Goal: Task Accomplishment & Management: Use online tool/utility

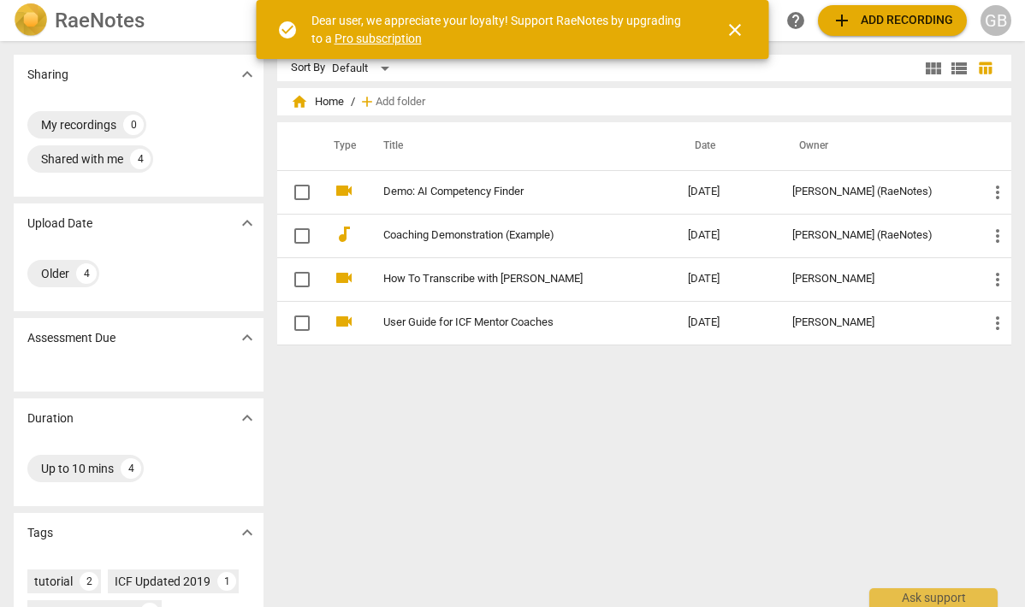
click at [676, 406] on div "Sort By Default view_module view_list table_chart home Home / add Add folder Ty…" at bounding box center [651, 324] width 749 height 539
click at [854, 21] on span "add Add recording" at bounding box center [892, 20] width 121 height 21
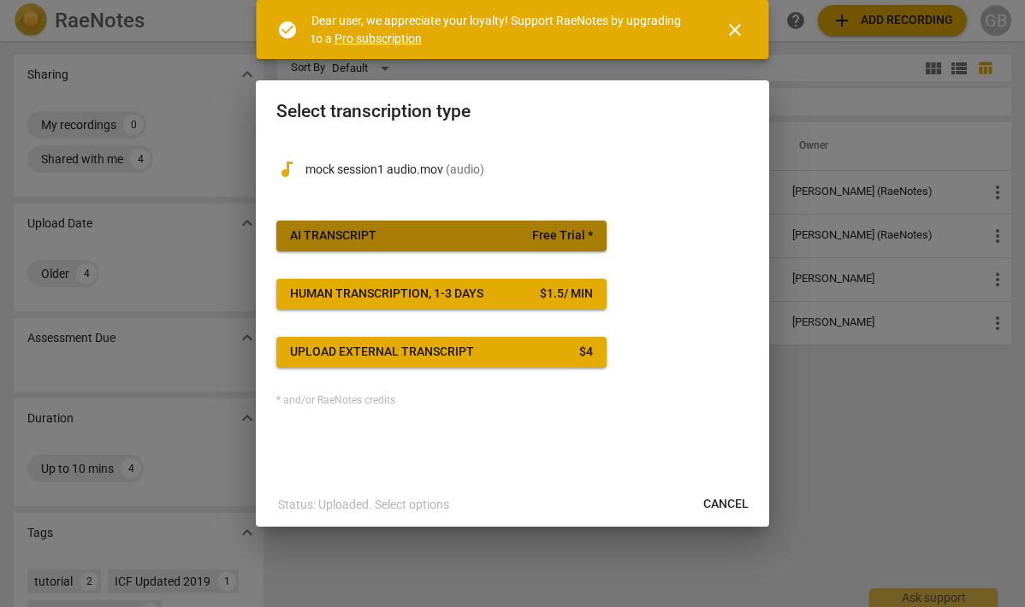
click at [508, 230] on span "AI Transcript Free Trial *" at bounding box center [441, 236] width 303 height 17
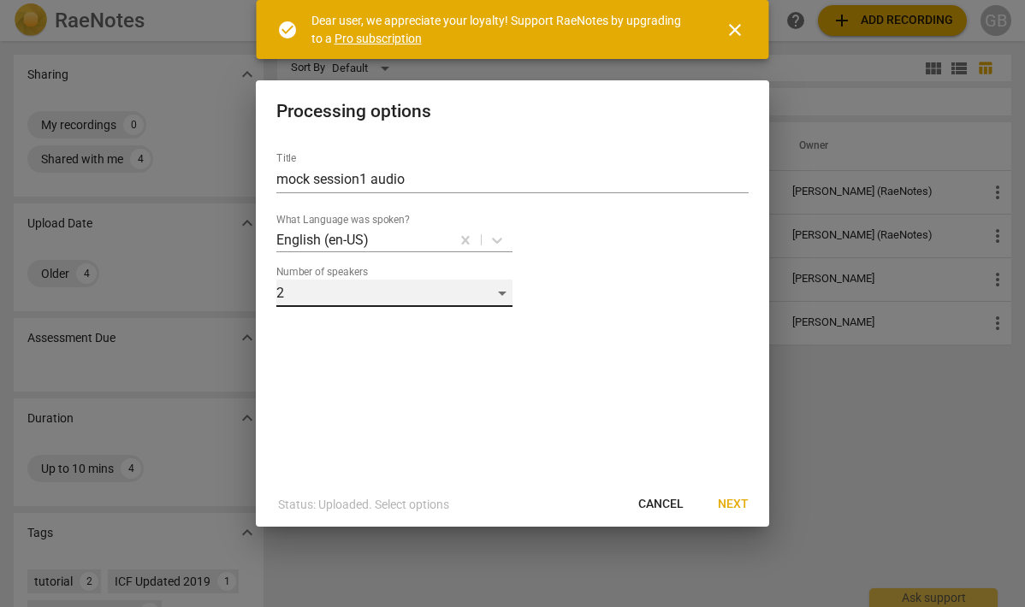
click at [341, 297] on div "2" at bounding box center [394, 293] width 236 height 27
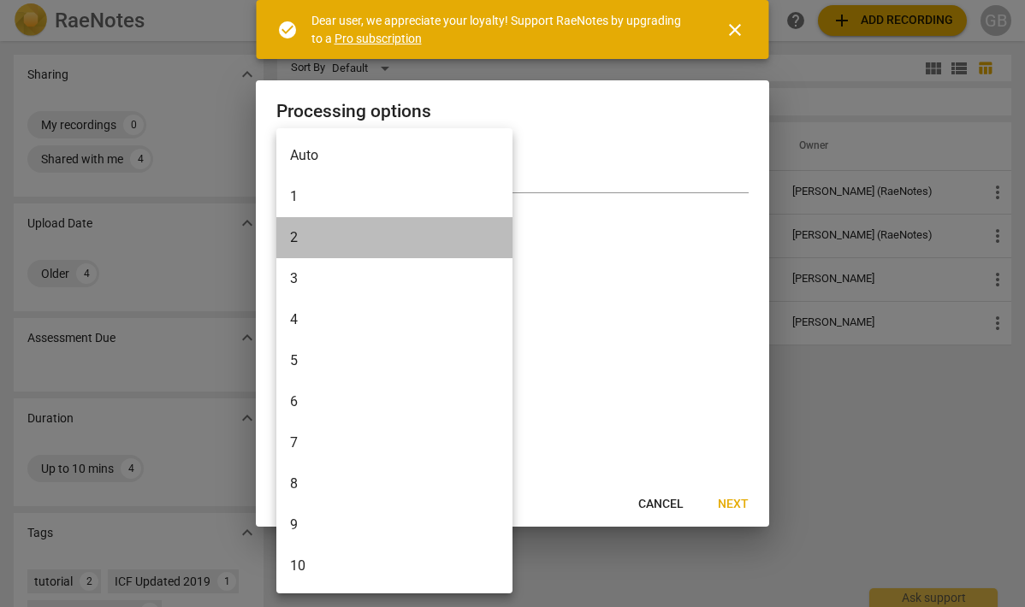
click at [356, 234] on li "2" at bounding box center [394, 237] width 236 height 41
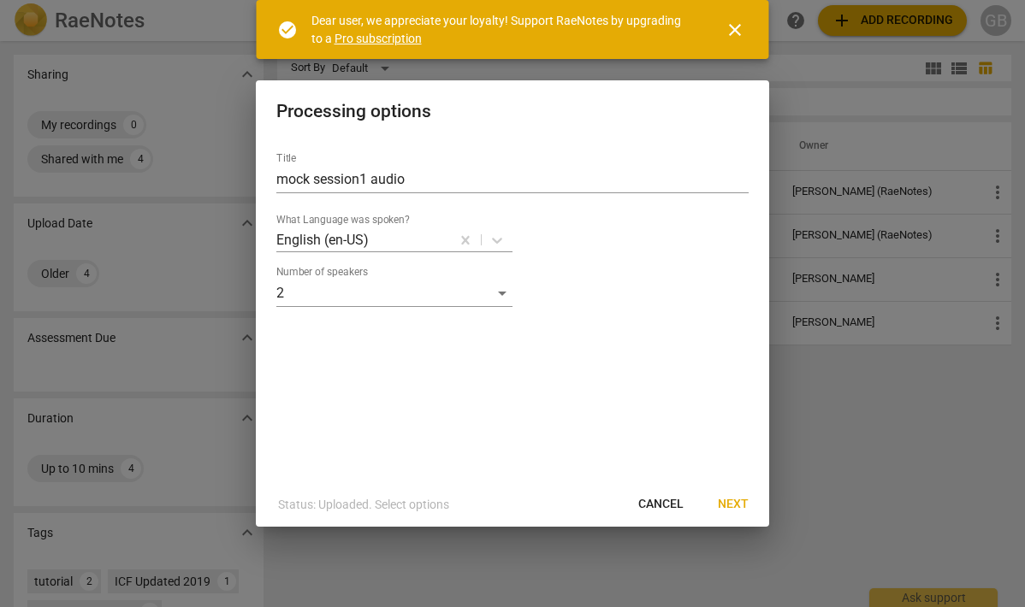
click at [674, 332] on div "Title mock session1 audio What Language was spoken? English (en-US) Number of s…" at bounding box center [512, 311] width 513 height 344
click at [730, 494] on button "Next" at bounding box center [733, 504] width 58 height 31
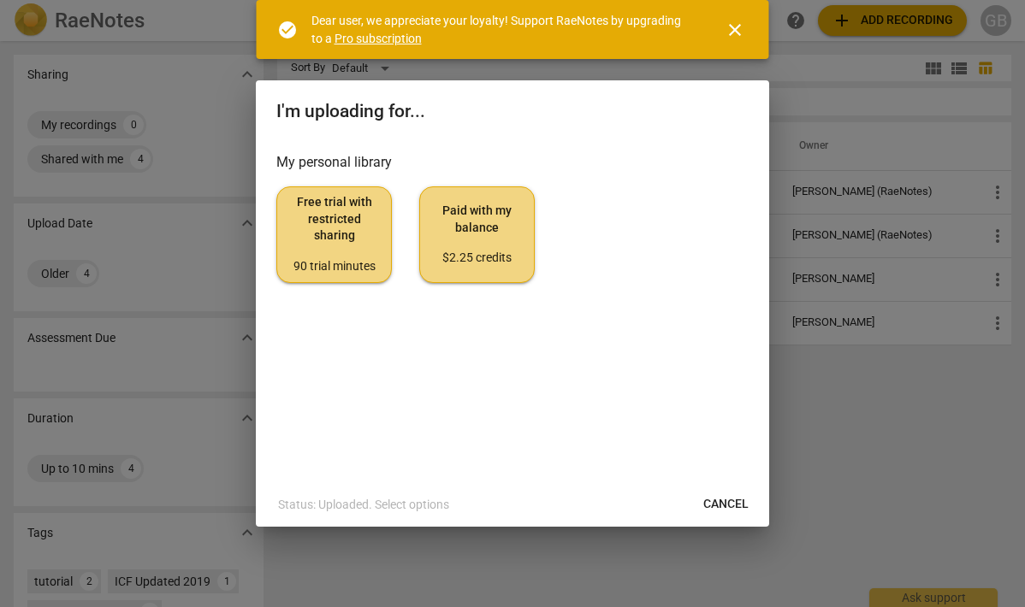
click at [345, 262] on div "90 trial minutes" at bounding box center [334, 266] width 86 height 17
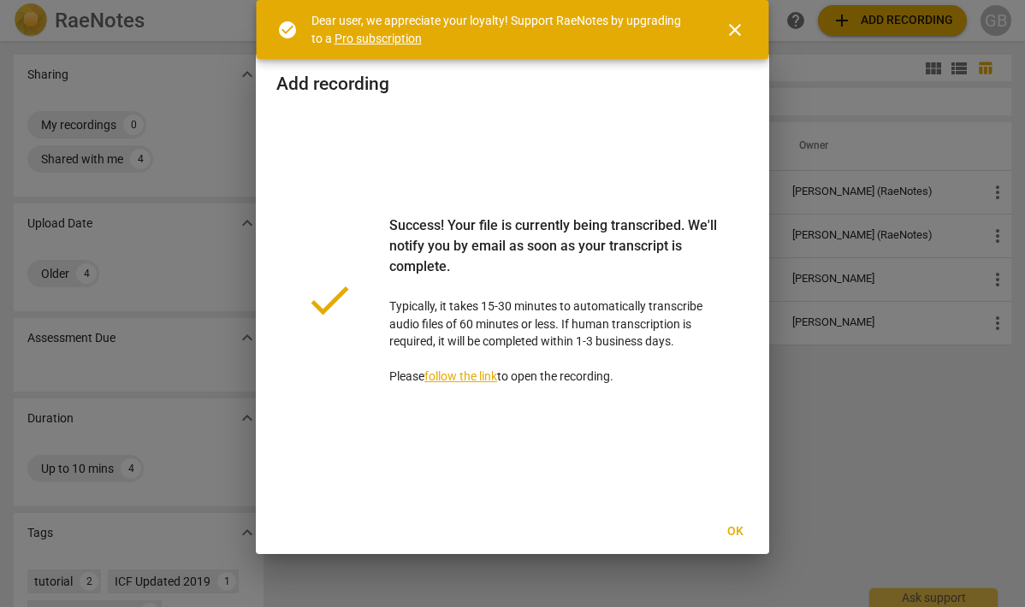
click at [731, 27] on span "close" at bounding box center [735, 30] width 21 height 21
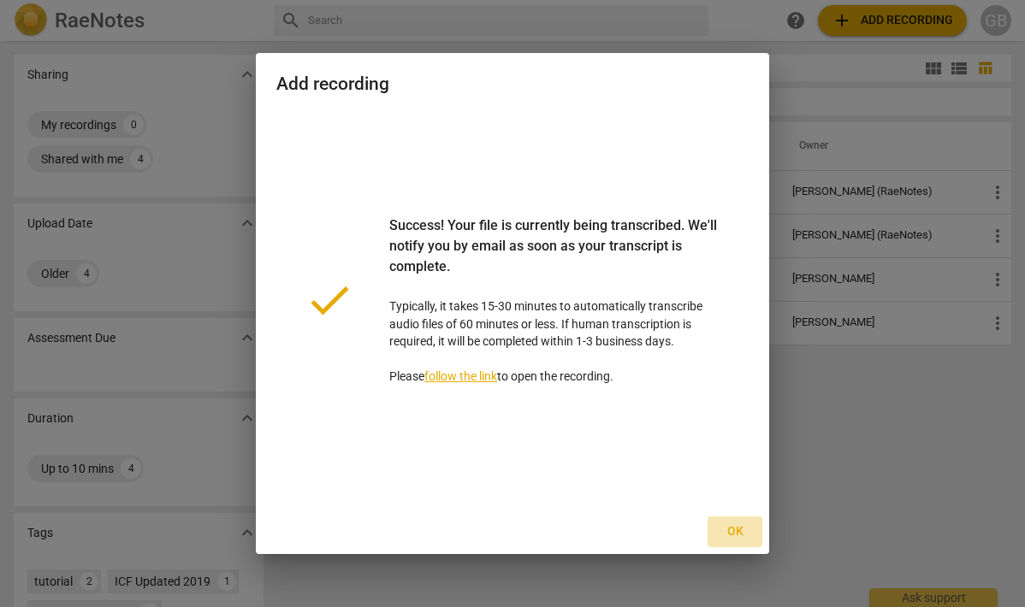
click at [738, 534] on span "Ok" at bounding box center [734, 532] width 27 height 17
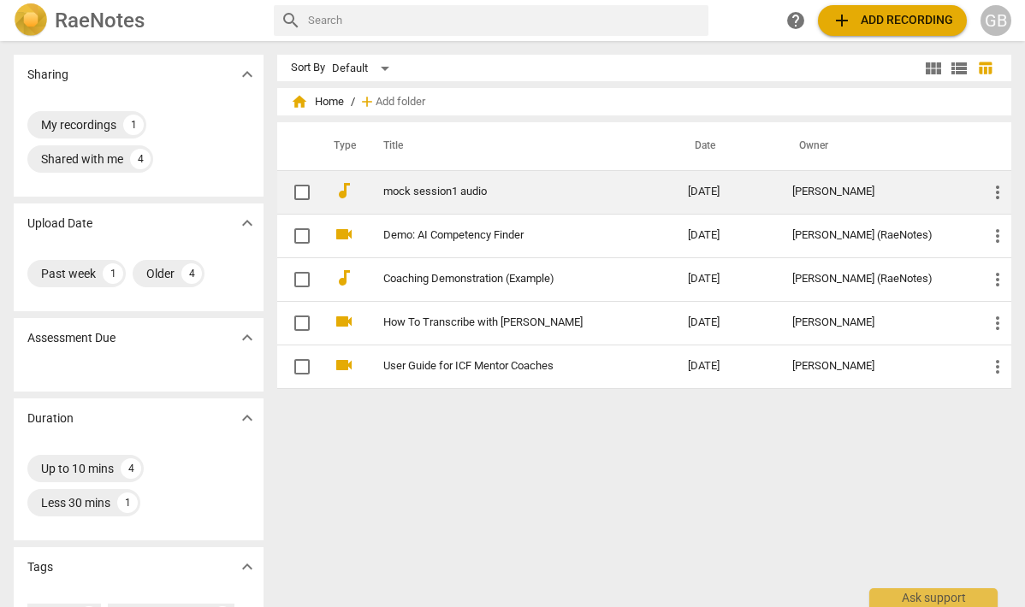
click at [462, 194] on link "mock session1 audio" at bounding box center [505, 192] width 244 height 13
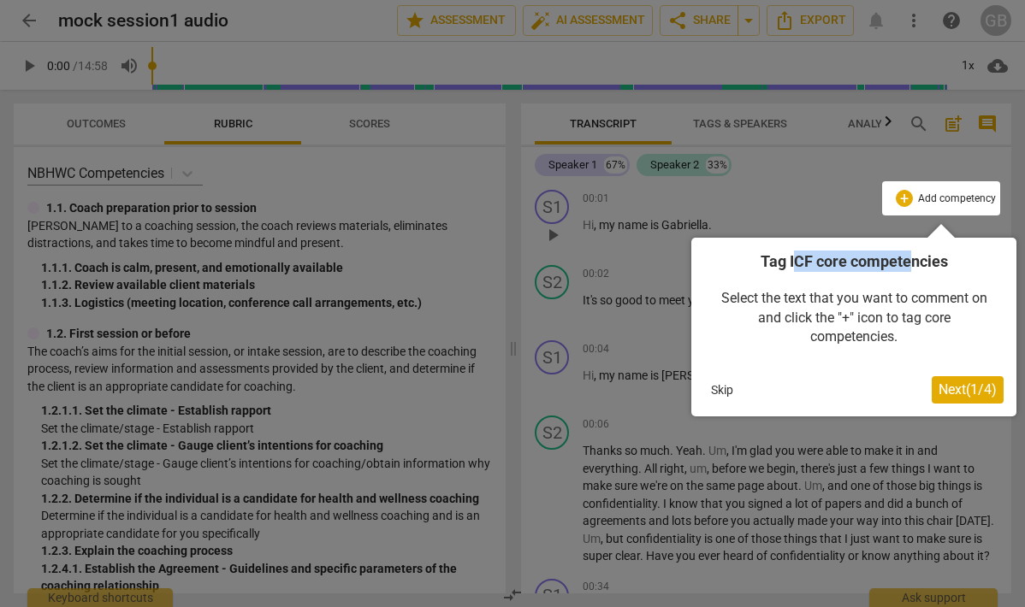
drag, startPoint x: 796, startPoint y: 258, endPoint x: 909, endPoint y: 254, distance: 113.9
click at [909, 254] on h4 "Tag ICF core competencies" at bounding box center [853, 261] width 299 height 21
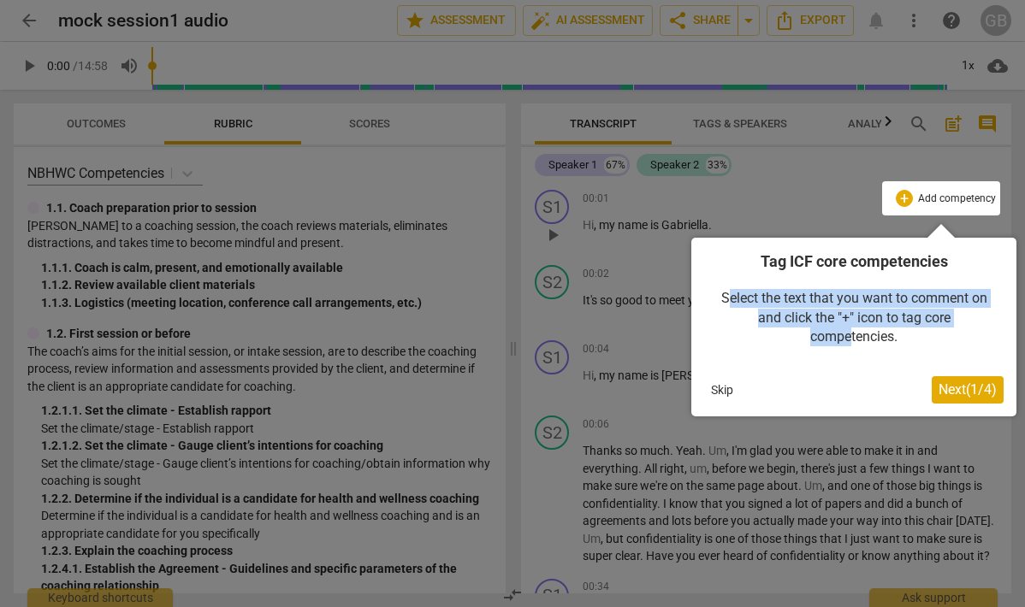
drag, startPoint x: 731, startPoint y: 303, endPoint x: 847, endPoint y: 332, distance: 119.9
click at [847, 332] on div "Select the text that you want to comment on and click the "+" icon to tag core …" at bounding box center [853, 318] width 299 height 92
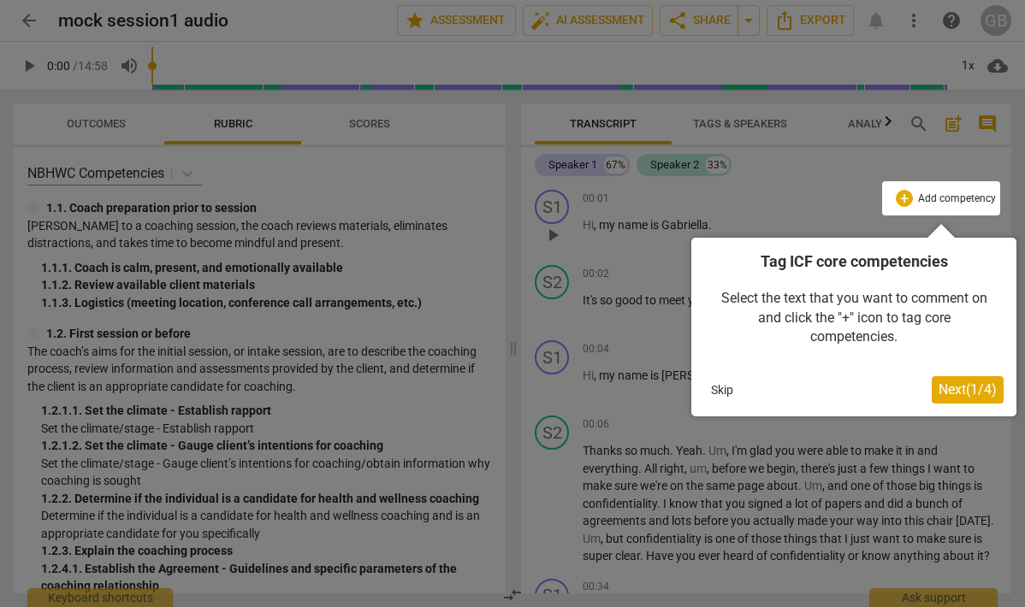
click at [954, 383] on span "Next ( 1 / 4 )" at bounding box center [968, 390] width 58 height 16
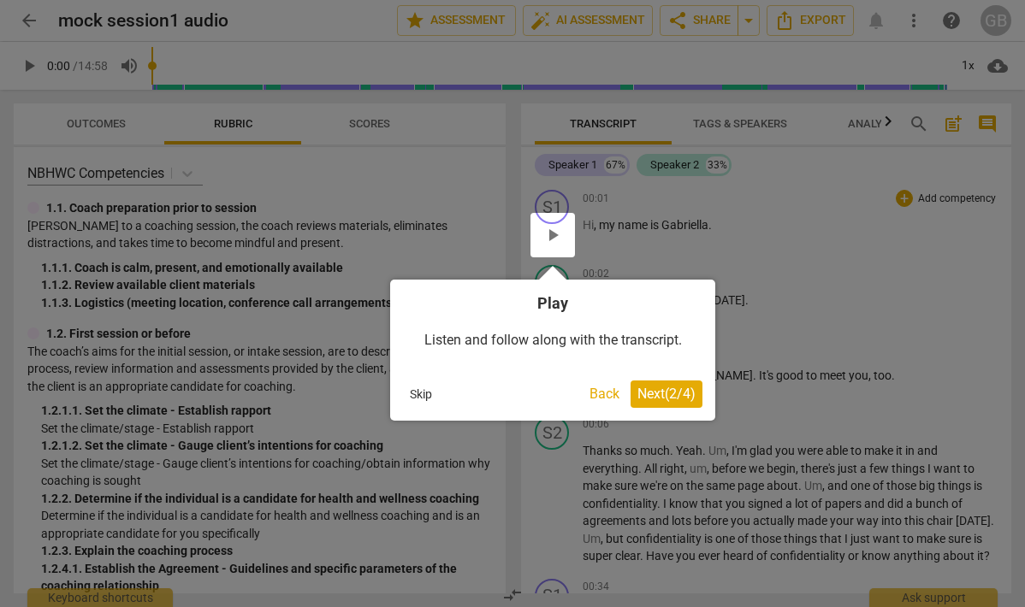
click at [657, 384] on button "Next ( 2 / 4 )" at bounding box center [667, 394] width 72 height 27
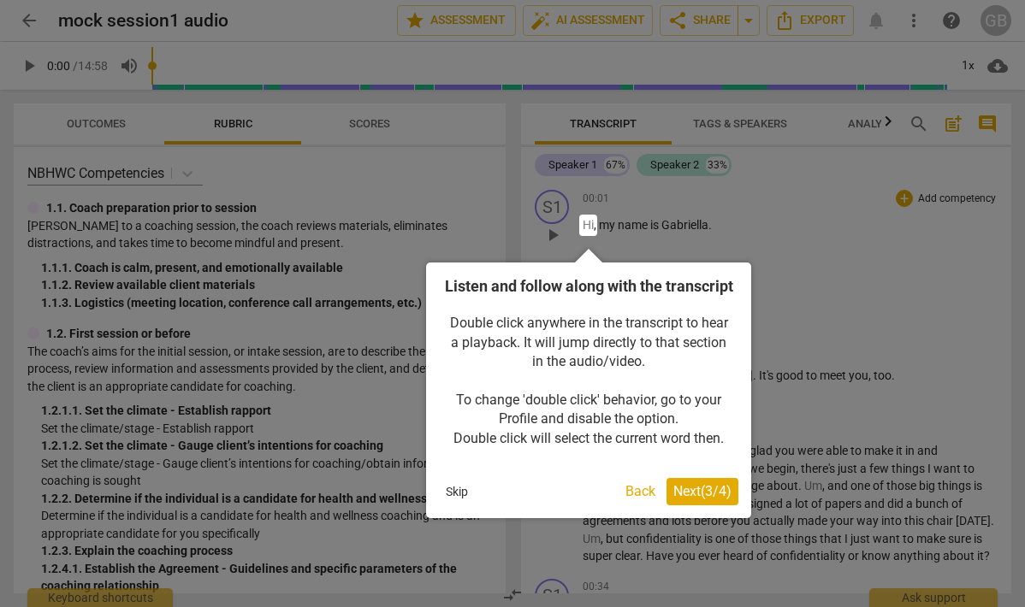
click at [690, 500] on span "Next ( 3 / 4 )" at bounding box center [702, 491] width 58 height 16
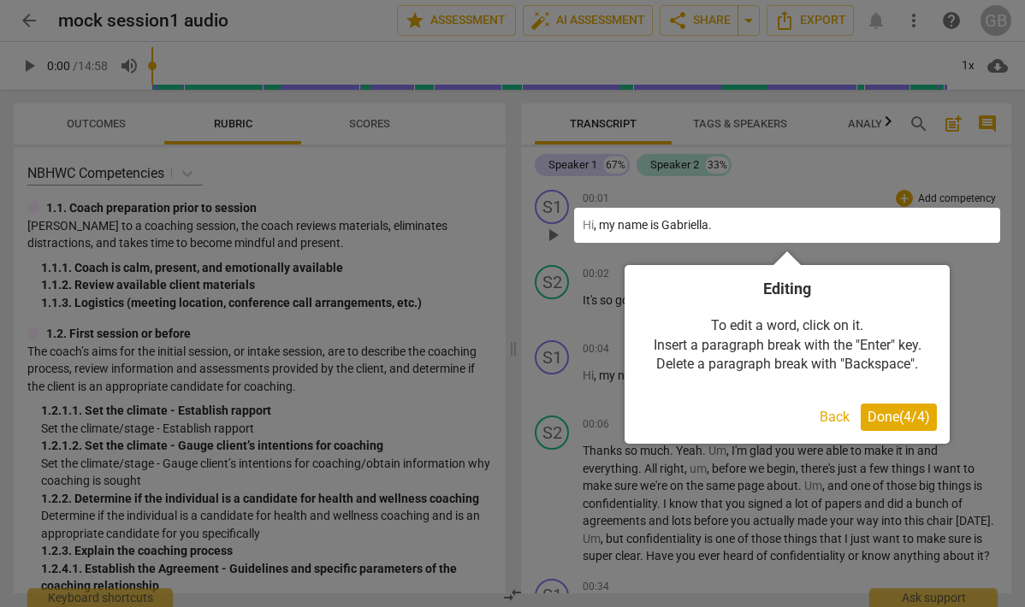
click at [893, 419] on span "Done ( 4 / 4 )" at bounding box center [899, 417] width 62 height 16
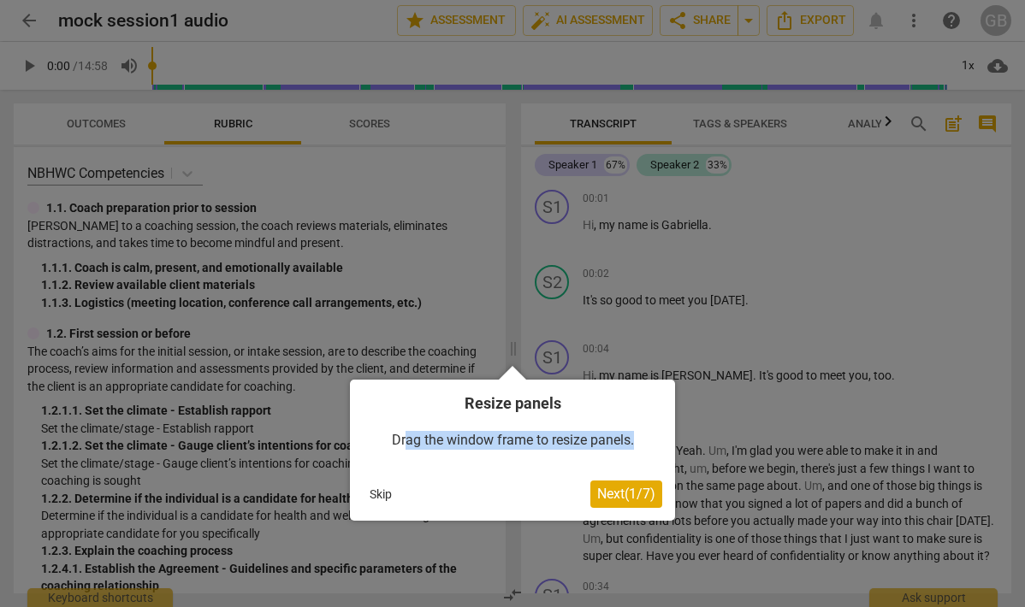
drag, startPoint x: 405, startPoint y: 443, endPoint x: 642, endPoint y: 439, distance: 237.0
click at [642, 439] on div "Drag the window frame to resize panels." at bounding box center [512, 440] width 299 height 53
click at [641, 509] on div "Resize panels Drag the window frame to resize panels. Skip Next ( 1 / 7 )" at bounding box center [512, 450] width 325 height 141
click at [641, 498] on span "Next ( 1 / 7 )" at bounding box center [626, 494] width 58 height 16
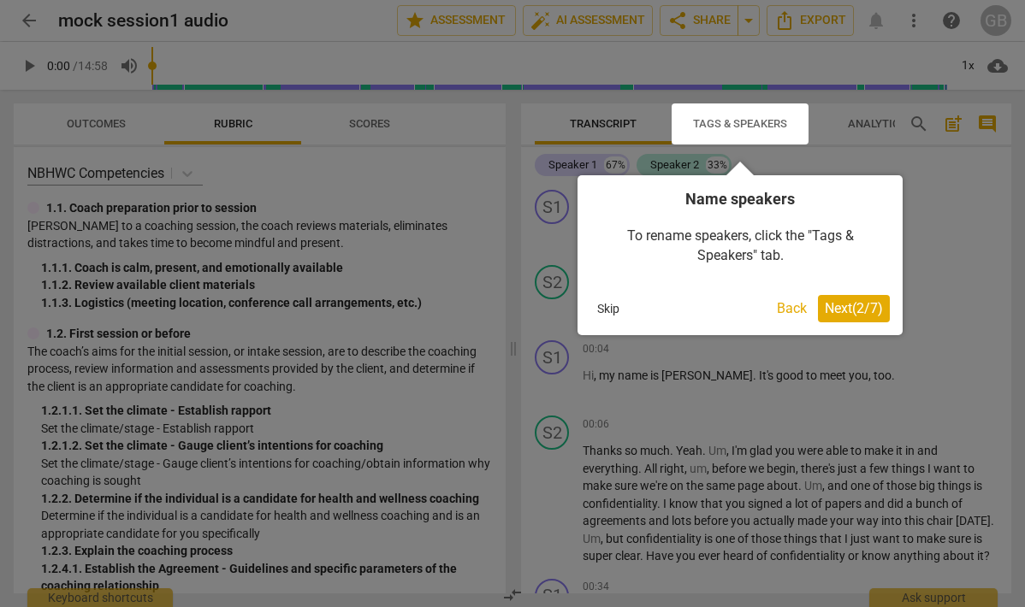
click at [866, 305] on span "Next ( 2 / 7 )" at bounding box center [854, 308] width 58 height 16
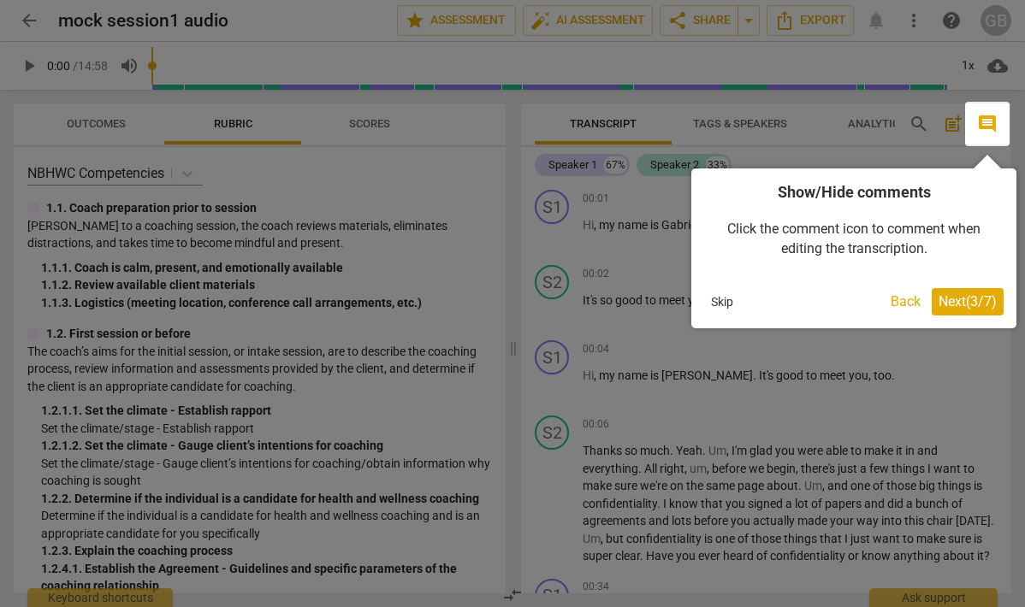
click at [968, 293] on span "Next ( 3 / 7 )" at bounding box center [968, 301] width 58 height 16
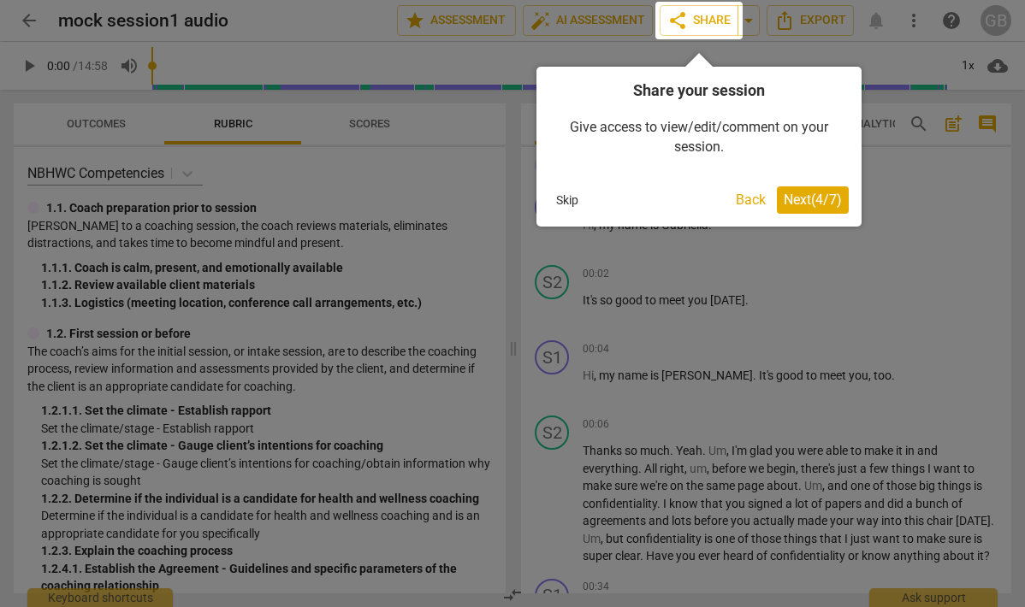
click at [814, 197] on span "Next ( 4 / 7 )" at bounding box center [813, 200] width 58 height 16
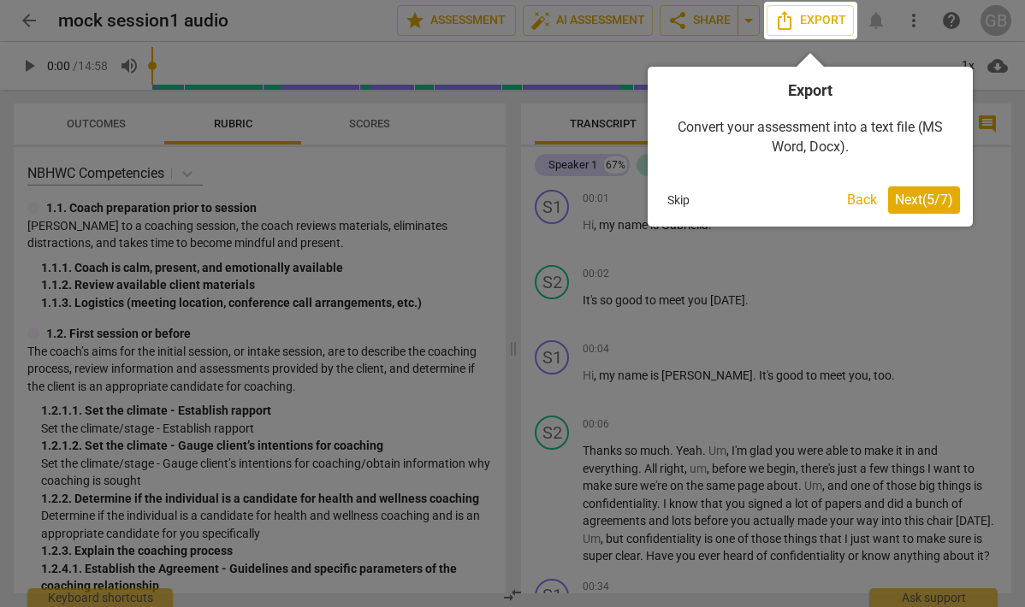
click at [929, 201] on span "Next ( 5 / 7 )" at bounding box center [924, 200] width 58 height 16
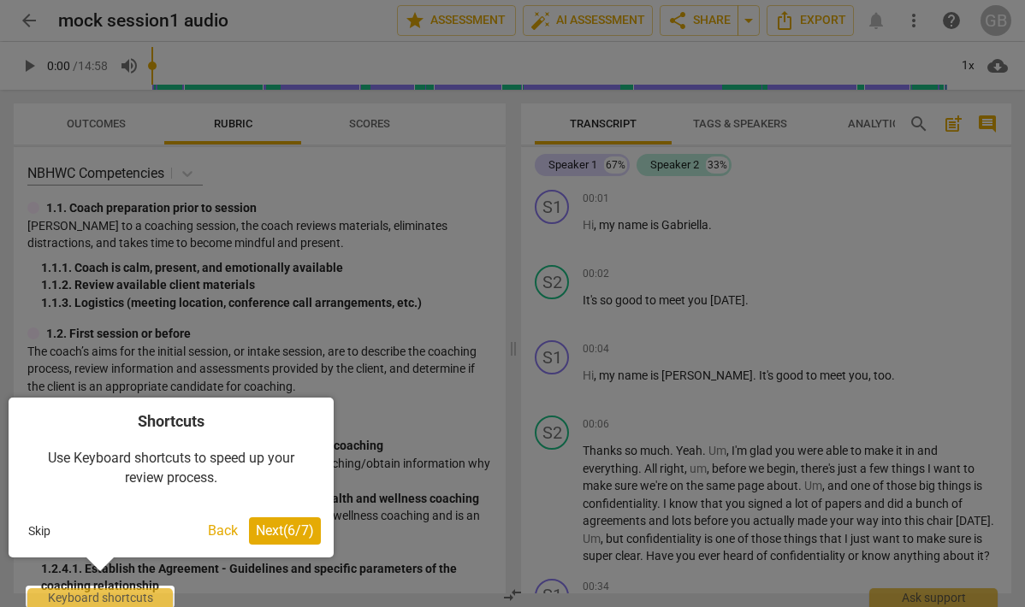
click at [286, 528] on span "Next ( 6 / 7 )" at bounding box center [285, 531] width 58 height 16
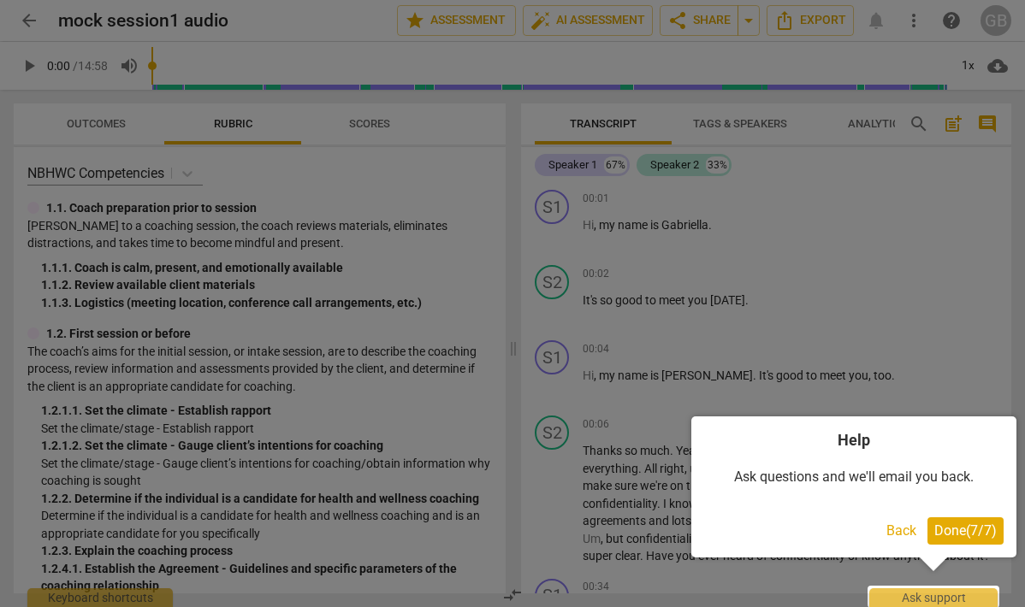
click at [955, 524] on span "Done ( 7 / 7 )" at bounding box center [965, 531] width 62 height 16
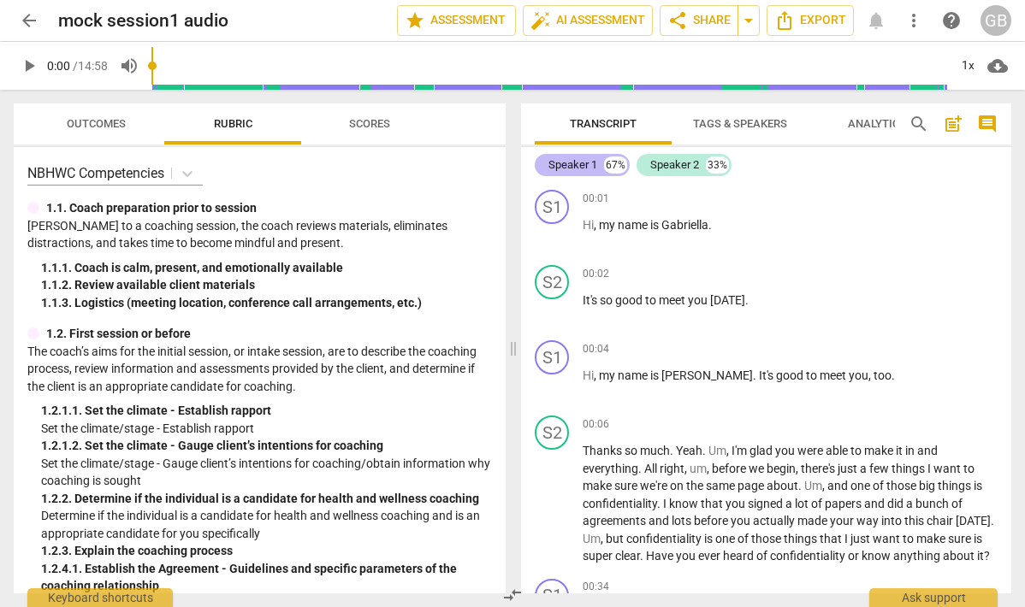
click at [613, 164] on div "67%" at bounding box center [615, 165] width 23 height 17
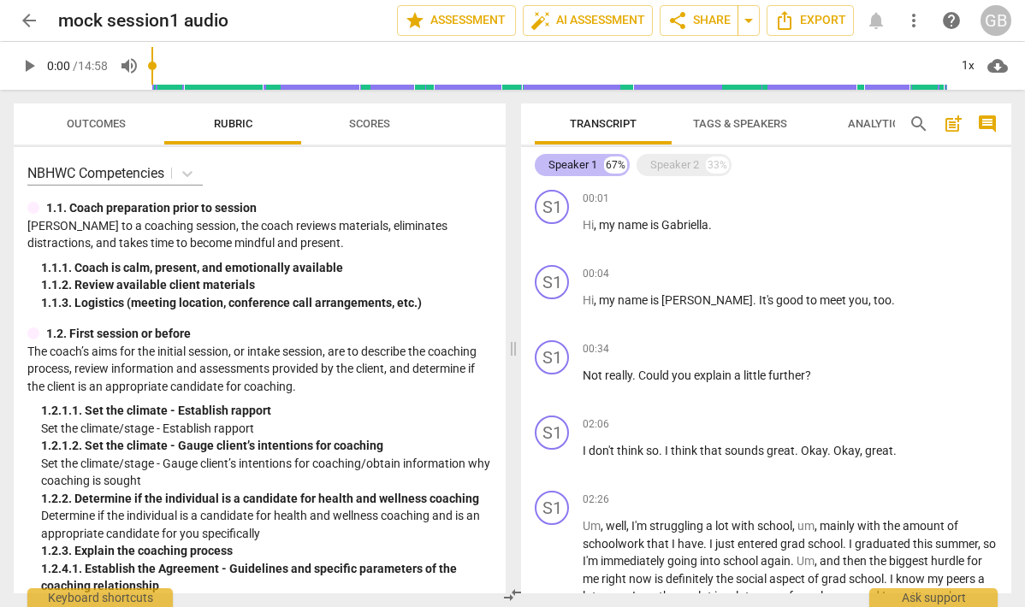
click at [613, 164] on div "67%" at bounding box center [615, 165] width 23 height 17
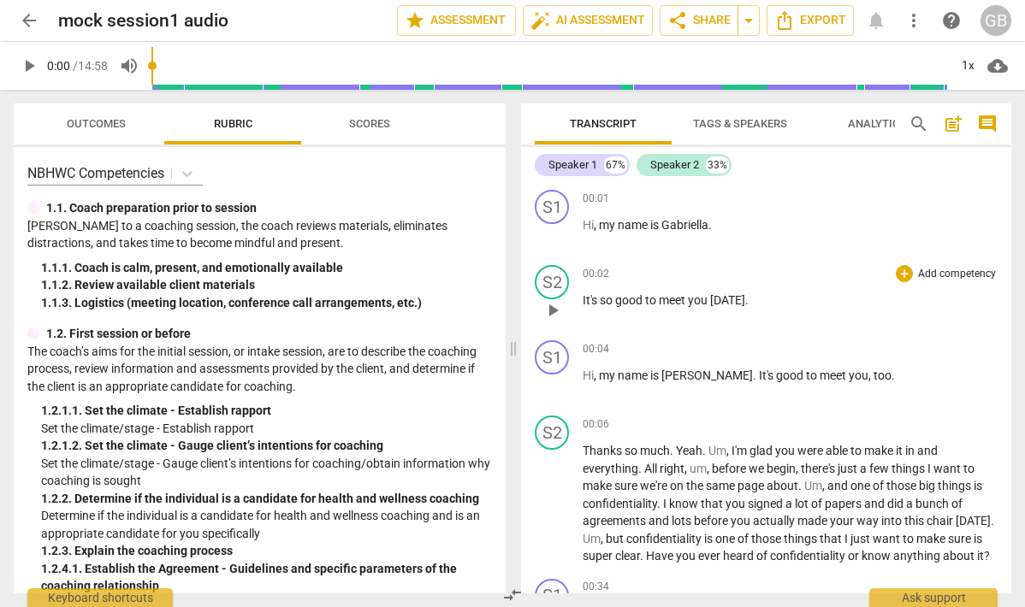
click at [676, 299] on span "meet" at bounding box center [673, 300] width 29 height 14
click at [545, 307] on span "pause" at bounding box center [552, 310] width 21 height 21
type input "6"
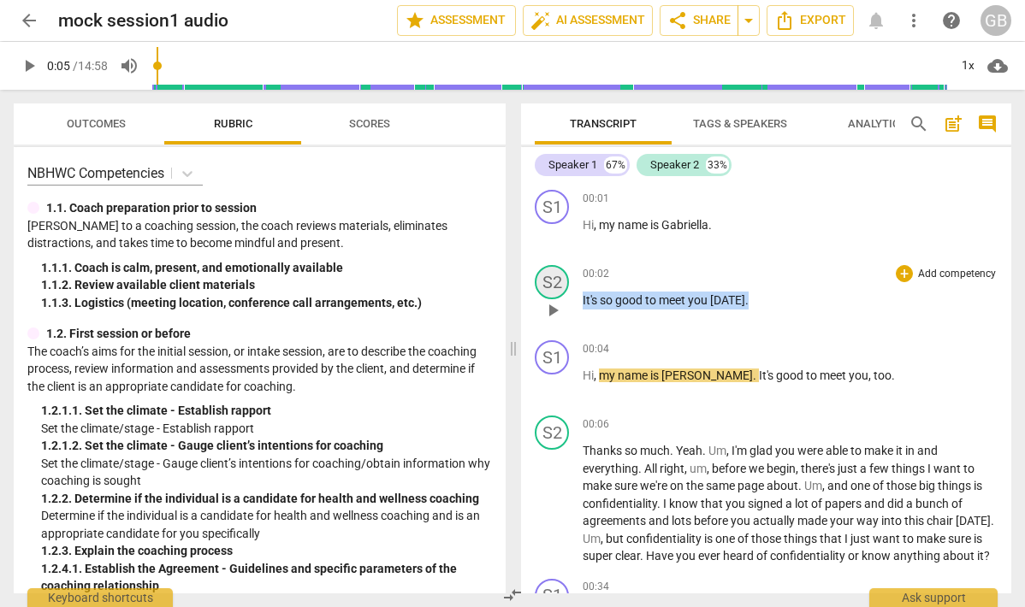
drag, startPoint x: 782, startPoint y: 297, endPoint x: 554, endPoint y: 293, distance: 228.5
click at [554, 293] on div "S2 play_arrow pause 00:02 + Add competency keyboard_arrow_right It's so good to…" at bounding box center [766, 295] width 490 height 75
click at [807, 280] on span "keyboard_arrow_down" at bounding box center [801, 279] width 21 height 21
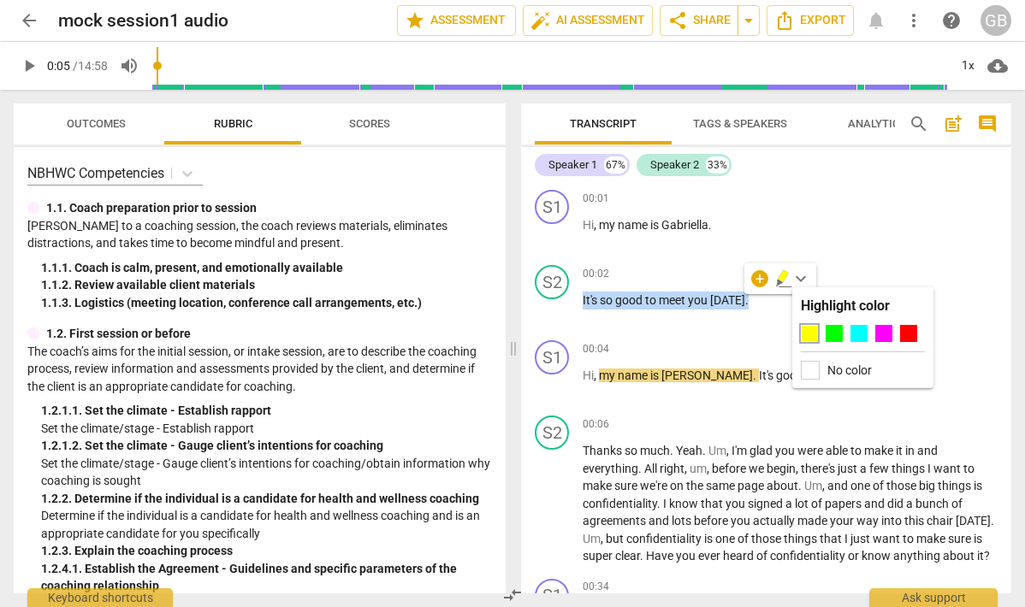
click at [807, 280] on span "keyboard_arrow_down" at bounding box center [801, 279] width 21 height 21
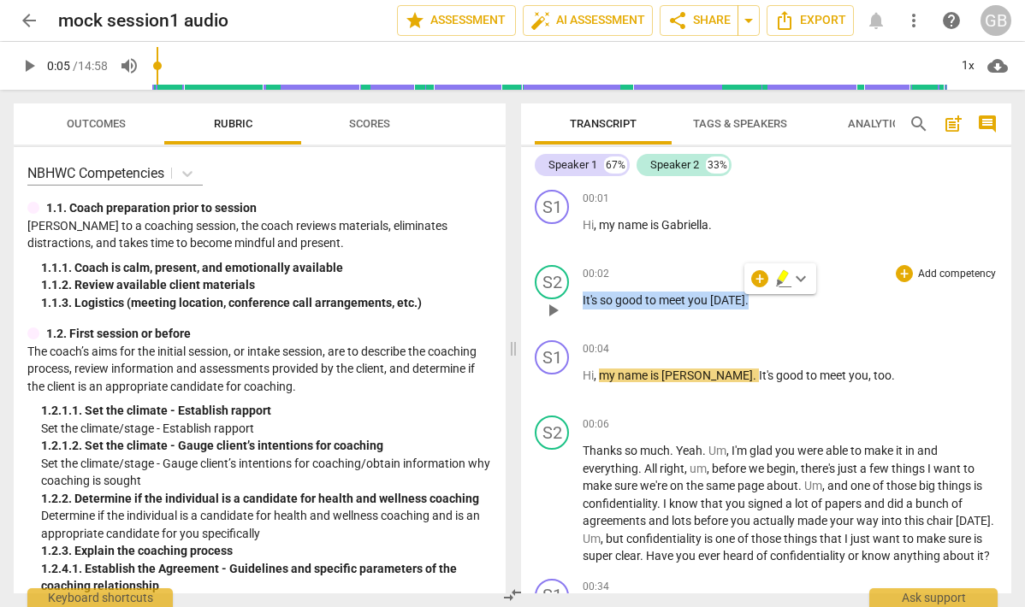
copy p "It's so good to meet you [DATE] ."
click at [907, 270] on div "+ Add competency" at bounding box center [947, 273] width 102 height 17
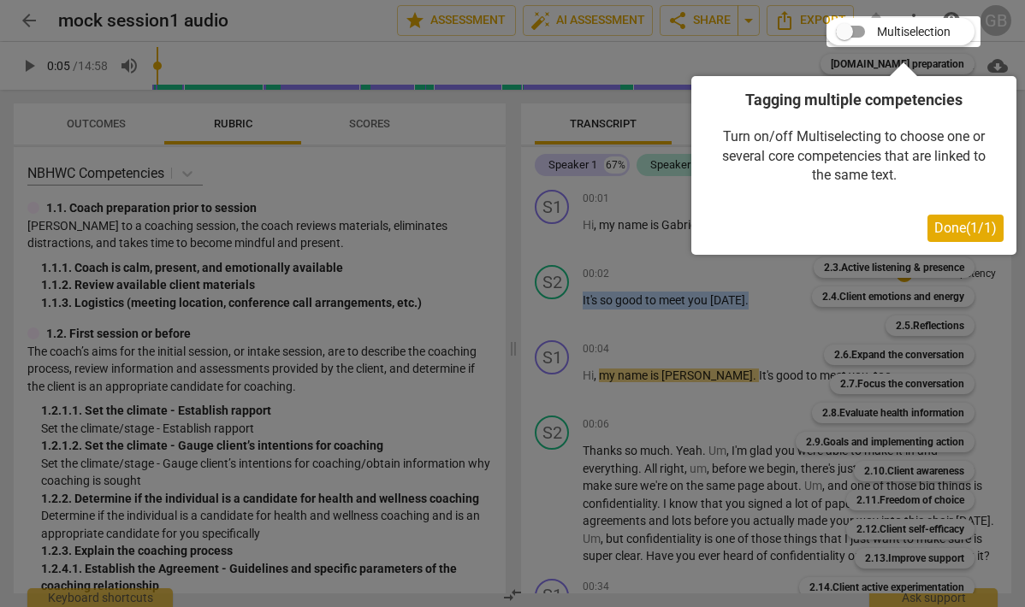
click at [970, 233] on span "Done ( 1 / 1 )" at bounding box center [965, 228] width 62 height 16
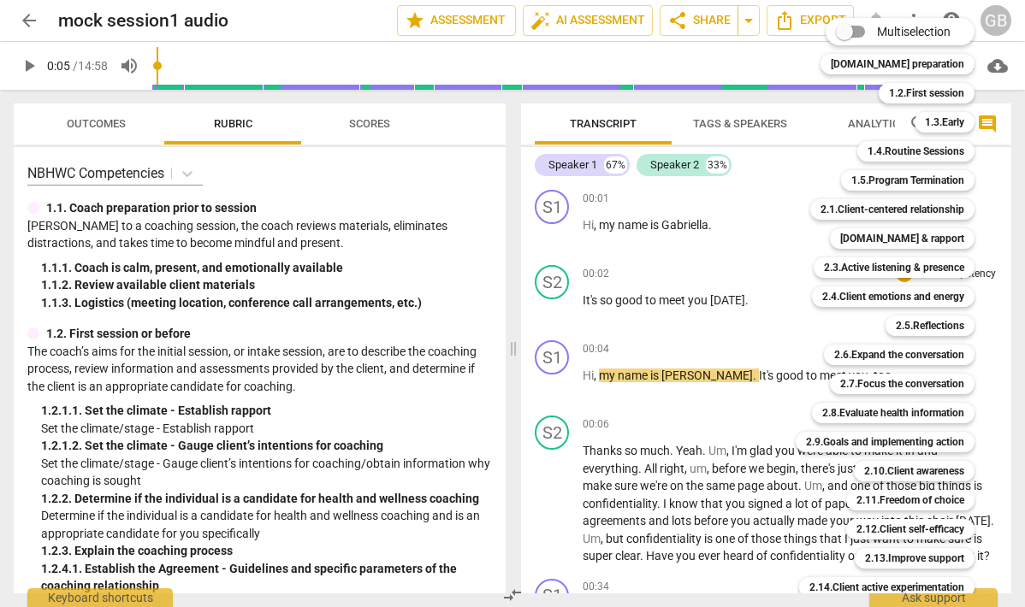
click at [718, 352] on div at bounding box center [512, 303] width 1025 height 607
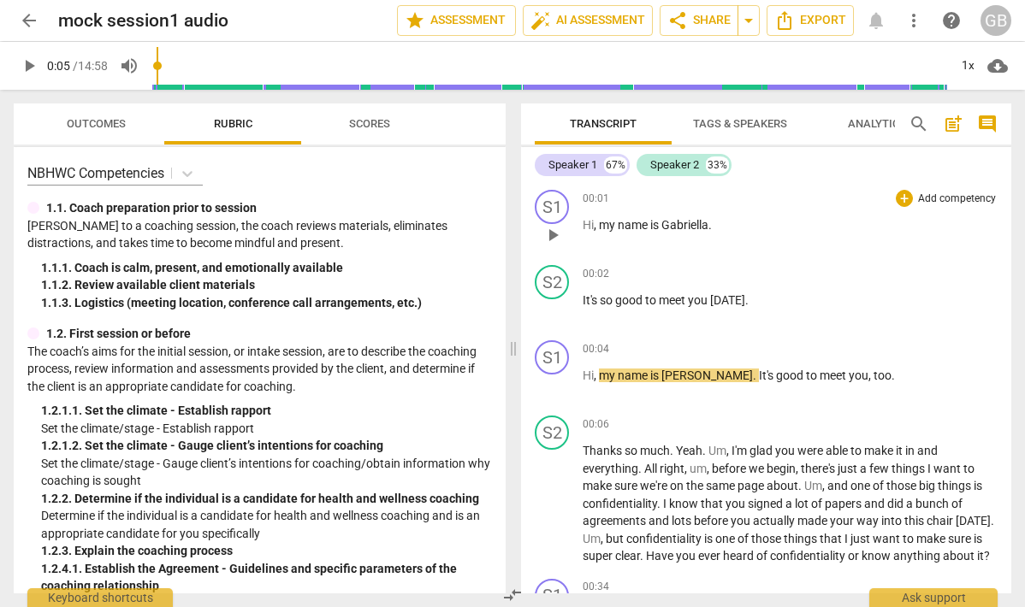
click at [651, 222] on span "is" at bounding box center [655, 225] width 11 height 14
click at [794, 228] on p "Hi , my name is [PERSON_NAME] ." at bounding box center [790, 225] width 415 height 18
click at [700, 229] on span "Gabriella" at bounding box center [684, 225] width 47 height 14
click at [738, 226] on p "Hi , my name is [PERSON_NAME] ." at bounding box center [790, 225] width 415 height 18
click at [834, 293] on p "It's so good to meet you [DATE] ." at bounding box center [790, 301] width 415 height 18
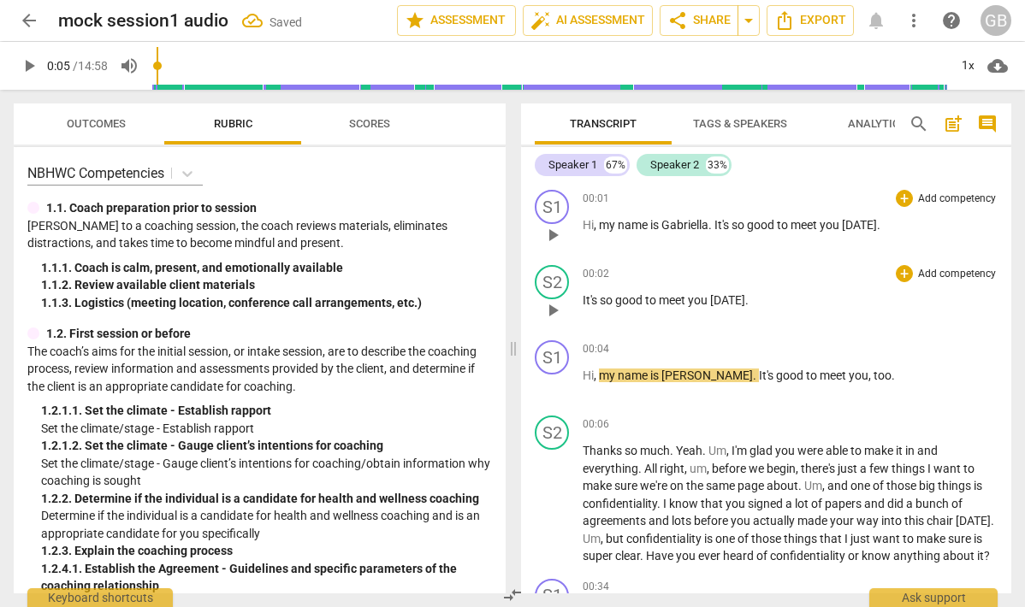
click at [597, 271] on span "00:02" at bounding box center [596, 274] width 27 height 15
click at [555, 271] on div "S2" at bounding box center [552, 282] width 34 height 34
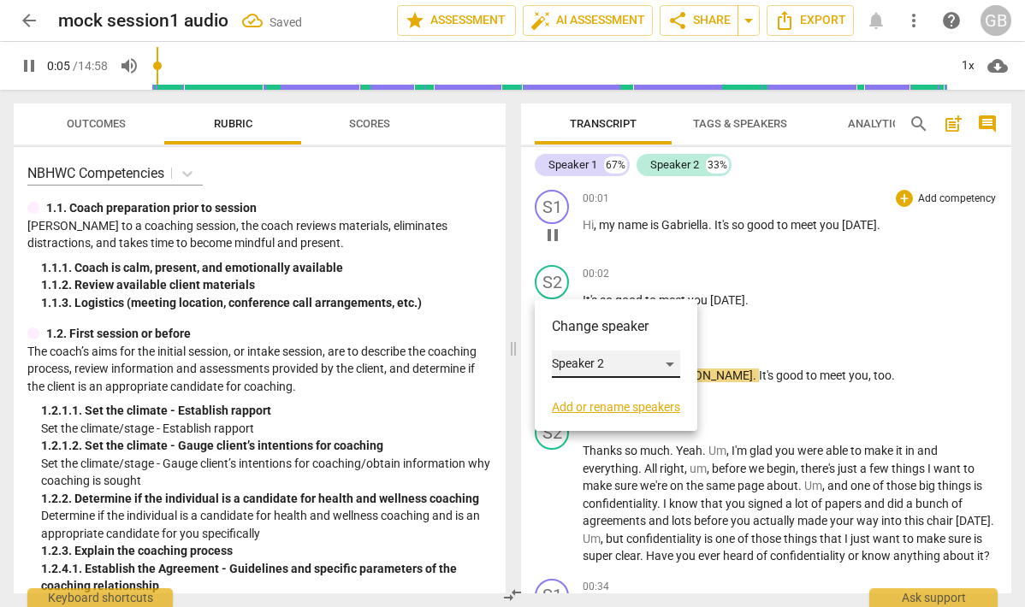
click at [600, 364] on div "Speaker 2" at bounding box center [616, 364] width 128 height 27
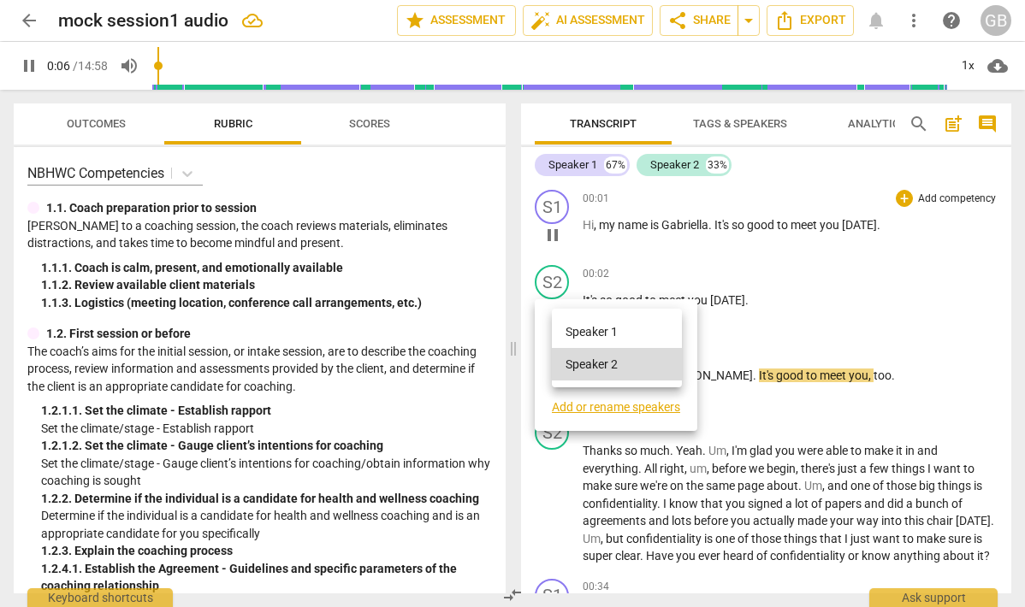
click at [607, 331] on li "Speaker 1" at bounding box center [617, 332] width 130 height 33
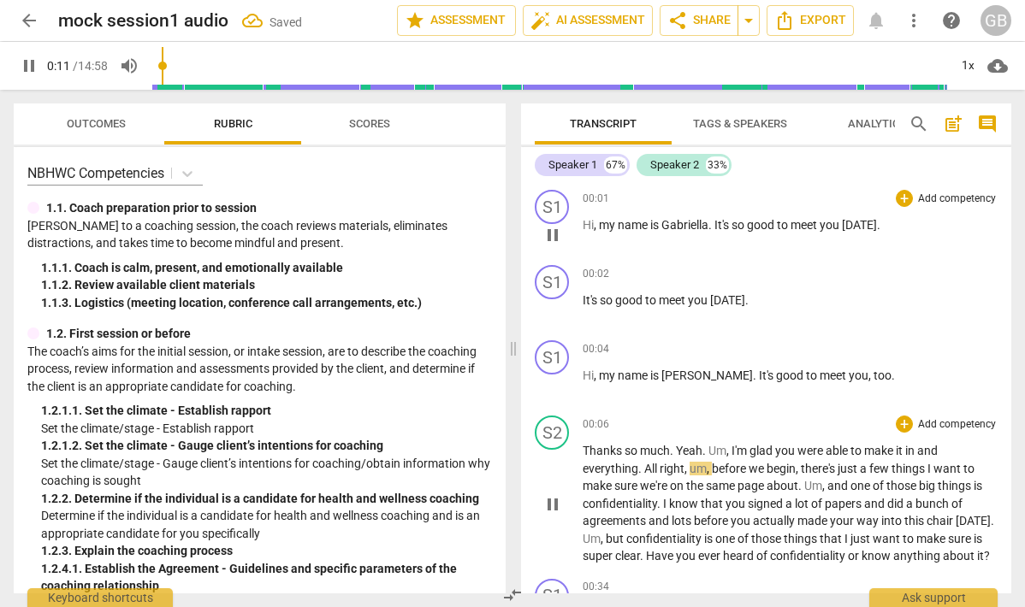
click at [552, 512] on span "pause" at bounding box center [552, 505] width 21 height 21
type input "12"
click at [562, 281] on div "S1" at bounding box center [552, 282] width 34 height 34
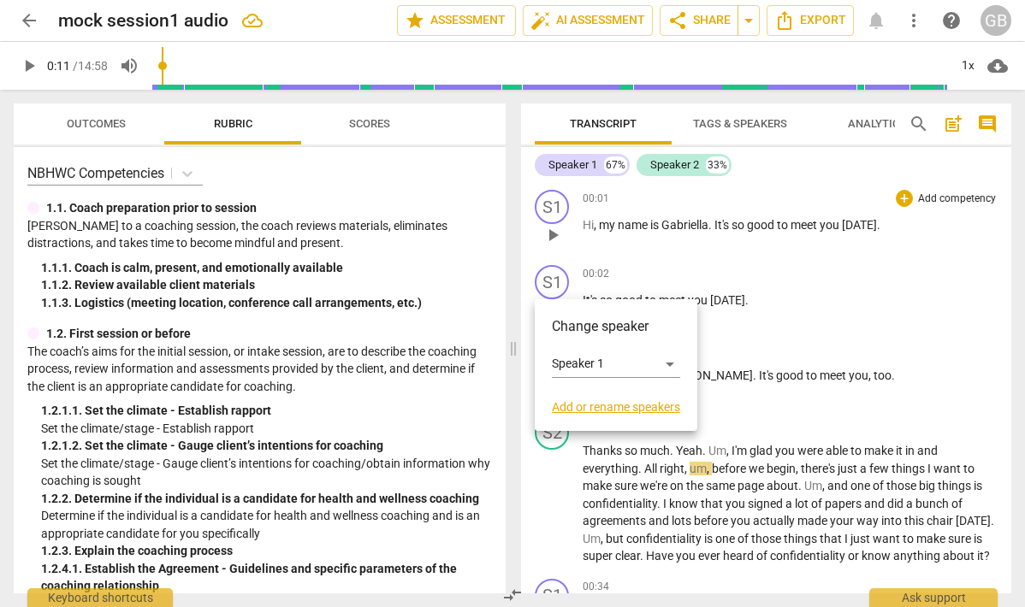
click at [584, 410] on link "Add or rename speakers" at bounding box center [616, 407] width 128 height 14
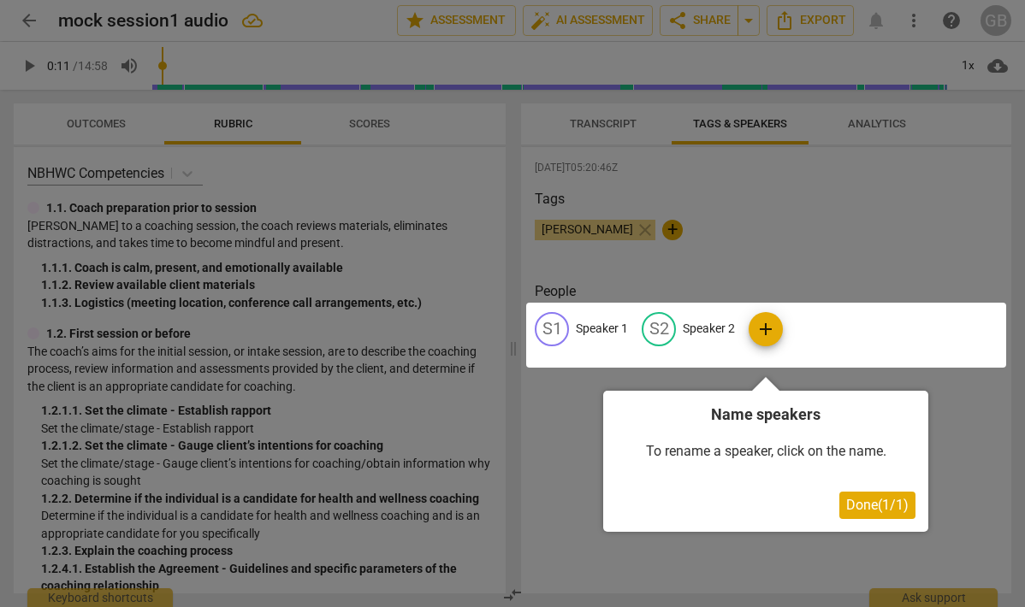
click at [864, 504] on span "Done ( 1 / 1 )" at bounding box center [877, 505] width 62 height 16
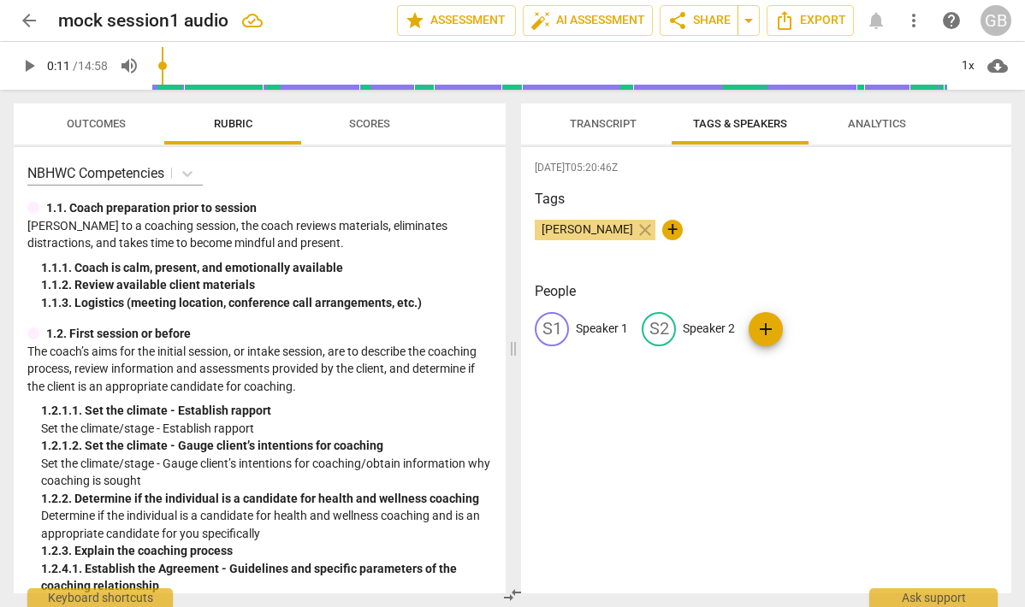
click at [604, 325] on p "Speaker 1" at bounding box center [602, 329] width 52 height 18
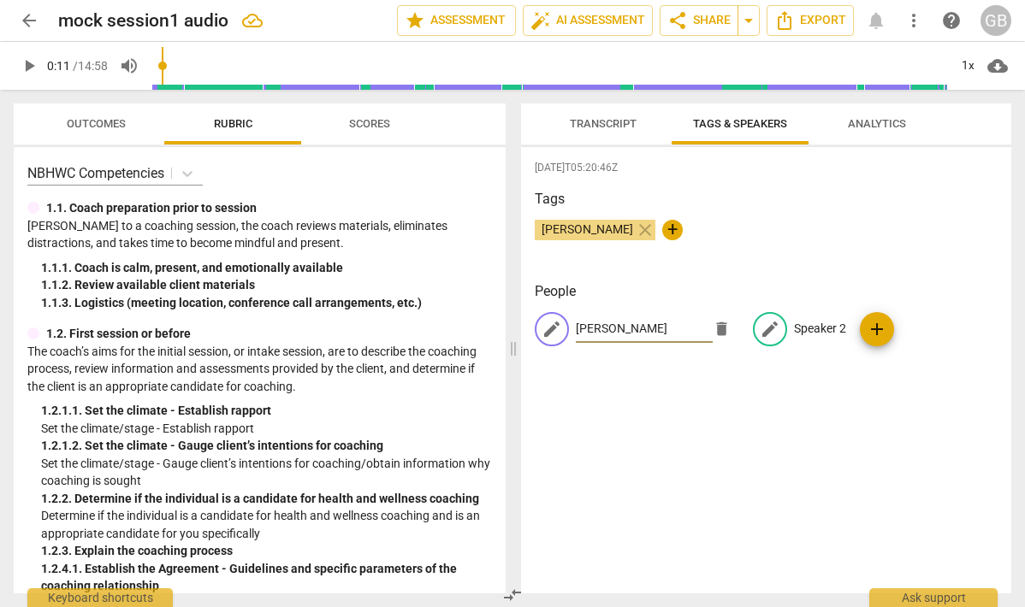
type input "[PERSON_NAME]"
click at [794, 334] on p "Speaker 2" at bounding box center [820, 329] width 52 height 18
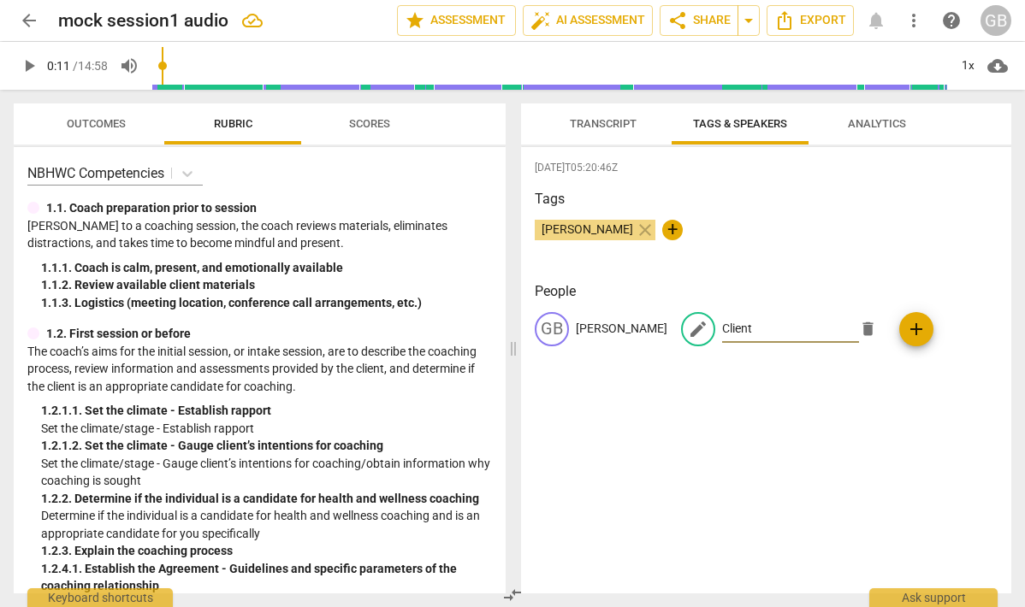
type input "Client"
click at [862, 411] on div "[DATE]T05:20:46Z Tags [PERSON_NAME] close + People GB [PERSON_NAME] edit Client…" at bounding box center [766, 370] width 490 height 447
click at [842, 113] on span "Analytics" at bounding box center [876, 124] width 99 height 23
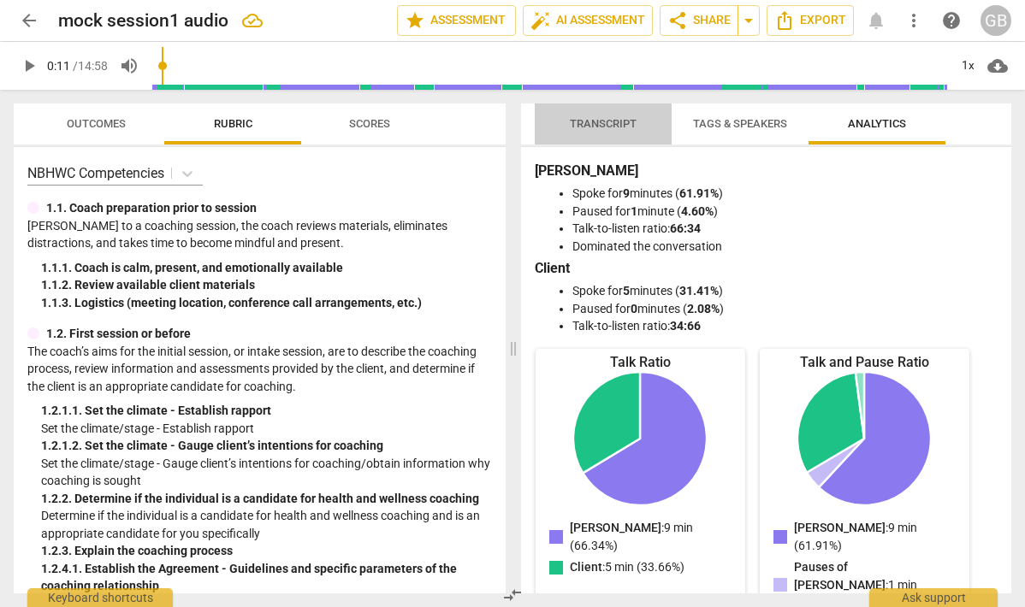
click at [619, 117] on span "Transcript" at bounding box center [603, 123] width 67 height 13
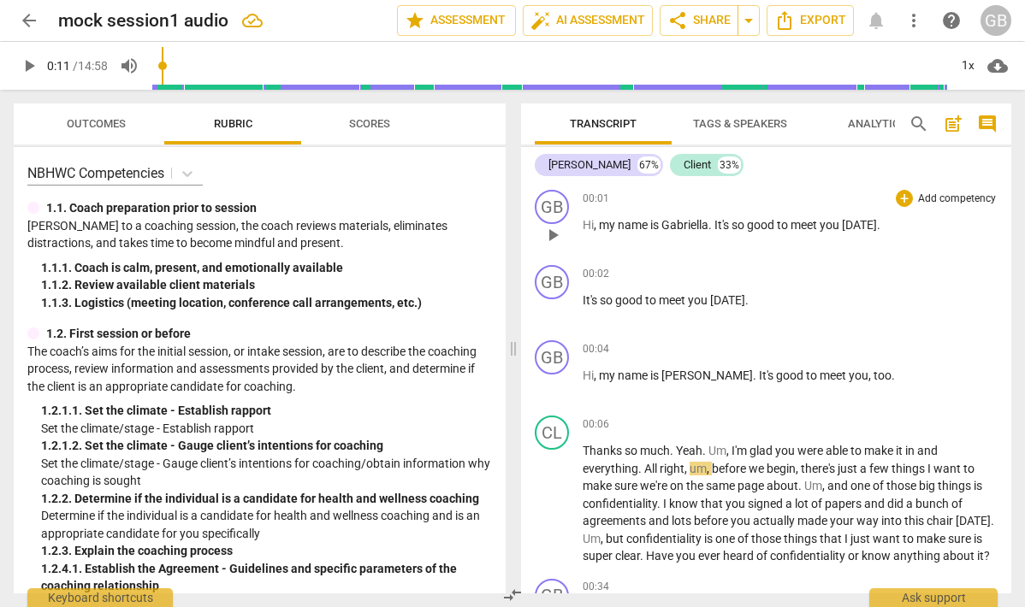
click at [749, 297] on p "It's so good to meet you [DATE] ." at bounding box center [790, 301] width 415 height 18
click at [731, 269] on div "00:02 + Add competency keyboard_arrow_right" at bounding box center [790, 273] width 415 height 17
click at [730, 269] on div "00:02 + Add competency keyboard_arrow_right" at bounding box center [790, 273] width 415 height 17
click at [613, 280] on div "00:02 + Add competency keyboard_arrow_right" at bounding box center [790, 273] width 415 height 17
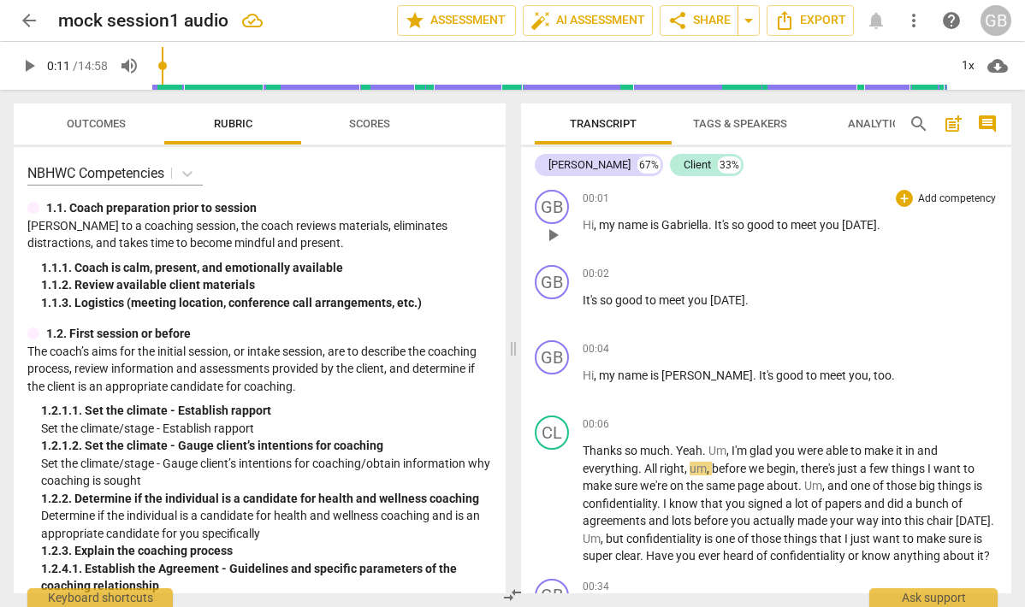
click at [613, 280] on div "00:02 + Add competency keyboard_arrow_right" at bounding box center [790, 273] width 415 height 17
click at [595, 275] on span "00:02" at bounding box center [596, 274] width 27 height 15
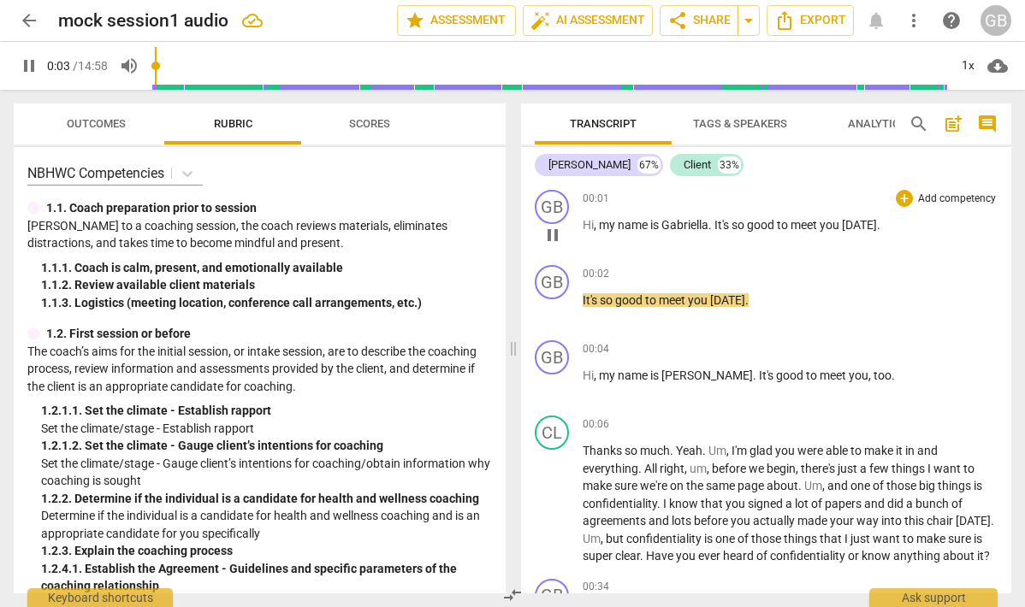
click at [610, 296] on span "so" at bounding box center [607, 300] width 15 height 14
click at [558, 290] on div "GB" at bounding box center [552, 282] width 34 height 34
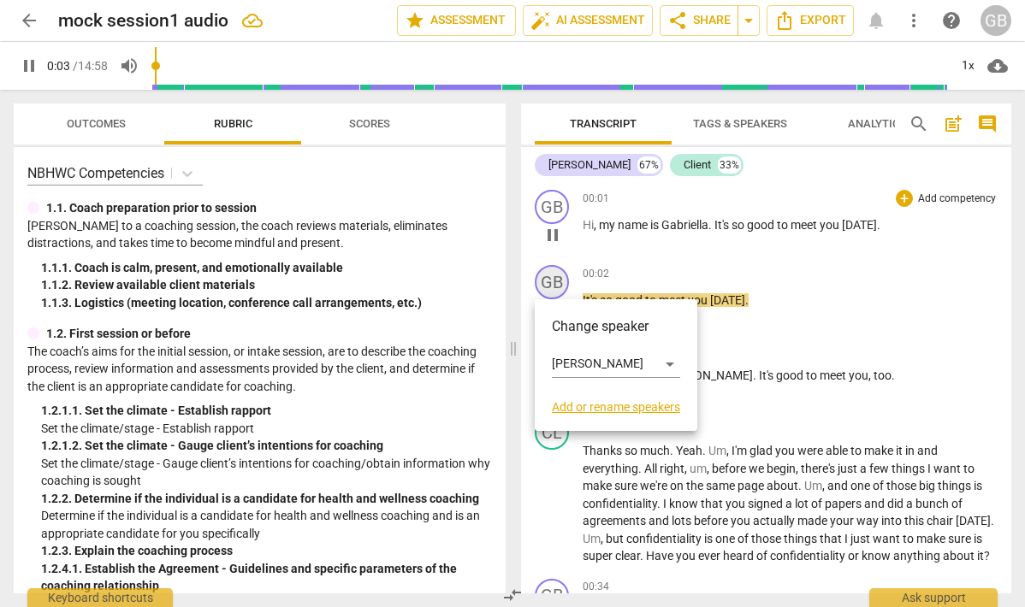
click at [558, 290] on div at bounding box center [512, 303] width 1025 height 607
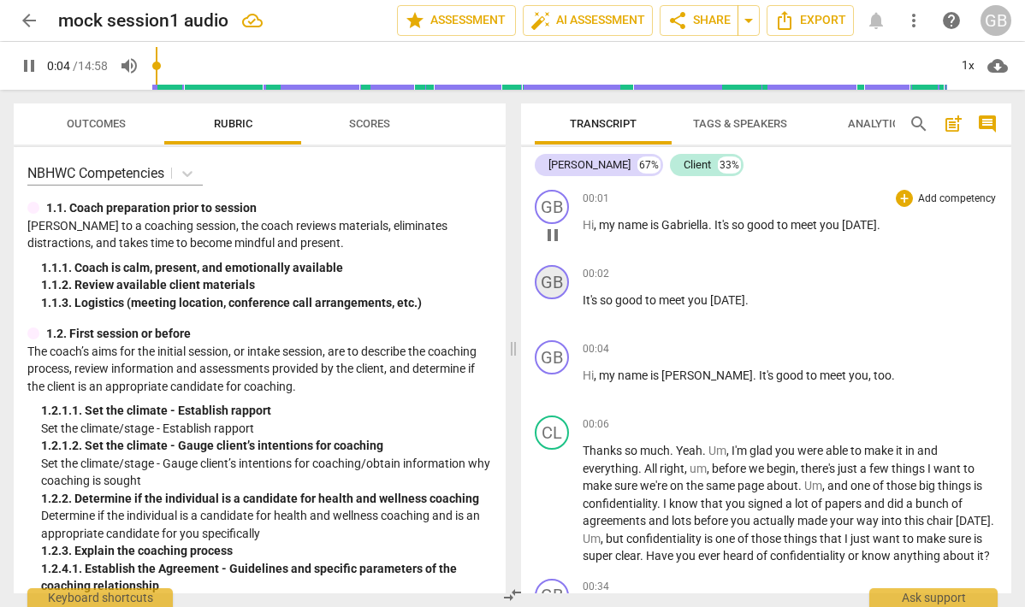
click at [558, 290] on div "GB" at bounding box center [552, 282] width 34 height 34
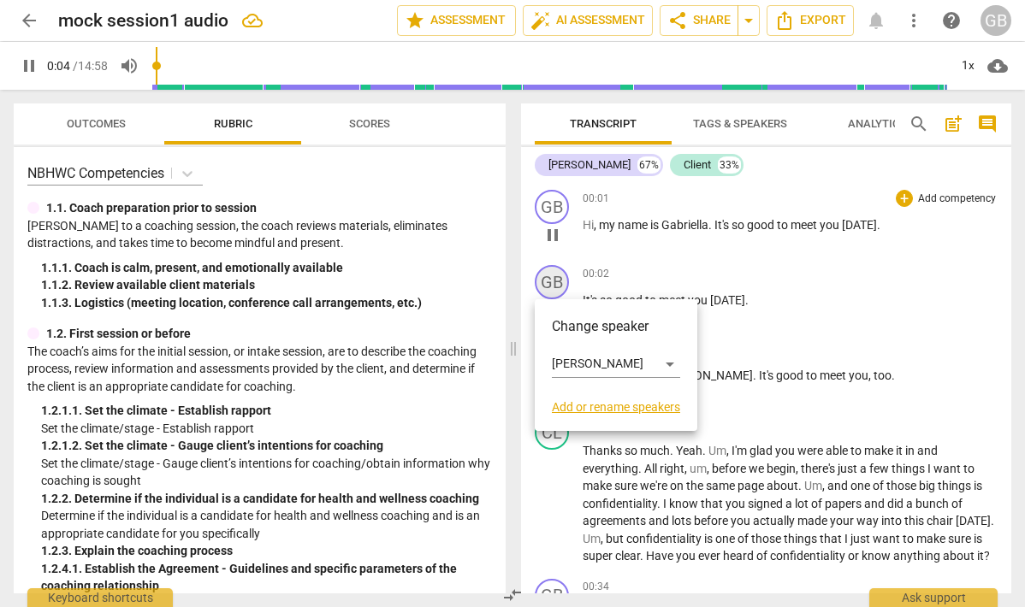
click at [558, 290] on div at bounding box center [512, 303] width 1025 height 607
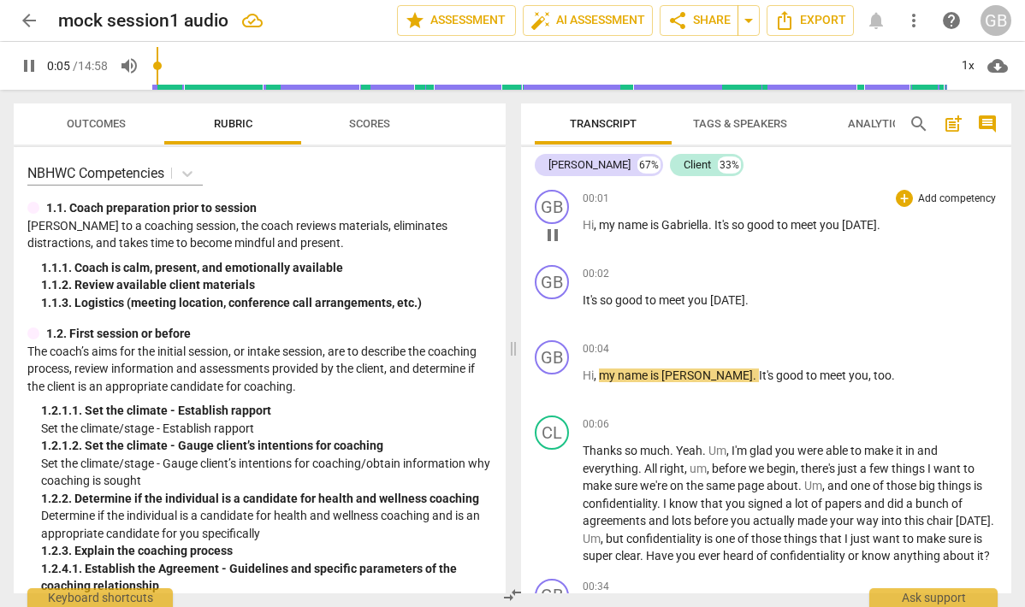
click at [659, 295] on span "to" at bounding box center [652, 300] width 14 height 14
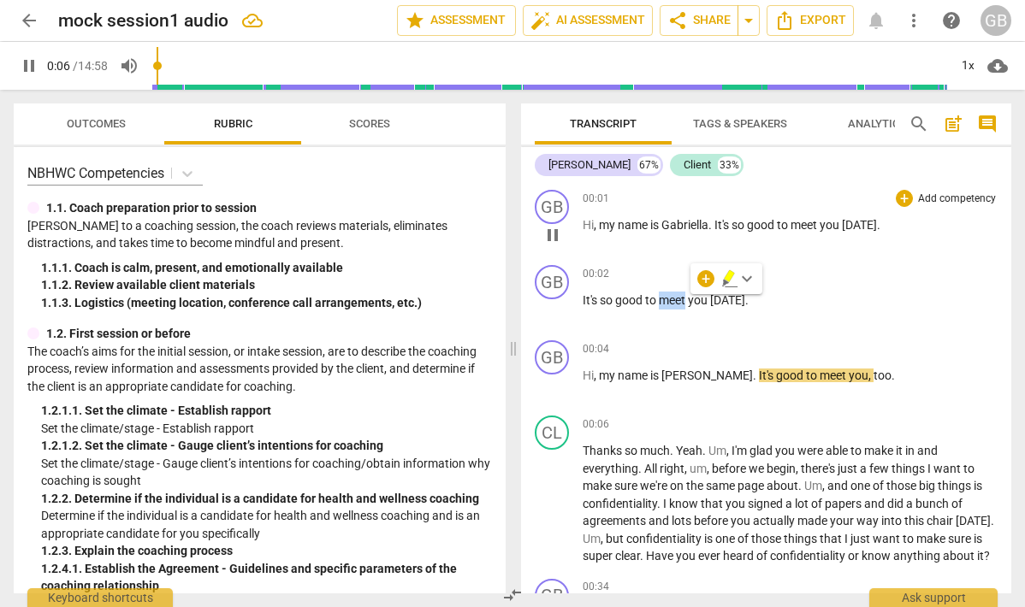
click at [659, 295] on span "to" at bounding box center [652, 300] width 14 height 14
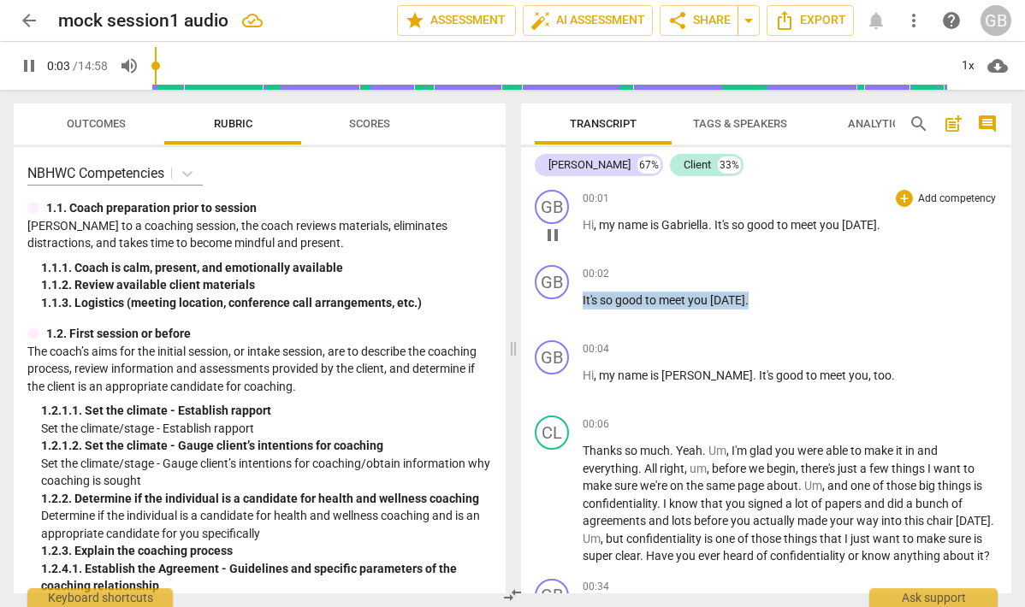
type input "4"
click at [668, 354] on div "GB play_arrow pause 00:01 + Add competency keyboard_arrow_right Hi , my name is…" at bounding box center [766, 388] width 490 height 411
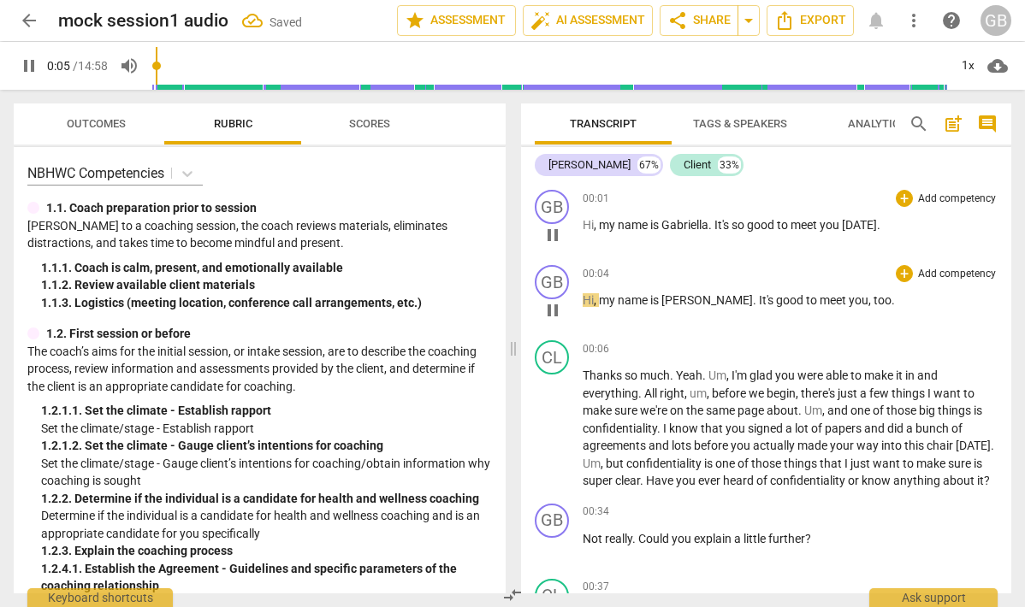
click at [661, 282] on div "00:04 + Add competency keyboard_arrow_right Hi , my name is [PERSON_NAME] . It'…" at bounding box center [790, 296] width 415 height 62
click at [550, 305] on span "pause" at bounding box center [552, 310] width 21 height 21
click at [639, 221] on span "name" at bounding box center [634, 225] width 33 height 14
click at [600, 269] on span "00:04" at bounding box center [596, 274] width 27 height 15
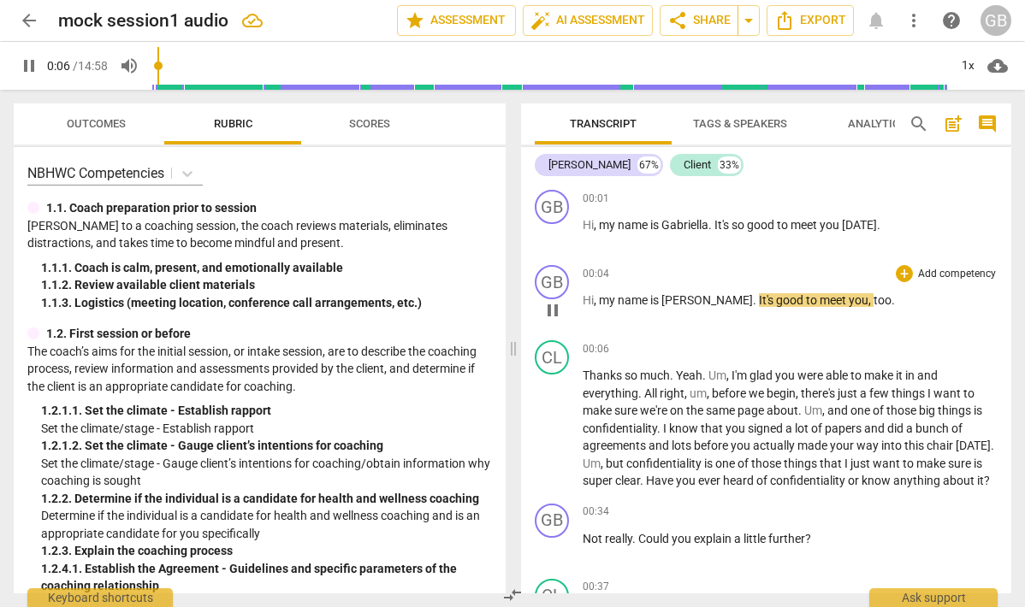
click at [556, 308] on span "pause" at bounding box center [552, 310] width 21 height 21
click at [686, 301] on span "[PERSON_NAME]" at bounding box center [707, 300] width 92 height 14
click at [683, 302] on span "[PERSON_NAME]" at bounding box center [707, 300] width 92 height 14
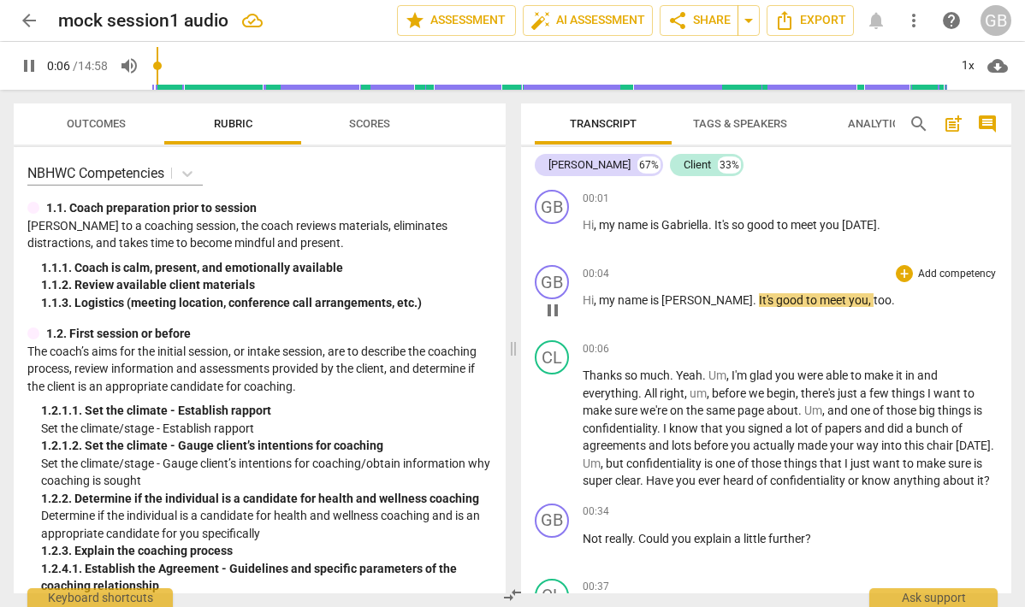
click at [550, 309] on span "pause" at bounding box center [552, 310] width 21 height 21
type input "6"
drag, startPoint x: 662, startPoint y: 301, endPoint x: 690, endPoint y: 301, distance: 28.2
click at [690, 301] on p "Hi , my name is [PERSON_NAME] . It's good to meet you , too ." at bounding box center [790, 301] width 415 height 18
click at [539, 310] on span "play_arrow" at bounding box center [552, 310] width 27 height 21
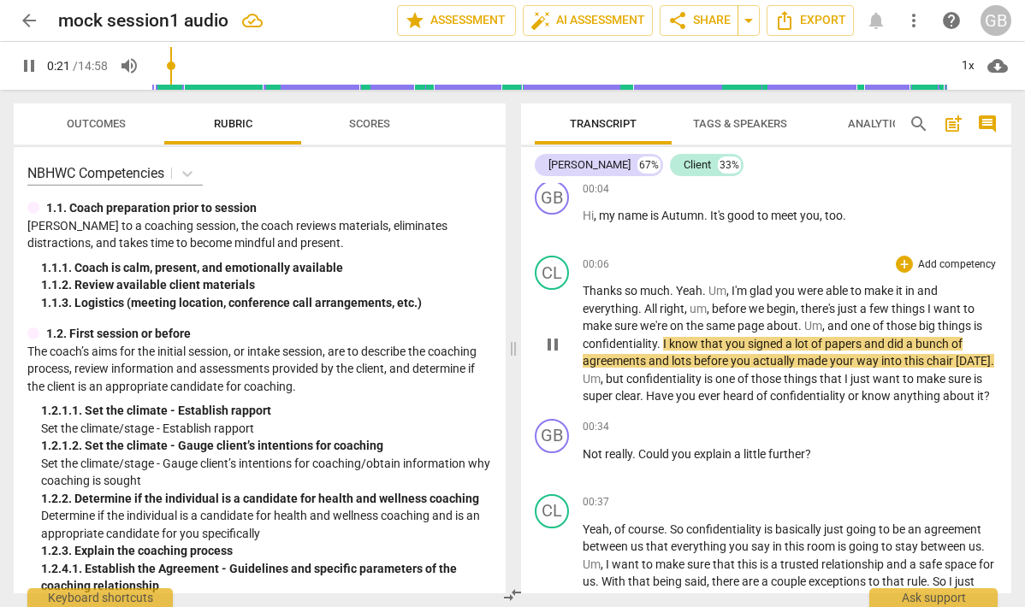
scroll to position [86, 0]
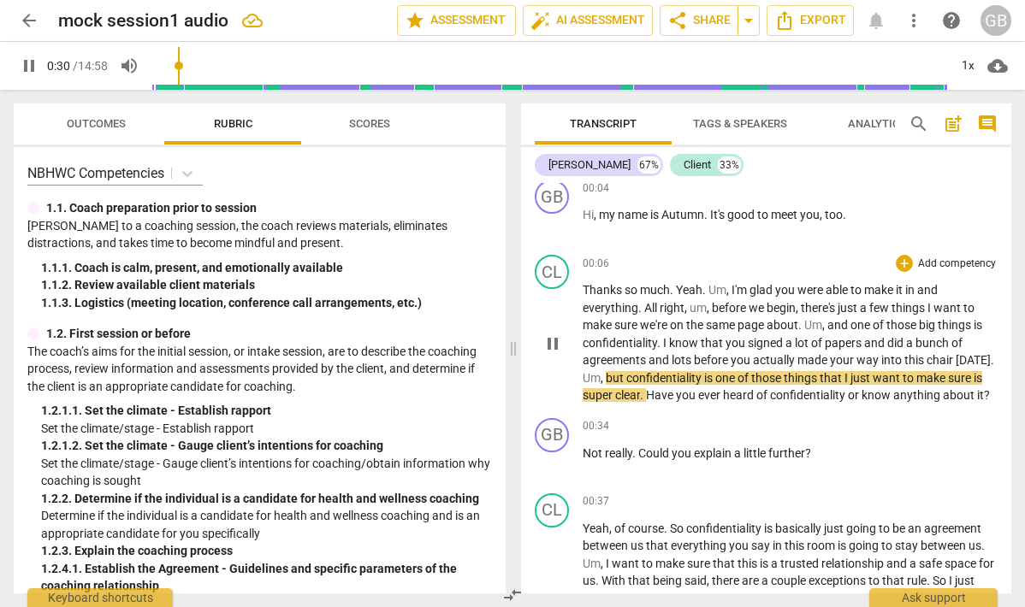
click at [821, 381] on span "that" at bounding box center [832, 378] width 25 height 14
type input "31"
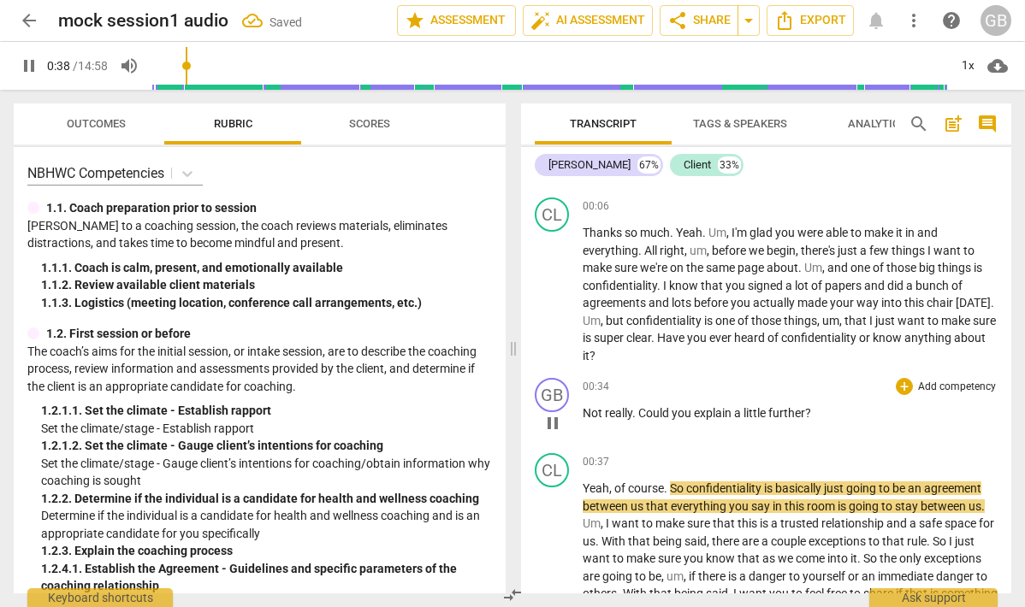
scroll to position [134, 0]
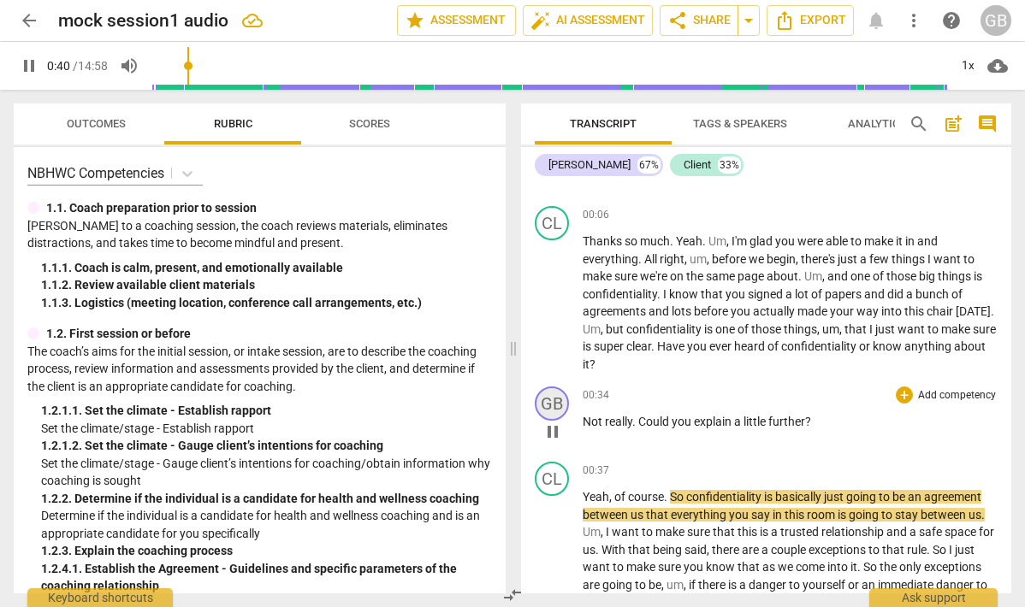
click at [553, 408] on div "GB" at bounding box center [552, 404] width 34 height 34
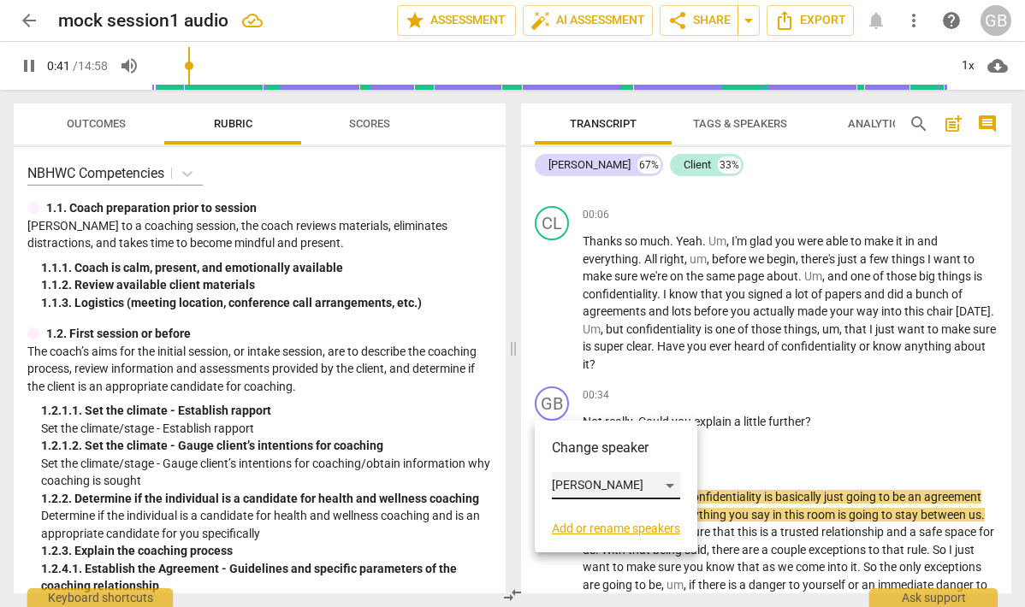
click at [588, 478] on div "[PERSON_NAME]" at bounding box center [616, 485] width 128 height 27
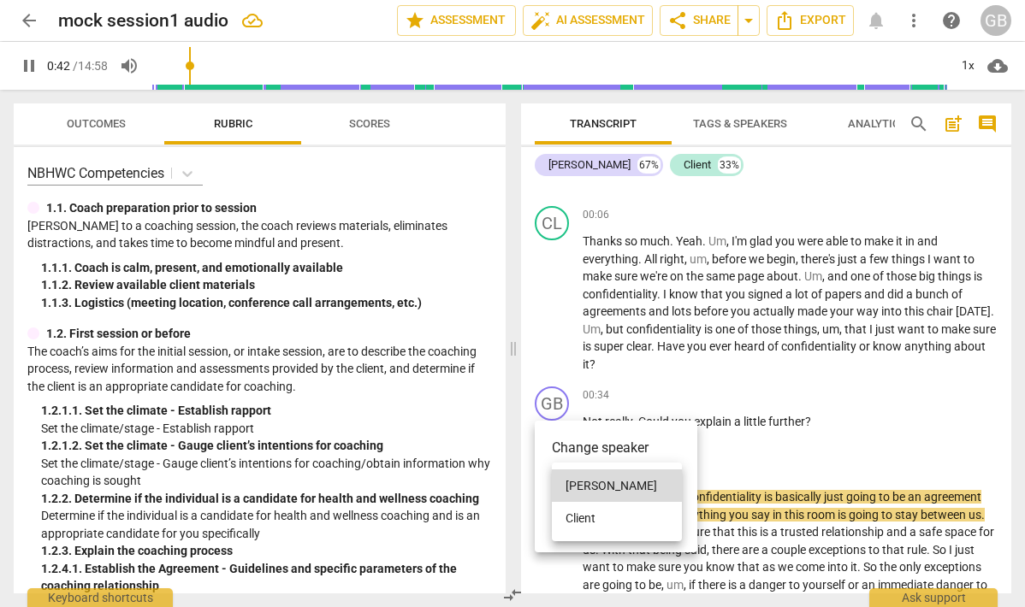
click at [594, 514] on li "Client" at bounding box center [617, 518] width 130 height 33
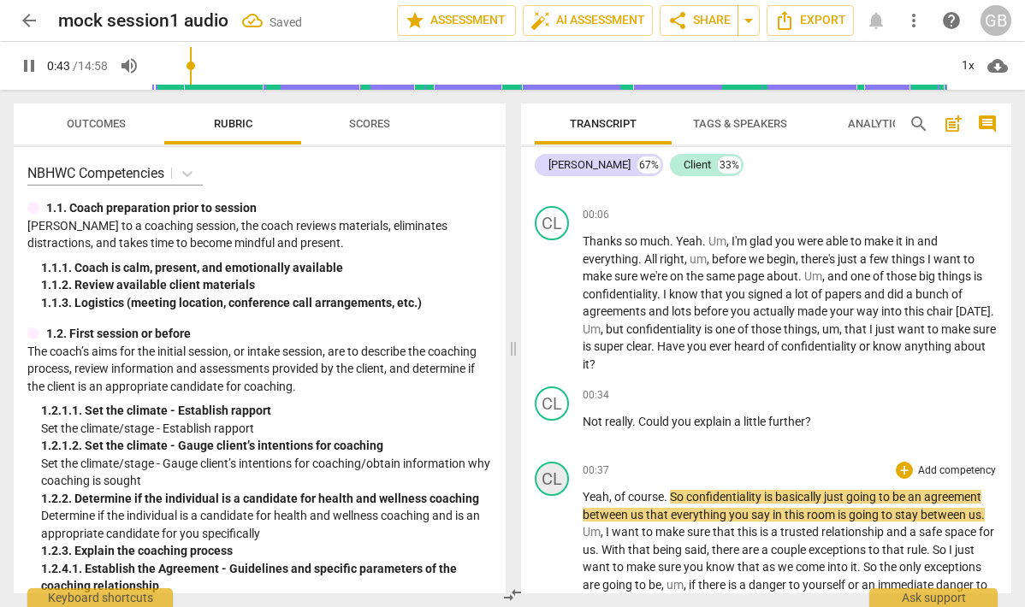
click at [564, 486] on div "CL" at bounding box center [552, 479] width 34 height 34
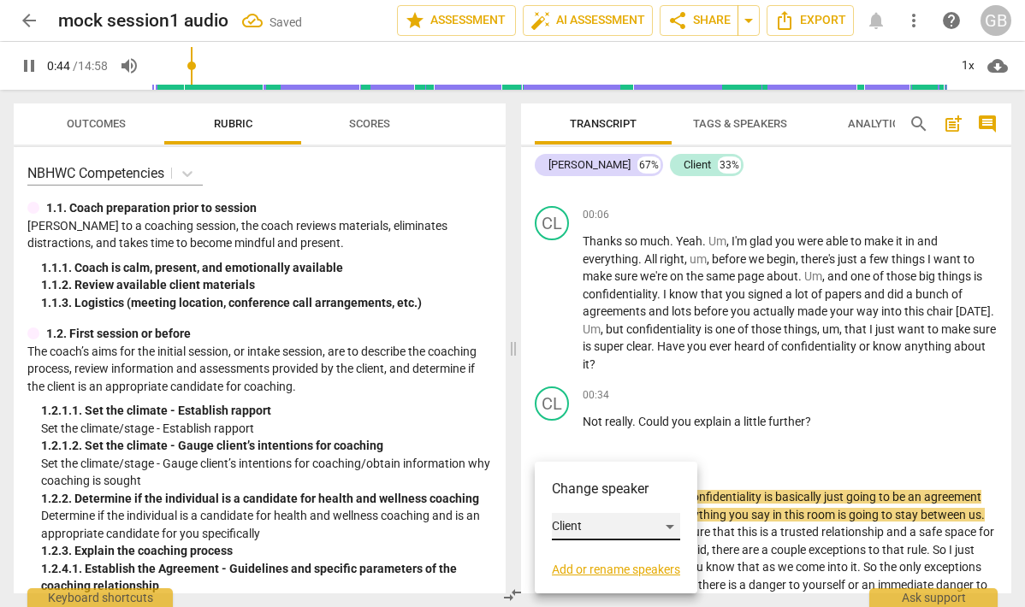
click at [586, 523] on div "Client" at bounding box center [616, 526] width 128 height 27
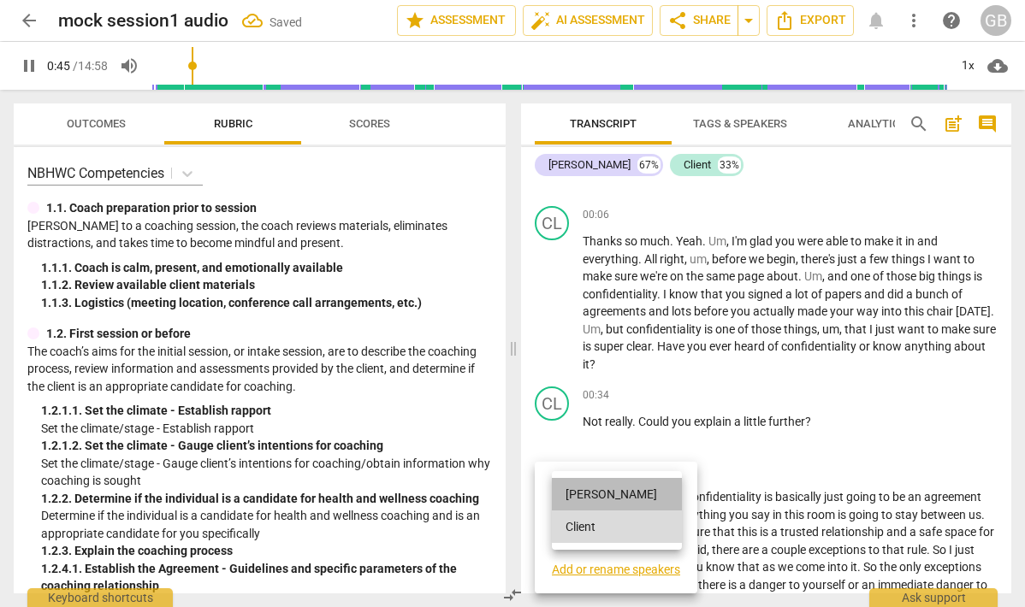
click at [589, 500] on li "[PERSON_NAME]" at bounding box center [617, 494] width 130 height 33
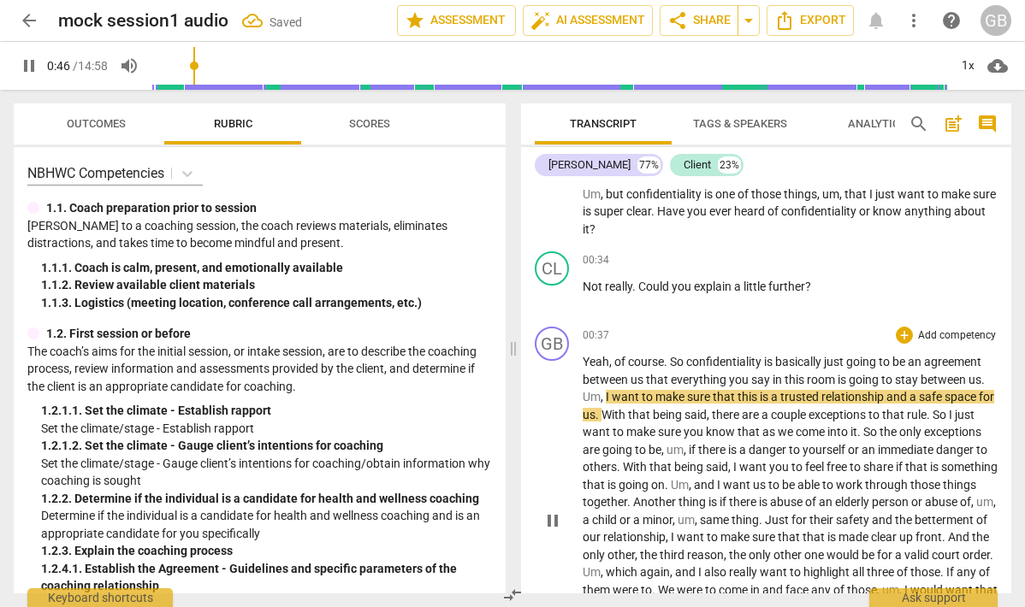
scroll to position [270, 0]
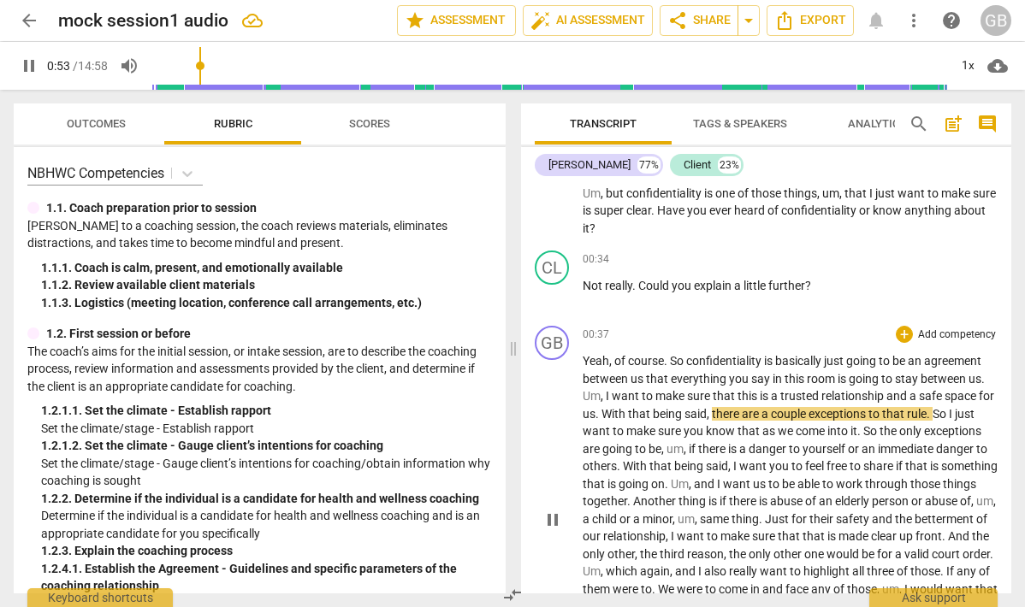
click at [620, 408] on span "With" at bounding box center [614, 414] width 27 height 14
type input "54"
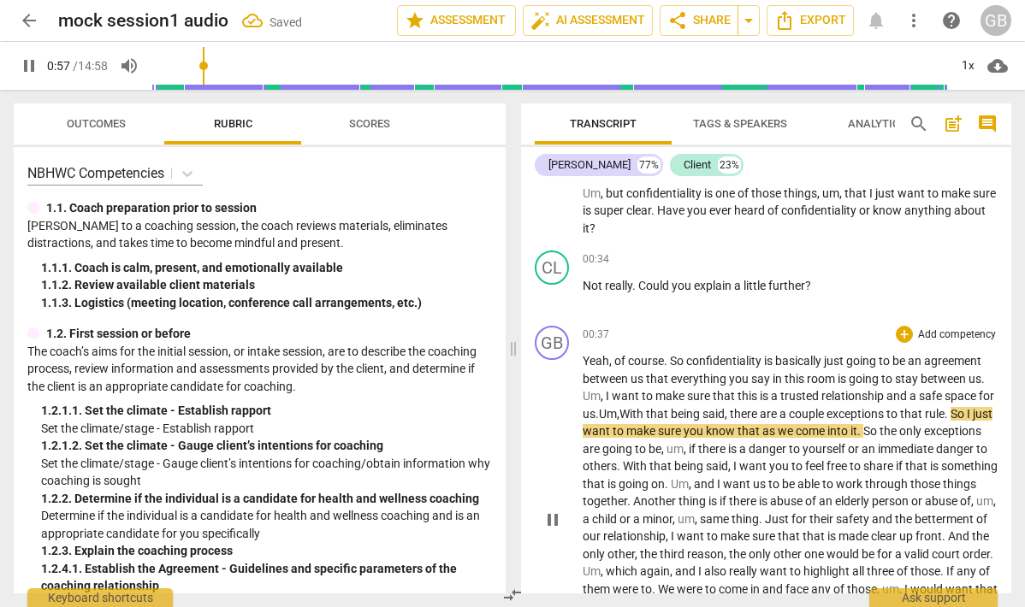
click at [673, 367] on span "So" at bounding box center [678, 361] width 16 height 14
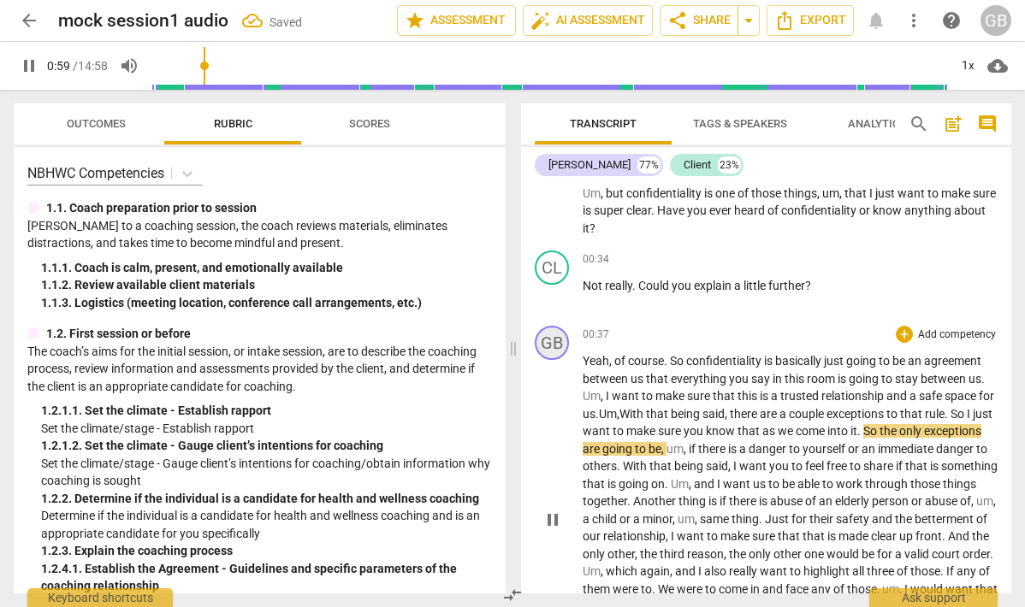
click at [564, 340] on div "GB" at bounding box center [552, 343] width 34 height 34
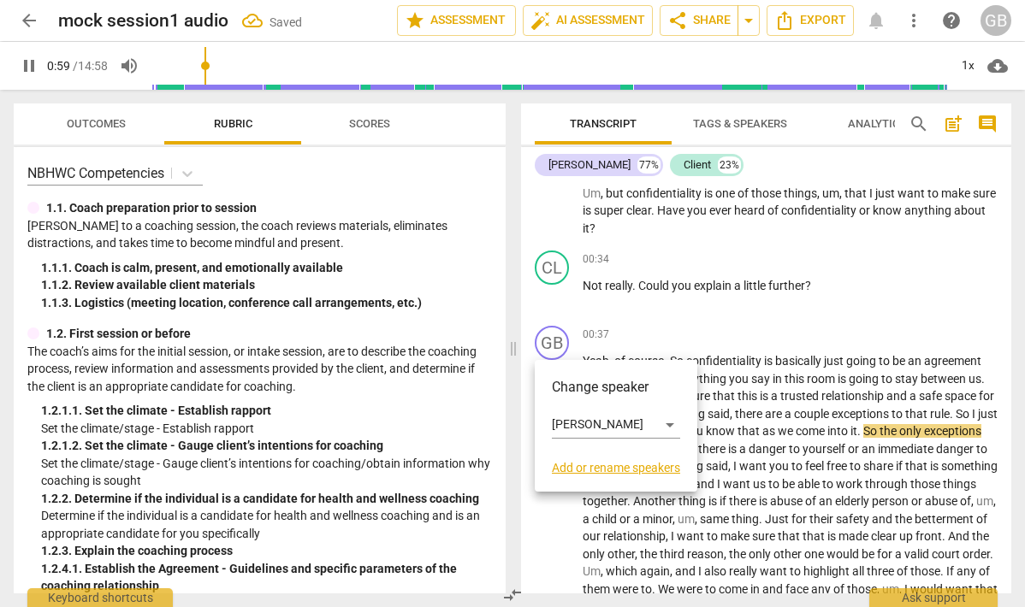
click at [683, 349] on div at bounding box center [512, 303] width 1025 height 607
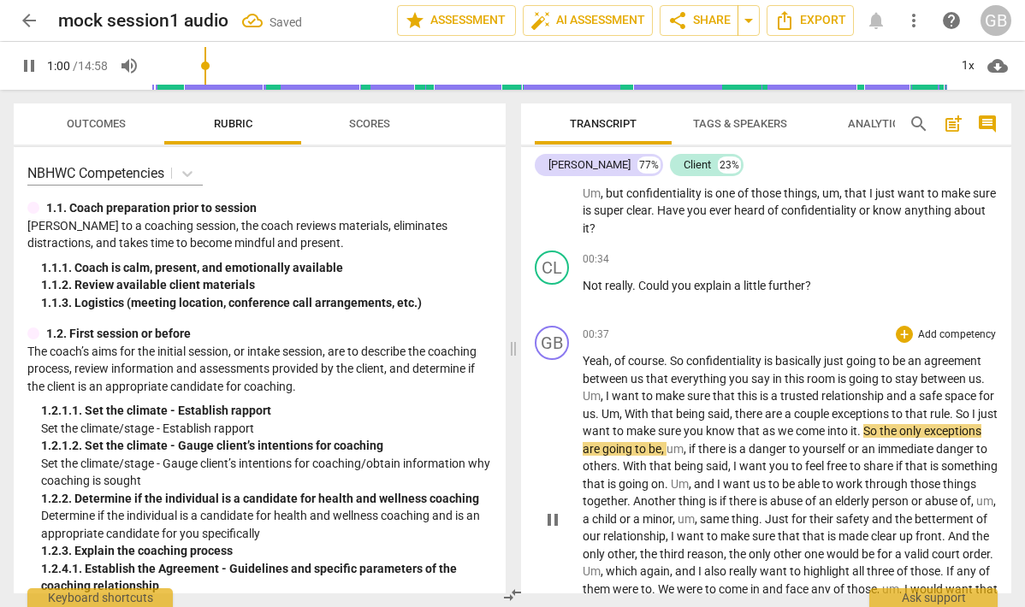
click at [597, 339] on span "00:37" at bounding box center [596, 335] width 27 height 15
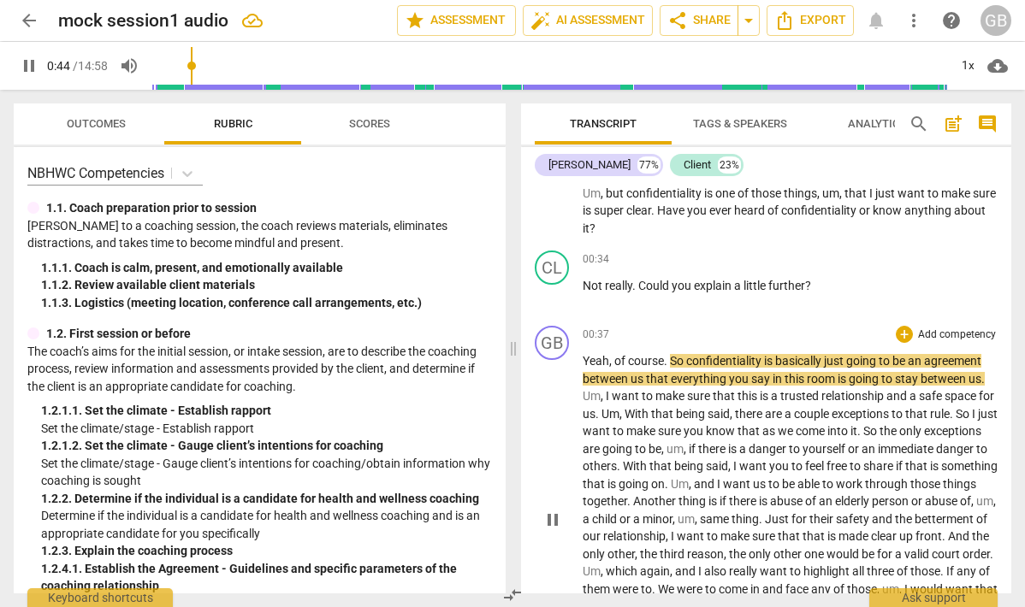
click at [645, 378] on span "us" at bounding box center [638, 379] width 15 height 14
type input "45"
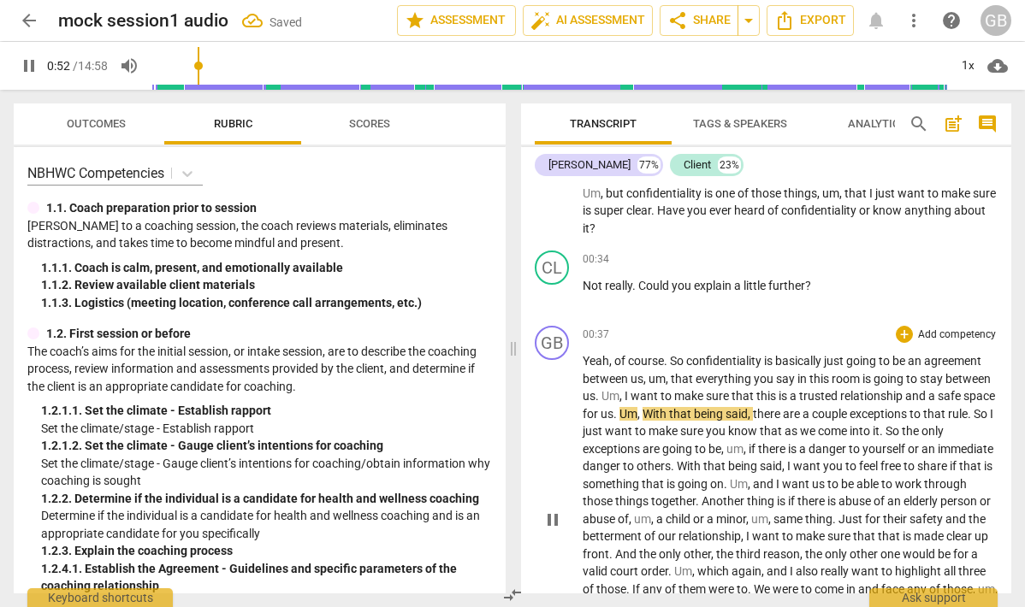
click at [840, 392] on span "trusted" at bounding box center [819, 396] width 41 height 14
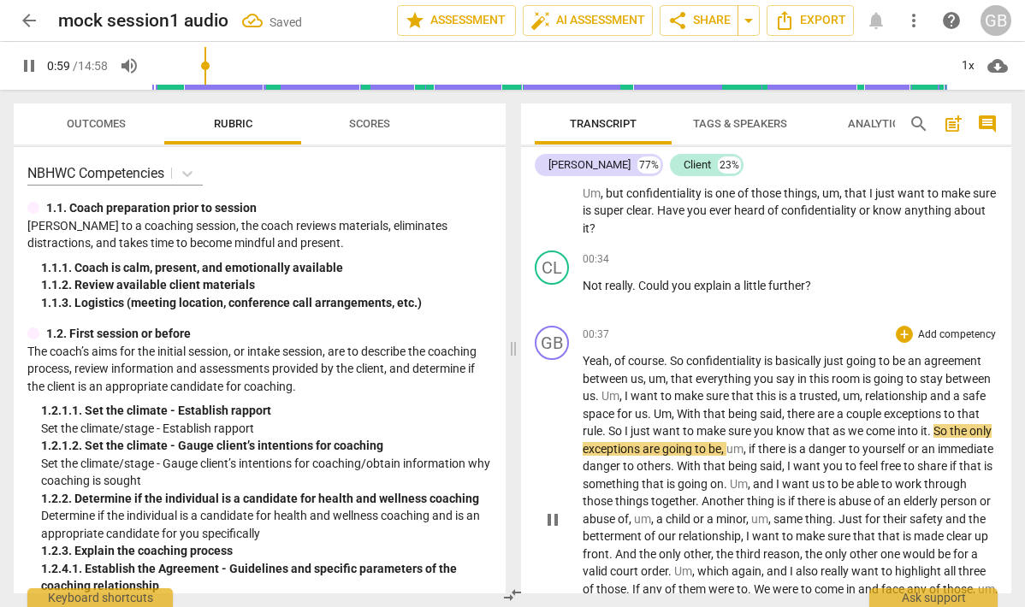
click at [957, 421] on span "that" at bounding box center [968, 414] width 22 height 14
click at [550, 520] on span "pause" at bounding box center [552, 520] width 21 height 21
click at [728, 418] on span "that" at bounding box center [715, 414] width 25 height 14
click at [555, 526] on span "play_arrow" at bounding box center [552, 520] width 21 height 21
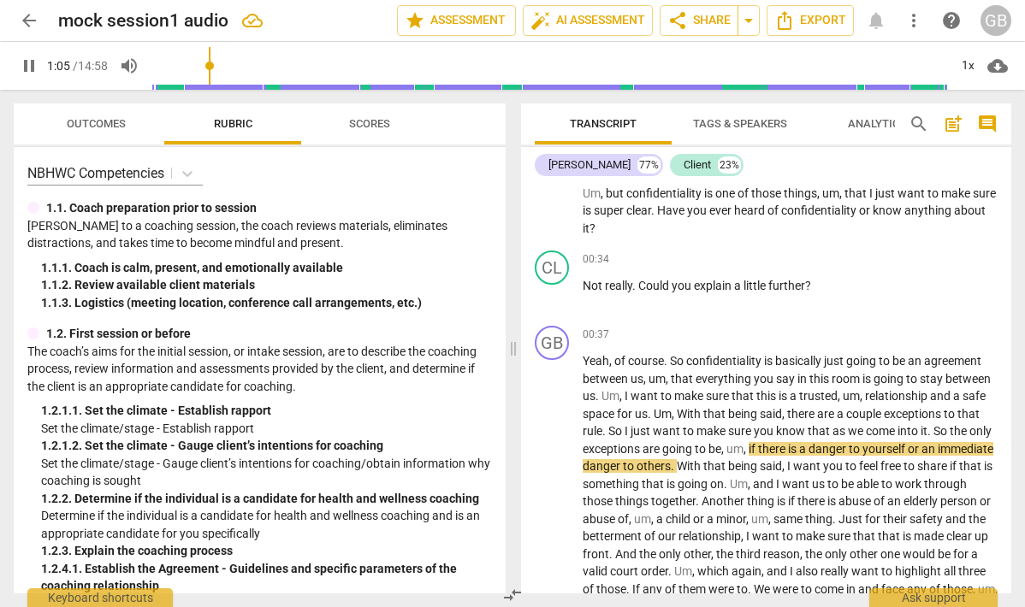
click at [195, 62] on input "range" at bounding box center [549, 65] width 797 height 55
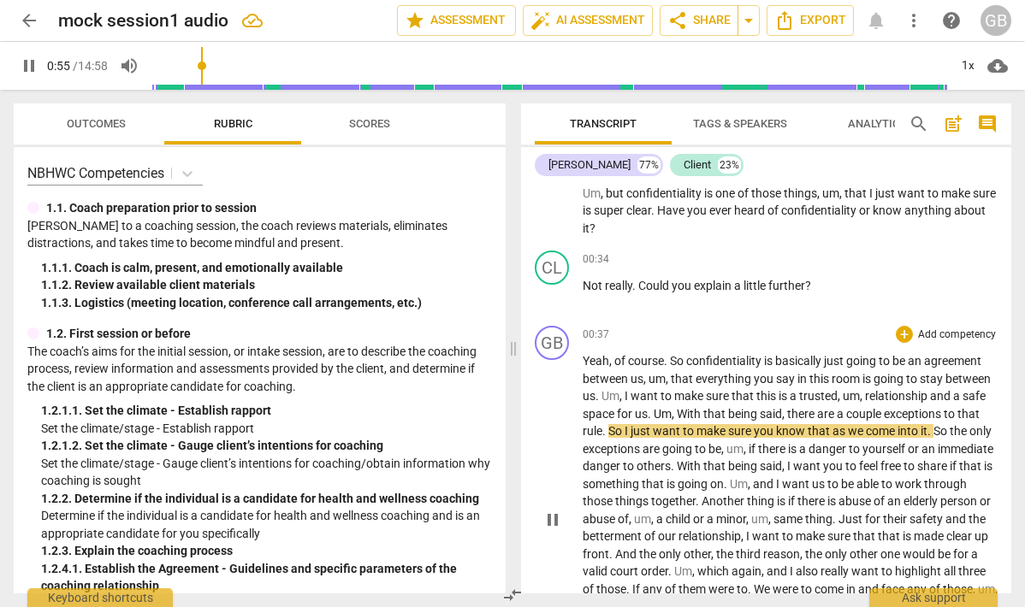
click at [625, 429] on span "So" at bounding box center [616, 431] width 16 height 14
type input "57"
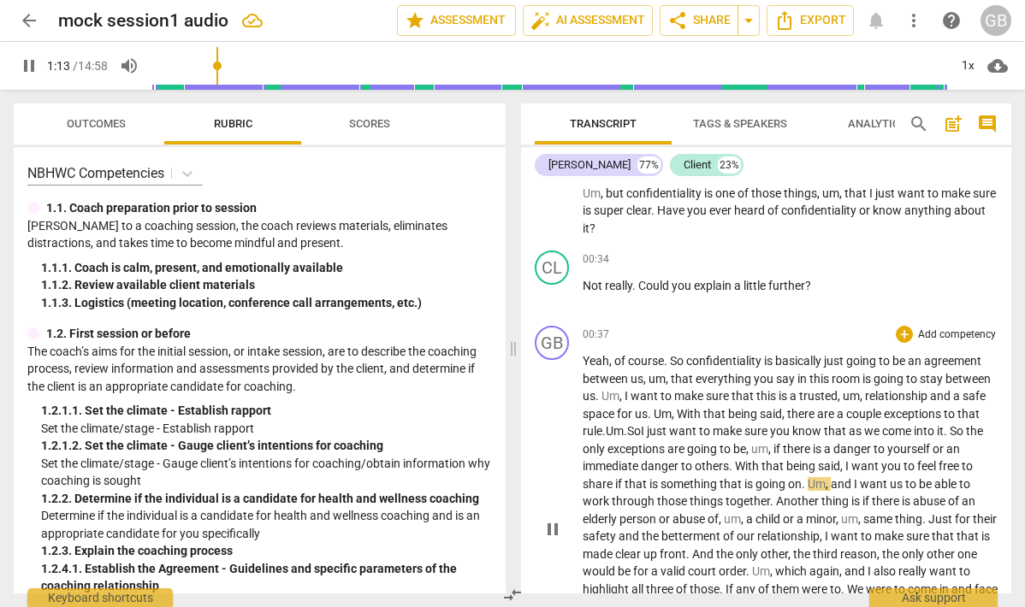
click at [845, 469] on span "," at bounding box center [842, 466] width 5 height 14
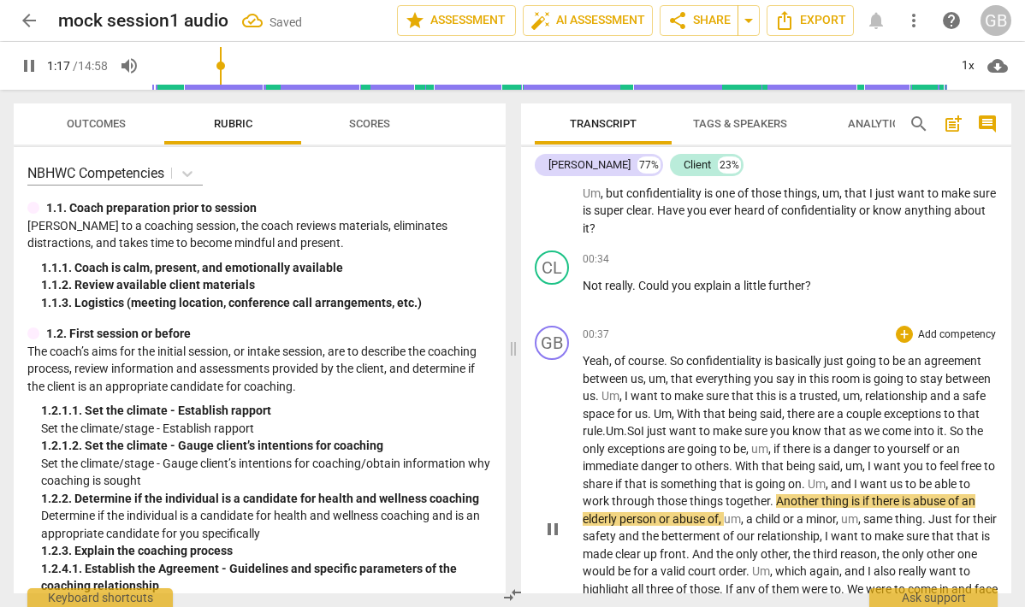
click at [776, 503] on span "." at bounding box center [773, 502] width 6 height 14
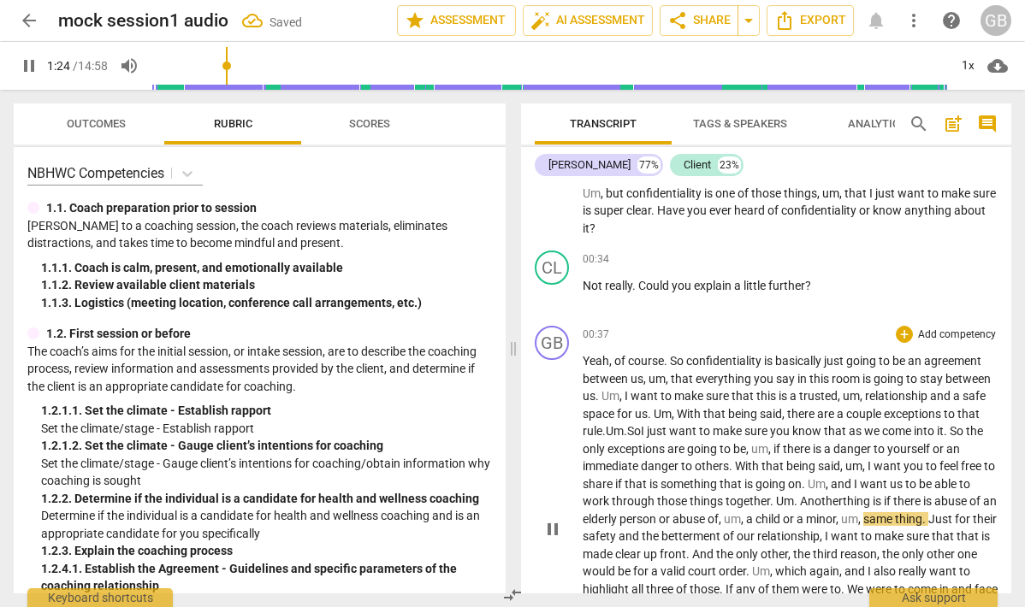
click at [741, 519] on span "um" at bounding box center [732, 519] width 17 height 14
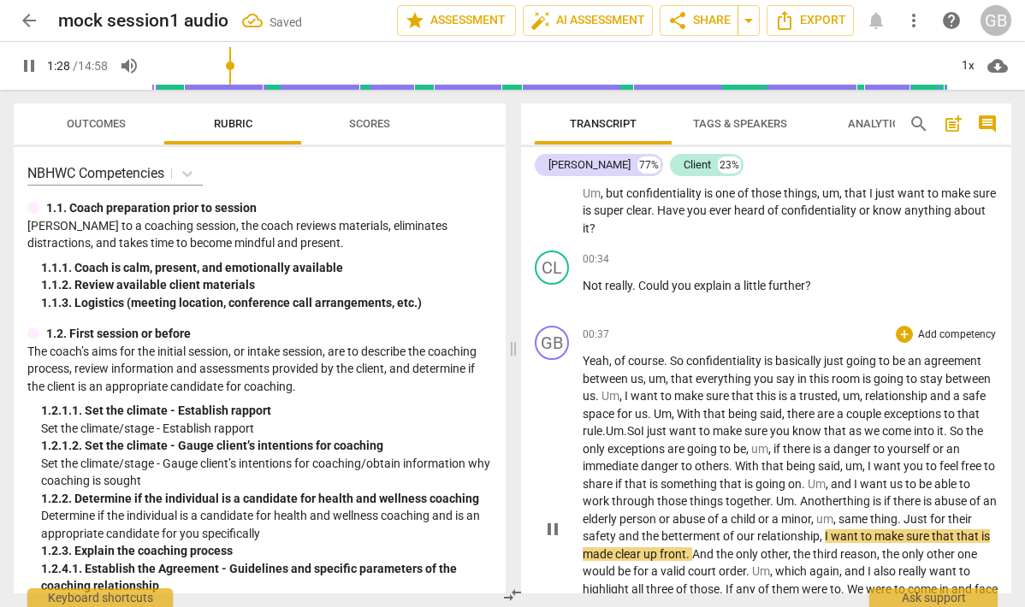
click at [903, 526] on span "Just" at bounding box center [916, 519] width 27 height 14
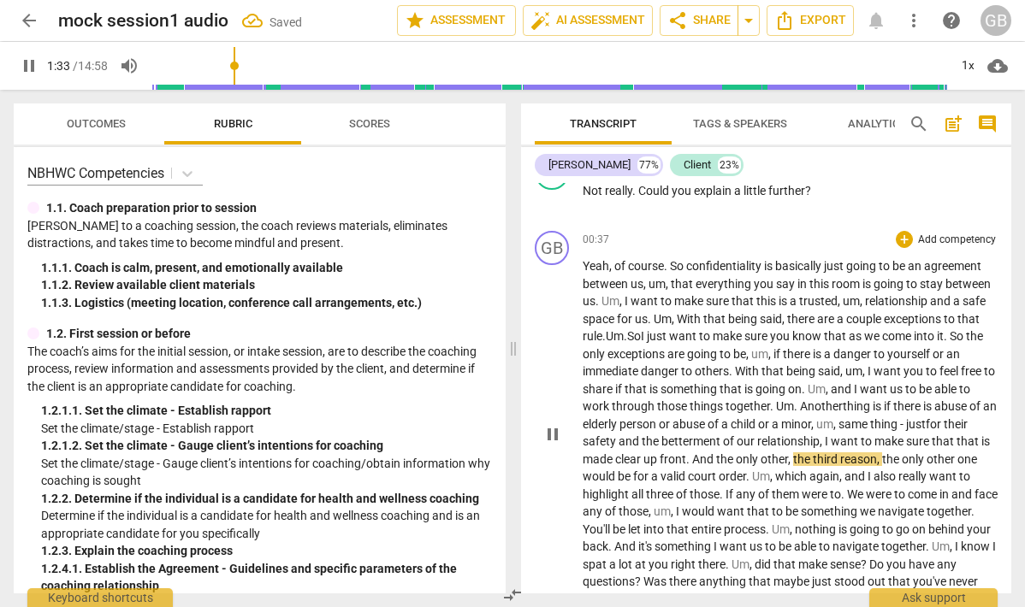
scroll to position [369, 0]
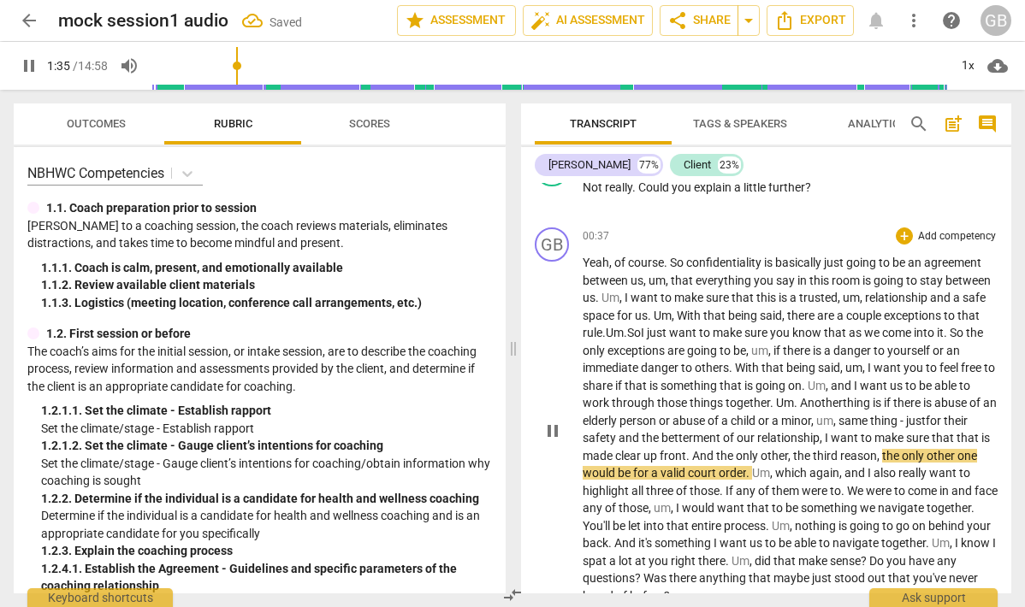
click at [923, 410] on span "is" at bounding box center [928, 403] width 11 height 14
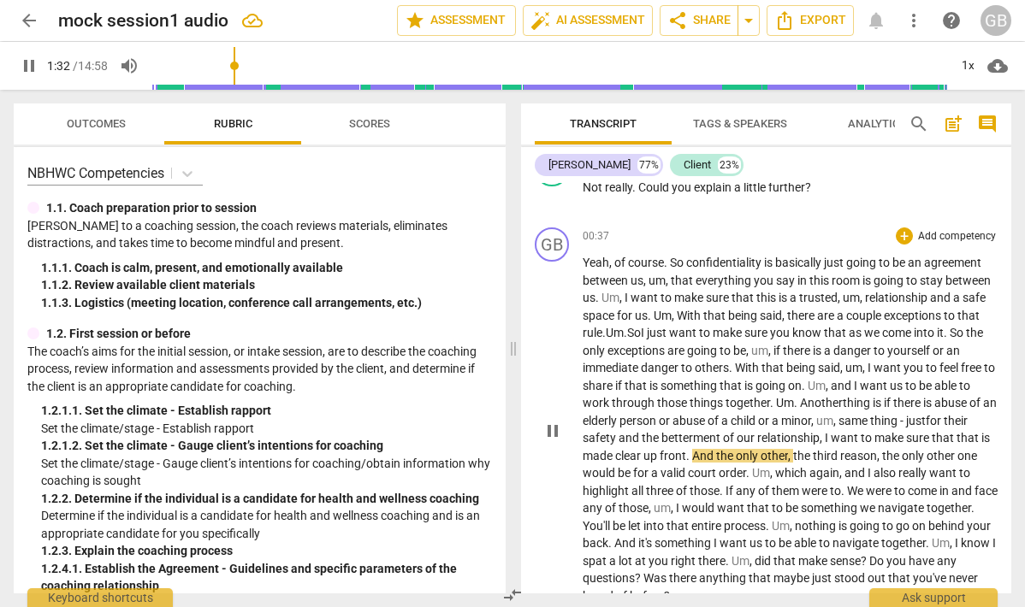
click at [932, 445] on span "that" at bounding box center [944, 438] width 25 height 14
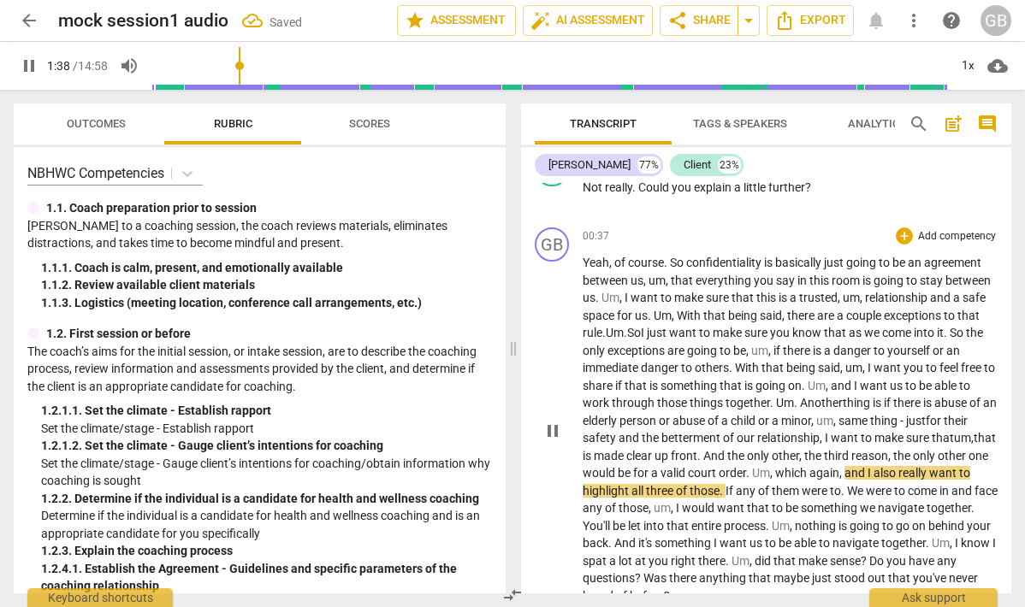
click at [932, 445] on span "that um," at bounding box center [953, 438] width 42 height 14
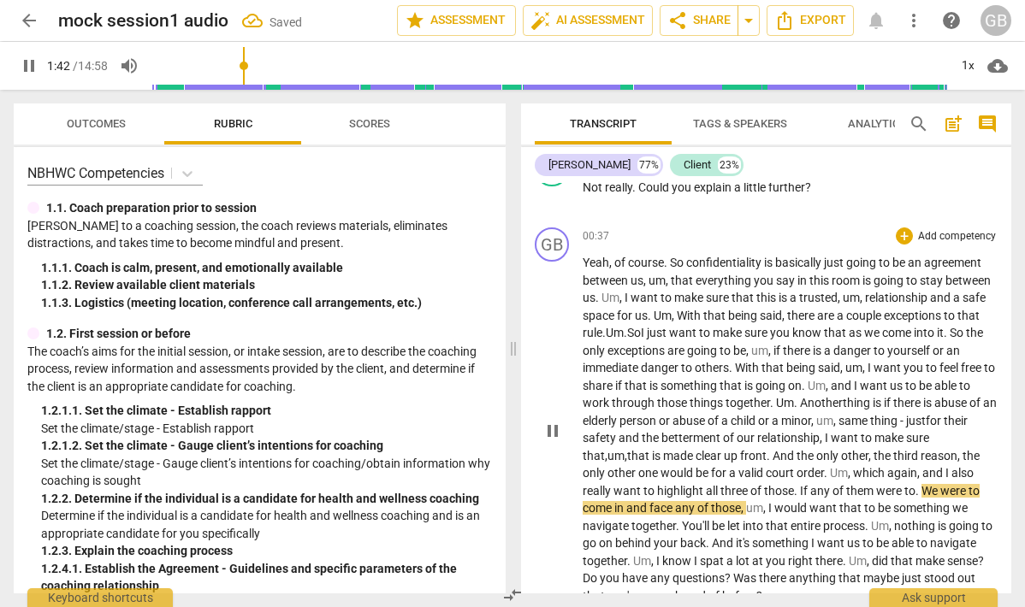
click at [848, 471] on span "Um" at bounding box center [839, 473] width 18 height 14
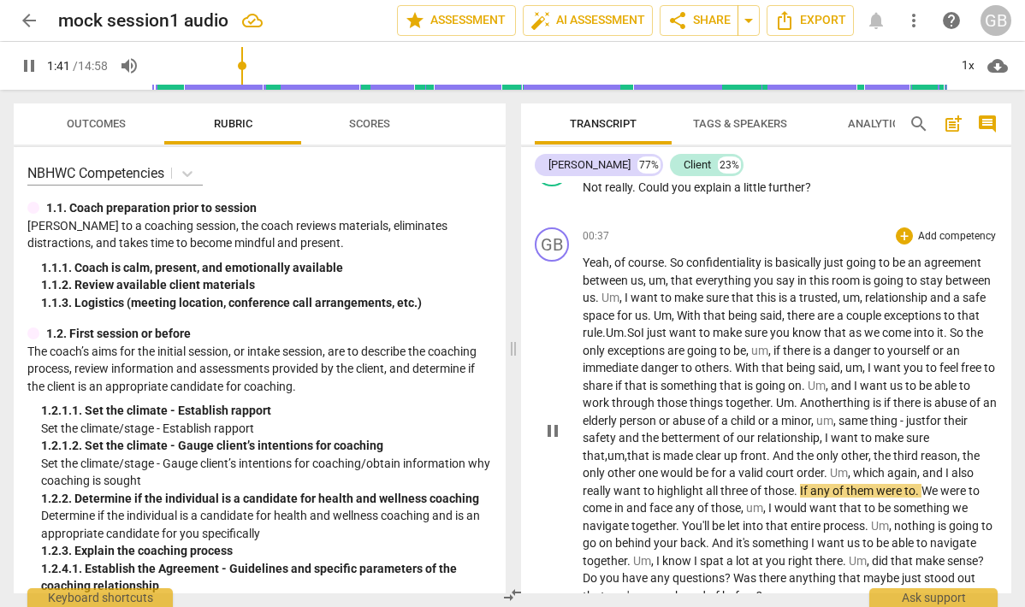
click at [810, 489] on span "If" at bounding box center [805, 491] width 10 height 14
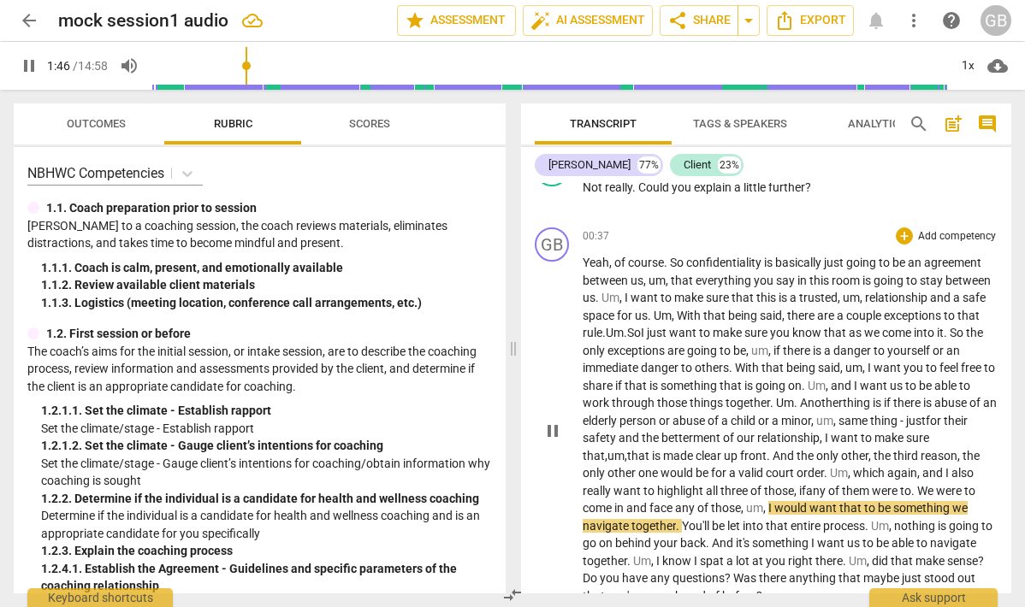
click at [980, 493] on p "Yeah , of course . So confidentiality is basically just going to be an agreemen…" at bounding box center [790, 429] width 415 height 351
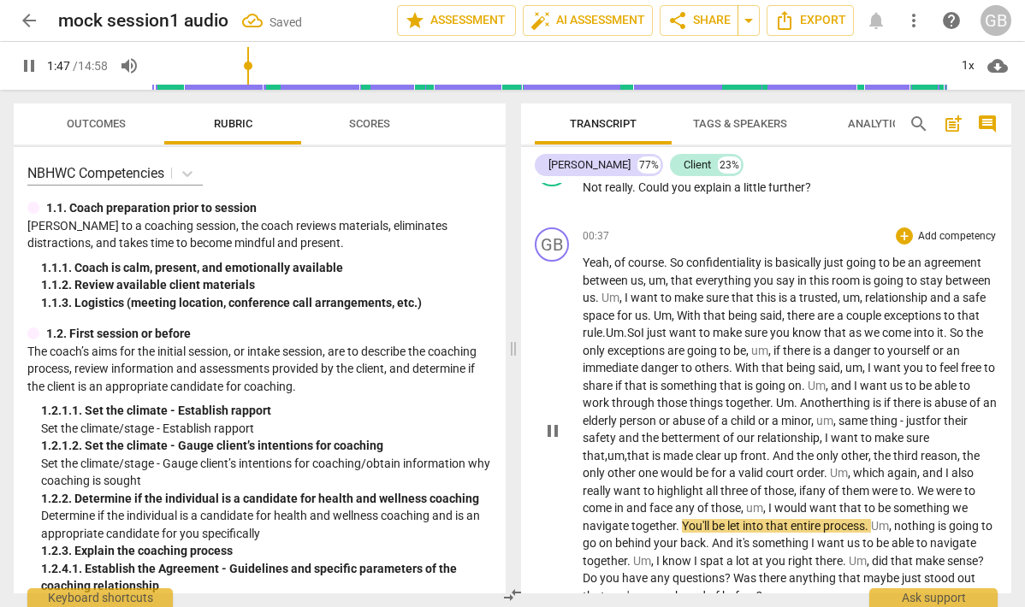
click at [797, 473] on span "court" at bounding box center [781, 473] width 31 height 14
click at [802, 487] on span "those, i" at bounding box center [783, 491] width 38 height 14
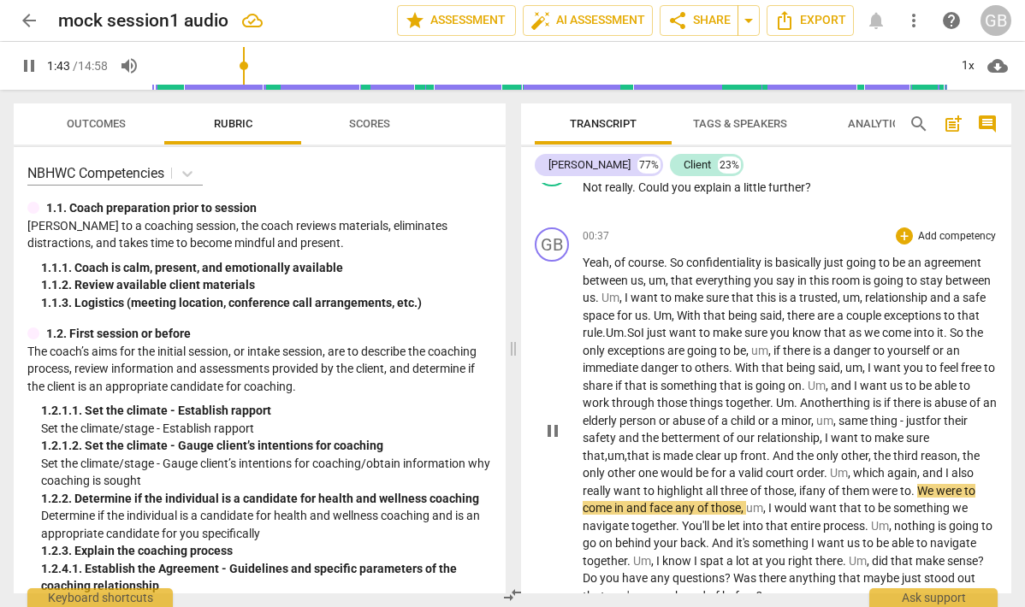
click at [974, 493] on p "Yeah , of course . So confidentiality is basically just going to be an agreemen…" at bounding box center [790, 429] width 415 height 351
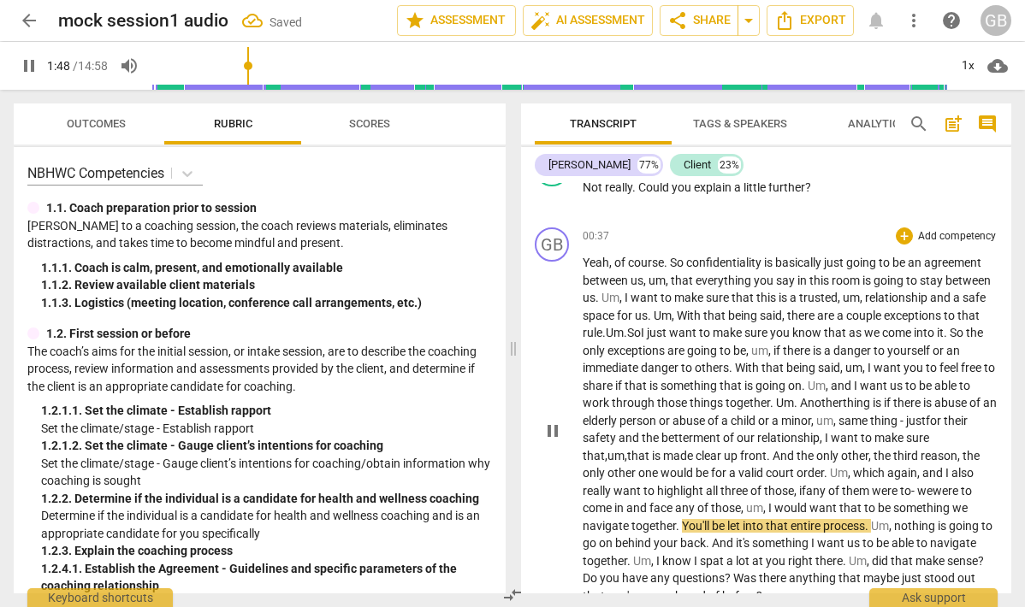
click at [626, 505] on span "in" at bounding box center [620, 508] width 12 height 14
drag, startPoint x: 683, startPoint y: 505, endPoint x: 696, endPoint y: 504, distance: 12.9
click at [696, 504] on p "Yeah , of course . So confidentiality is basically just going to be an agreemen…" at bounding box center [790, 429] width 415 height 351
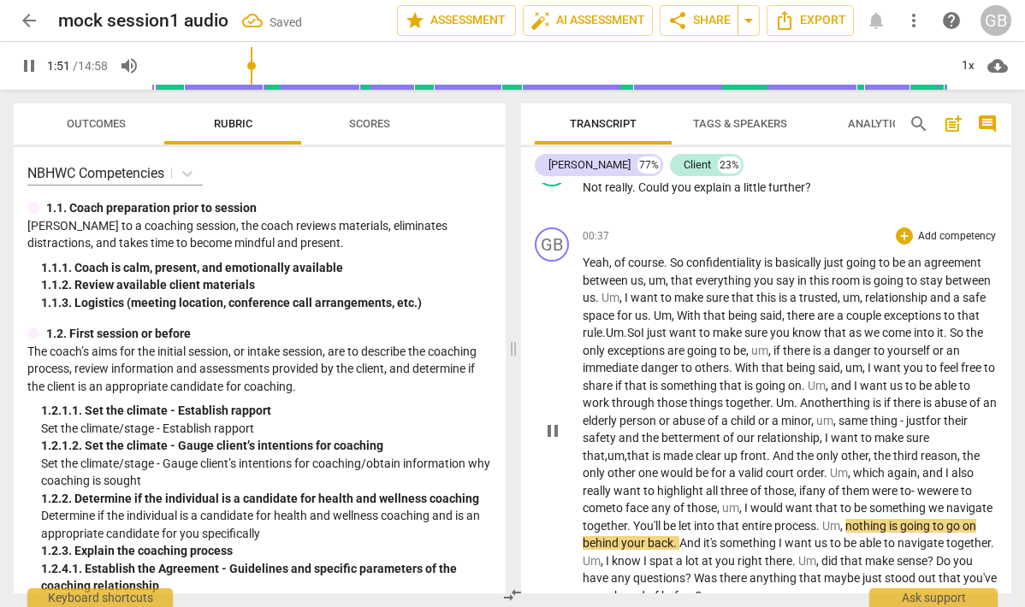
click at [818, 506] on p "Yeah , of course . So confidentiality is basically just going to be an agreemen…" at bounding box center [790, 429] width 415 height 351
click at [750, 506] on span "I" at bounding box center [747, 508] width 6 height 14
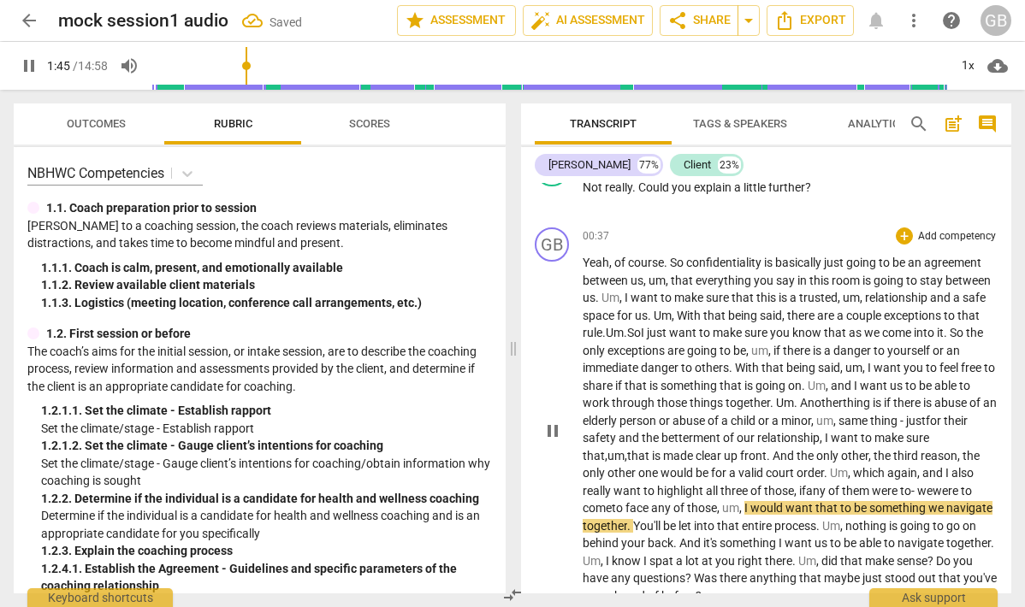
click at [842, 494] on span "of" at bounding box center [835, 491] width 14 height 14
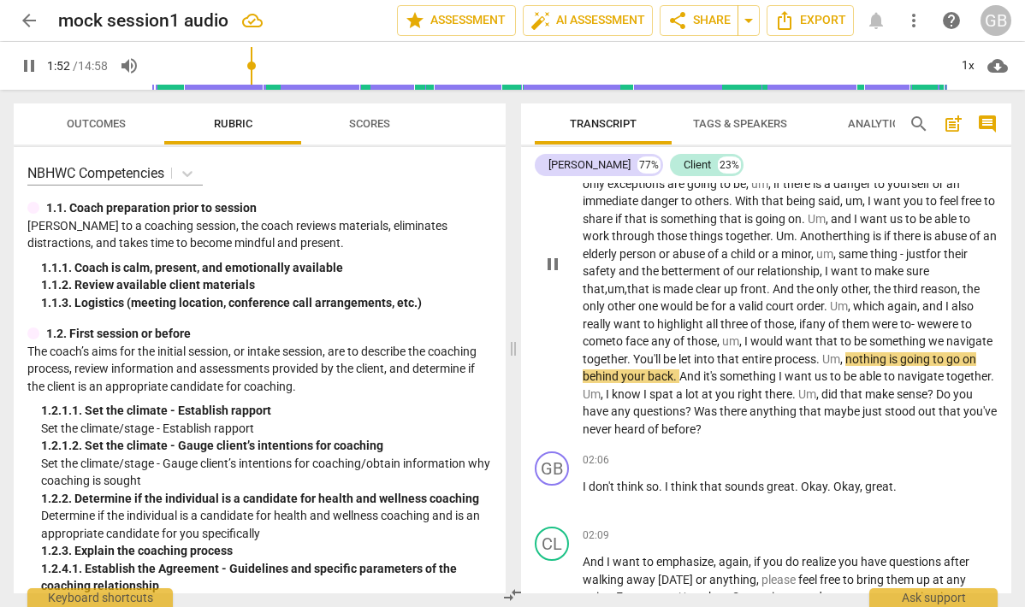
scroll to position [536, 0]
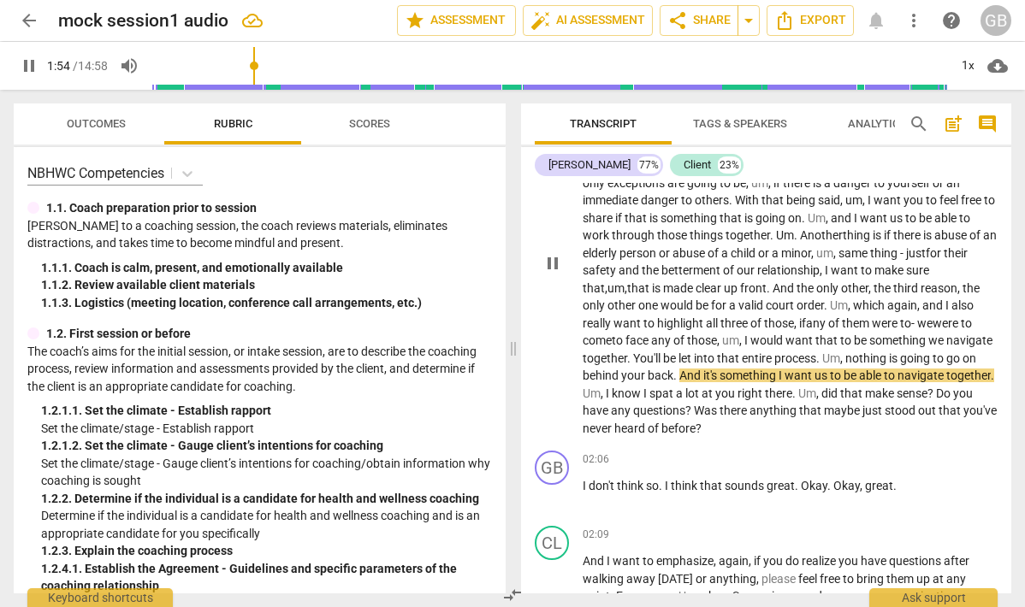
click at [720, 379] on span "it's" at bounding box center [711, 376] width 16 height 14
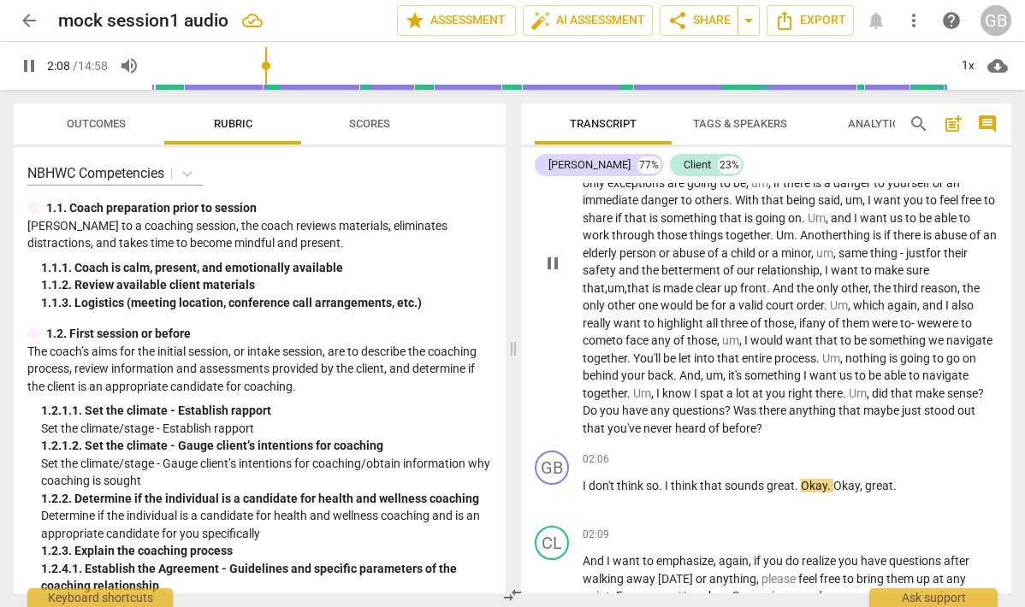
click at [902, 418] on span "just" at bounding box center [913, 411] width 22 height 14
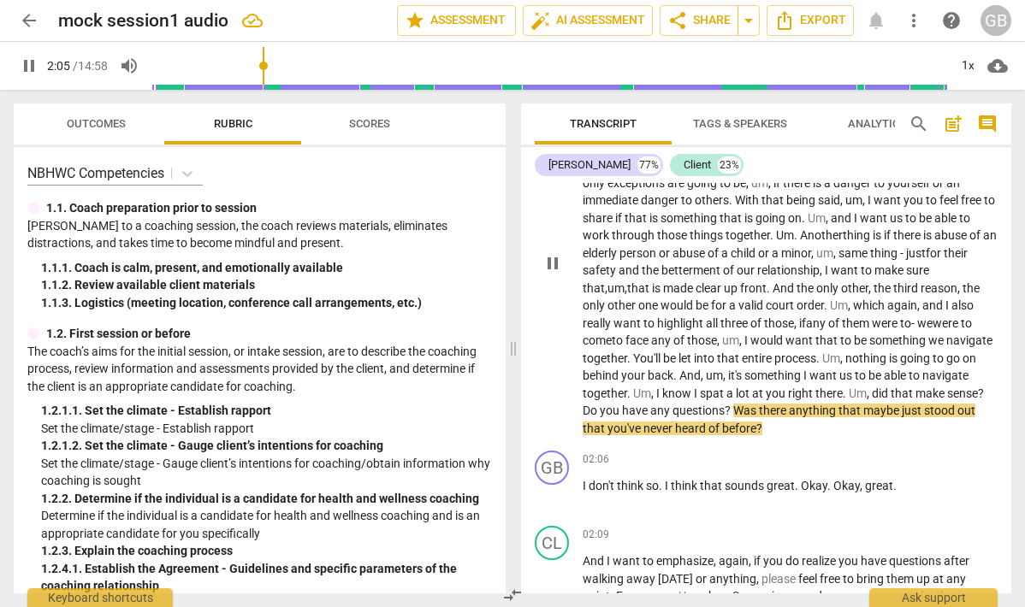
click at [924, 418] on span "stood" at bounding box center [940, 411] width 33 height 14
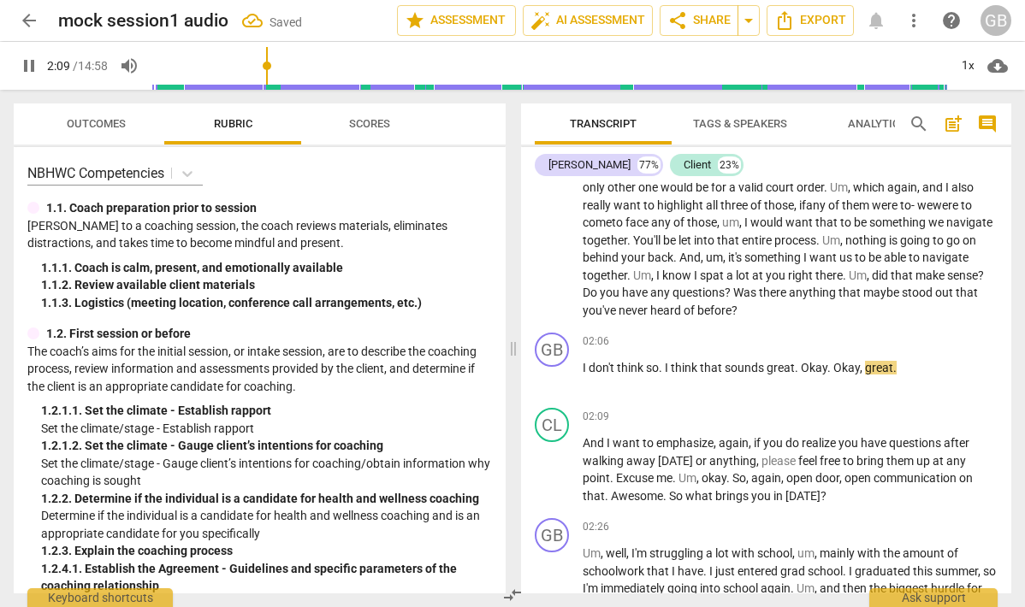
scroll to position [660, 0]
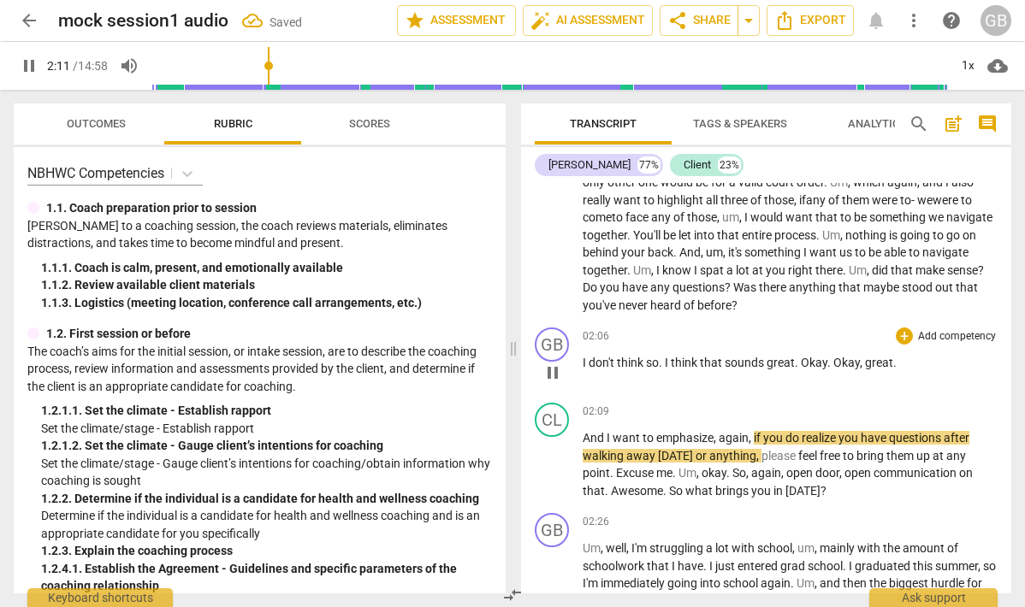
click at [802, 364] on span "Okay" at bounding box center [814, 363] width 27 height 14
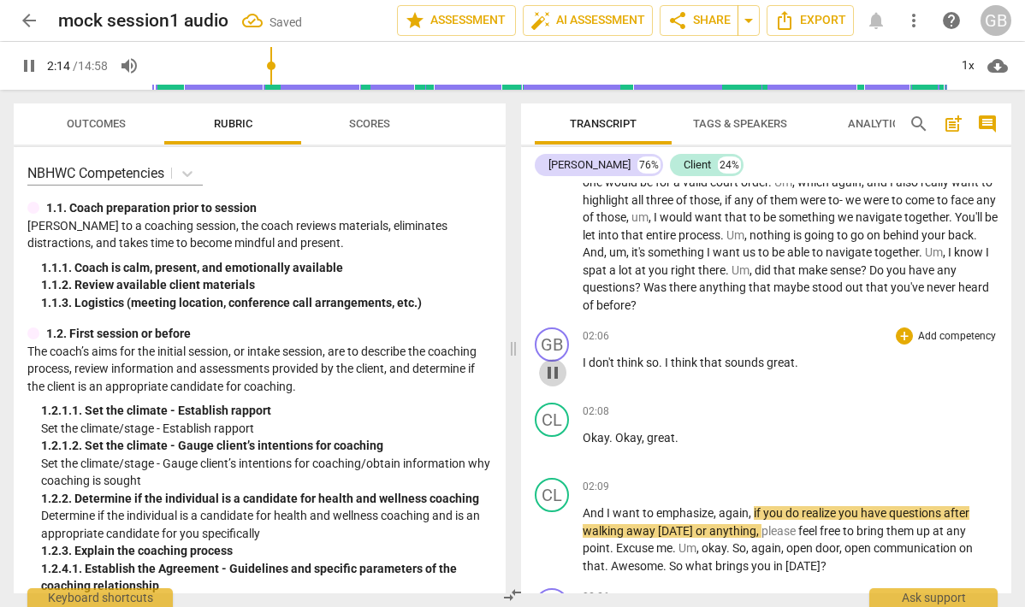
click at [554, 366] on span "pause" at bounding box center [552, 373] width 21 height 21
click at [557, 344] on div "GB" at bounding box center [552, 345] width 34 height 34
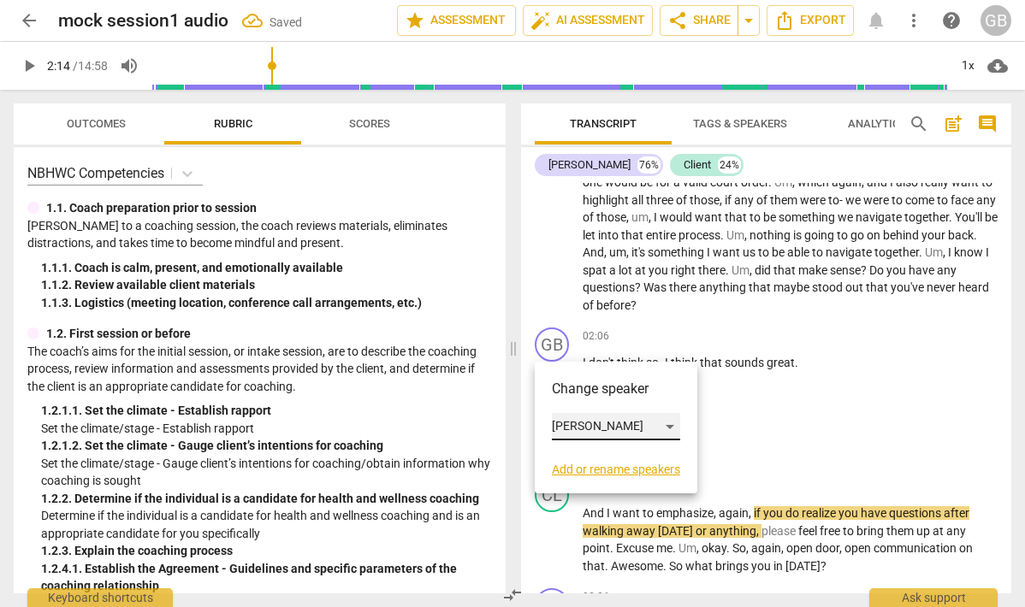
click at [583, 425] on div "[PERSON_NAME]" at bounding box center [616, 426] width 128 height 27
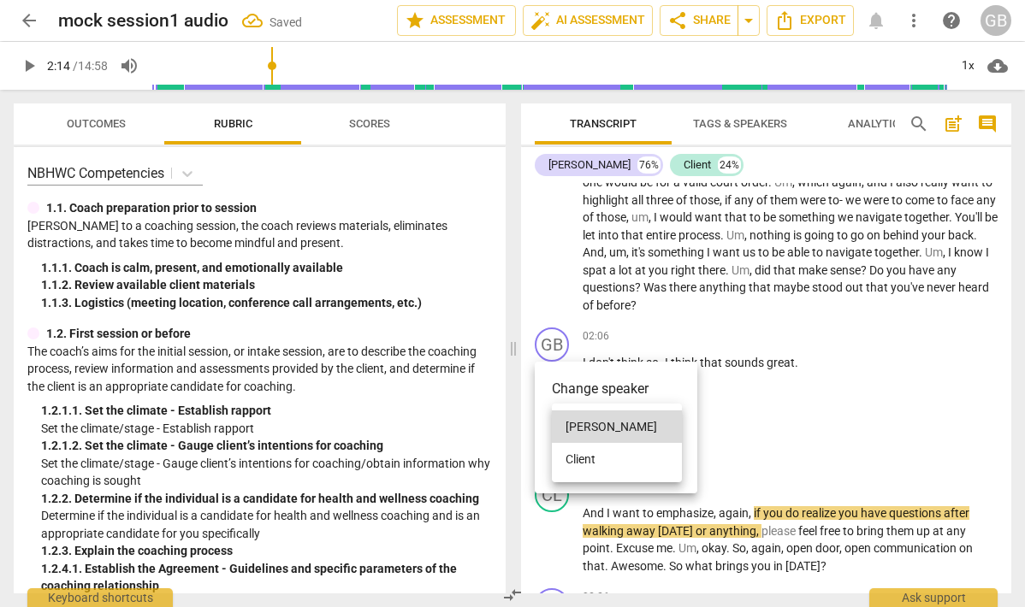
click at [598, 453] on li "Client" at bounding box center [617, 459] width 130 height 33
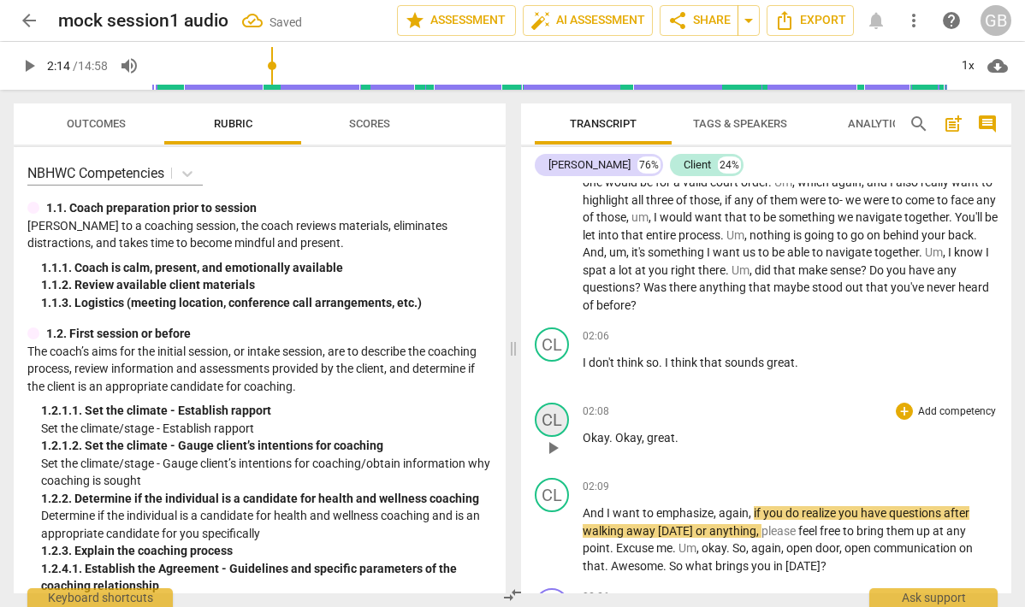
click at [560, 418] on div "CL" at bounding box center [552, 420] width 34 height 34
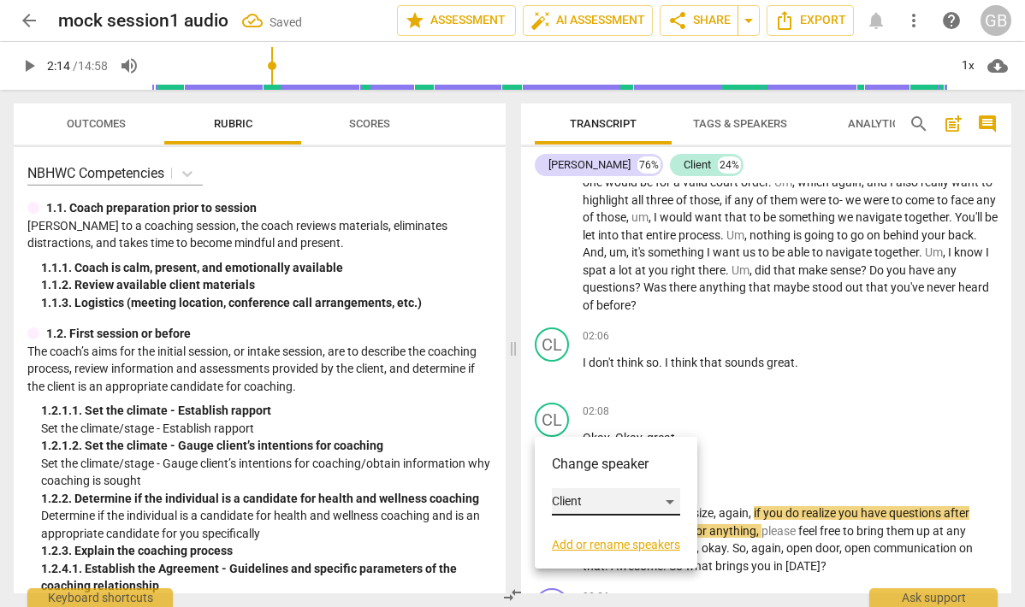
click at [573, 506] on div "Client" at bounding box center [616, 502] width 128 height 27
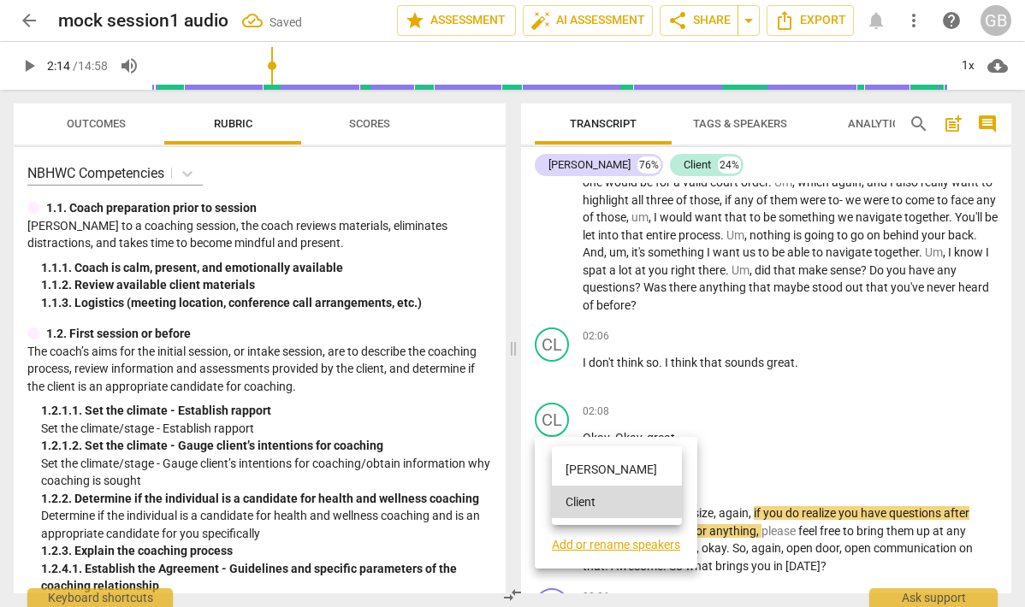
click at [583, 471] on li "[PERSON_NAME]" at bounding box center [617, 469] width 130 height 33
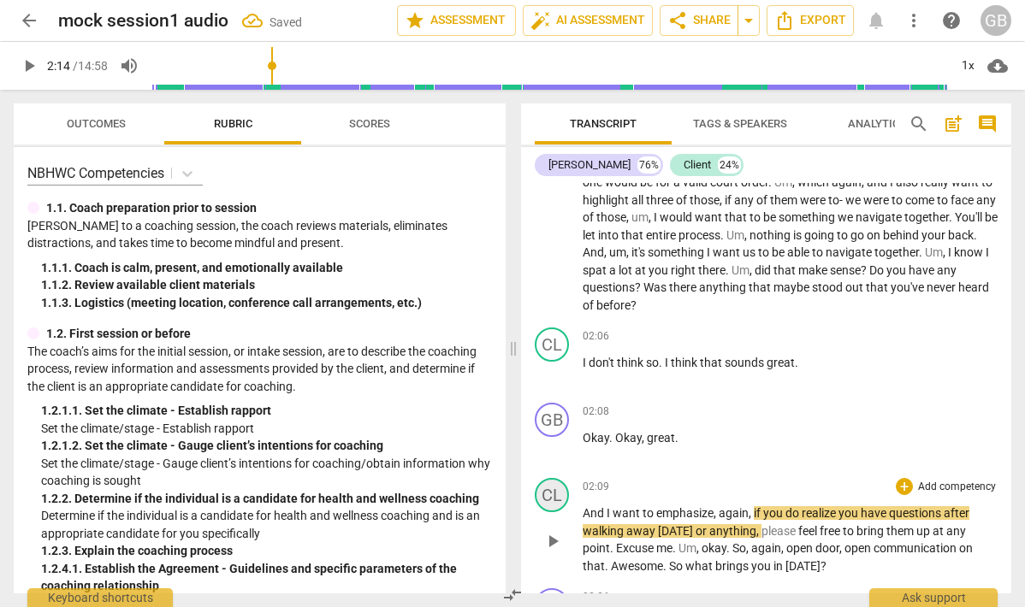
click at [550, 495] on div "CL" at bounding box center [552, 495] width 34 height 34
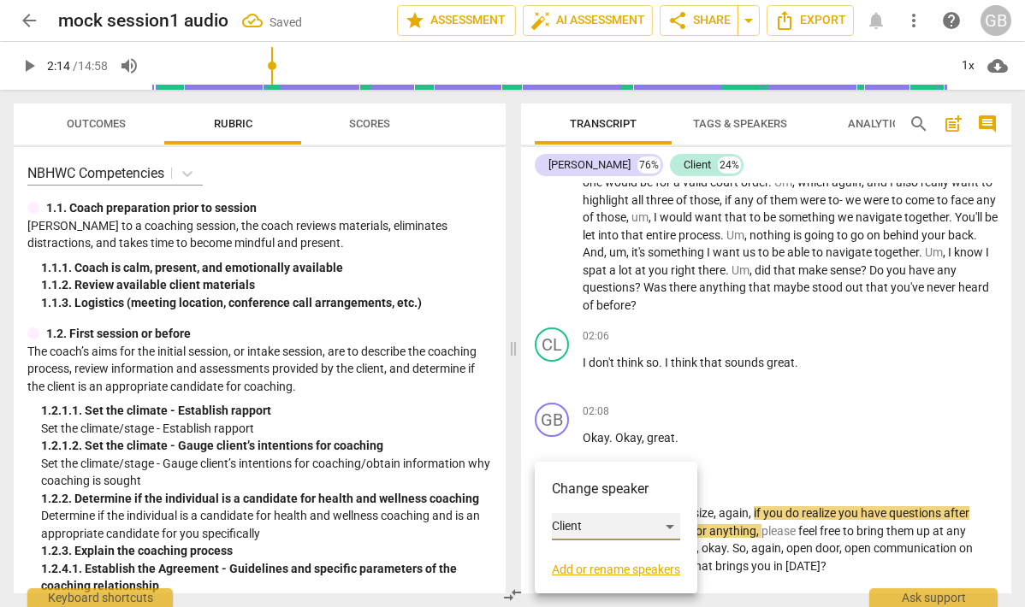
click at [570, 524] on div "Client" at bounding box center [616, 526] width 128 height 27
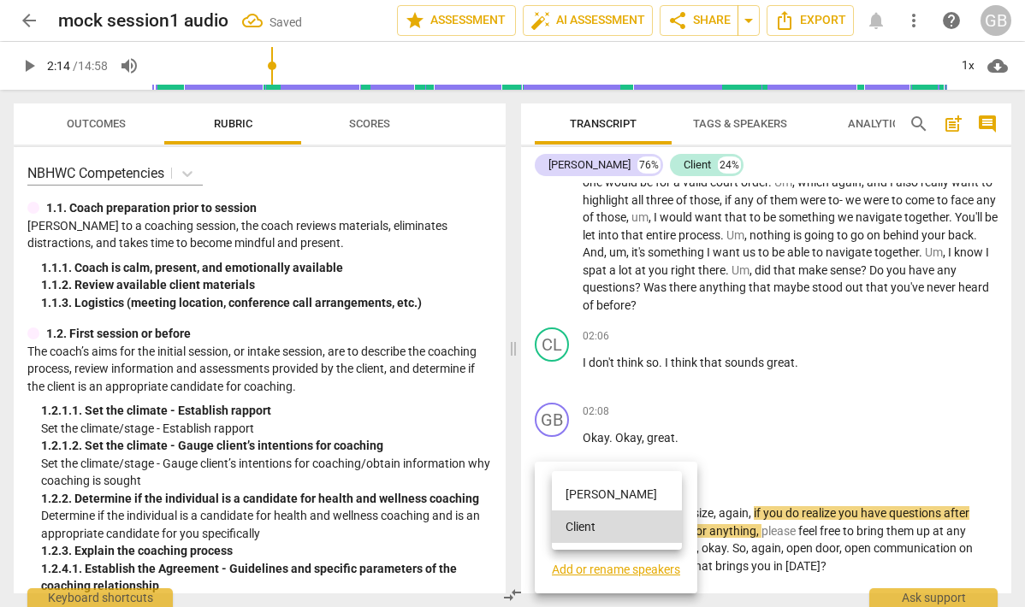
click at [579, 494] on li "[PERSON_NAME]" at bounding box center [617, 494] width 130 height 33
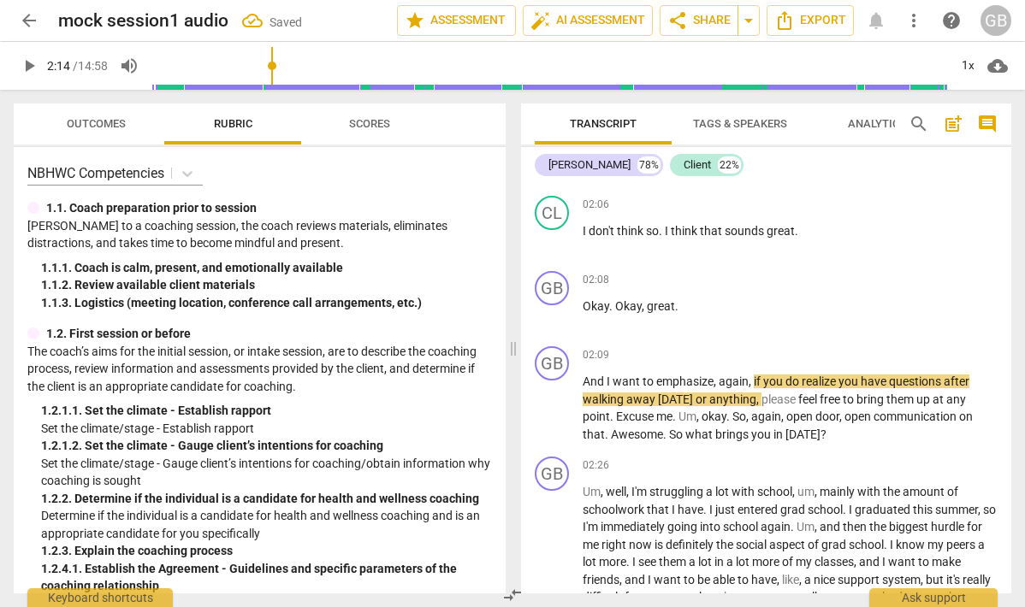
scroll to position [813, 0]
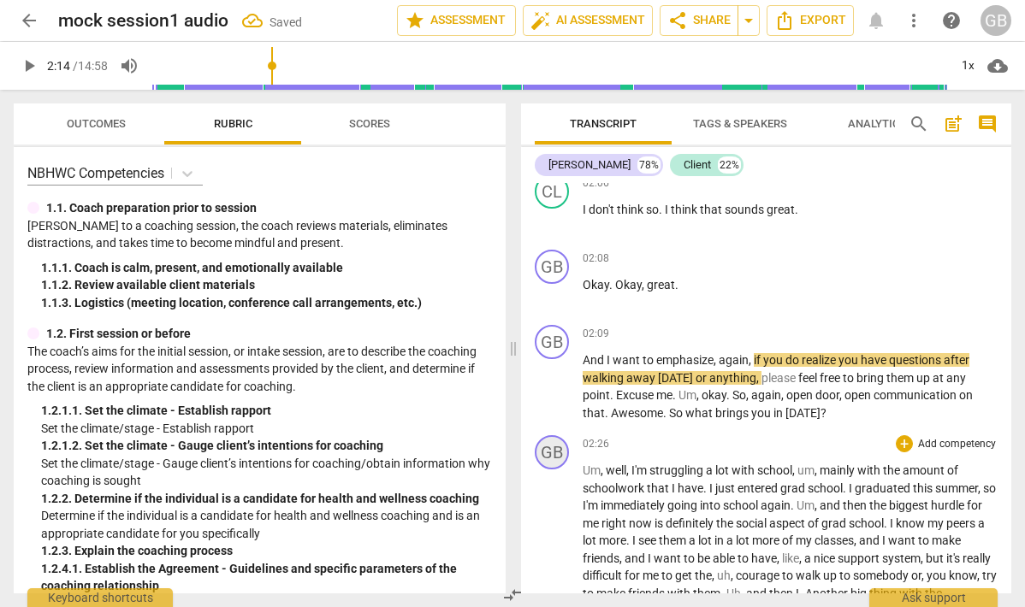
click at [548, 448] on div "GB" at bounding box center [552, 452] width 34 height 34
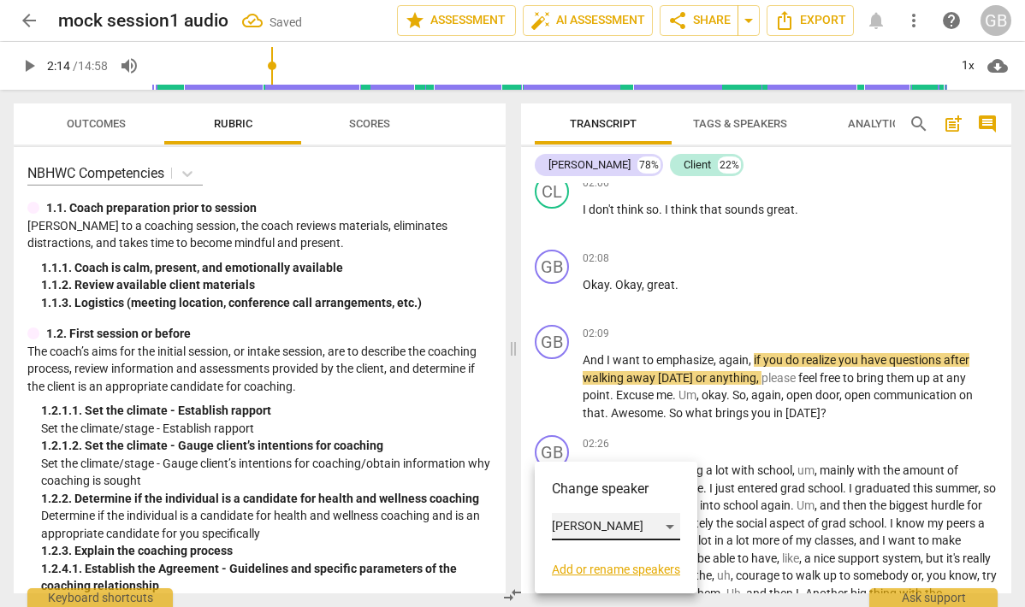
click at [574, 519] on div "[PERSON_NAME]" at bounding box center [616, 526] width 128 height 27
click at [593, 556] on li "Client" at bounding box center [617, 559] width 130 height 33
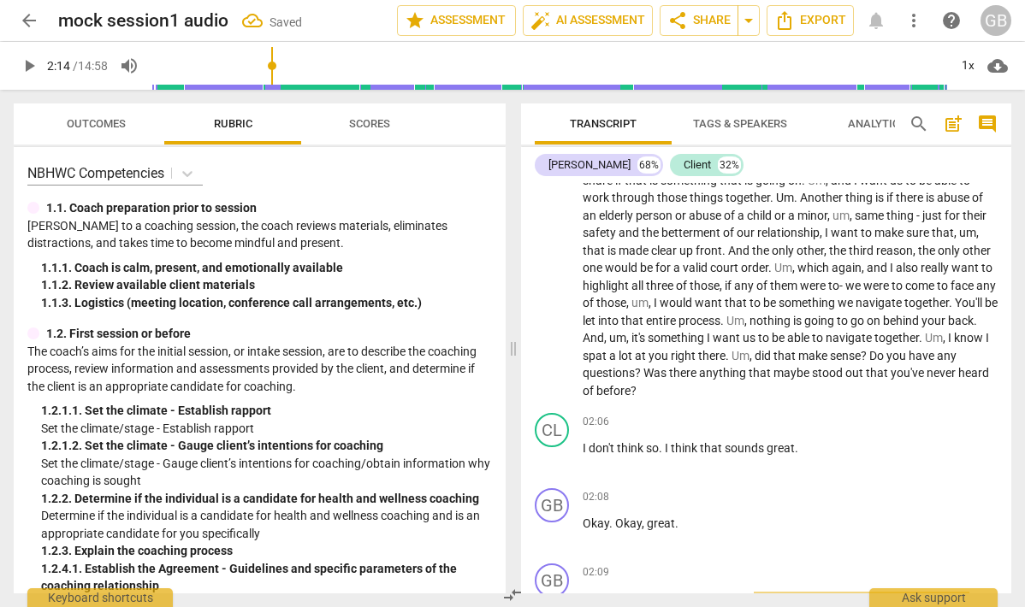
scroll to position [566, 0]
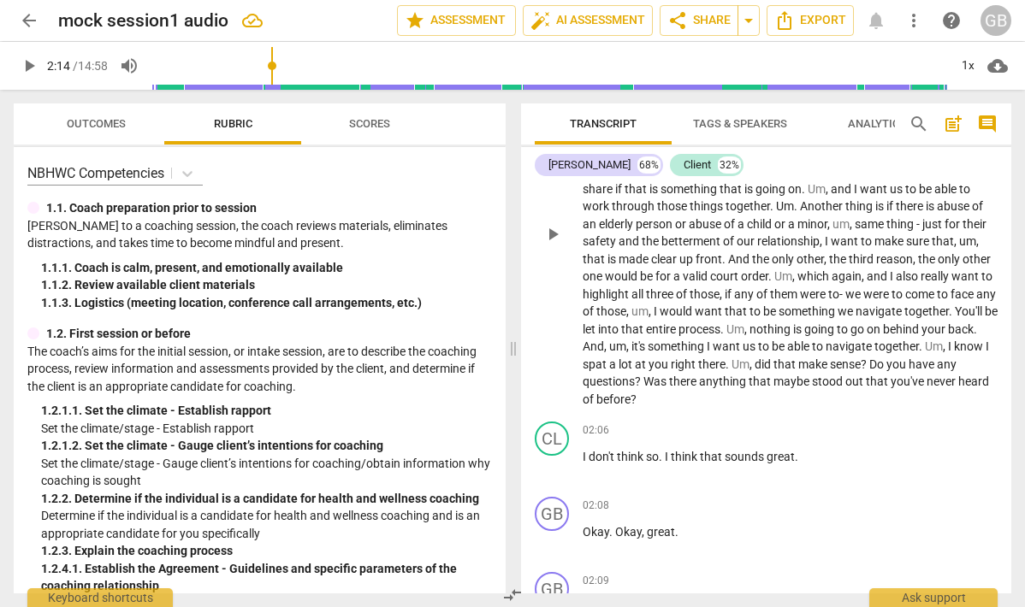
click at [793, 410] on div "GB play_arrow pause 00:37 + Add competency keyboard_arrow_right Yeah , of cours…" at bounding box center [766, 219] width 490 height 391
click at [631, 399] on span "before" at bounding box center [613, 400] width 34 height 14
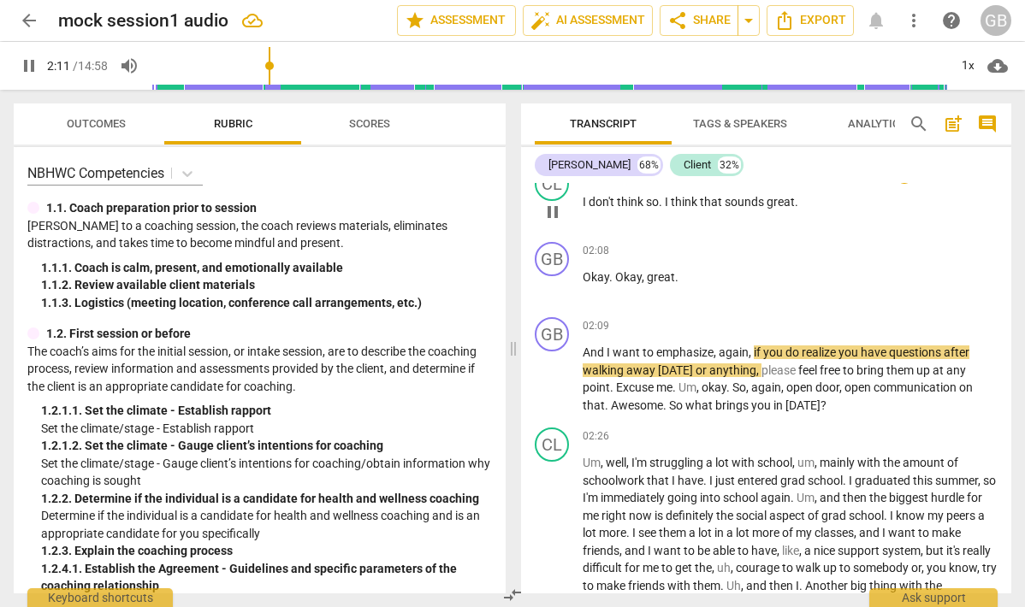
scroll to position [821, 0]
drag, startPoint x: 694, startPoint y: 273, endPoint x: 553, endPoint y: 275, distance: 141.2
click at [553, 275] on div "GB play_arrow pause 02:08 + Add competency keyboard_arrow_right Okay . Okay , g…" at bounding box center [766, 271] width 490 height 75
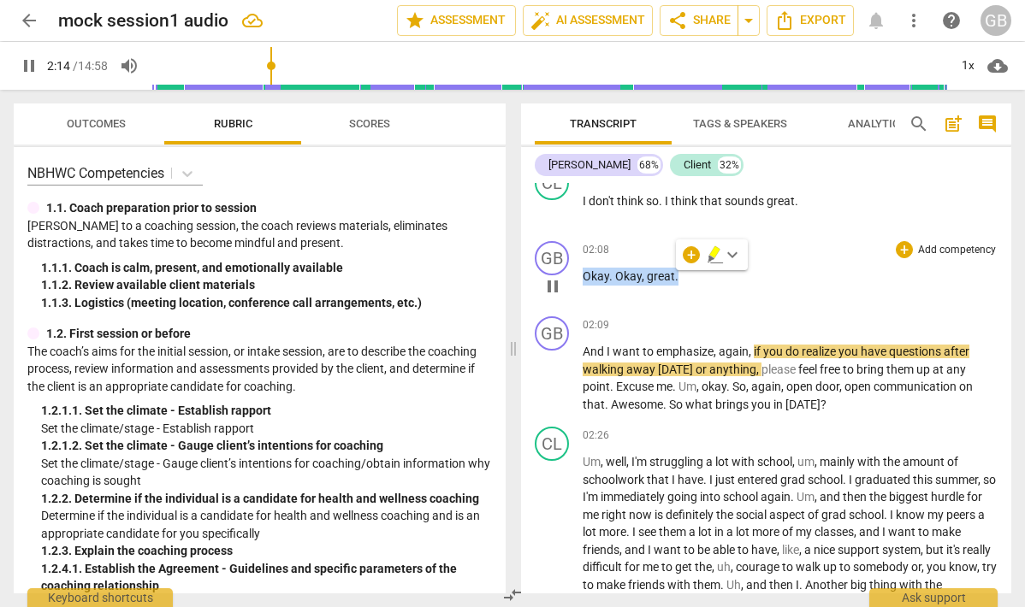
type input "135"
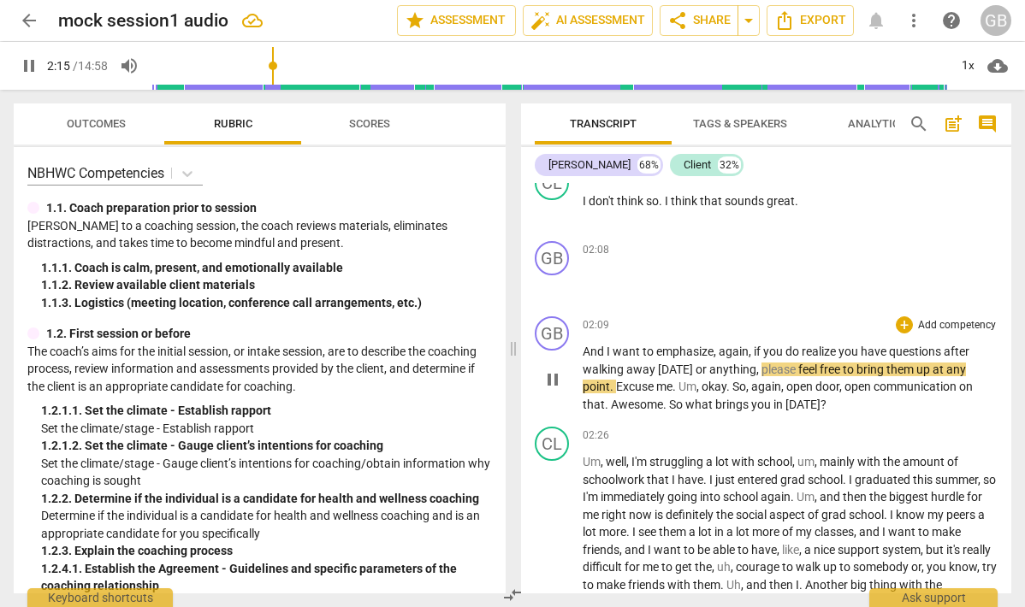
click at [583, 352] on span "And" at bounding box center [595, 352] width 24 height 14
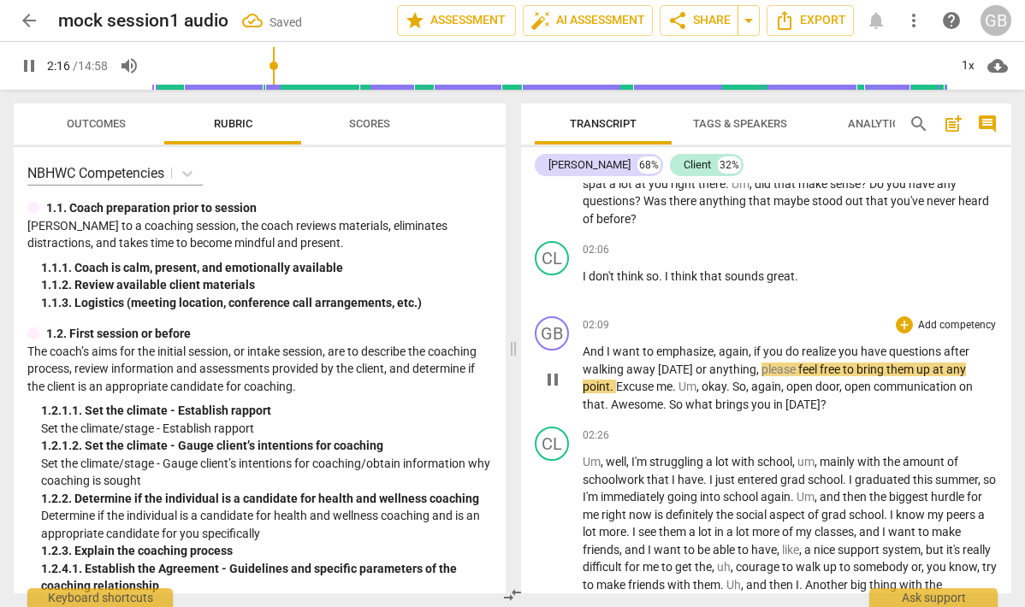
type input "137"
paste p
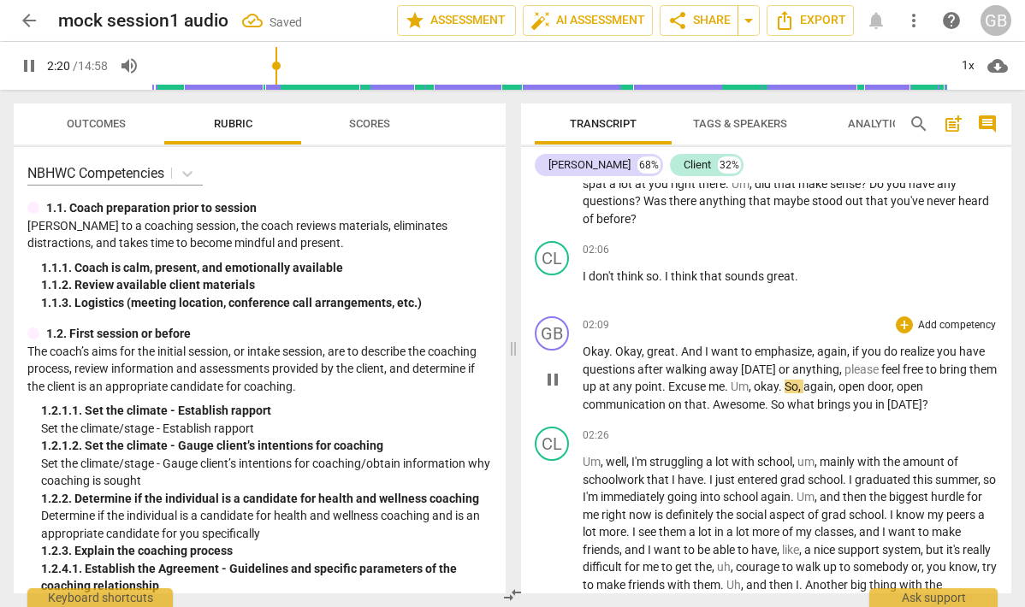
click at [630, 352] on span "Okay. Okay, great. And" at bounding box center [644, 352] width 122 height 14
click at [549, 371] on span "pause" at bounding box center [552, 380] width 21 height 21
click at [709, 406] on span "." at bounding box center [710, 405] width 6 height 14
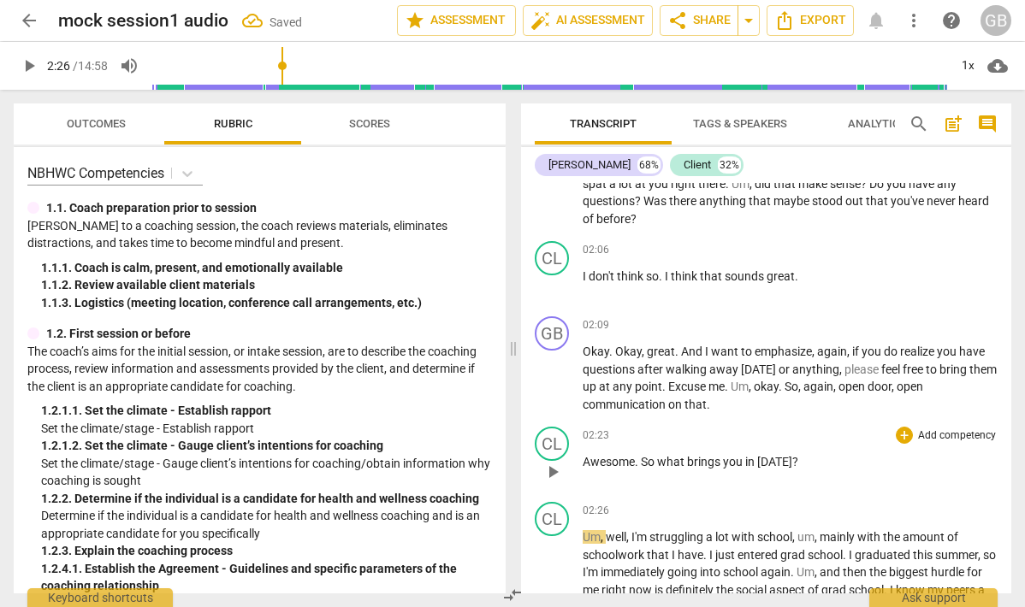
click at [643, 463] on span "So" at bounding box center [649, 462] width 16 height 14
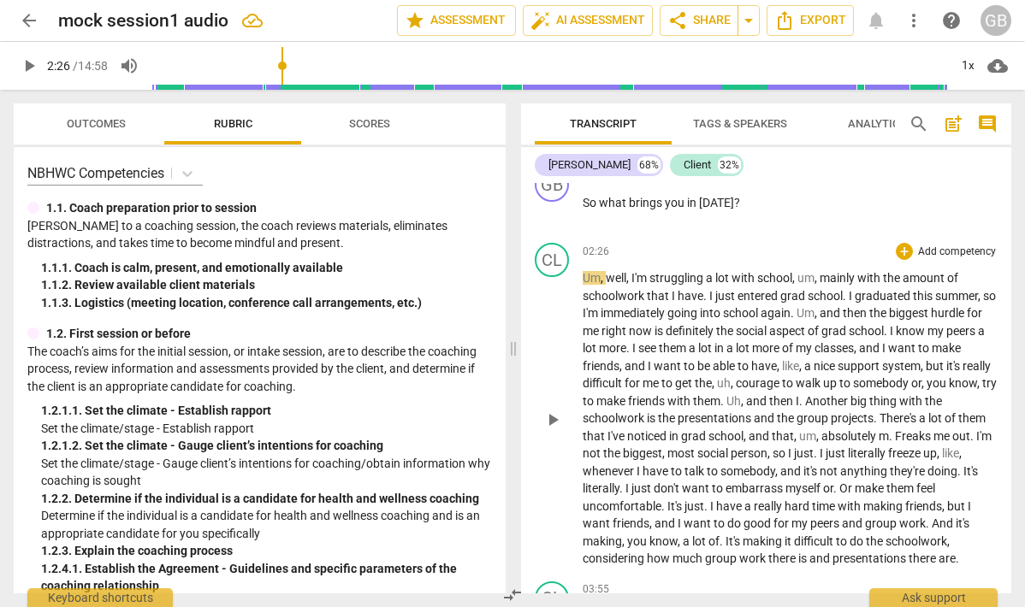
scroll to position [1086, 0]
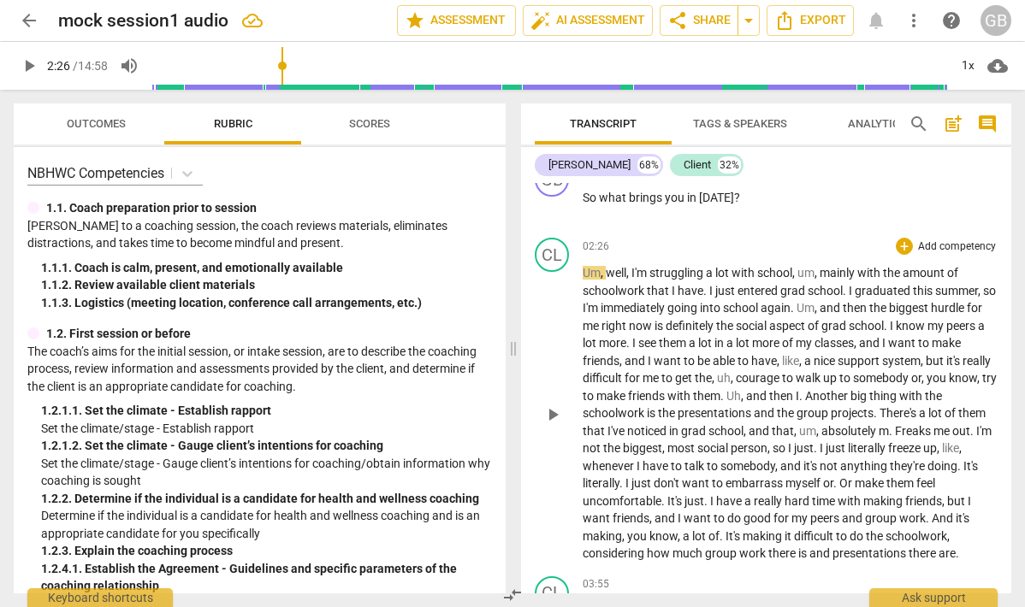
click at [552, 410] on span "play_arrow" at bounding box center [552, 415] width 21 height 21
click at [968, 63] on div "1x" at bounding box center [967, 65] width 33 height 27
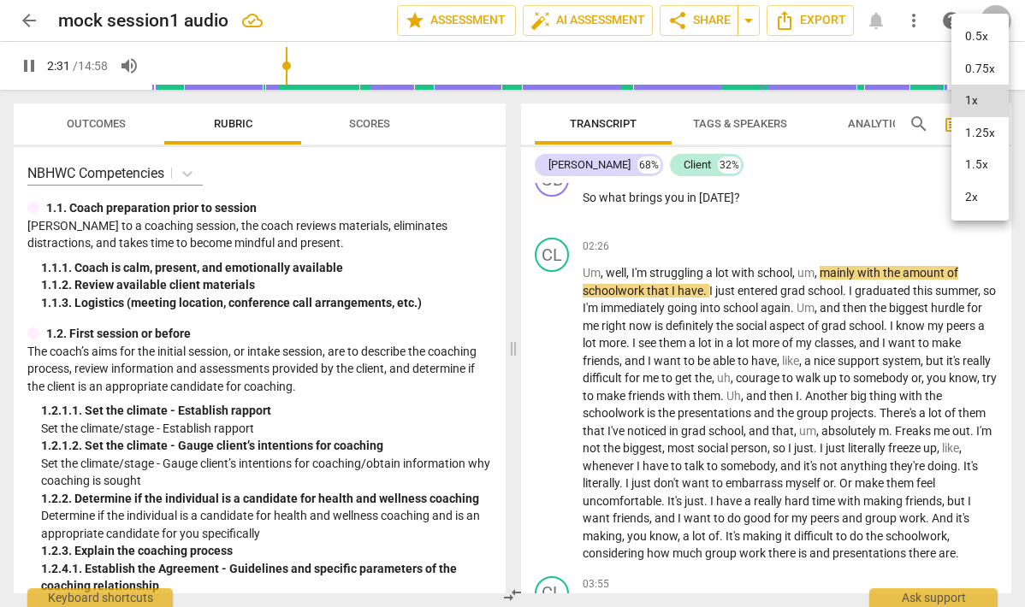
click at [983, 133] on li "1.25x" at bounding box center [979, 133] width 57 height 33
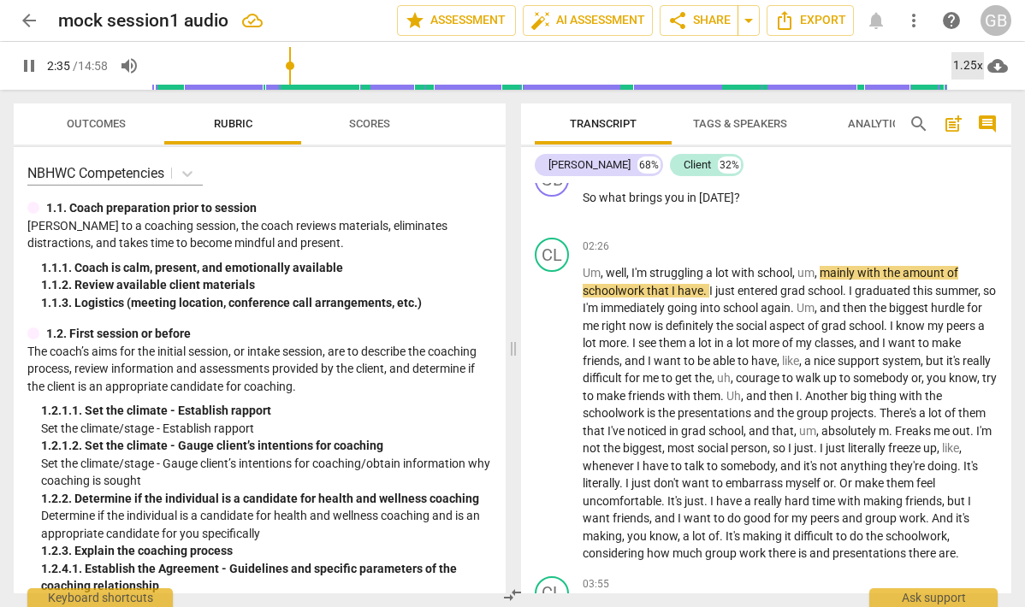
click at [968, 64] on div "1.25x" at bounding box center [967, 65] width 33 height 27
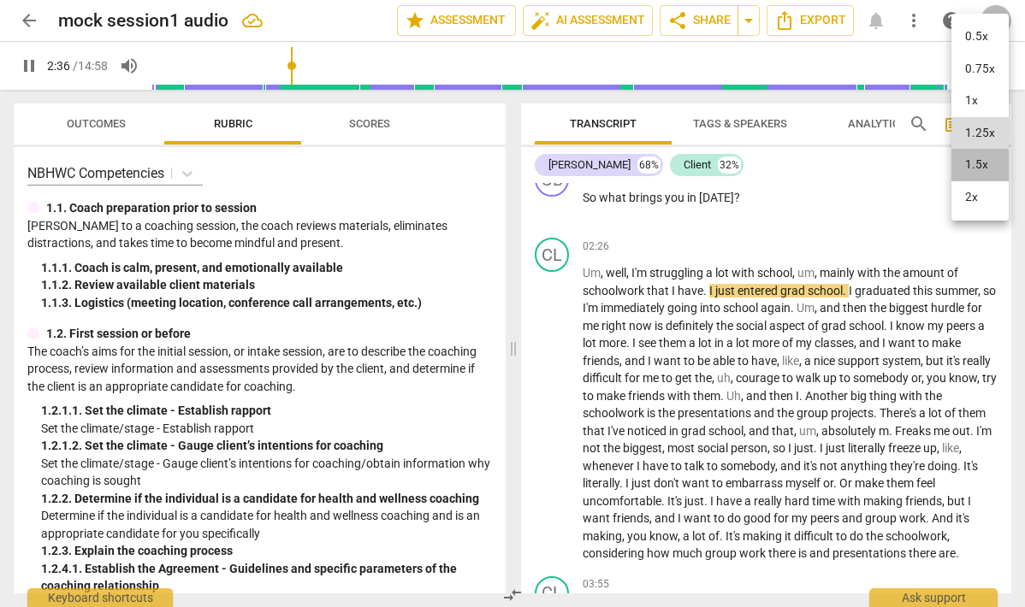
click at [972, 170] on li "1.5x" at bounding box center [979, 165] width 57 height 33
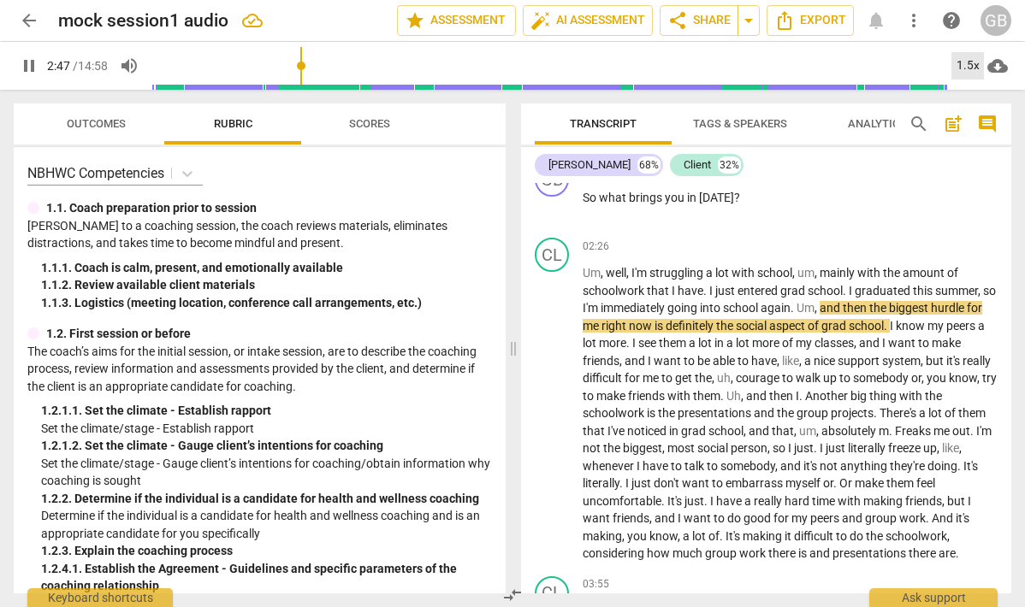
click at [962, 72] on div "1.5x" at bounding box center [967, 65] width 33 height 27
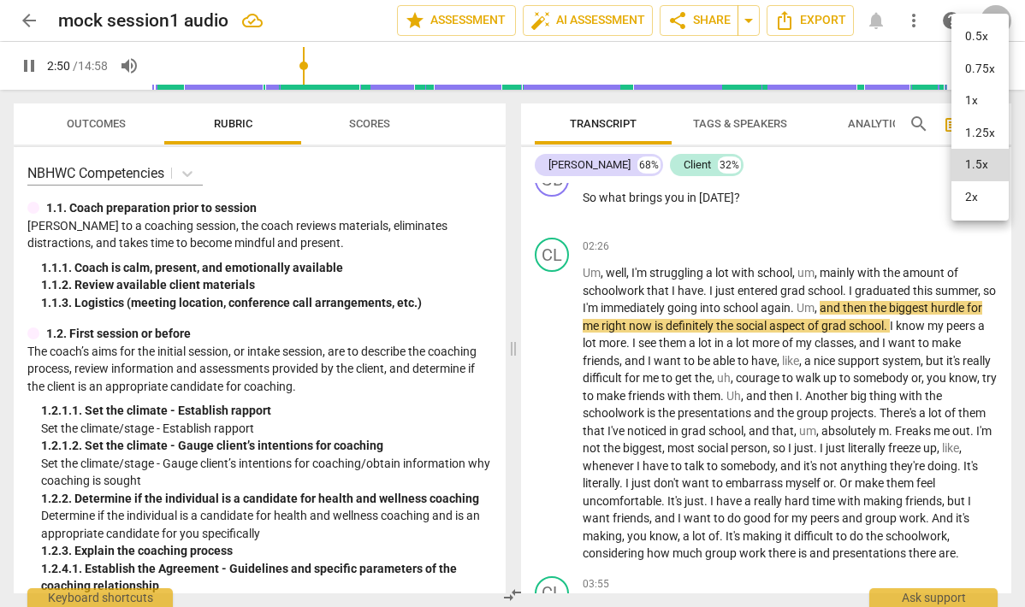
click at [985, 195] on li "2x" at bounding box center [979, 197] width 57 height 33
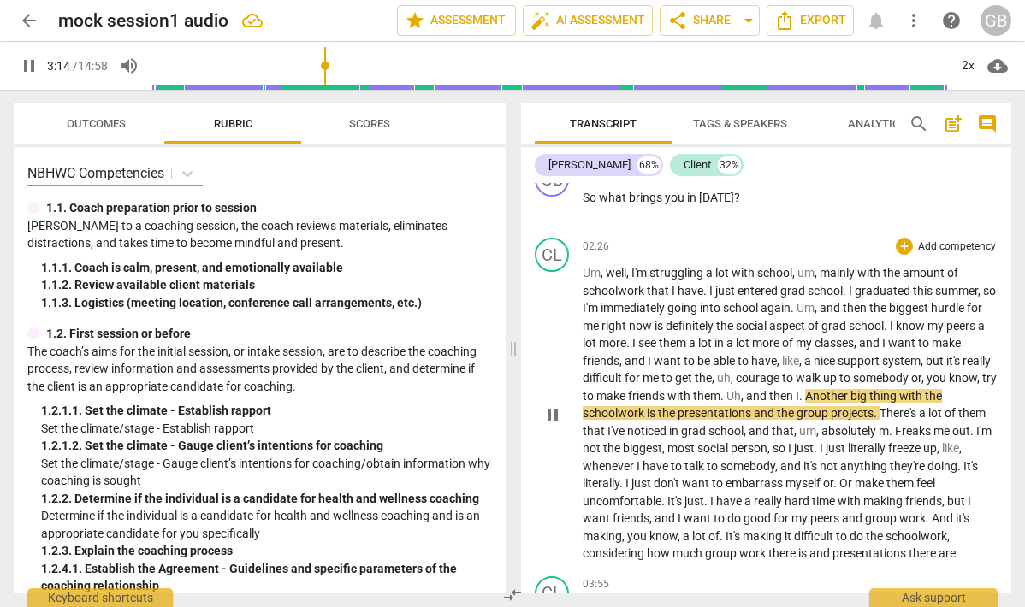
click at [850, 396] on span "Another" at bounding box center [827, 396] width 45 height 14
type input "196"
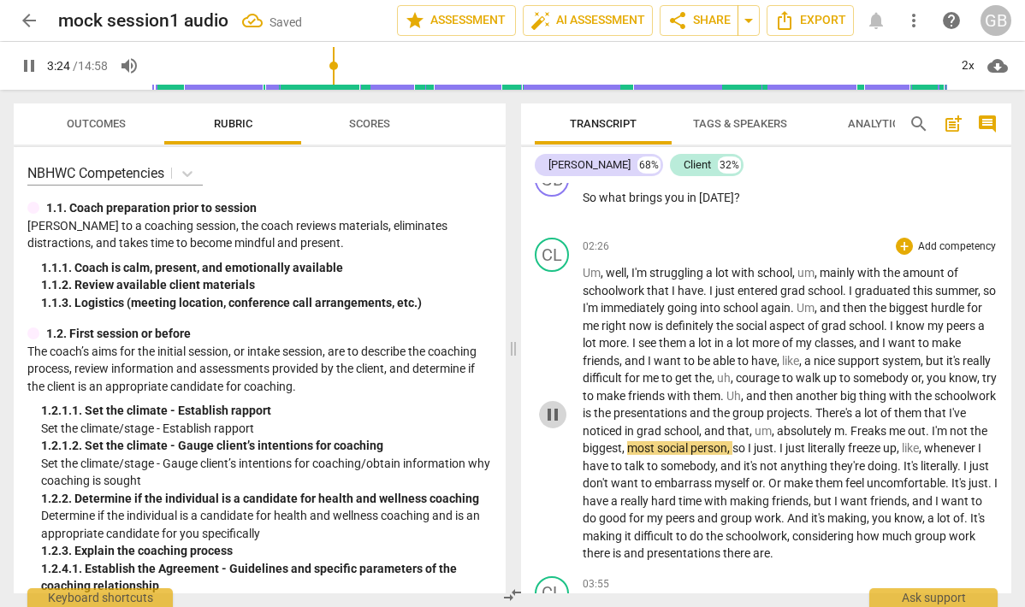
click at [549, 406] on span "pause" at bounding box center [552, 415] width 21 height 21
type input "205"
click at [889, 424] on span "Freaks" at bounding box center [869, 431] width 38 height 14
click at [552, 411] on span "play_arrow" at bounding box center [552, 415] width 21 height 21
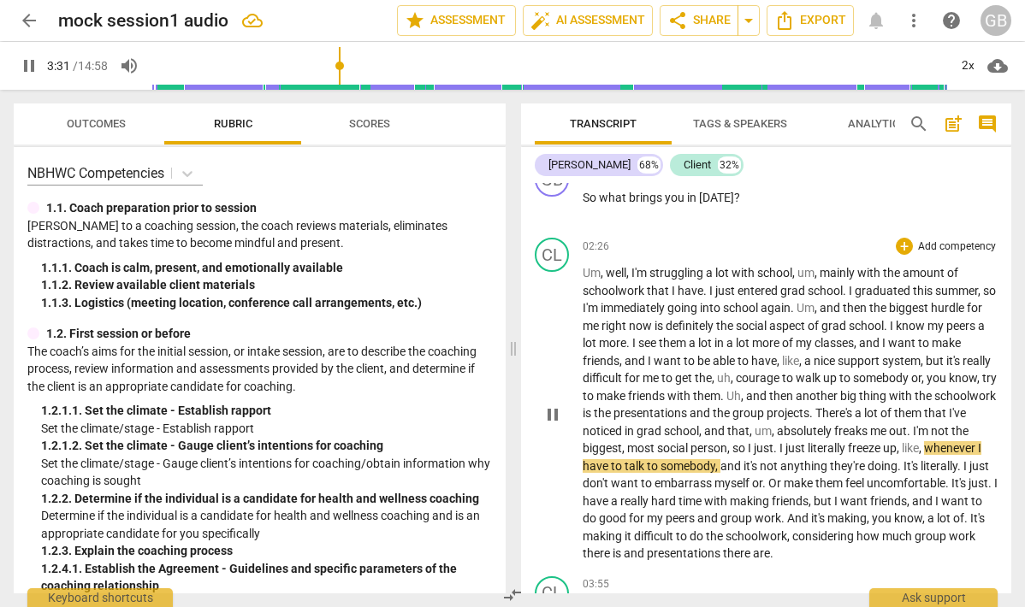
click at [785, 448] on span "I" at bounding box center [782, 448] width 6 height 14
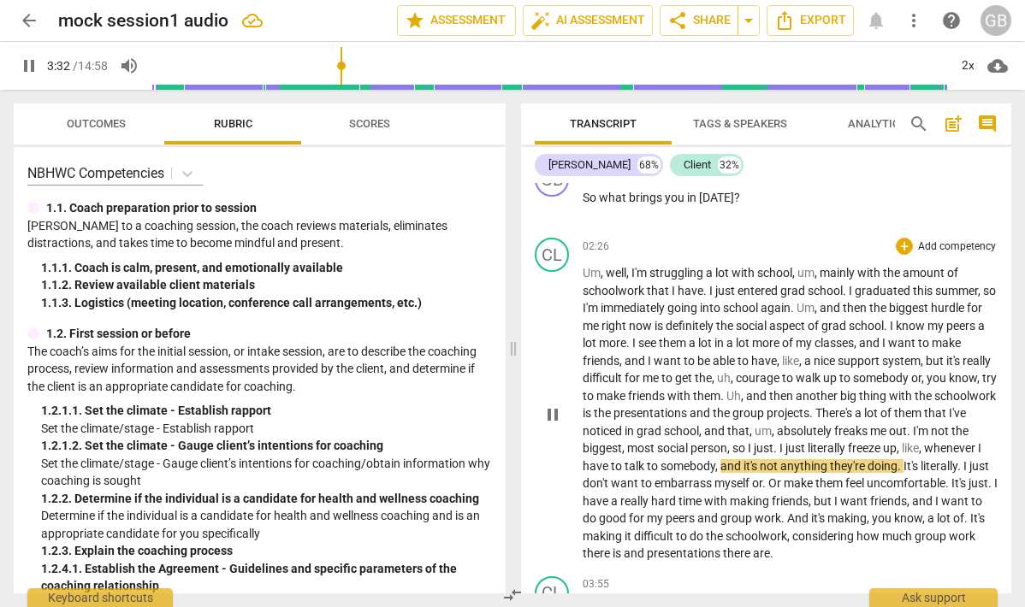
type input "213"
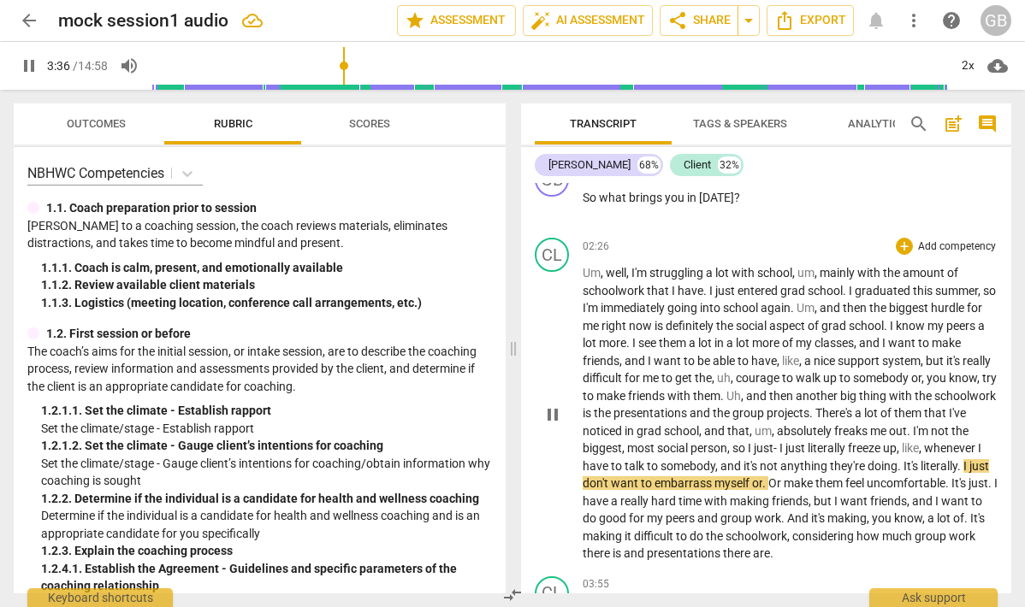
click at [551, 420] on span "pause" at bounding box center [552, 415] width 21 height 21
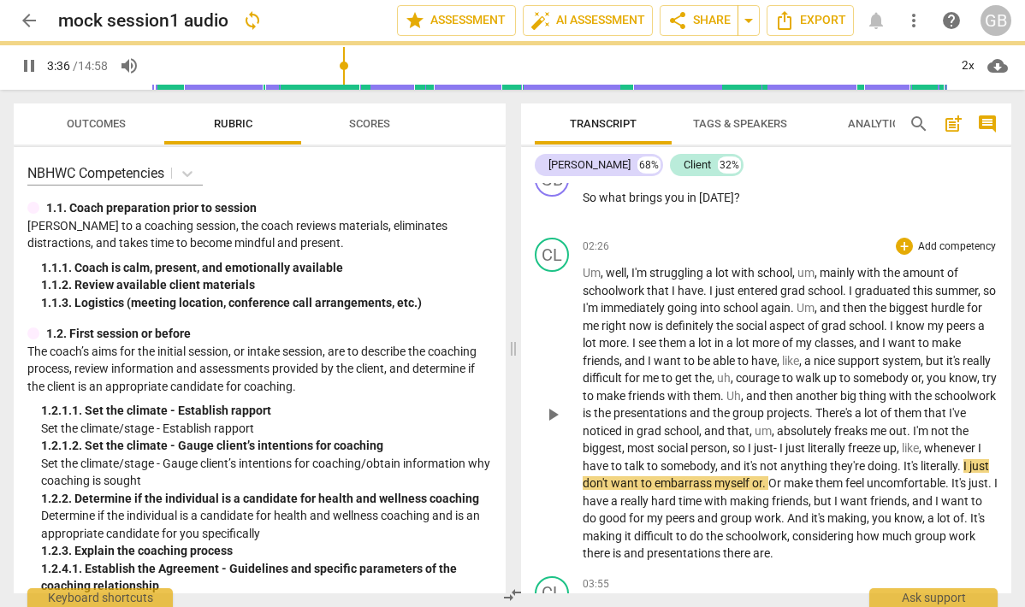
type input "218"
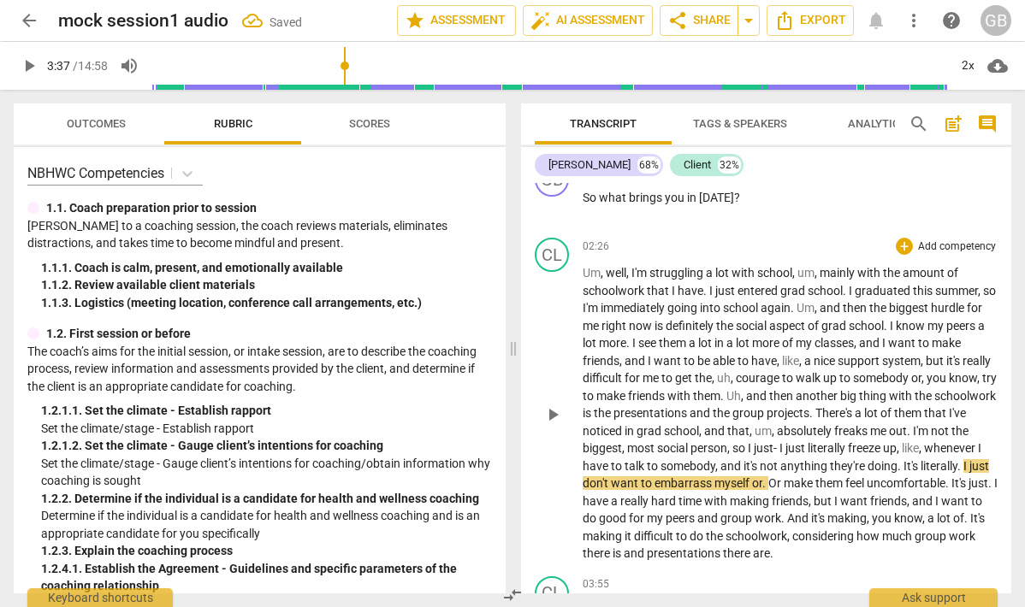
click at [843, 455] on p "Um , well , I'm struggling a lot with school , um , mainly with the amount of s…" at bounding box center [790, 413] width 415 height 299
click at [715, 462] on span "somebody" at bounding box center [687, 466] width 55 height 14
click at [660, 465] on span "to" at bounding box center [654, 466] width 14 height 14
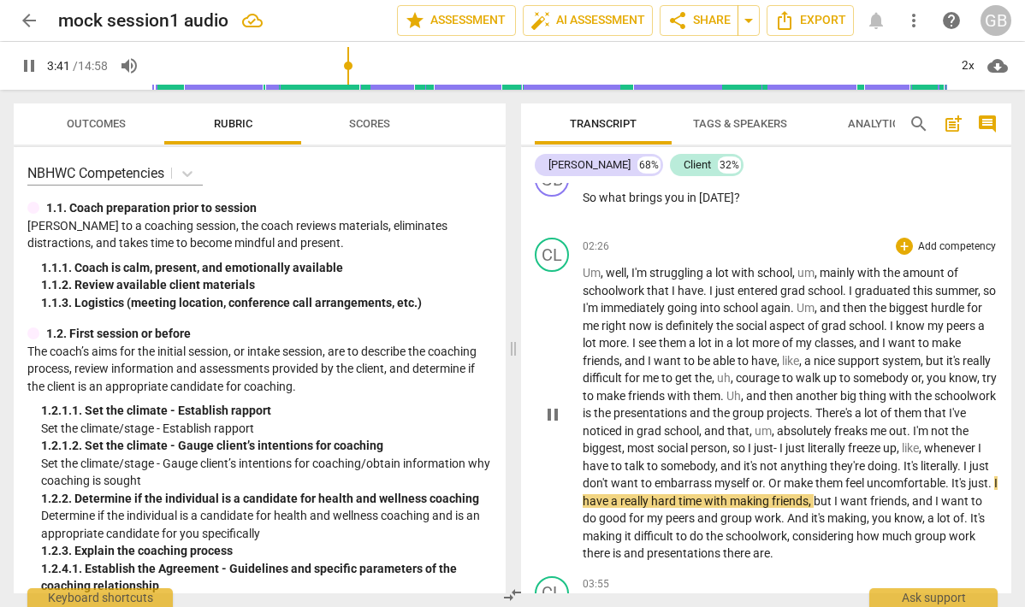
click at [555, 417] on span "pause" at bounding box center [552, 415] width 21 height 21
type input "222"
click at [963, 473] on span "I" at bounding box center [966, 466] width 6 height 14
click at [784, 486] on span "Or" at bounding box center [775, 484] width 15 height 14
click at [991, 490] on span "I" at bounding box center [992, 484] width 3 height 14
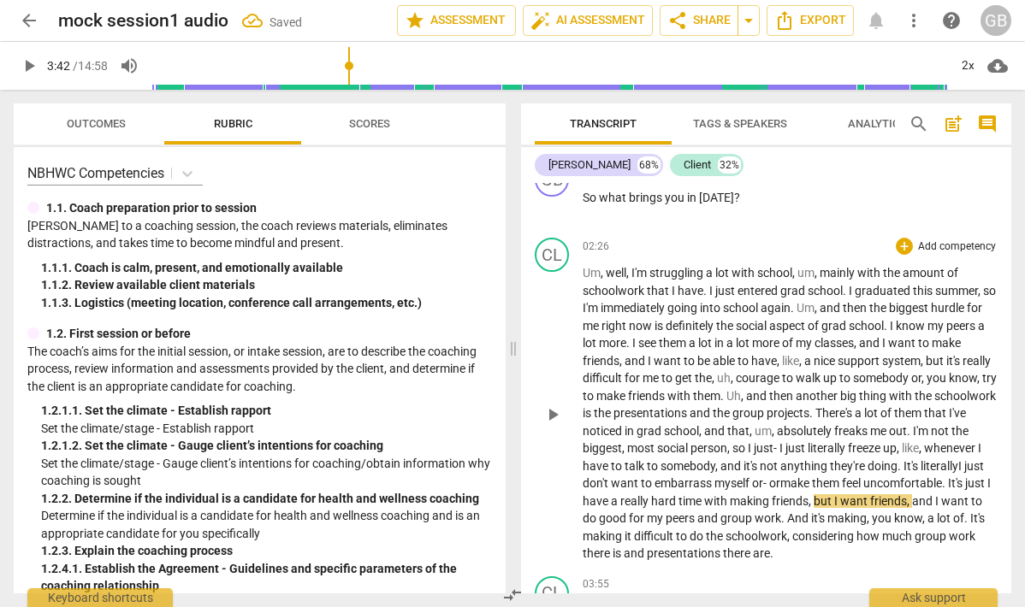
click at [553, 418] on span "play_arrow" at bounding box center [552, 415] width 21 height 21
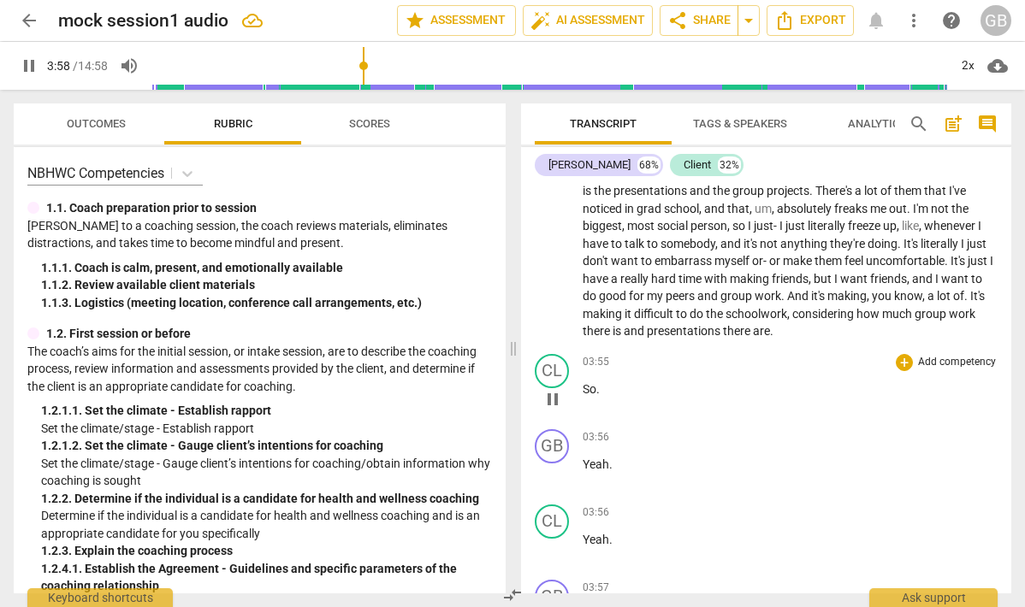
scroll to position [1305, 0]
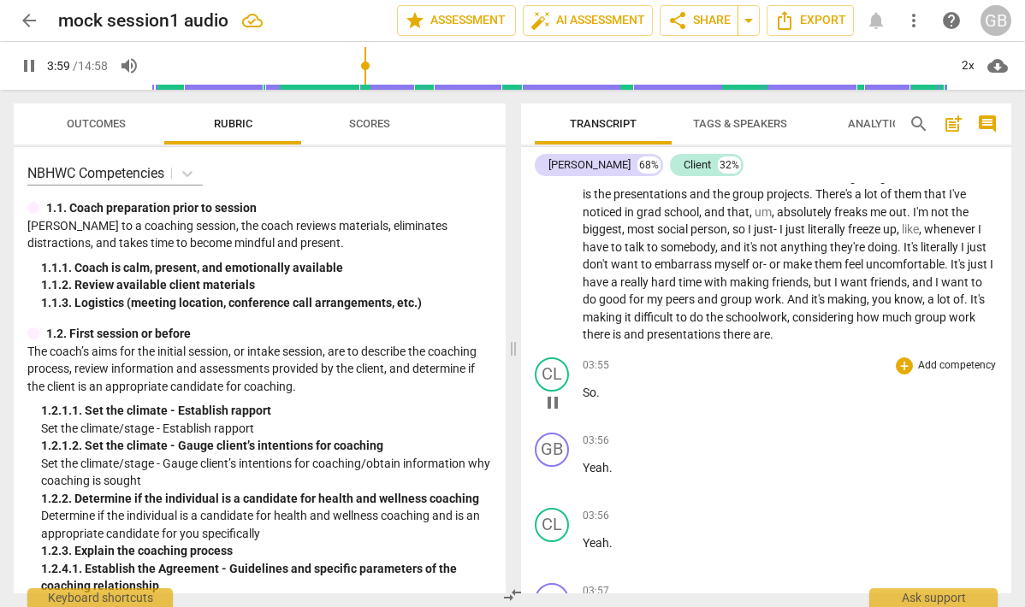
click at [548, 404] on span "pause" at bounding box center [552, 403] width 21 height 21
click at [647, 293] on span "for" at bounding box center [638, 300] width 18 height 14
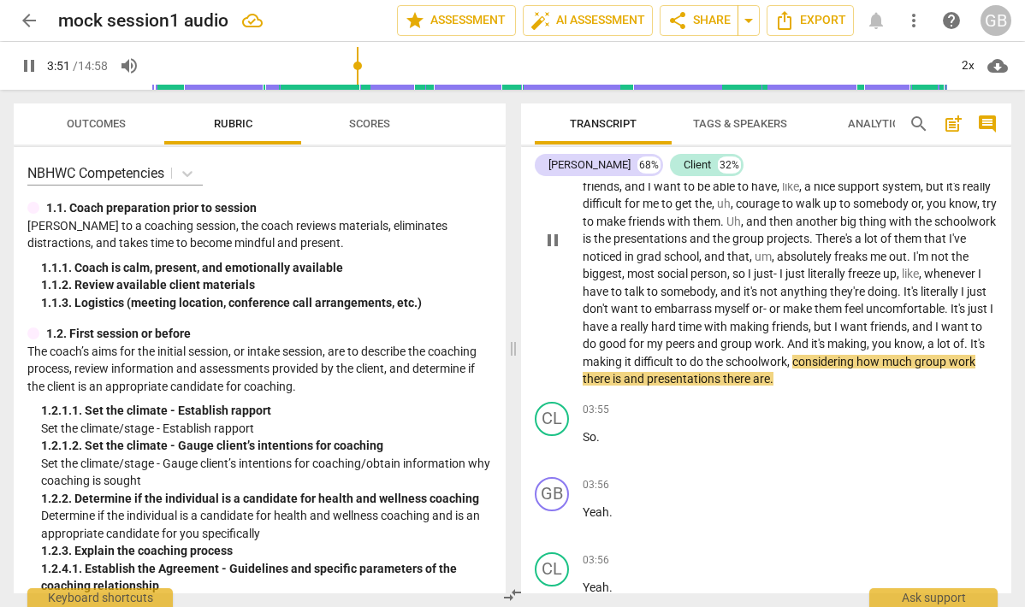
scroll to position [1654, 0]
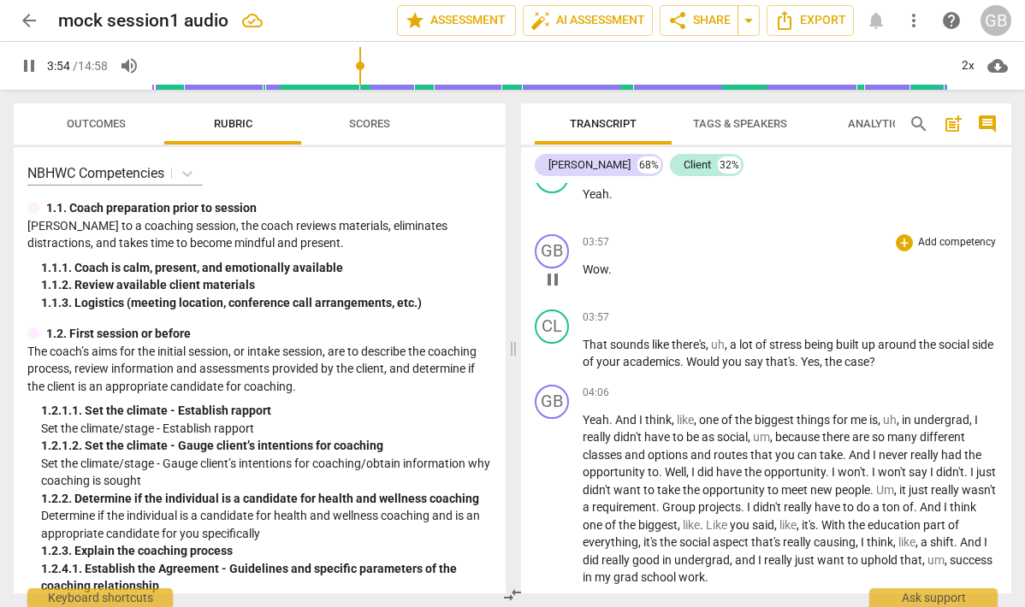
click at [555, 282] on span "pause" at bounding box center [552, 279] width 21 height 21
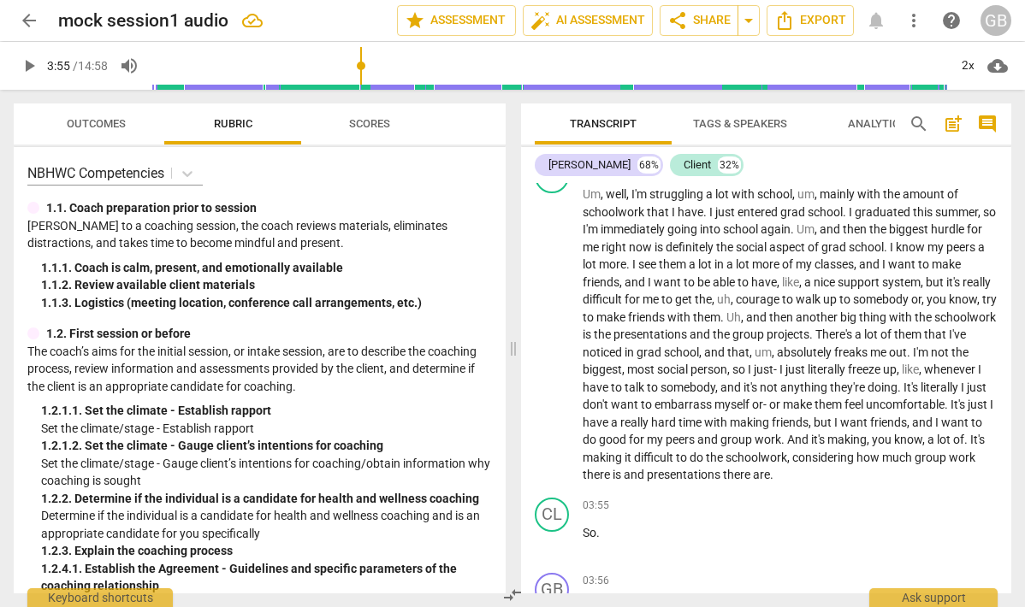
scroll to position [1176, 0]
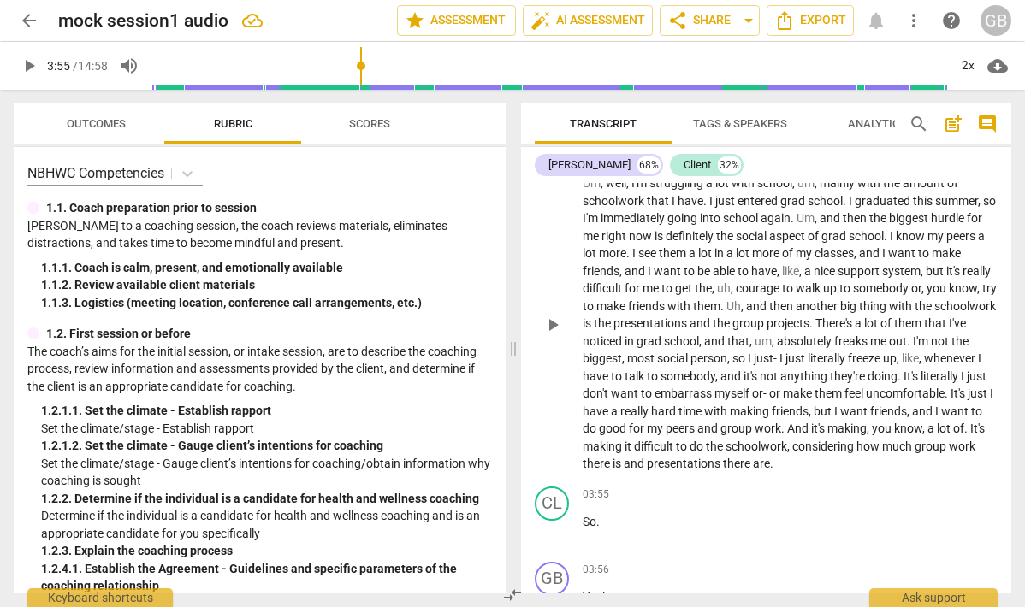
click at [625, 403] on p "Um , well , I'm struggling a lot with school , um , mainly with the amount of s…" at bounding box center [790, 324] width 415 height 299
click at [856, 453] on span "how" at bounding box center [869, 447] width 26 height 14
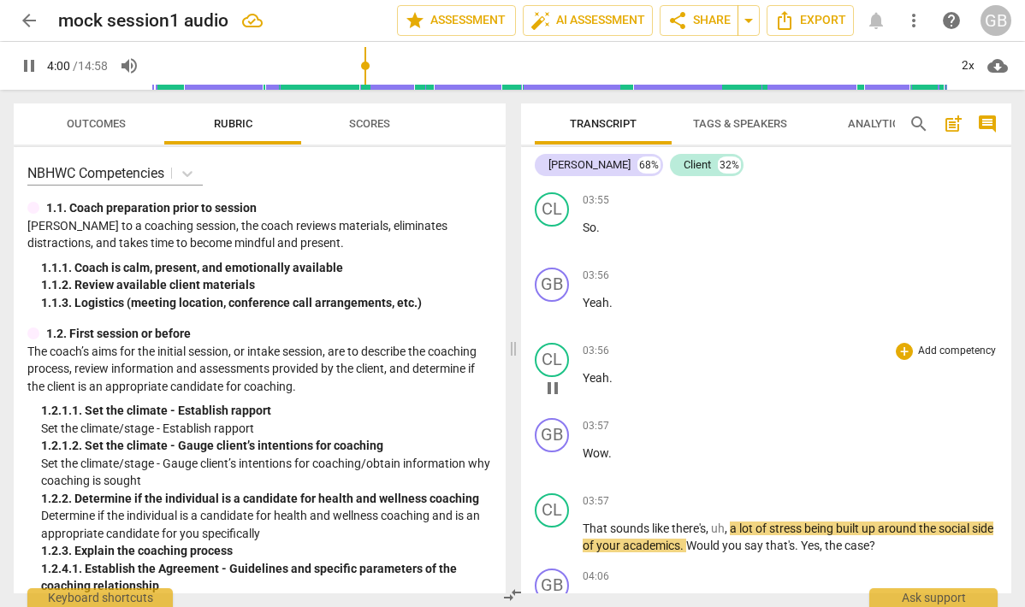
scroll to position [1440, 0]
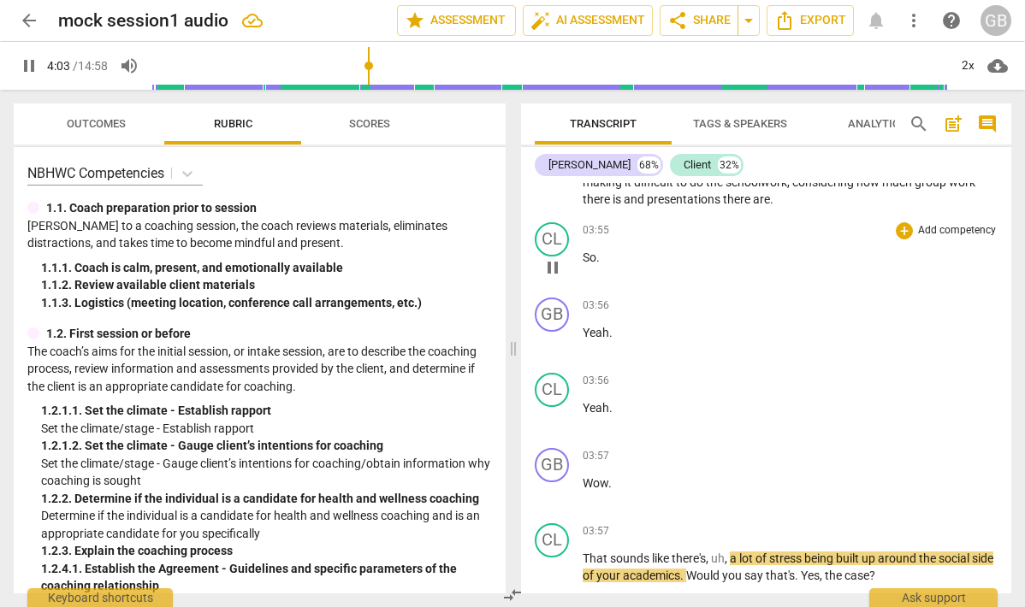
click at [554, 264] on span "pause" at bounding box center [552, 268] width 21 height 21
type input "245"
click at [610, 257] on p "So ." at bounding box center [790, 258] width 415 height 18
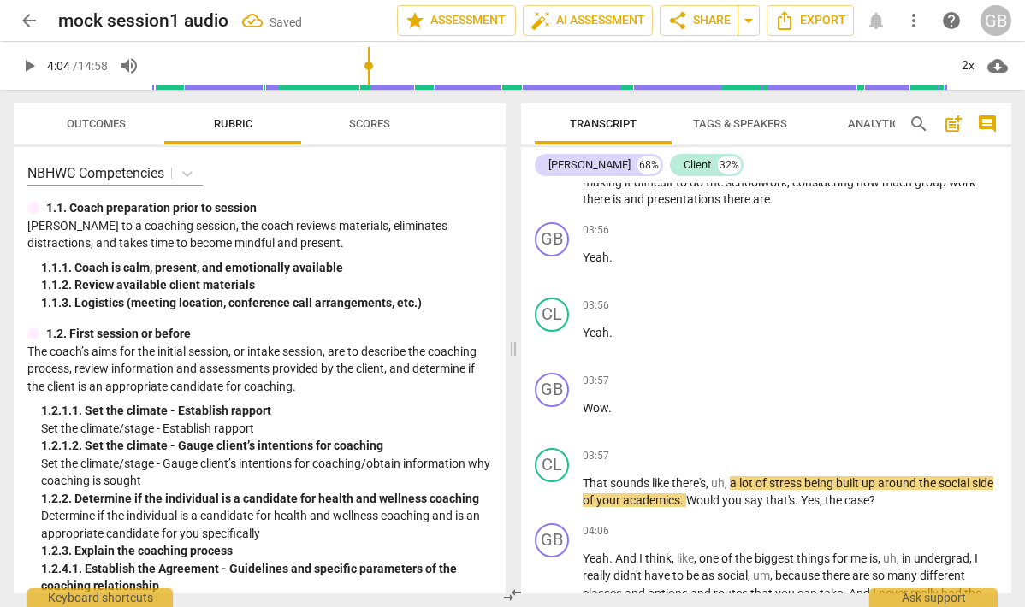
click at [773, 200] on span "." at bounding box center [771, 199] width 3 height 14
click at [554, 278] on span "play_arrow" at bounding box center [552, 268] width 21 height 21
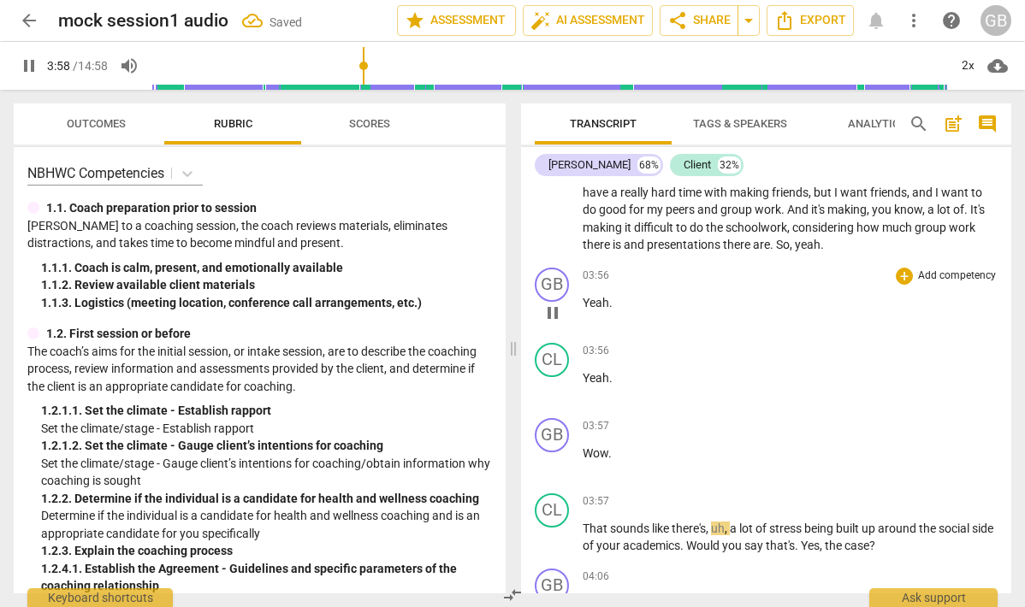
scroll to position [1392, 0]
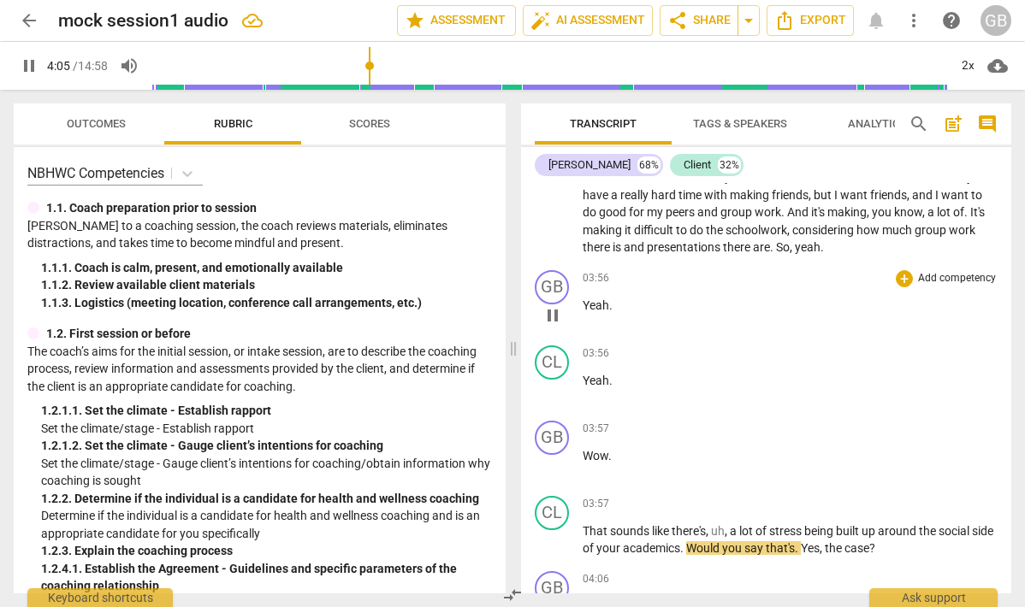
click at [598, 312] on span "Yeah" at bounding box center [596, 306] width 27 height 14
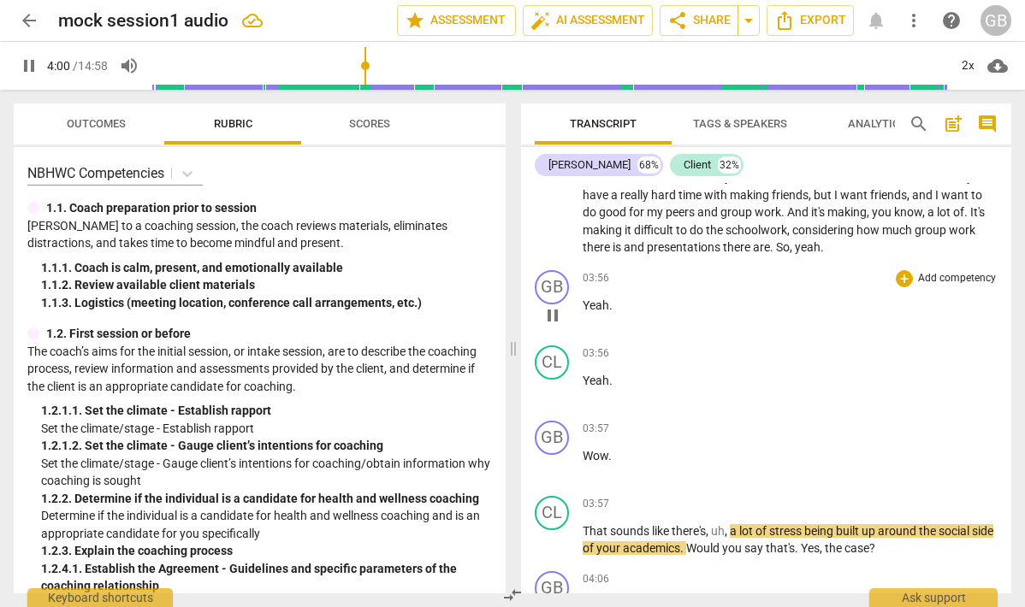
type input "241"
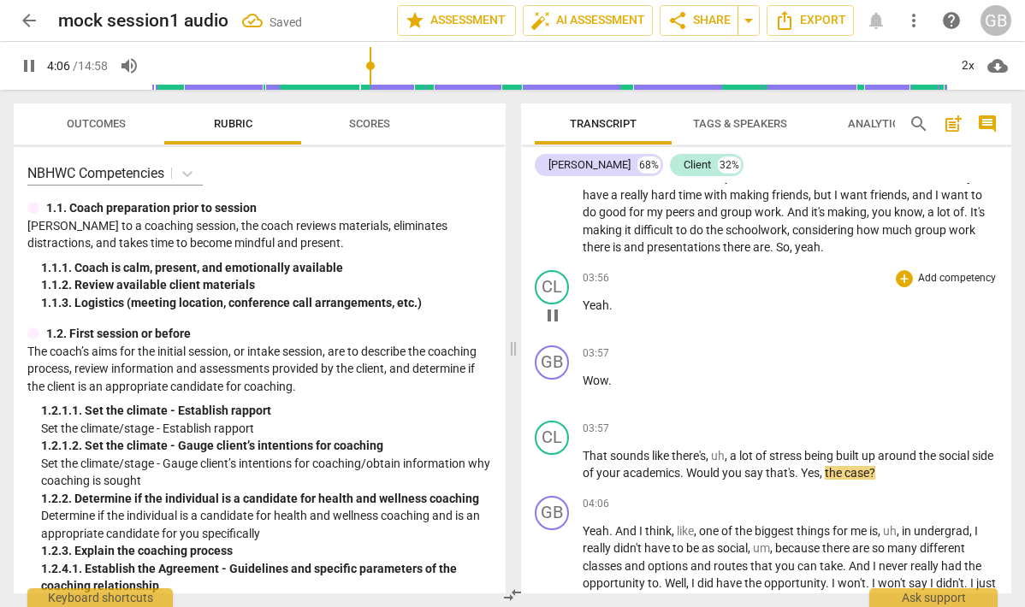
click at [556, 326] on span "pause" at bounding box center [552, 315] width 21 height 21
type input "247"
drag, startPoint x: 631, startPoint y: 324, endPoint x: 554, endPoint y: 328, distance: 77.1
click at [554, 328] on div "CL play_arrow pause 03:56 + Add competency keyboard_arrow_right Yeah ." at bounding box center [766, 301] width 490 height 75
click at [583, 388] on span "Wow" at bounding box center [596, 381] width 26 height 14
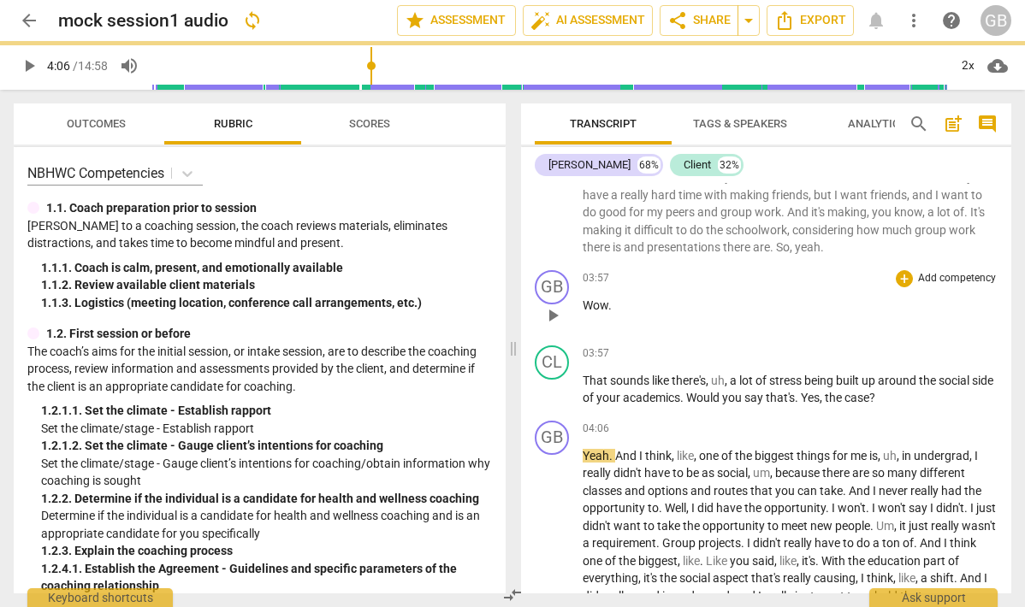
scroll to position [1317, 0]
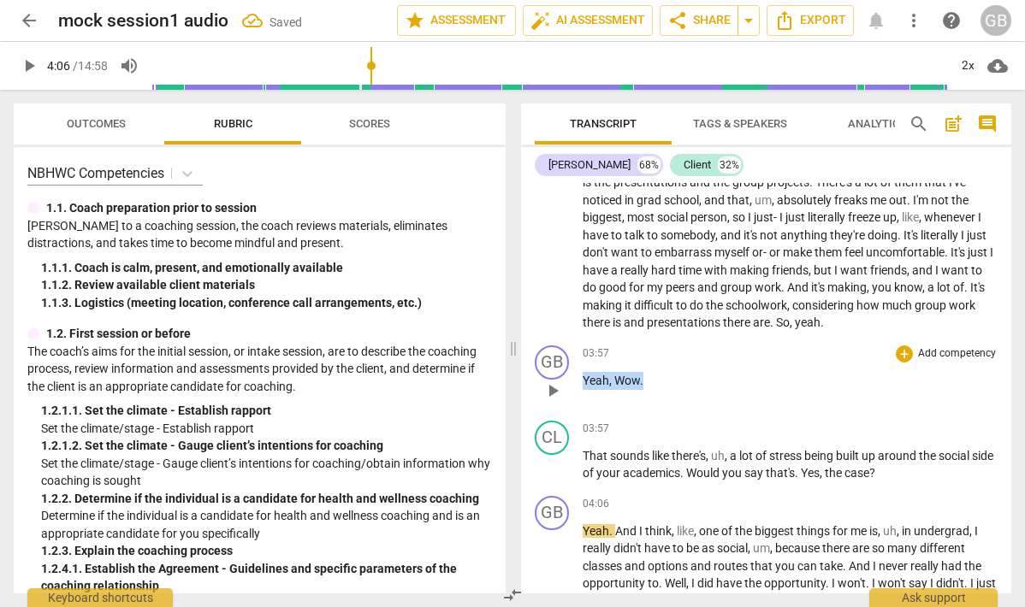
drag, startPoint x: 661, startPoint y: 398, endPoint x: 572, endPoint y: 394, distance: 89.0
click at [572, 394] on div "GB play_arrow pause 03:57 + Add competency keyboard_arrow_right Yeah, Wow ." at bounding box center [766, 376] width 490 height 75
click at [586, 463] on span "That" at bounding box center [596, 456] width 27 height 14
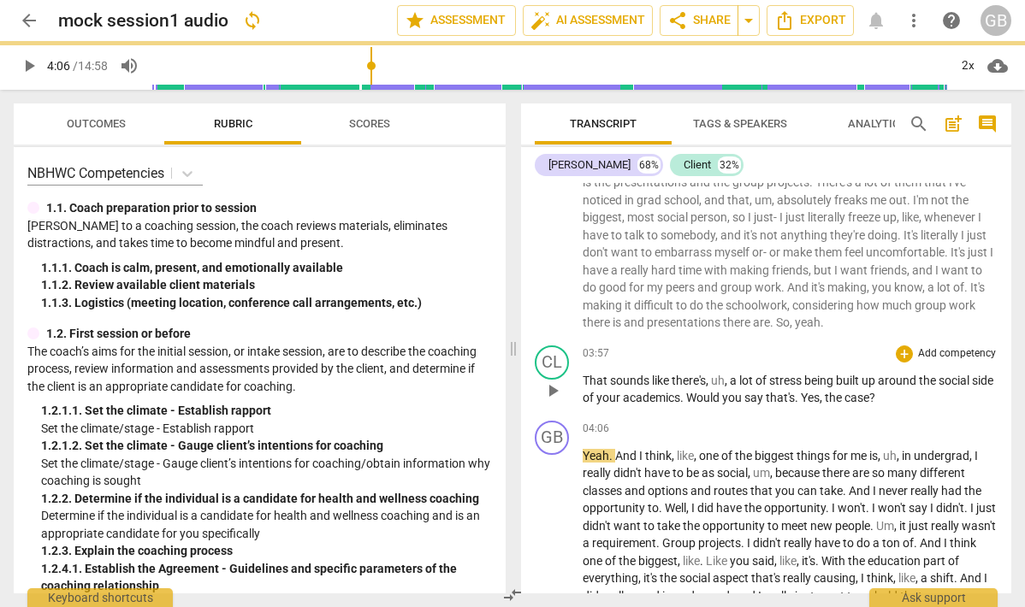
scroll to position [1241, 0]
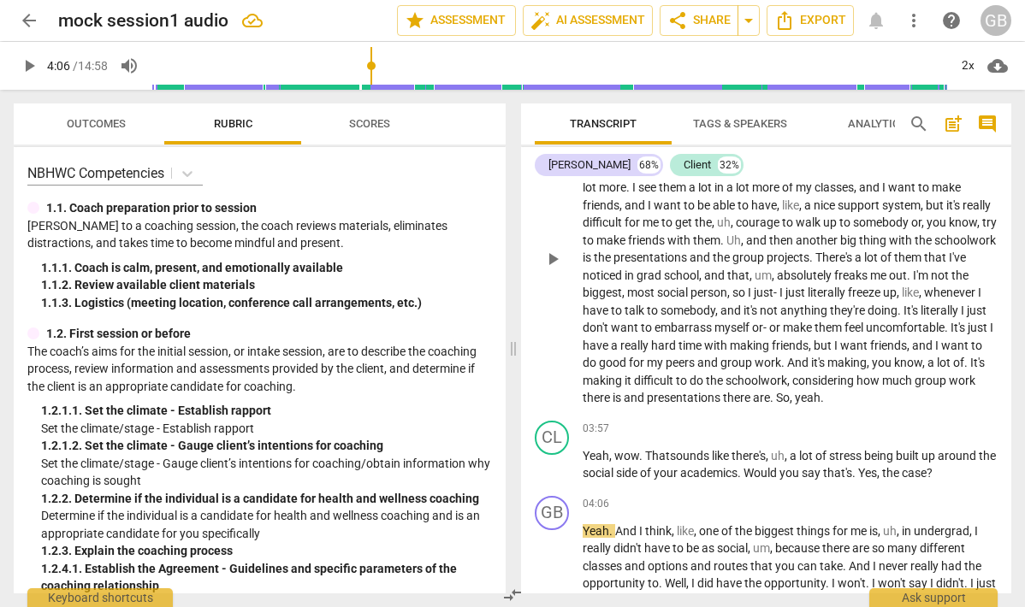
click at [907, 352] on span "," at bounding box center [909, 346] width 5 height 14
click at [753, 399] on span "there" at bounding box center [738, 398] width 30 height 14
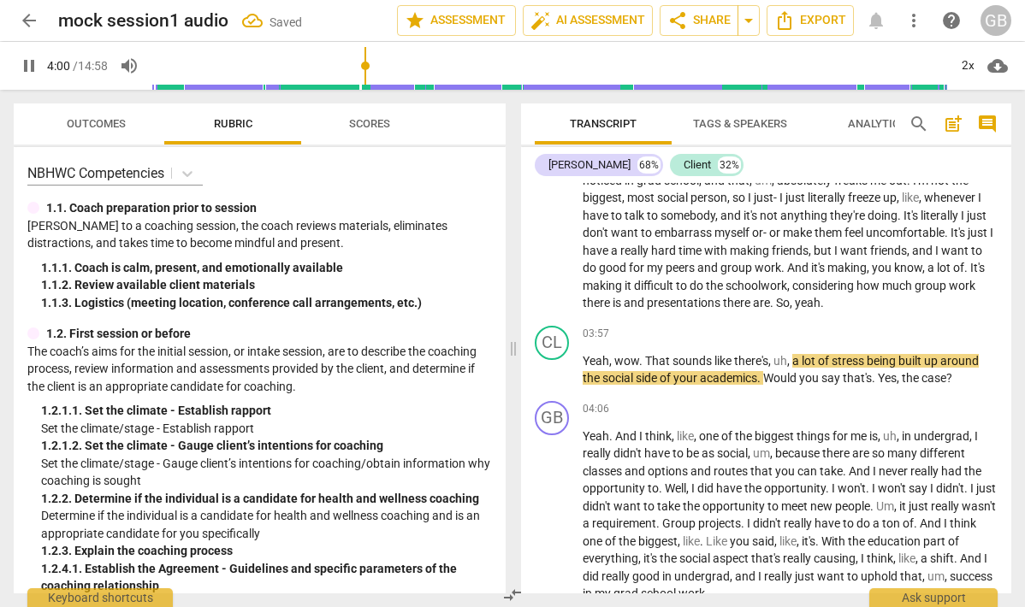
scroll to position [1351, 0]
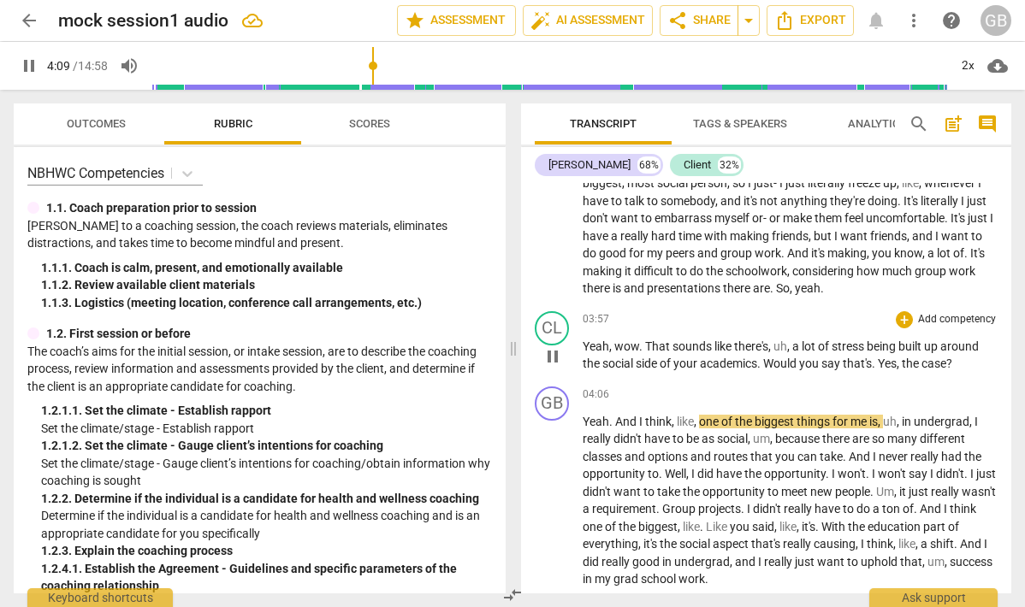
click at [554, 367] on span "pause" at bounding box center [552, 356] width 21 height 21
type input "250"
click at [885, 370] on span "Yes" at bounding box center [887, 364] width 19 height 14
click at [880, 370] on span "Yes" at bounding box center [887, 364] width 19 height 14
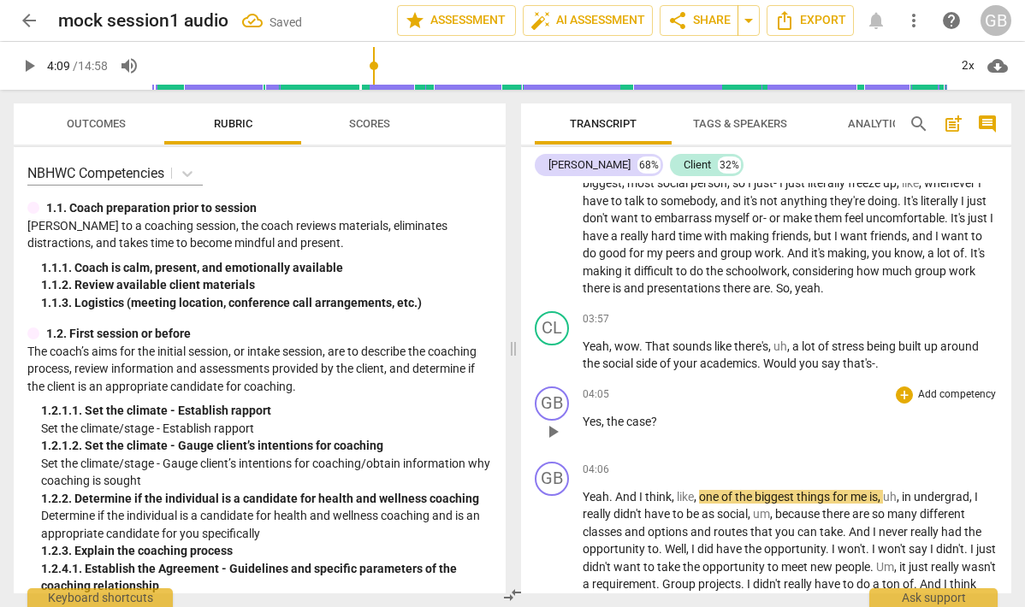
click at [607, 429] on span "the" at bounding box center [617, 422] width 20 height 14
click at [904, 373] on p "Yeah , wow . That sounds like there's , uh , a lot of stress being built up aro…" at bounding box center [790, 355] width 415 height 35
drag, startPoint x: 680, startPoint y: 441, endPoint x: 525, endPoint y: 439, distance: 154.9
click at [525, 439] on div "GB play_arrow pause 04:05 + Add competency keyboard_arrow_right Yes , the case ?" at bounding box center [766, 417] width 490 height 75
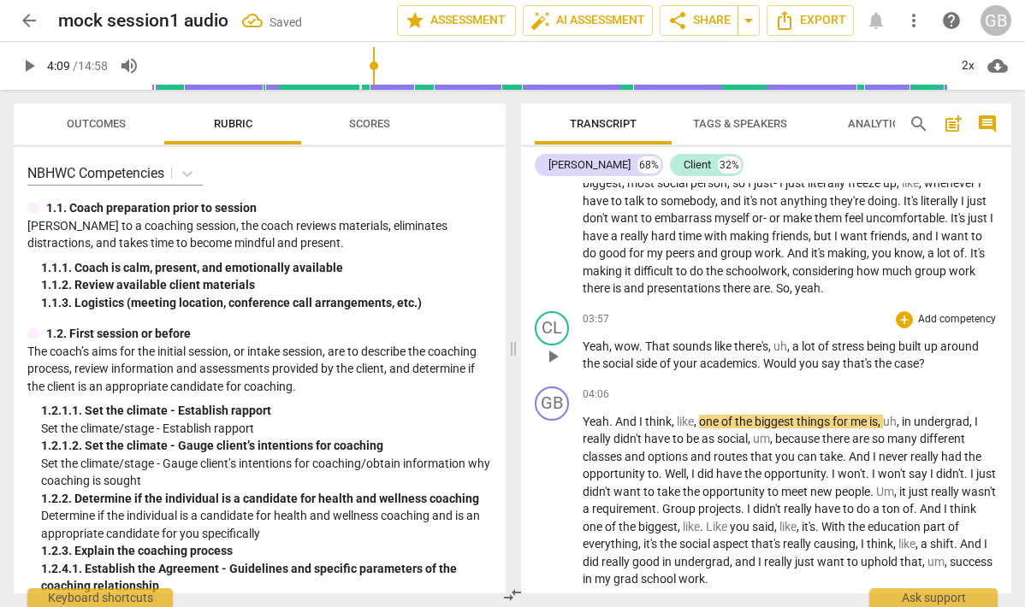
click at [612, 370] on span "social" at bounding box center [618, 364] width 33 height 14
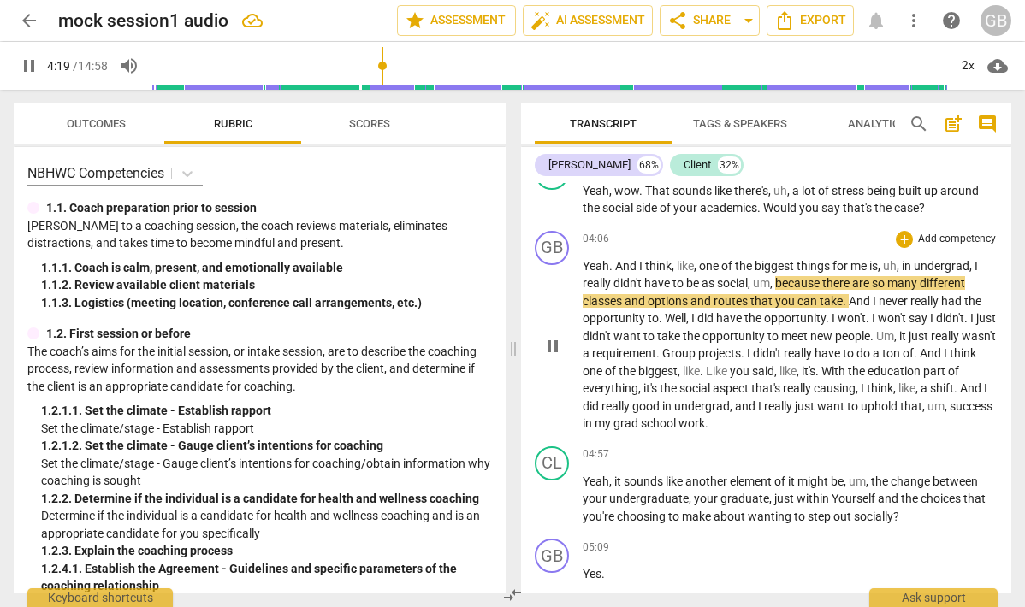
scroll to position [1517, 0]
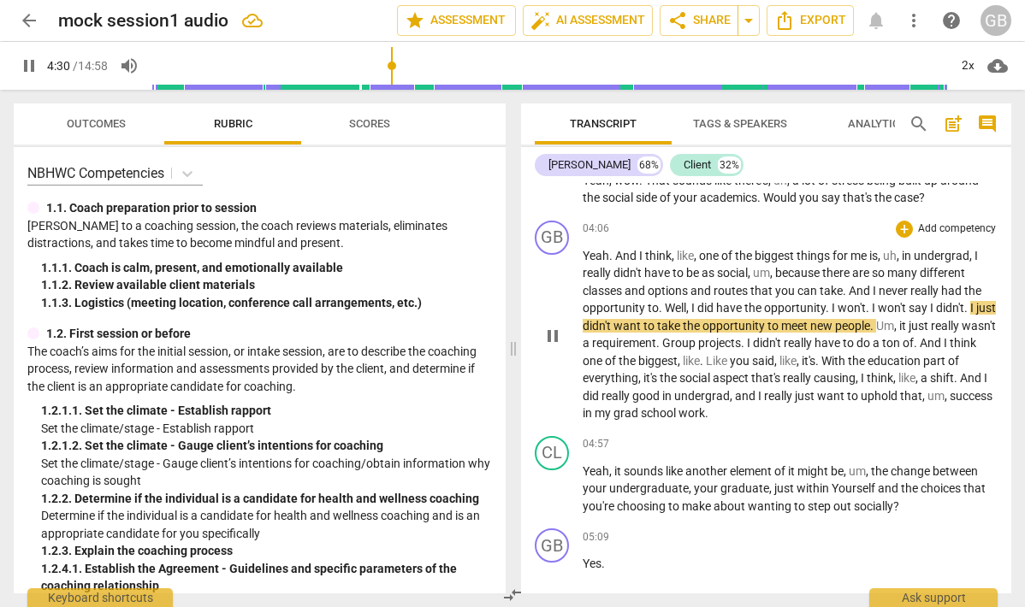
click at [550, 346] on span "pause" at bounding box center [552, 336] width 21 height 21
type input "271"
click at [671, 315] on span "Well" at bounding box center [675, 308] width 21 height 14
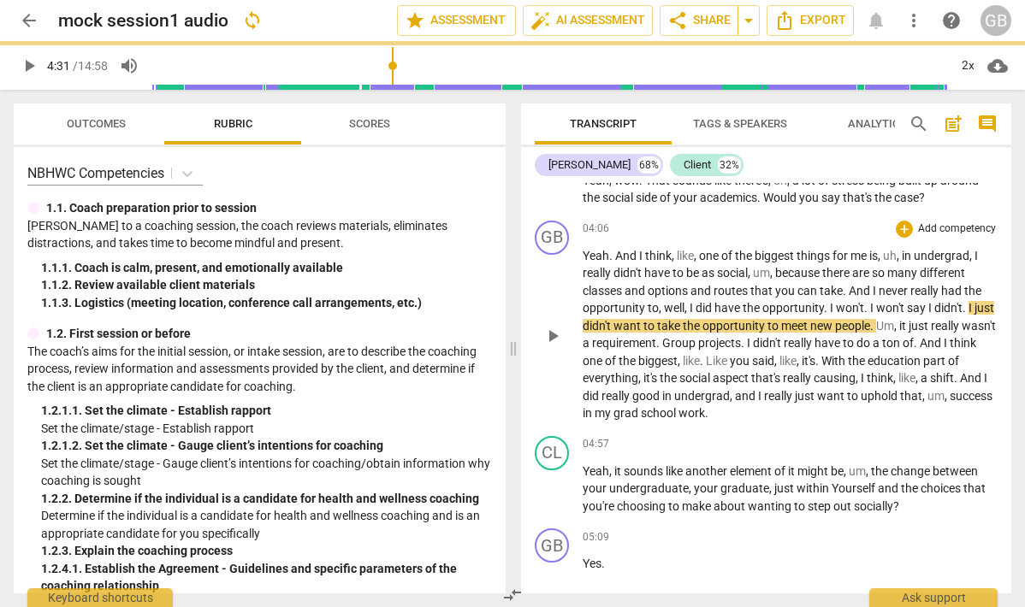
click at [662, 315] on span "to, w" at bounding box center [661, 308] width 26 height 14
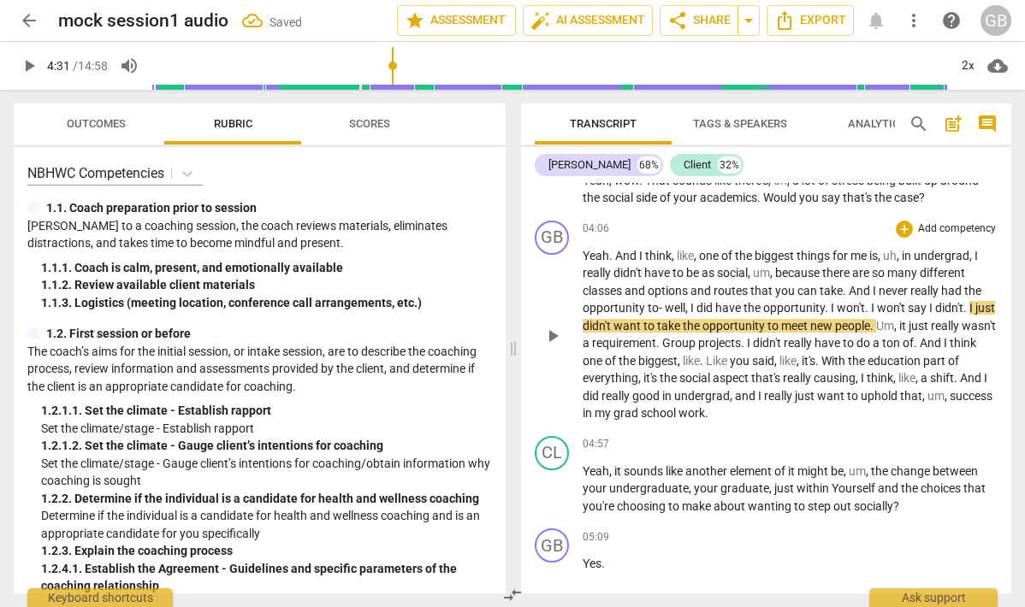
click at [831, 315] on span "I" at bounding box center [834, 308] width 6 height 14
click at [869, 315] on span "I" at bounding box center [871, 308] width 6 height 14
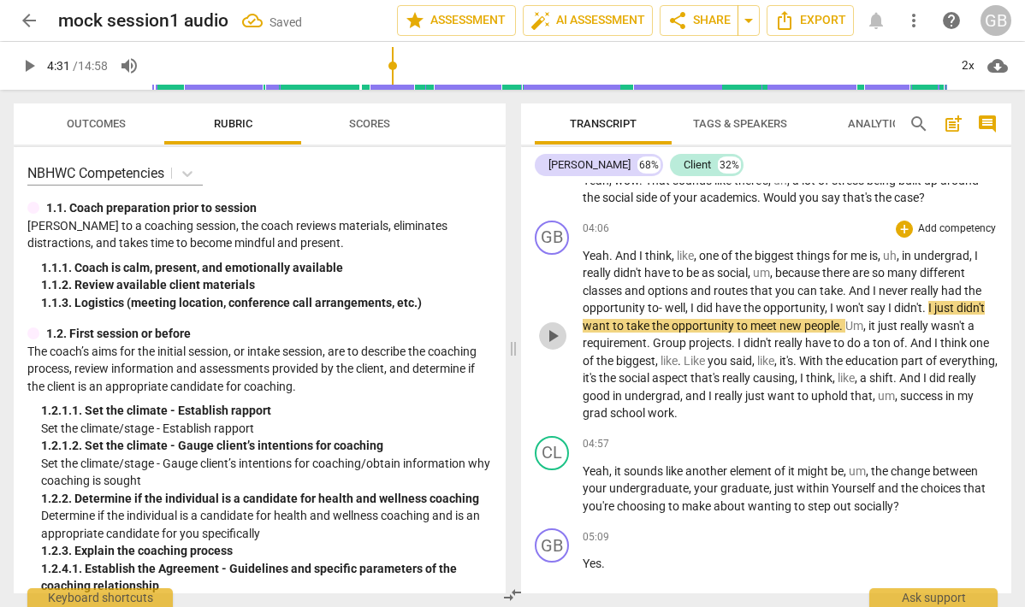
click at [548, 346] on span "play_arrow" at bounding box center [552, 336] width 21 height 21
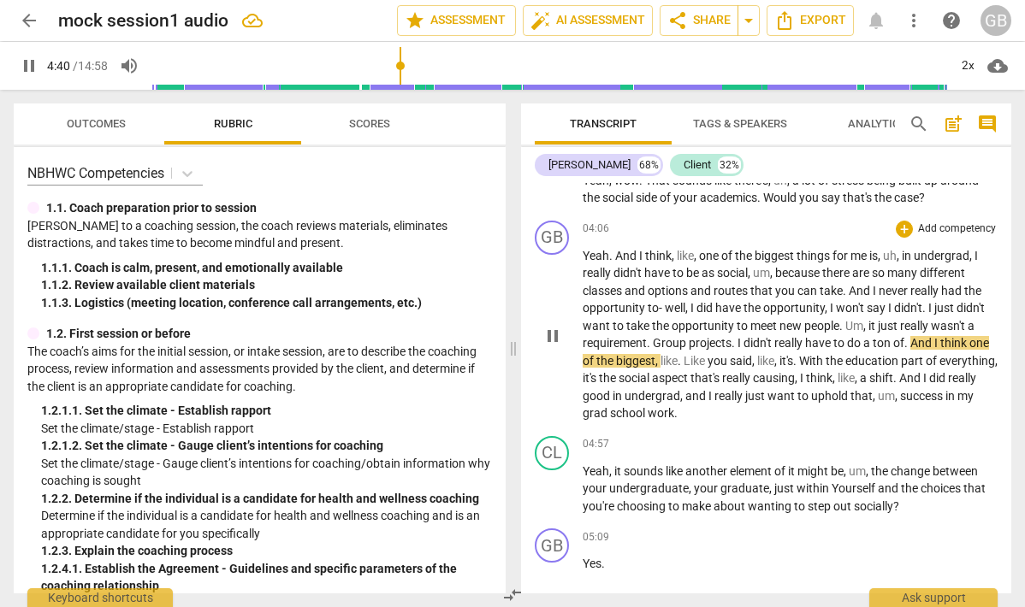
click at [548, 346] on span "pause" at bounding box center [552, 336] width 21 height 21
type input "281"
click at [738, 350] on span "I" at bounding box center [740, 343] width 6 height 14
click at [540, 344] on span "play_arrow" at bounding box center [552, 336] width 27 height 21
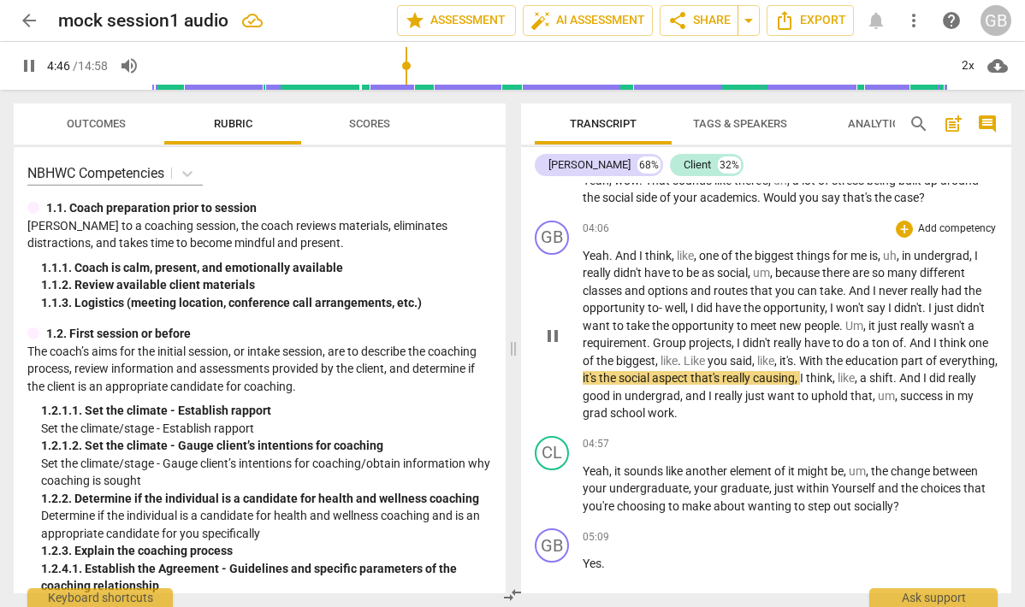
click at [926, 350] on span "And" at bounding box center [921, 343] width 24 height 14
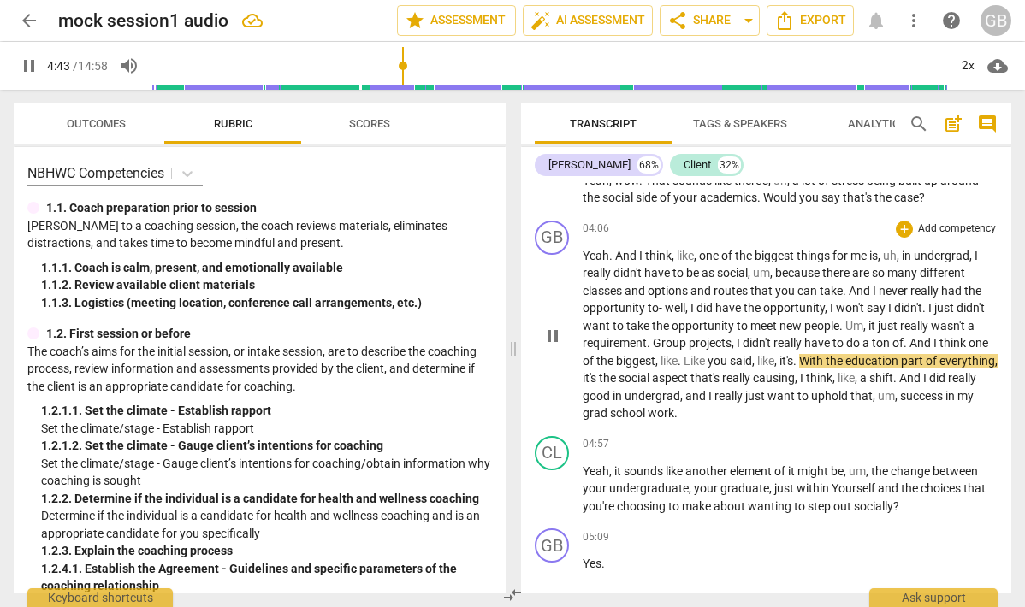
click at [552, 346] on span "pause" at bounding box center [552, 336] width 21 height 21
type input "284"
drag, startPoint x: 690, startPoint y: 376, endPoint x: 666, endPoint y: 376, distance: 23.1
click at [666, 376] on p "Yeah . And I think , like , one of the biggest things for me is , uh , in under…" at bounding box center [790, 334] width 415 height 175
click at [784, 368] on span "With" at bounding box center [785, 361] width 27 height 14
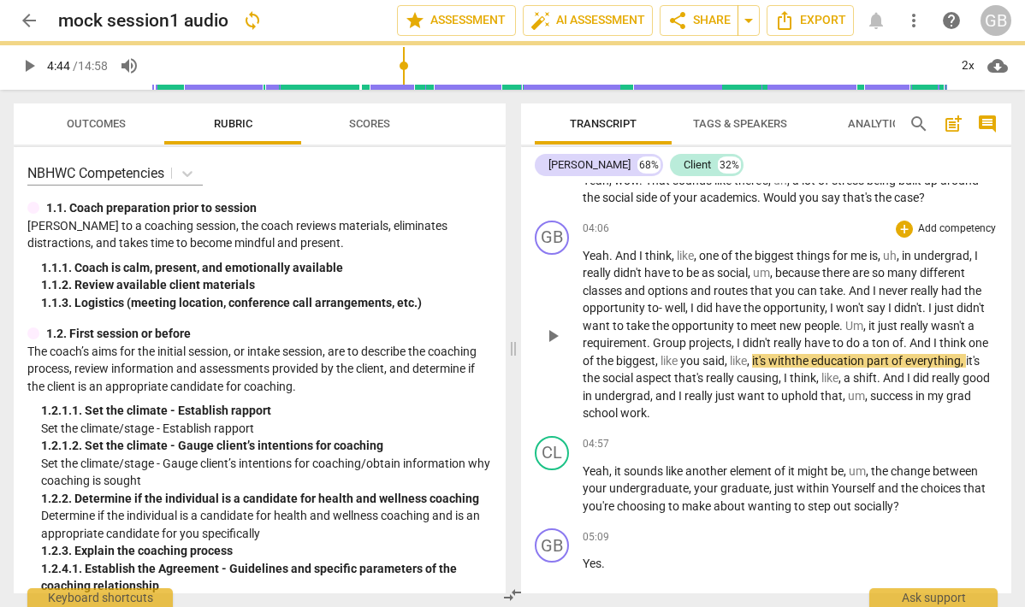
click at [554, 345] on span "play_arrow" at bounding box center [552, 336] width 21 height 21
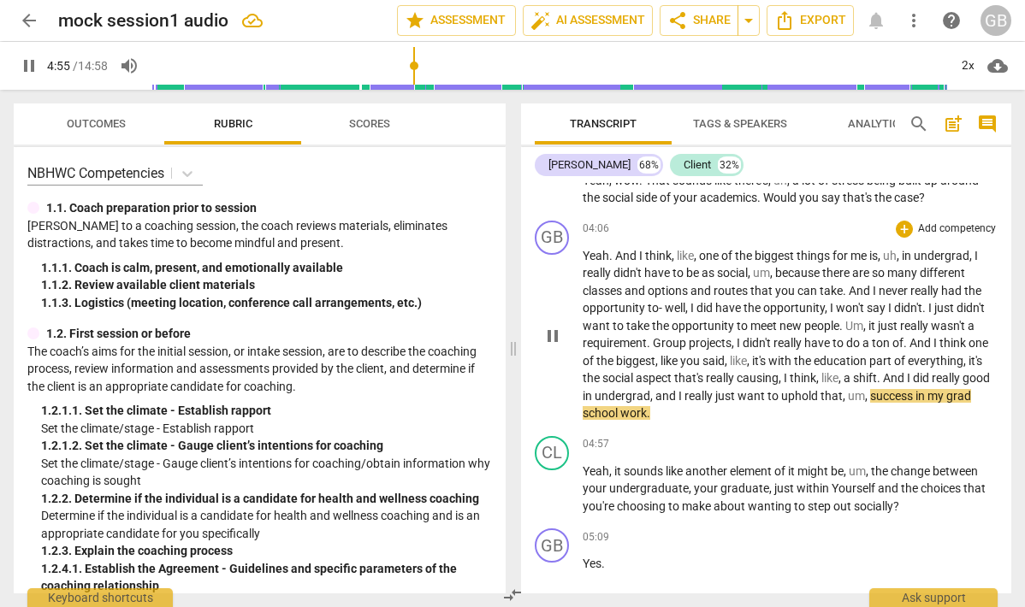
click at [549, 341] on button "pause" at bounding box center [552, 336] width 27 height 27
click at [883, 385] on span "." at bounding box center [880, 378] width 6 height 14
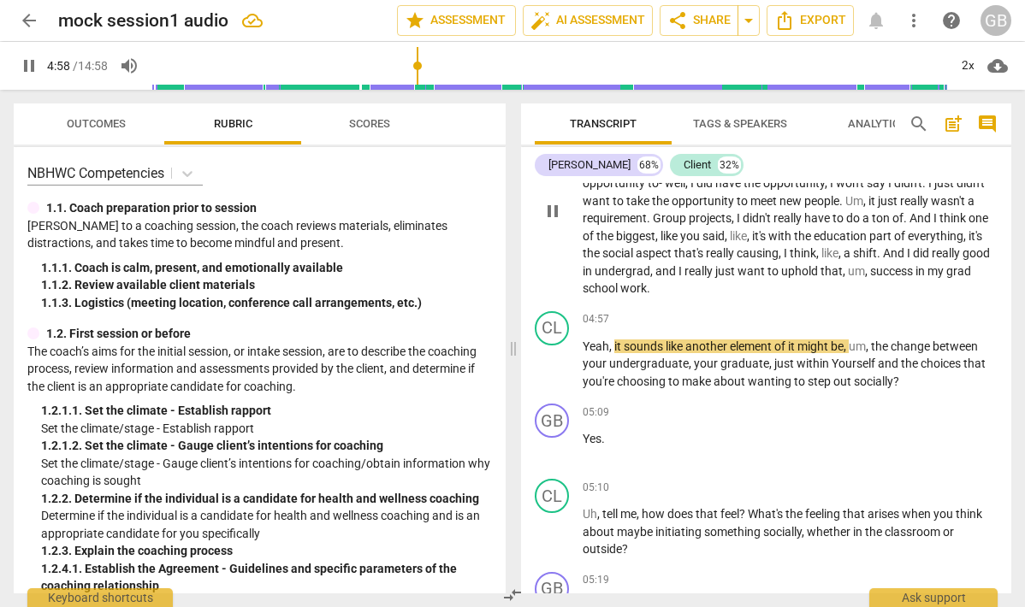
scroll to position [1645, 0]
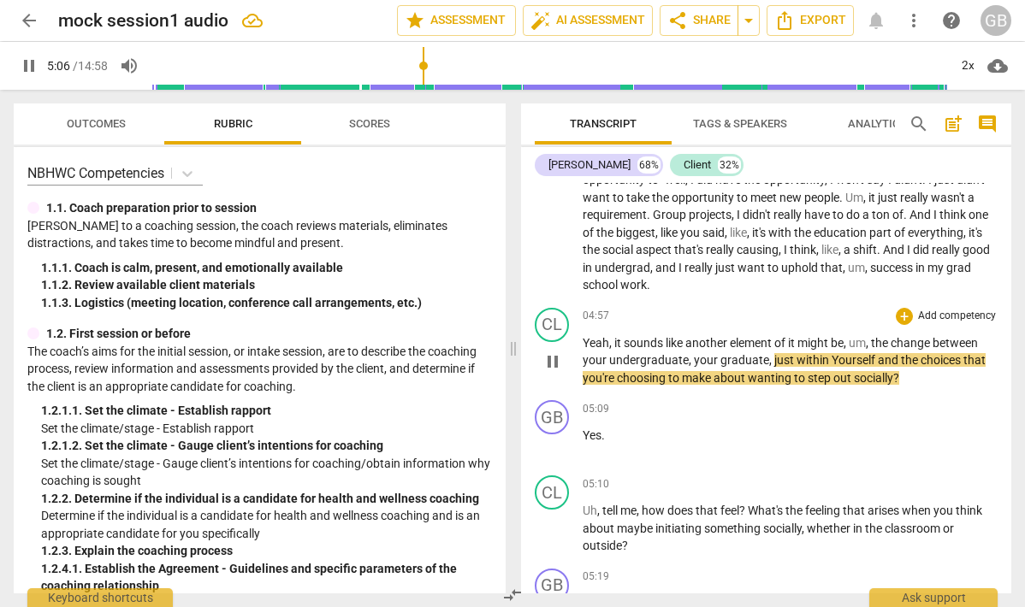
click at [548, 372] on span "pause" at bounding box center [552, 362] width 21 height 21
type input "307"
click at [698, 367] on span "your" at bounding box center [707, 360] width 27 height 14
click at [844, 367] on span "Yourself" at bounding box center [866, 360] width 46 height 14
click at [557, 372] on span "play_arrow" at bounding box center [552, 362] width 21 height 21
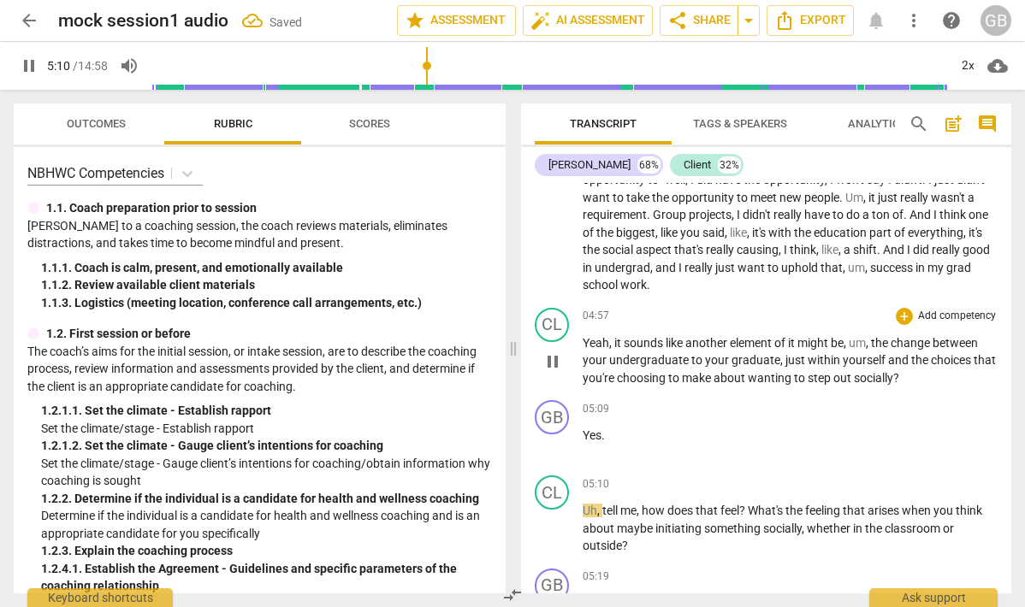
click at [755, 367] on span "graduate" at bounding box center [755, 360] width 49 height 14
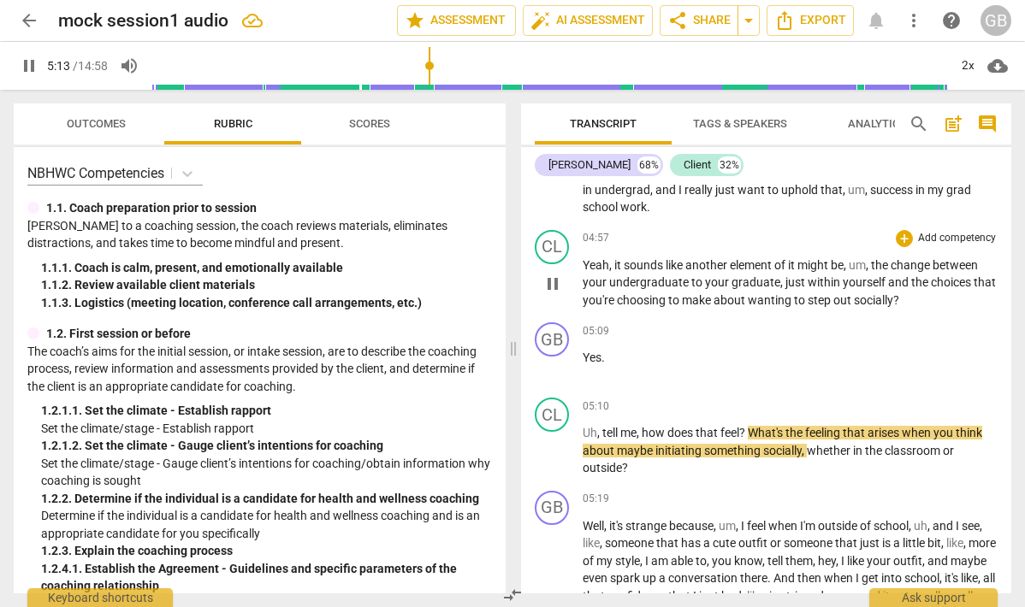
scroll to position [1724, 0]
click at [552, 377] on span "pause" at bounding box center [552, 367] width 21 height 21
type input "315"
click at [924, 309] on p "Yeah , it sounds like another element of it might be , um , the change between …" at bounding box center [790, 282] width 415 height 53
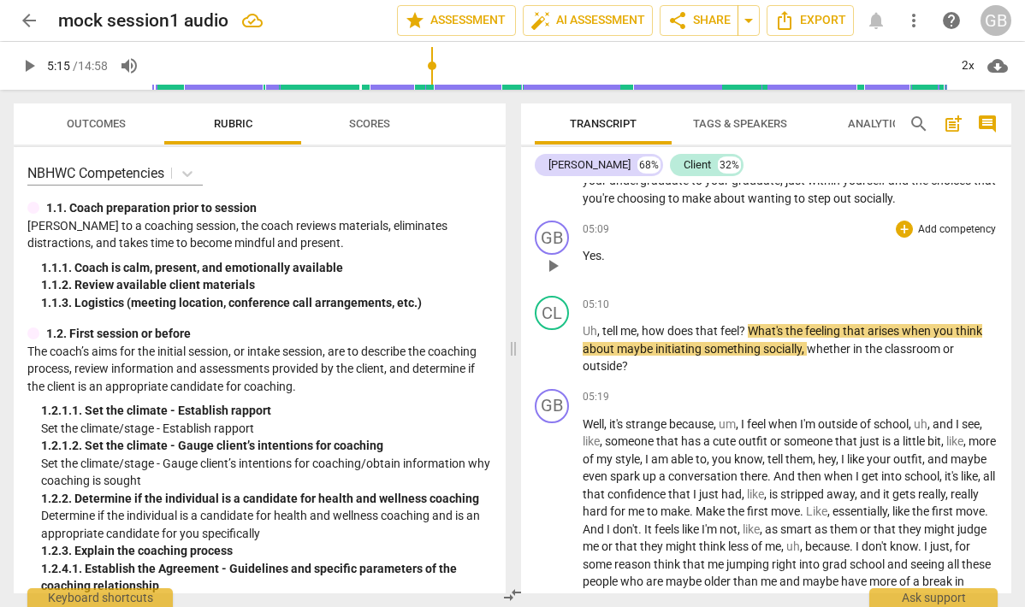
scroll to position [1829, 0]
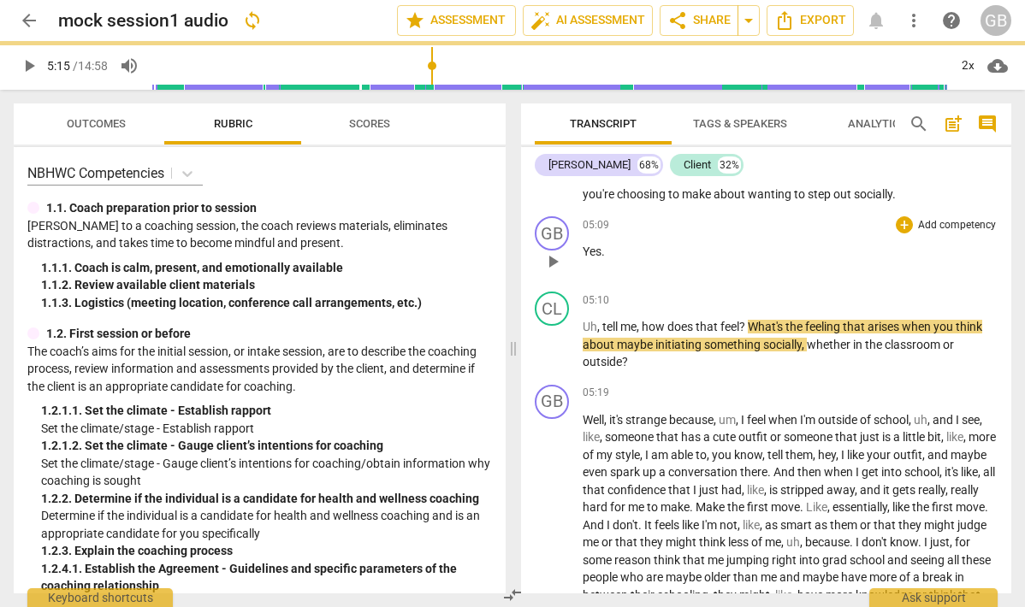
click at [608, 259] on div "05:09 + Add competency keyboard_arrow_right Yes ." at bounding box center [790, 247] width 415 height 62
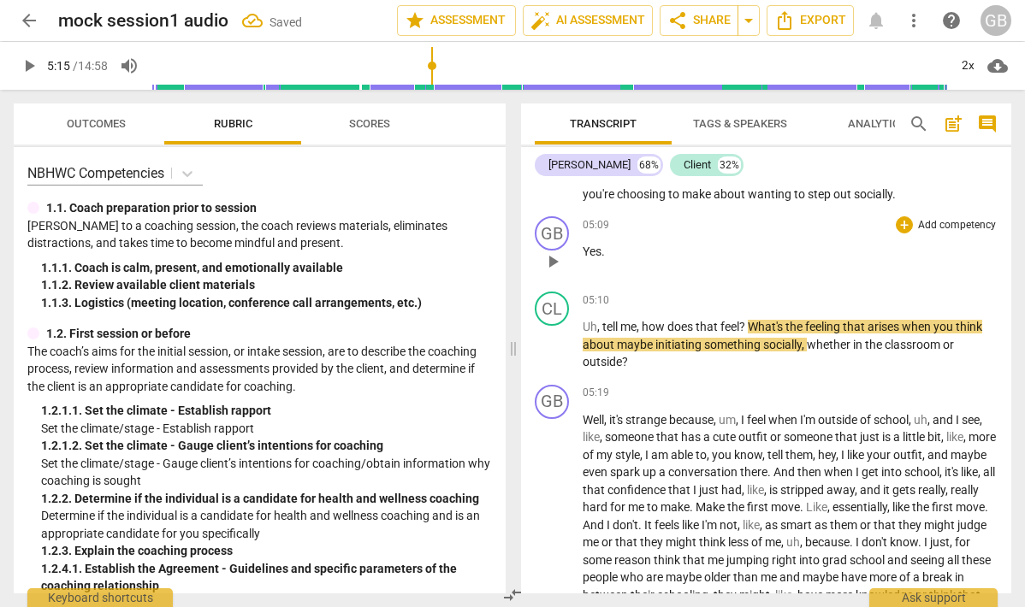
click at [608, 259] on div "05:09 + Add competency keyboard_arrow_right Yes ." at bounding box center [790, 247] width 415 height 62
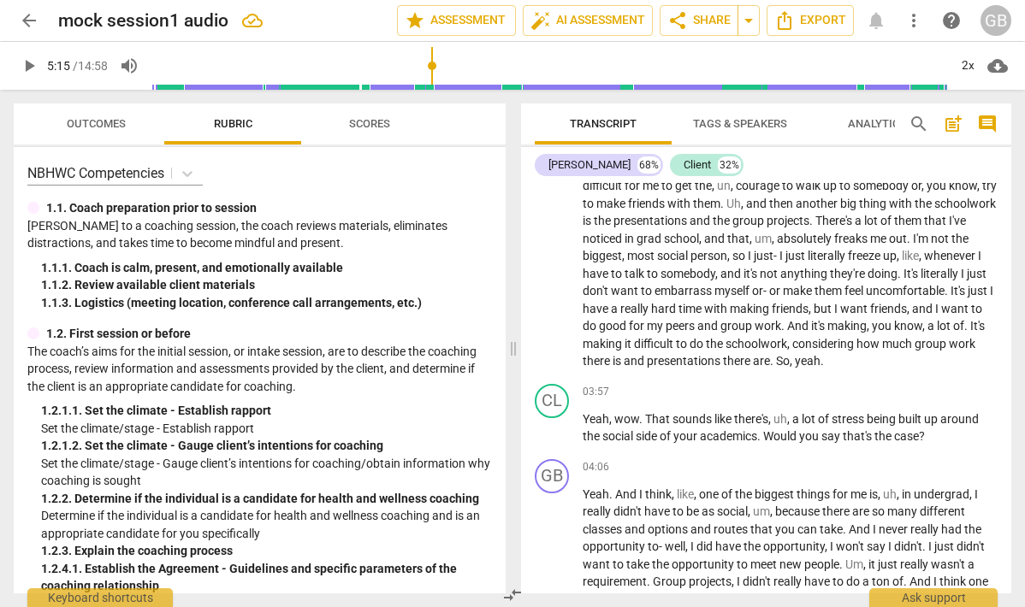
scroll to position [1281, 0]
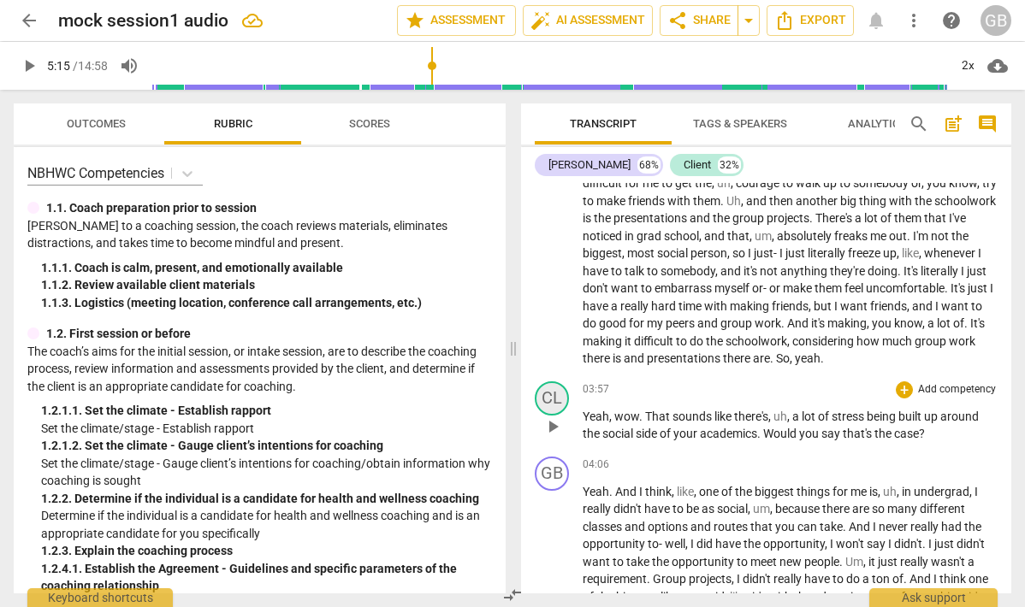
click at [557, 416] on div "CL" at bounding box center [552, 399] width 34 height 34
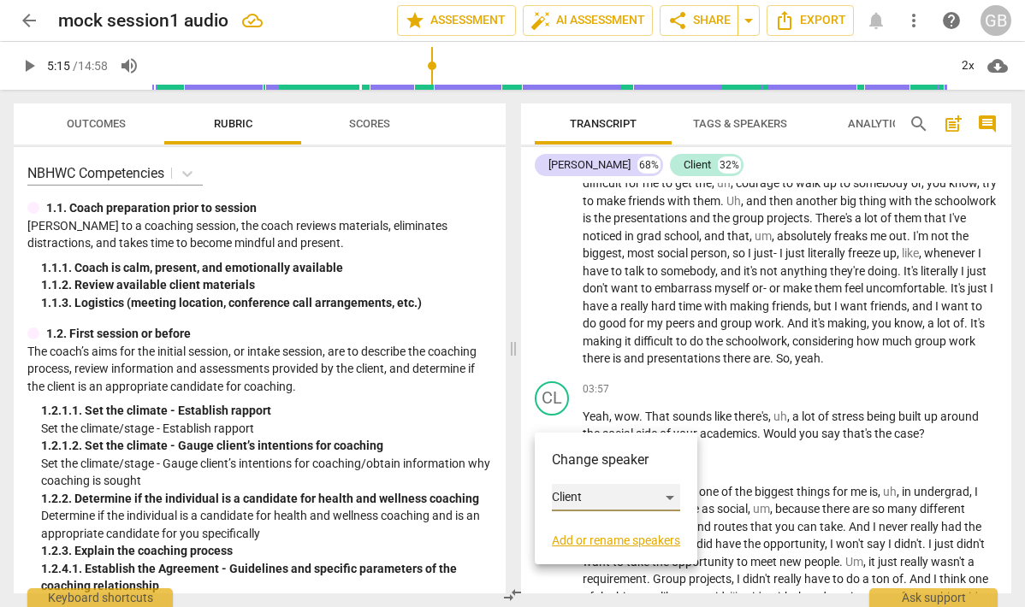
click at [572, 495] on div "Client" at bounding box center [616, 497] width 128 height 27
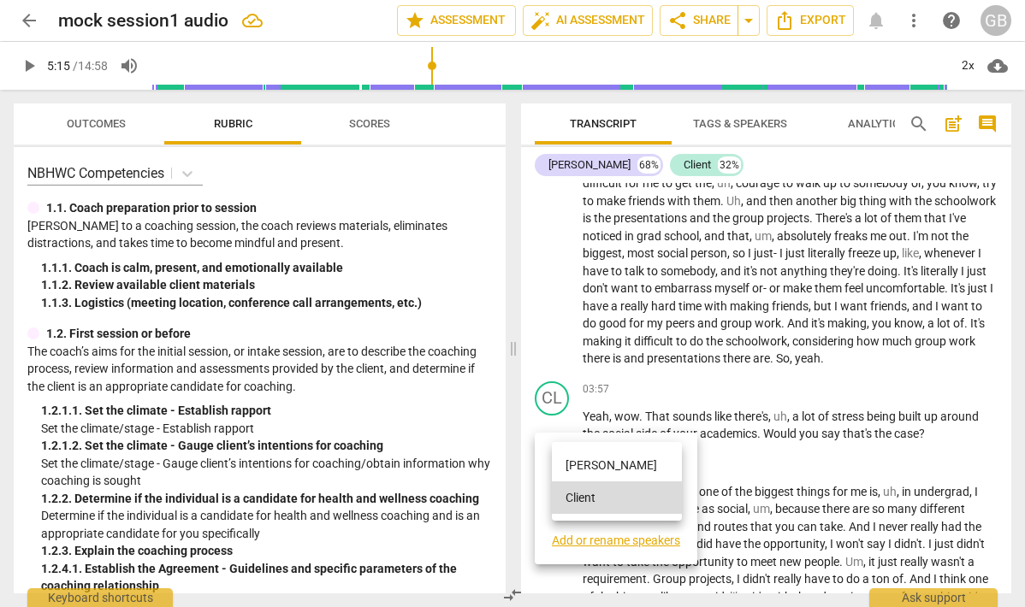
click at [578, 463] on li "[PERSON_NAME]" at bounding box center [617, 465] width 130 height 33
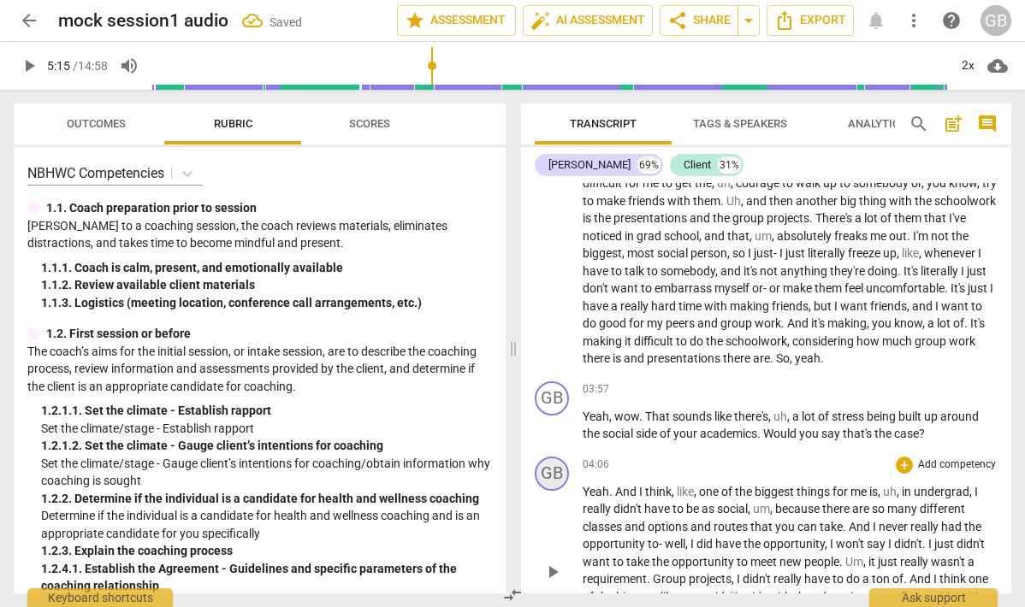
click at [554, 491] on div "GB" at bounding box center [552, 474] width 34 height 34
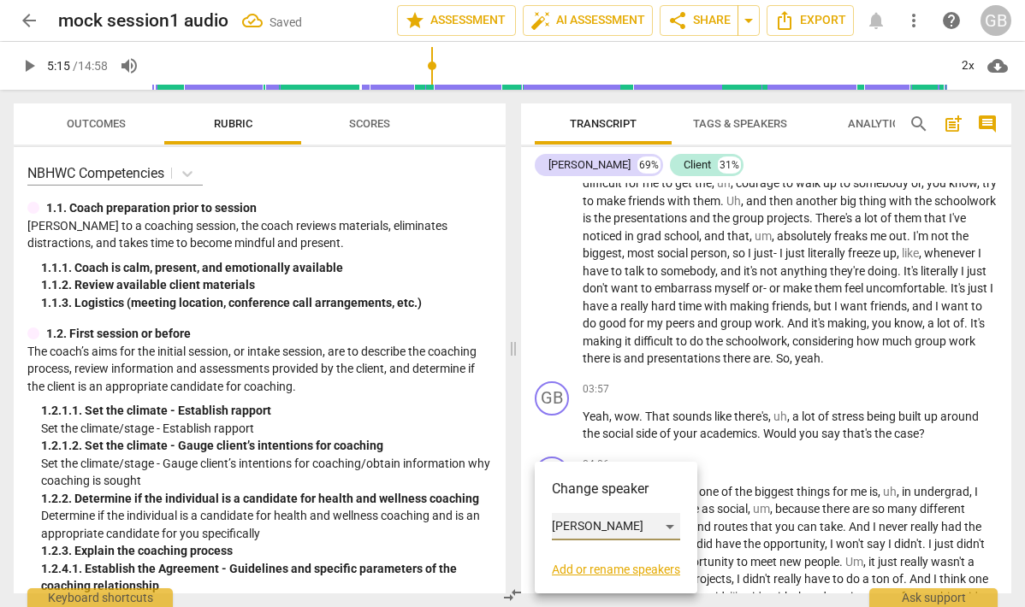
click at [571, 524] on div "[PERSON_NAME]" at bounding box center [616, 526] width 128 height 27
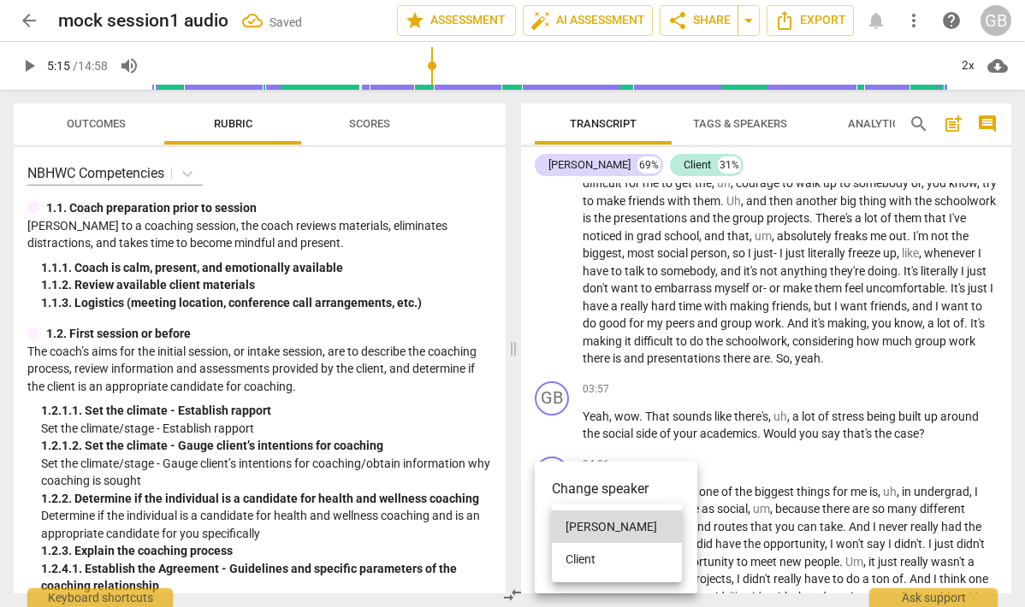
click at [574, 551] on li "Client" at bounding box center [617, 559] width 130 height 33
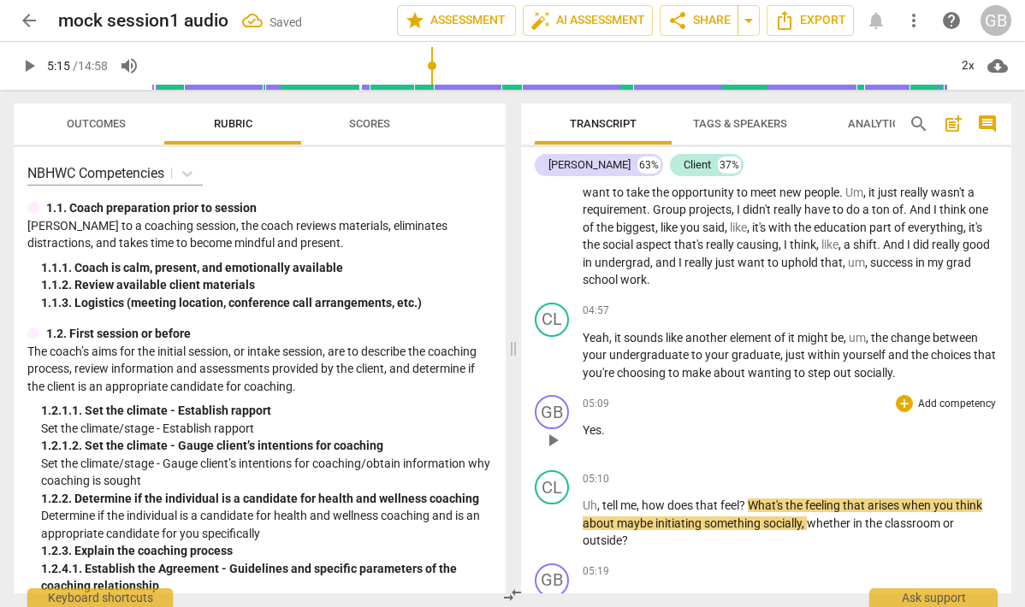
scroll to position [1667, 0]
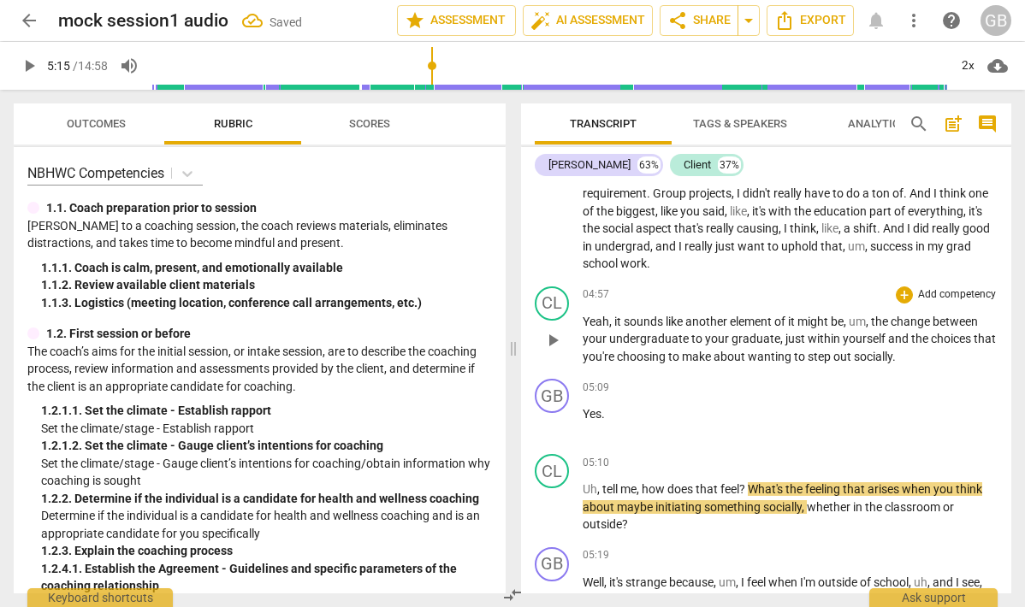
click at [552, 297] on div "CL play_arrow pause 04:57 + Add competency keyboard_arrow_right Yeah , it sound…" at bounding box center [766, 326] width 490 height 93
click at [553, 317] on div "CL" at bounding box center [552, 304] width 34 height 34
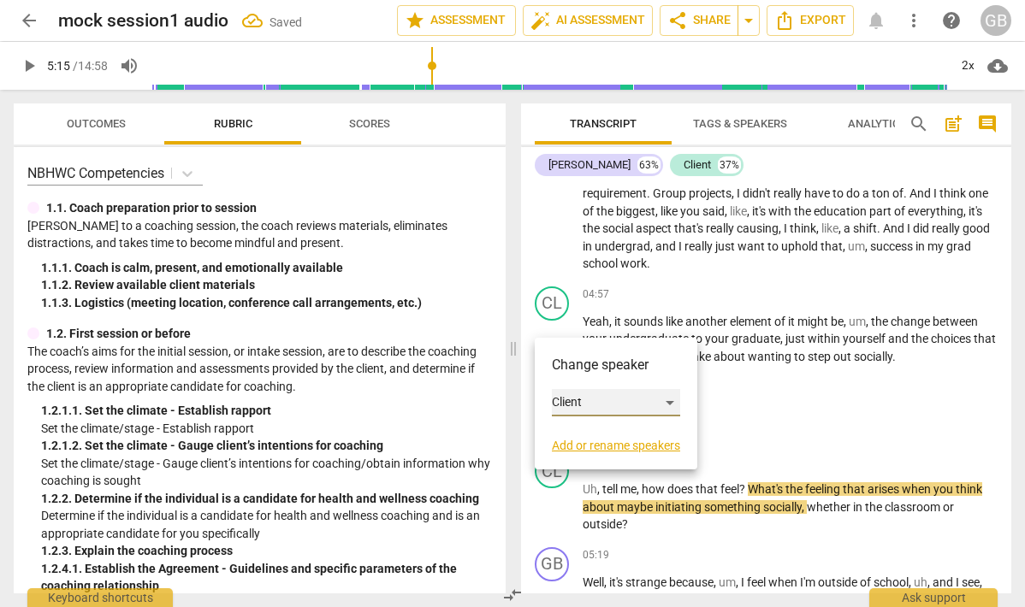
click at [566, 390] on div "Client" at bounding box center [616, 402] width 128 height 27
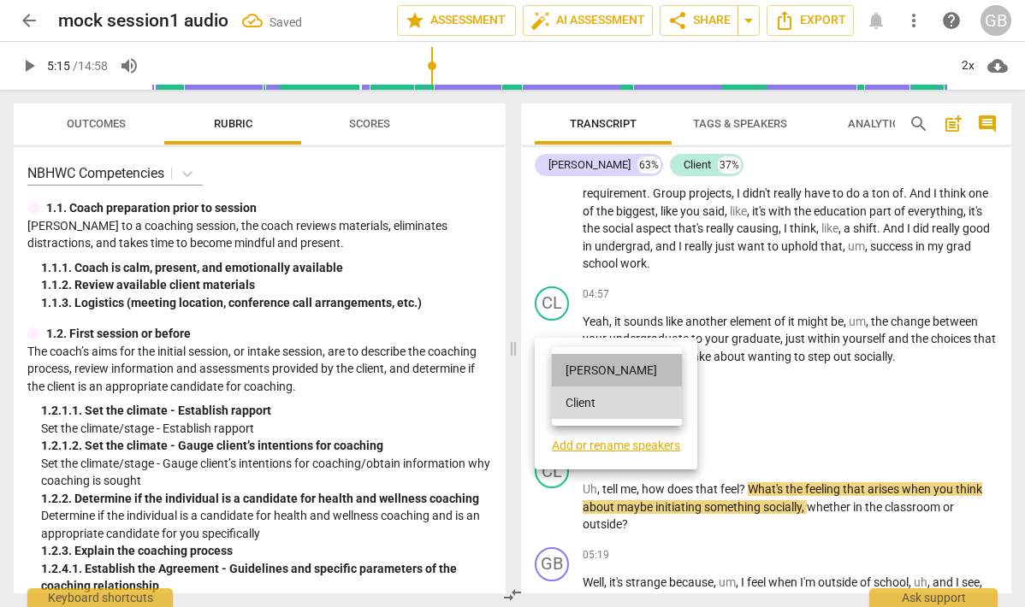
click at [581, 364] on li "[PERSON_NAME]" at bounding box center [617, 370] width 130 height 33
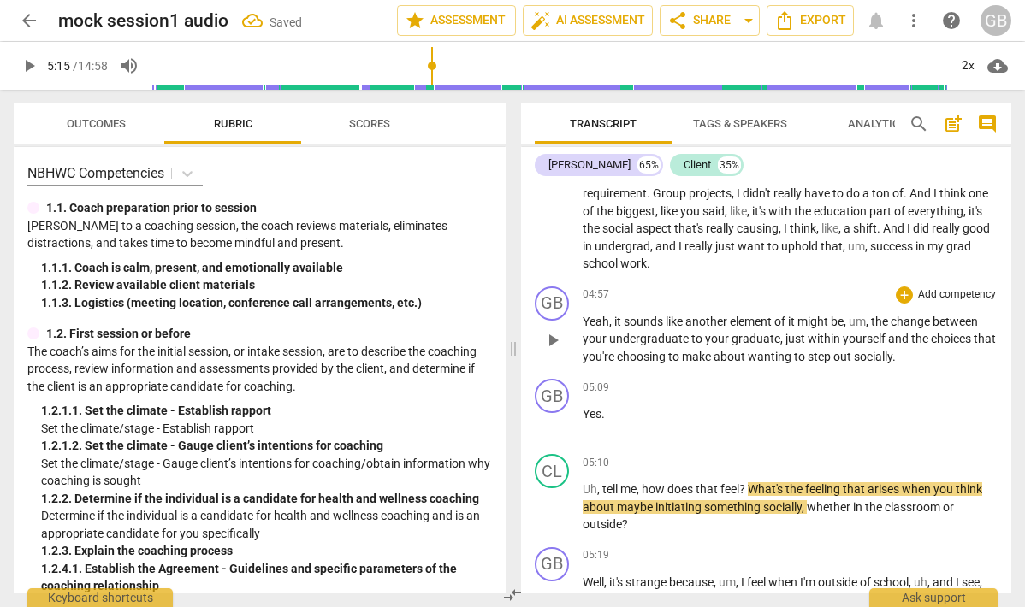
scroll to position [1738, 0]
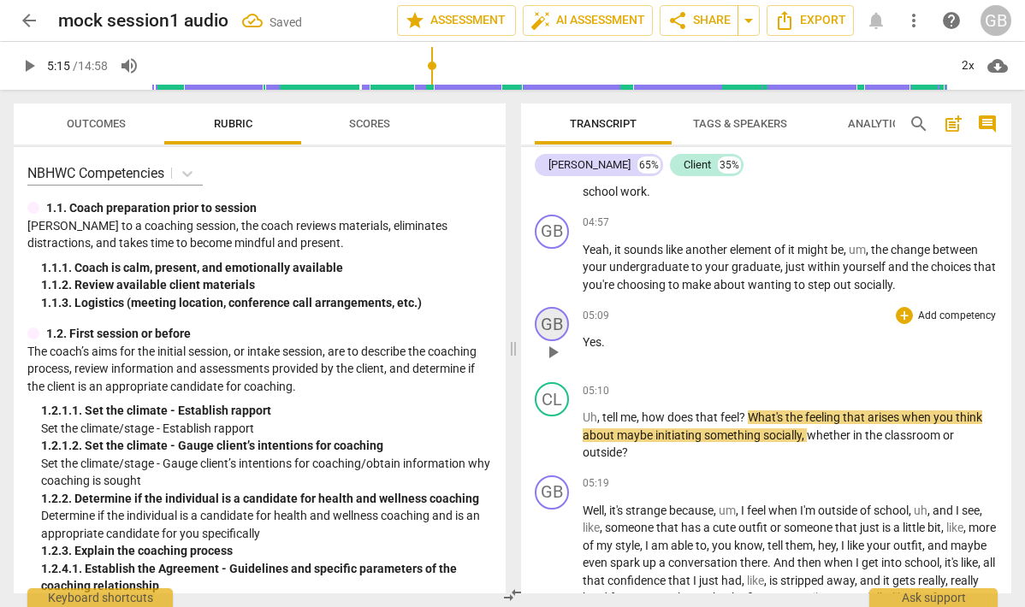
click at [551, 341] on div "GB" at bounding box center [552, 324] width 34 height 34
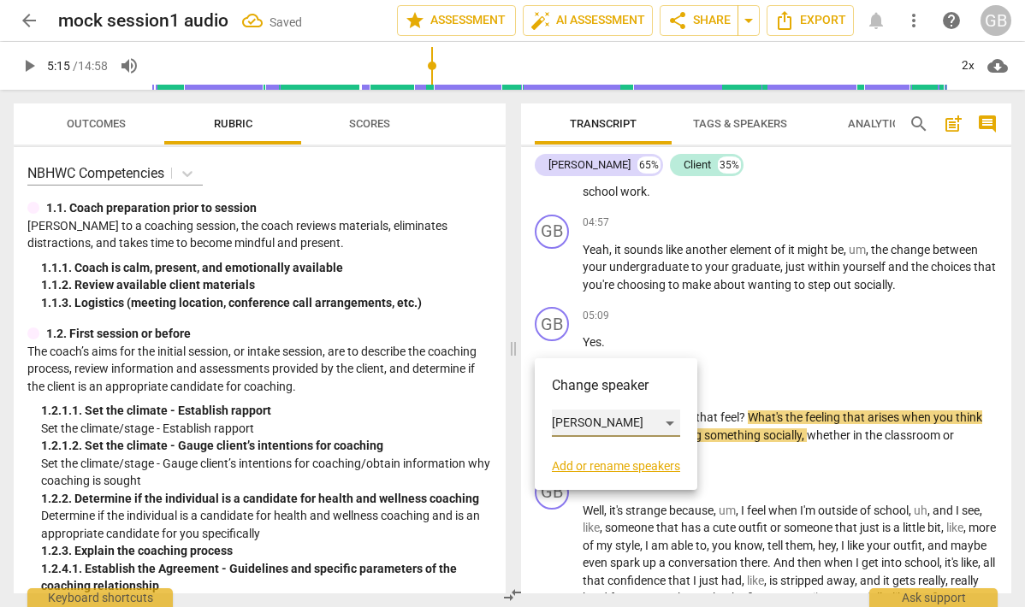
click at [577, 418] on div "[PERSON_NAME]" at bounding box center [616, 423] width 128 height 27
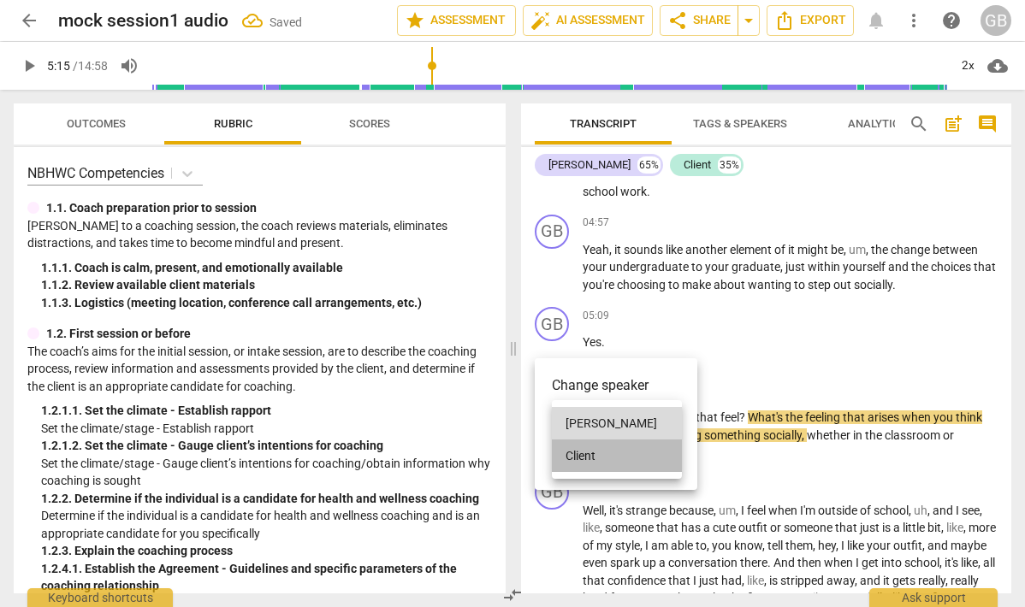
click at [585, 455] on li "Client" at bounding box center [617, 456] width 130 height 33
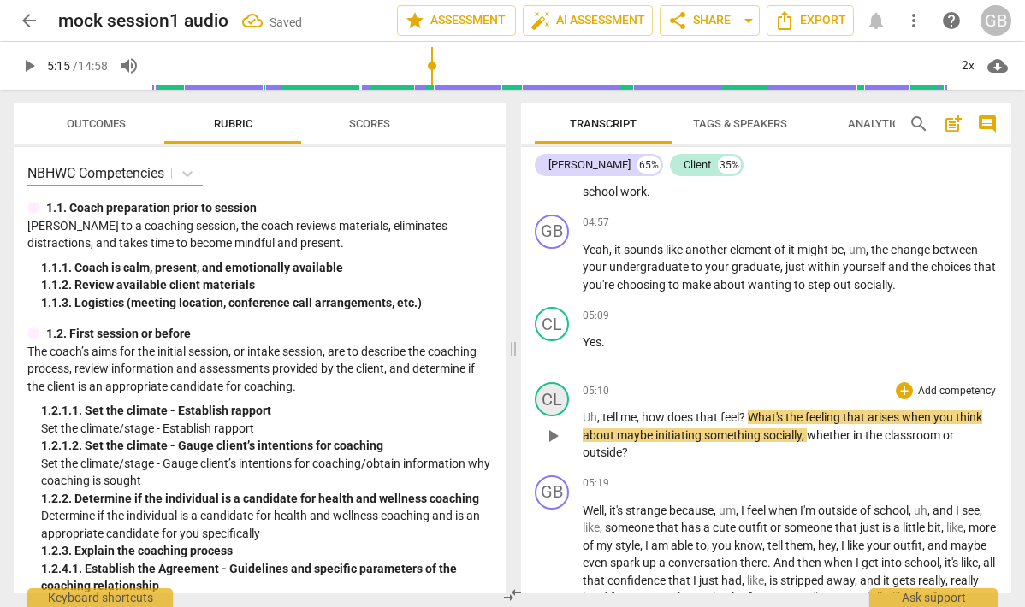
click at [555, 417] on div "CL" at bounding box center [552, 399] width 34 height 34
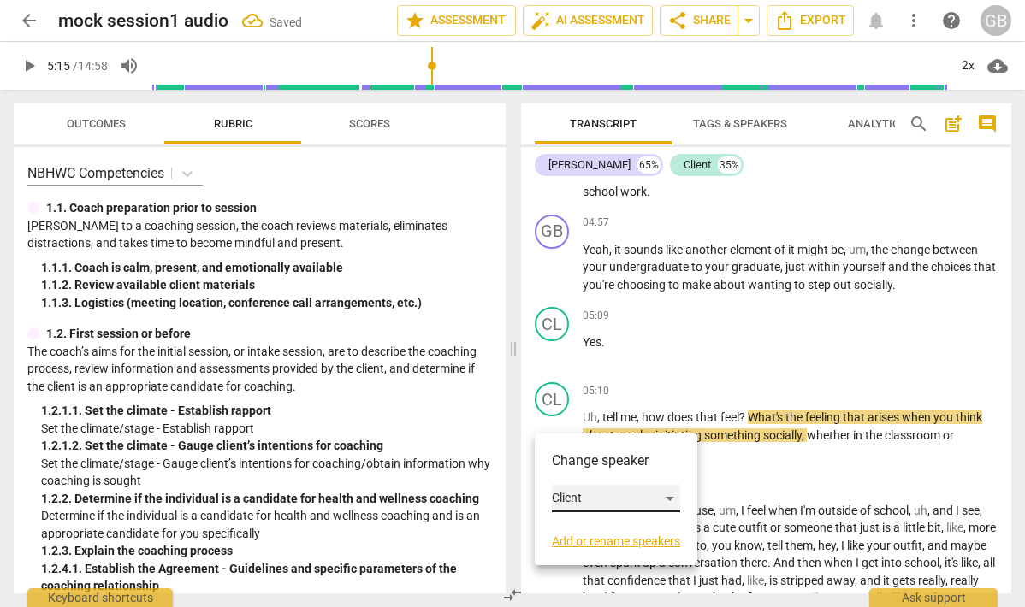
click at [573, 490] on div "Client" at bounding box center [616, 498] width 128 height 27
click at [576, 469] on li "[PERSON_NAME]" at bounding box center [617, 466] width 130 height 33
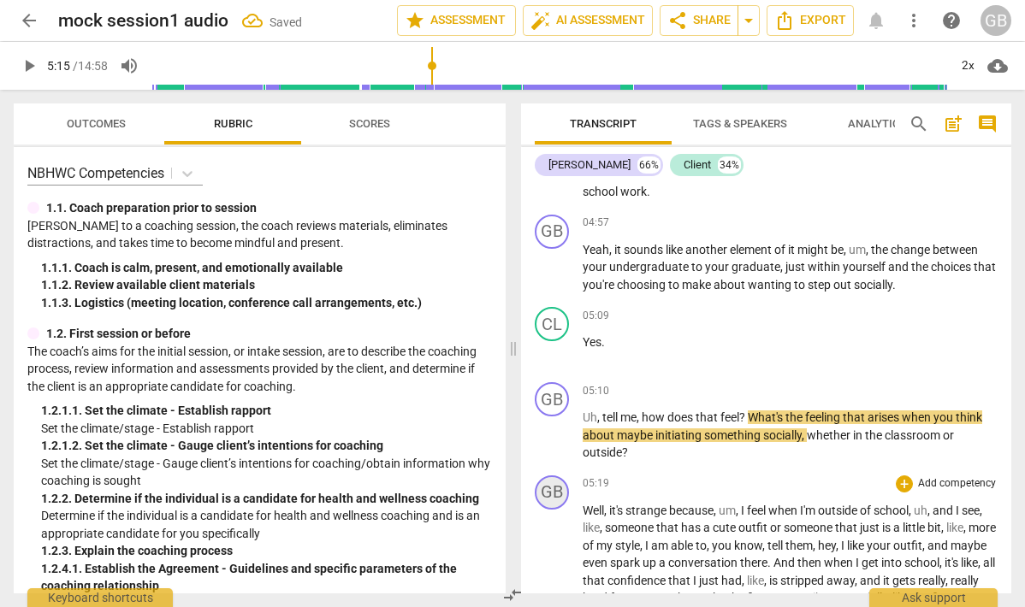
click at [547, 509] on div "GB" at bounding box center [552, 493] width 34 height 34
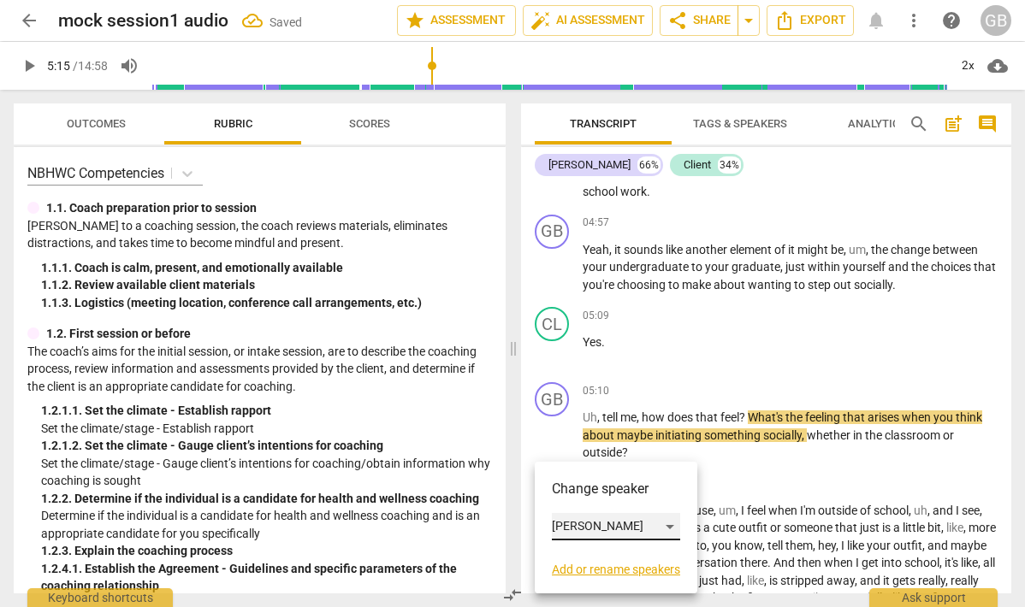
click at [566, 528] on div "[PERSON_NAME]" at bounding box center [616, 526] width 128 height 27
click at [580, 554] on li "Client" at bounding box center [617, 559] width 130 height 33
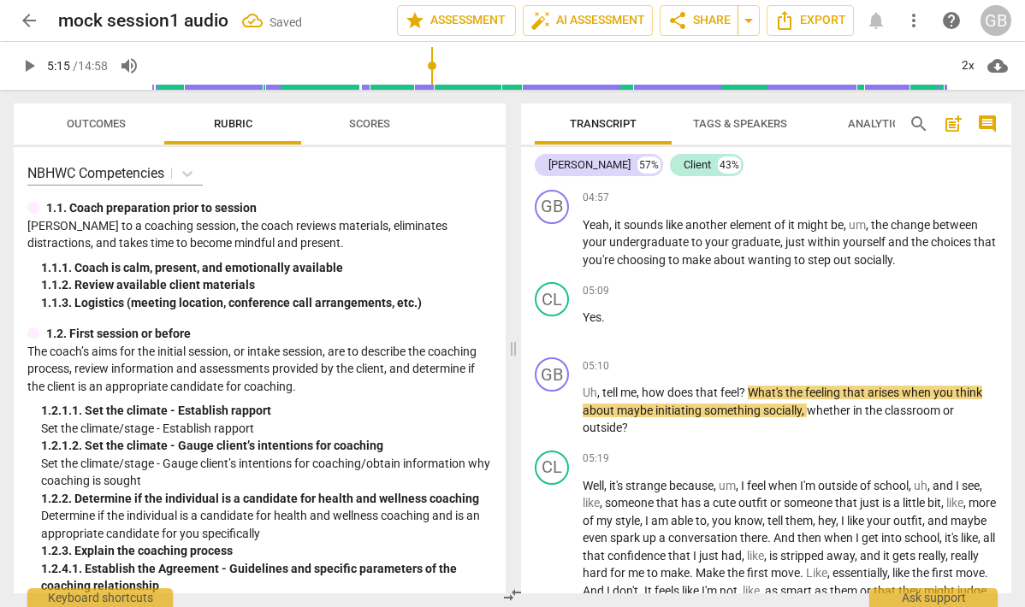
scroll to position [1767, 0]
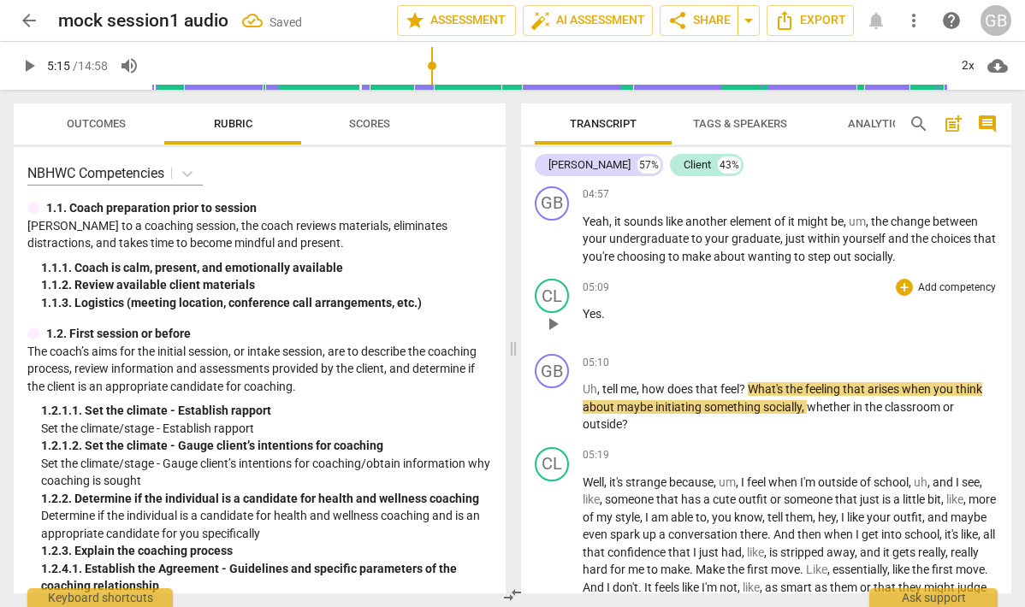
click at [596, 321] on span "Yes" at bounding box center [592, 314] width 19 height 14
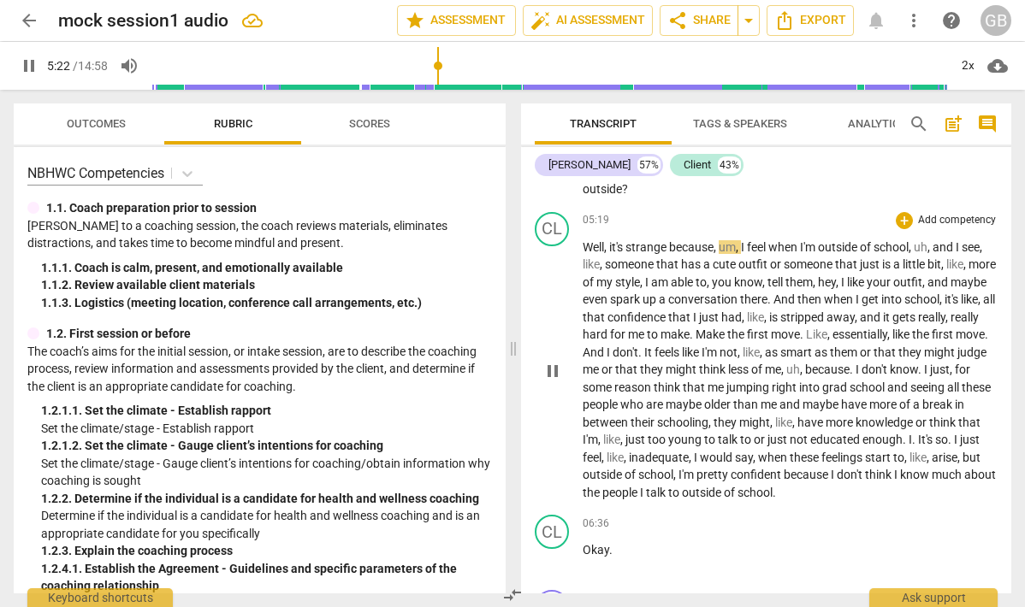
scroll to position [2005, 0]
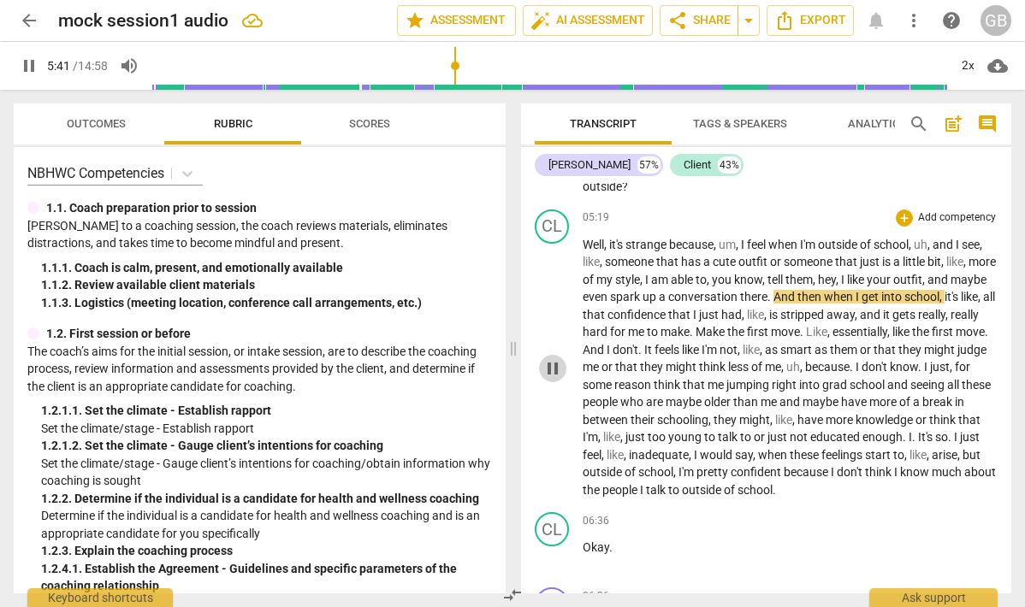
click at [554, 379] on span "pause" at bounding box center [552, 368] width 21 height 21
type input "343"
click at [836, 287] on span "hey" at bounding box center [827, 280] width 18 height 14
click at [927, 287] on span "," at bounding box center [924, 280] width 5 height 14
click at [550, 379] on span "play_arrow" at bounding box center [552, 368] width 21 height 21
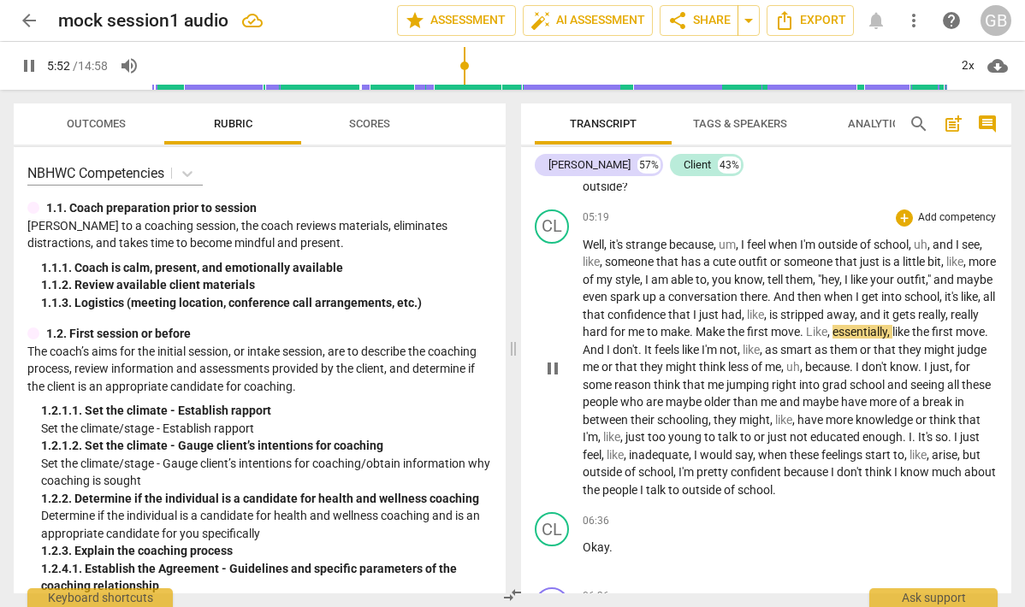
click at [550, 379] on span "pause" at bounding box center [552, 368] width 21 height 21
type input "353"
click at [727, 339] on span "Make" at bounding box center [712, 332] width 32 height 14
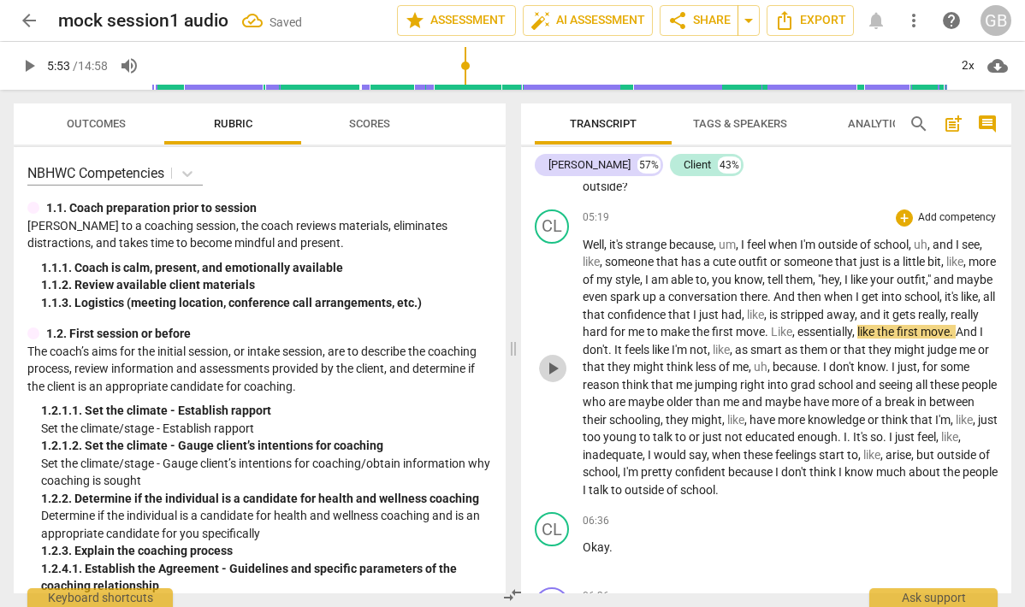
click at [551, 379] on span "play_arrow" at bounding box center [552, 368] width 21 height 21
click at [809, 341] on p "Well , it's strange because , um , I feel when I'm outside of school , uh , and…" at bounding box center [790, 368] width 415 height 264
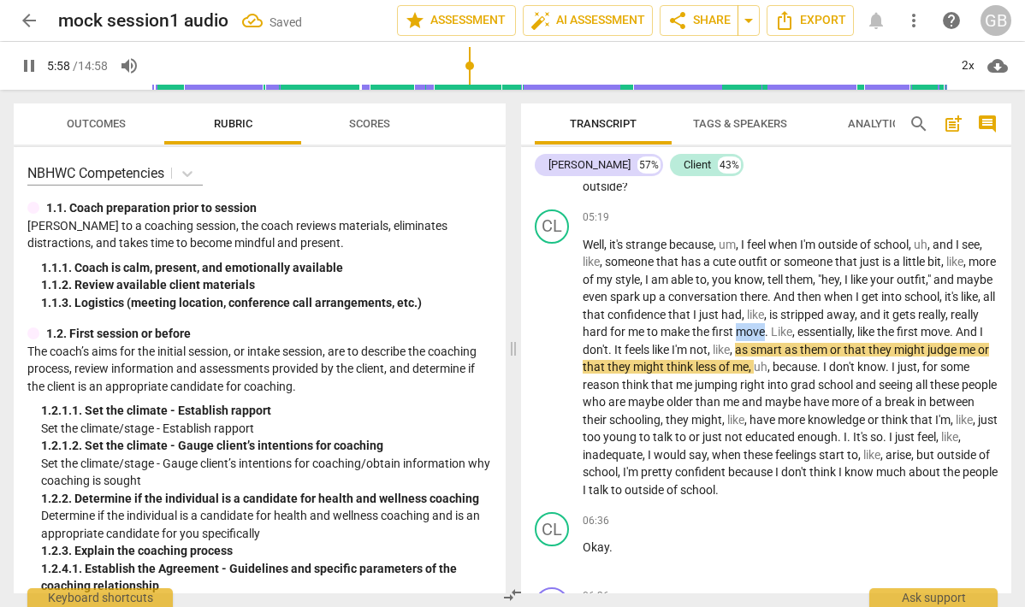
click at [765, 339] on span "move" at bounding box center [750, 332] width 29 height 14
click at [556, 379] on span "pause" at bounding box center [552, 368] width 21 height 21
click at [956, 339] on span "And" at bounding box center [968, 332] width 24 height 14
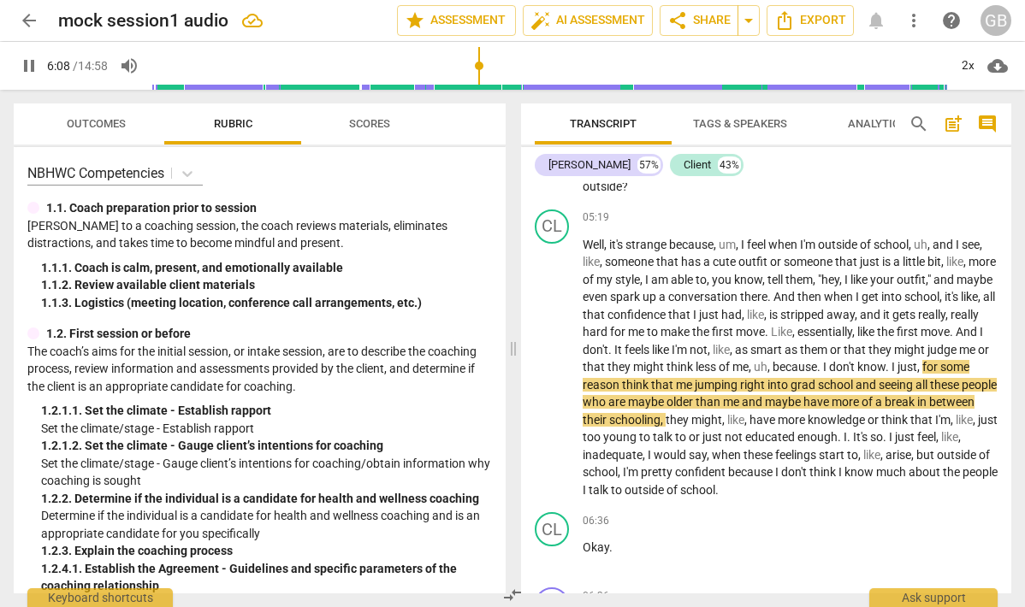
click at [563, 379] on span "pause" at bounding box center [552, 368] width 27 height 21
type input "369"
click at [829, 374] on span "I" at bounding box center [826, 367] width 6 height 14
click at [554, 379] on span "play_arrow" at bounding box center [552, 368] width 21 height 21
click at [897, 374] on span "just" at bounding box center [907, 367] width 20 height 14
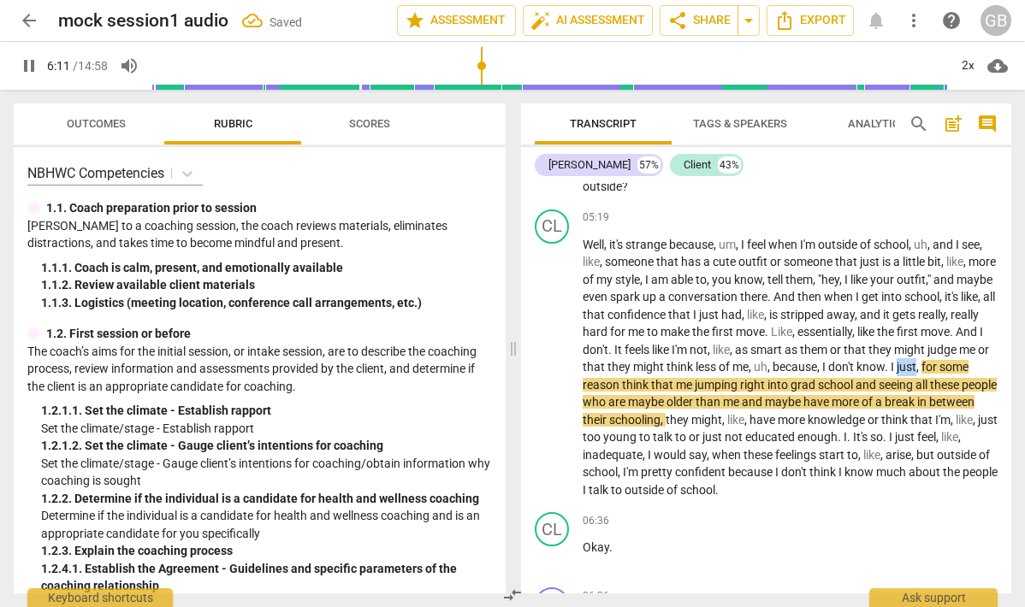
click at [897, 374] on span "just" at bounding box center [907, 367] width 20 height 14
click at [548, 379] on span "pause" at bounding box center [552, 368] width 21 height 21
click at [549, 379] on span "play_arrow" at bounding box center [552, 368] width 21 height 21
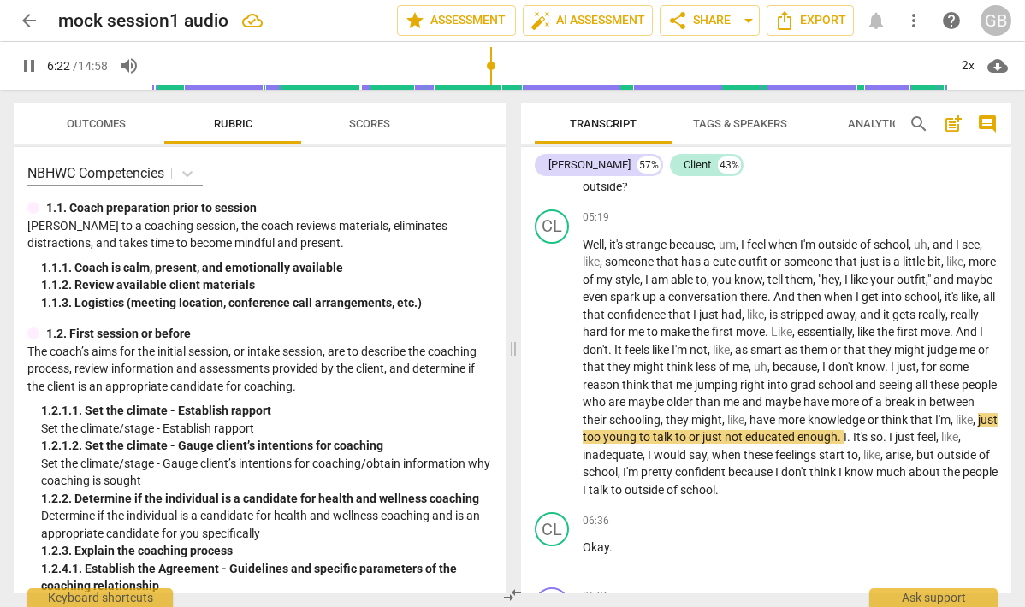
click at [549, 379] on span "pause" at bounding box center [552, 368] width 21 height 21
click at [549, 379] on span "play_arrow" at bounding box center [552, 368] width 21 height 21
click at [549, 379] on span "pause" at bounding box center [552, 368] width 21 height 21
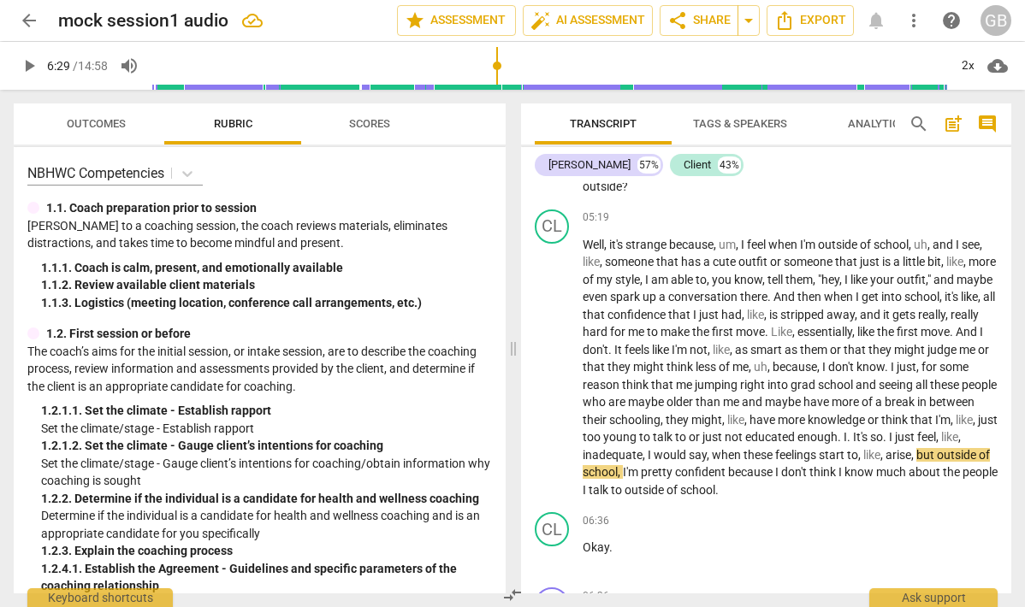
click at [797, 444] on span "educated" at bounding box center [771, 437] width 52 height 14
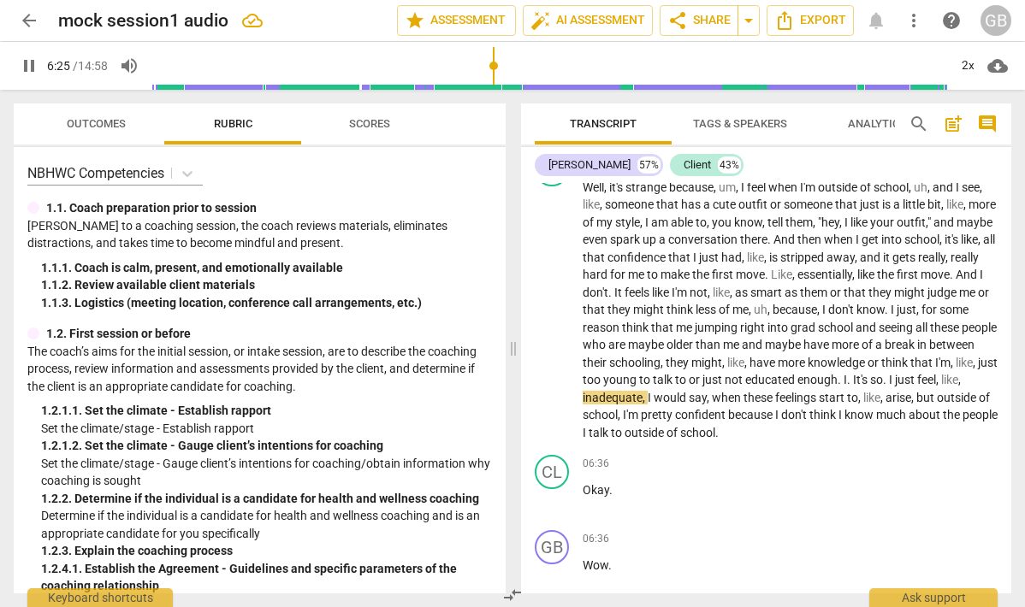
scroll to position [2072, 0]
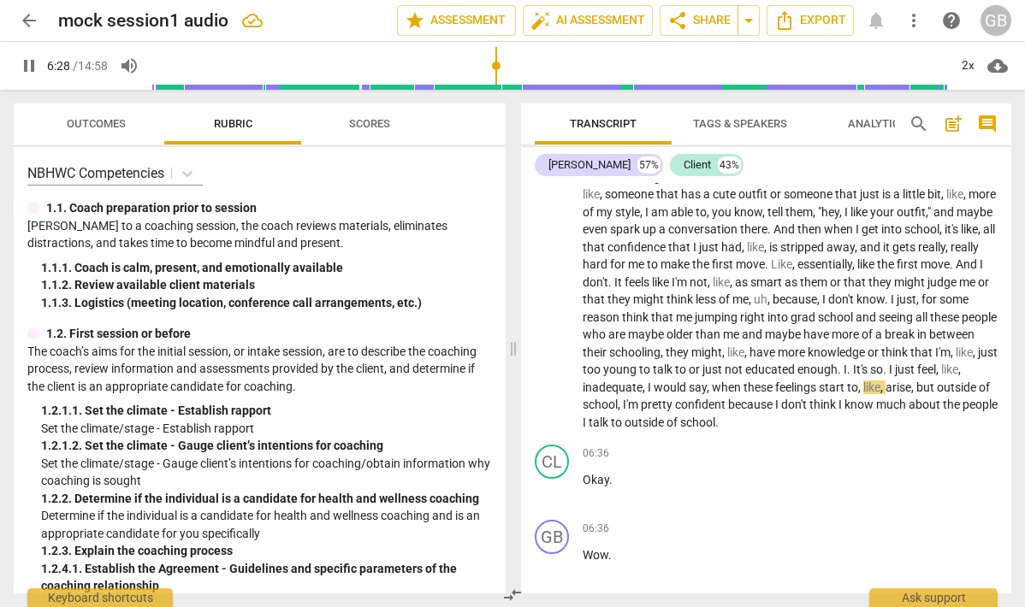
click at [553, 311] on span "pause" at bounding box center [552, 301] width 21 height 21
type input "389"
click at [883, 376] on span "." at bounding box center [886, 370] width 6 height 14
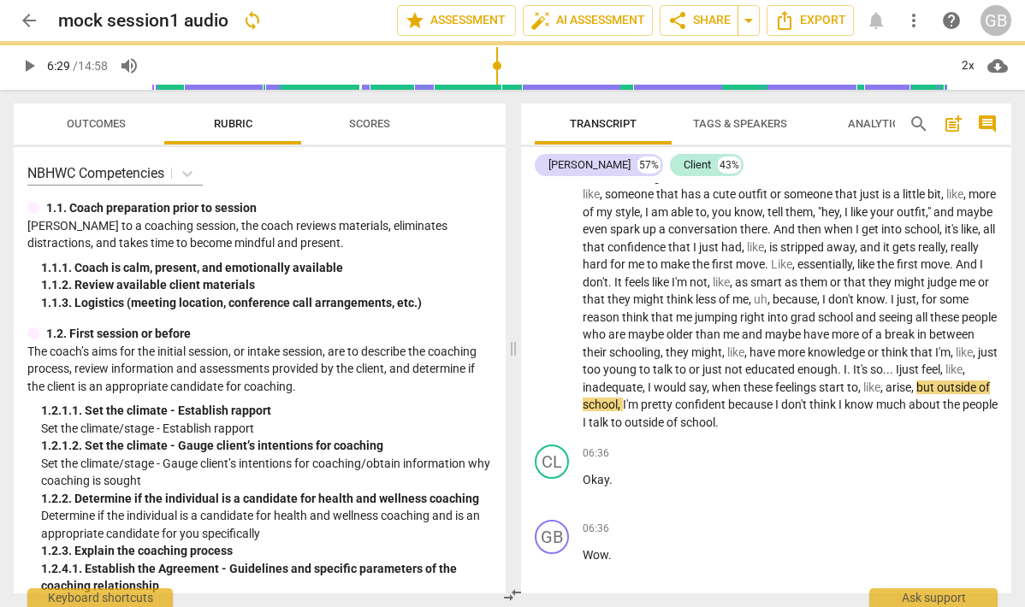
click at [987, 388] on p "Well , it's strange because , um , I feel when I'm outside of school , uh , and…" at bounding box center [790, 301] width 415 height 264
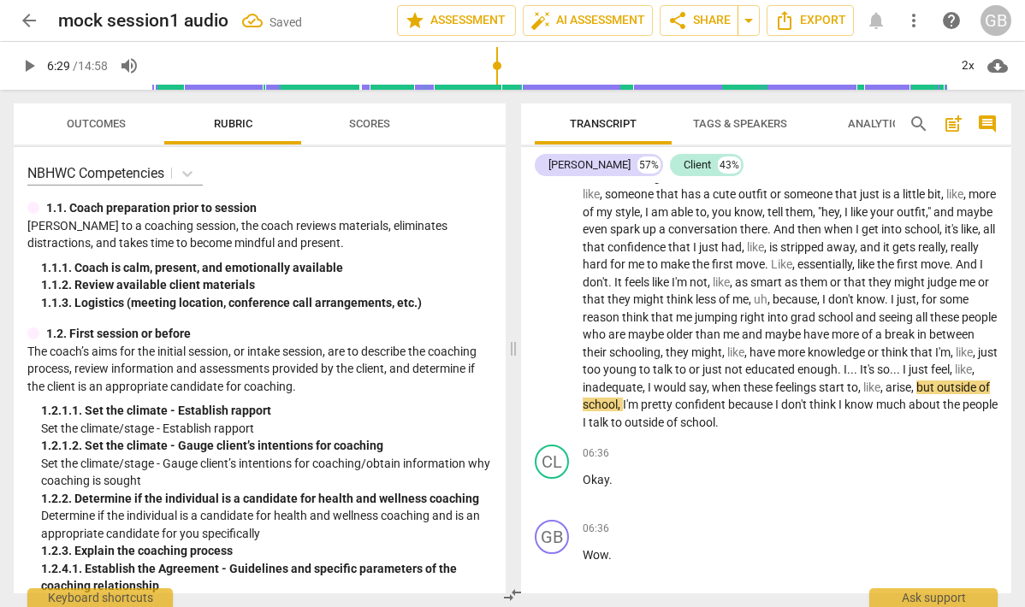
click at [551, 311] on span "play_arrow" at bounding box center [552, 301] width 21 height 21
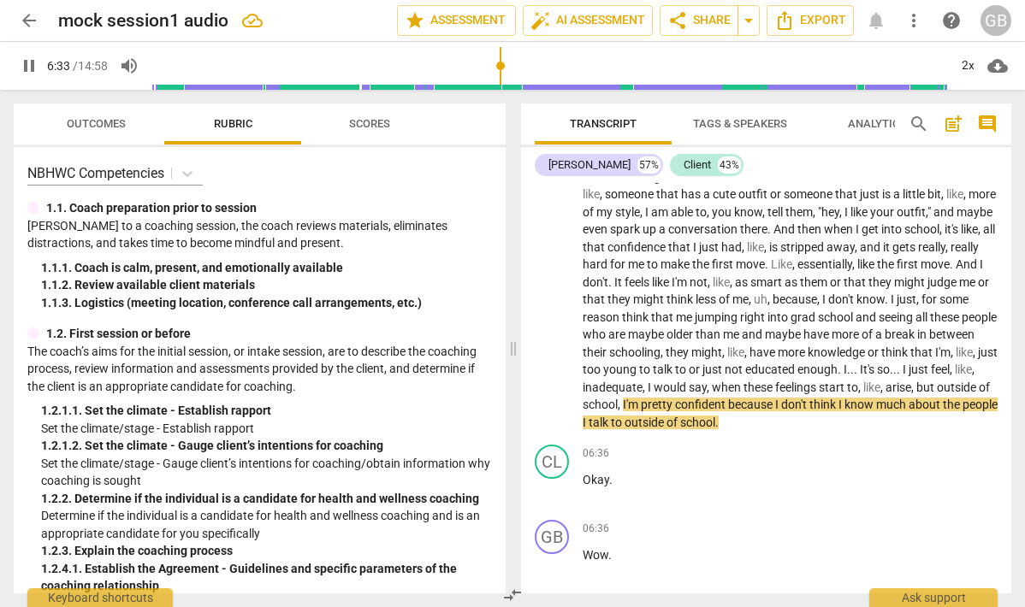
click at [551, 311] on span "pause" at bounding box center [552, 301] width 21 height 21
click at [641, 412] on span "I'm" at bounding box center [632, 405] width 18 height 14
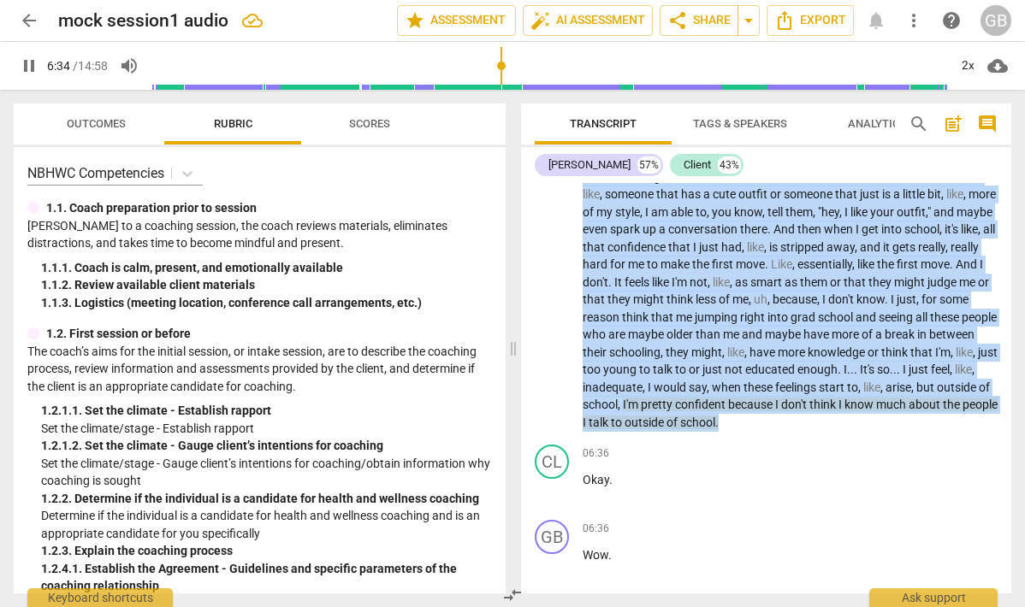
click at [641, 412] on span "I'm" at bounding box center [632, 405] width 18 height 14
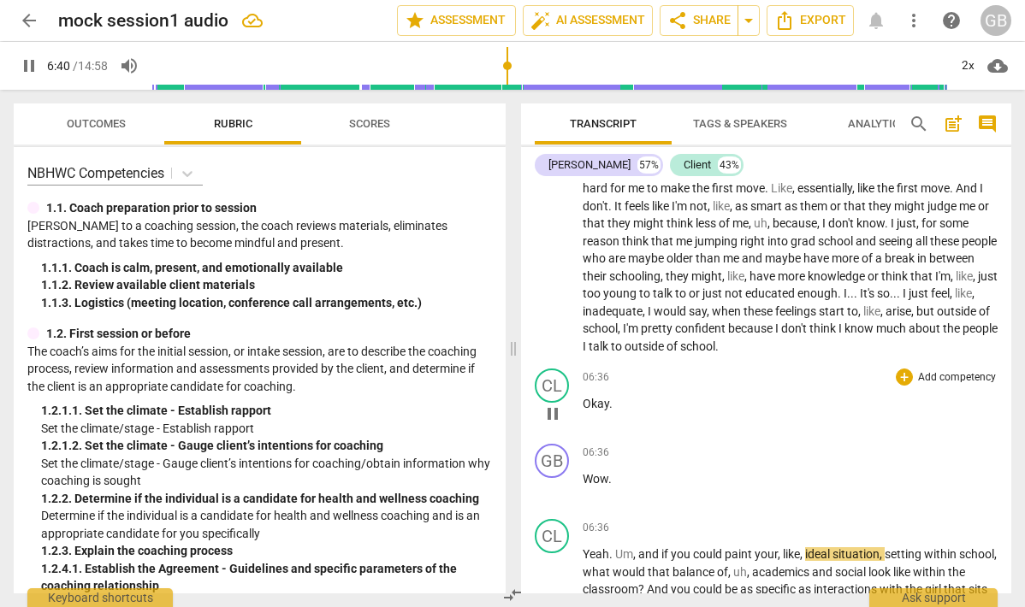
scroll to position [2188, 0]
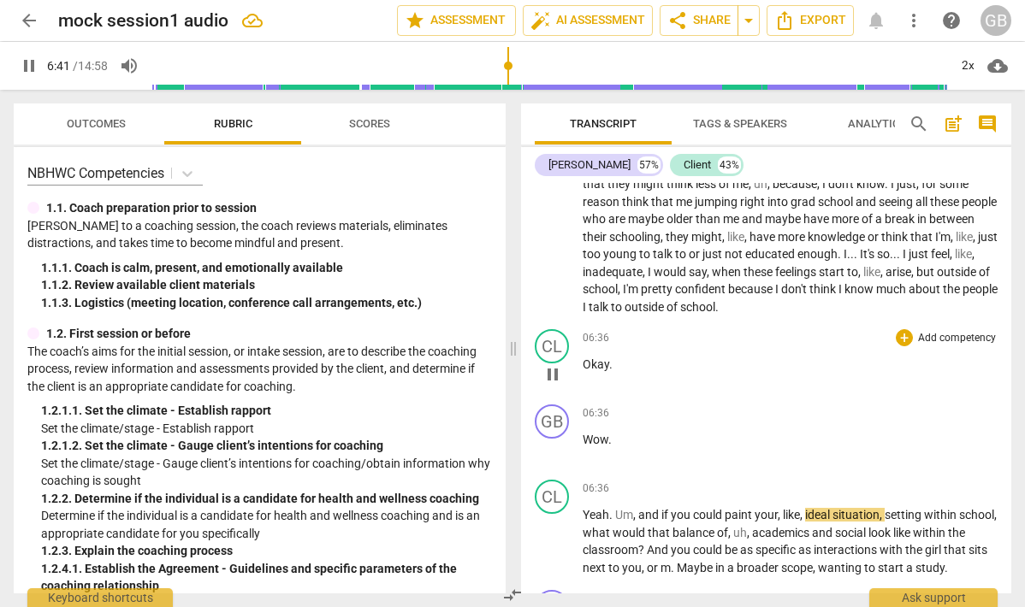
click at [557, 385] on span "pause" at bounding box center [552, 374] width 21 height 21
type input "402"
click at [624, 374] on p "Okay ." at bounding box center [790, 365] width 415 height 18
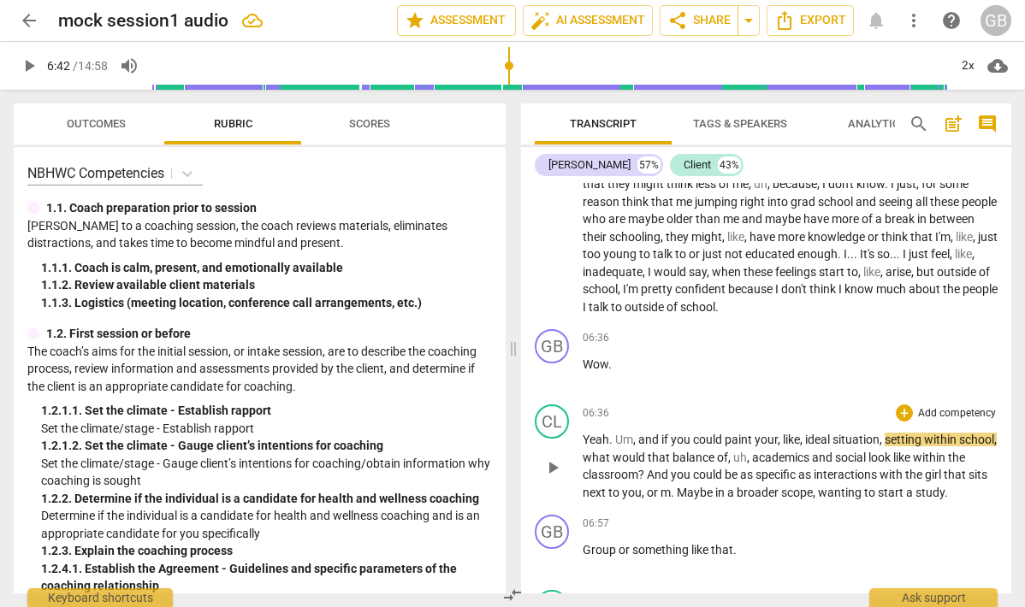
click at [600, 447] on span "Yeah" at bounding box center [596, 440] width 27 height 14
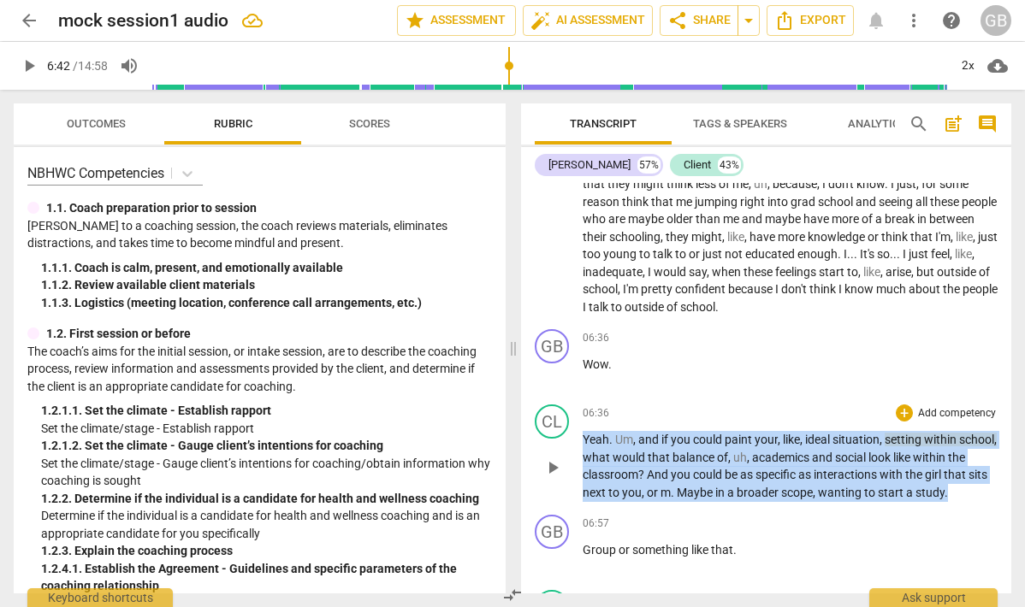
drag, startPoint x: 600, startPoint y: 456, endPoint x: 806, endPoint y: 522, distance: 216.5
click at [806, 508] on div "CL play_arrow pause 06:36 + Add competency keyboard_arrow_right Yeah . Um , and…" at bounding box center [766, 453] width 490 height 110
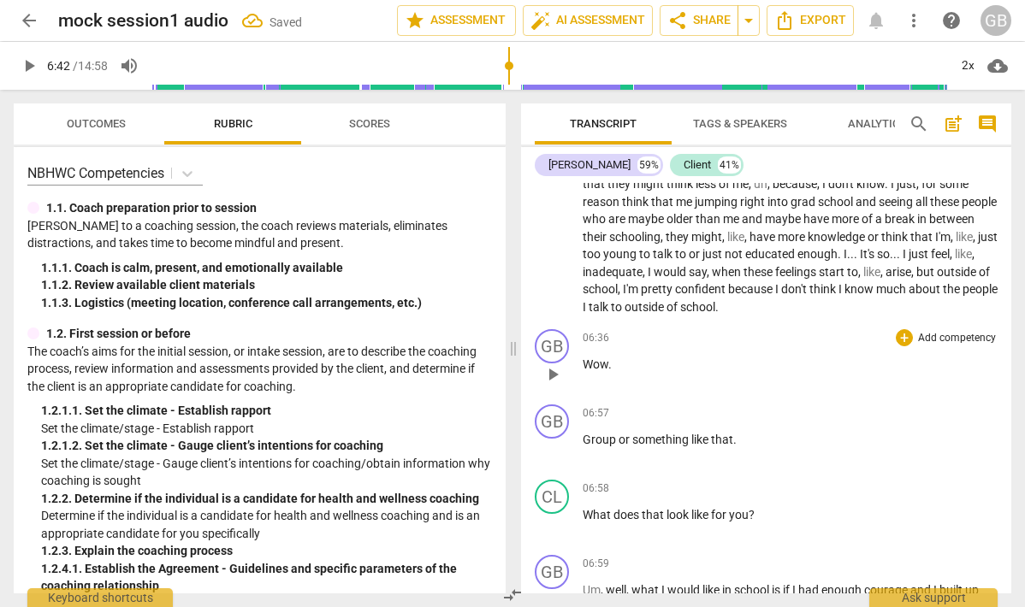
click at [589, 371] on span "Wow" at bounding box center [596, 365] width 26 height 14
click at [654, 374] on p "Okay, wow ." at bounding box center [790, 365] width 415 height 18
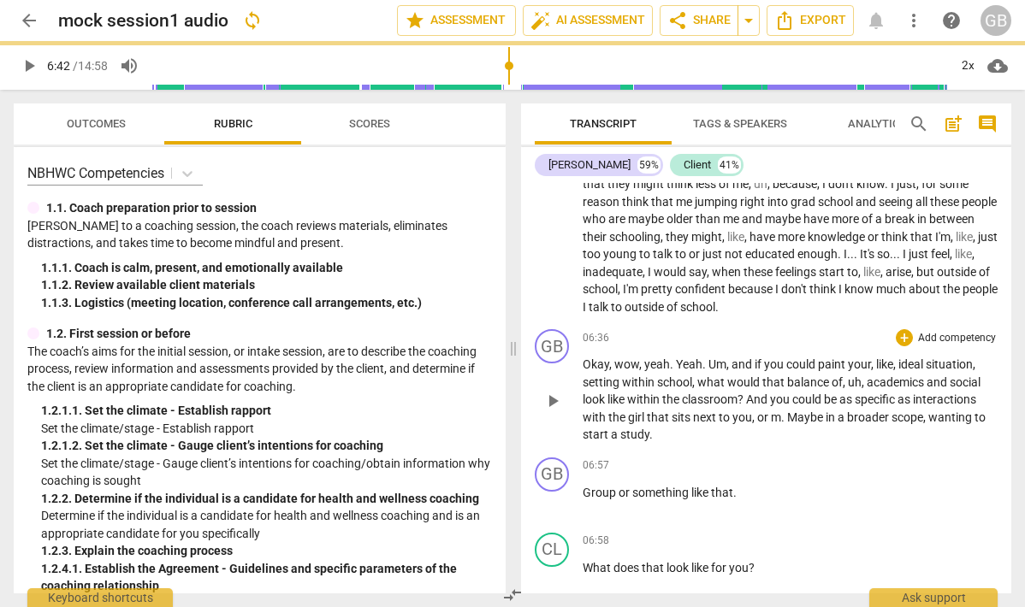
click at [694, 380] on span "Okay, wow, yeah. Yeah. Um, and if you could paint your, like, ideal situation, …" at bounding box center [784, 400] width 403 height 84
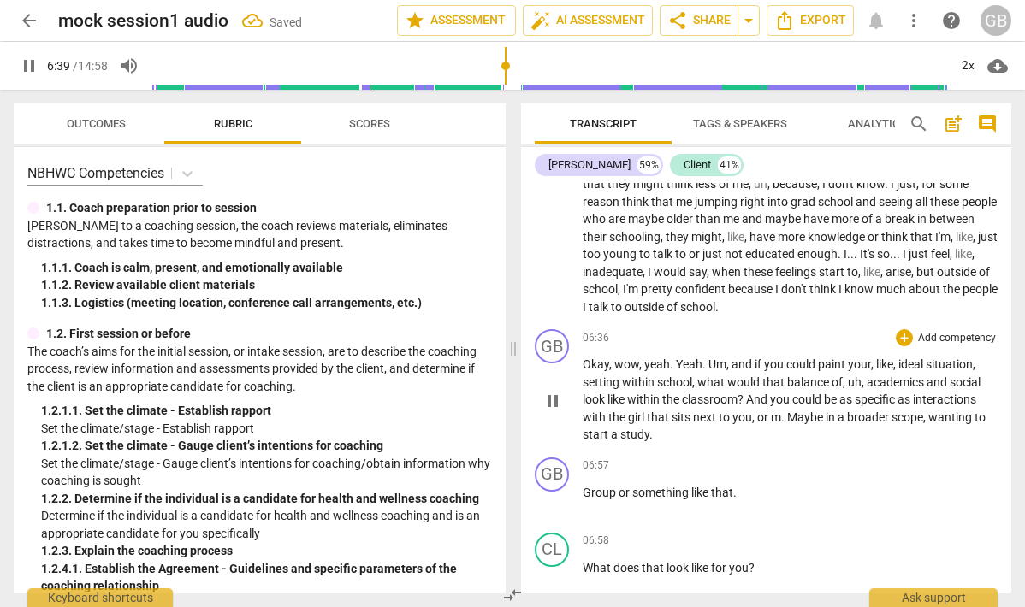
click at [679, 389] on p "Okay, wow, yeah. Yeah. Um, and if you could paint your, like, ideal situation, …" at bounding box center [790, 400] width 415 height 88
drag, startPoint x: 701, startPoint y: 381, endPoint x: 676, endPoint y: 381, distance: 24.8
click at [676, 381] on span "Okay, wow, yeah. Yeah. Um, and if you could paint your, like, ideal situation, …" at bounding box center [784, 400] width 403 height 84
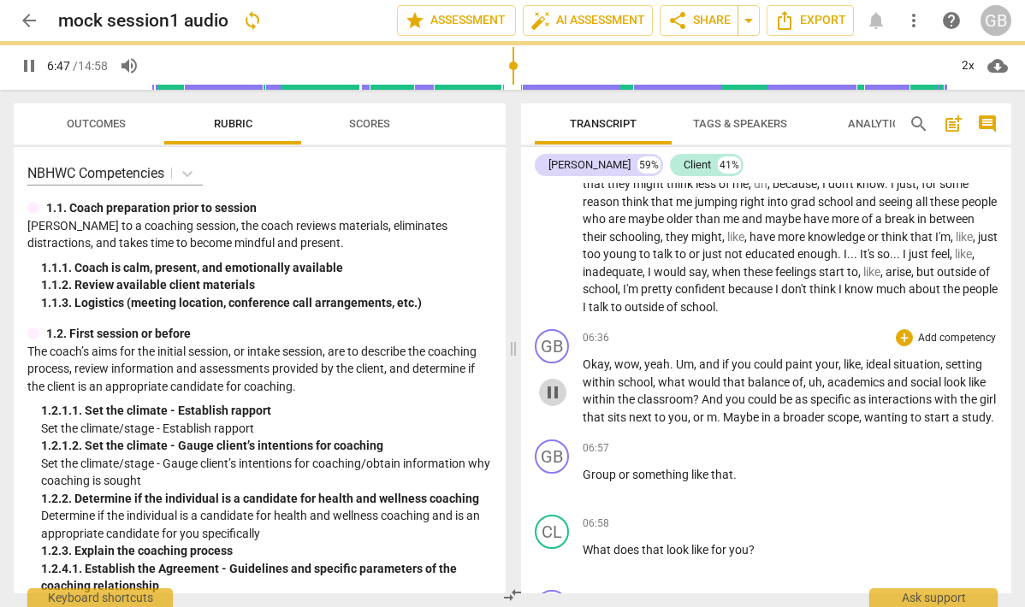
click at [554, 403] on span "pause" at bounding box center [552, 392] width 21 height 21
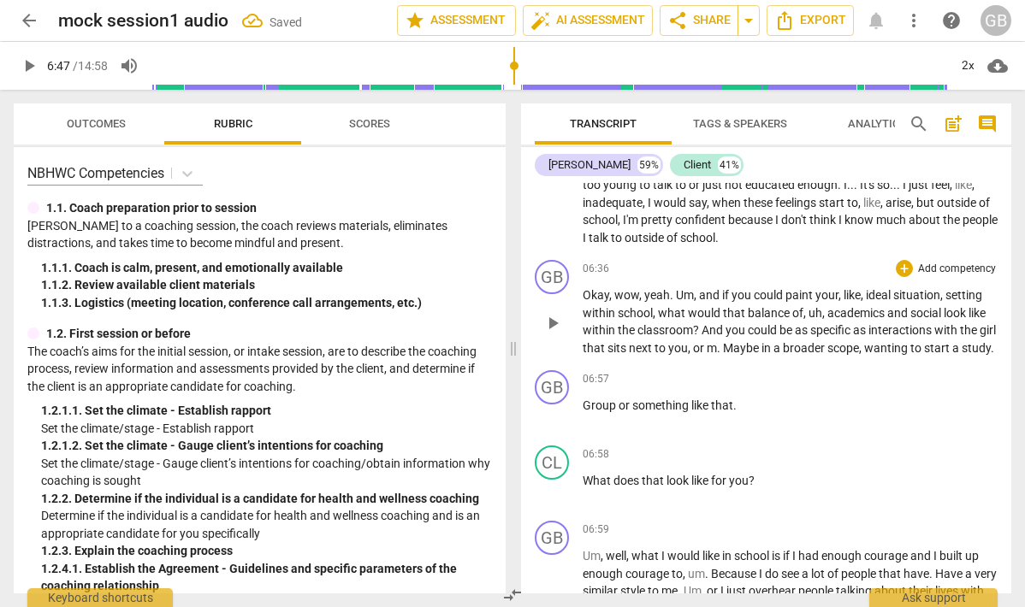
scroll to position [2259, 0]
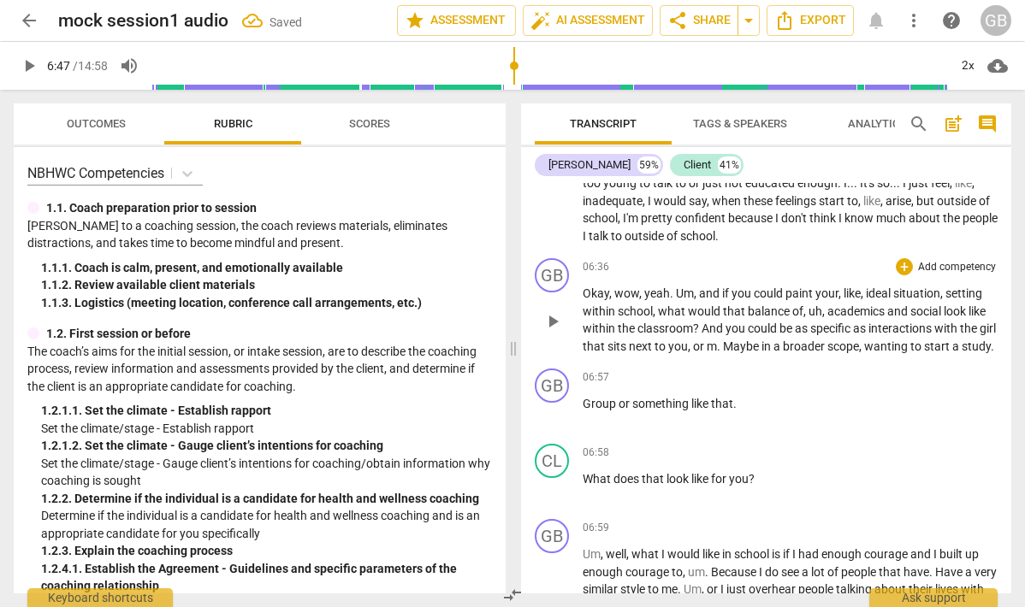
click at [597, 300] on span "Okay" at bounding box center [596, 294] width 27 height 14
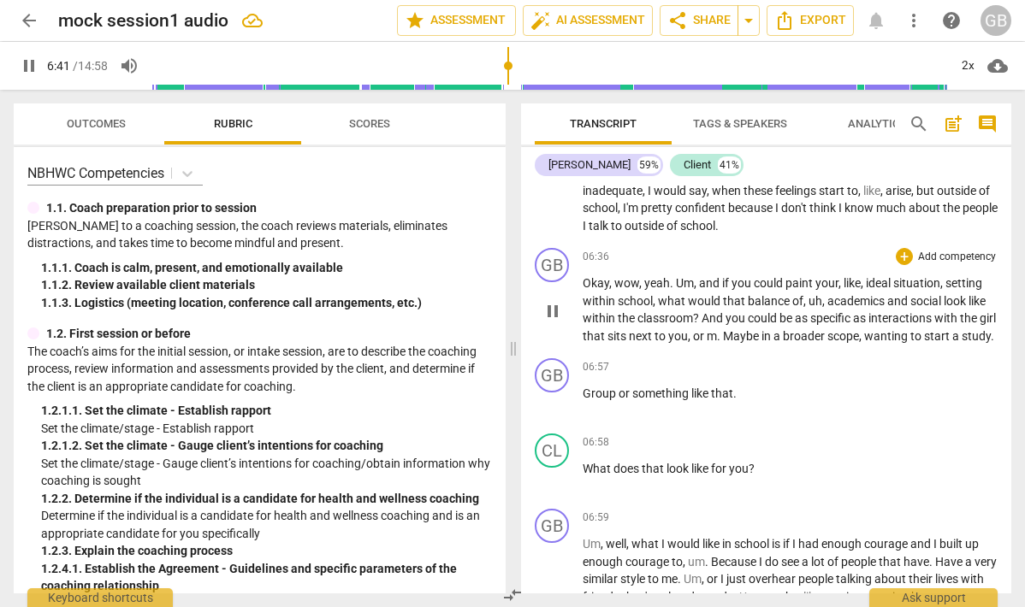
scroll to position [2271, 0]
click at [542, 320] on span "pause" at bounding box center [552, 309] width 27 height 21
click at [542, 320] on span "play_arrow" at bounding box center [552, 309] width 27 height 21
click at [542, 320] on span "pause" at bounding box center [552, 309] width 27 height 21
type input "414"
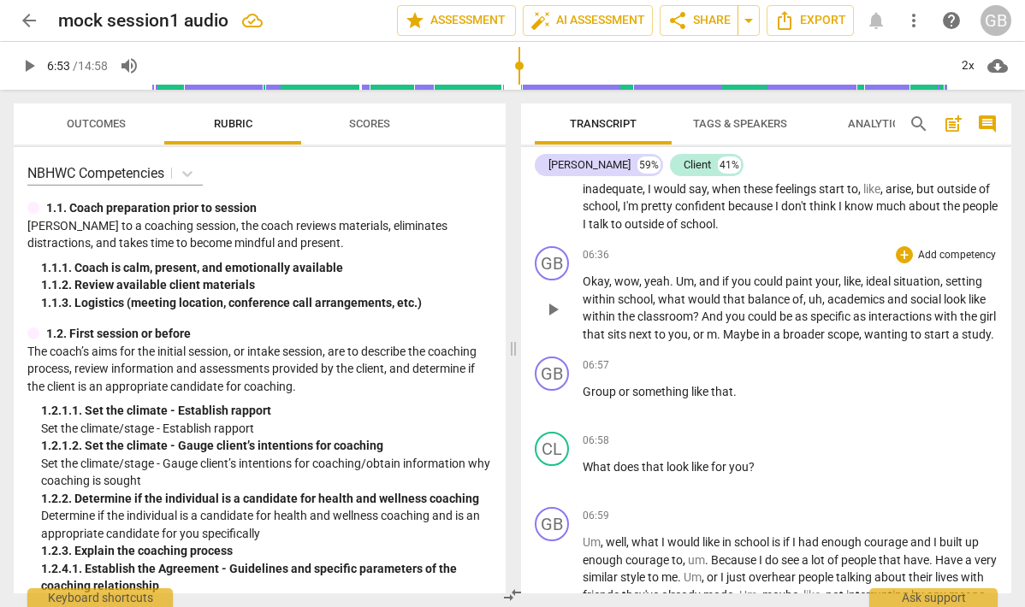
click at [751, 341] on span "Maybe" at bounding box center [742, 335] width 38 height 14
click at [562, 320] on span "play_arrow" at bounding box center [552, 309] width 21 height 21
click at [562, 320] on span "pause" at bounding box center [552, 309] width 21 height 21
click at [26, 65] on span "play_arrow" at bounding box center [29, 66] width 21 height 21
click at [716, 323] on span "And" at bounding box center [714, 317] width 24 height 14
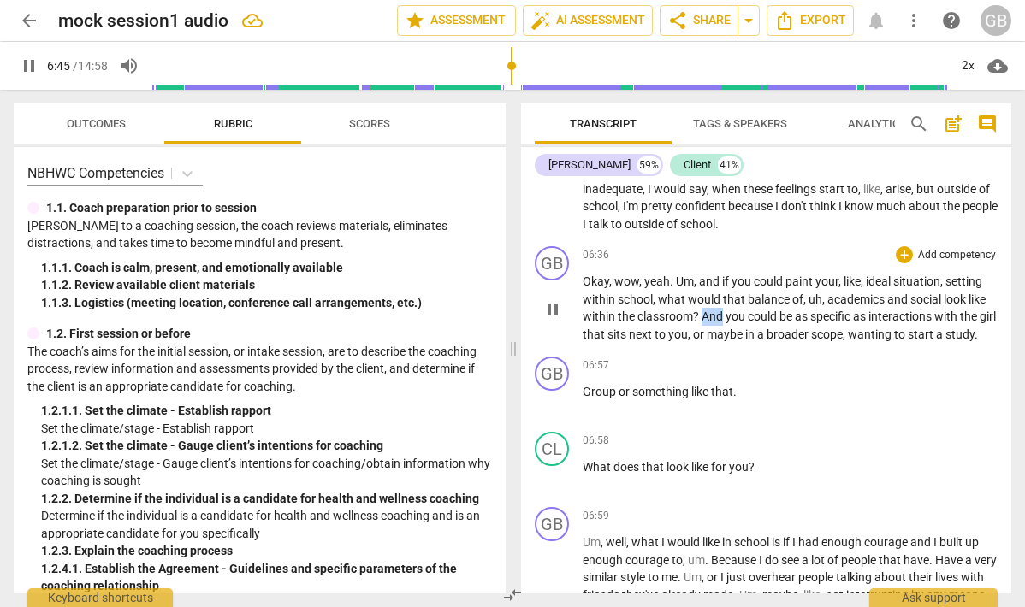
click at [716, 323] on span "And" at bounding box center [714, 317] width 24 height 14
click at [715, 323] on span "And" at bounding box center [714, 317] width 24 height 14
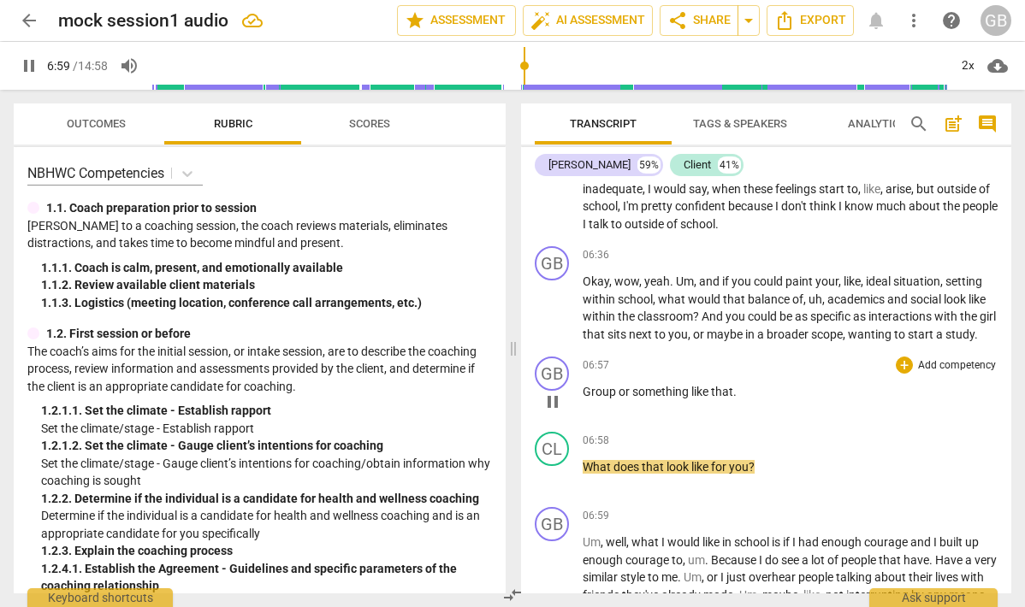
click at [550, 412] on span "pause" at bounding box center [552, 402] width 21 height 21
type input "420"
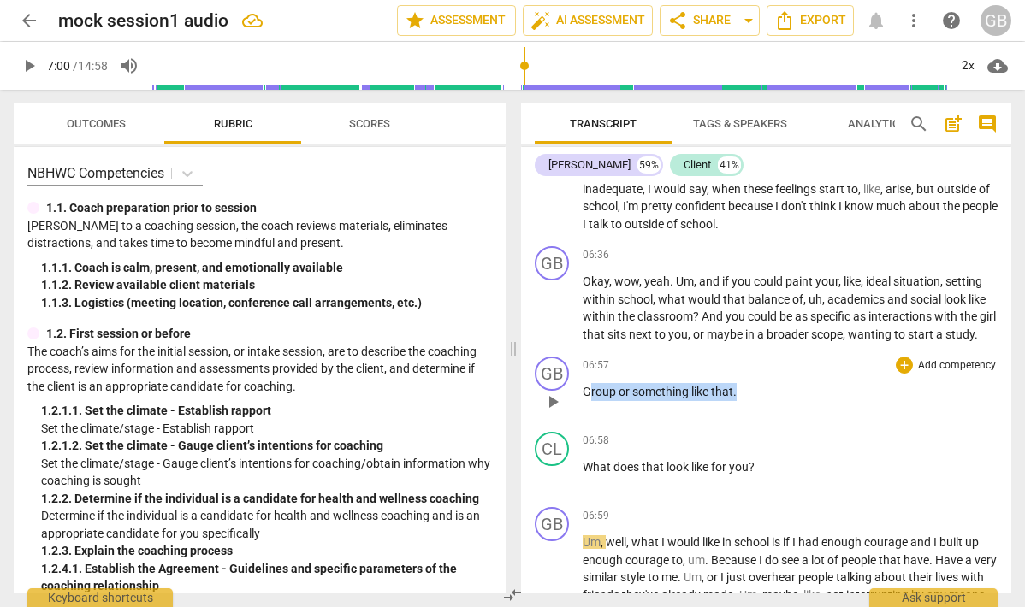
drag, startPoint x: 753, startPoint y: 427, endPoint x: 587, endPoint y: 428, distance: 166.0
click at [587, 401] on p "Group or something like that ." at bounding box center [790, 392] width 415 height 18
copy p "roup or something like that ."
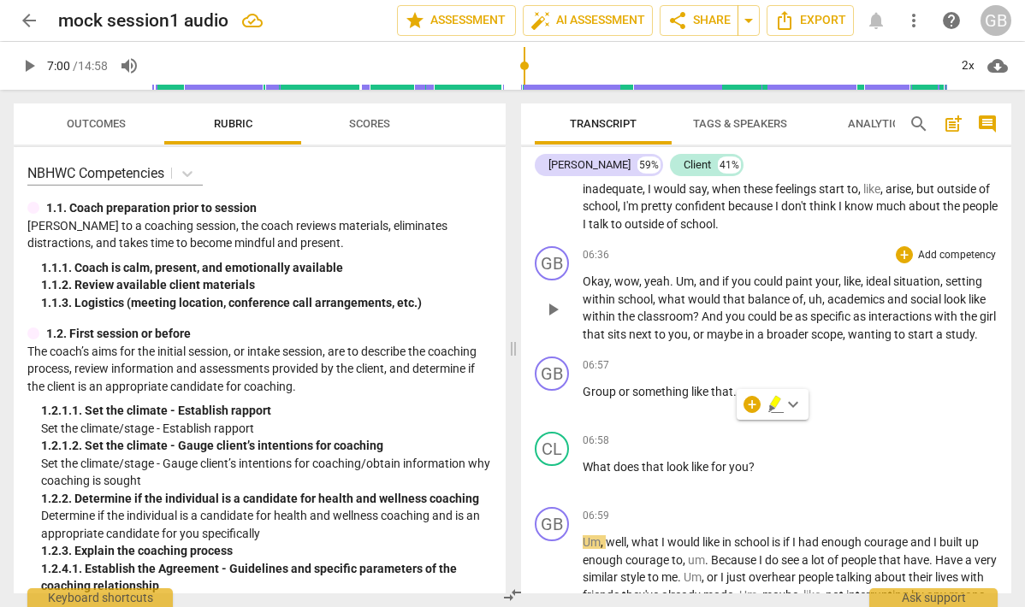
click at [620, 343] on p "Okay , wow , yeah . Um , and if you could paint your , like , ideal situation ,…" at bounding box center [790, 308] width 415 height 70
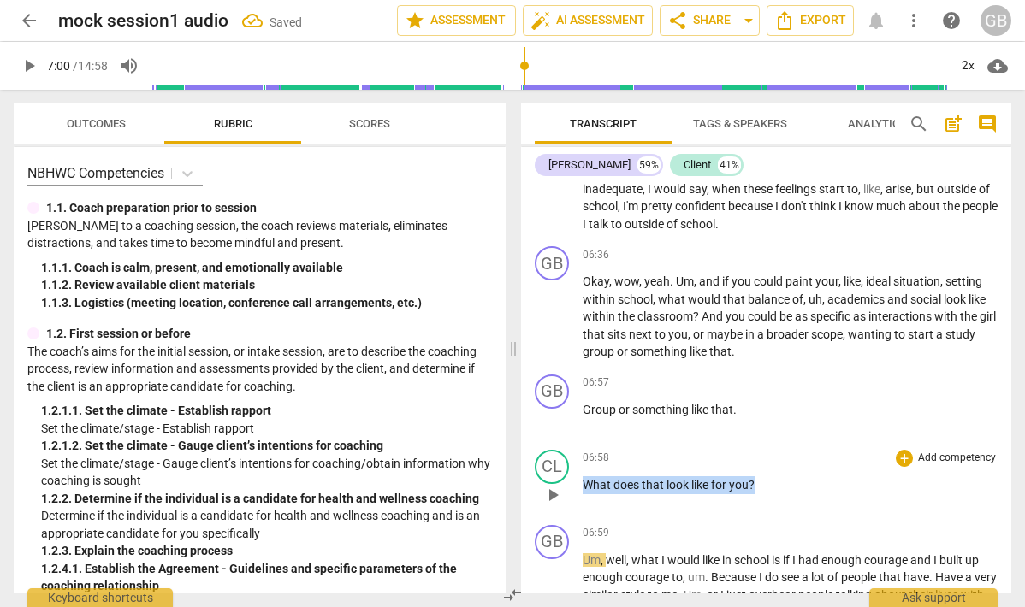
drag, startPoint x: 767, startPoint y: 505, endPoint x: 580, endPoint y: 505, distance: 186.5
click at [580, 505] on div "CL play_arrow pause 06:58 + Add competency keyboard_arrow_right What does that …" at bounding box center [766, 480] width 490 height 75
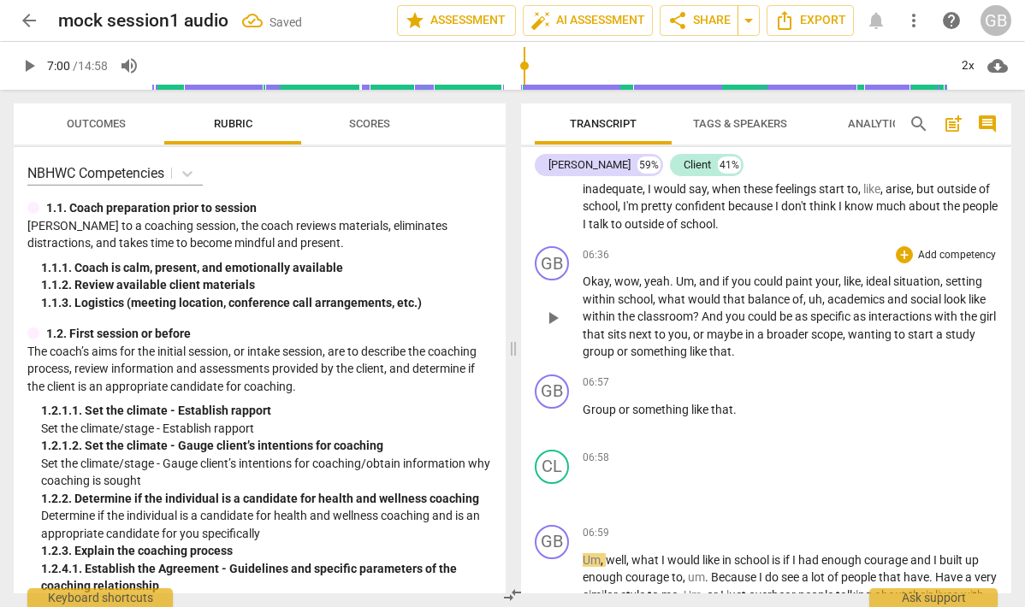
click at [801, 361] on p "Okay , wow , yeah . Um , and if you could paint your , like , ideal situation ,…" at bounding box center [790, 317] width 415 height 88
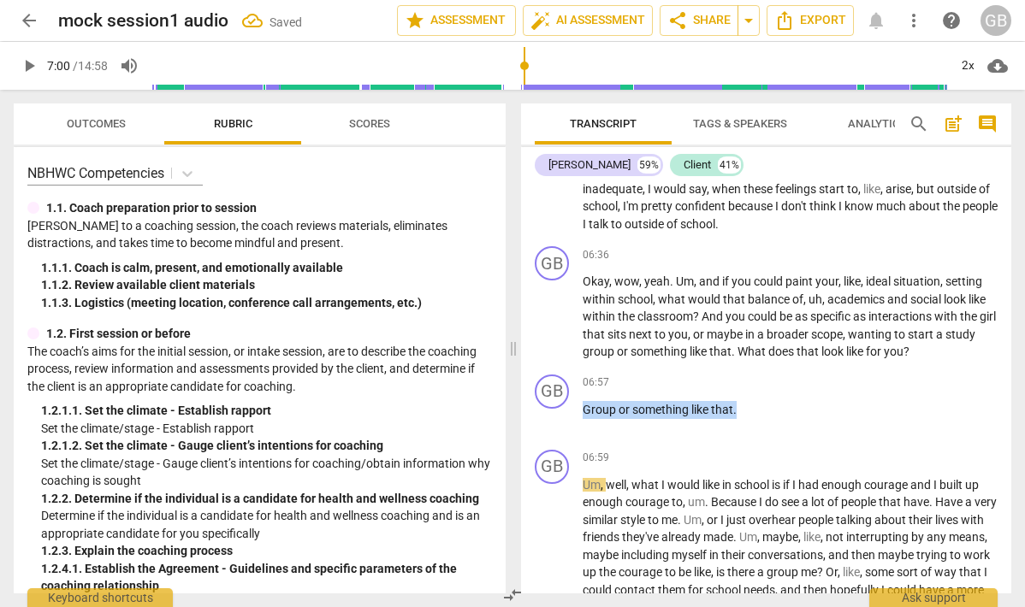
drag, startPoint x: 773, startPoint y: 423, endPoint x: 483, endPoint y: 416, distance: 290.1
click at [483, 416] on div "Outcomes Rubric Scores NBHWC Competencies 1.1. Coach preparation prior to sessi…" at bounding box center [512, 349] width 1025 height 518
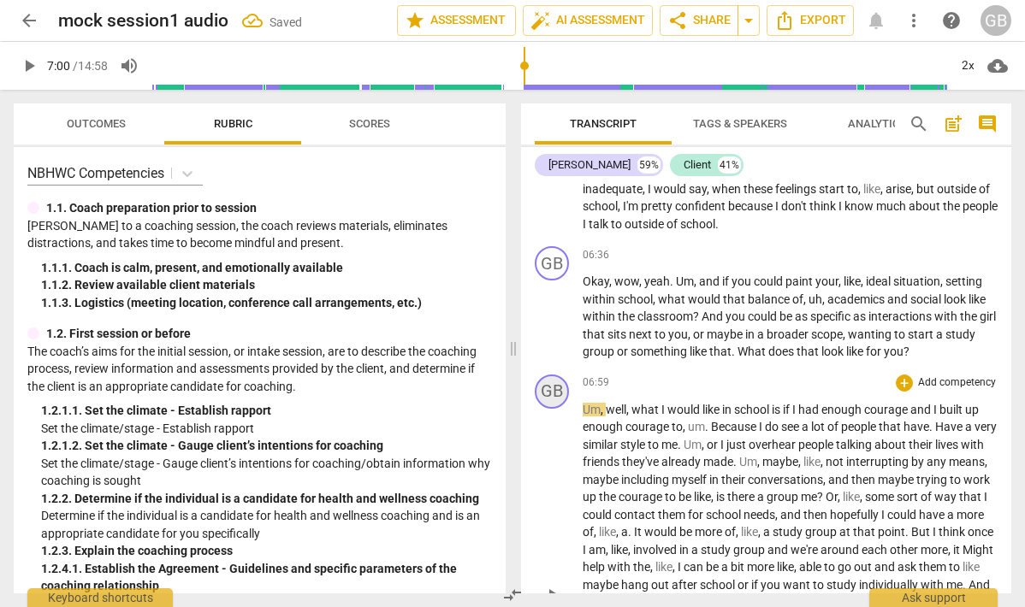
click at [557, 406] on div "GB" at bounding box center [552, 392] width 34 height 34
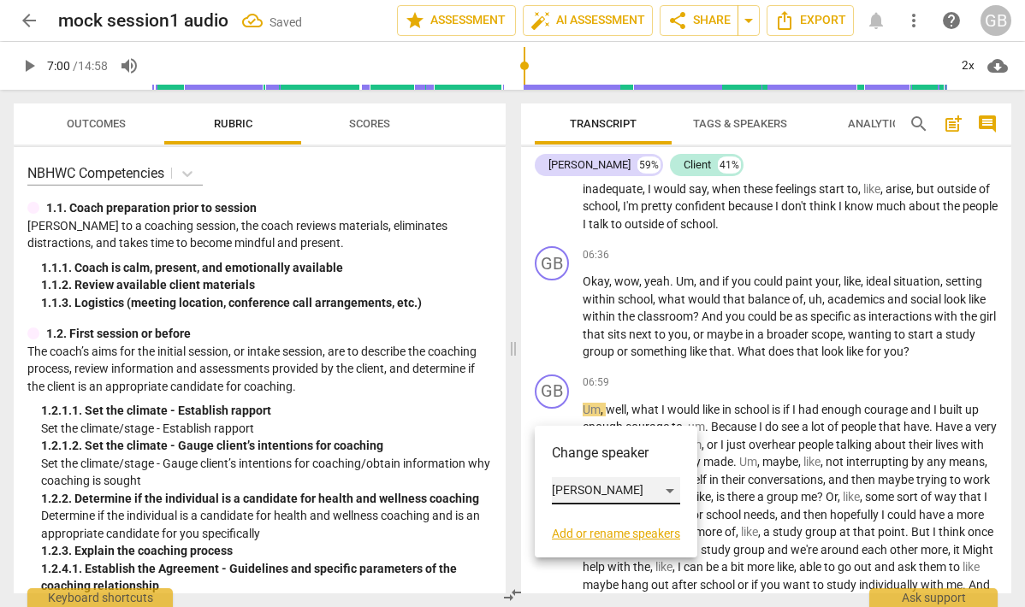
click at [565, 483] on div "[PERSON_NAME]" at bounding box center [616, 490] width 128 height 27
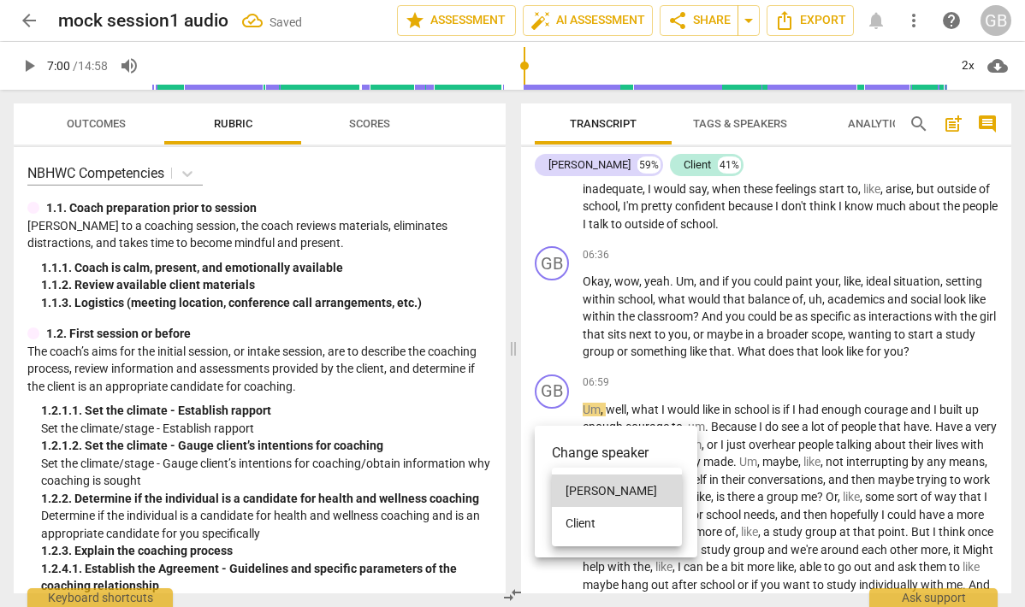
click at [578, 515] on li "Client" at bounding box center [617, 523] width 130 height 33
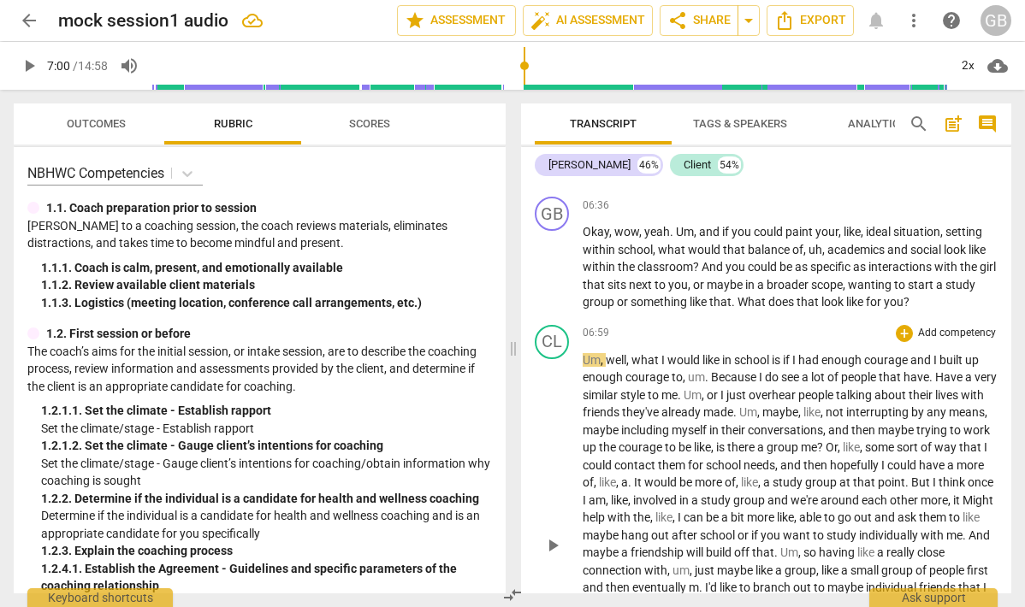
scroll to position [2347, 0]
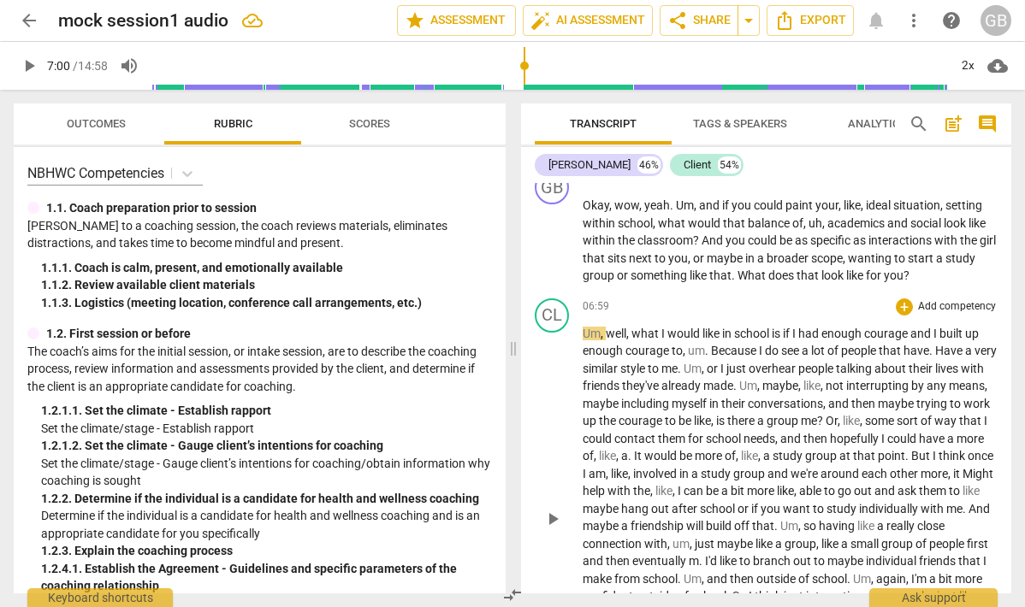
click at [554, 530] on span "play_arrow" at bounding box center [552, 519] width 21 height 21
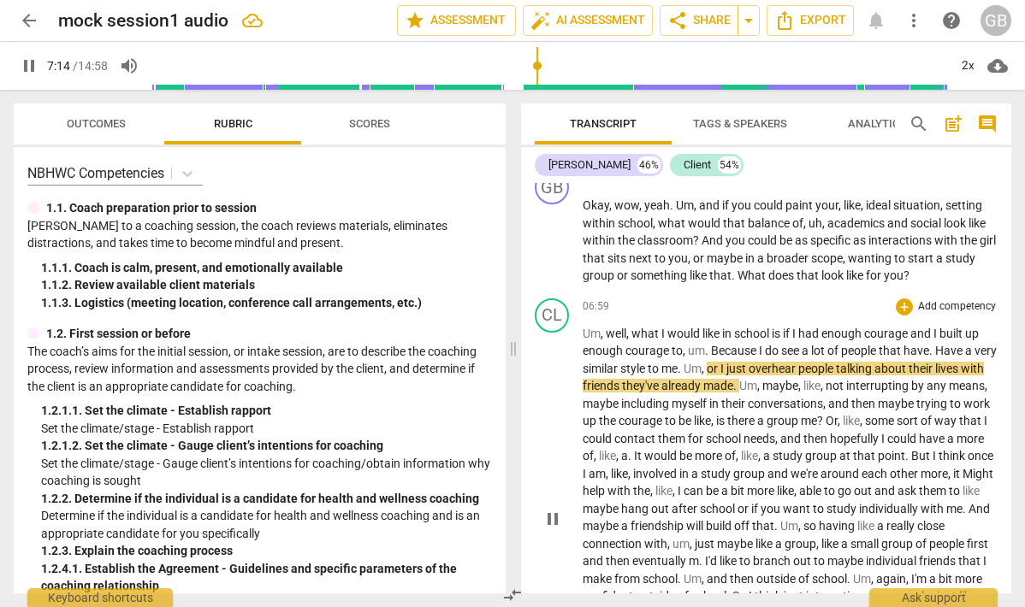
click at [654, 358] on p "Um , well , what I would like in school is if I had enough courage and I built …" at bounding box center [790, 518] width 415 height 386
click at [643, 341] on span "what" at bounding box center [646, 334] width 30 height 14
click at [625, 358] on span "enough" at bounding box center [604, 351] width 43 height 14
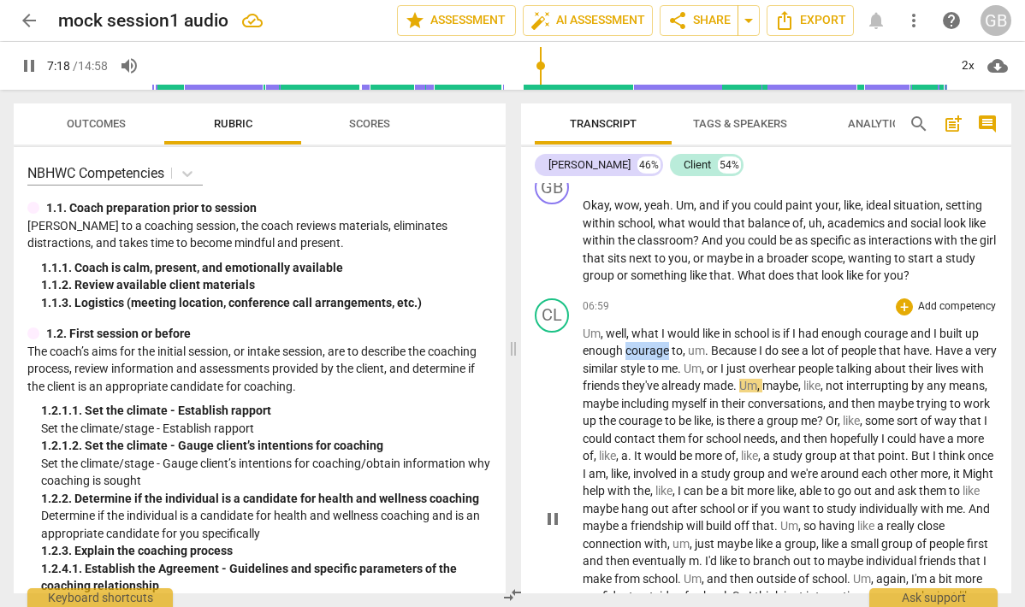
click at [625, 358] on span "enough" at bounding box center [604, 351] width 43 height 14
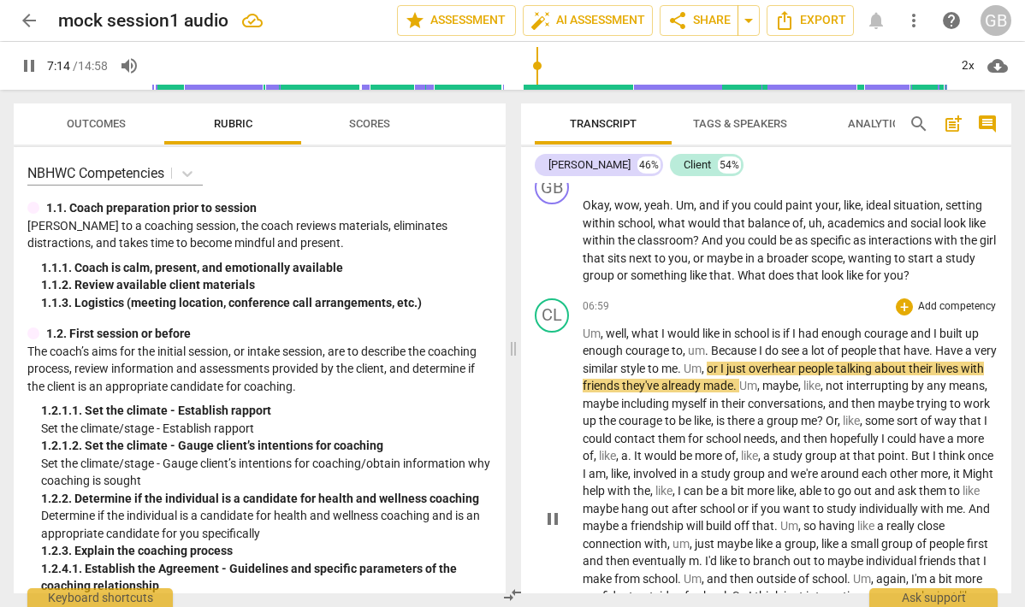
click at [947, 358] on span "Have" at bounding box center [950, 351] width 30 height 14
type input "435"
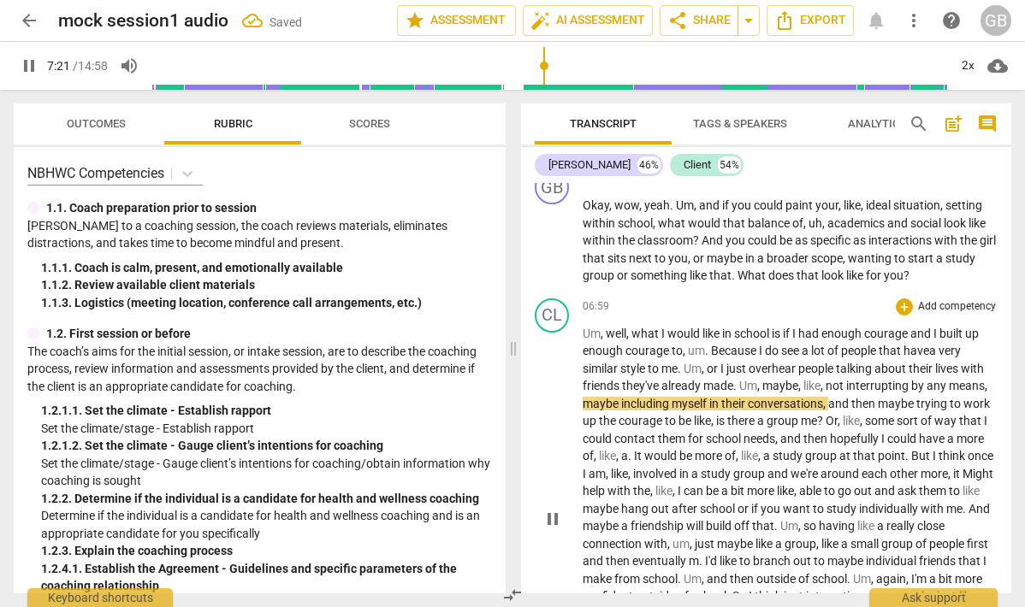
click at [544, 530] on span "pause" at bounding box center [552, 519] width 21 height 21
type input "442"
click at [739, 393] on span "Um" at bounding box center [748, 386] width 18 height 14
click at [544, 530] on span "play_arrow" at bounding box center [552, 519] width 21 height 21
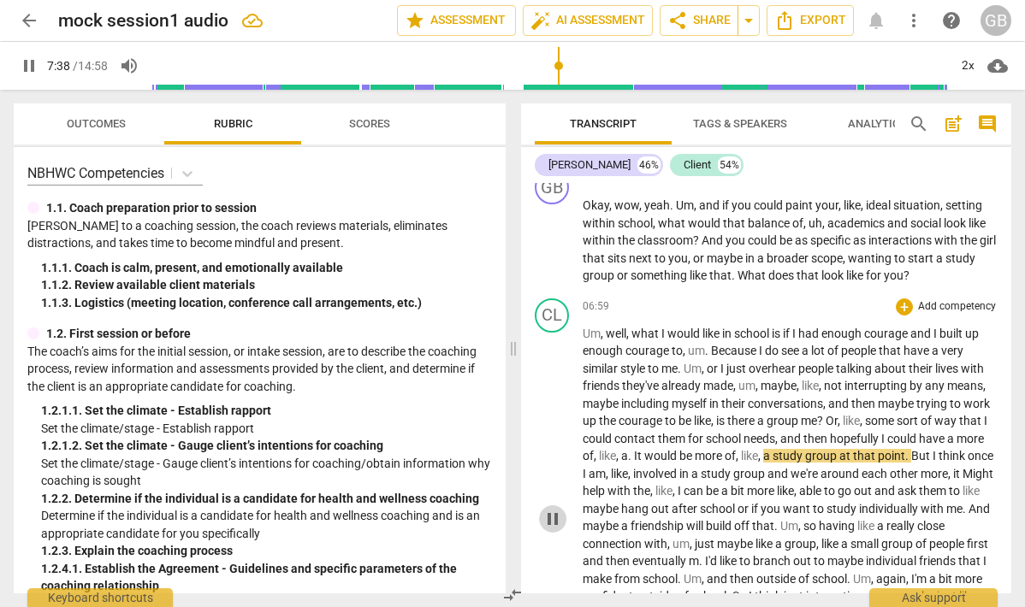
click at [545, 530] on span "pause" at bounding box center [552, 519] width 21 height 21
type input "459"
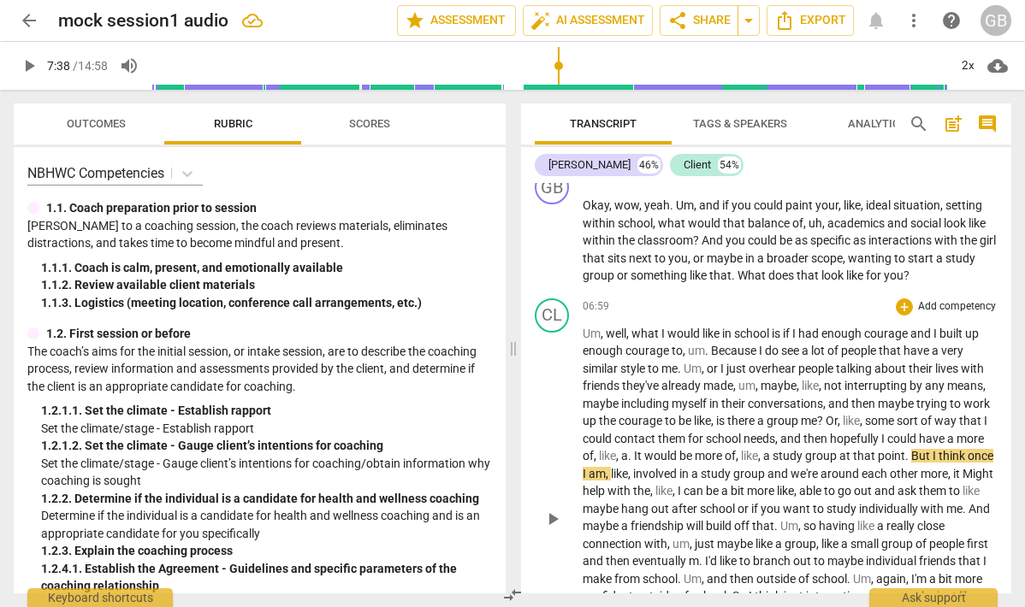
click at [644, 463] on span "It" at bounding box center [639, 456] width 10 height 14
click at [813, 428] on span "me" at bounding box center [809, 421] width 16 height 14
click at [558, 530] on span "play_arrow" at bounding box center [552, 519] width 21 height 21
click at [962, 481] on span "Might" at bounding box center [977, 474] width 31 height 14
type input "468"
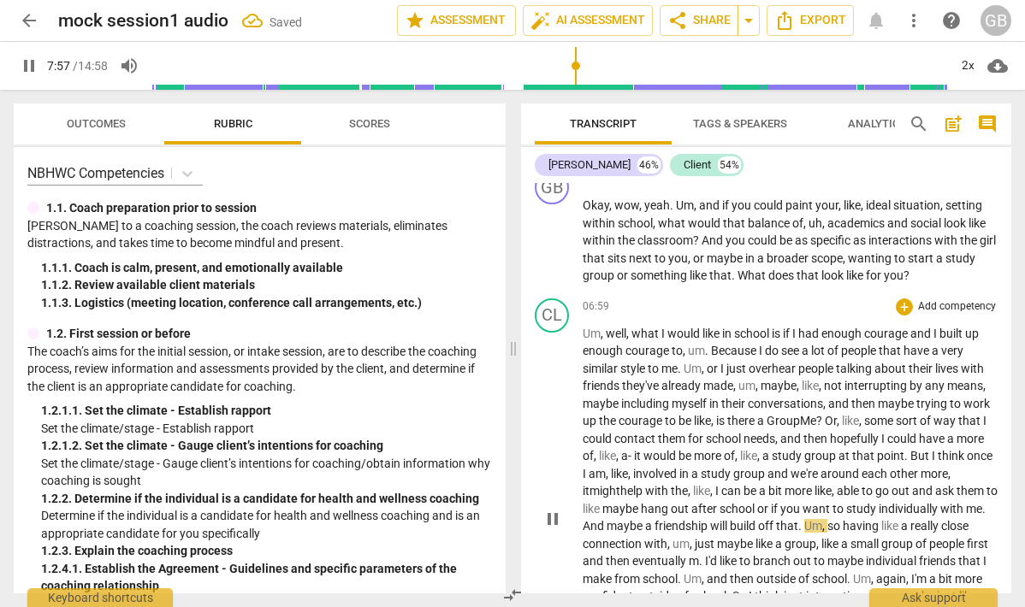
click at [607, 498] on span "ight" at bounding box center [610, 491] width 21 height 14
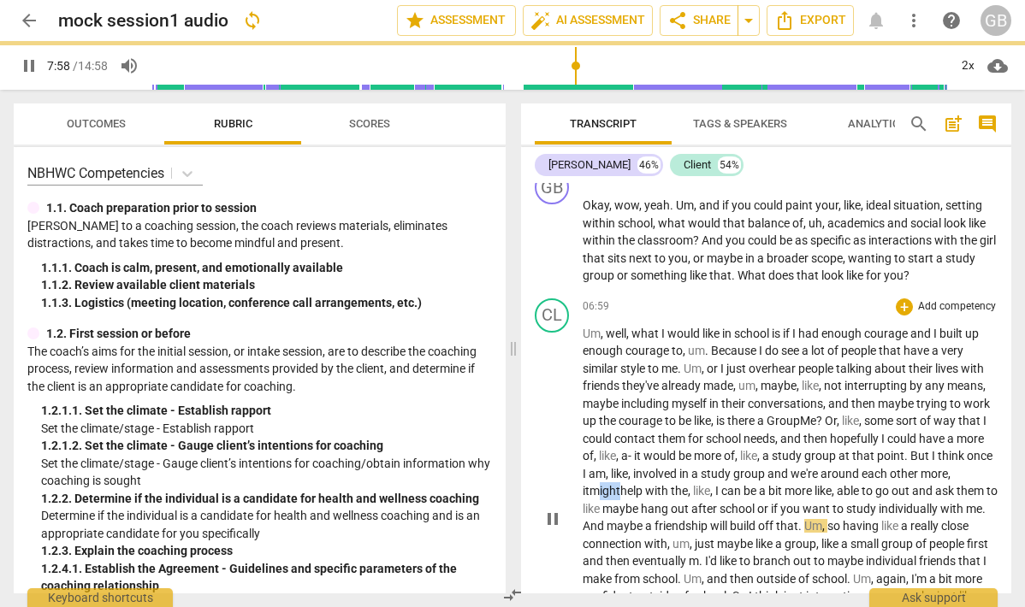
click at [607, 498] on span "ight" at bounding box center [610, 491] width 21 height 14
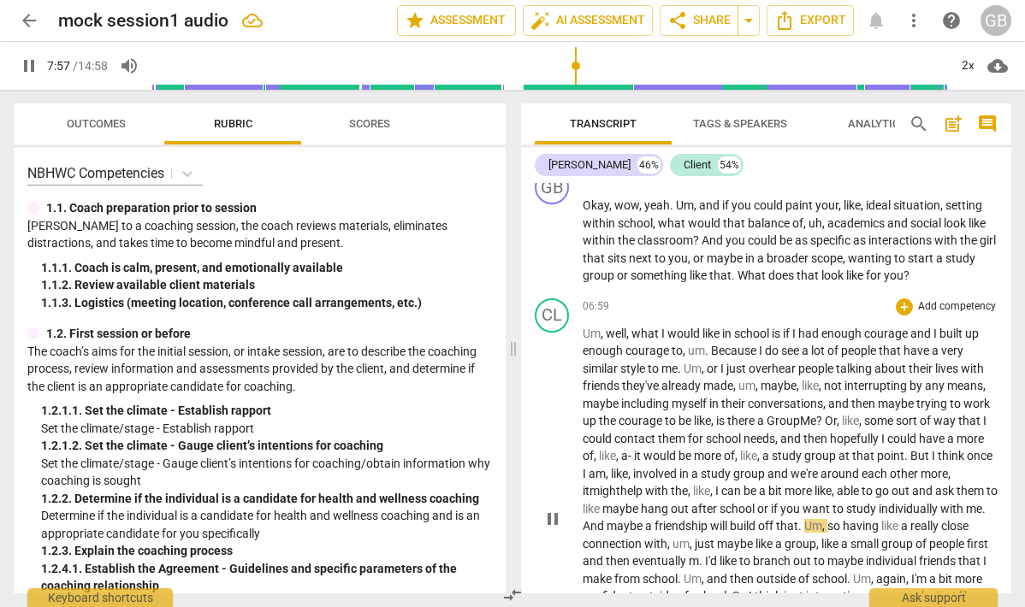
click at [551, 530] on span "pause" at bounding box center [552, 519] width 21 height 21
type input "478"
click at [968, 516] on span "And" at bounding box center [978, 509] width 21 height 14
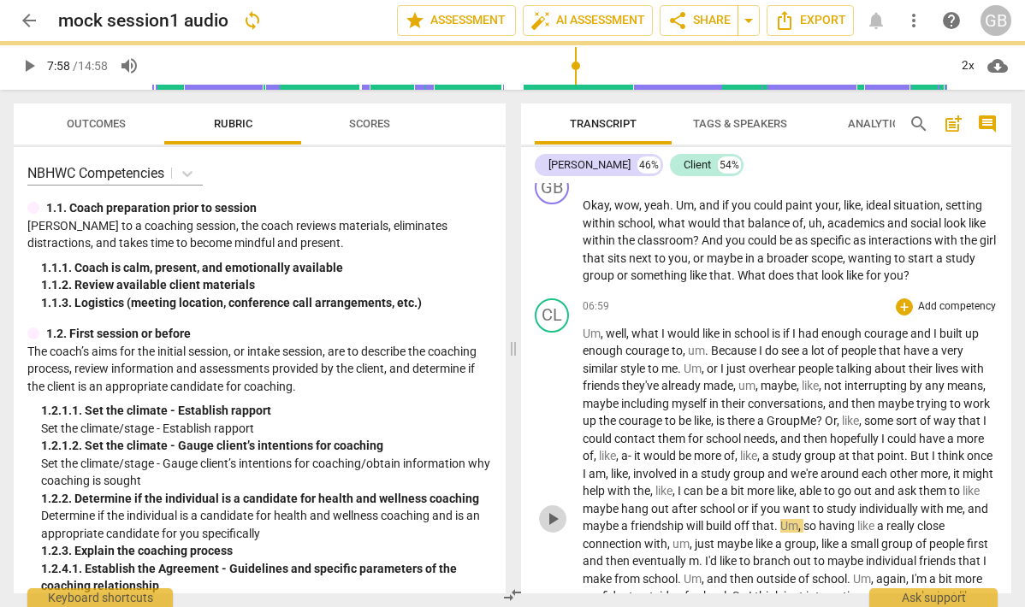
click at [556, 530] on span "play_arrow" at bounding box center [552, 519] width 21 height 21
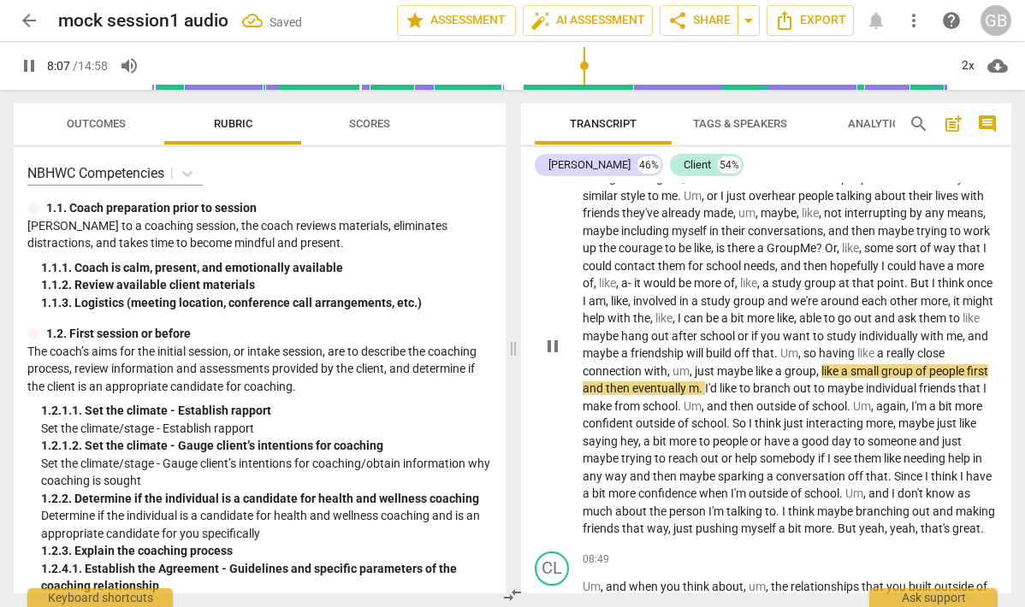
scroll to position [2521, 0]
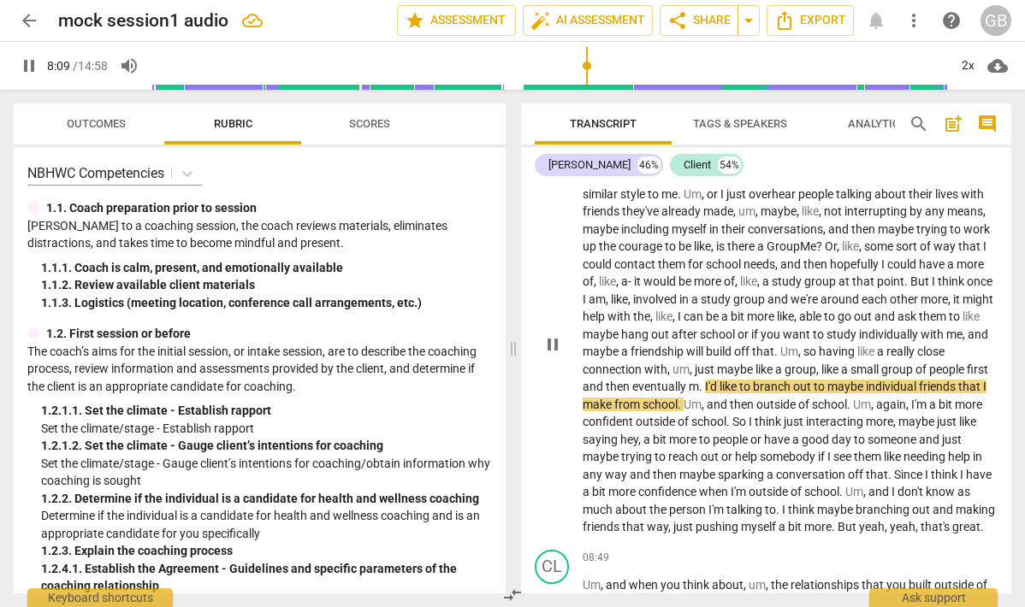
click at [547, 355] on span "pause" at bounding box center [552, 345] width 21 height 21
type input "490"
click at [705, 394] on span "." at bounding box center [702, 387] width 6 height 14
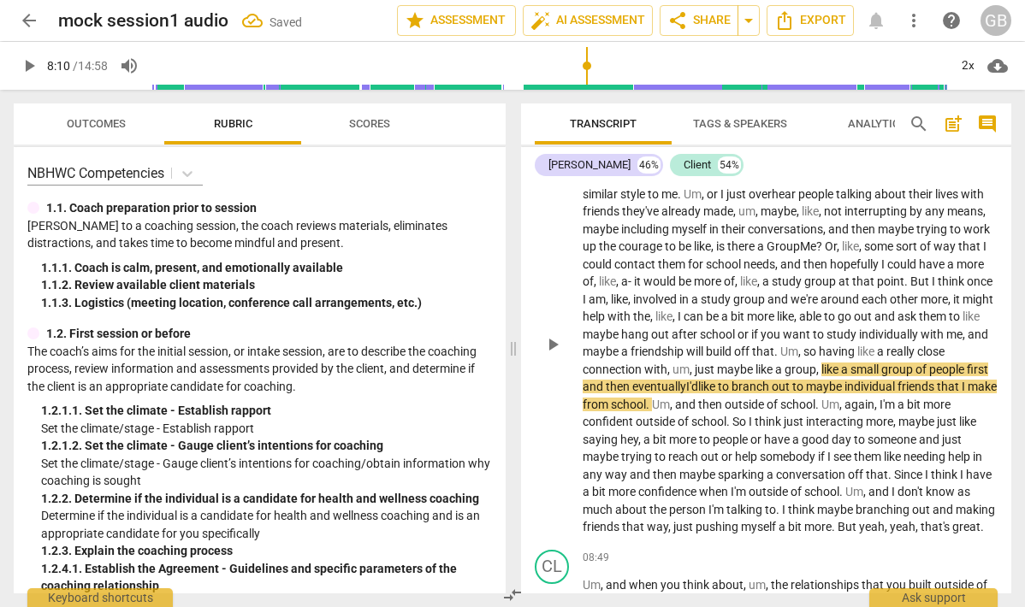
click at [556, 355] on span "play_arrow" at bounding box center [552, 345] width 21 height 21
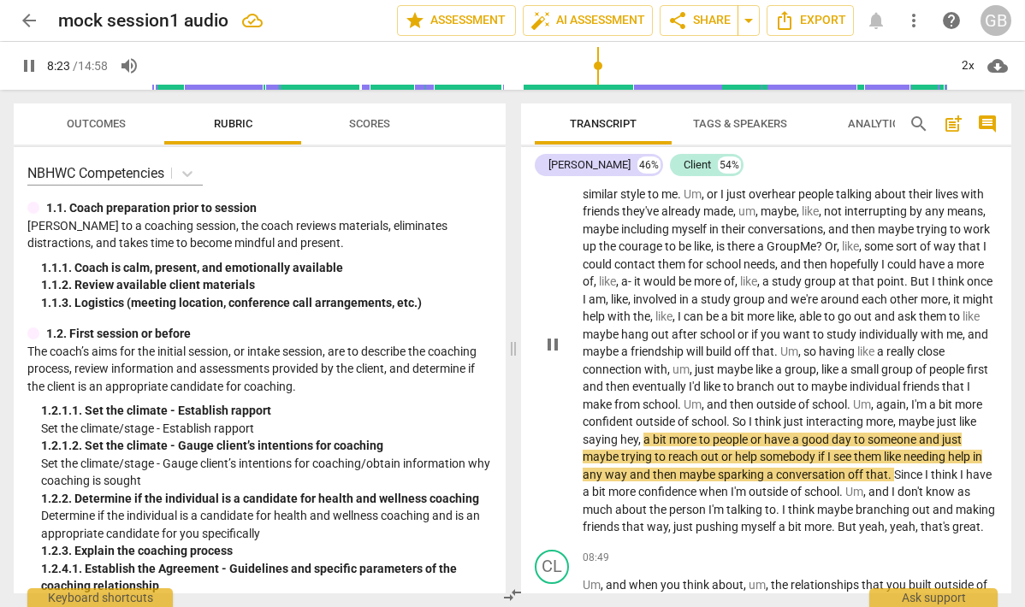
click at [643, 412] on span "from" at bounding box center [628, 405] width 28 height 14
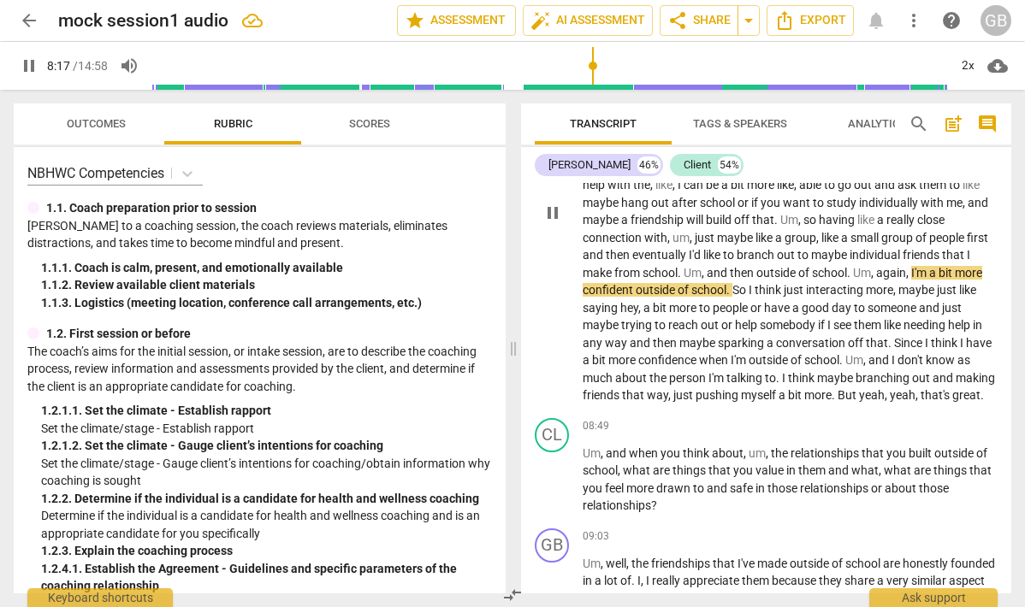
scroll to position [2657, 0]
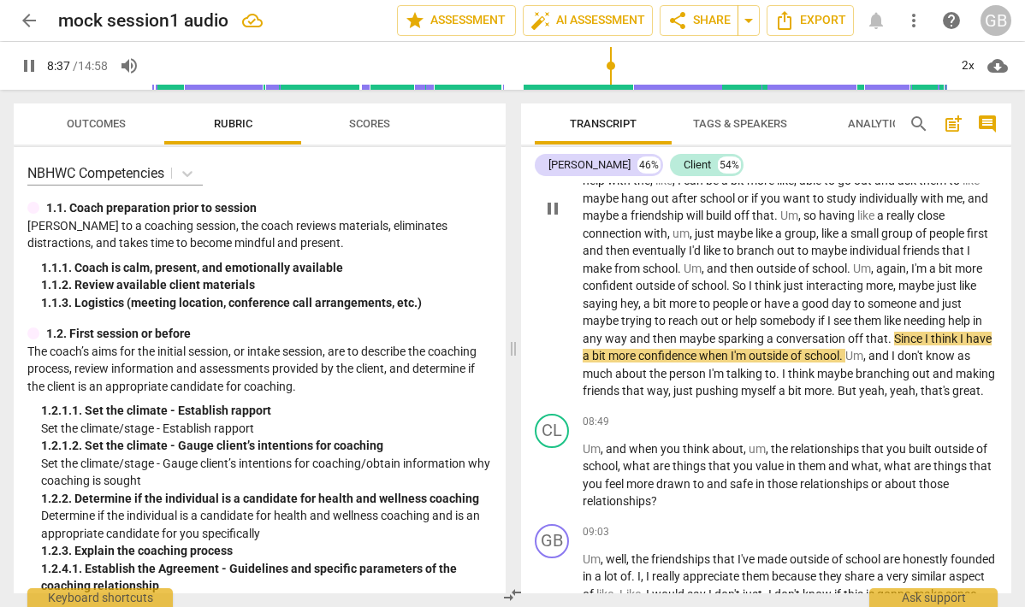
click at [620, 311] on span "saying" at bounding box center [602, 304] width 38 height 14
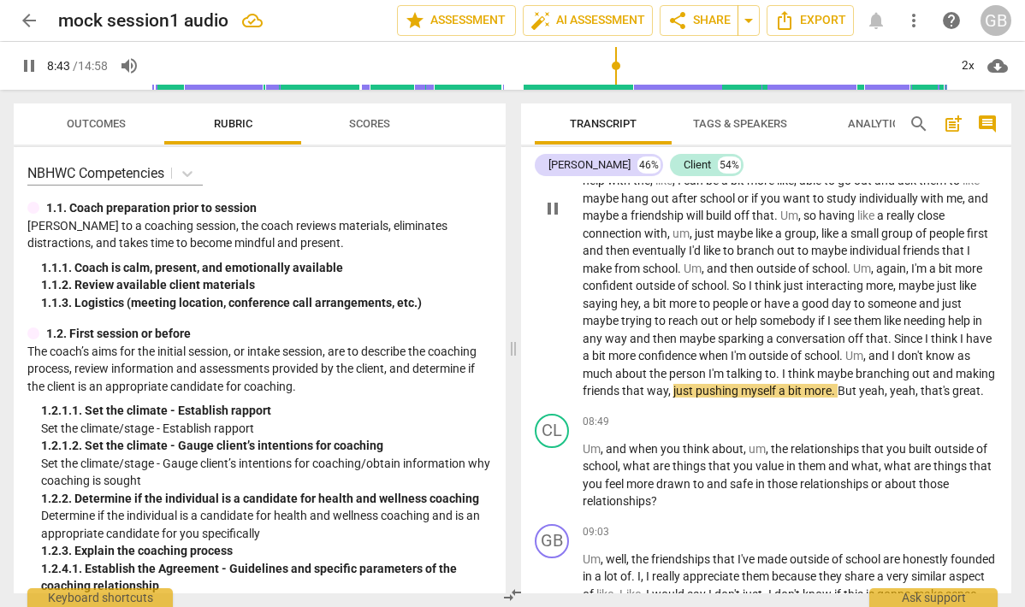
click at [845, 363] on span "Um" at bounding box center [854, 356] width 18 height 14
type input "525"
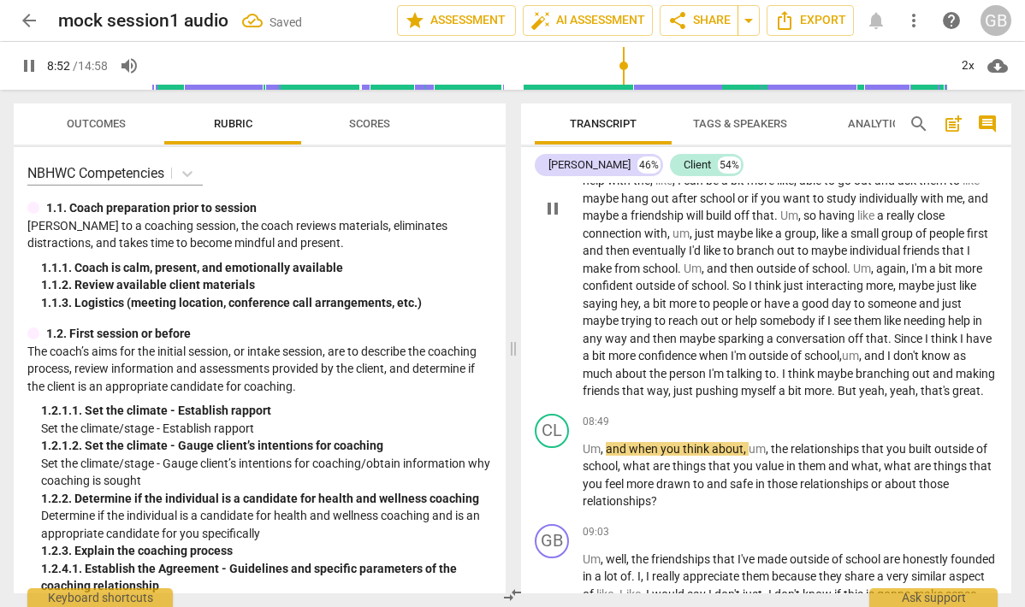
click at [649, 381] on span "about" at bounding box center [632, 374] width 34 height 14
click at [890, 398] on span "yeah" at bounding box center [903, 391] width 26 height 14
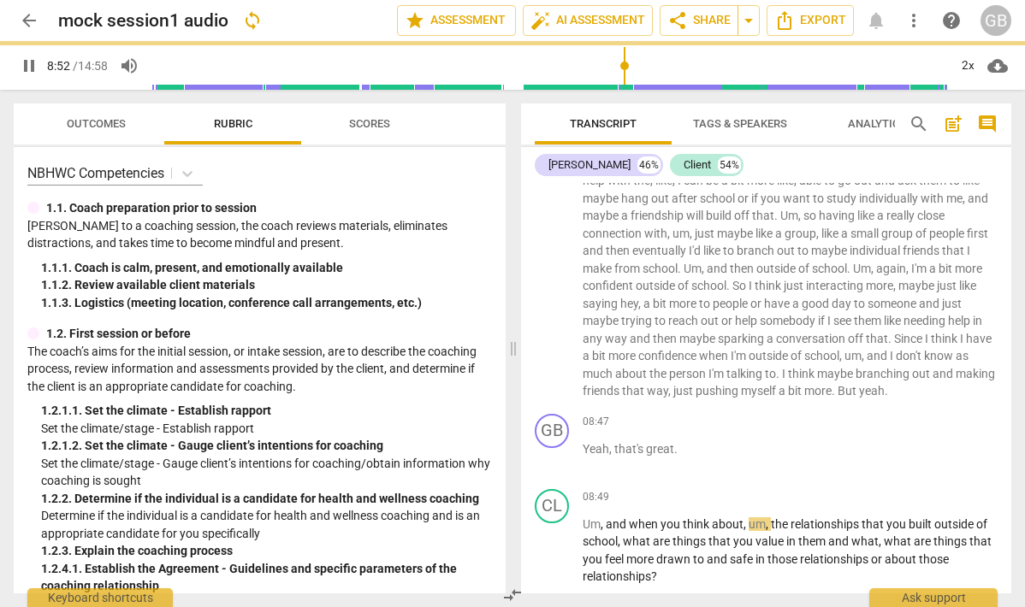
scroll to position [2733, 0]
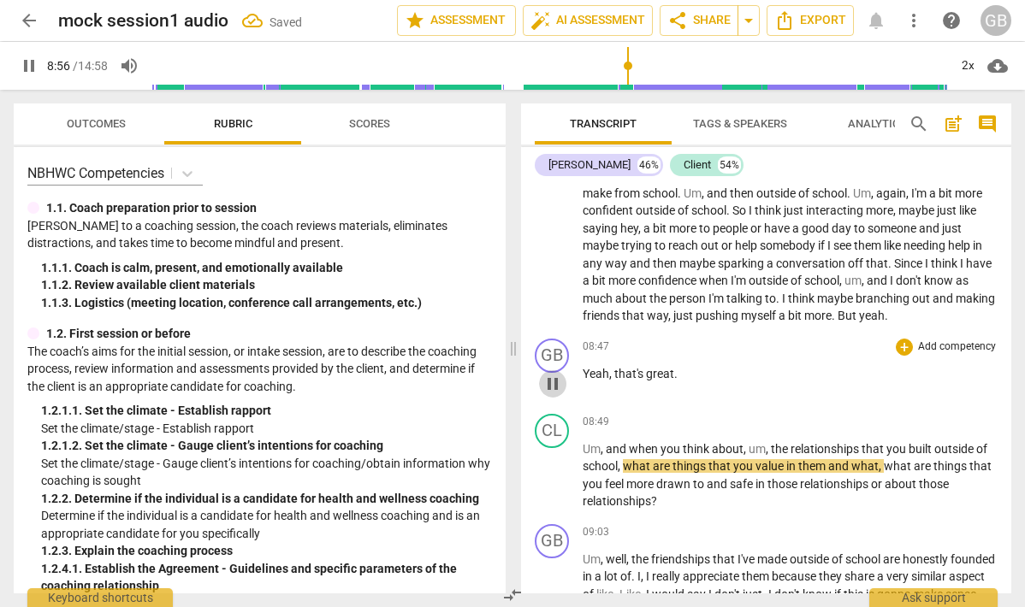
click at [551, 394] on span "pause" at bounding box center [552, 384] width 21 height 21
type input "537"
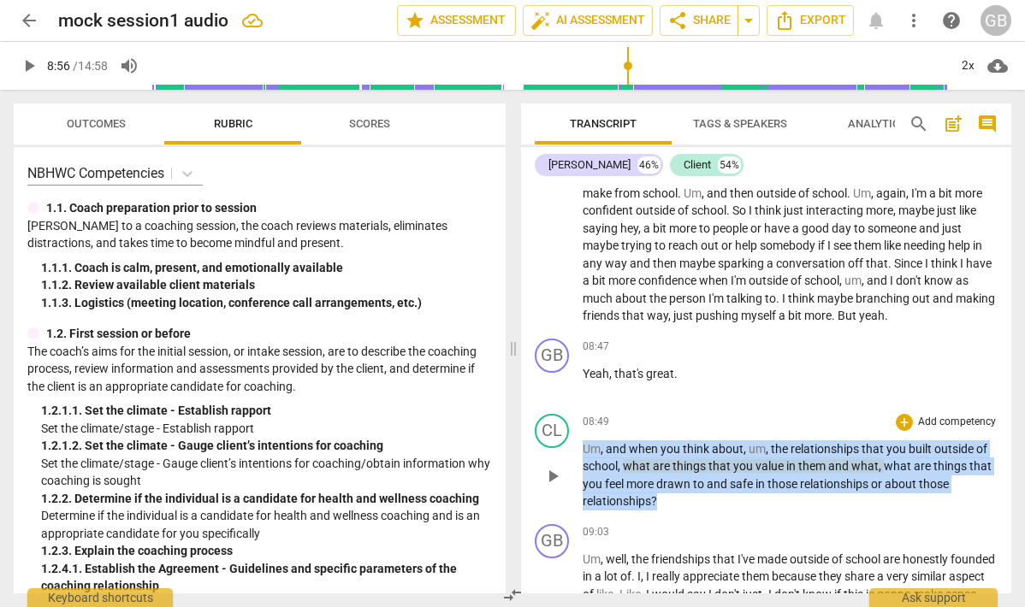
drag, startPoint x: 670, startPoint y: 536, endPoint x: 575, endPoint y: 484, distance: 108.4
click at [575, 484] on div "CL play_arrow pause 08:49 + Add competency keyboard_arrow_right Um , and when y…" at bounding box center [766, 462] width 490 height 110
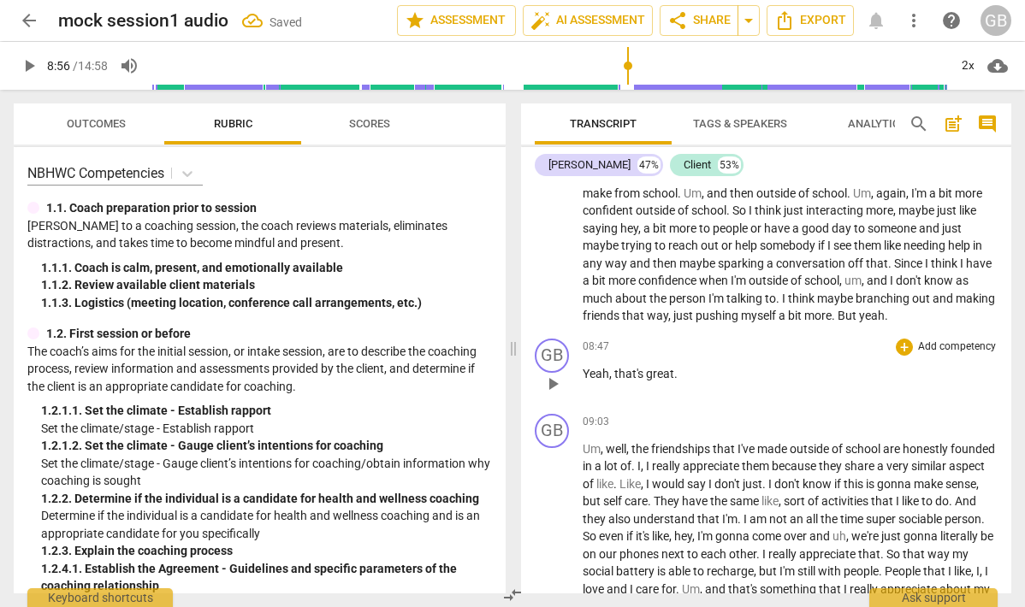
click at [704, 383] on p "Yeah , that's great ." at bounding box center [790, 374] width 415 height 18
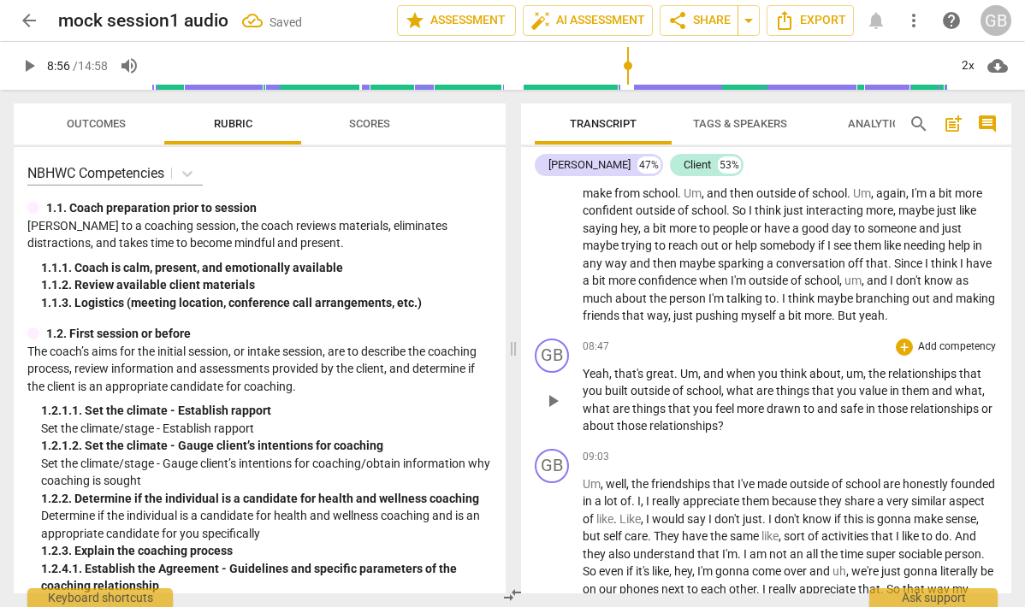
click at [591, 381] on span "Yeah" at bounding box center [596, 374] width 27 height 14
click at [549, 412] on span "play_arrow" at bounding box center [552, 401] width 21 height 21
click at [554, 412] on span "pause" at bounding box center [552, 401] width 21 height 21
type input "541"
click at [600, 398] on span "you" at bounding box center [594, 391] width 22 height 14
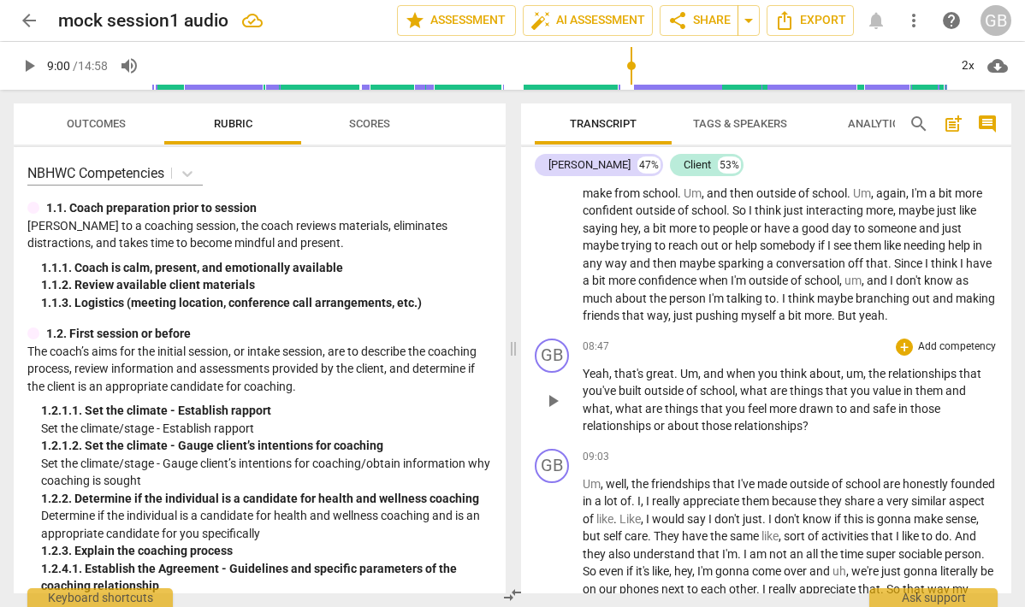
click at [676, 398] on span "outside" at bounding box center [665, 391] width 42 height 14
click at [761, 398] on span "what" at bounding box center [755, 391] width 30 height 14
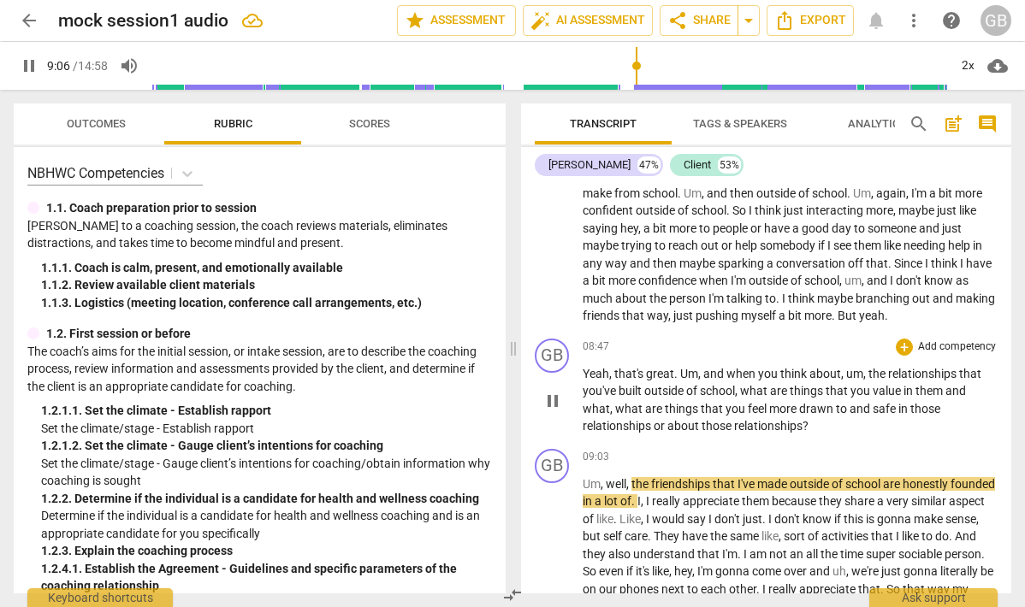
click at [838, 398] on span "that" at bounding box center [838, 391] width 25 height 14
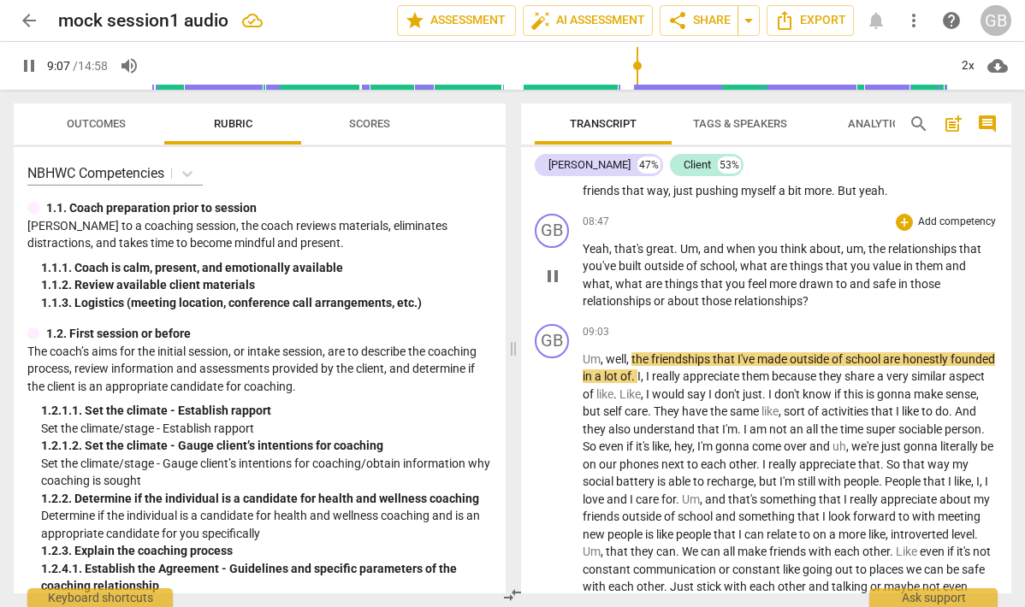
scroll to position [2858, 0]
click at [549, 536] on span "pause" at bounding box center [552, 526] width 21 height 21
click at [546, 358] on div "GB" at bounding box center [552, 340] width 34 height 34
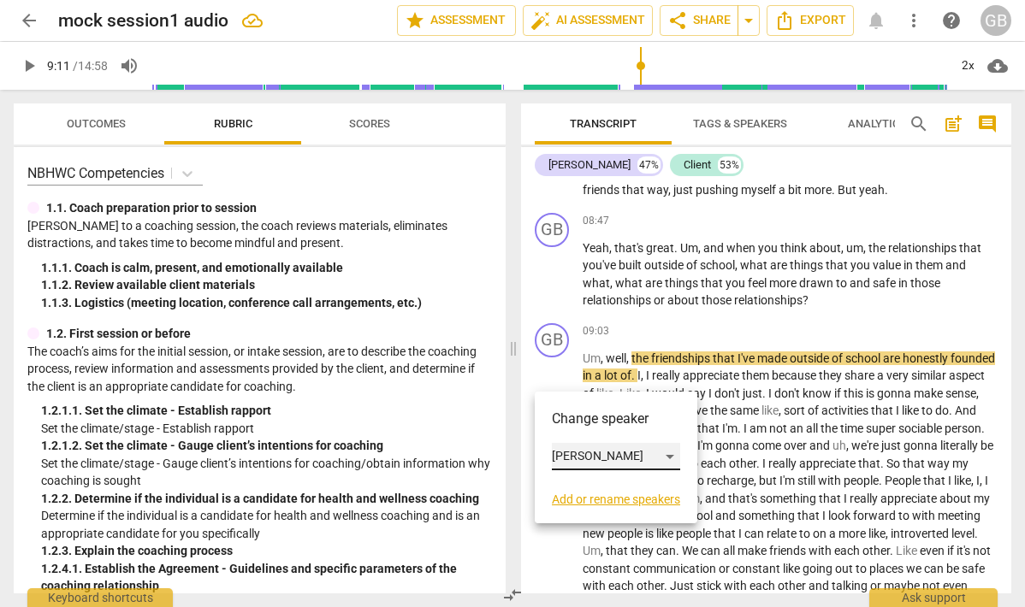
click at [579, 462] on div "[PERSON_NAME]" at bounding box center [616, 456] width 128 height 27
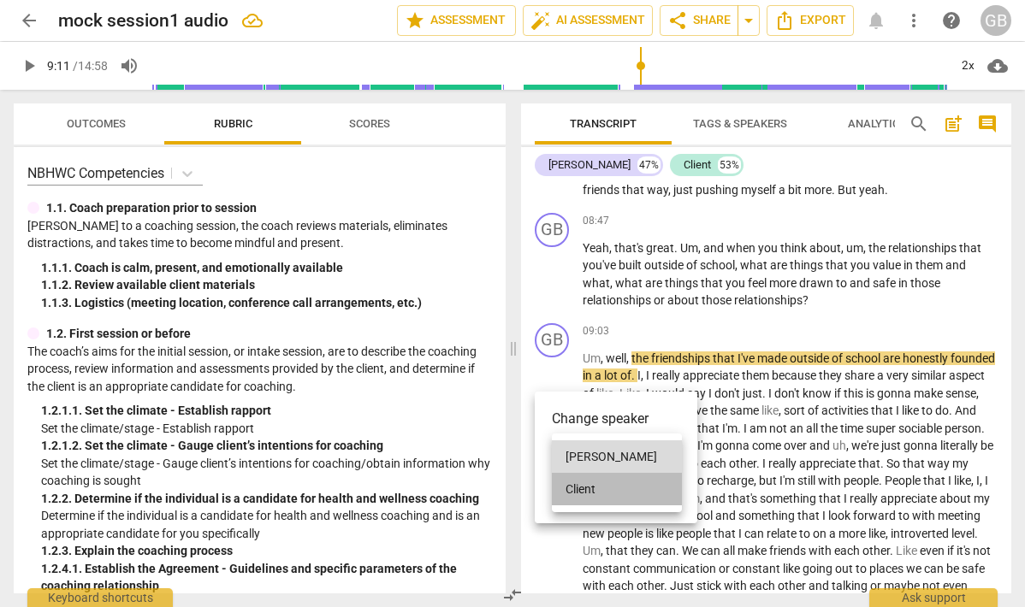
click at [601, 486] on li "Client" at bounding box center [617, 489] width 130 height 33
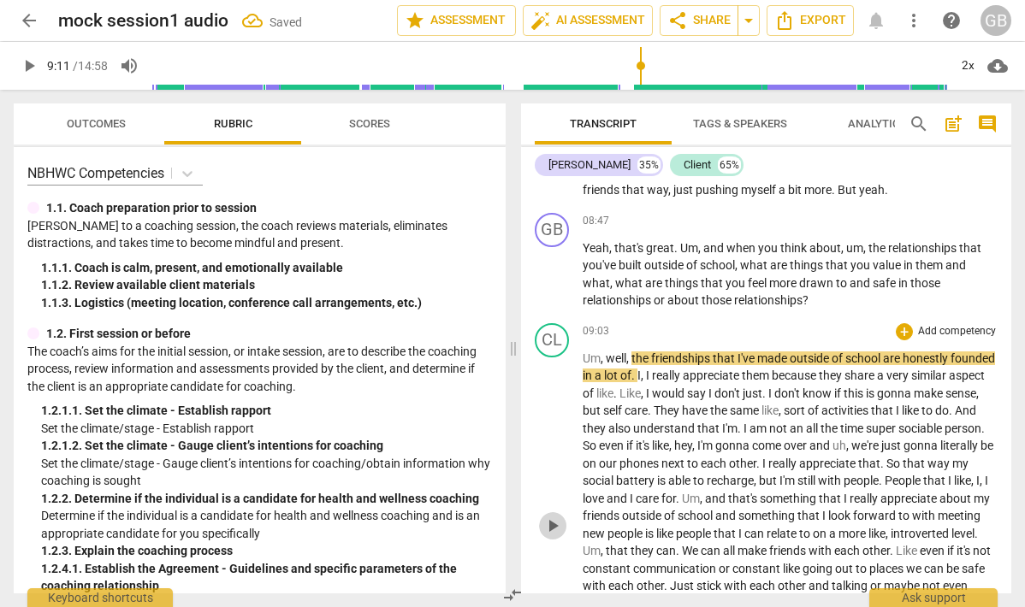
click at [551, 536] on span "play_arrow" at bounding box center [552, 526] width 21 height 21
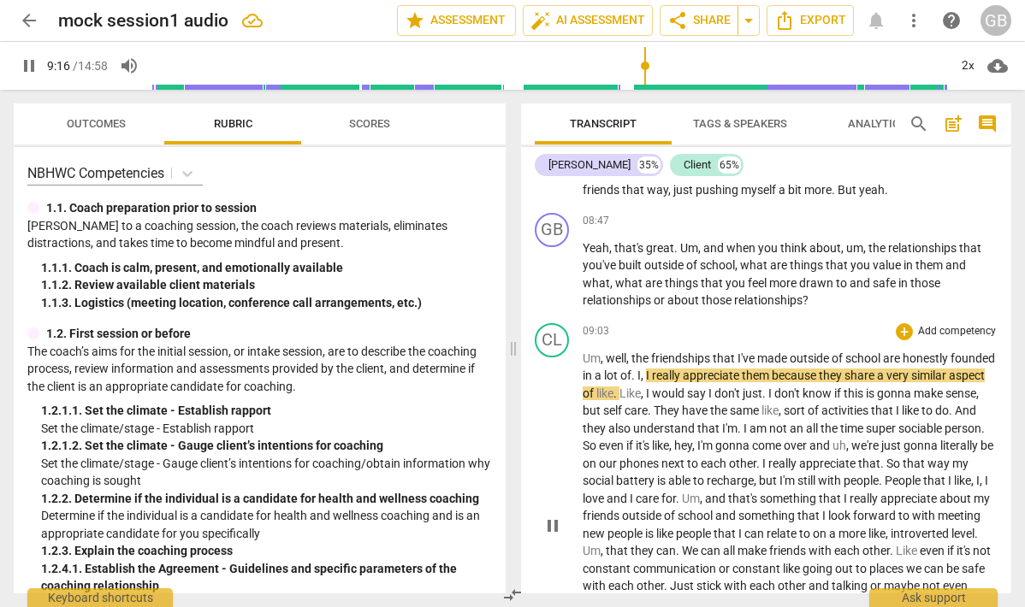
click at [641, 382] on span "I" at bounding box center [638, 376] width 3 height 14
type input "560"
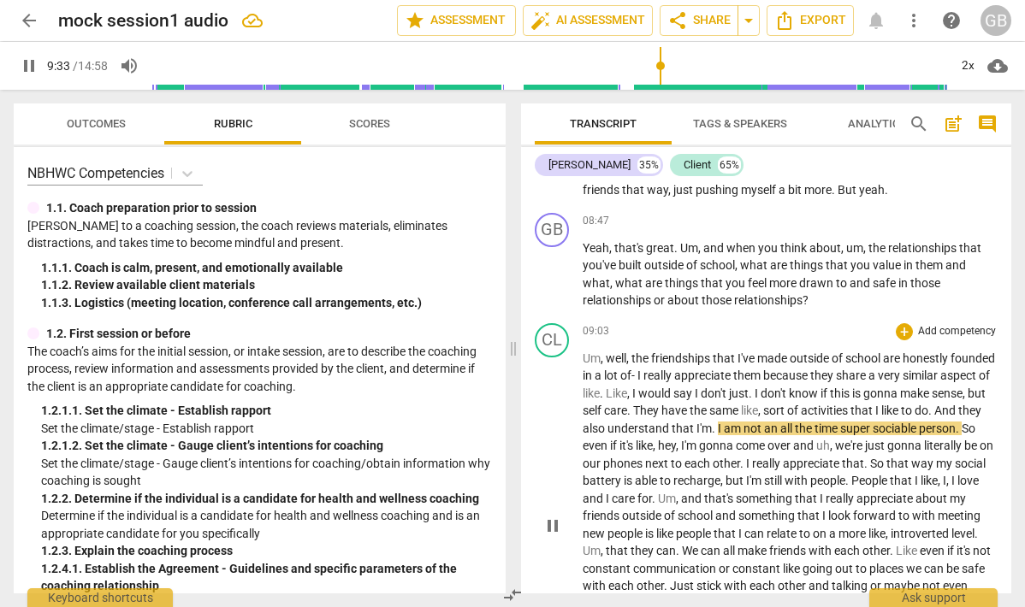
click at [674, 382] on span "really" at bounding box center [658, 376] width 31 height 14
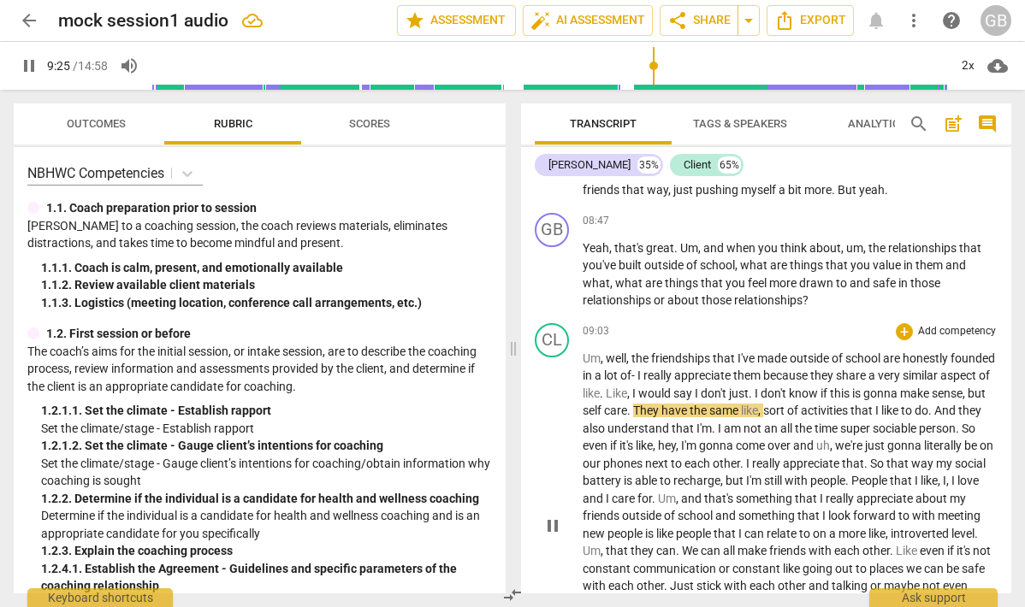
click at [627, 400] on span "Like" at bounding box center [616, 394] width 21 height 14
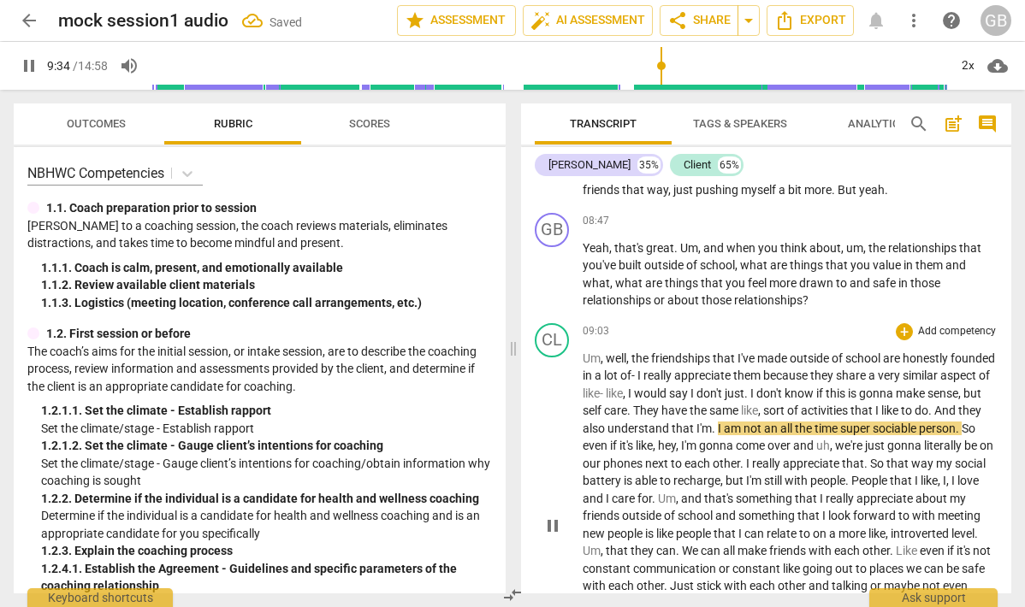
click at [940, 382] on span "aspect" at bounding box center [959, 376] width 38 height 14
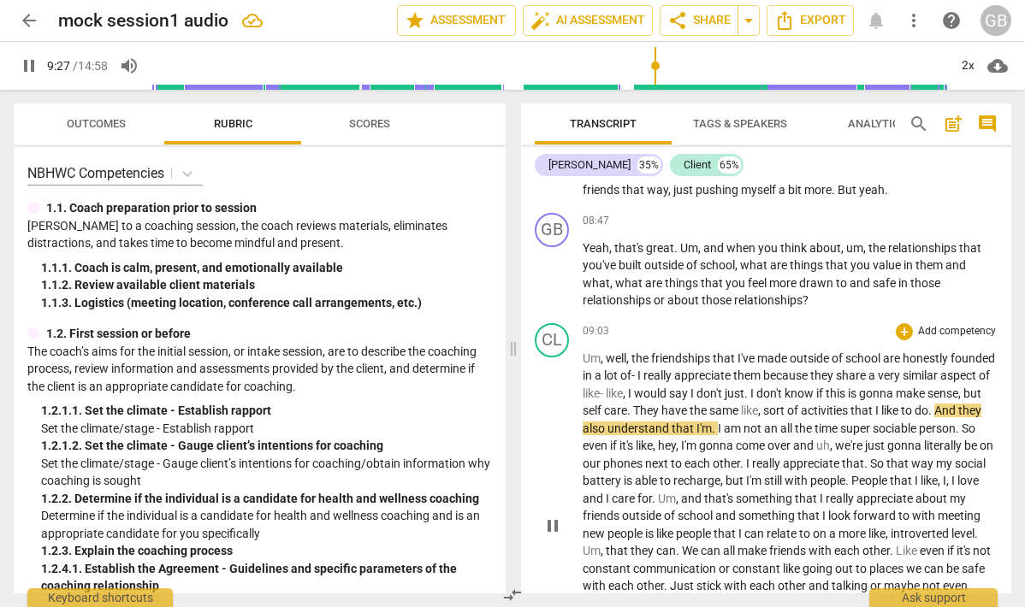
click at [750, 400] on span "." at bounding box center [747, 394] width 6 height 14
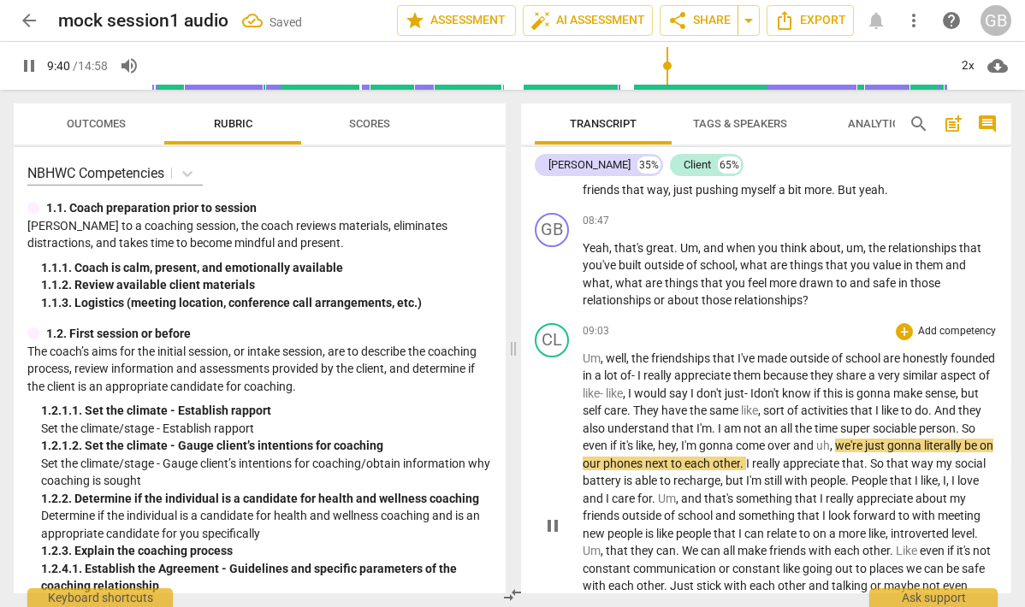
click at [690, 400] on span "say" at bounding box center [679, 394] width 21 height 14
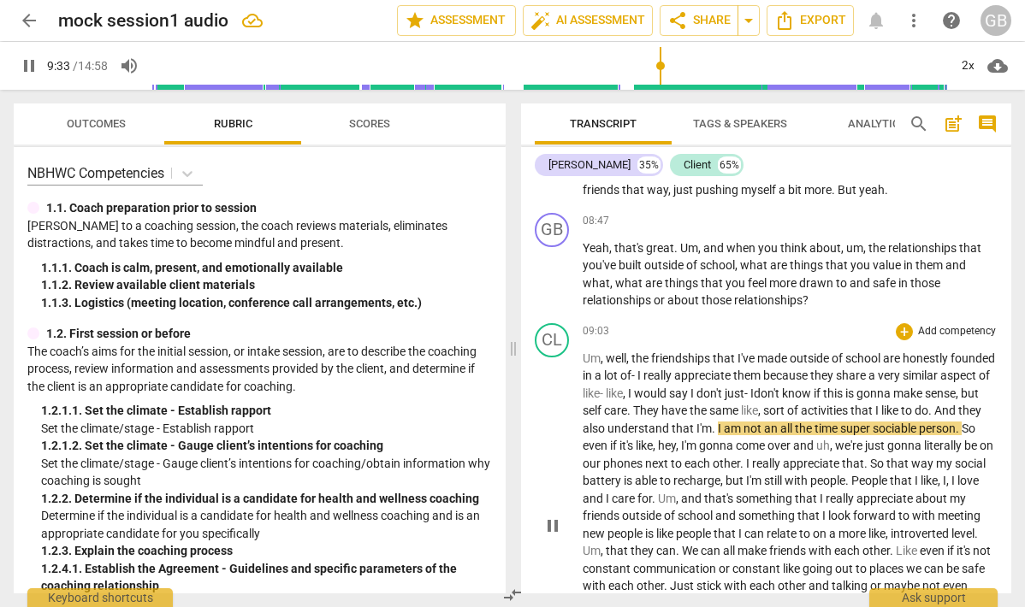
click at [706, 437] on p "Um , well , the friendships that I've made outside of school are honestly found…" at bounding box center [790, 525] width 415 height 351
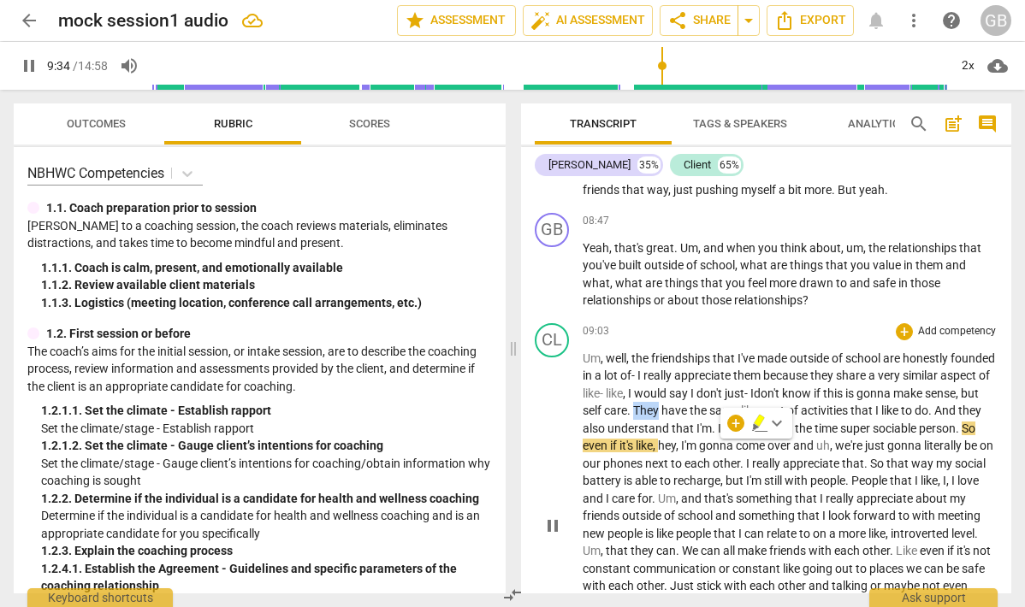
click at [661, 418] on span "They" at bounding box center [647, 411] width 28 height 14
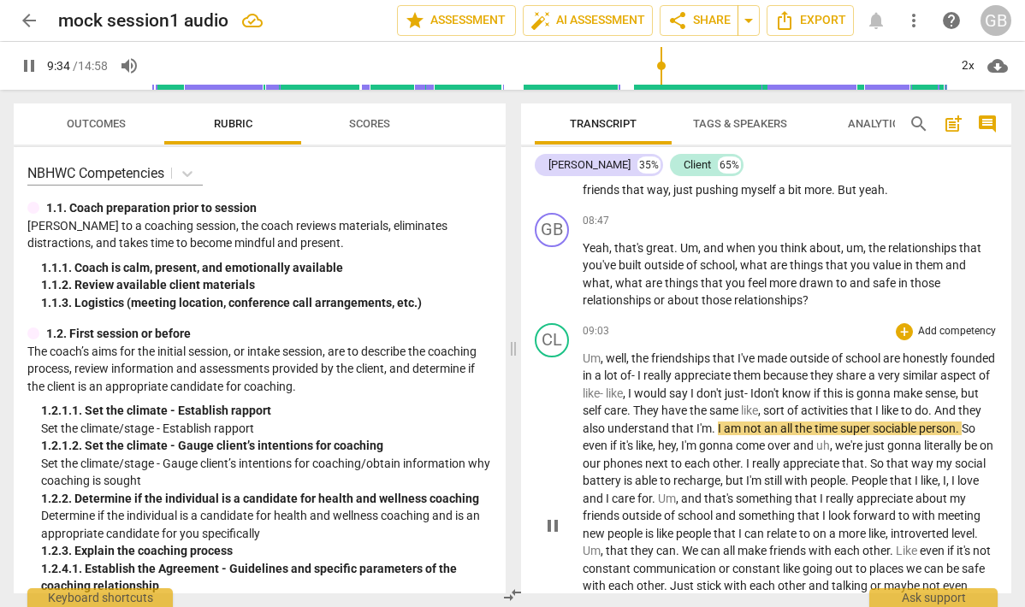
click at [712, 435] on span "I'm" at bounding box center [703, 429] width 15 height 14
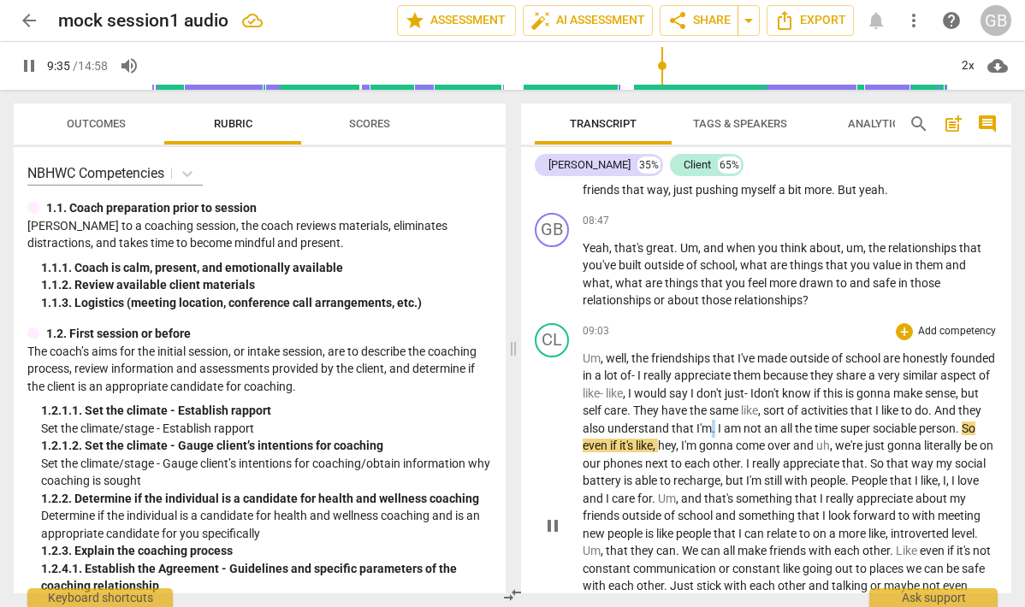
click at [712, 435] on span "I'm" at bounding box center [703, 429] width 15 height 14
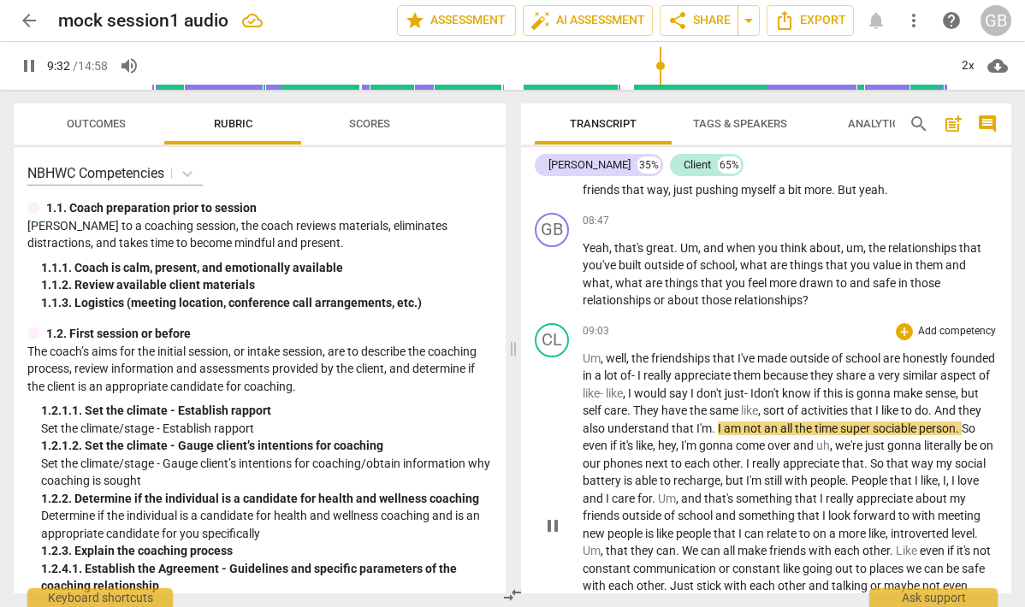
click at [718, 435] on span "." at bounding box center [715, 429] width 6 height 14
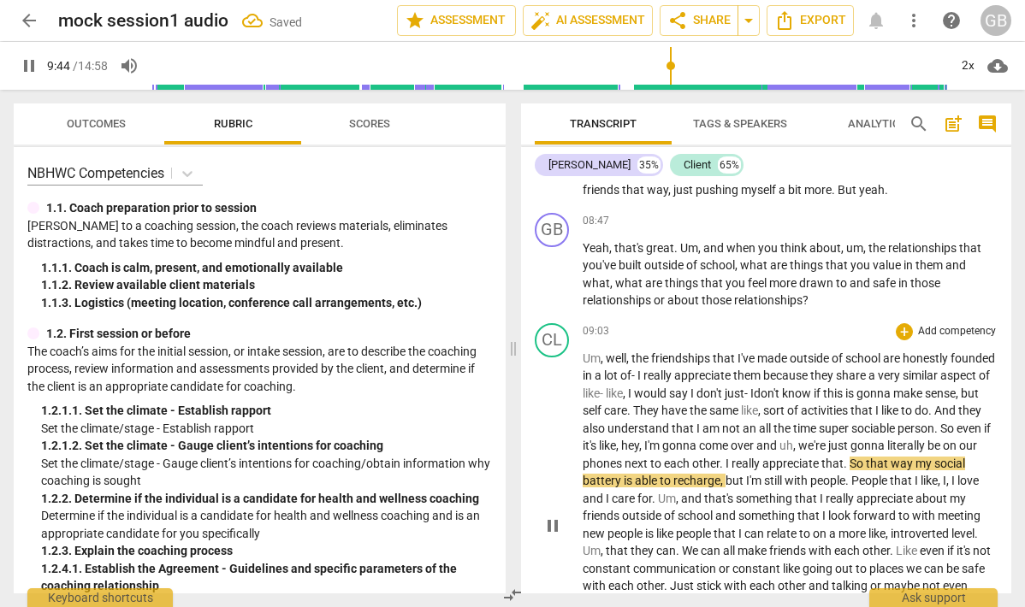
click at [555, 536] on span "pause" at bounding box center [552, 526] width 21 height 21
type input "586"
click at [639, 453] on span "hey" at bounding box center [630, 446] width 18 height 14
click at [725, 471] on span "." at bounding box center [723, 464] width 6 height 14
click at [549, 536] on span "play_arrow" at bounding box center [552, 526] width 21 height 21
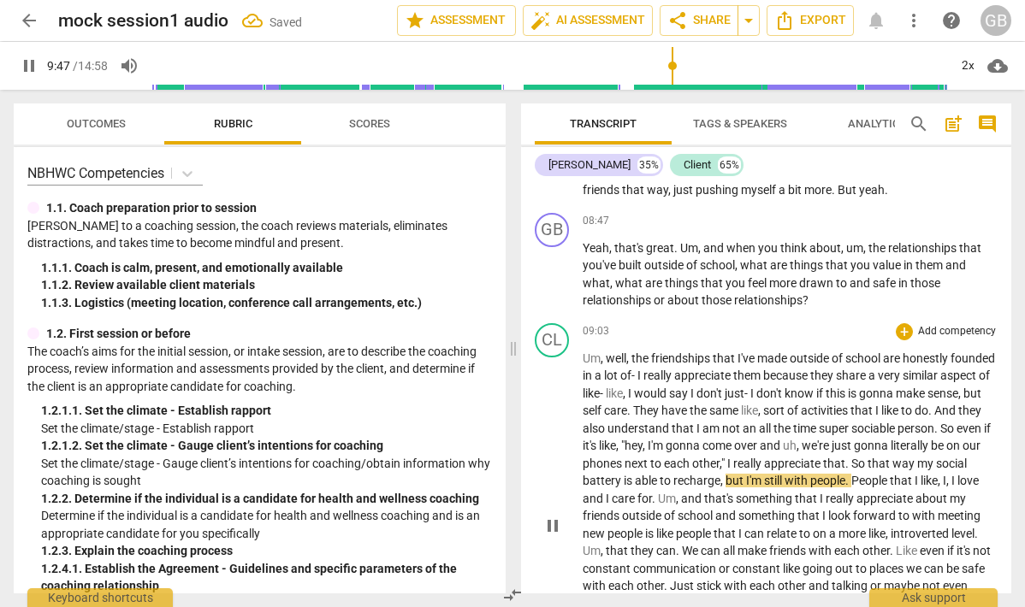
click at [549, 536] on span "pause" at bounding box center [552, 526] width 21 height 21
click at [548, 536] on span "play_arrow" at bounding box center [552, 526] width 21 height 21
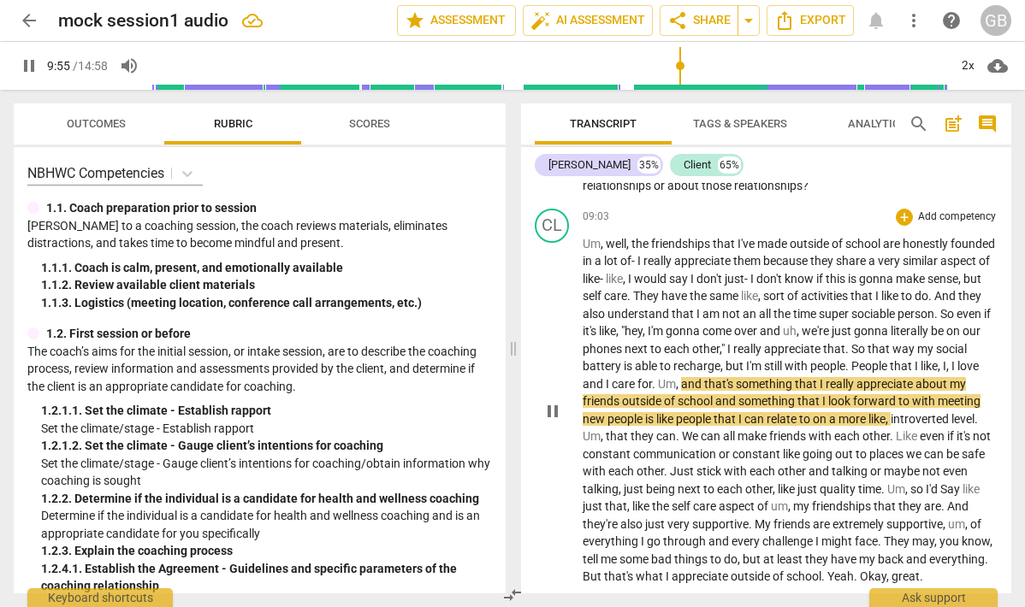
scroll to position [2976, 0]
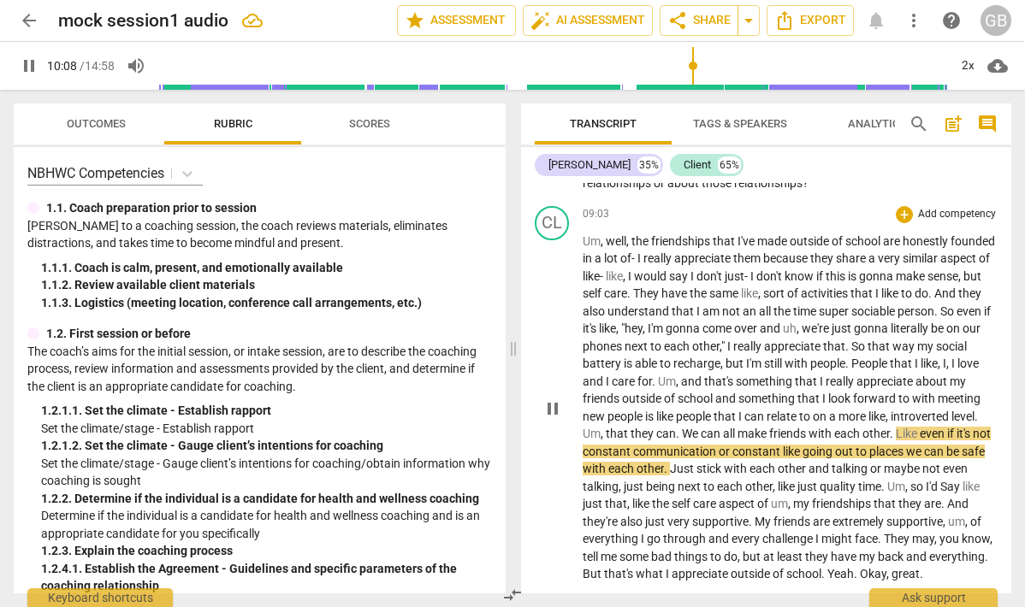
click at [891, 423] on span "introverted" at bounding box center [921, 417] width 61 height 14
click at [631, 441] on span "that" at bounding box center [618, 434] width 25 height 14
click at [682, 441] on span "." at bounding box center [679, 434] width 6 height 14
type input "611"
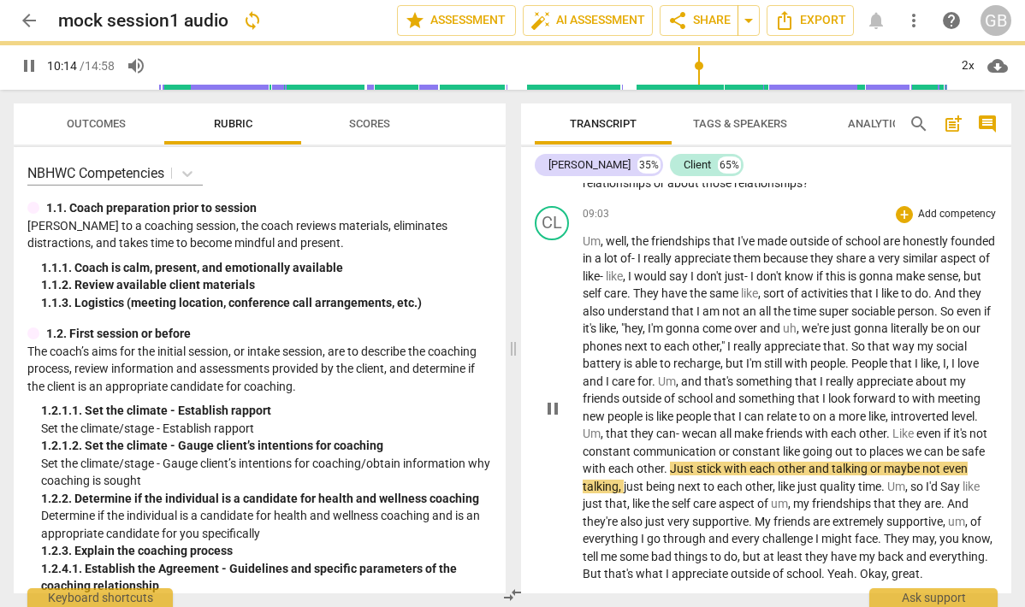
click at [697, 441] on span "we" at bounding box center [689, 434] width 15 height 14
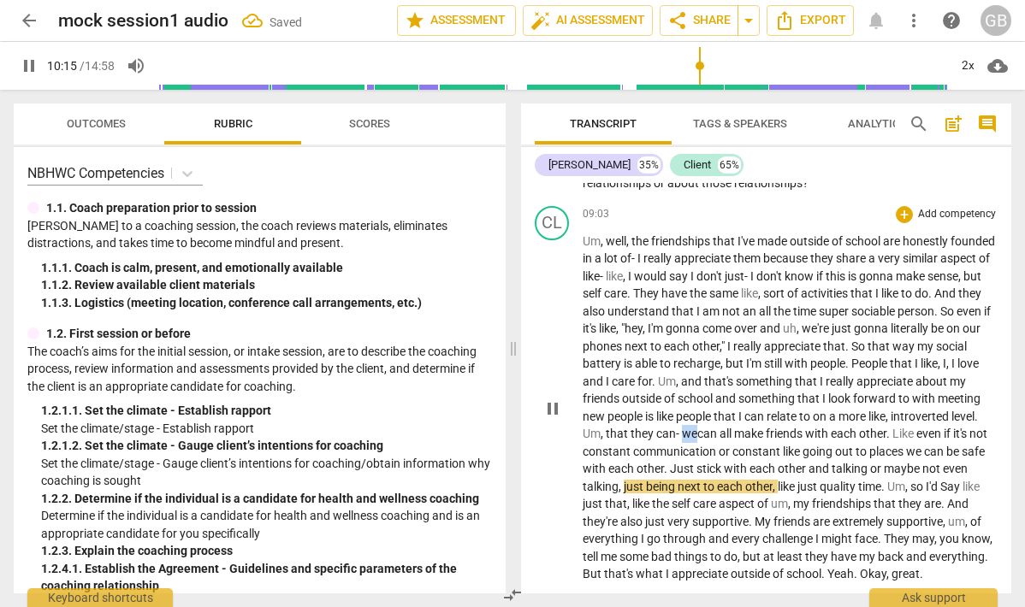
click at [697, 441] on span "we" at bounding box center [689, 434] width 15 height 14
click at [696, 476] on span "Just" at bounding box center [683, 469] width 27 height 14
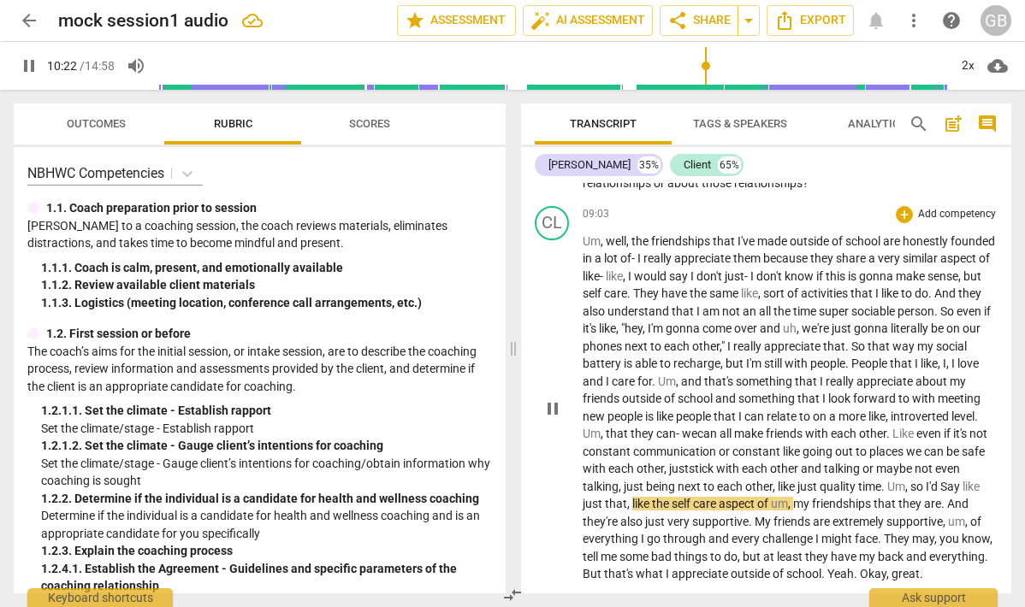
click at [717, 494] on span "to" at bounding box center [710, 487] width 14 height 14
click at [689, 476] on span "ust" at bounding box center [680, 469] width 17 height 14
click at [940, 494] on span "Say" at bounding box center [951, 487] width 22 height 14
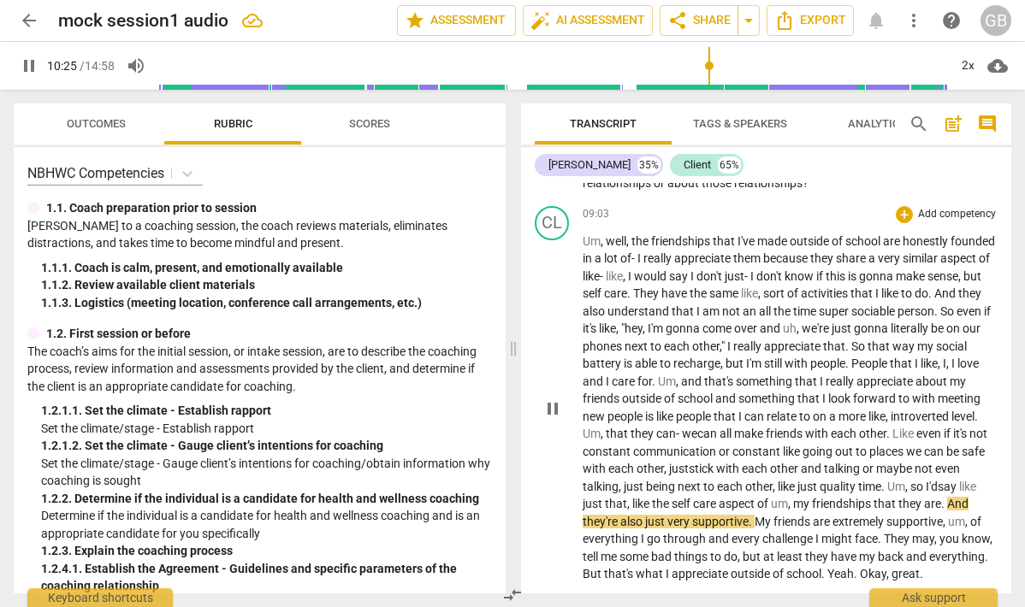
click at [944, 494] on span "ay" at bounding box center [951, 487] width 15 height 14
click at [788, 511] on span "um" at bounding box center [779, 504] width 17 height 14
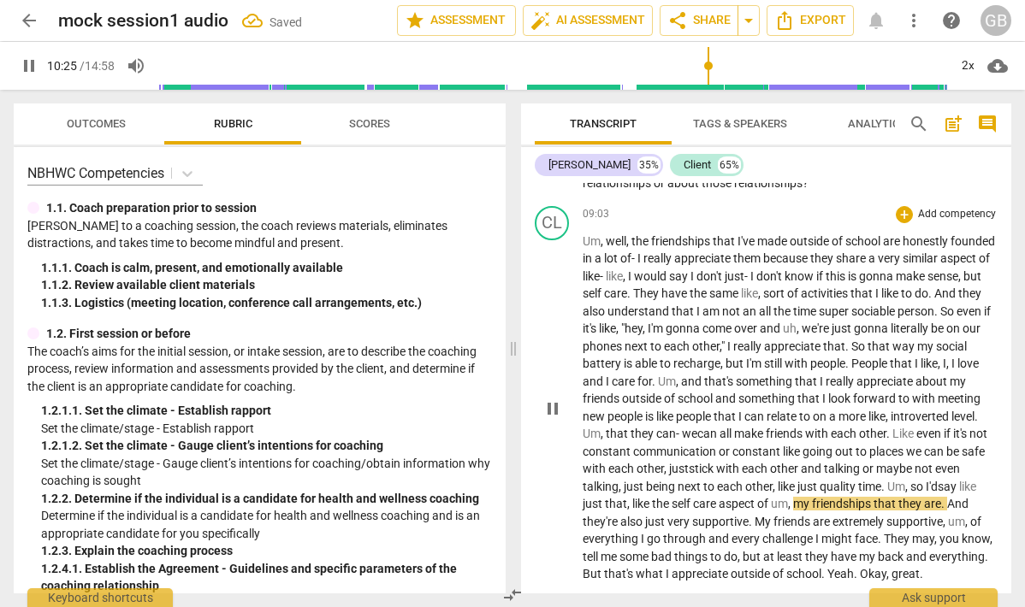
click at [793, 511] on span "," at bounding box center [790, 504] width 5 height 14
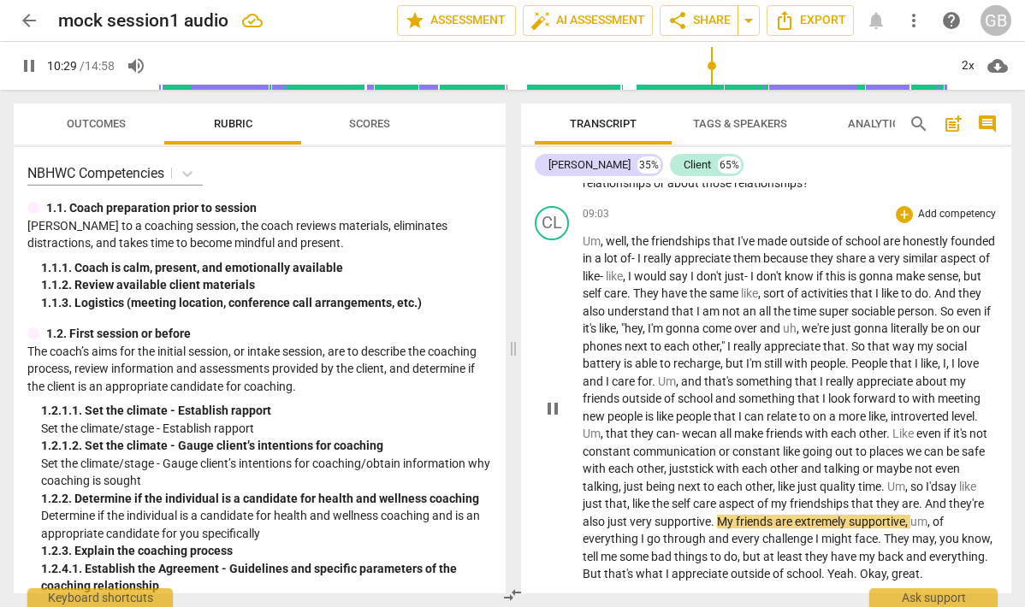
click at [957, 542] on p "Um , well , the friendships that I've made outside of school are honestly found…" at bounding box center [790, 408] width 415 height 351
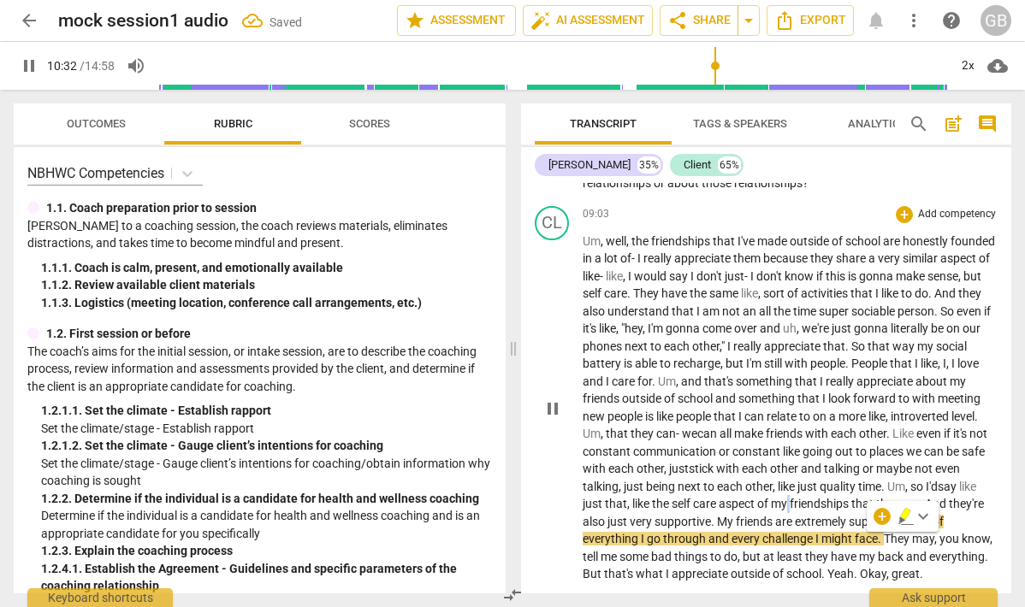
click at [790, 511] on span "my" at bounding box center [780, 504] width 19 height 14
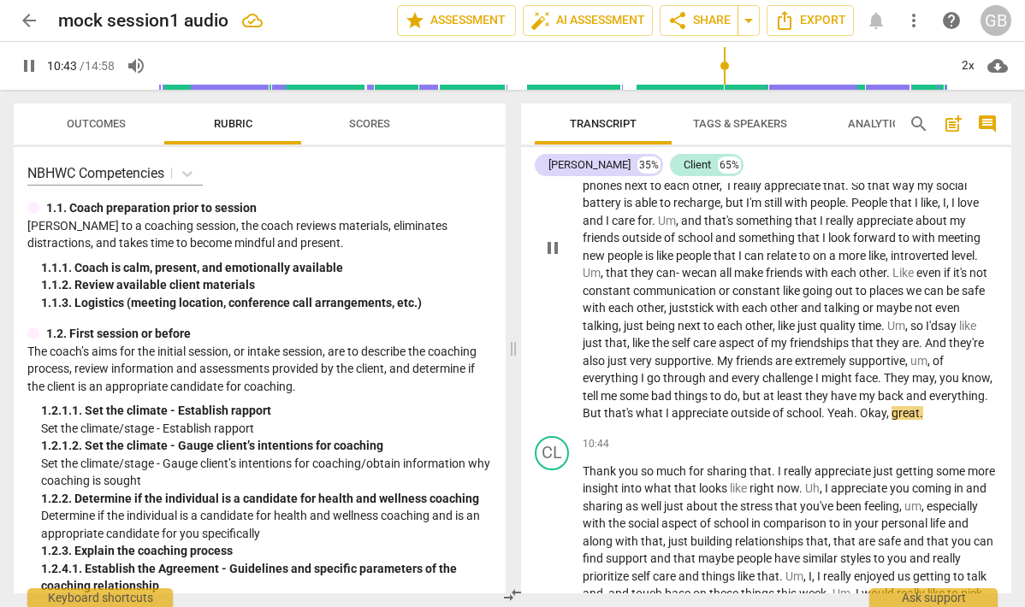
scroll to position [3160, 0]
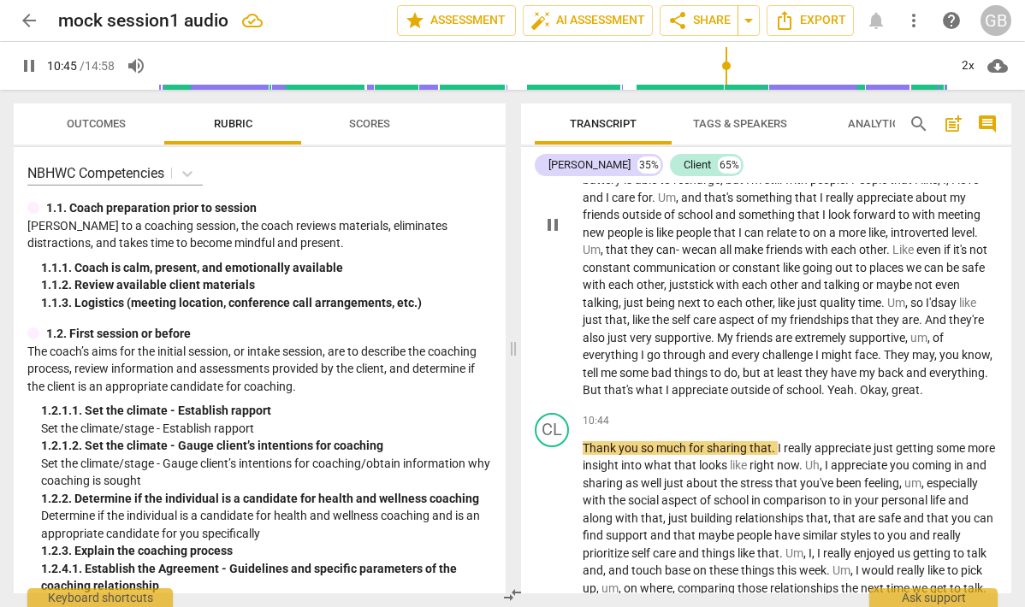
click at [827, 397] on span "Yeah" at bounding box center [840, 390] width 27 height 14
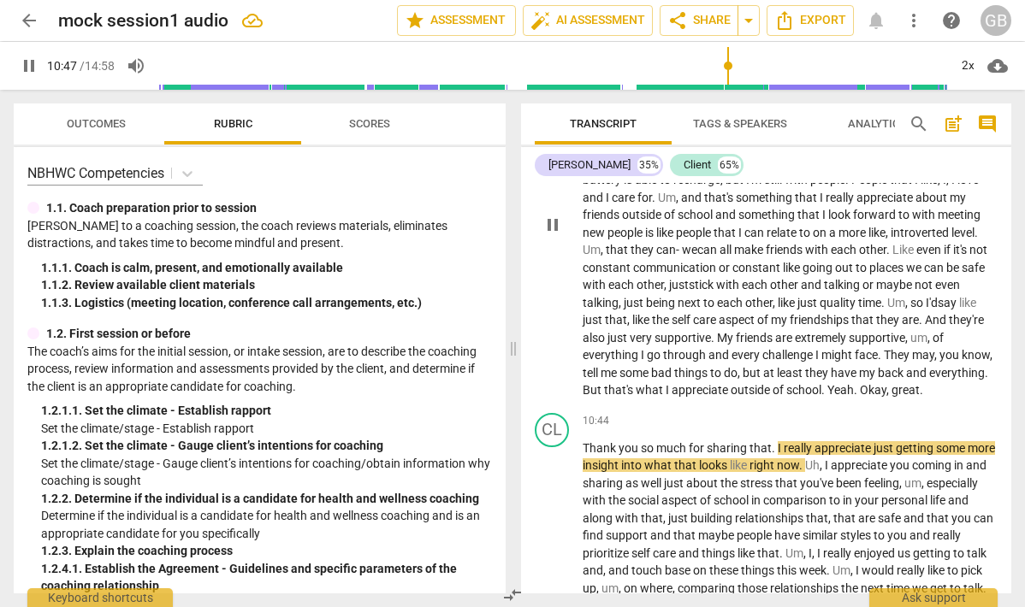
scroll to position [3235, 0]
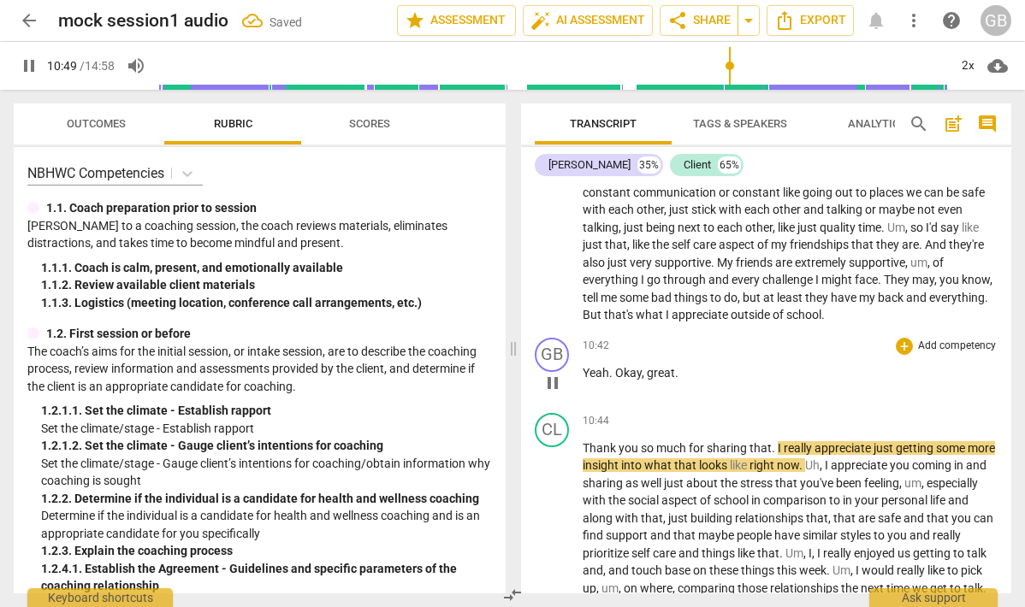
click at [543, 394] on span "pause" at bounding box center [552, 383] width 21 height 21
type input "650"
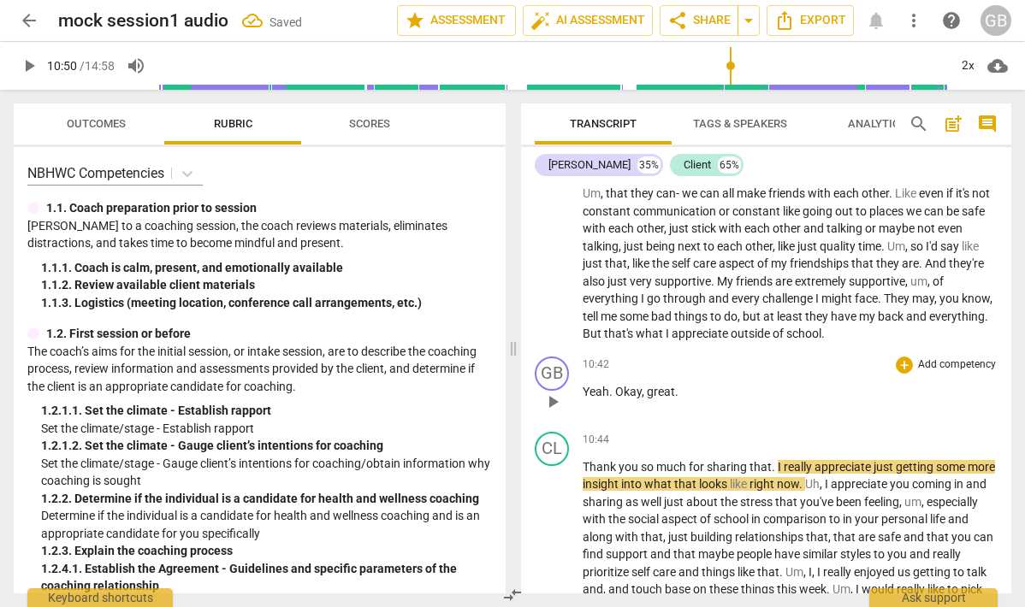
scroll to position [3219, 0]
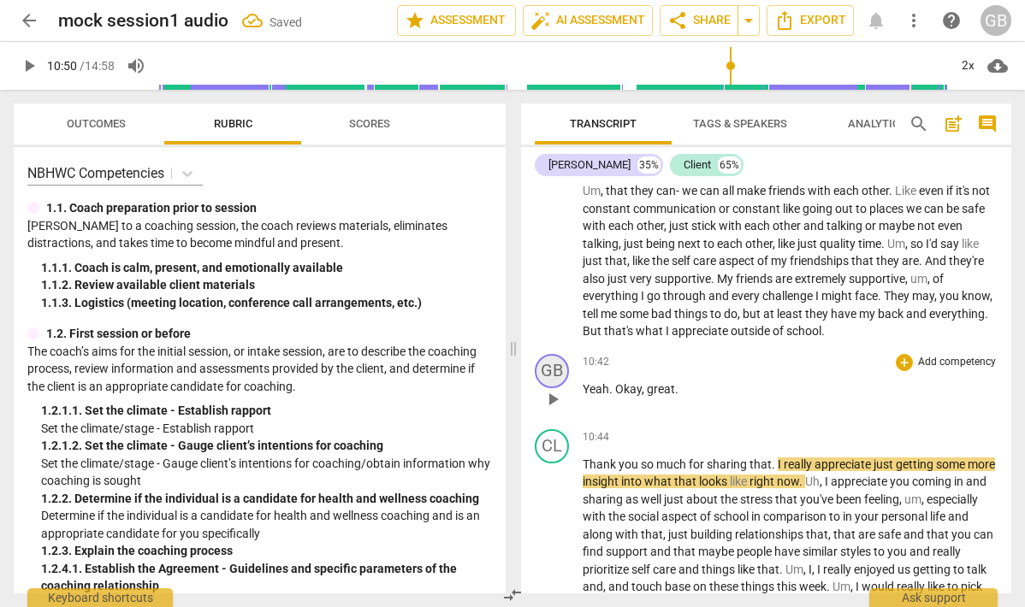
click at [548, 388] on div "GB" at bounding box center [552, 371] width 34 height 34
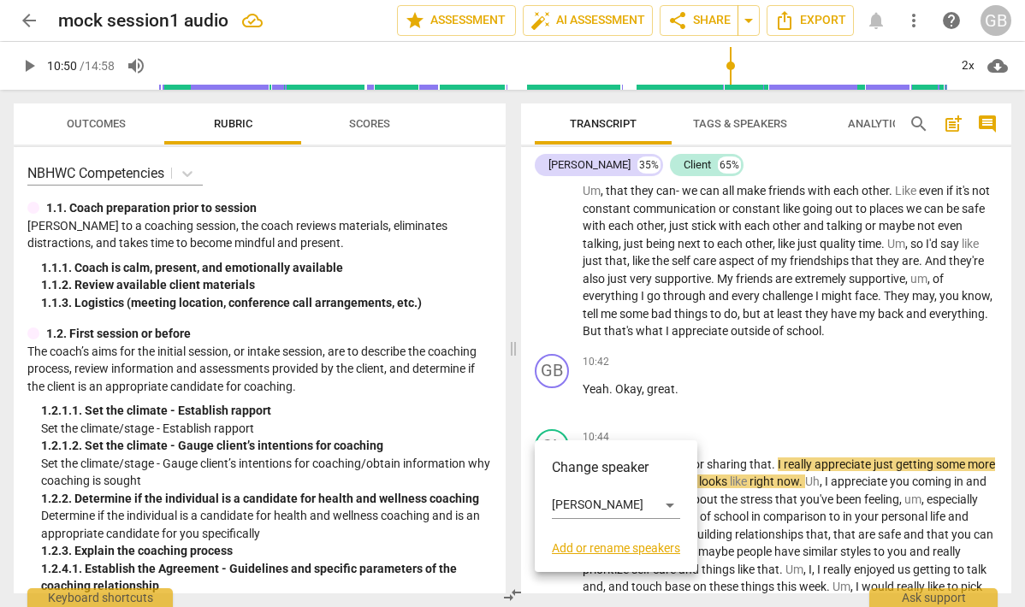
click at [751, 396] on div at bounding box center [512, 303] width 1025 height 607
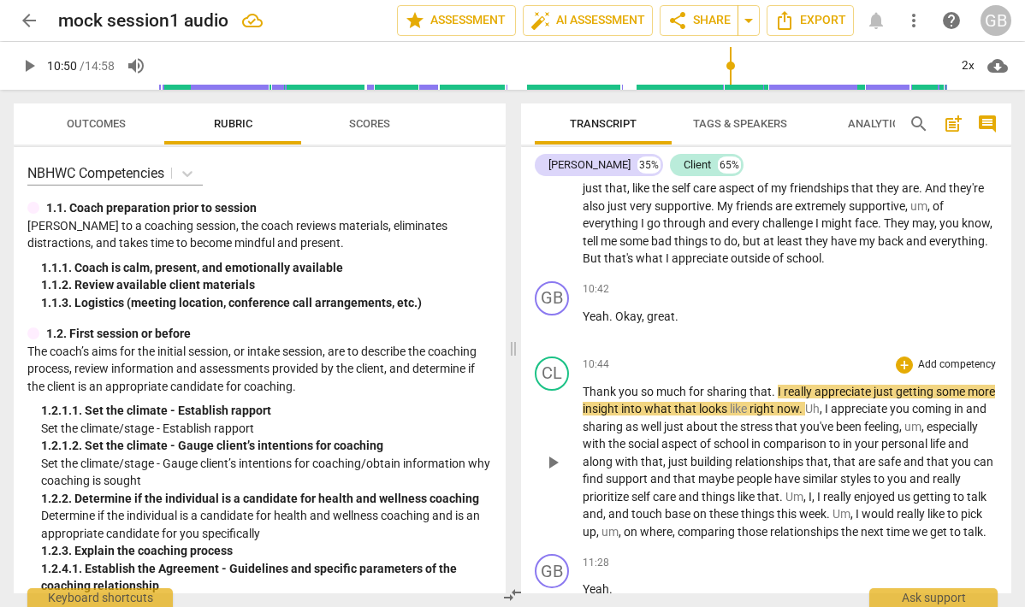
scroll to position [3295, 0]
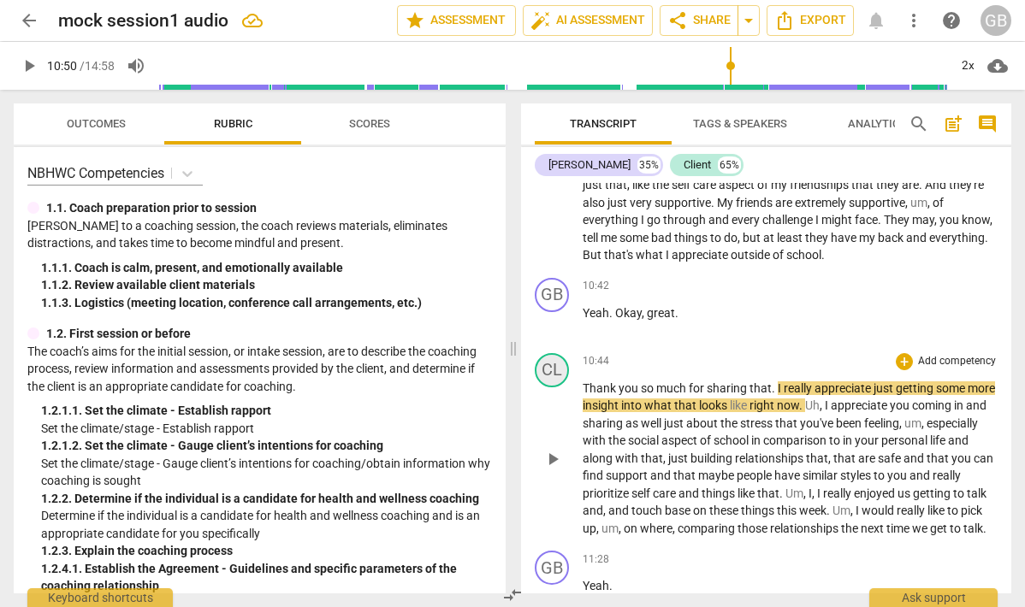
click at [554, 388] on div "CL" at bounding box center [552, 370] width 34 height 34
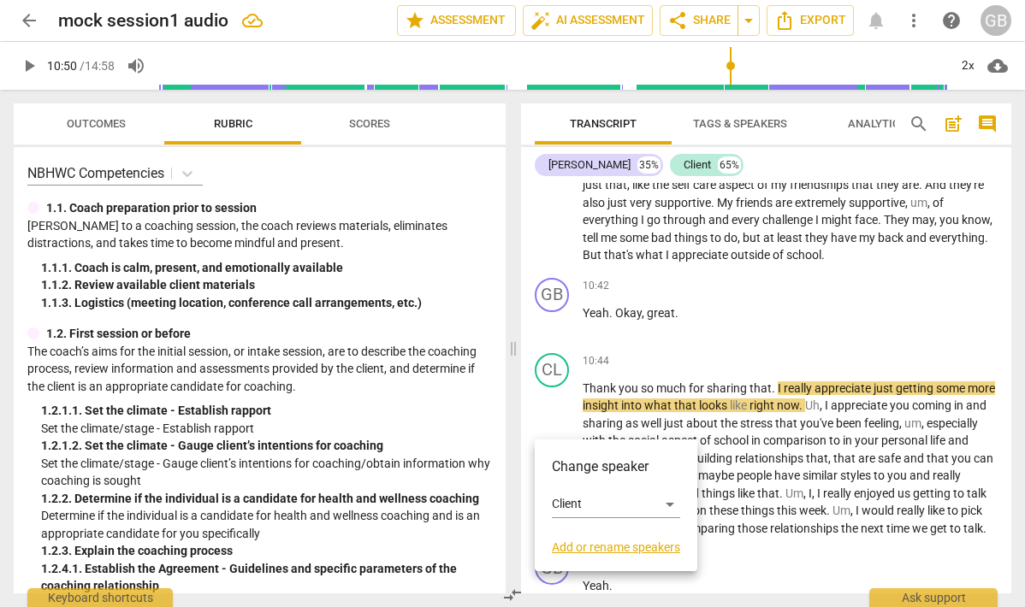
click at [823, 454] on div at bounding box center [512, 303] width 1025 height 607
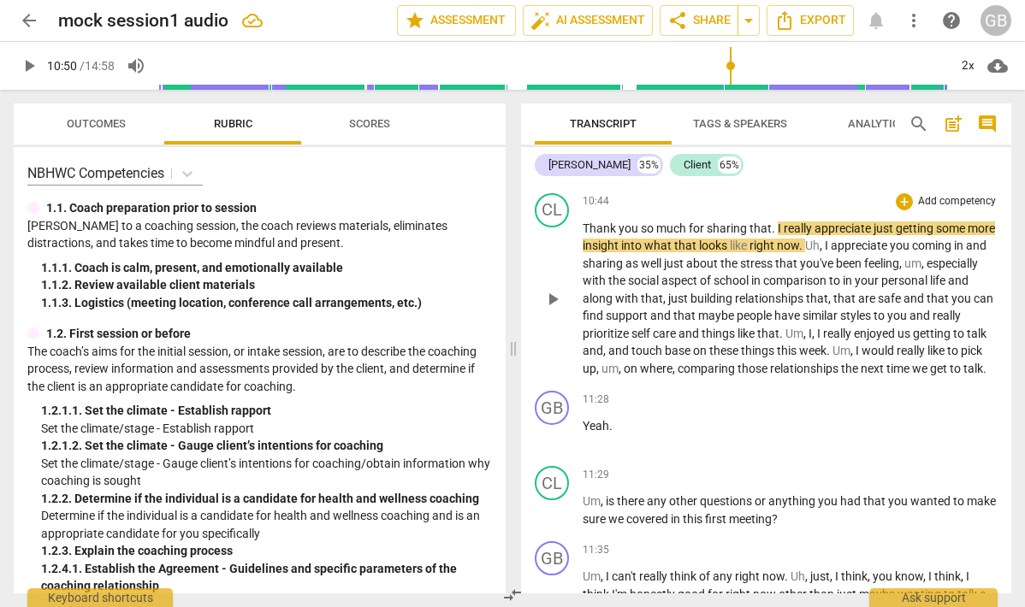
scroll to position [3459, 0]
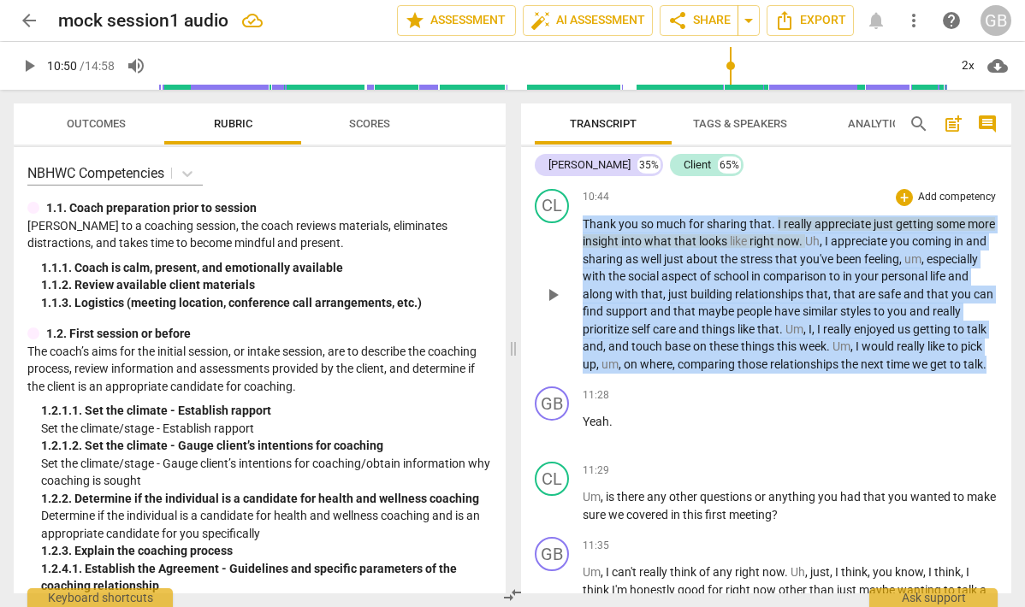
drag, startPoint x: 628, startPoint y: 434, endPoint x: 581, endPoint y: 266, distance: 174.2
click at [581, 266] on div "CL play_arrow pause 10:44 + Add competency keyboard_arrow_right Thank you so mu…" at bounding box center [766, 281] width 490 height 198
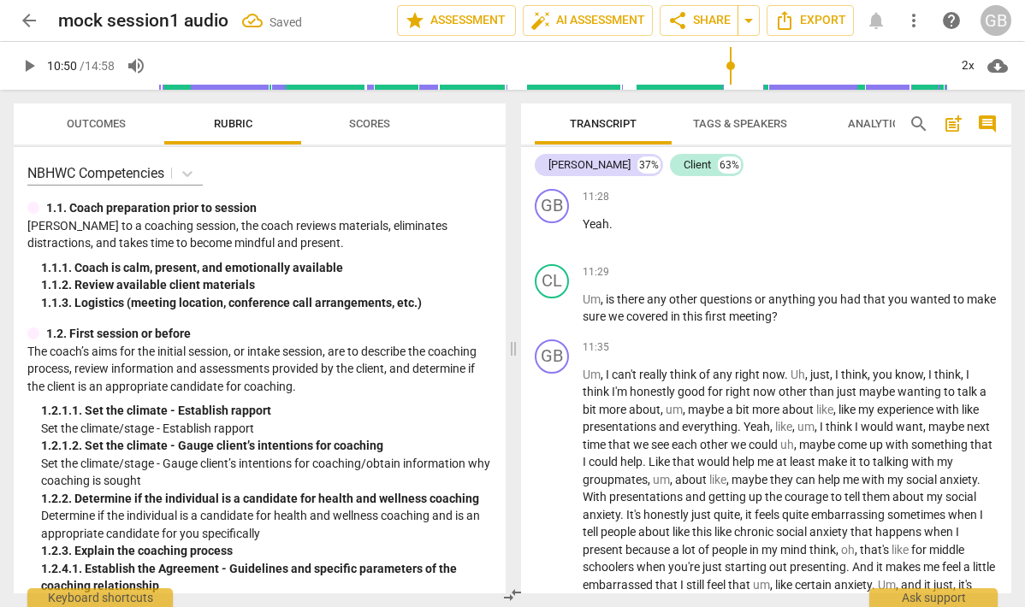
click at [689, 158] on p "Yeah . Okay , great ." at bounding box center [790, 149] width 415 height 18
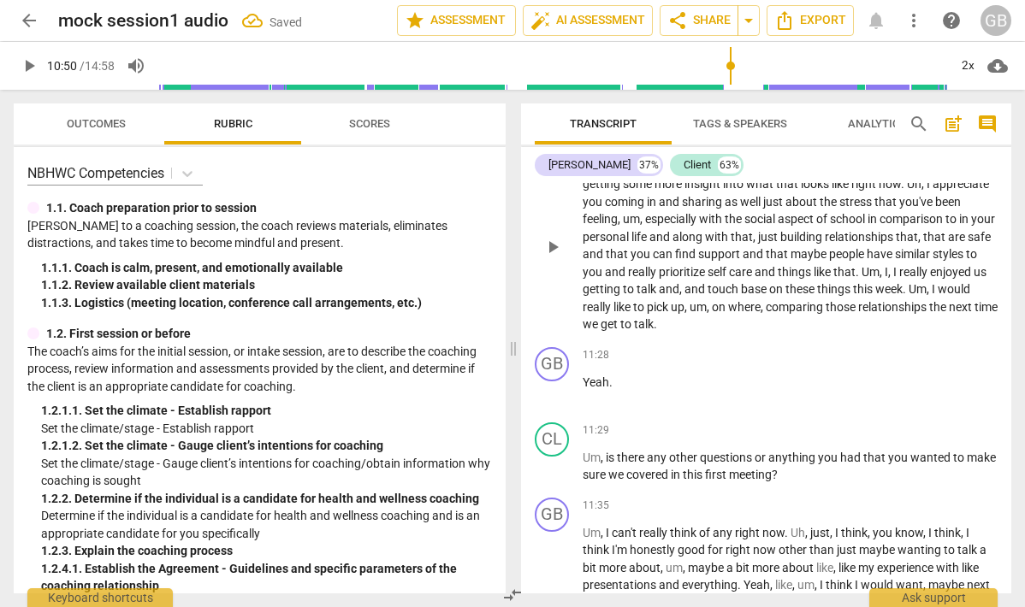
scroll to position [3439, 0]
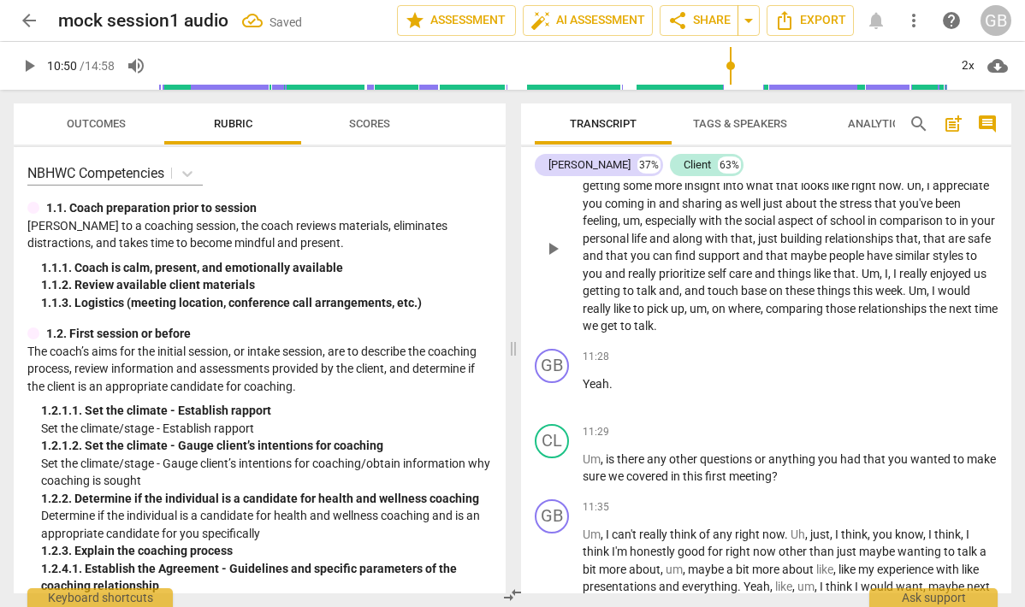
click at [597, 175] on span "Yeah" at bounding box center [596, 169] width 27 height 14
click at [872, 224] on span ". Thank you so much for sharing that. I really appreciate just getting some mor…" at bounding box center [790, 248] width 415 height 172
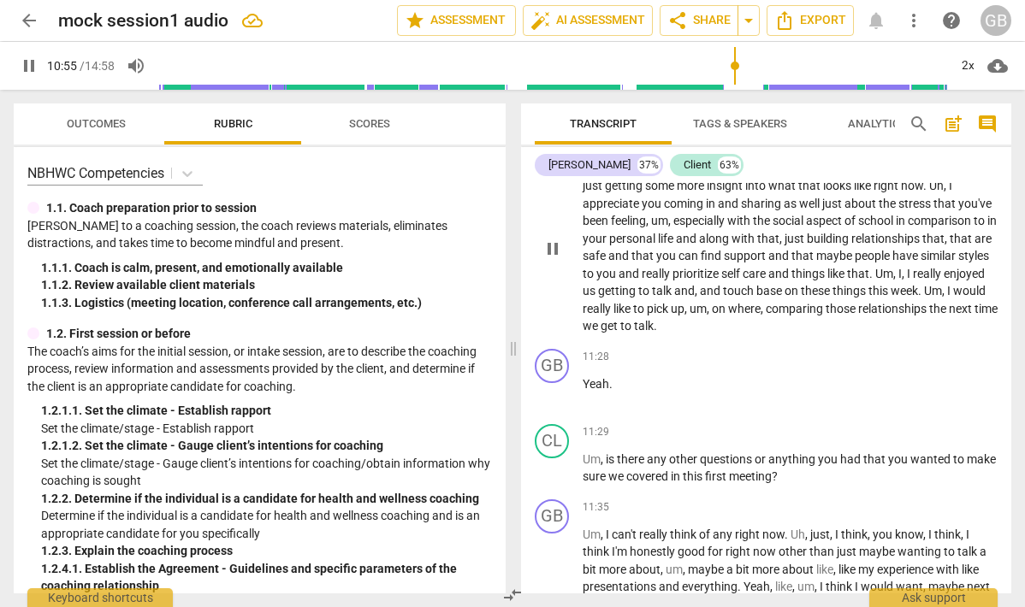
click at [775, 217] on span ". Thank you so much for sharing that. Um. I really appreciate just getting some…" at bounding box center [790, 248] width 415 height 172
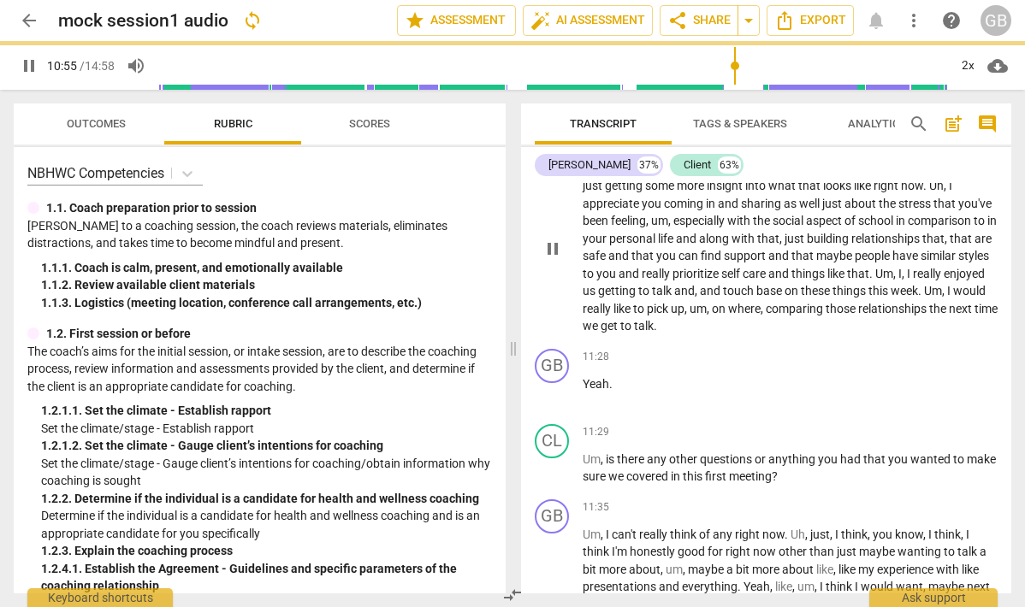
click at [775, 217] on span ". Thank you so much for sharing that. Um. I really appreciate just getting some…" at bounding box center [790, 248] width 415 height 172
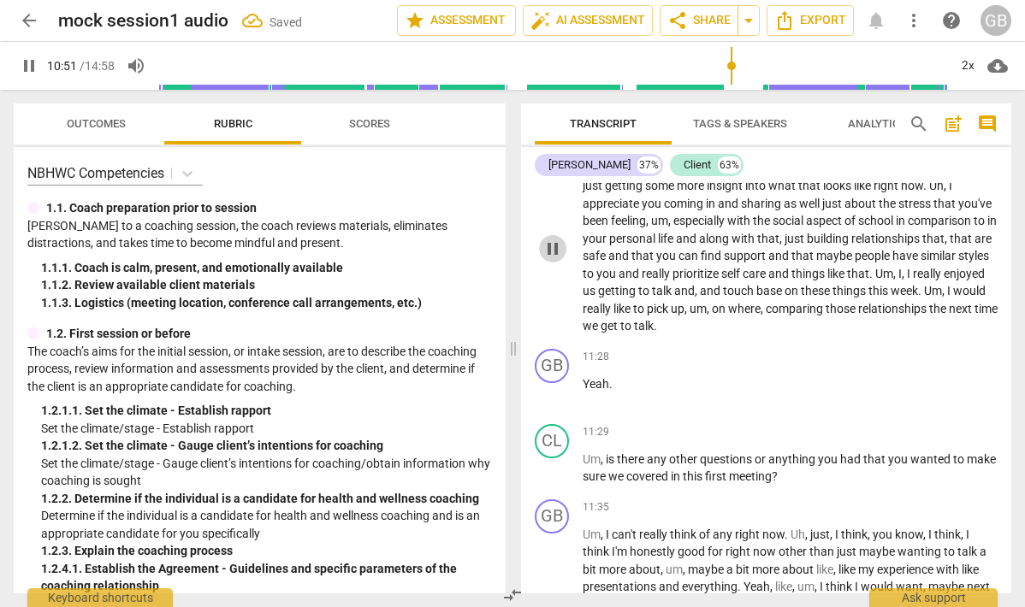
click at [546, 259] on span "pause" at bounding box center [552, 249] width 21 height 21
click at [546, 259] on span "play_arrow" at bounding box center [552, 249] width 21 height 21
click at [26, 70] on span "pause" at bounding box center [29, 66] width 21 height 21
click at [26, 70] on span "play_arrow" at bounding box center [29, 66] width 21 height 21
click at [26, 70] on span "pause" at bounding box center [29, 66] width 21 height 21
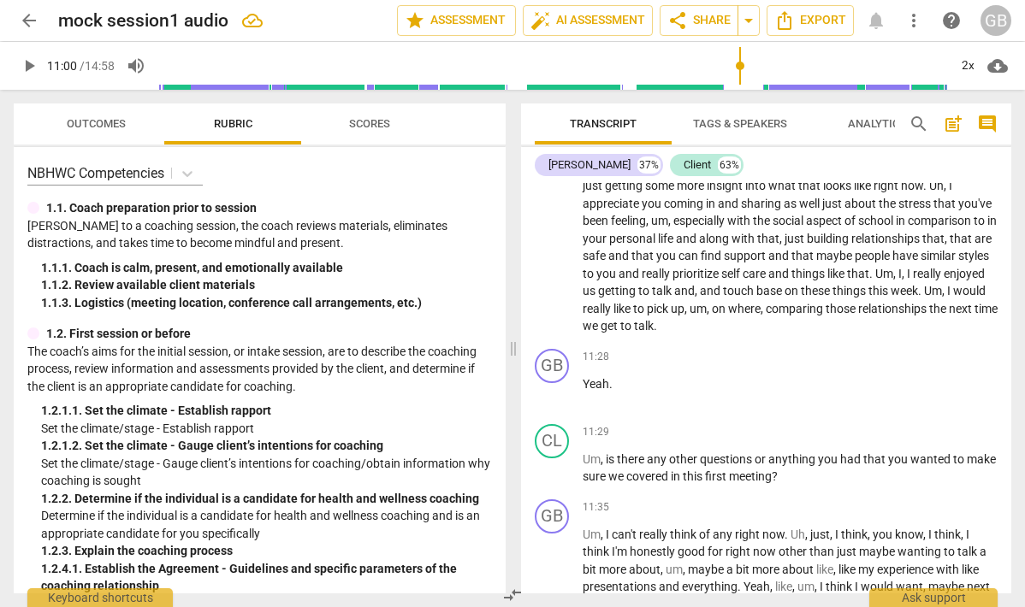
click at [28, 66] on span "play_arrow" at bounding box center [29, 66] width 21 height 21
click at [28, 66] on span "pause" at bounding box center [29, 66] width 21 height 21
click at [28, 66] on span "play_arrow" at bounding box center [29, 66] width 21 height 21
click at [28, 66] on span "pause" at bounding box center [29, 66] width 21 height 21
type input "670"
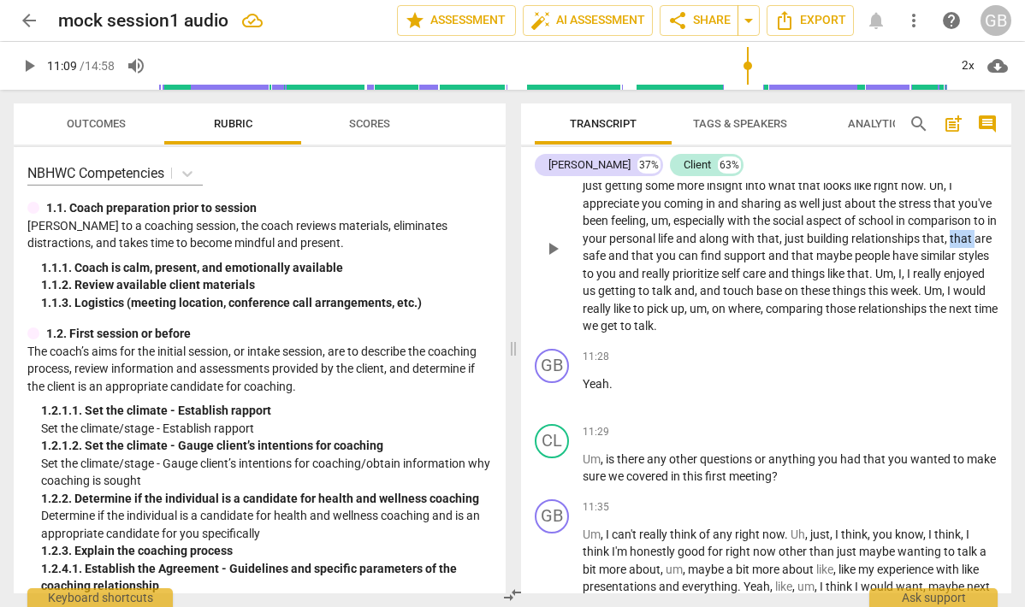
drag, startPoint x: 703, startPoint y: 305, endPoint x: 680, endPoint y: 305, distance: 23.1
click at [950, 246] on span "that" at bounding box center [962, 239] width 25 height 14
click at [38, 62] on span "play_arrow" at bounding box center [29, 66] width 21 height 21
click at [38, 62] on span "pause" at bounding box center [29, 66] width 21 height 21
type input "675"
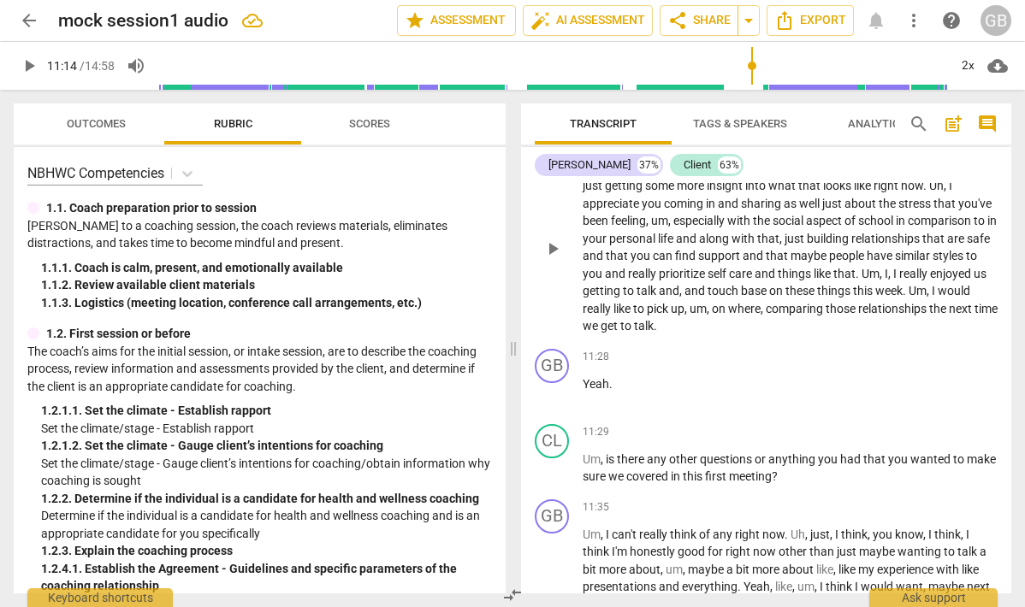
click at [659, 281] on span "really" at bounding box center [643, 274] width 31 height 14
click at [33, 67] on span "play_arrow" at bounding box center [29, 66] width 21 height 21
click at [33, 67] on span "pause" at bounding box center [29, 66] width 21 height 21
click at [32, 66] on span "play_arrow" at bounding box center [29, 66] width 21 height 21
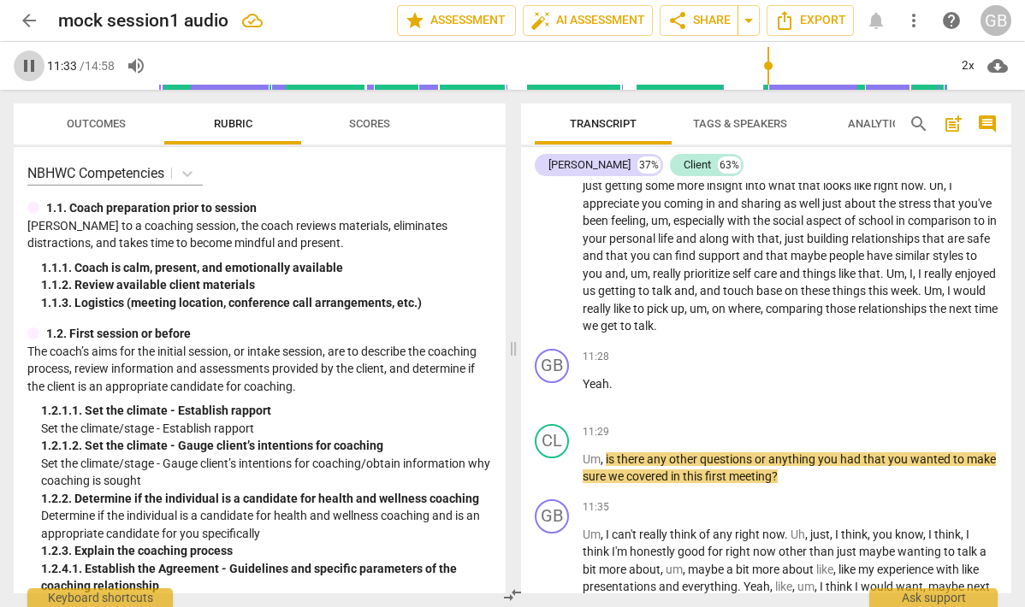
click at [32, 66] on span "pause" at bounding box center [29, 66] width 21 height 21
type input "693"
click at [545, 383] on div "GB" at bounding box center [552, 366] width 34 height 34
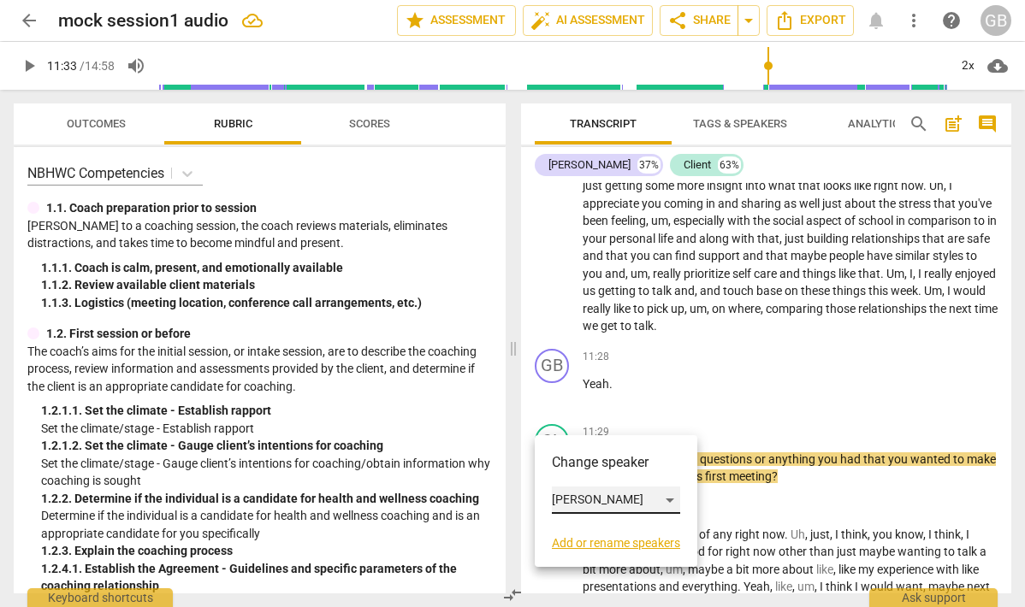
click at [588, 503] on div "[PERSON_NAME]" at bounding box center [616, 500] width 128 height 27
click at [599, 529] on li "Client" at bounding box center [617, 533] width 130 height 33
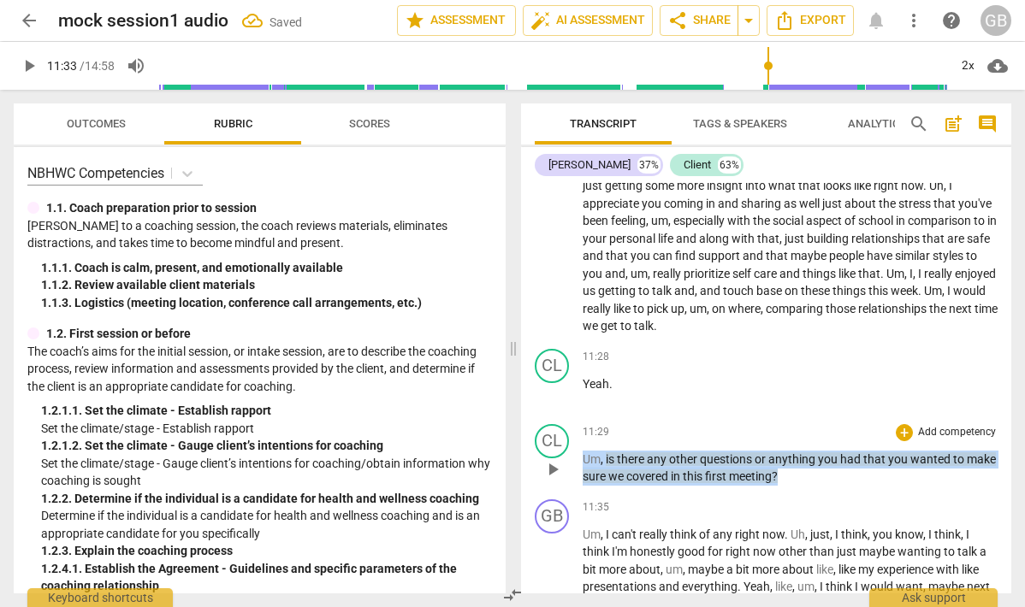
drag, startPoint x: 816, startPoint y: 529, endPoint x: 580, endPoint y: 512, distance: 236.7
click at [580, 493] on div "CL play_arrow pause 11:29 + Add competency keyboard_arrow_right Um , is there a…" at bounding box center [766, 455] width 490 height 75
click at [598, 466] on span "Um" at bounding box center [592, 460] width 18 height 14
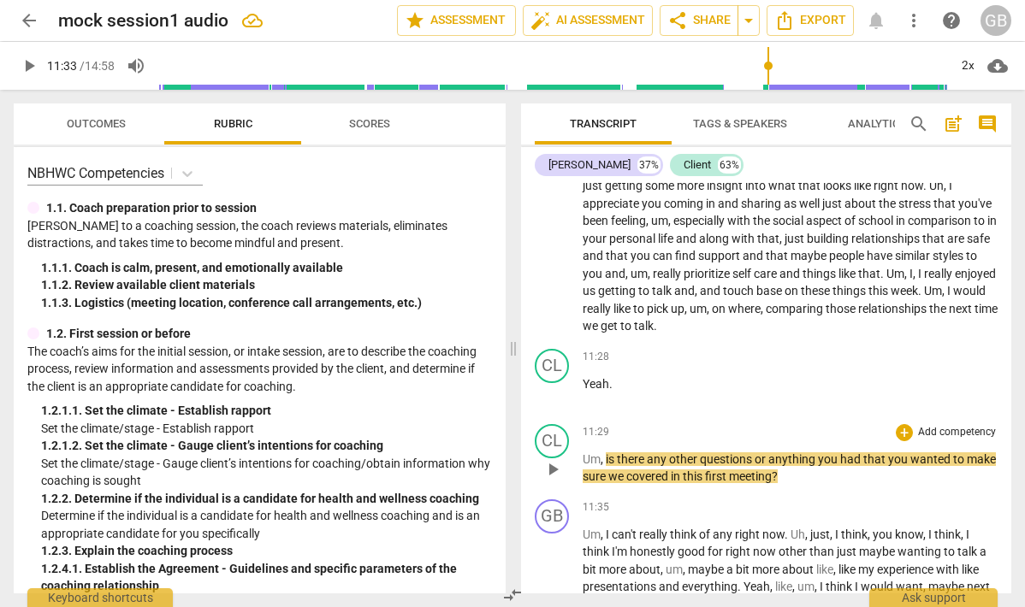
click at [607, 466] on span "is" at bounding box center [611, 460] width 11 height 14
click at [569, 486] on div "CL play_arrow pause" at bounding box center [559, 455] width 48 height 62
click at [559, 459] on div "CL" at bounding box center [552, 441] width 34 height 34
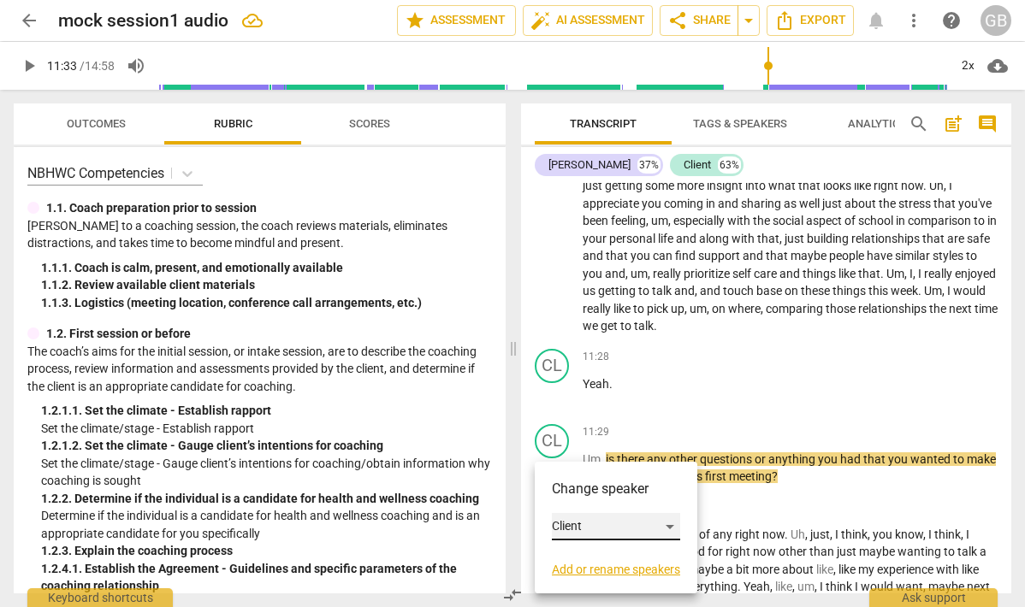
click at [575, 530] on div "Client" at bounding box center [616, 526] width 128 height 27
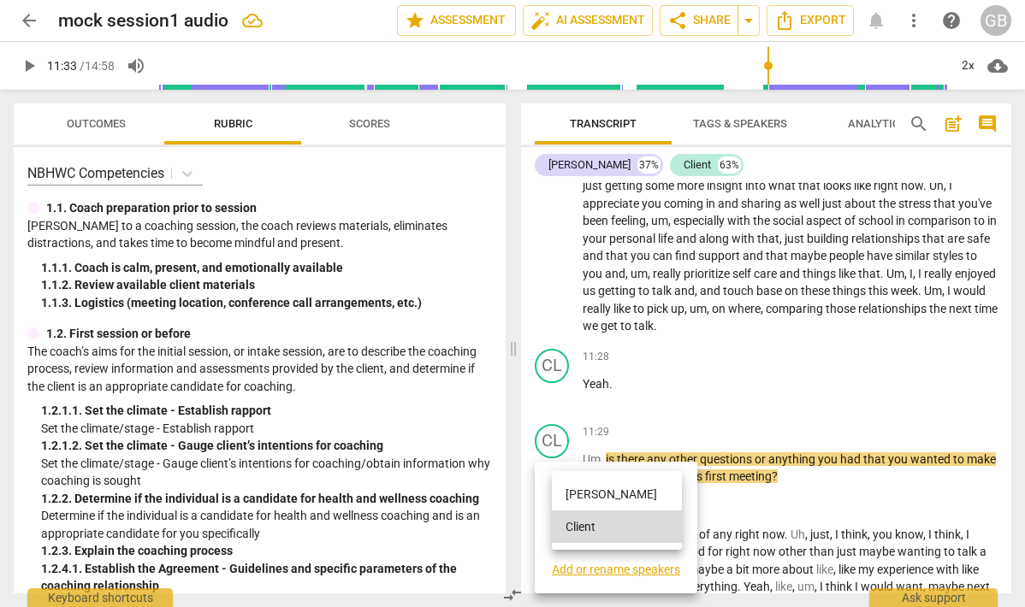
click at [590, 496] on li "[PERSON_NAME]" at bounding box center [617, 494] width 130 height 33
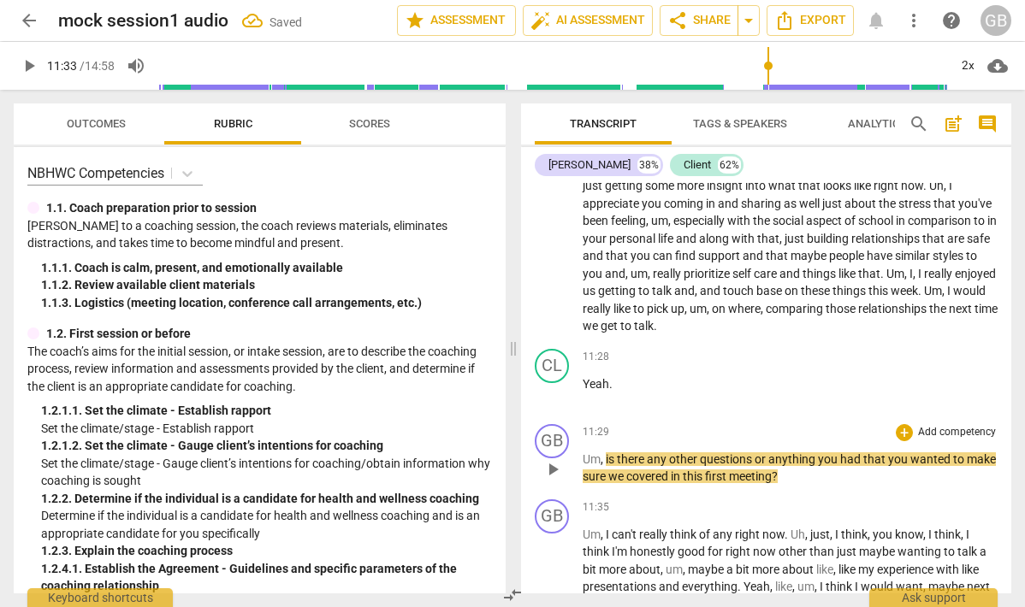
click at [610, 466] on span "is" at bounding box center [611, 460] width 11 height 14
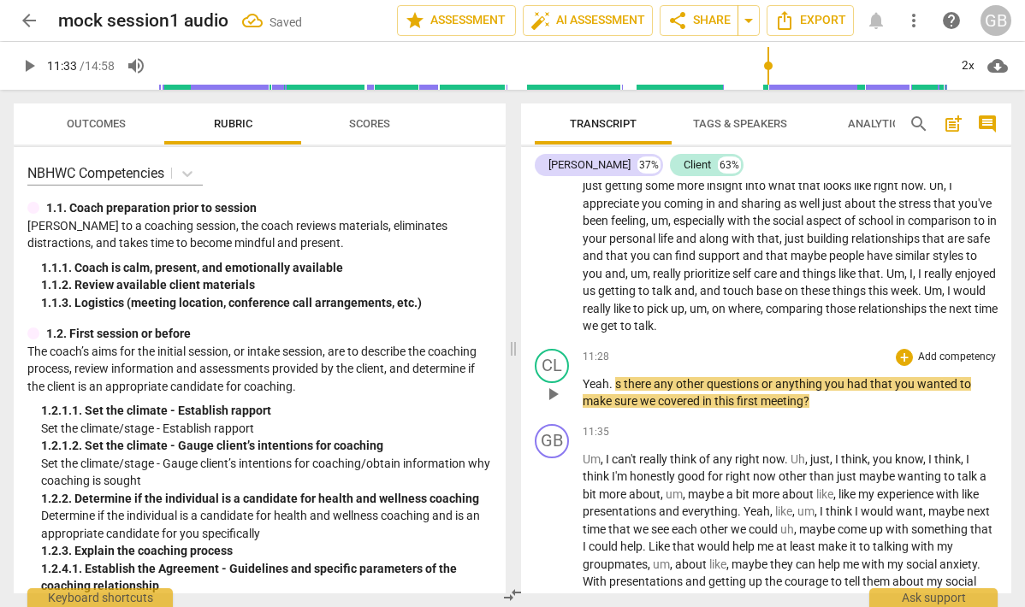
click at [615, 391] on span "s" at bounding box center [619, 384] width 9 height 14
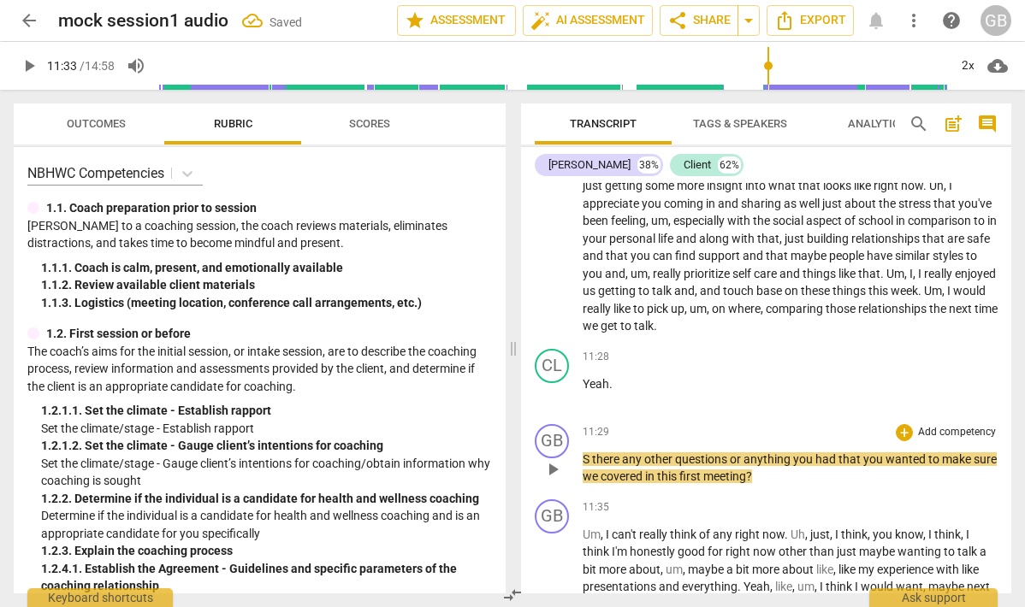
click at [590, 466] on span "S" at bounding box center [587, 460] width 9 height 14
click at [545, 480] on span "play_arrow" at bounding box center [552, 469] width 21 height 21
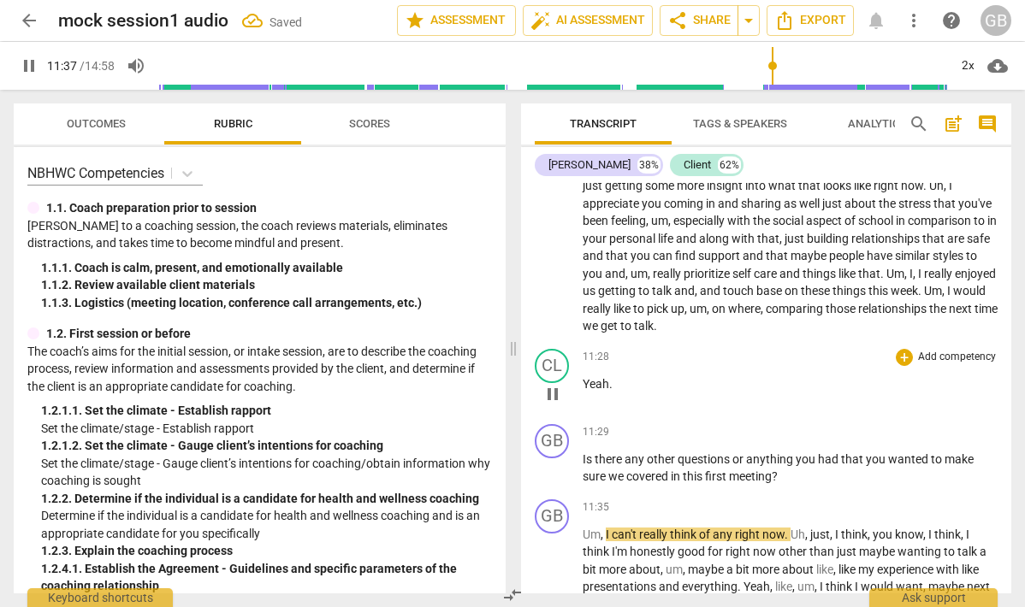
click at [609, 411] on div "11:28 + Add competency keyboard_arrow_right Yeah ." at bounding box center [790, 380] width 415 height 62
click at [603, 391] on span "Yeah" at bounding box center [596, 384] width 27 height 14
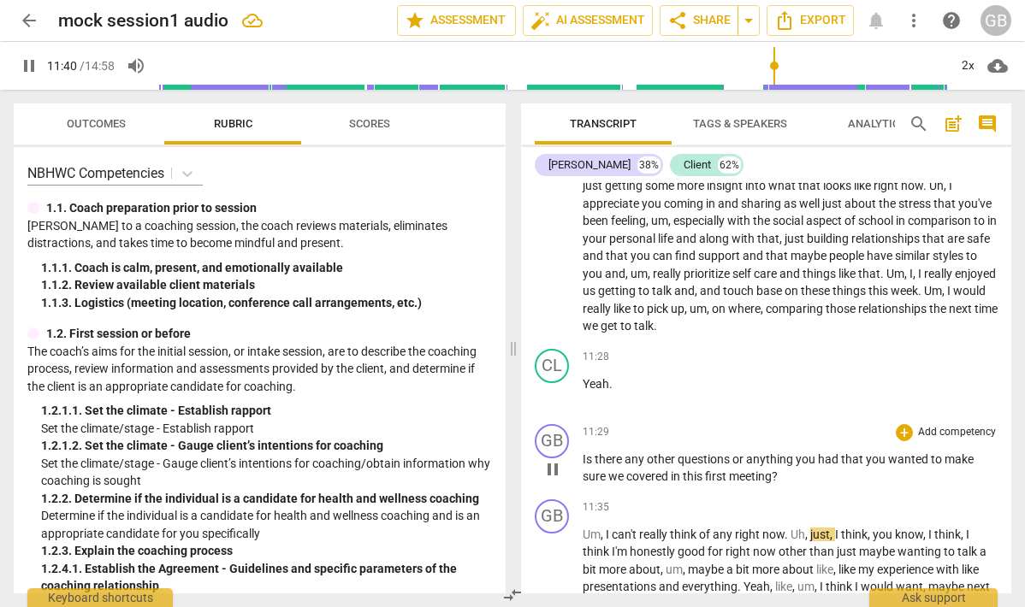
click at [618, 486] on p "Is there any other questions or anything you had that you wanted to make sure w…" at bounding box center [790, 468] width 415 height 35
click at [600, 466] on span "there" at bounding box center [610, 460] width 30 height 14
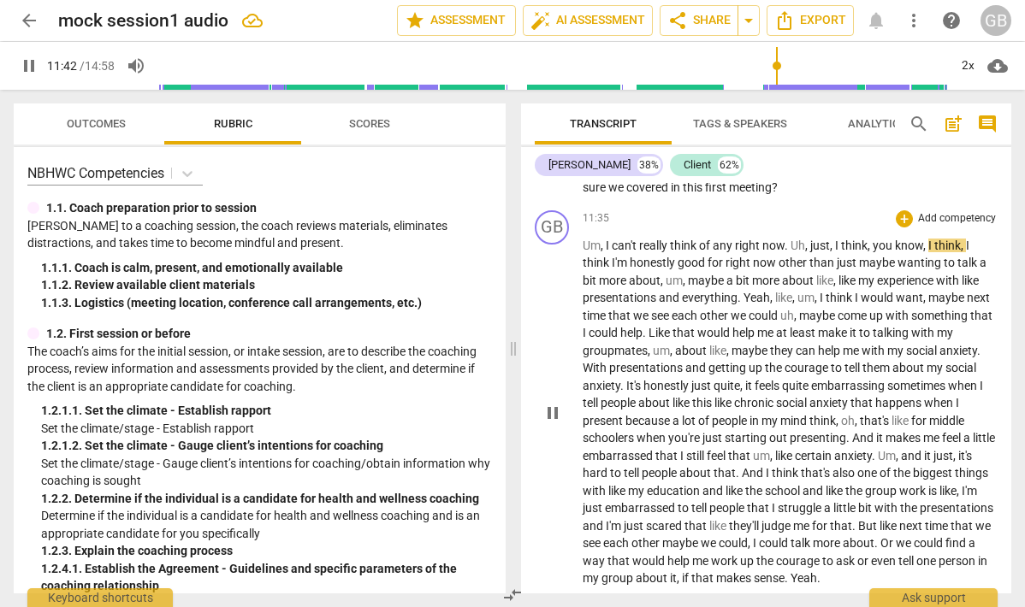
scroll to position [3733, 0]
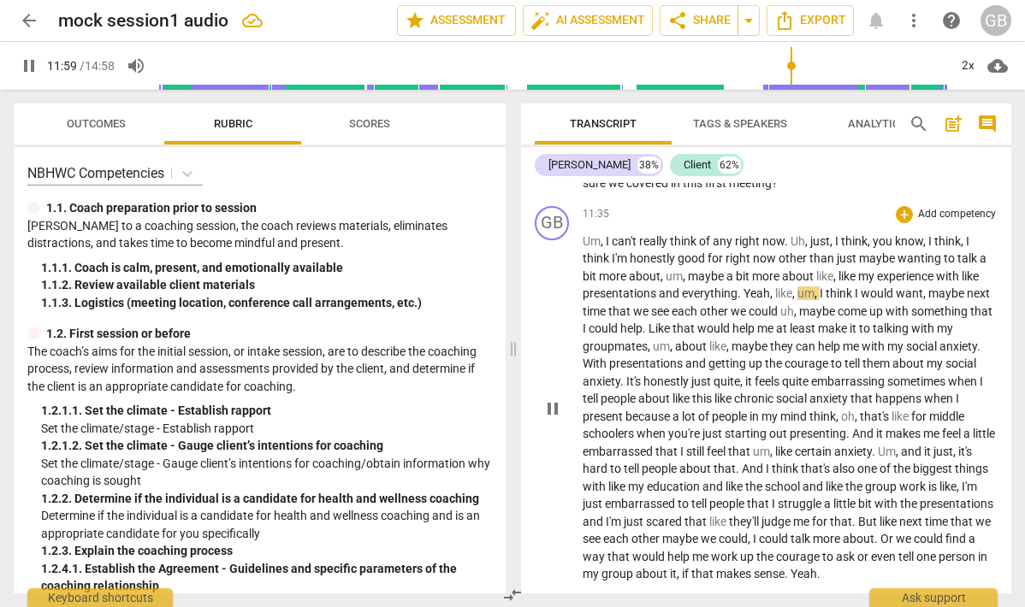
click at [747, 300] on span "Yeah" at bounding box center [756, 294] width 27 height 14
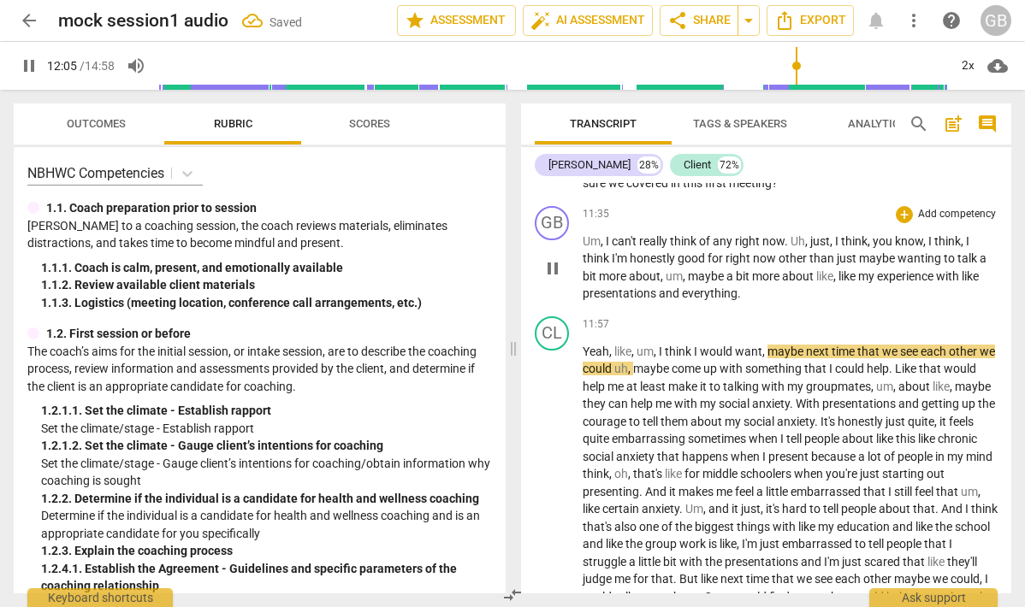
click at [561, 279] on span "pause" at bounding box center [552, 268] width 21 height 21
type input "726"
click at [614, 358] on span "like" at bounding box center [622, 352] width 17 height 14
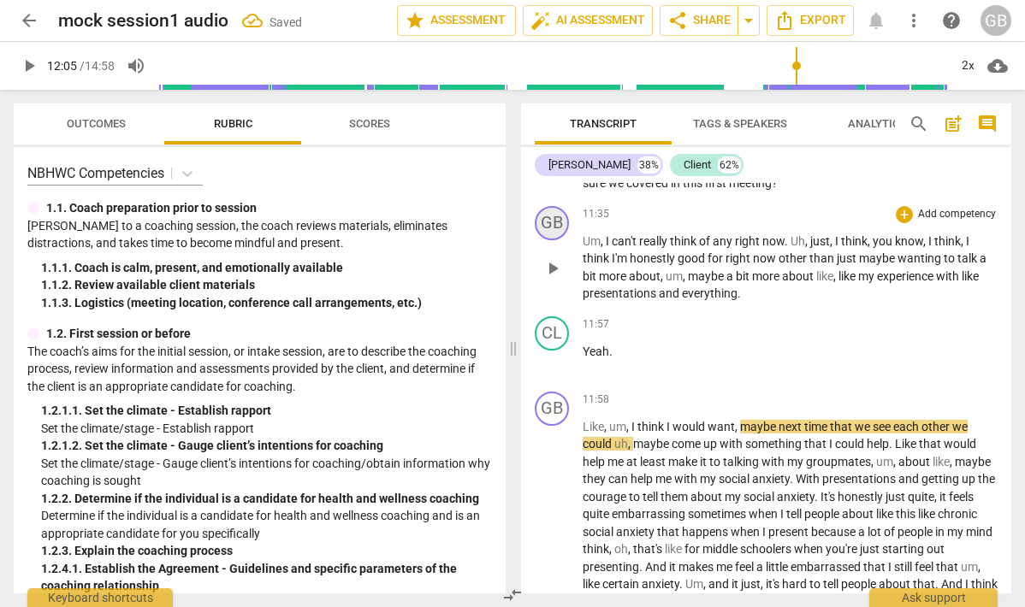
click at [553, 240] on div "GB" at bounding box center [552, 223] width 34 height 34
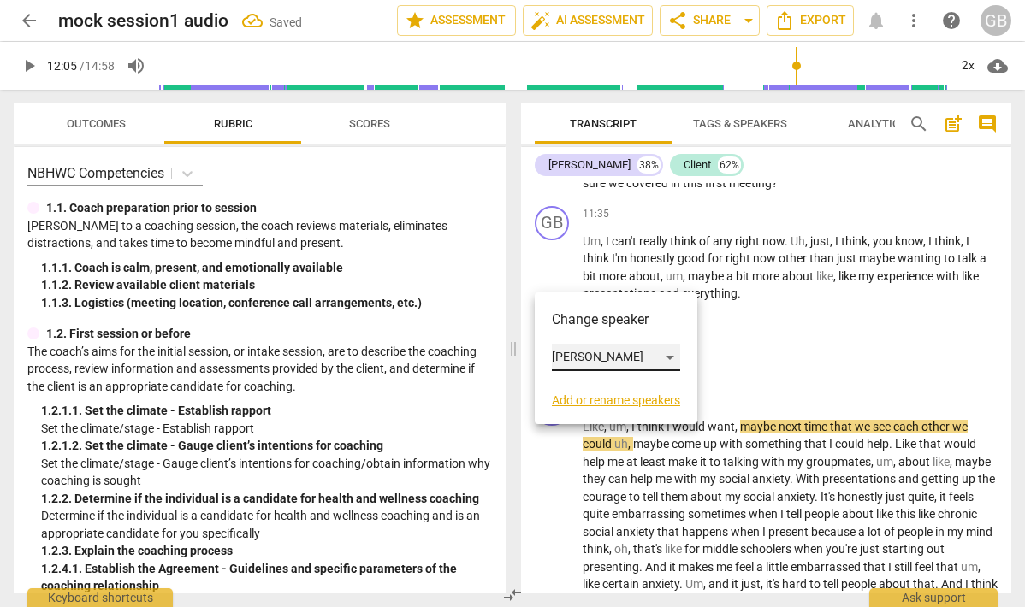
click at [580, 360] on div "[PERSON_NAME]" at bounding box center [616, 357] width 128 height 27
click at [590, 394] on li "Client" at bounding box center [617, 390] width 130 height 33
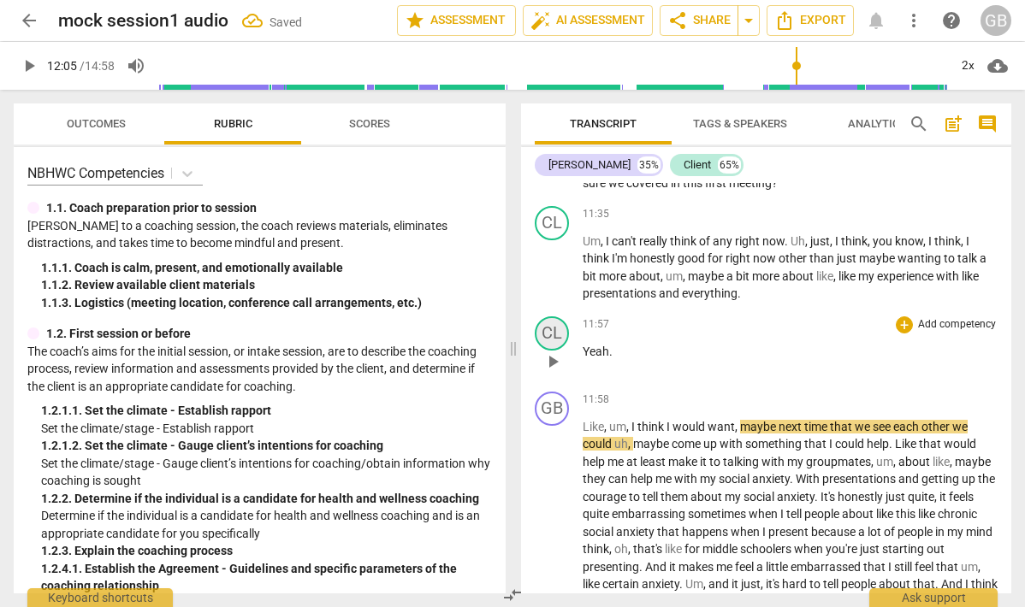
click at [556, 351] on div "CL" at bounding box center [552, 334] width 34 height 34
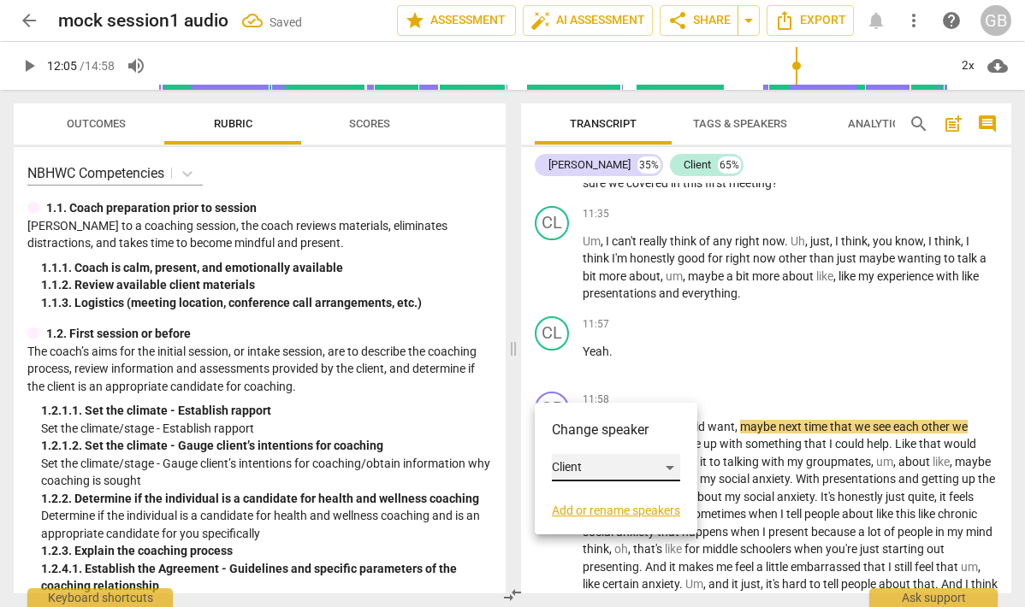
click at [586, 462] on div "Client" at bounding box center [616, 467] width 128 height 27
click at [591, 432] on li "[PERSON_NAME]" at bounding box center [617, 435] width 130 height 33
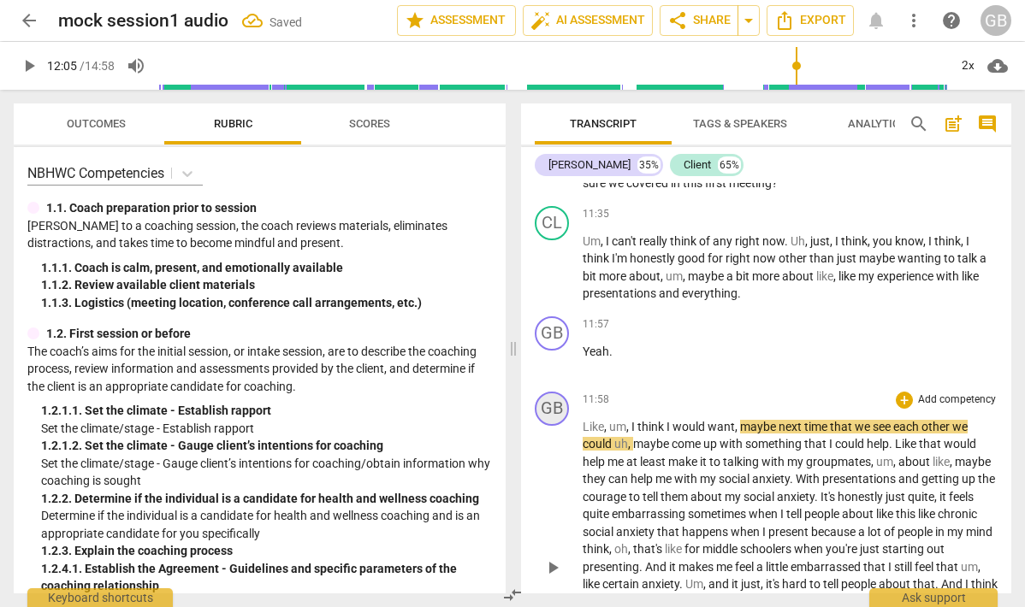
click at [554, 426] on div "GB" at bounding box center [552, 409] width 34 height 34
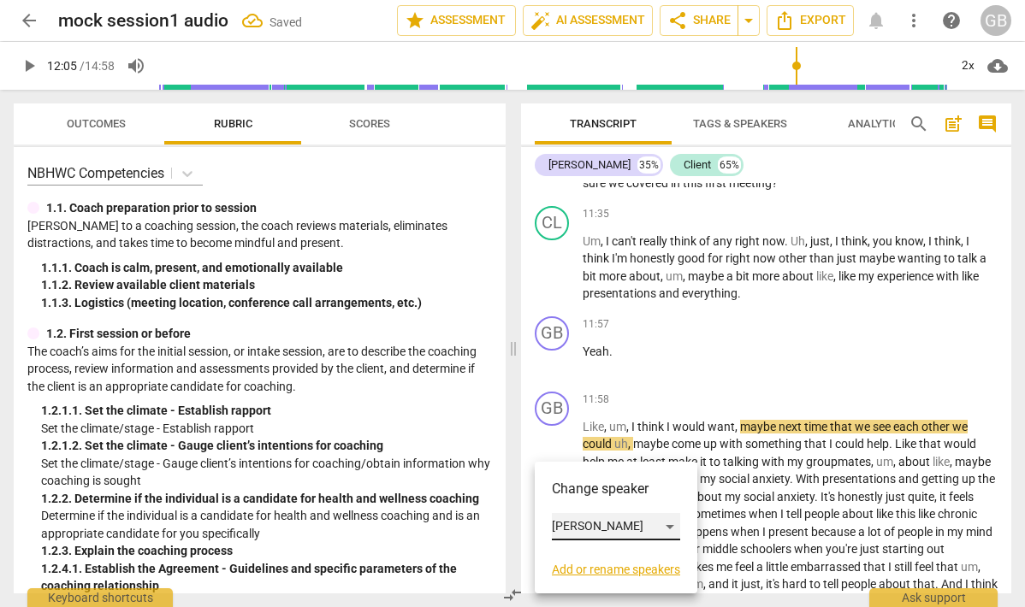
click at [583, 523] on div "[PERSON_NAME]" at bounding box center [616, 526] width 128 height 27
click at [583, 552] on li "Client" at bounding box center [617, 559] width 130 height 33
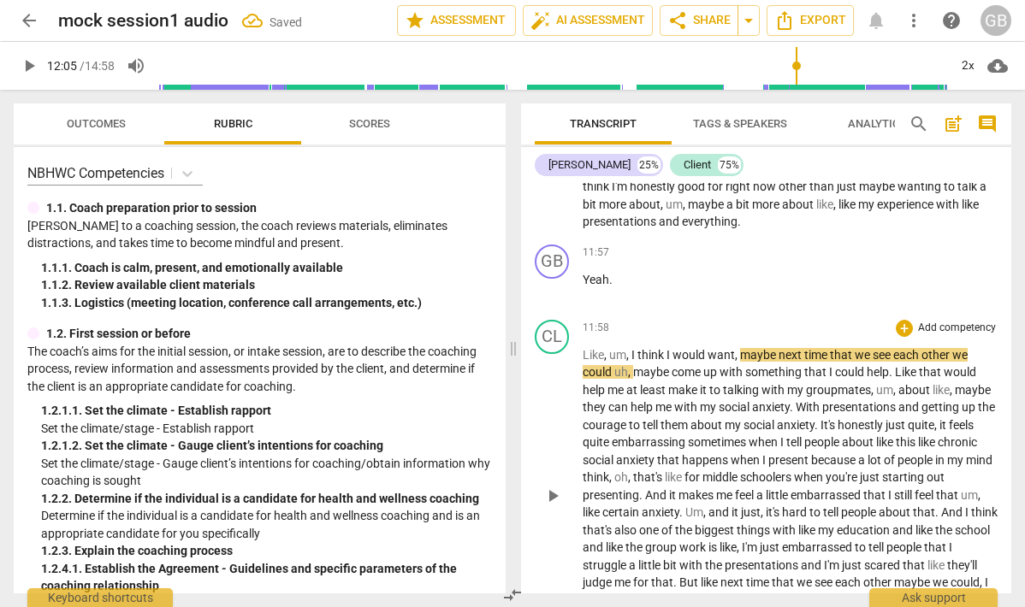
scroll to position [3811, 0]
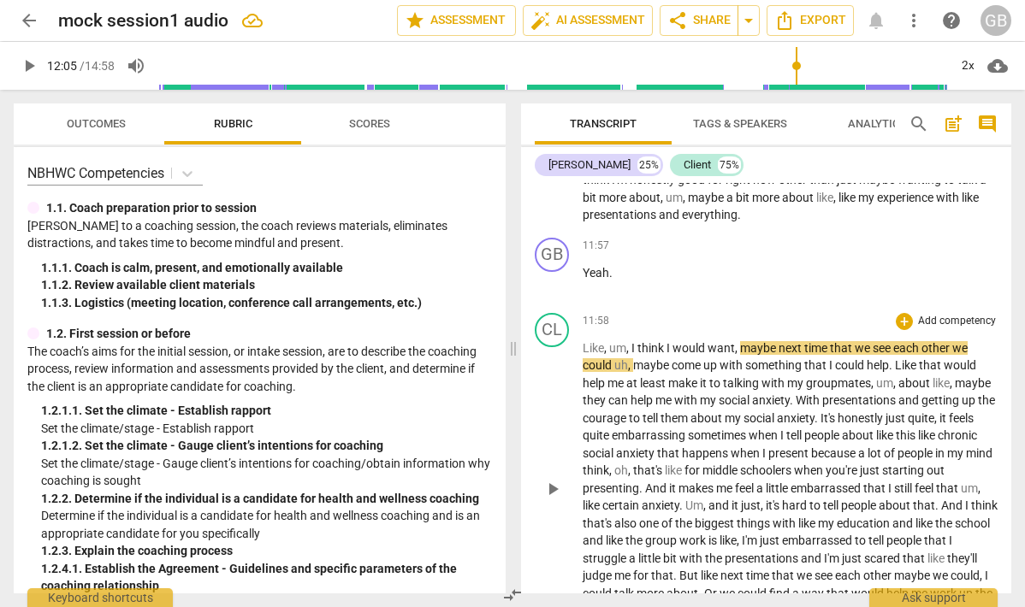
click at [669, 355] on span "I" at bounding box center [669, 348] width 6 height 14
click at [548, 500] on span "play_arrow" at bounding box center [552, 489] width 21 height 21
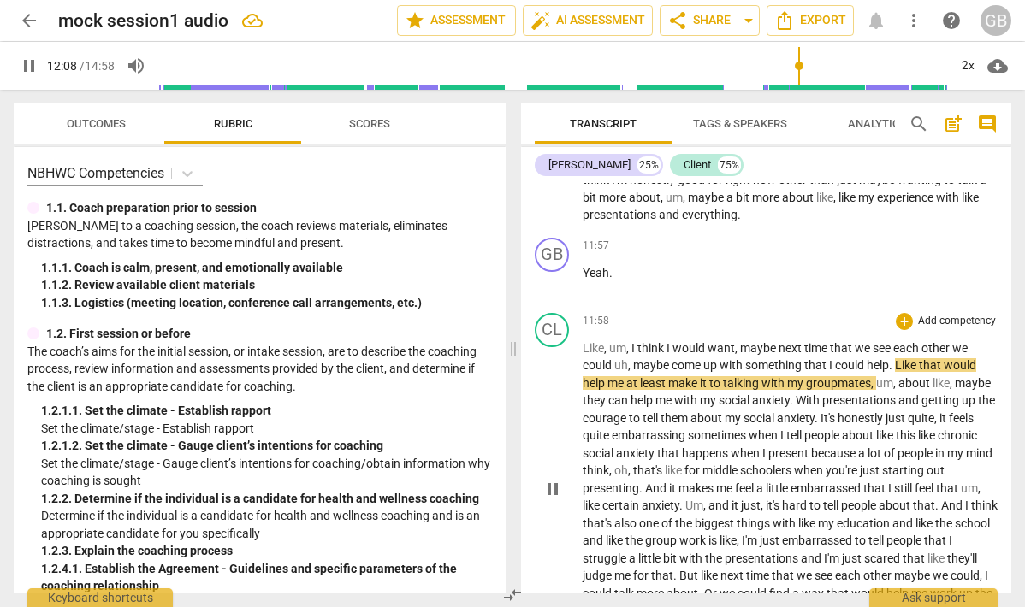
click at [548, 500] on span "pause" at bounding box center [552, 489] width 21 height 21
click at [597, 355] on span "Like" at bounding box center [593, 348] width 21 height 14
click at [597, 280] on span "Yeah" at bounding box center [596, 273] width 27 height 14
click at [607, 204] on span "more" at bounding box center [614, 198] width 30 height 14
click at [607, 187] on span "think" at bounding box center [597, 180] width 29 height 14
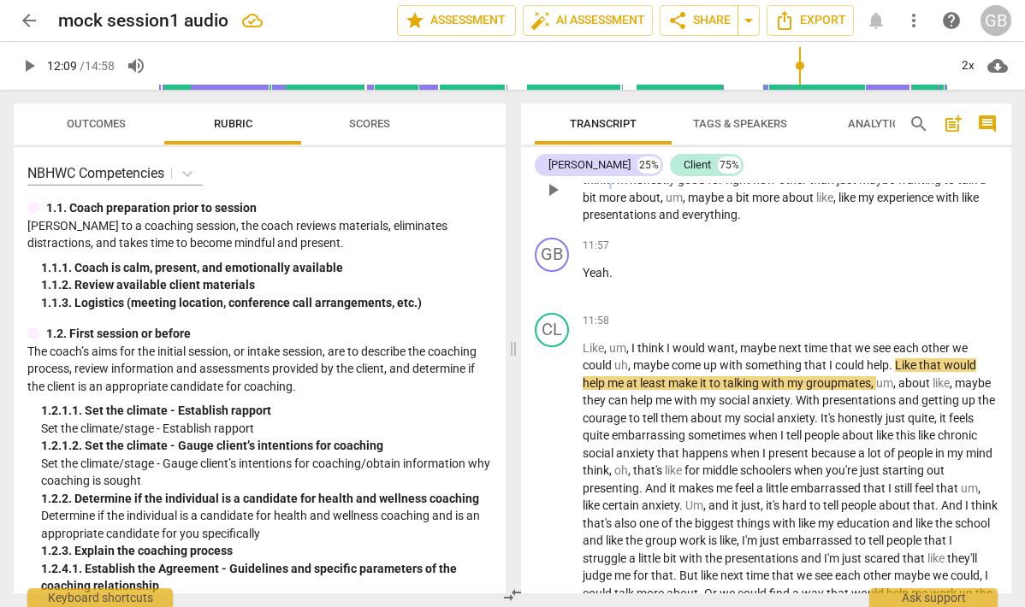
click at [607, 187] on span "think" at bounding box center [597, 180] width 29 height 14
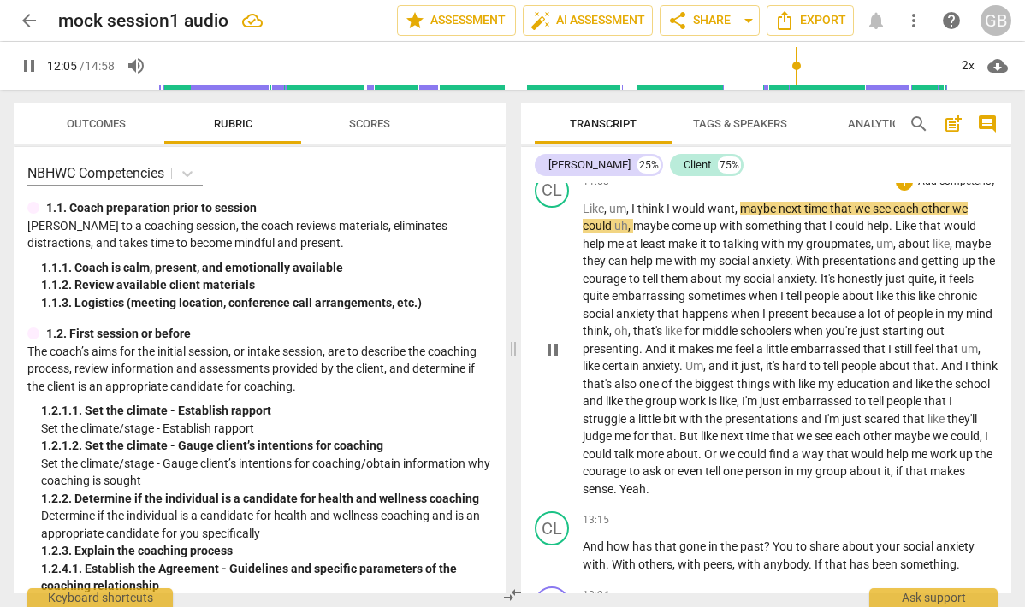
scroll to position [3961, 0]
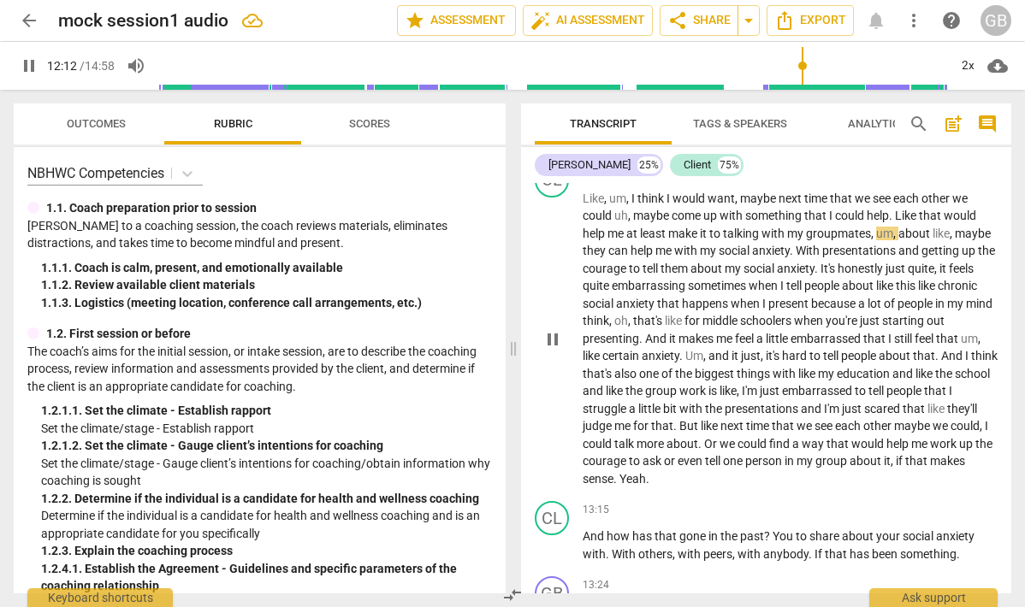
click at [837, 222] on span "could" at bounding box center [851, 216] width 32 height 14
type input "733"
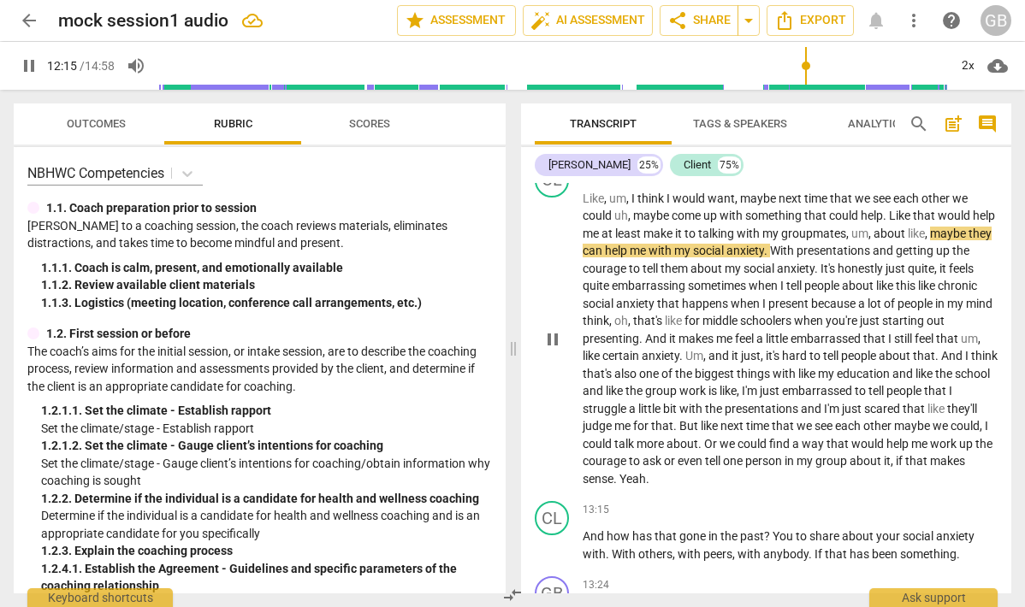
click at [887, 222] on span "." at bounding box center [886, 216] width 6 height 14
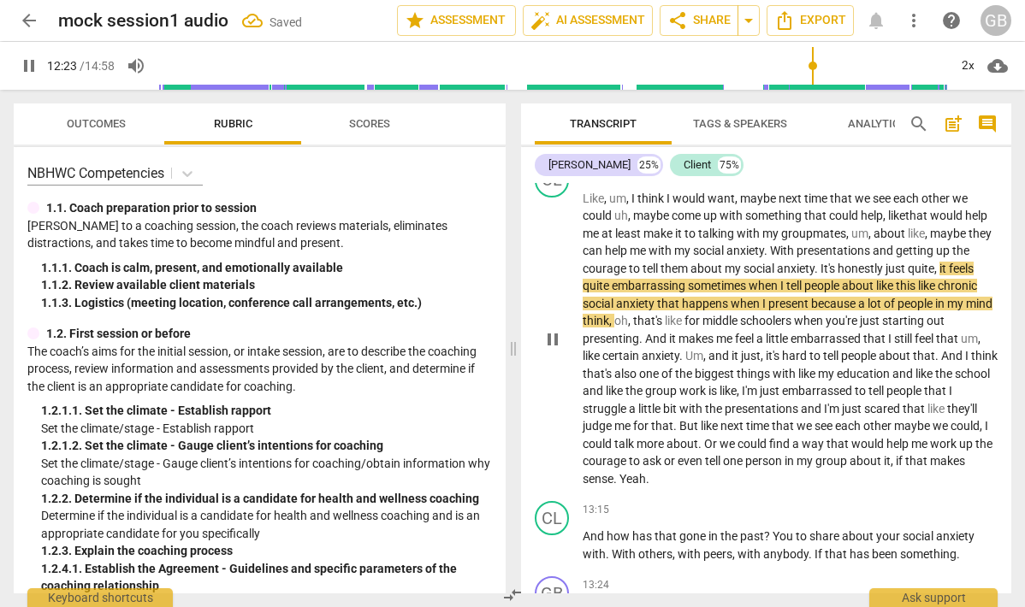
click at [901, 222] on span "like" at bounding box center [896, 216] width 17 height 14
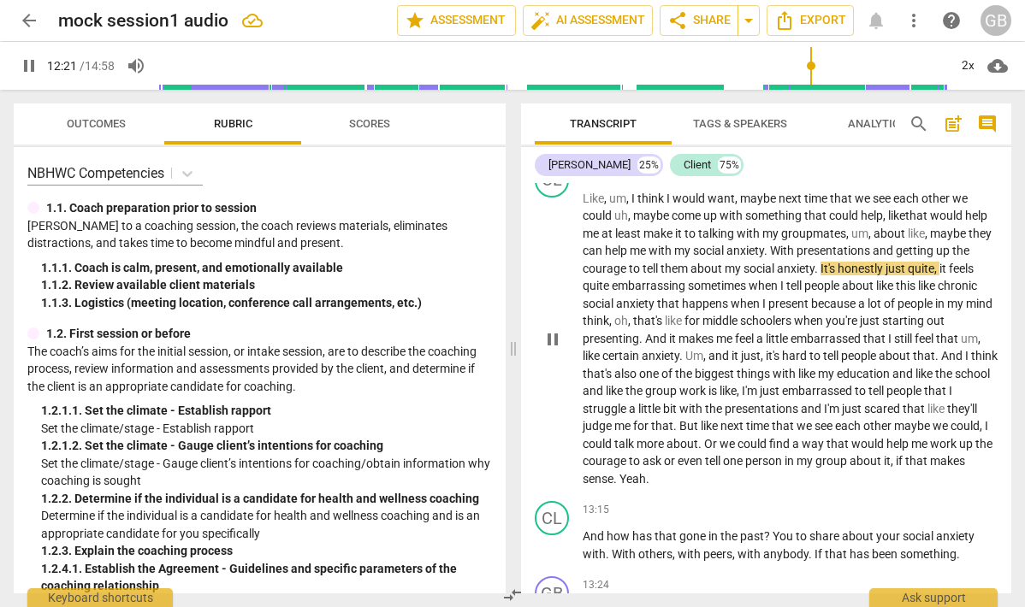
click at [797, 258] on span "With" at bounding box center [783, 251] width 27 height 14
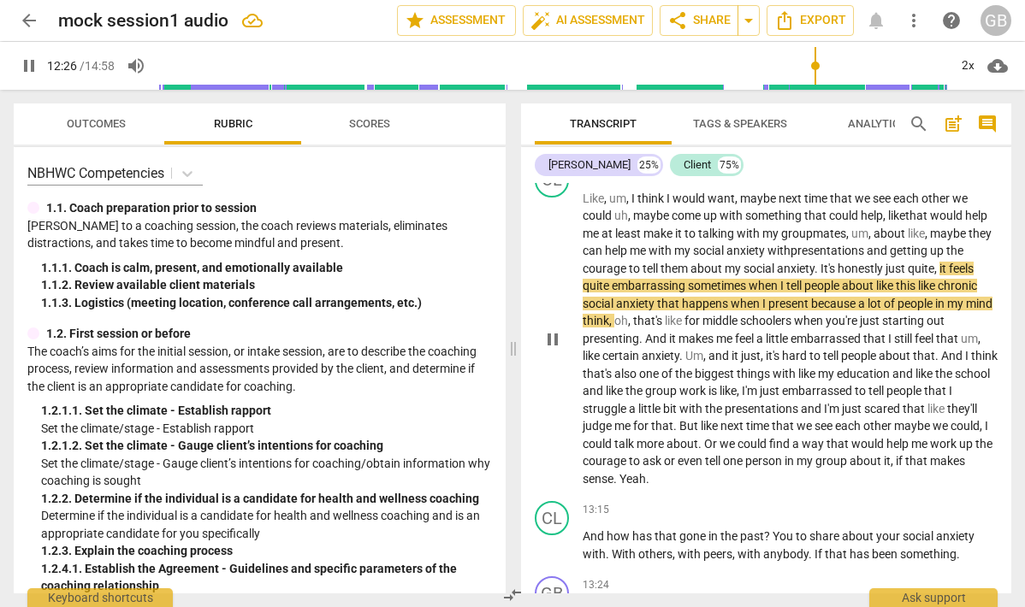
click at [791, 258] on span "ith" at bounding box center [784, 251] width 14 height 14
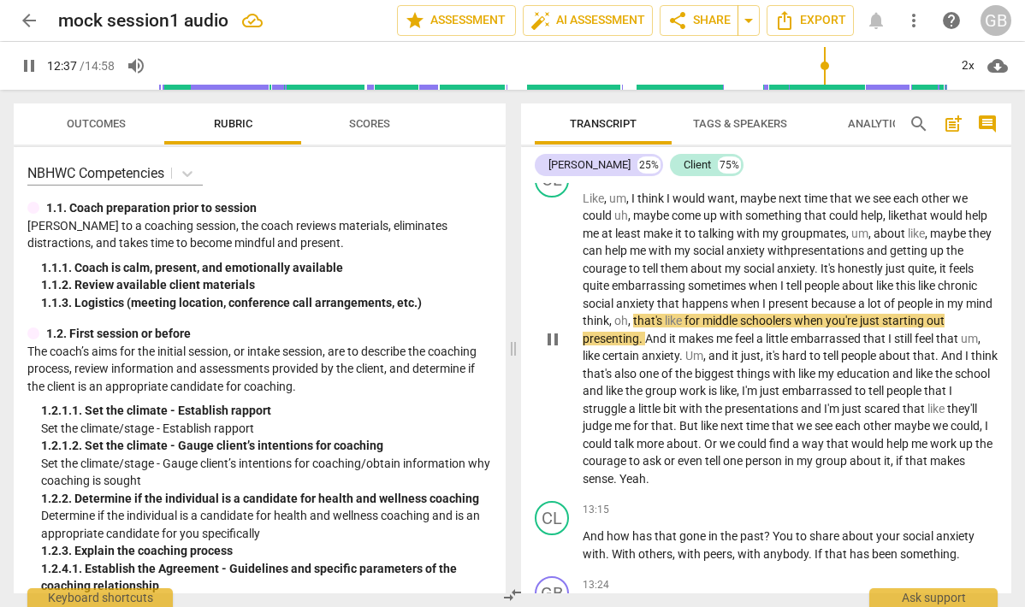
click at [628, 328] on span "oh" at bounding box center [621, 321] width 14 height 14
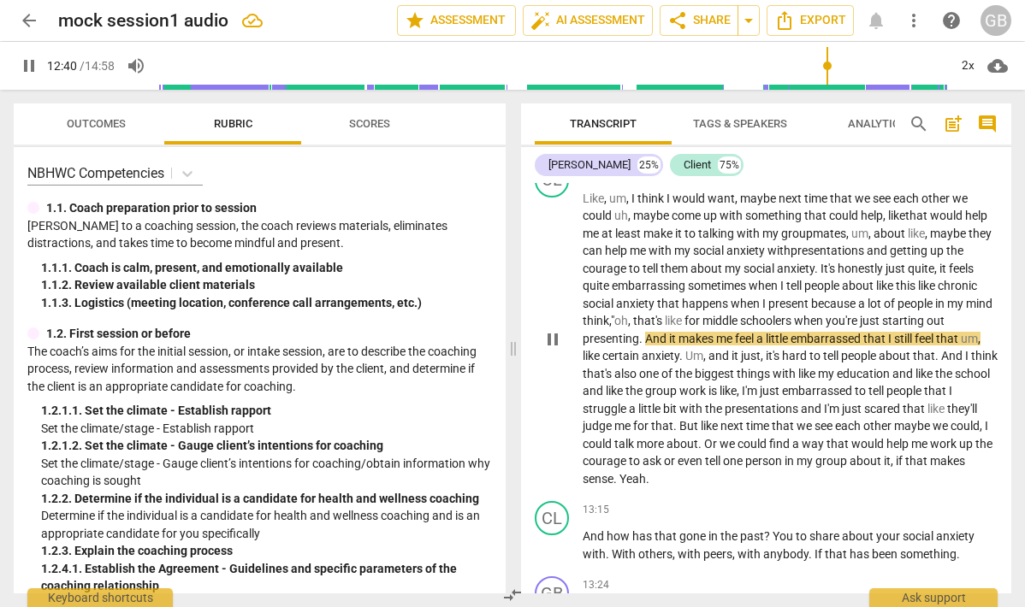
click at [702, 382] on p "Like , um , I think I would want , maybe next time that we see each other we co…" at bounding box center [790, 339] width 415 height 299
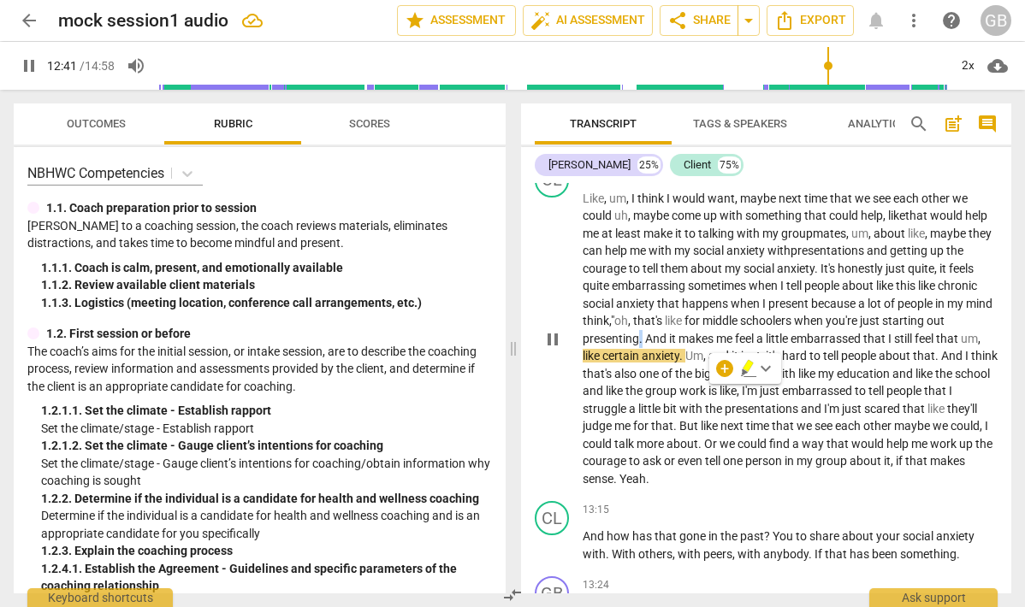
click at [609, 328] on span "think" at bounding box center [596, 321] width 27 height 14
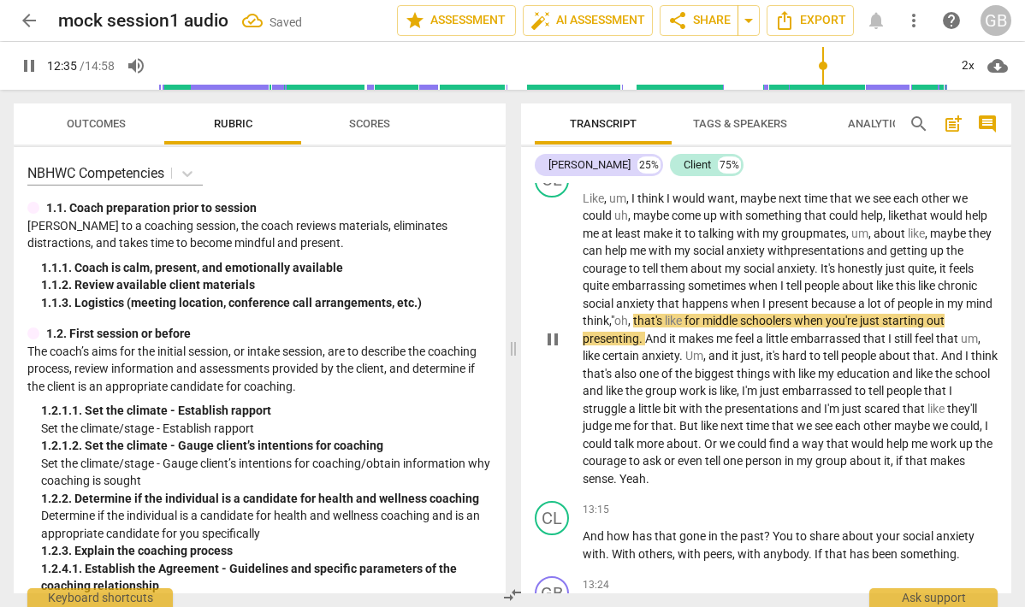
click at [645, 346] on span "." at bounding box center [642, 339] width 6 height 14
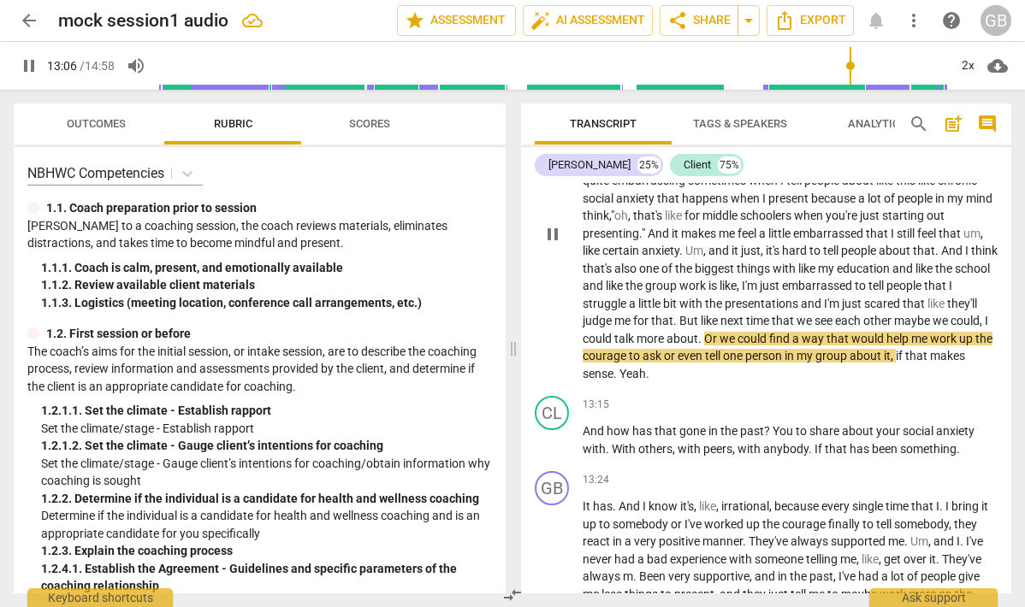
scroll to position [4073, 0]
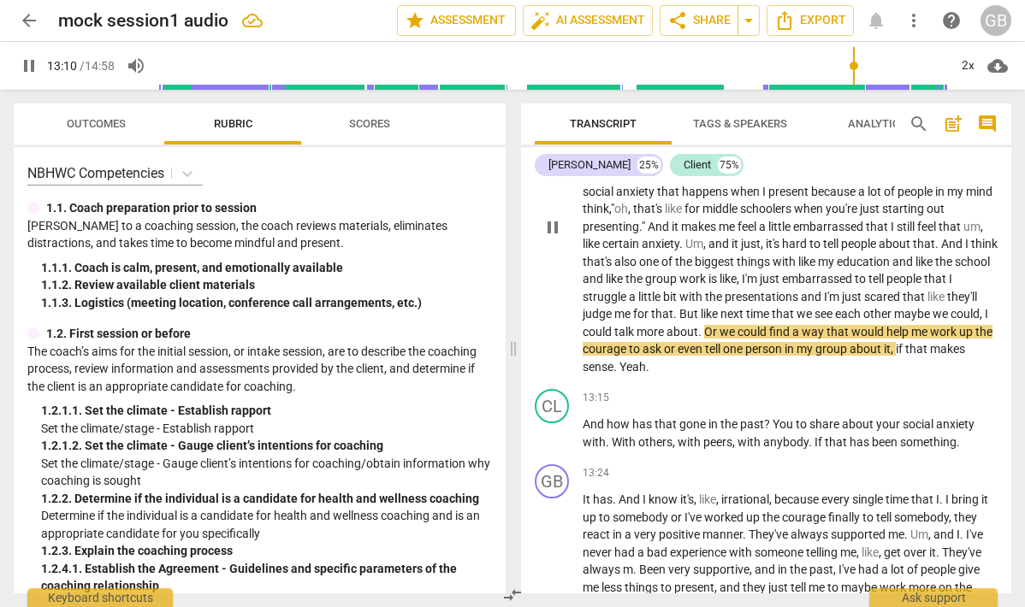
click at [698, 339] on span "about" at bounding box center [682, 332] width 32 height 14
click at [704, 339] on span "." at bounding box center [701, 332] width 6 height 14
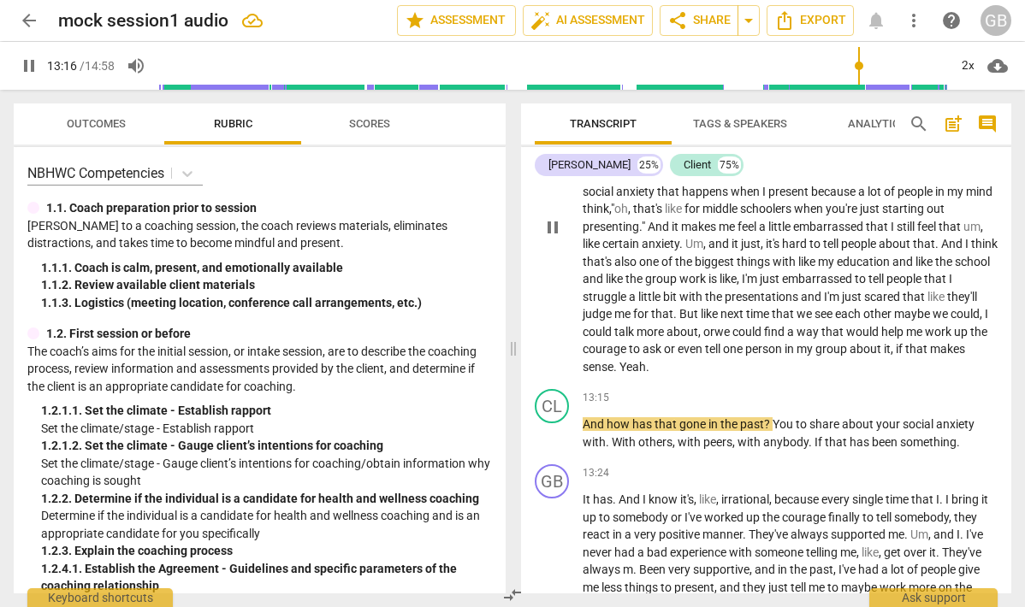
click at [732, 339] on span "we" at bounding box center [723, 332] width 18 height 14
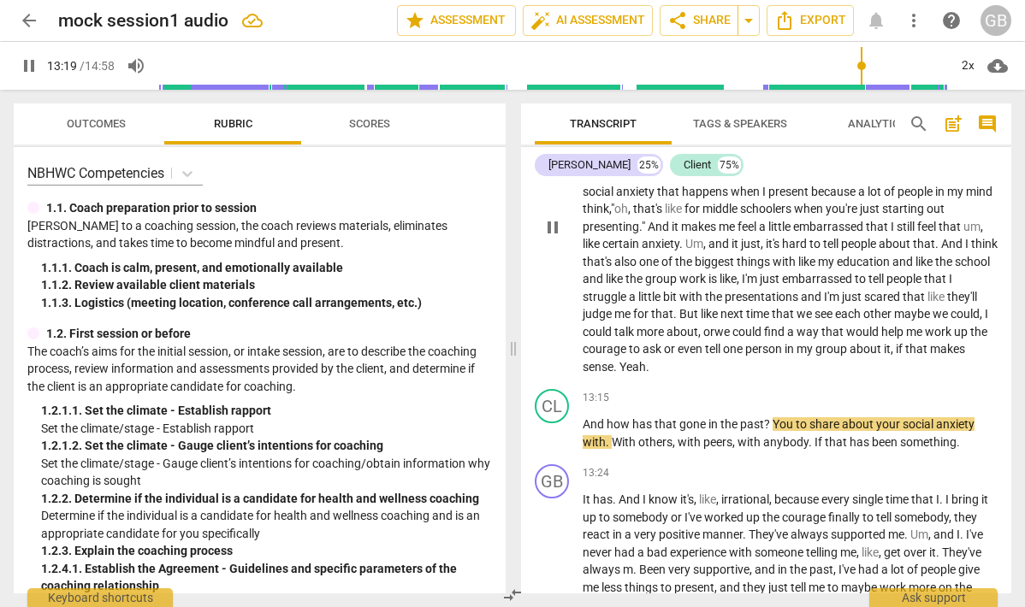
click at [646, 374] on span "Yeah" at bounding box center [632, 367] width 27 height 14
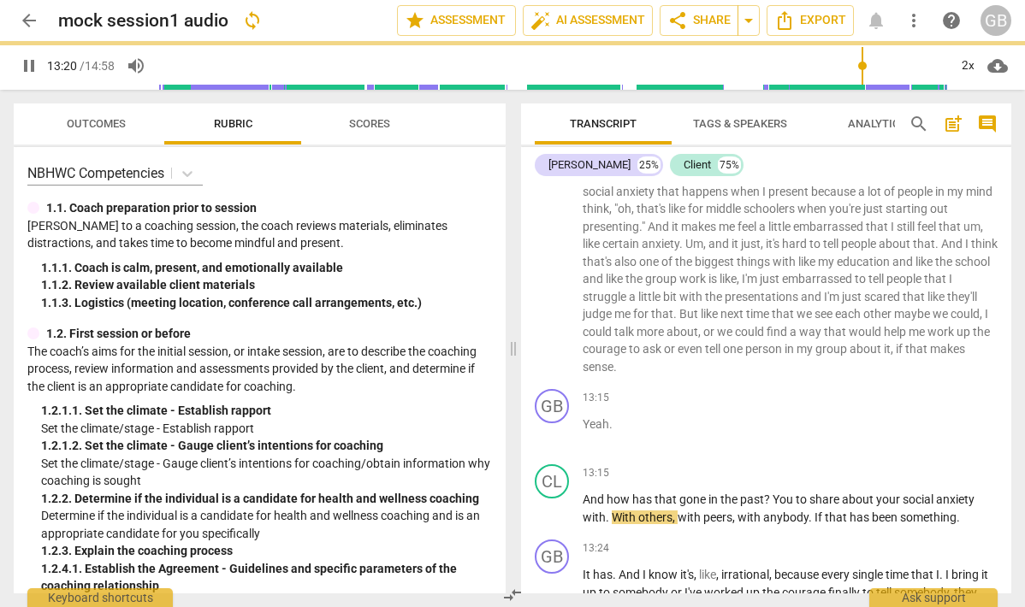
scroll to position [4149, 0]
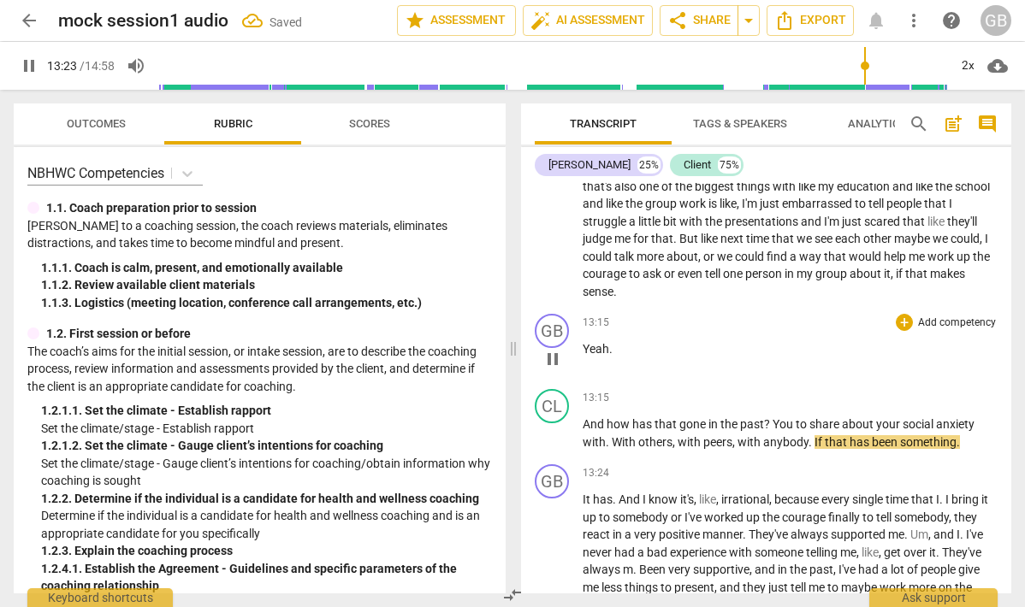
click at [549, 370] on span "pause" at bounding box center [552, 359] width 21 height 21
type input "804"
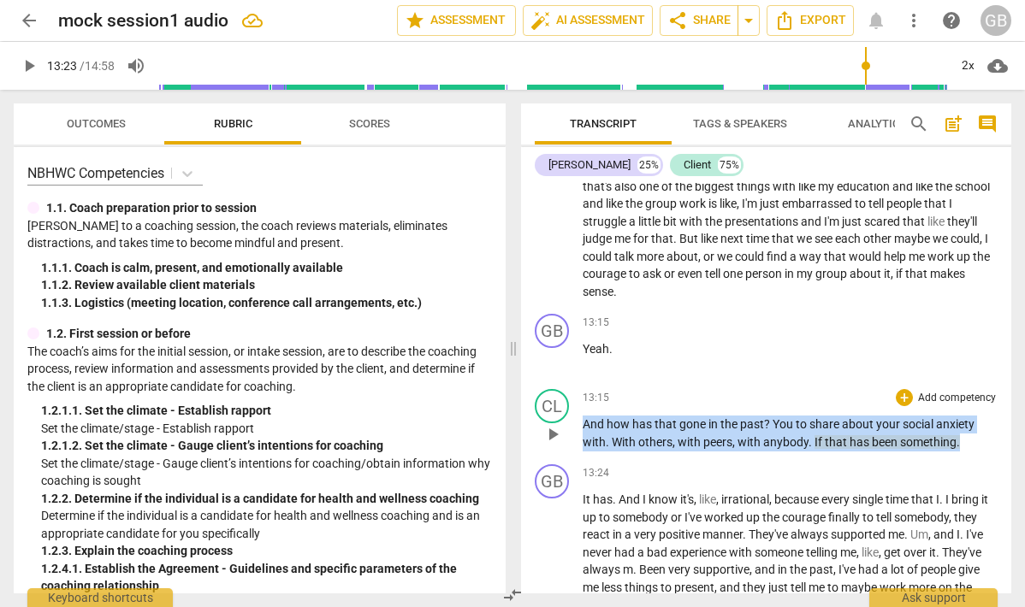
drag, startPoint x: 584, startPoint y: 478, endPoint x: 971, endPoint y: 488, distance: 386.8
click at [971, 451] on p "And how has that gone in the past ? You to share about your [MEDICAL_DATA] with…" at bounding box center [790, 433] width 415 height 35
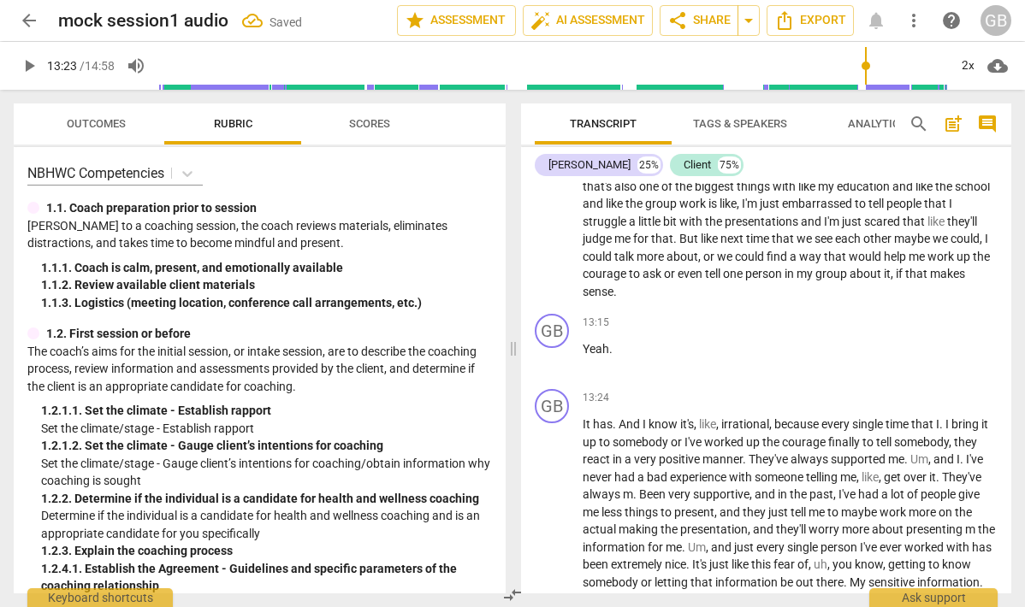
click at [627, 358] on p "Yeah ." at bounding box center [790, 350] width 415 height 18
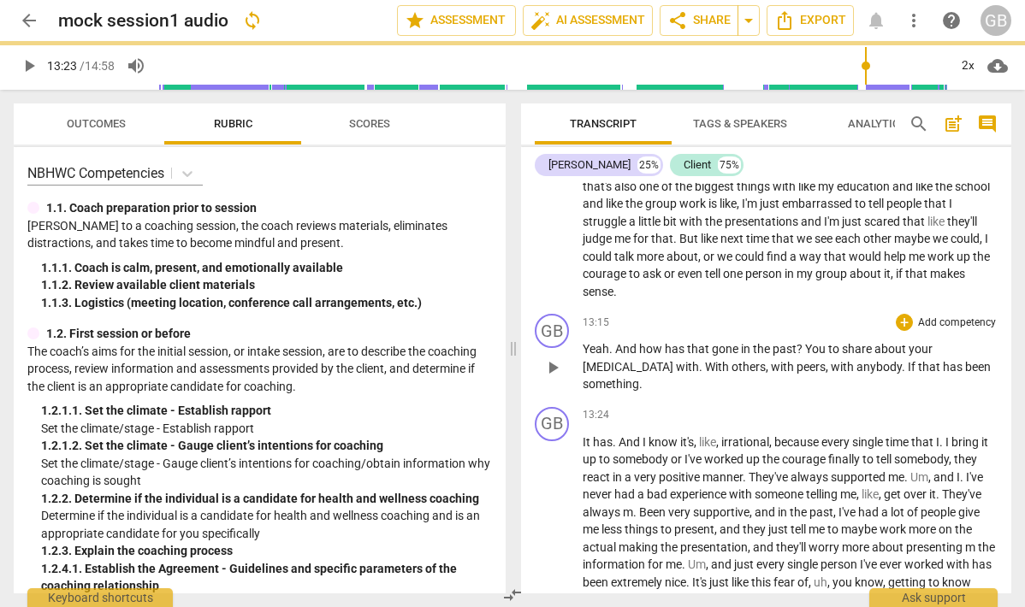
click at [594, 356] on span "Yeah" at bounding box center [596, 349] width 27 height 14
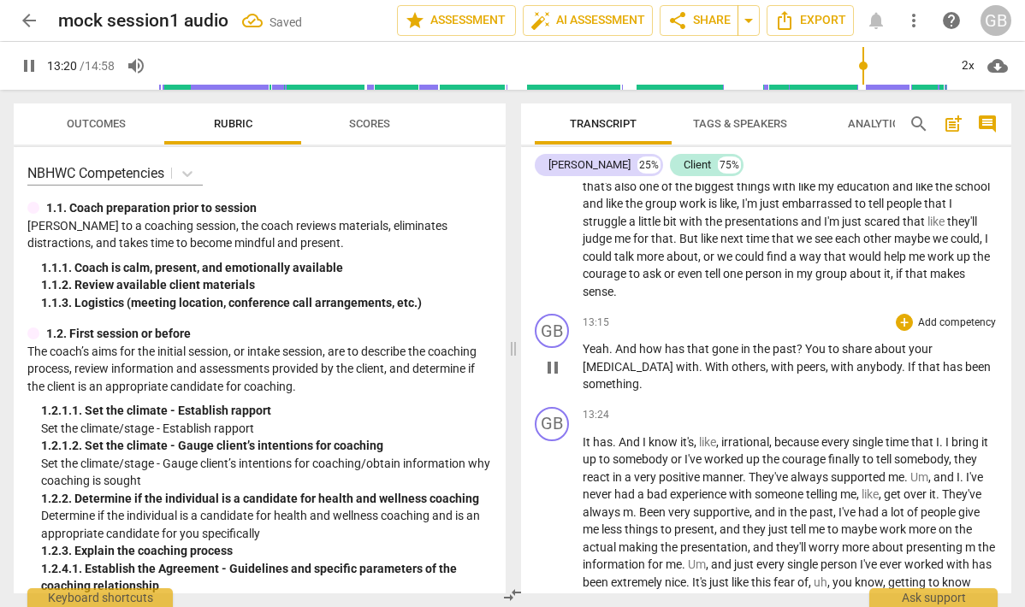
click at [797, 391] on span ". And how has that gone in the past? You to share about your [MEDICAL_DATA] wit…" at bounding box center [787, 366] width 408 height 49
click at [860, 391] on span ". And how has that gone in the past for you? You to share about your [MEDICAL_D…" at bounding box center [787, 366] width 408 height 49
click at [545, 378] on span "pause" at bounding box center [552, 368] width 21 height 21
type input "801"
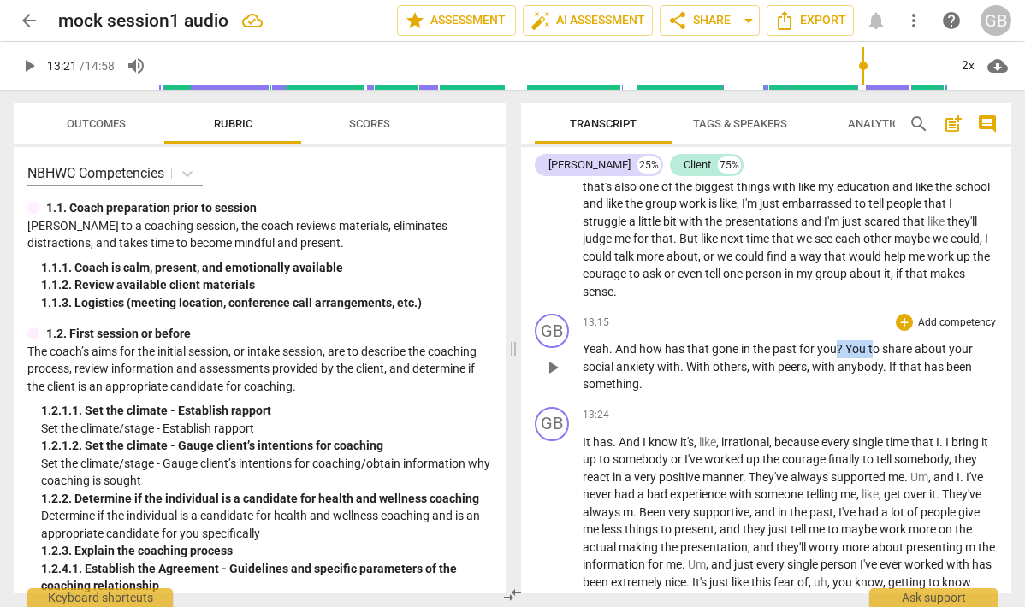
drag, startPoint x: 873, startPoint y: 403, endPoint x: 837, endPoint y: 405, distance: 36.0
click at [837, 394] on p "Yeah . And how has that gone in the past for you ? You to share about your [MED…" at bounding box center [790, 367] width 415 height 53
click at [659, 374] on span "With" at bounding box center [666, 367] width 27 height 14
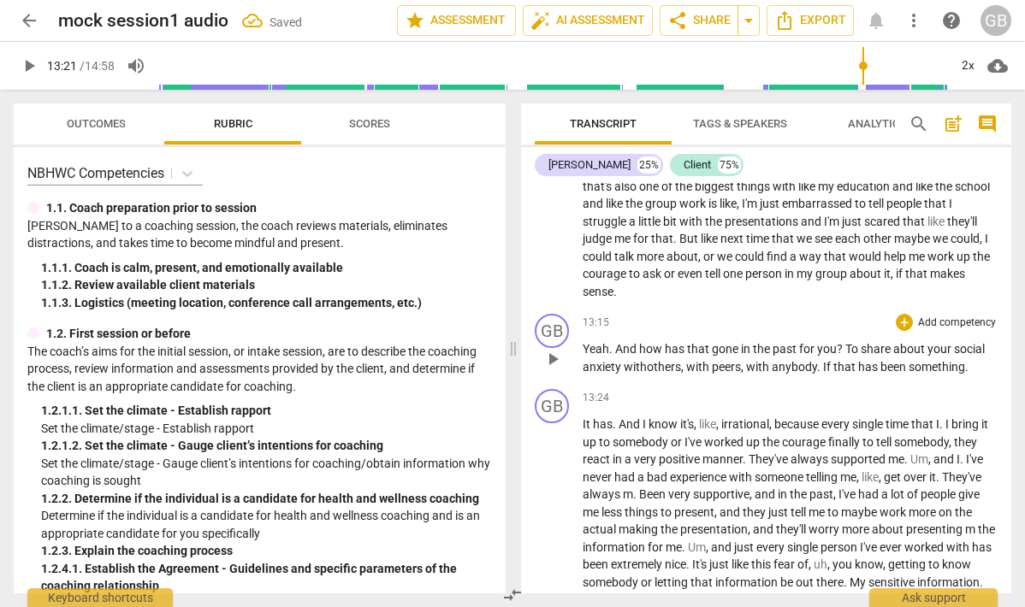
click at [590, 356] on span "Yeah" at bounding box center [596, 349] width 27 height 14
click at [828, 374] on span "If" at bounding box center [828, 367] width 10 height 14
click at [970, 376] on p "Yeah . And how has that gone in the past for you? To share about your [MEDICAL_…" at bounding box center [790, 358] width 415 height 35
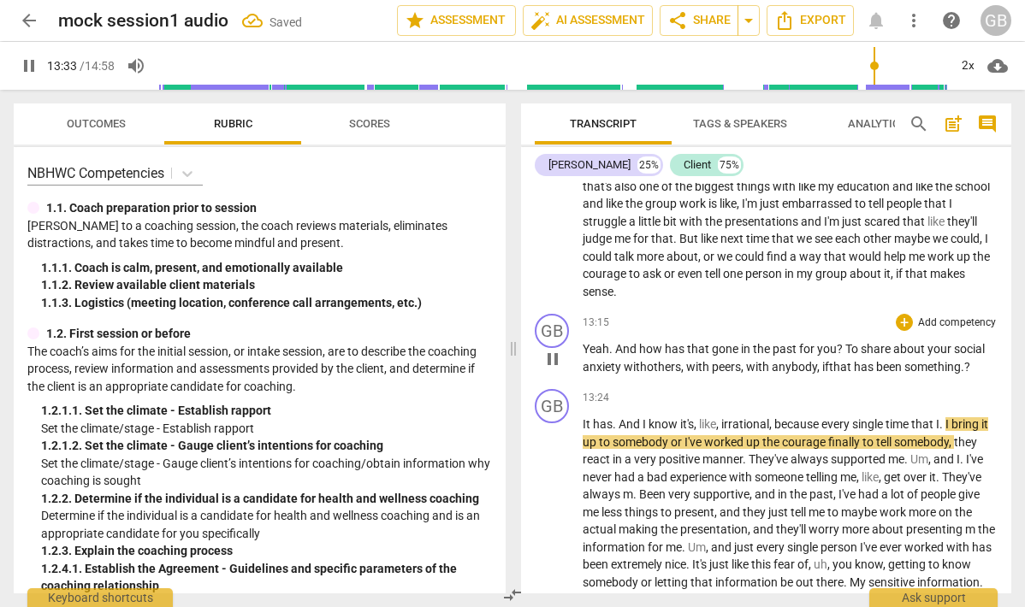
click at [851, 356] on span "you? To" at bounding box center [837, 349] width 41 height 14
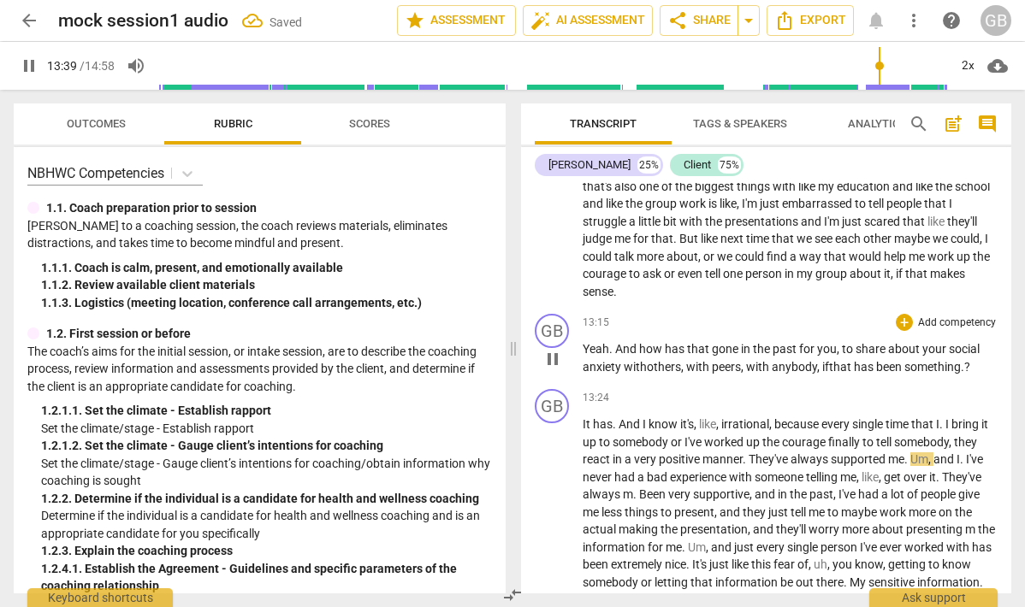
click at [754, 382] on div "GB play_arrow pause 13:15 + Add competency keyboard_arrow_right Yeah . And how …" at bounding box center [766, 344] width 490 height 75
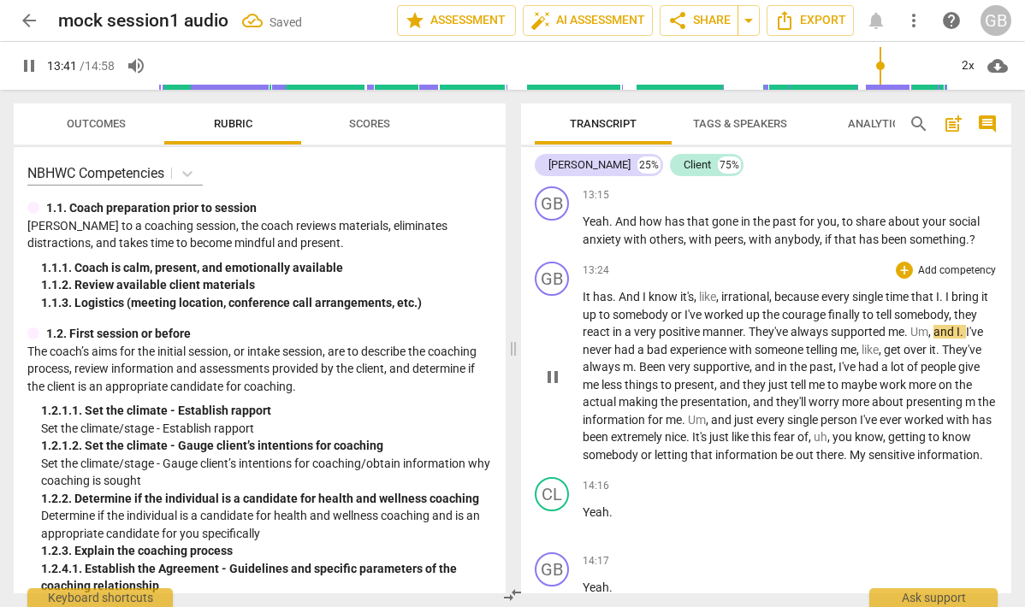
click at [624, 322] on span "somebody" at bounding box center [642, 315] width 58 height 14
click at [552, 296] on div "GB" at bounding box center [552, 279] width 34 height 34
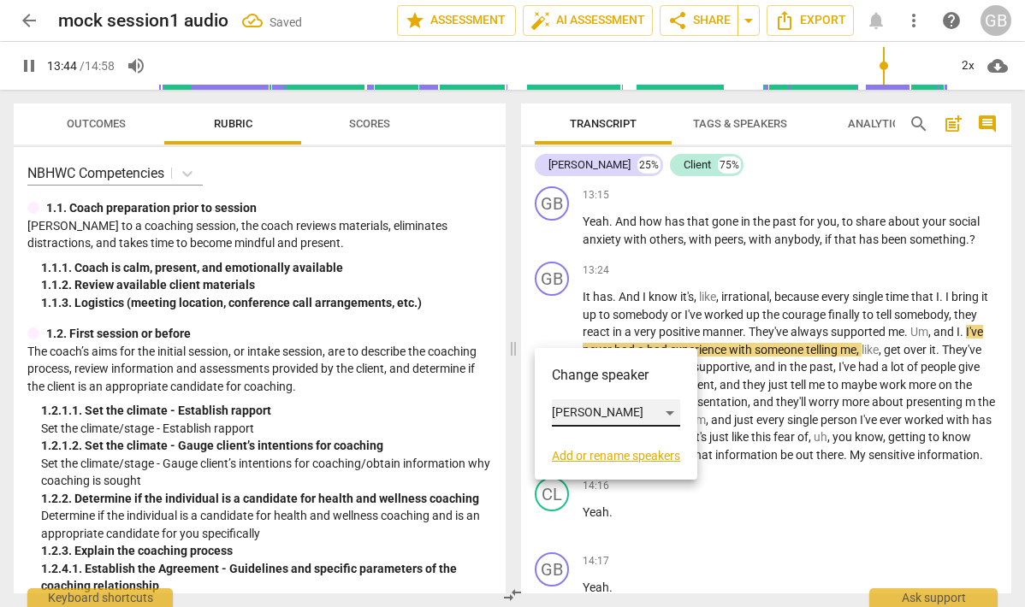
click at [580, 400] on div "[PERSON_NAME]" at bounding box center [616, 413] width 128 height 27
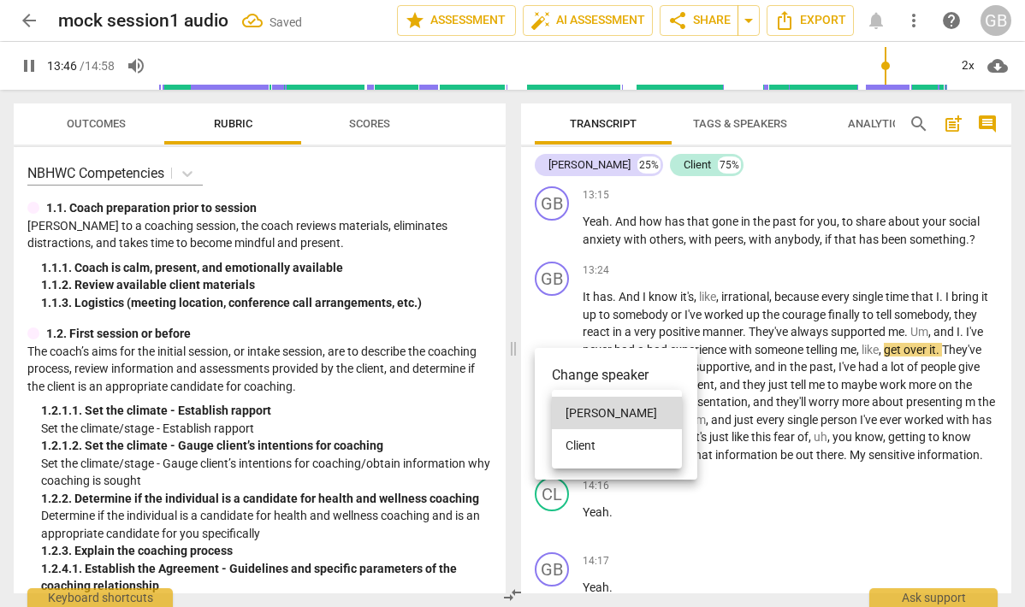
click at [583, 435] on li "Client" at bounding box center [617, 445] width 130 height 33
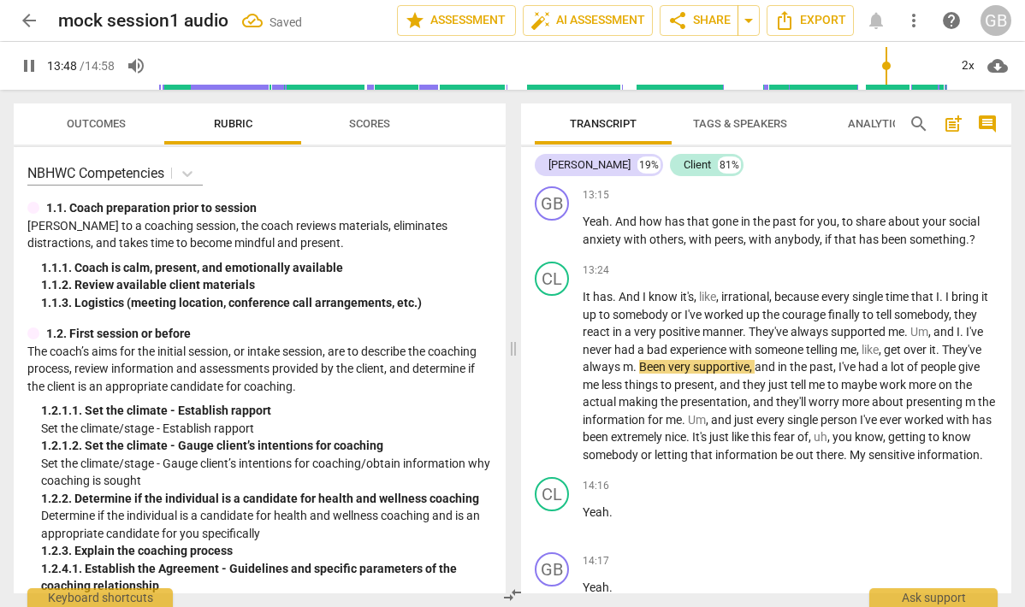
click at [583, 304] on span "It" at bounding box center [588, 297] width 10 height 14
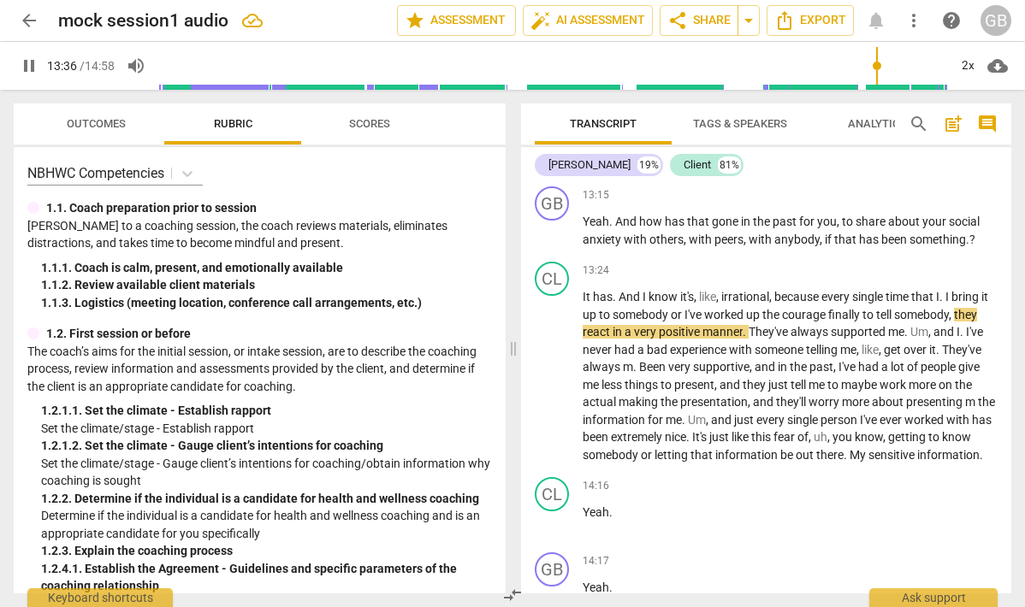
click at [951, 304] on span "I" at bounding box center [948, 297] width 6 height 14
type input "818"
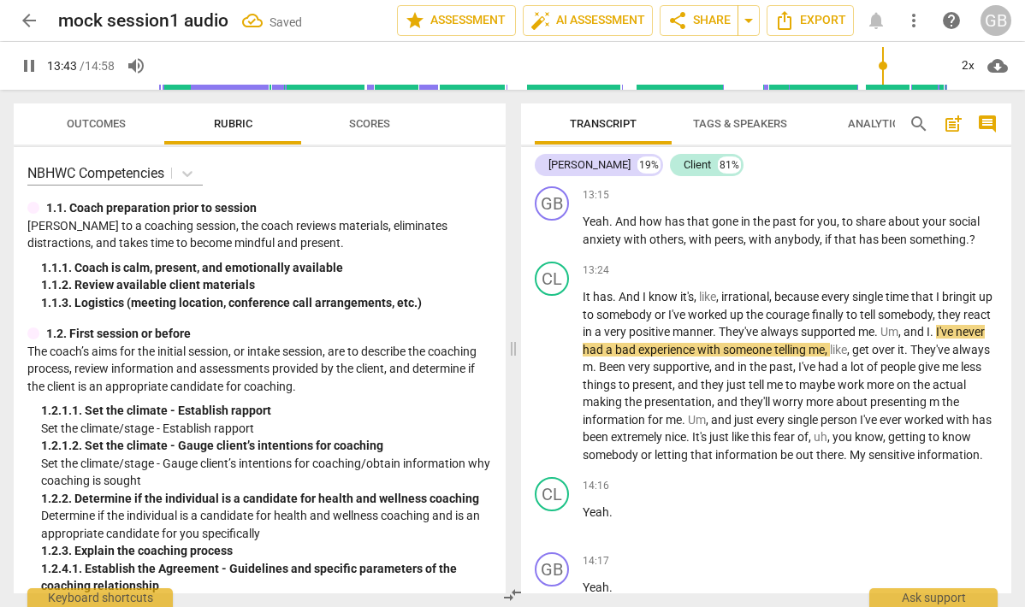
click at [812, 322] on span "courage" at bounding box center [789, 315] width 46 height 14
click at [936, 339] on span "." at bounding box center [933, 332] width 6 height 14
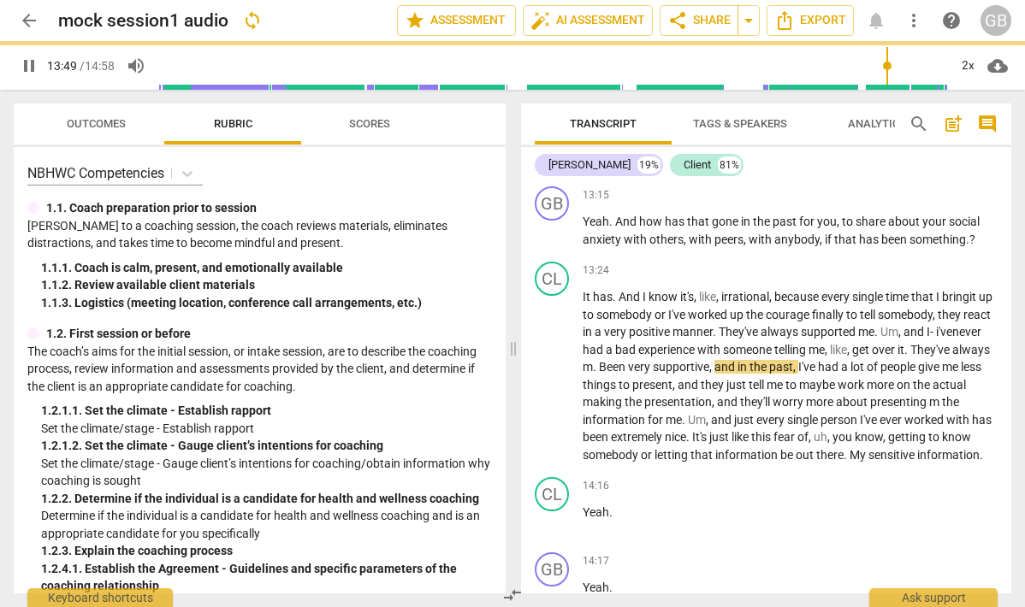
click at [952, 339] on span "i've" at bounding box center [944, 332] width 16 height 14
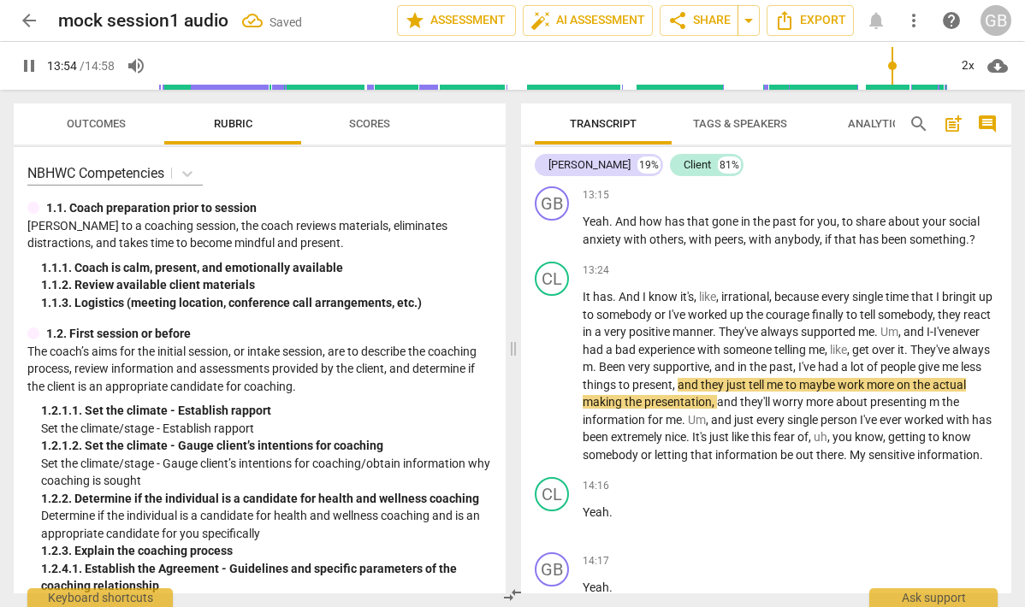
click at [951, 339] on span "never" at bounding box center [965, 332] width 29 height 14
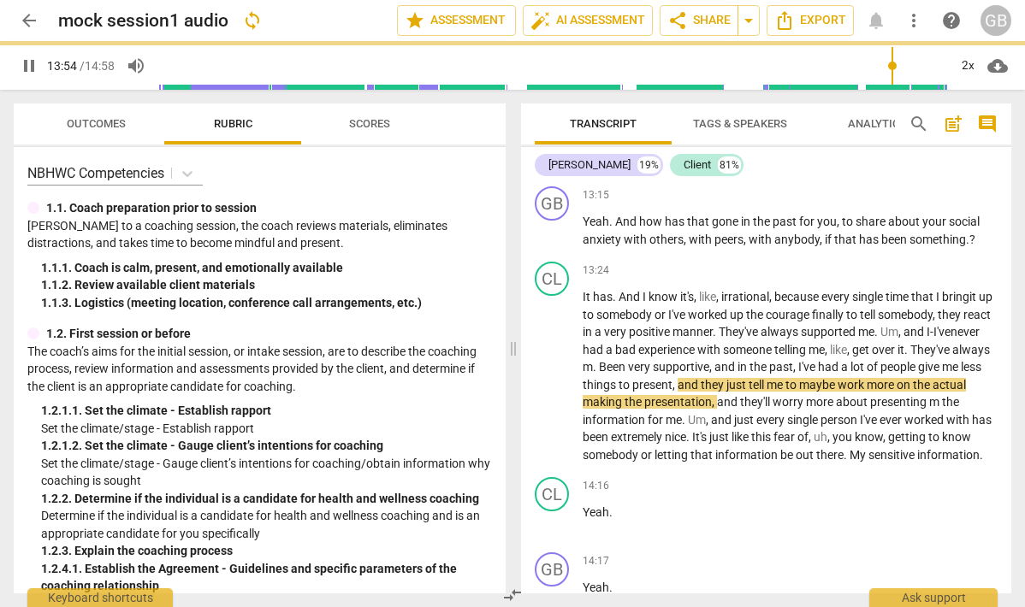
click at [951, 339] on span "never" at bounding box center [965, 332] width 29 height 14
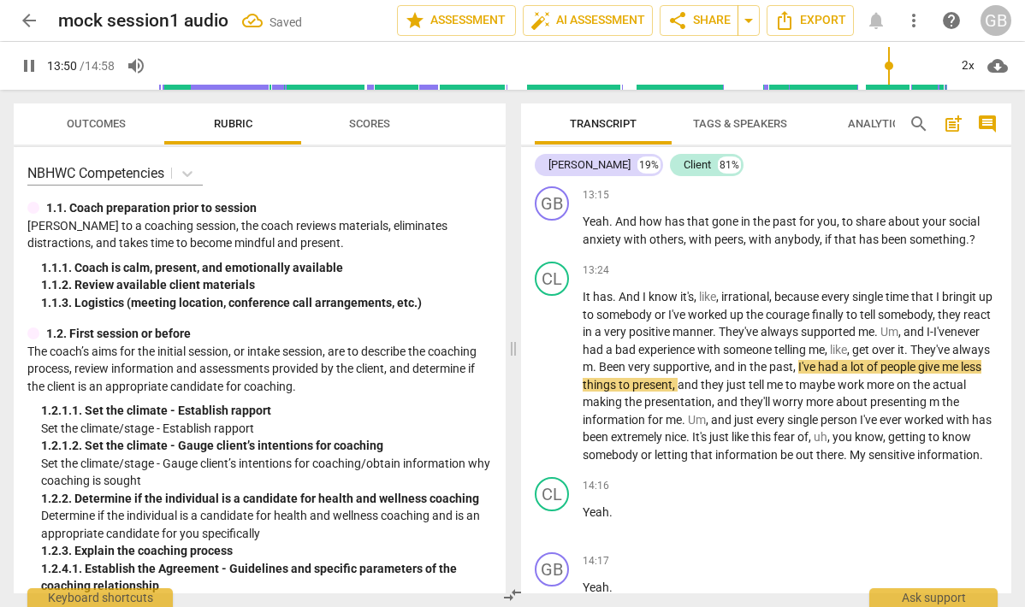
click at [599, 374] on span "." at bounding box center [596, 367] width 6 height 14
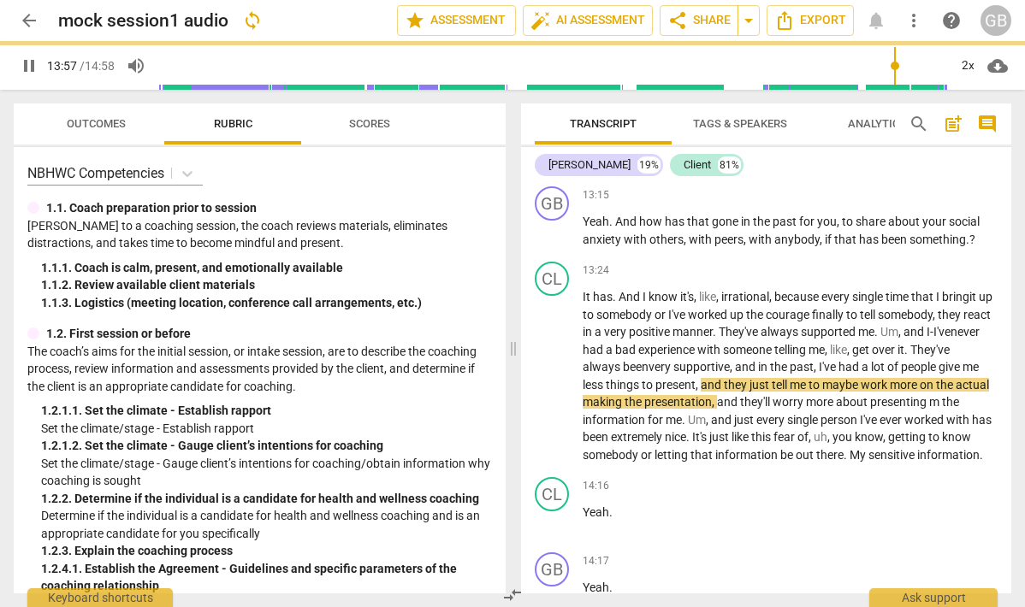
click at [834, 374] on span "I've" at bounding box center [829, 367] width 20 height 14
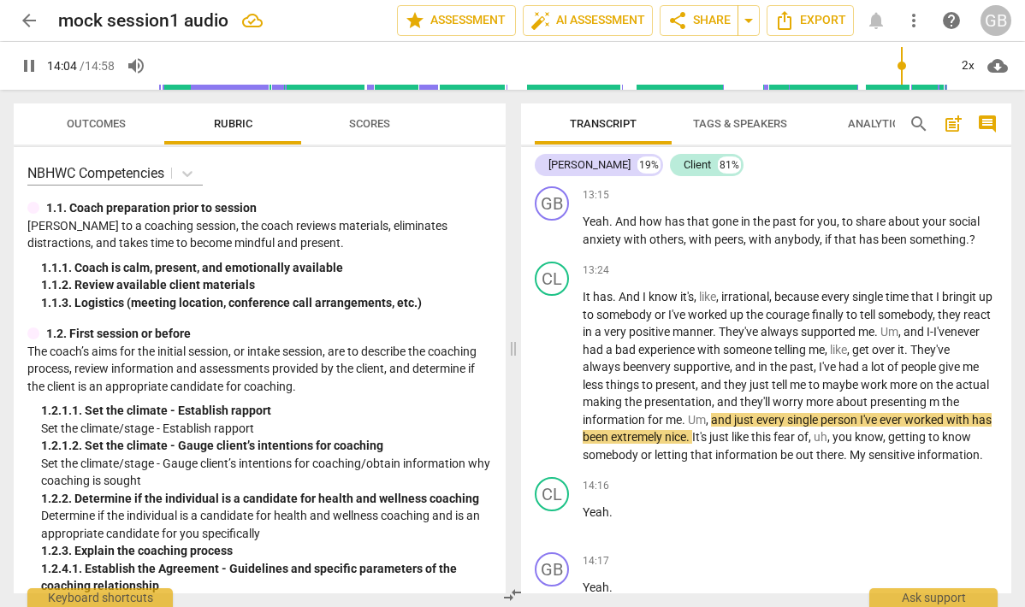
click at [981, 459] on p "It has . And I know it's , like , irrational , because every single time that I…" at bounding box center [790, 375] width 415 height 175
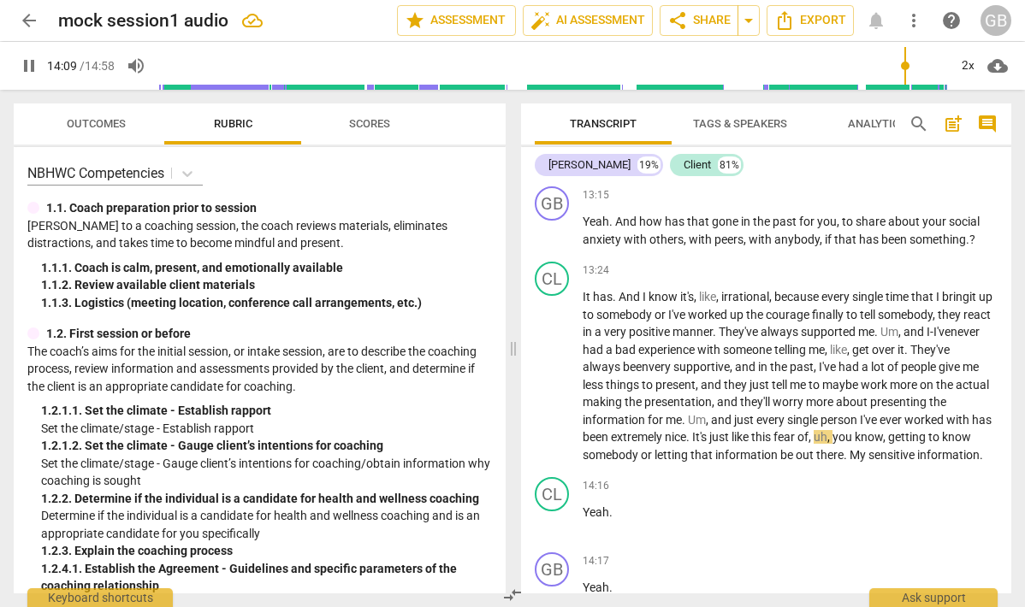
click at [678, 427] on span "me" at bounding box center [674, 420] width 16 height 14
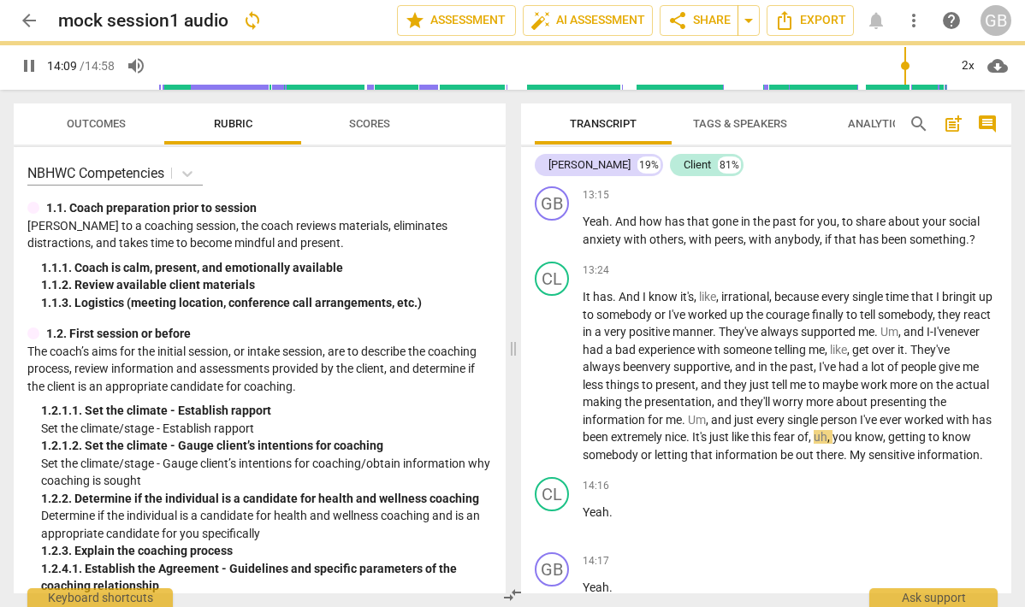
click at [678, 427] on span "me" at bounding box center [674, 420] width 16 height 14
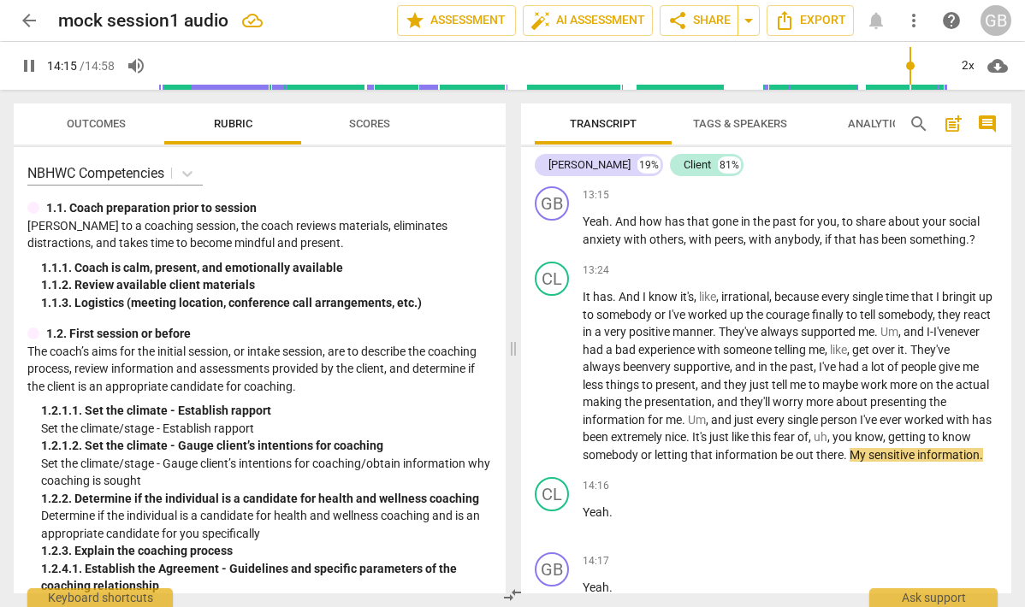
click at [883, 444] on span "know" at bounding box center [869, 437] width 28 height 14
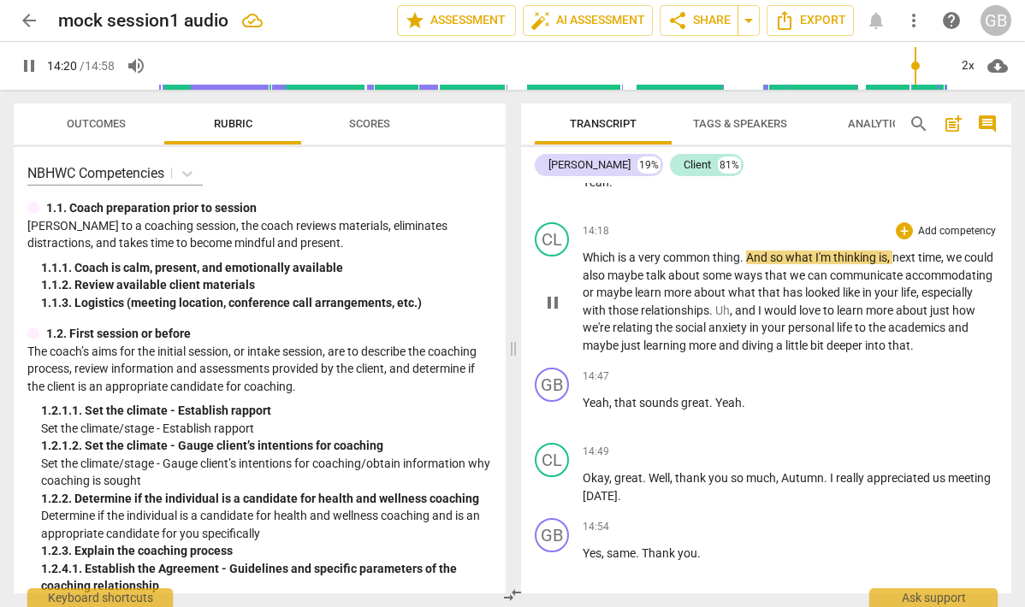
scroll to position [4670, 0]
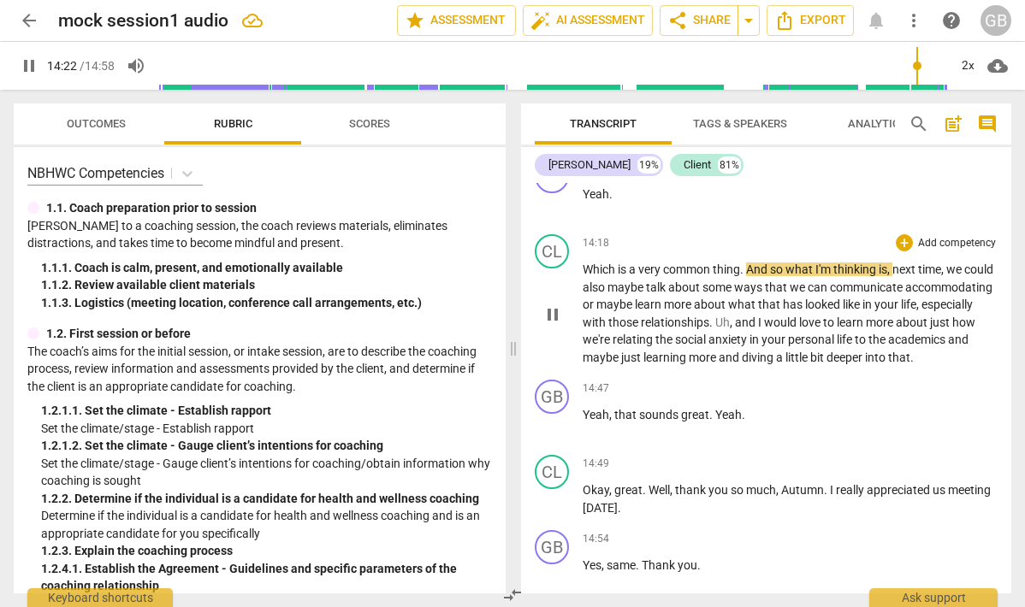
click at [551, 325] on span "pause" at bounding box center [552, 315] width 21 height 21
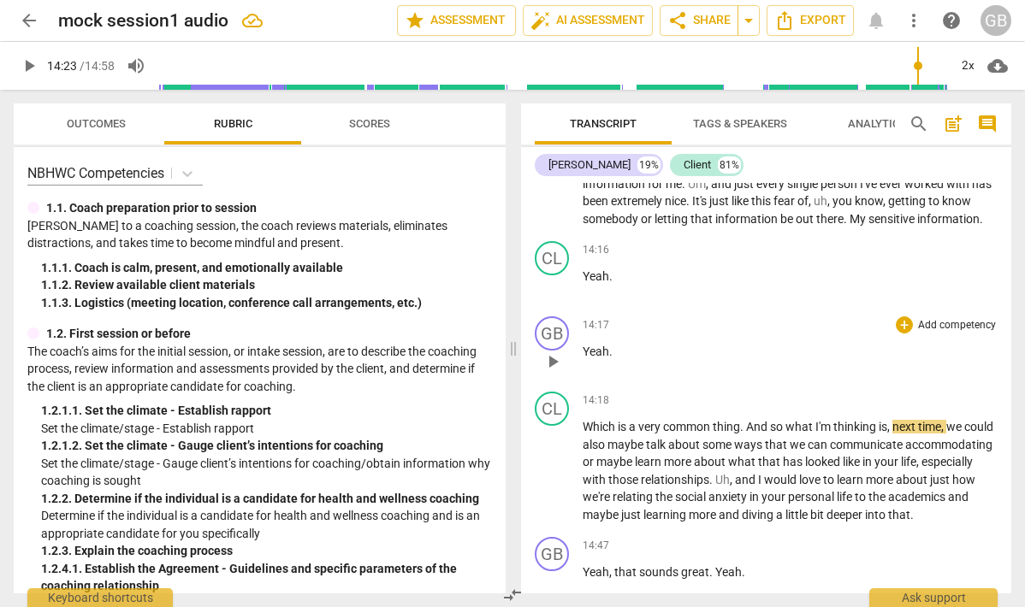
scroll to position [4473, 0]
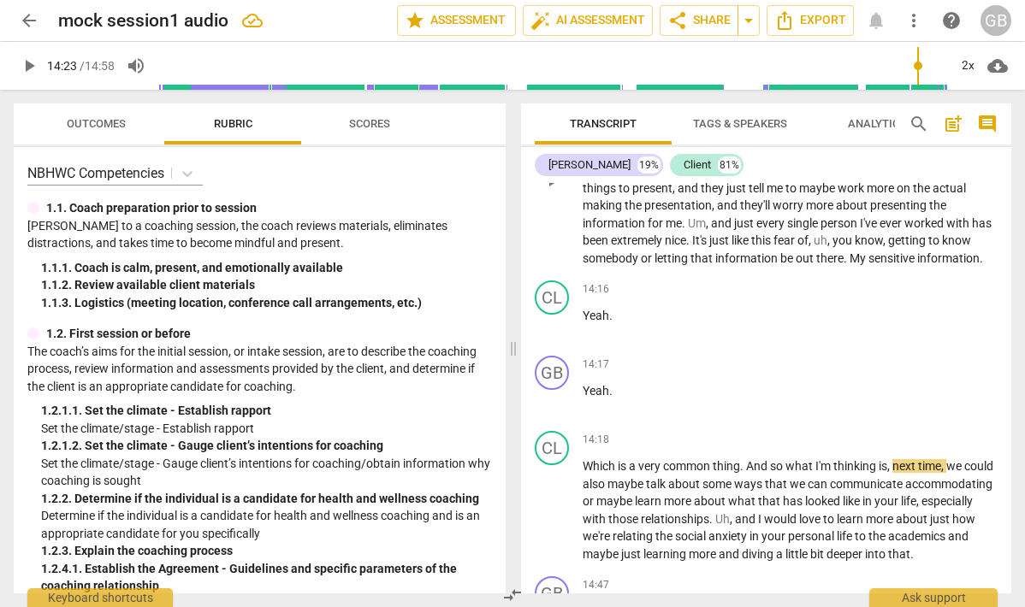
click at [780, 265] on span "information" at bounding box center [747, 259] width 65 height 14
click at [554, 191] on span "pause" at bounding box center [552, 180] width 21 height 21
type input "858"
click at [868, 265] on span "My" at bounding box center [859, 259] width 19 height 14
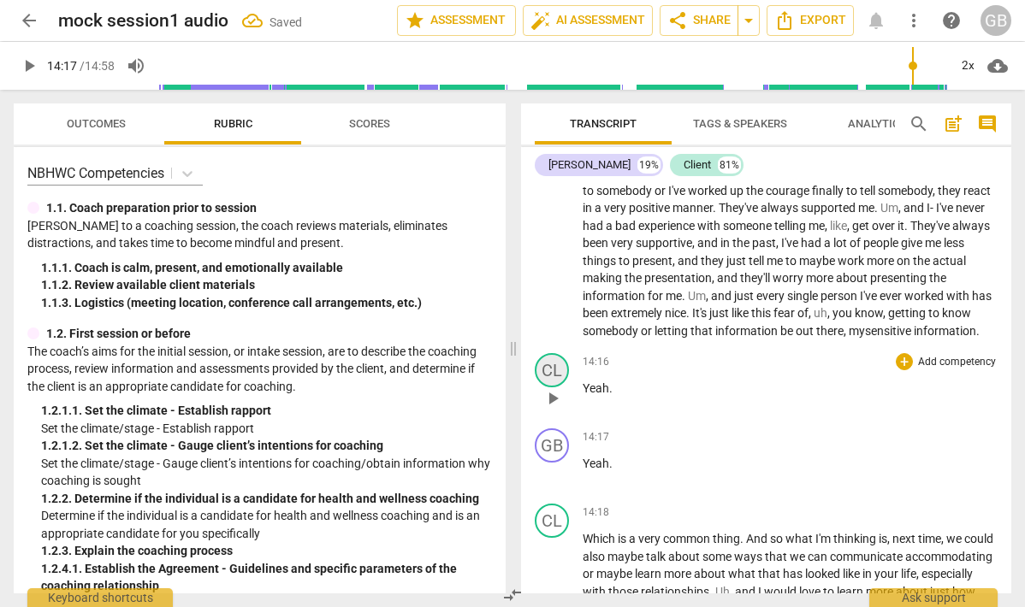
scroll to position [4403, 0]
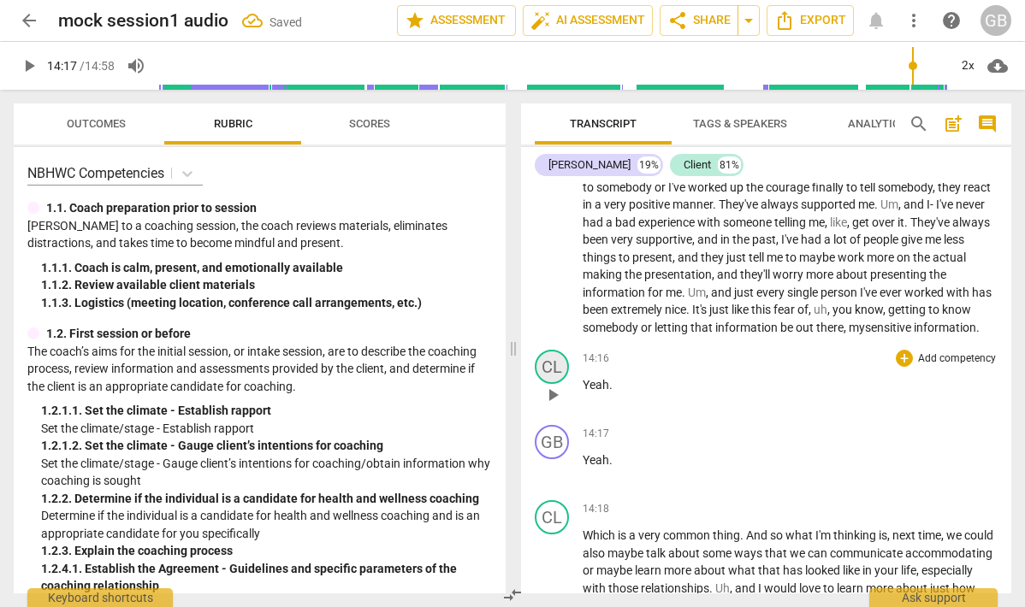
click at [554, 384] on div "CL" at bounding box center [552, 367] width 34 height 34
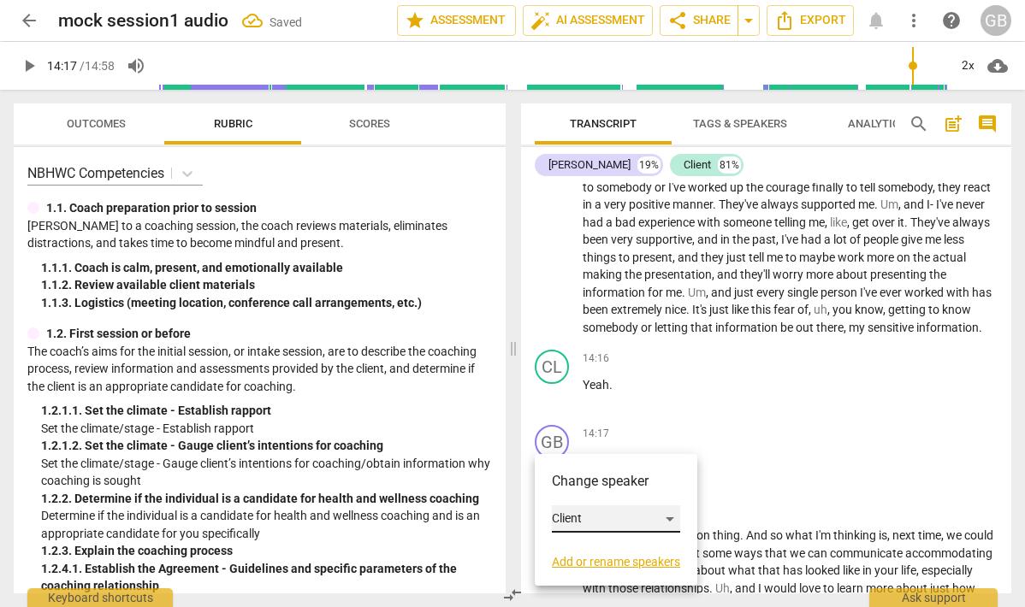
click at [583, 519] on div "Client" at bounding box center [616, 519] width 128 height 27
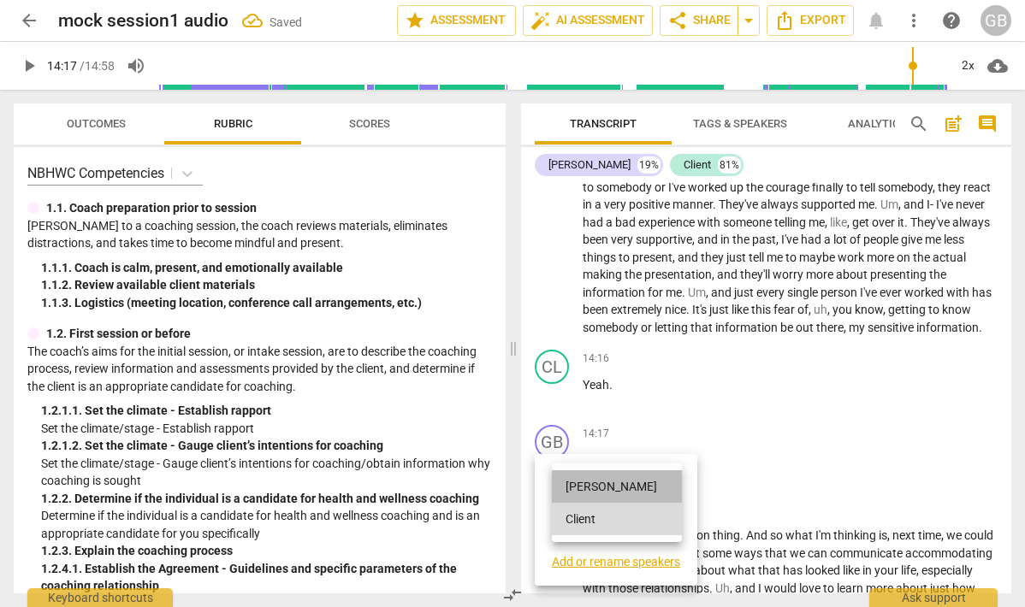
click at [591, 481] on li "[PERSON_NAME]" at bounding box center [617, 487] width 130 height 33
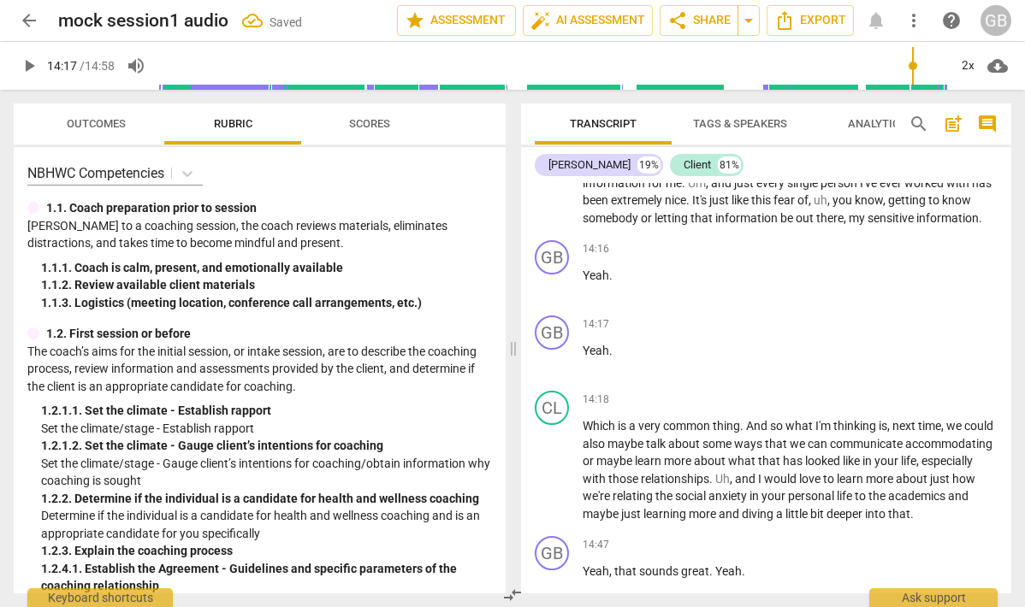
scroll to position [4515, 0]
click at [553, 294] on span "play_arrow" at bounding box center [552, 284] width 21 height 21
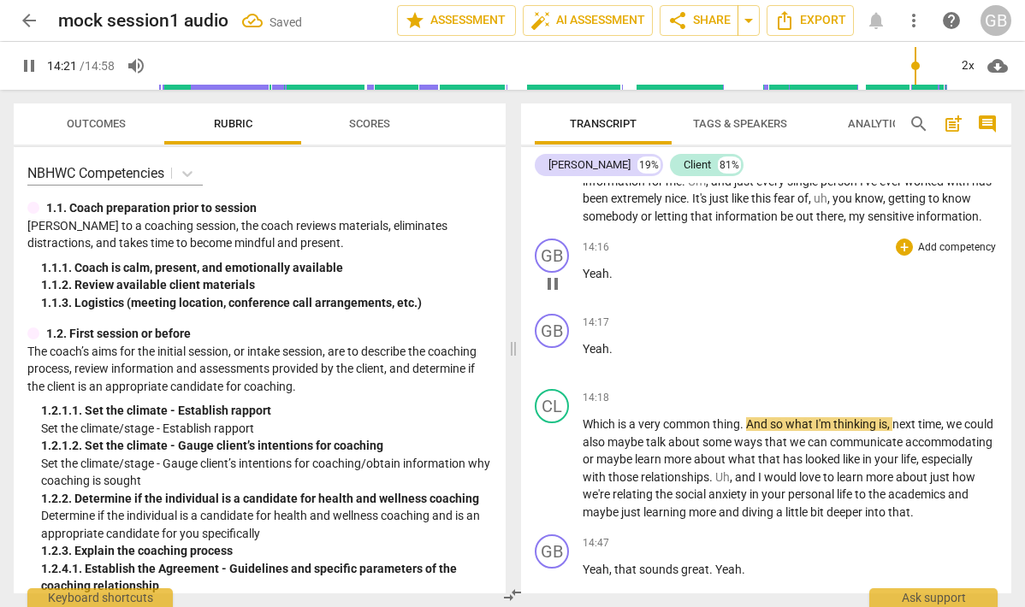
click at [611, 281] on span "." at bounding box center [610, 274] width 3 height 14
drag, startPoint x: 623, startPoint y: 343, endPoint x: 569, endPoint y: 340, distance: 54.0
click at [569, 307] on div "GB play_arrow pause 14:16 + Add competency keyboard_arrow_right Yeah ." at bounding box center [766, 269] width 490 height 75
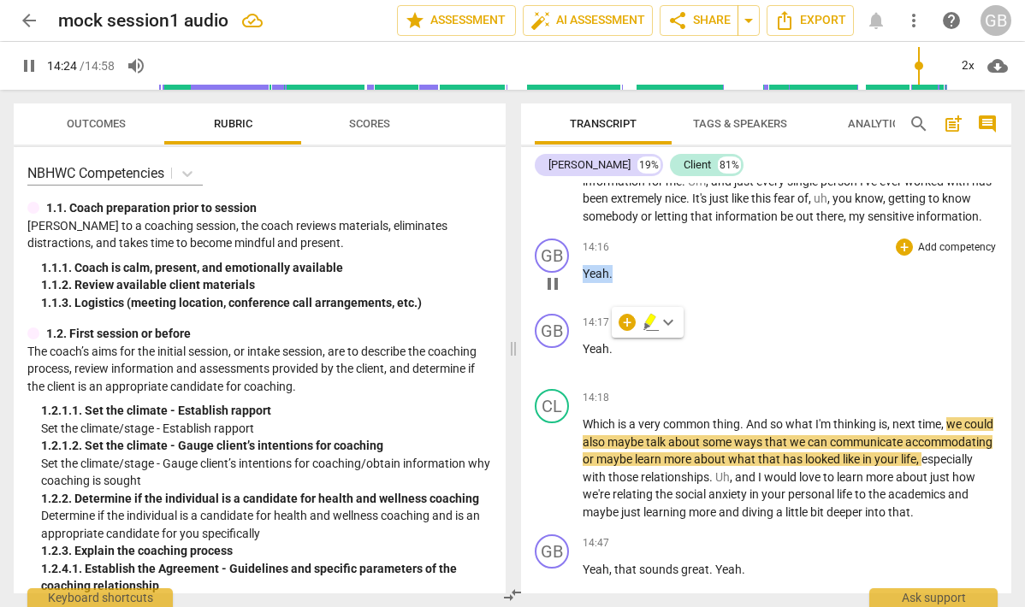
type input "865"
click at [630, 486] on p "Which is a very common thing . And so what I'm thinking is , next time , we cou…" at bounding box center [790, 468] width 415 height 105
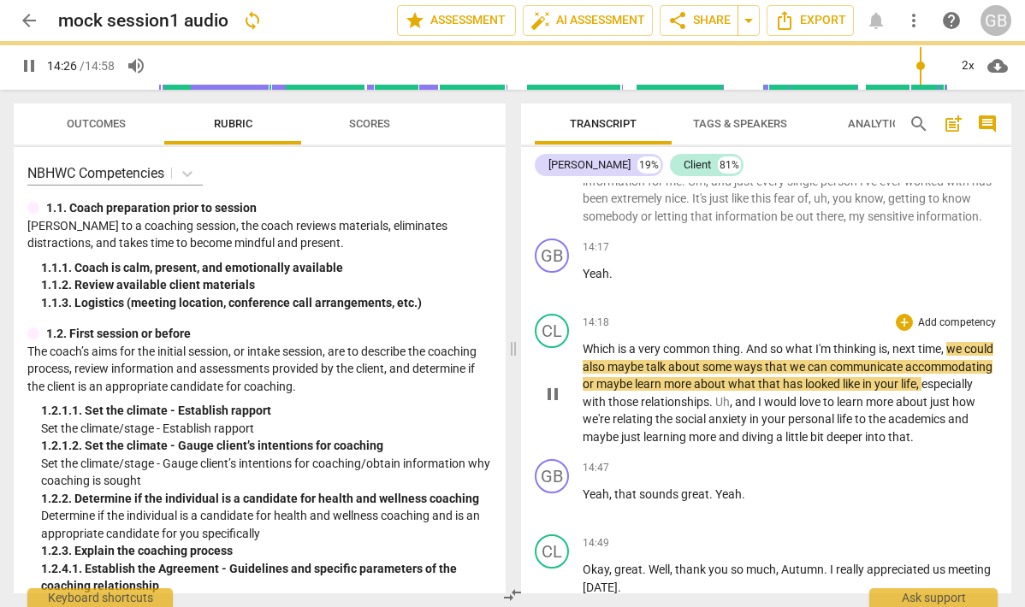
scroll to position [4439, 0]
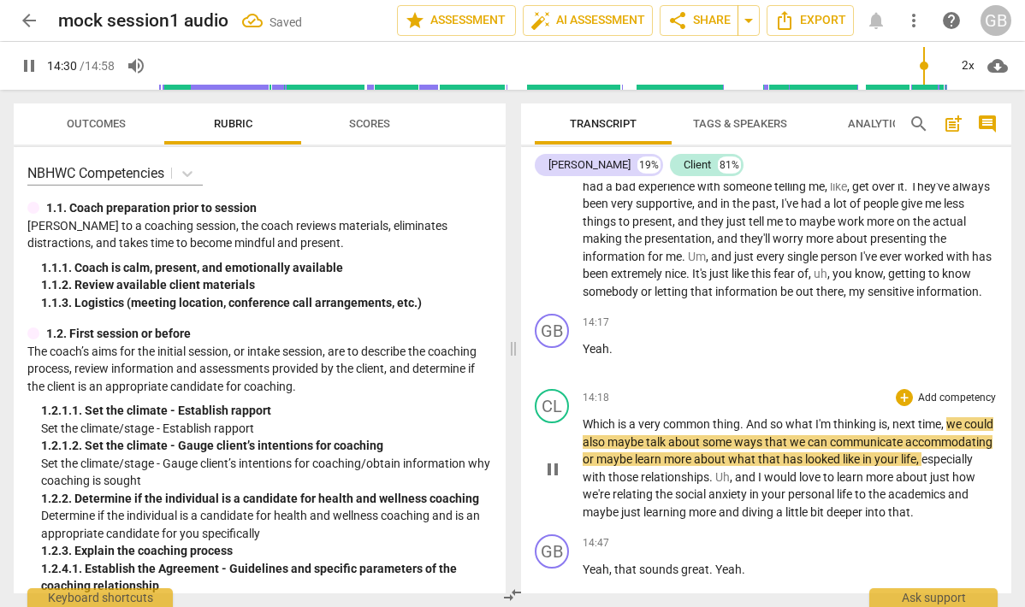
click at [549, 480] on span "pause" at bounding box center [552, 469] width 21 height 21
type input "871"
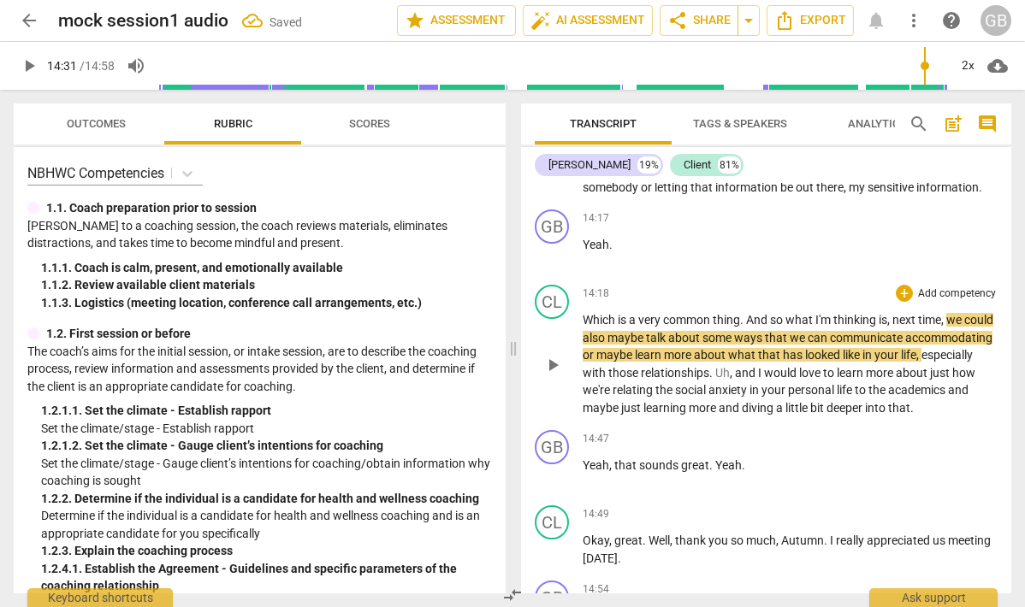
scroll to position [4560, 0]
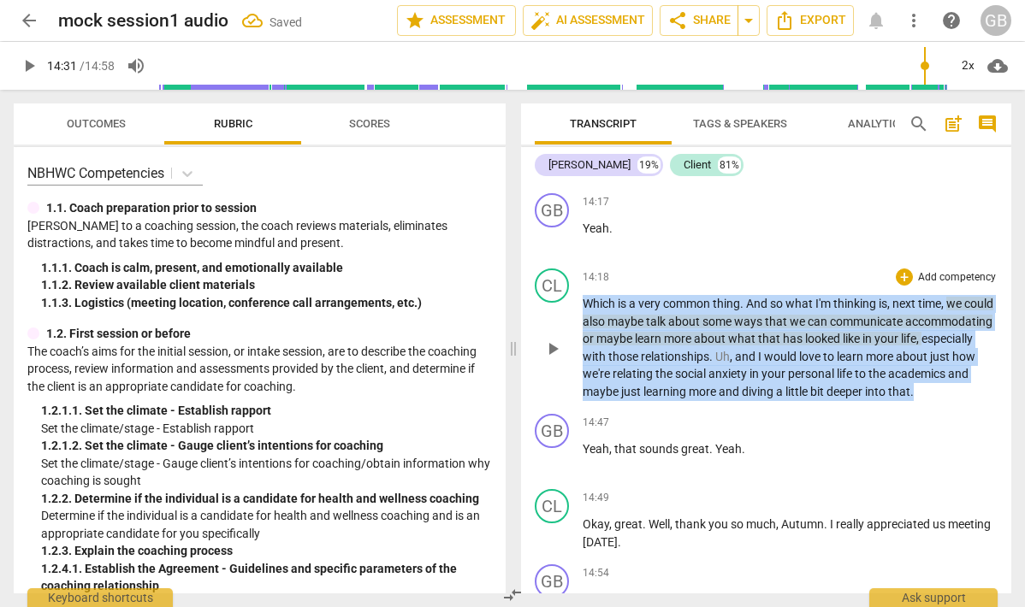
drag, startPoint x: 617, startPoint y: 479, endPoint x: 572, endPoint y: 356, distance: 131.3
click at [572, 356] on div "CL play_arrow pause 14:18 + Add competency keyboard_arrow_right Which is a very…" at bounding box center [766, 334] width 490 height 145
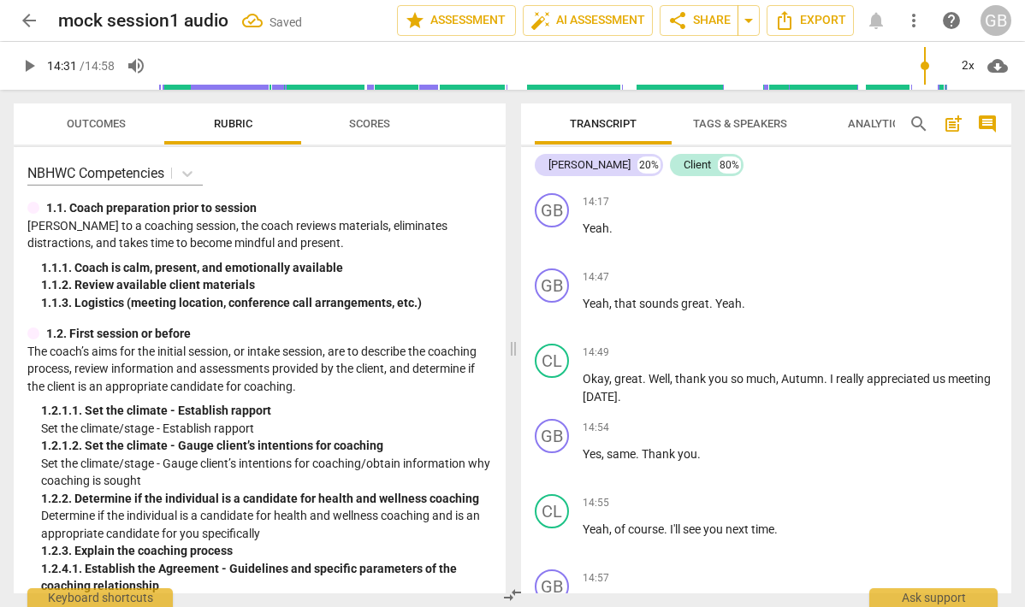
click at [620, 238] on p "Yeah ." at bounding box center [790, 229] width 415 height 18
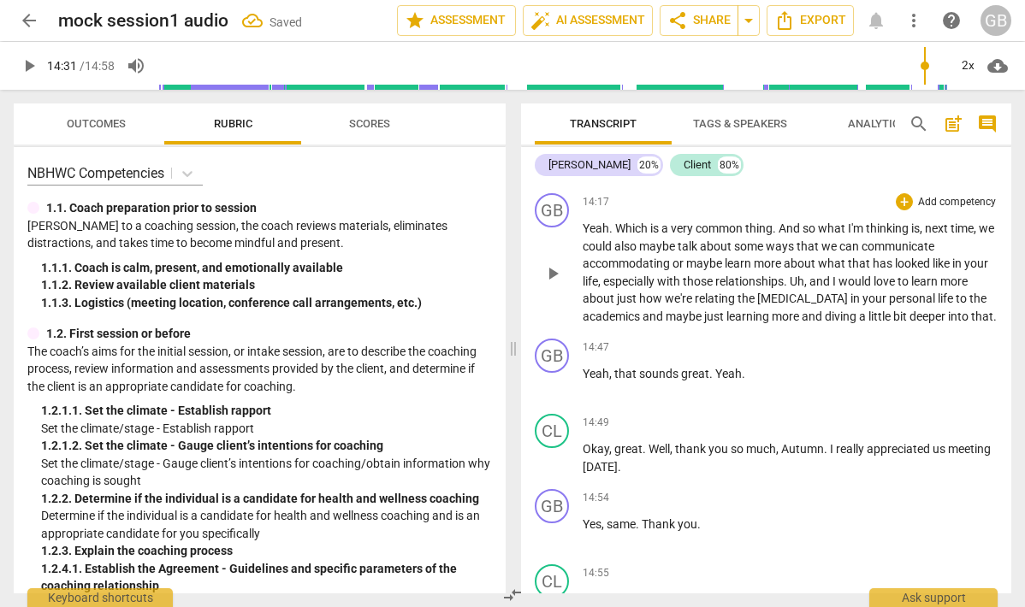
click at [551, 284] on span "play_arrow" at bounding box center [552, 274] width 21 height 21
click at [780, 235] on span "And" at bounding box center [791, 229] width 24 height 14
type input "864"
click at [782, 308] on p "Yeah . Which is a very common thing . Um, a nd so what I'm thinking is , next t…" at bounding box center [790, 272] width 415 height 105
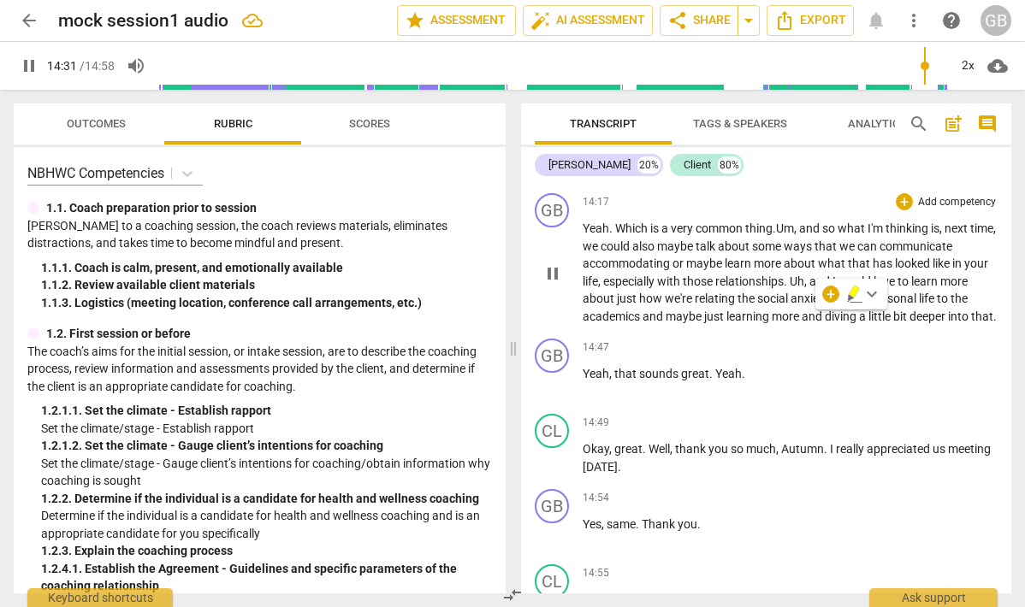
click at [786, 235] on span ". Um, a" at bounding box center [789, 229] width 33 height 14
click at [550, 284] on span "pause" at bounding box center [552, 274] width 21 height 21
click at [889, 253] on span "can" at bounding box center [896, 247] width 22 height 14
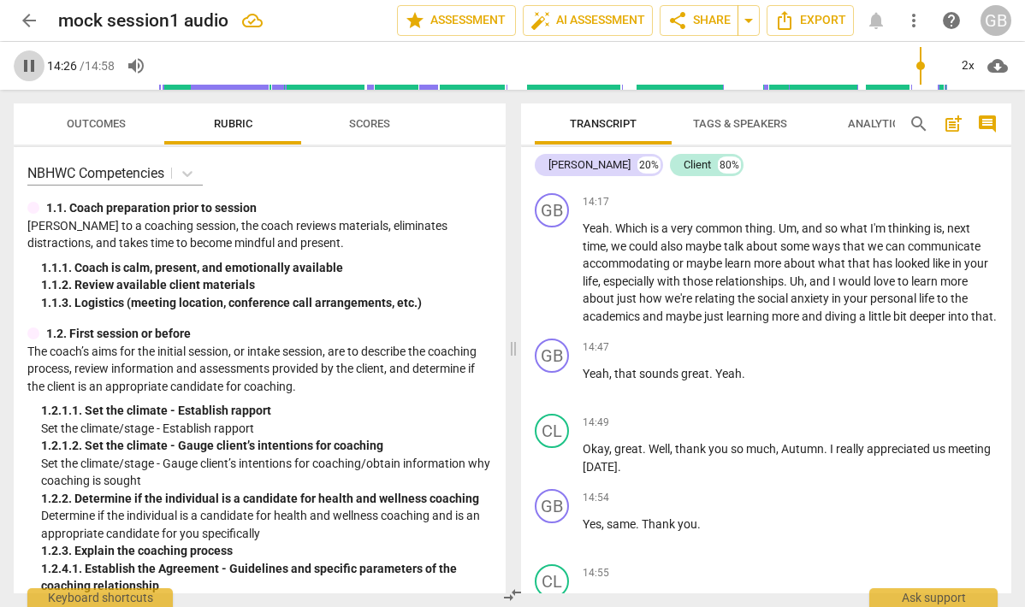
click at [32, 69] on span "pause" at bounding box center [29, 66] width 21 height 21
click at [29, 66] on span "play_arrow" at bounding box center [29, 66] width 21 height 21
click at [29, 66] on span "pause" at bounding box center [29, 66] width 21 height 21
click at [29, 66] on span "play_arrow" at bounding box center [29, 66] width 21 height 21
click at [29, 66] on span "pause" at bounding box center [29, 66] width 21 height 21
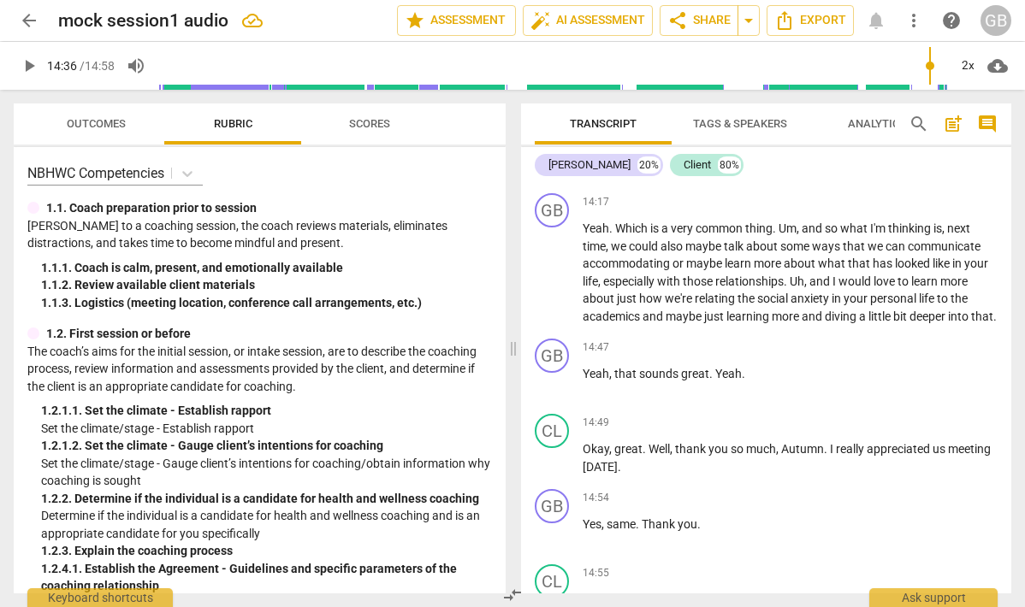
click at [29, 66] on span "play_arrow" at bounding box center [29, 66] width 21 height 21
click at [28, 65] on span "pause" at bounding box center [29, 66] width 21 height 21
click at [542, 373] on div "GB" at bounding box center [552, 356] width 34 height 34
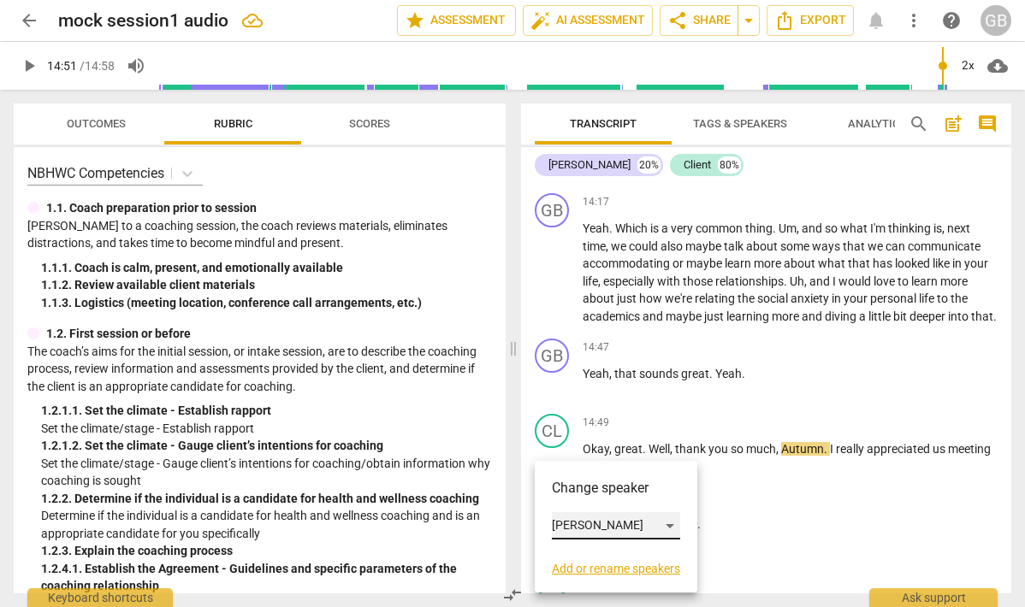
click at [593, 519] on div "[PERSON_NAME]" at bounding box center [616, 525] width 128 height 27
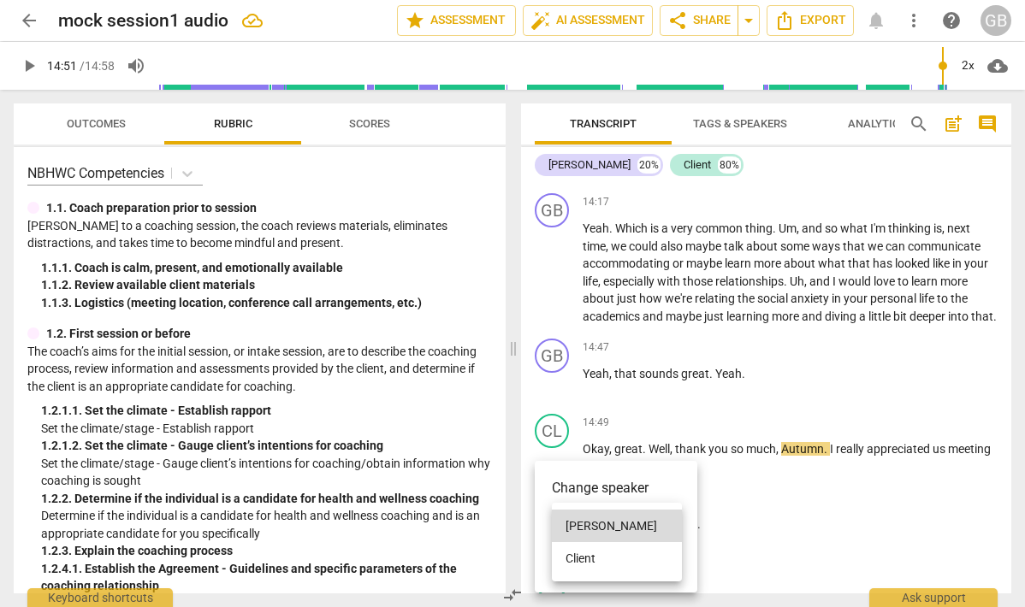
click at [589, 554] on li "Client" at bounding box center [617, 558] width 130 height 33
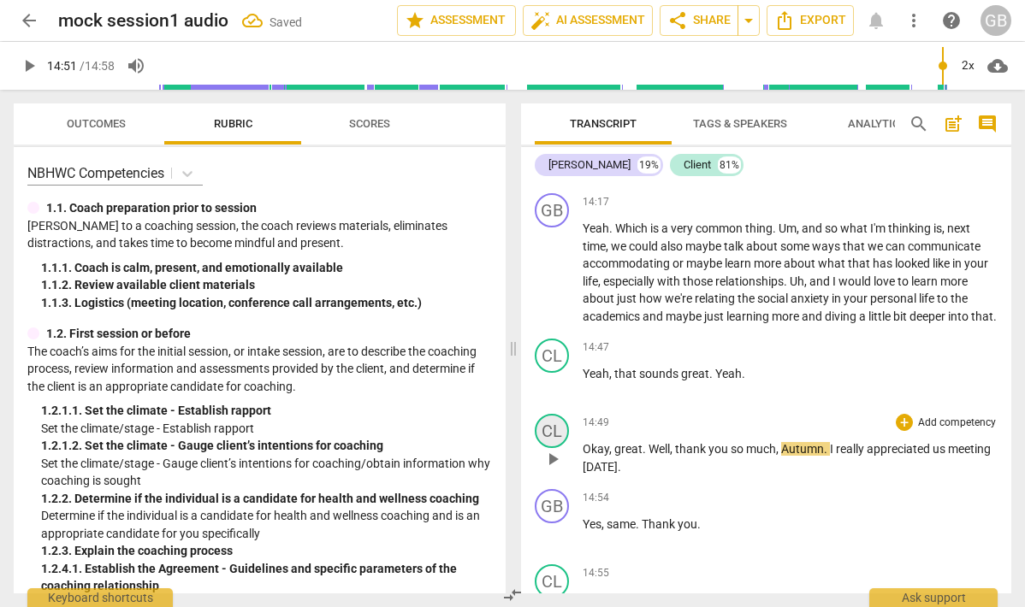
click at [551, 448] on div "CL" at bounding box center [552, 431] width 34 height 34
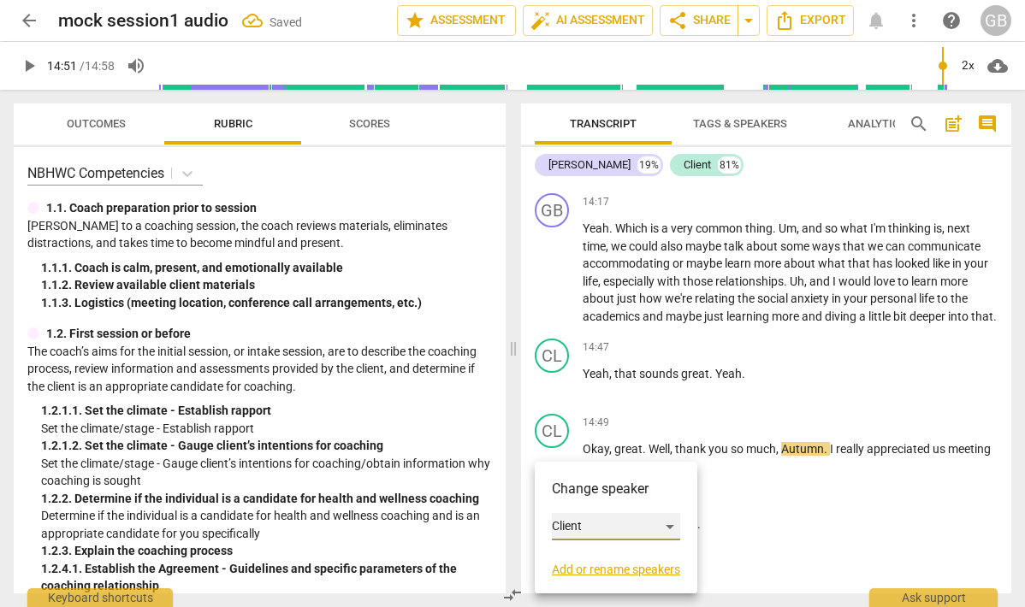
click at [568, 527] on div "Client" at bounding box center [616, 526] width 128 height 27
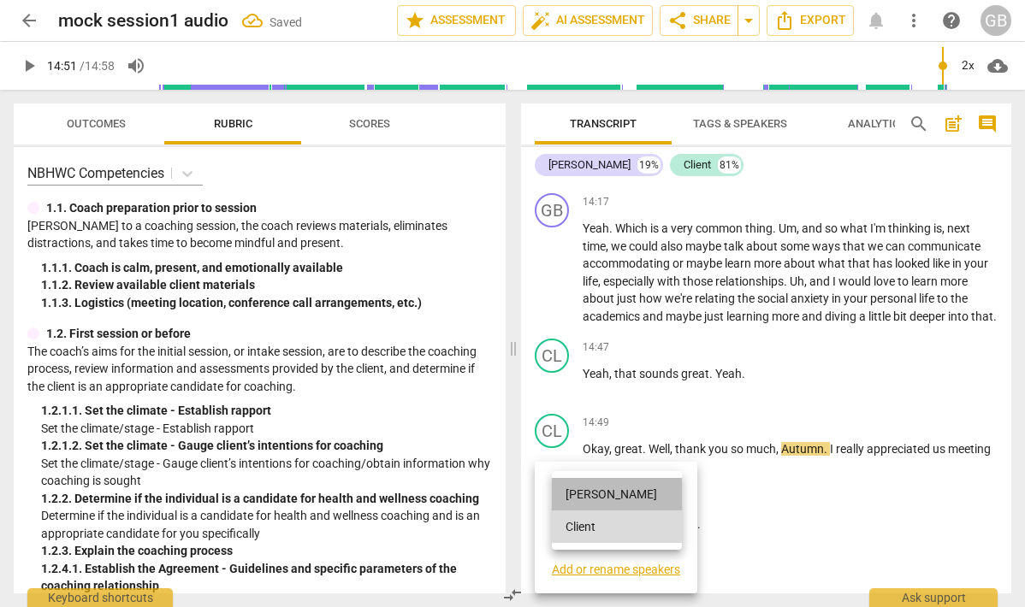
click at [582, 498] on li "[PERSON_NAME]" at bounding box center [617, 494] width 130 height 33
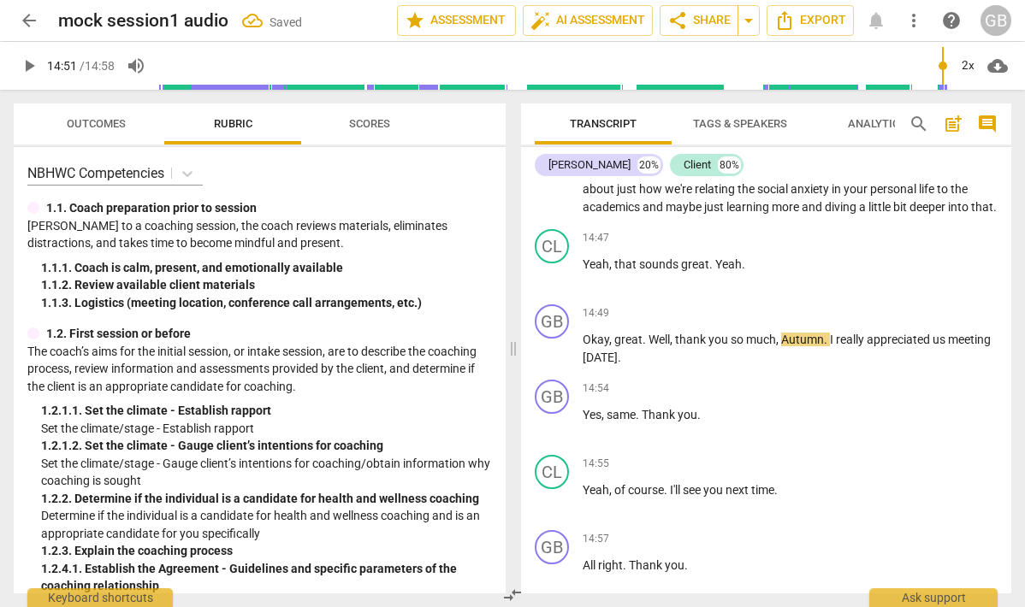
scroll to position [4704, 0]
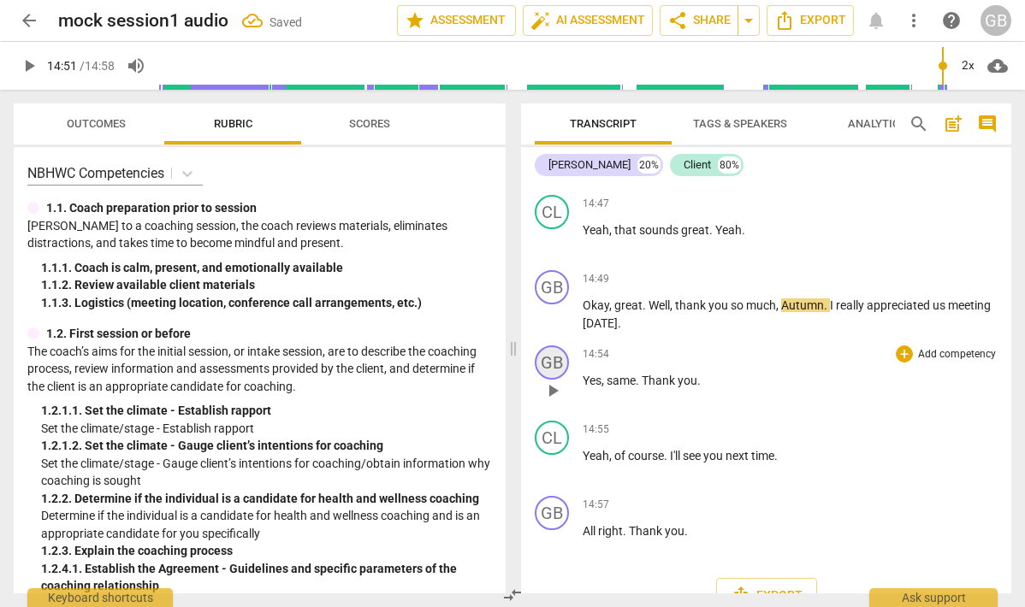
click at [560, 380] on div "GB" at bounding box center [552, 363] width 34 height 34
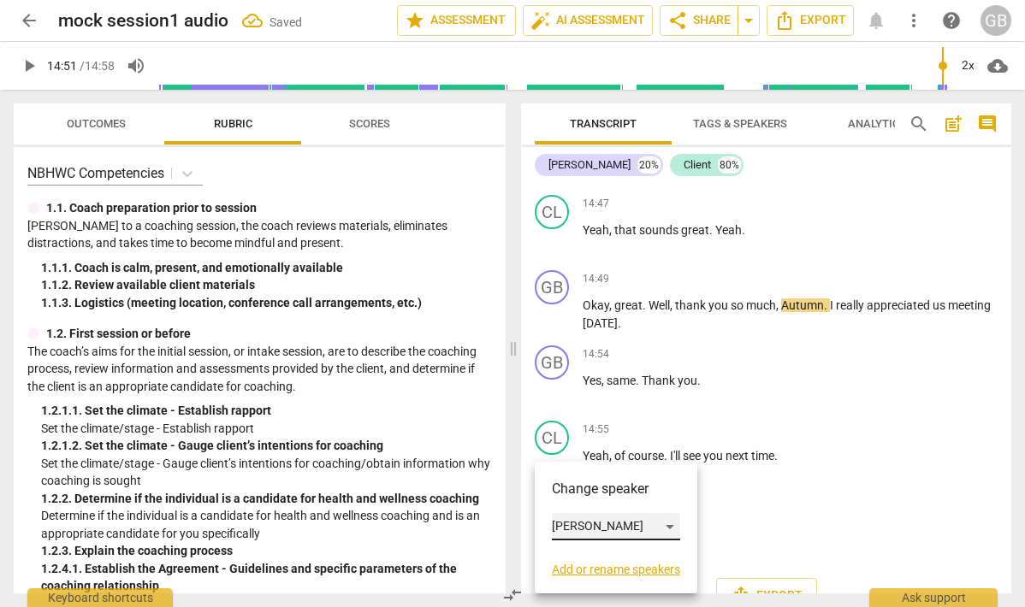
click at [572, 530] on div "[PERSON_NAME]" at bounding box center [616, 526] width 128 height 27
click at [579, 554] on li "Client" at bounding box center [617, 559] width 130 height 33
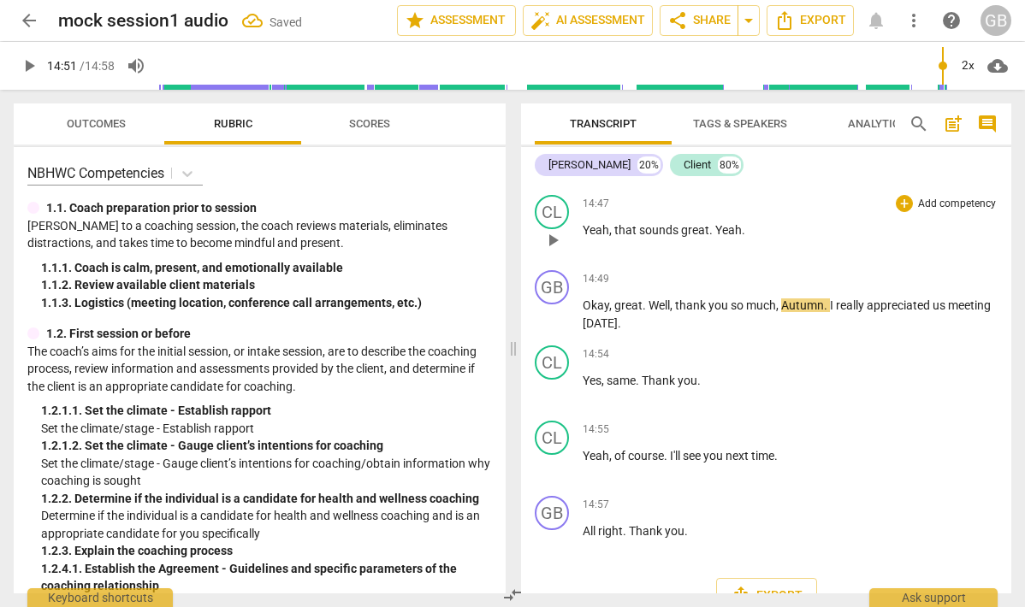
click at [557, 251] on span "play_arrow" at bounding box center [552, 240] width 21 height 21
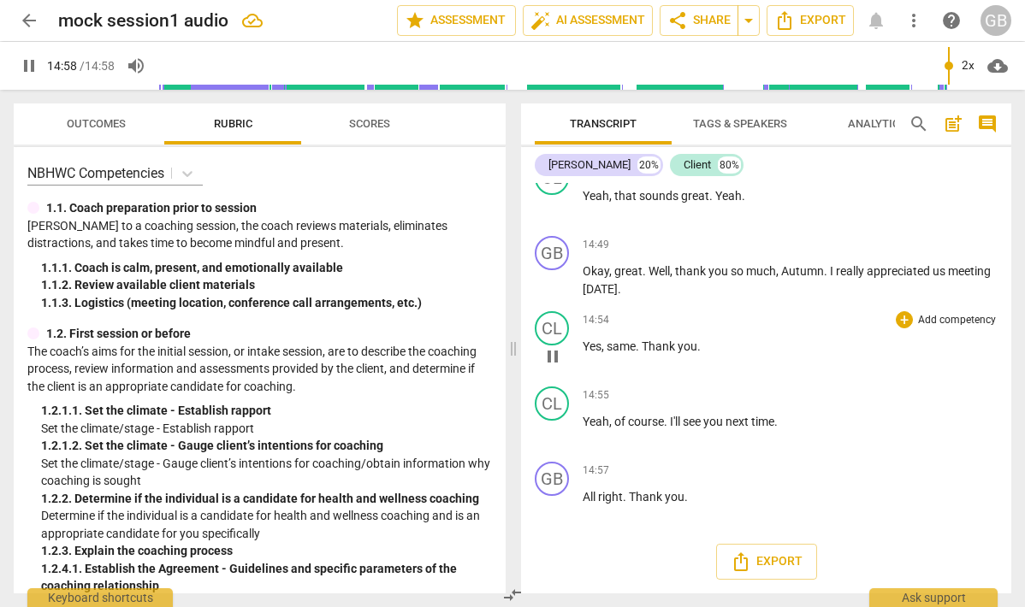
scroll to position [4825, 0]
click at [559, 358] on span "play_arrow" at bounding box center [552, 356] width 21 height 21
click at [550, 402] on div "CL" at bounding box center [552, 404] width 34 height 34
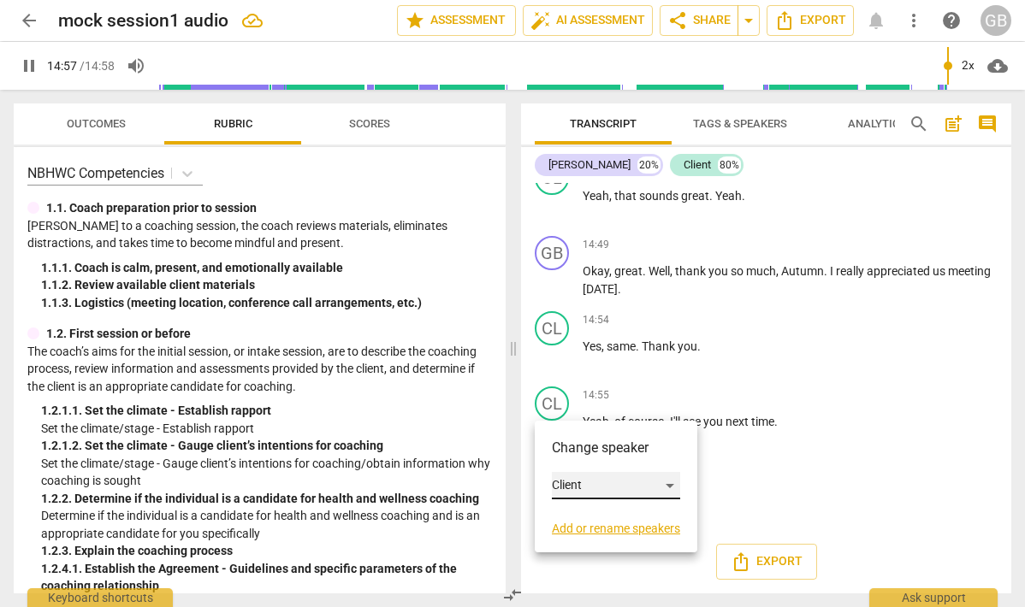
click at [588, 484] on div "Client" at bounding box center [616, 485] width 128 height 27
click at [594, 459] on li "[PERSON_NAME]" at bounding box center [617, 453] width 130 height 33
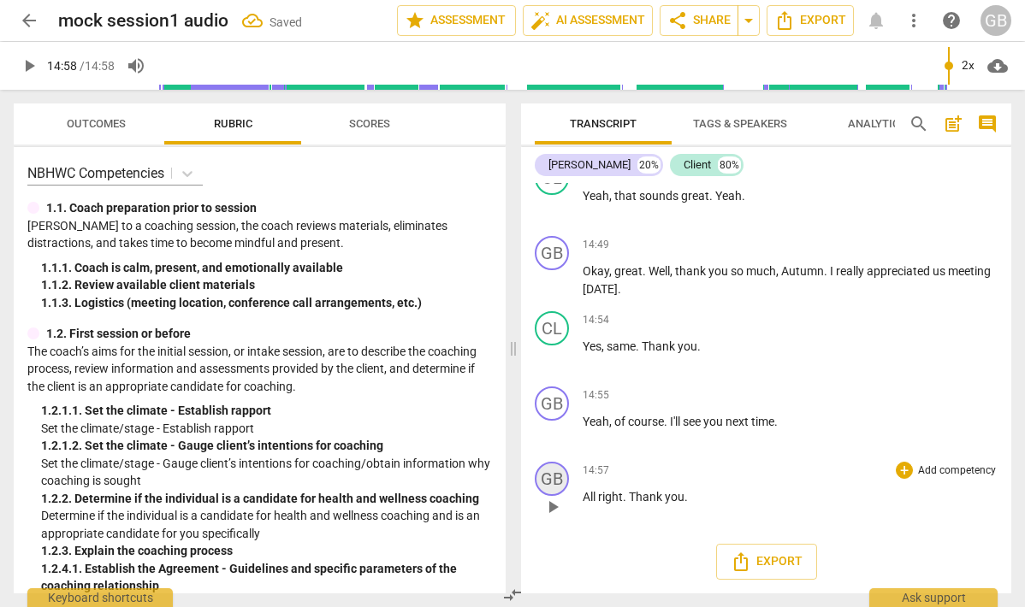
click at [551, 486] on div "GB" at bounding box center [552, 479] width 34 height 34
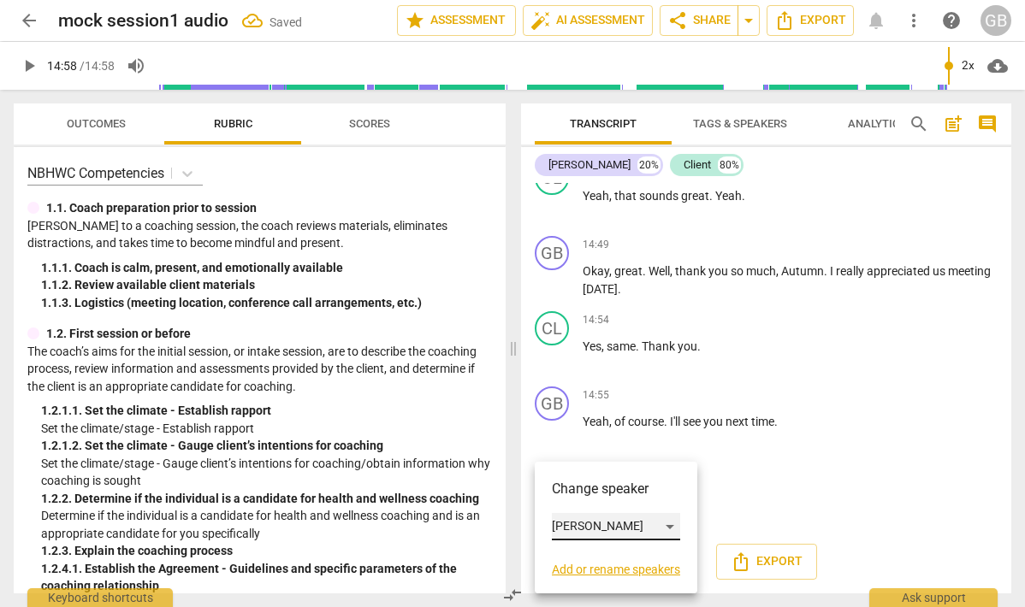
click at [584, 524] on div "[PERSON_NAME]" at bounding box center [616, 526] width 128 height 27
click at [595, 555] on li "Client" at bounding box center [617, 559] width 130 height 33
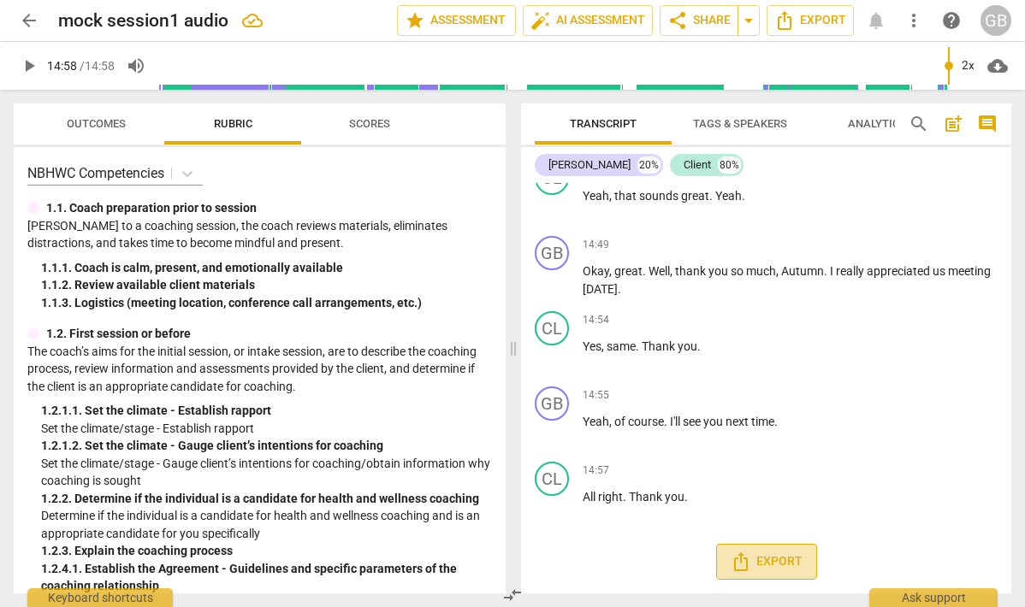
click at [747, 562] on icon "Export" at bounding box center [741, 562] width 21 height 21
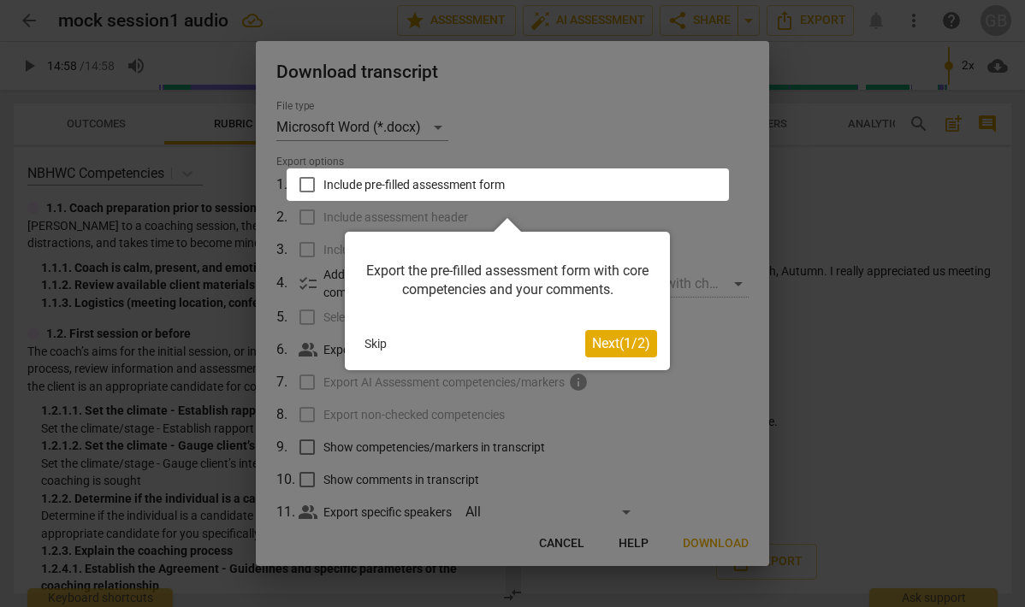
click at [607, 341] on span "Next ( 1 / 2 )" at bounding box center [621, 343] width 58 height 16
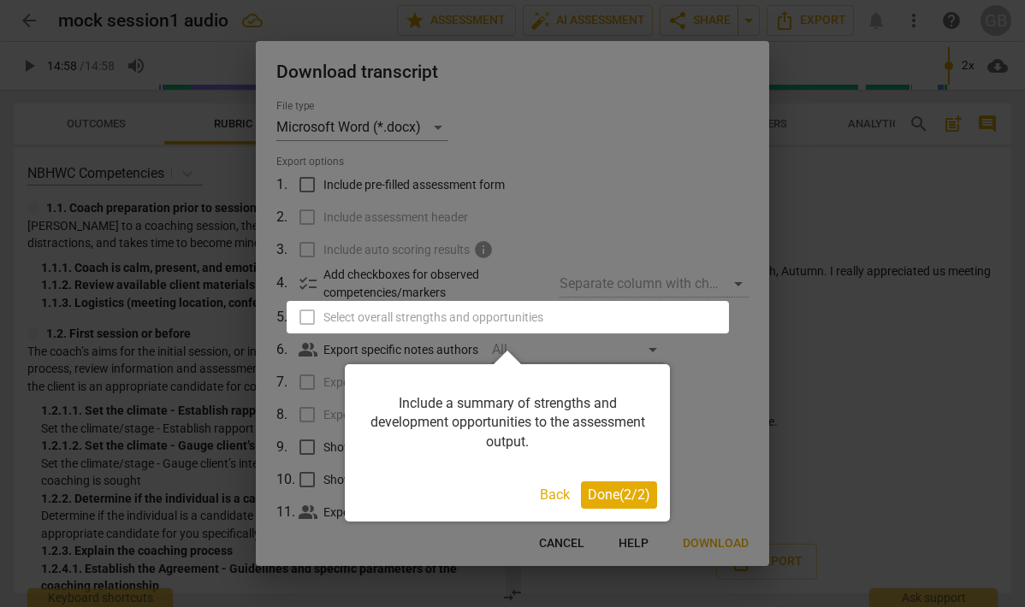
click at [631, 491] on span "Done ( 2 / 2 )" at bounding box center [619, 495] width 62 height 16
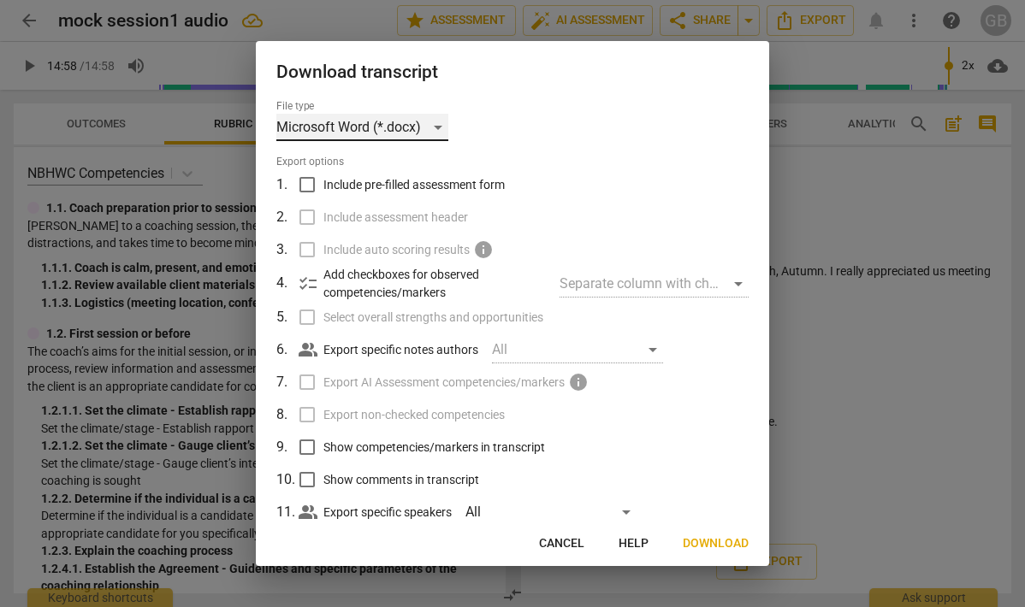
click at [372, 121] on div "Microsoft Word (*.docx)" at bounding box center [362, 127] width 172 height 27
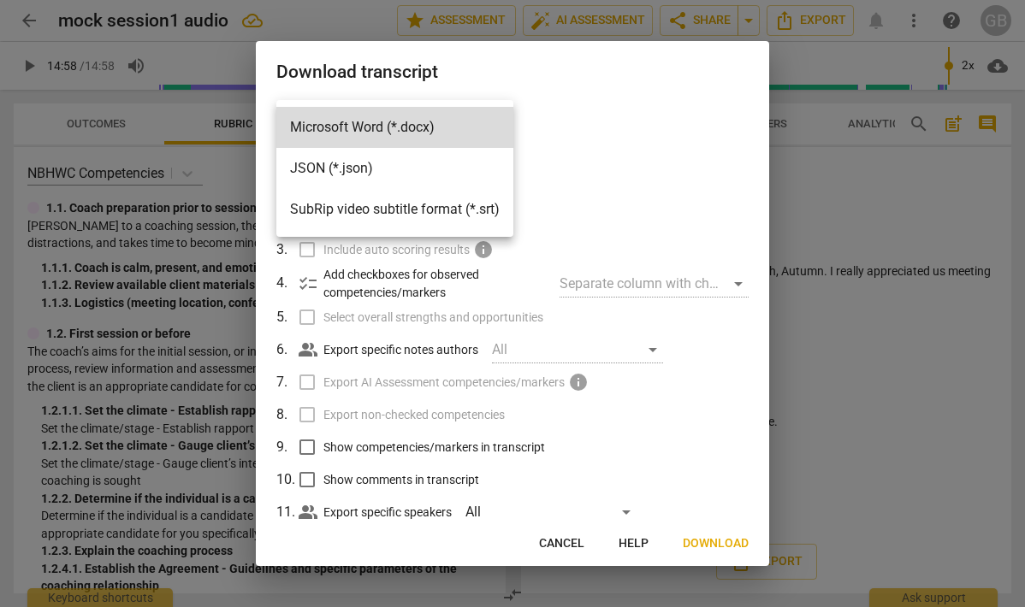
click at [621, 163] on div at bounding box center [512, 303] width 1025 height 607
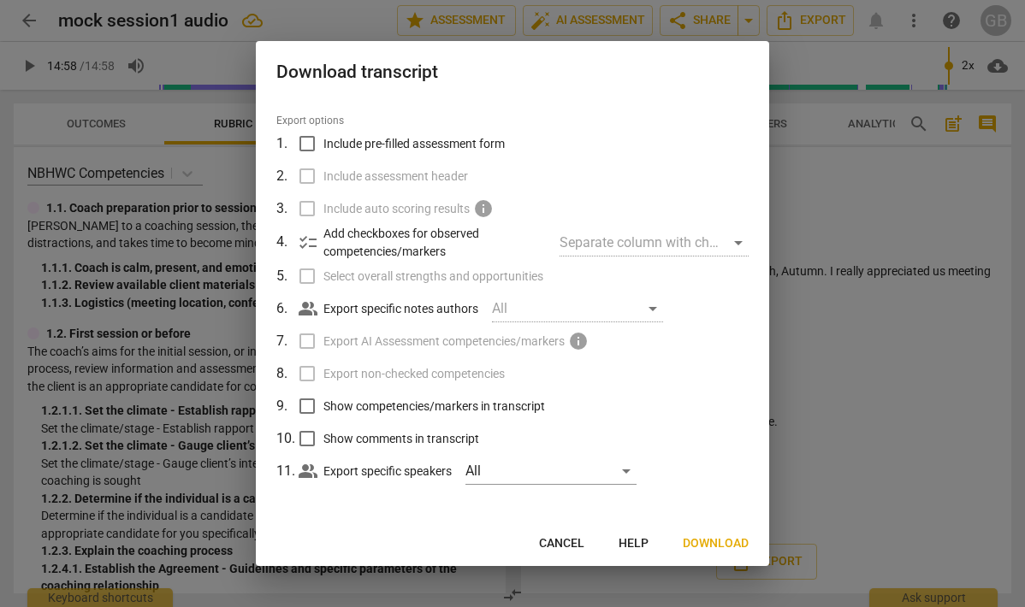
scroll to position [0, 0]
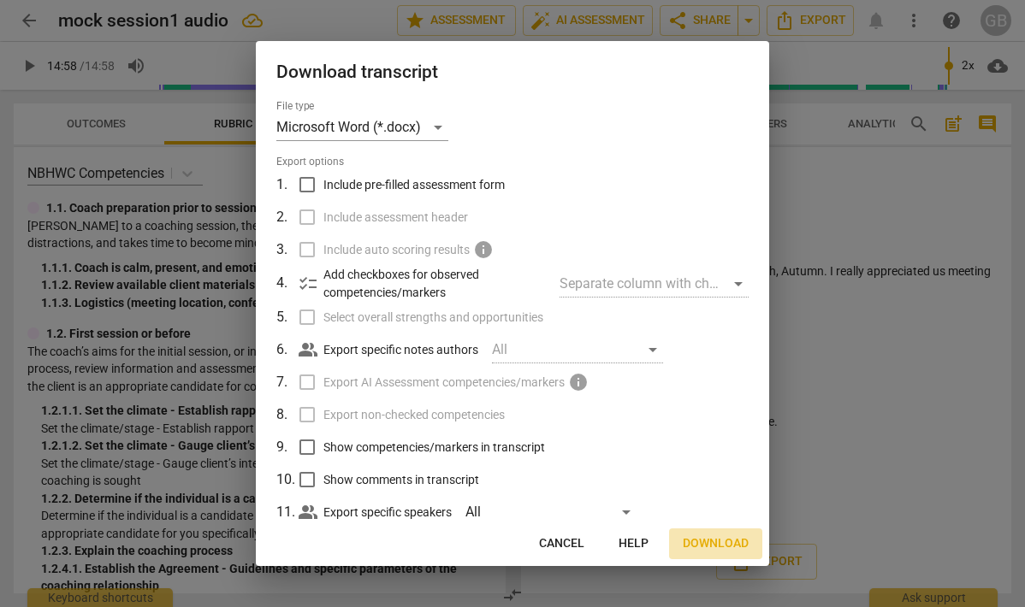
click at [701, 547] on span "Download" at bounding box center [716, 544] width 66 height 17
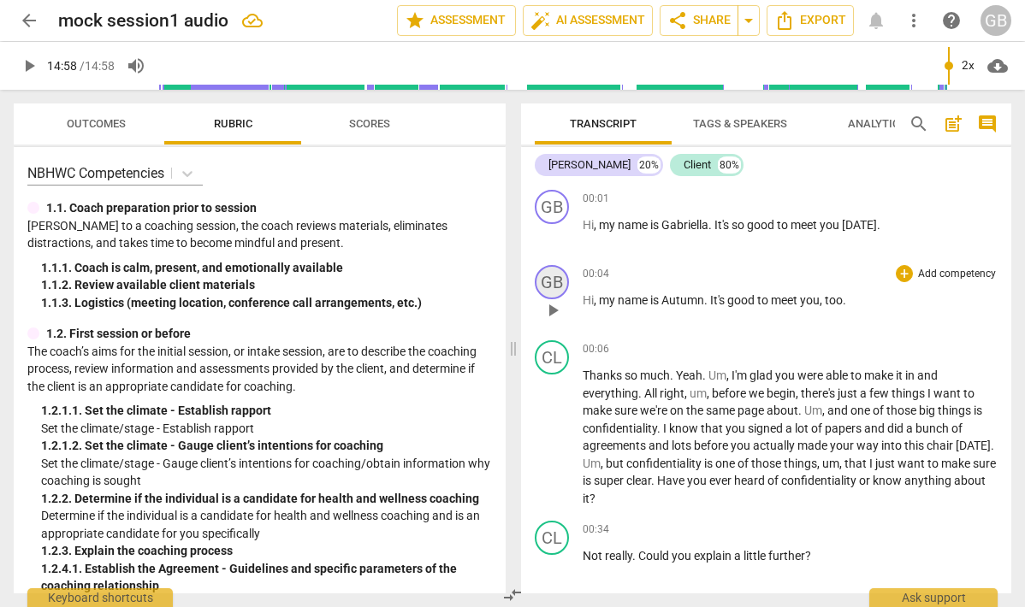
click at [552, 278] on div "GB" at bounding box center [552, 282] width 34 height 34
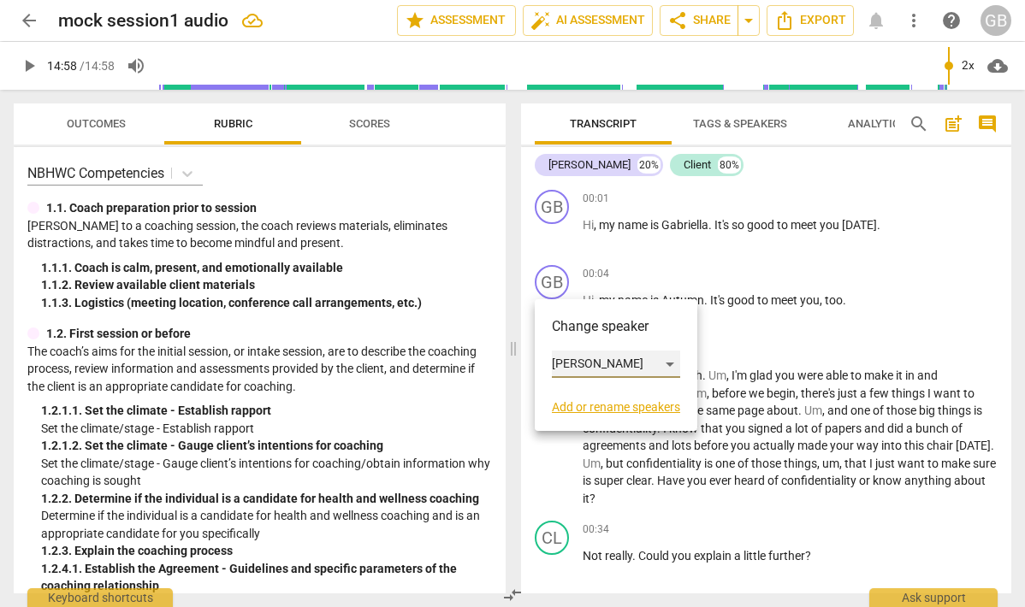
click at [579, 364] on div "[PERSON_NAME]" at bounding box center [616, 364] width 128 height 27
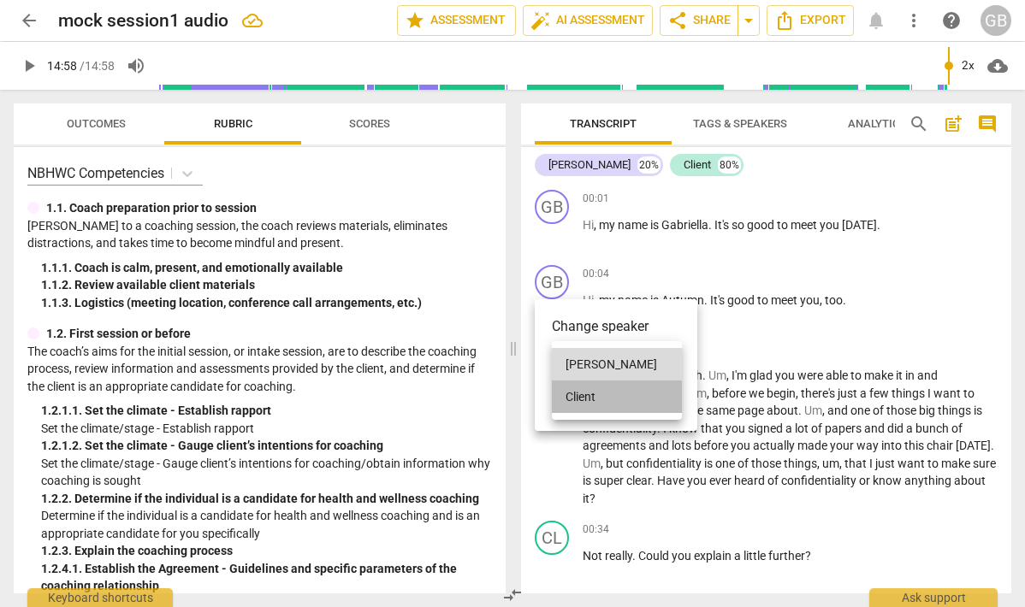
click at [589, 409] on li "Client" at bounding box center [617, 397] width 130 height 33
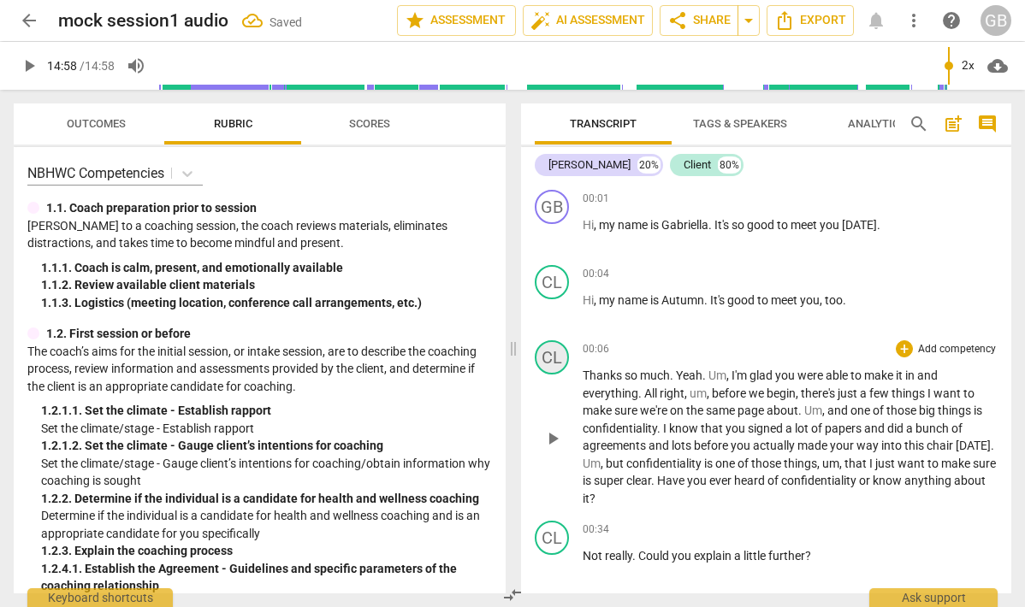
click at [554, 358] on div "CL" at bounding box center [552, 358] width 34 height 34
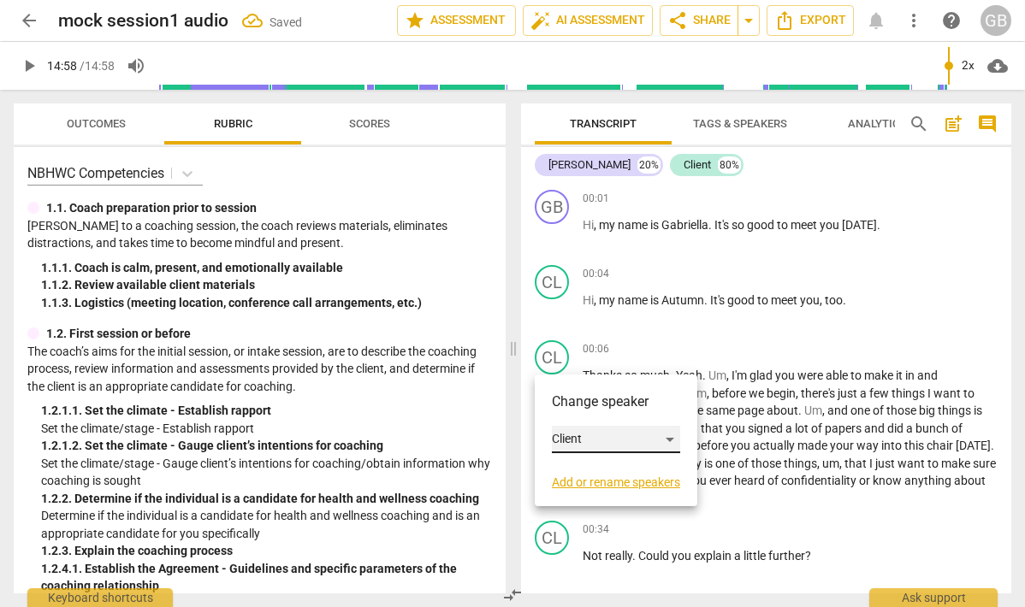
click at [575, 447] on div "Client" at bounding box center [616, 439] width 128 height 27
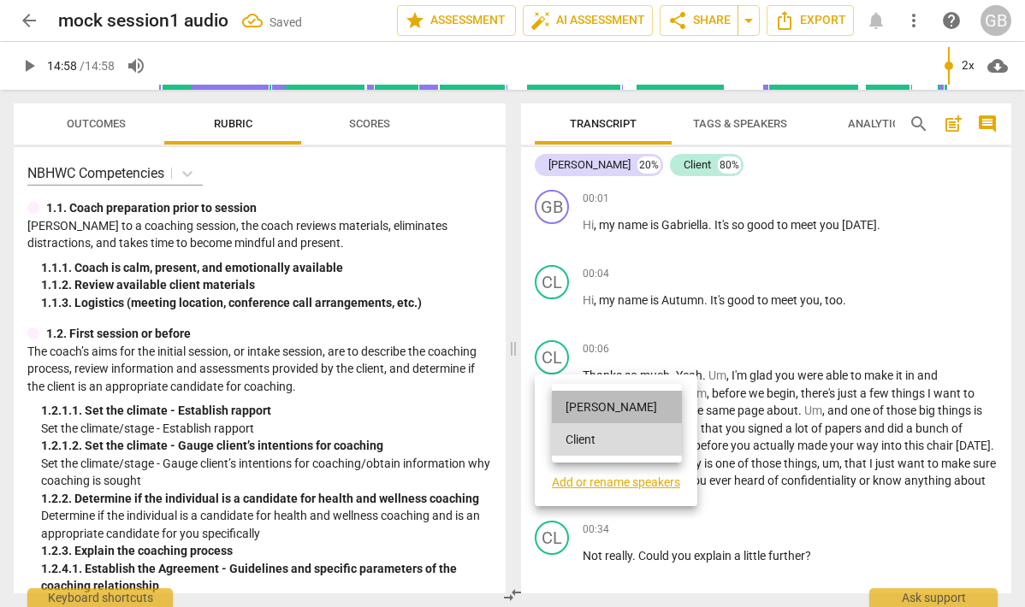
click at [589, 410] on li "[PERSON_NAME]" at bounding box center [617, 407] width 130 height 33
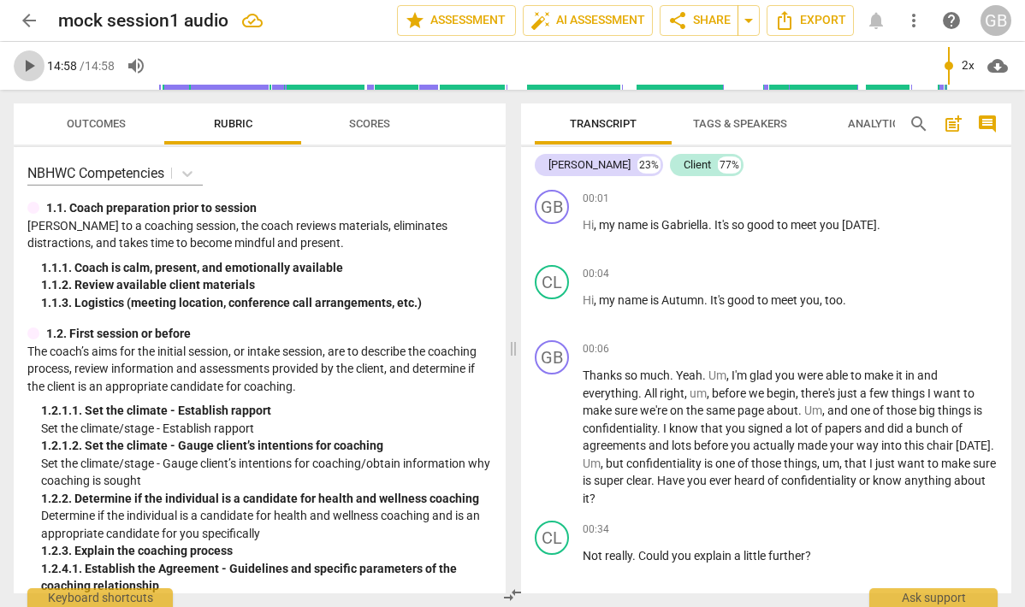
click at [32, 61] on span "play_arrow" at bounding box center [29, 66] width 21 height 21
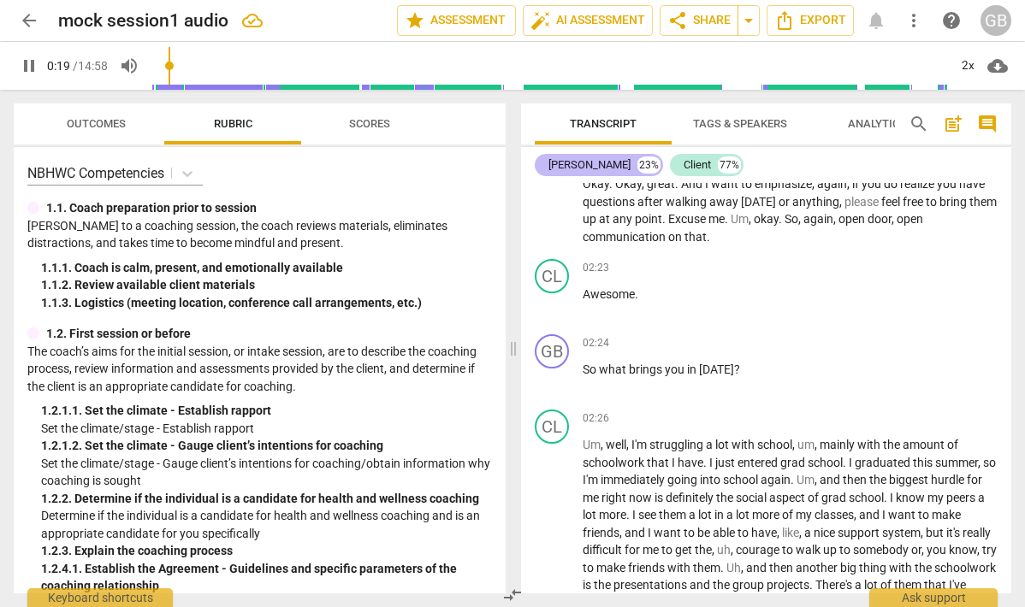
click at [608, 157] on div "[PERSON_NAME]" at bounding box center [589, 165] width 82 height 17
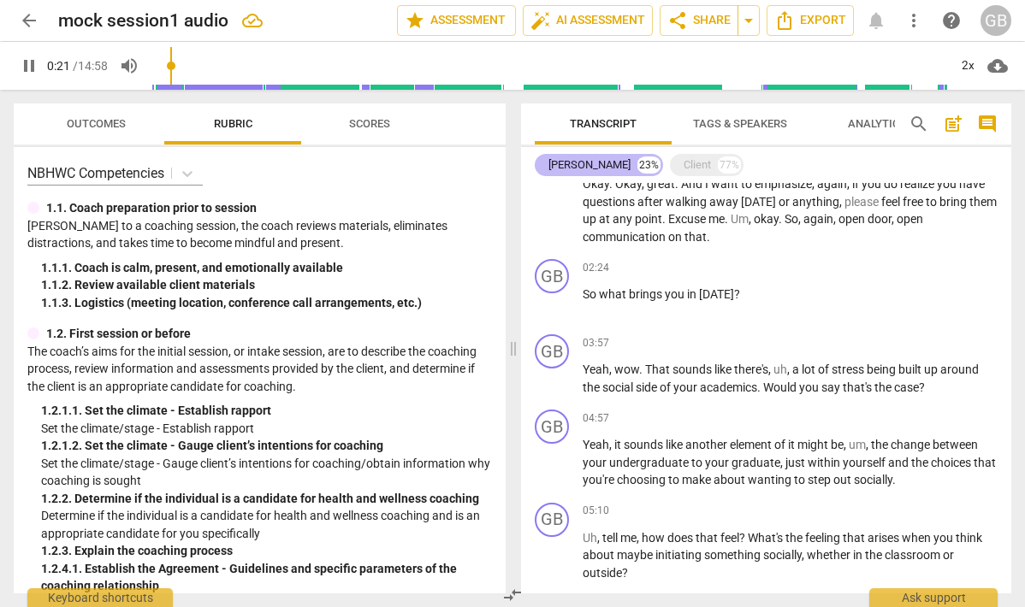
click at [608, 157] on div "[PERSON_NAME]" at bounding box center [589, 165] width 82 height 17
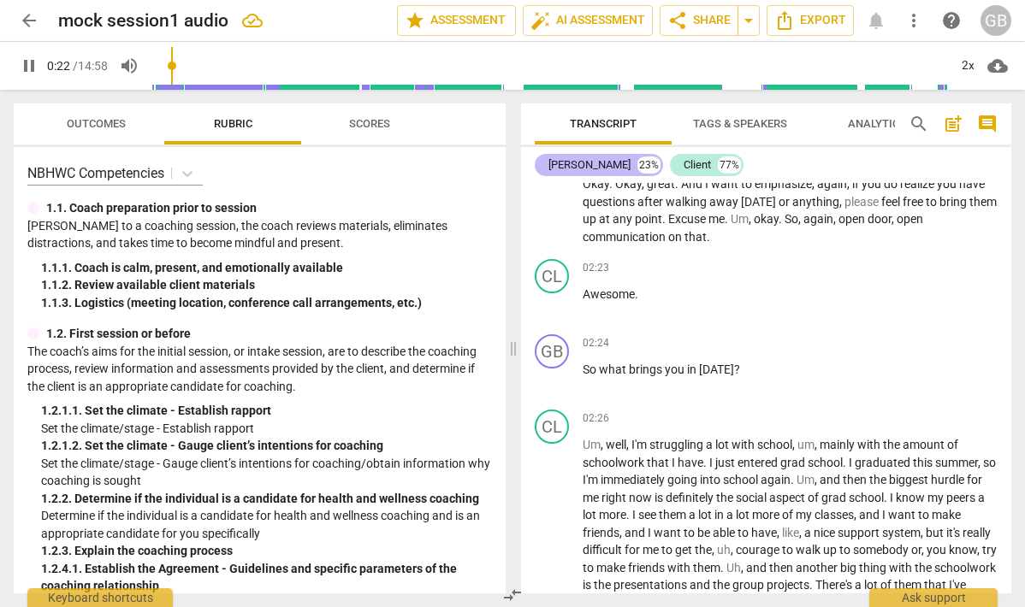
click at [608, 157] on div "[PERSON_NAME]" at bounding box center [589, 165] width 82 height 17
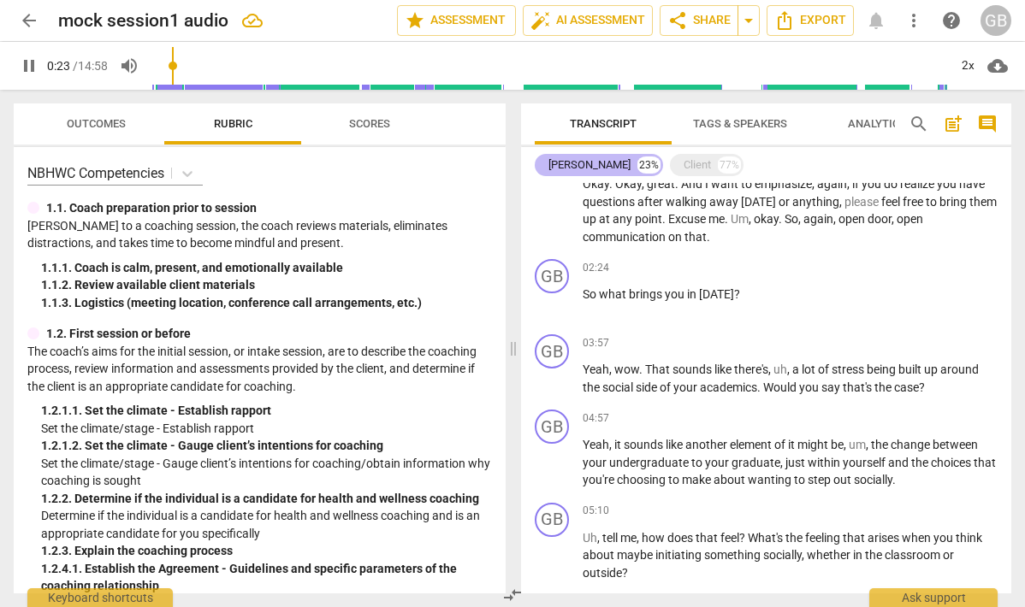
click at [608, 157] on div "[PERSON_NAME]" at bounding box center [589, 165] width 82 height 17
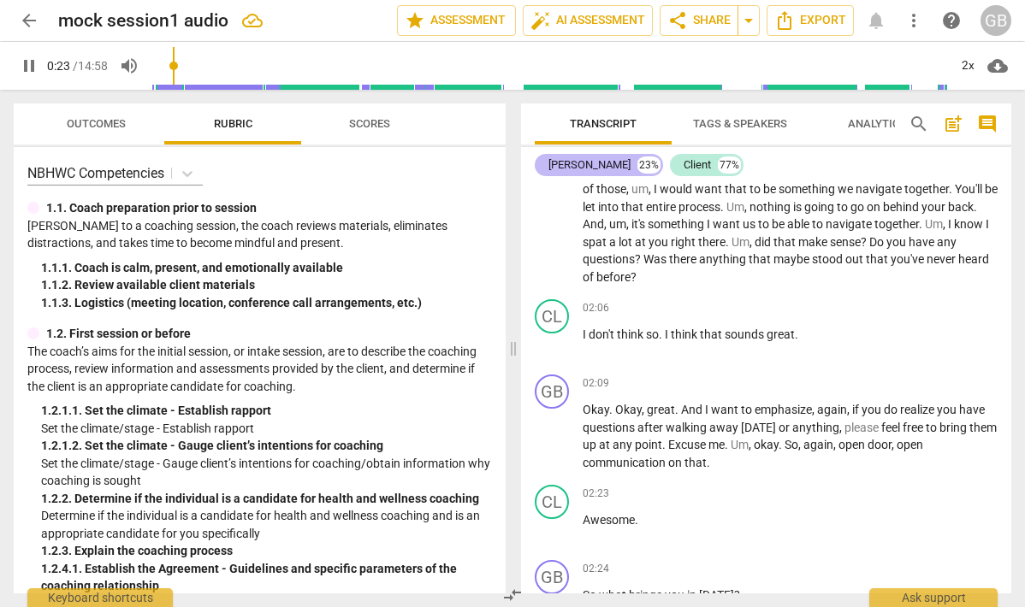
scroll to position [914, 0]
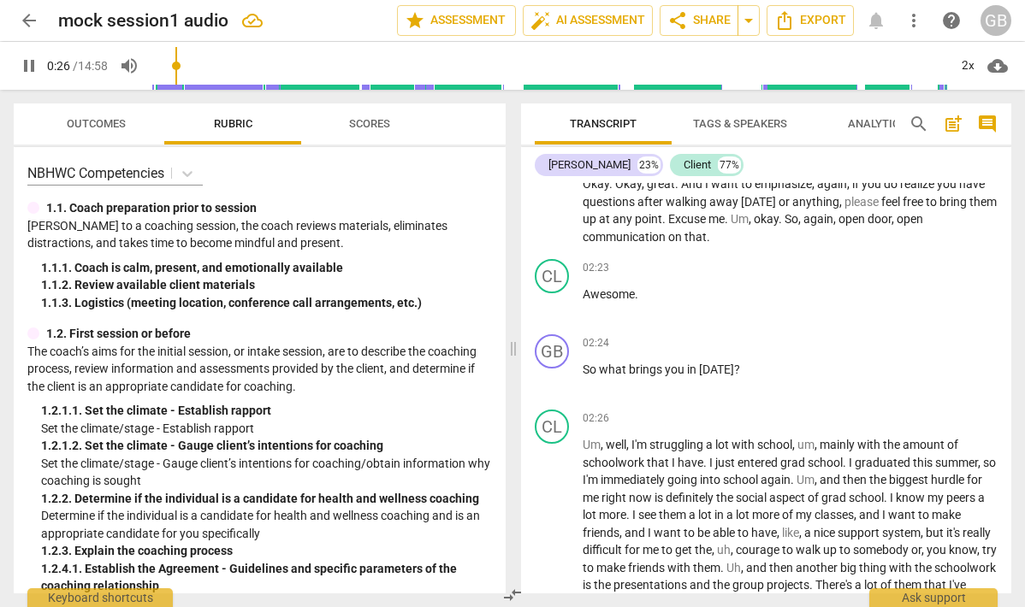
click at [22, 70] on span "pause" at bounding box center [29, 66] width 21 height 21
type input "28"
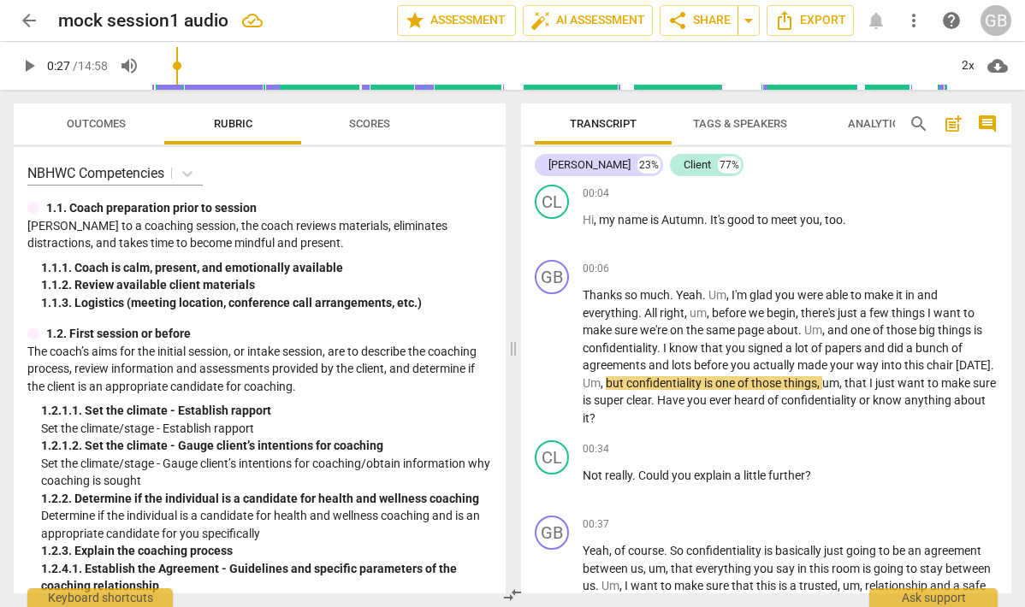
scroll to position [0, 0]
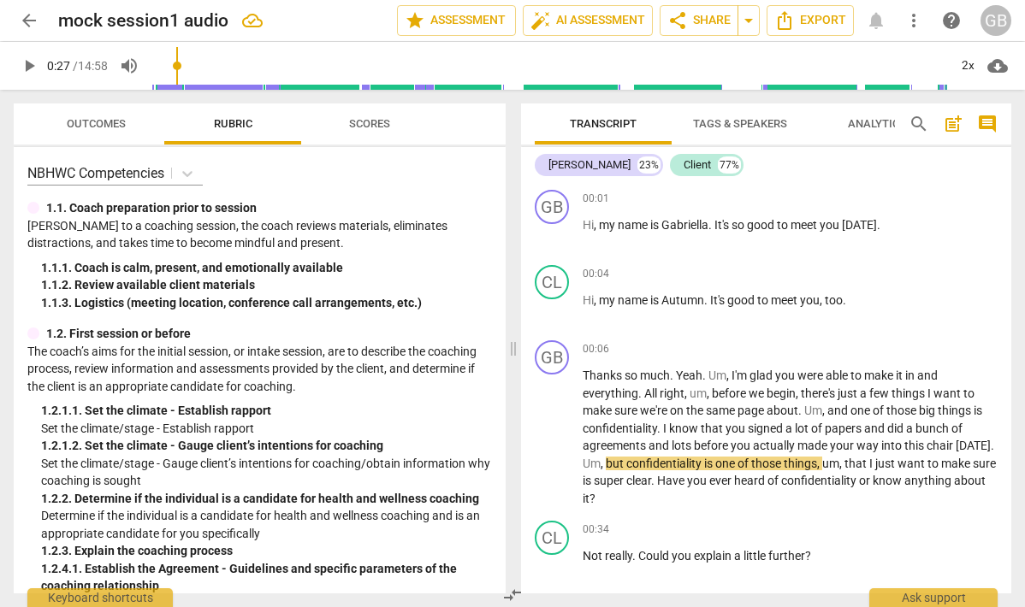
click at [741, 132] on span "Tags & Speakers" at bounding box center [739, 124] width 135 height 23
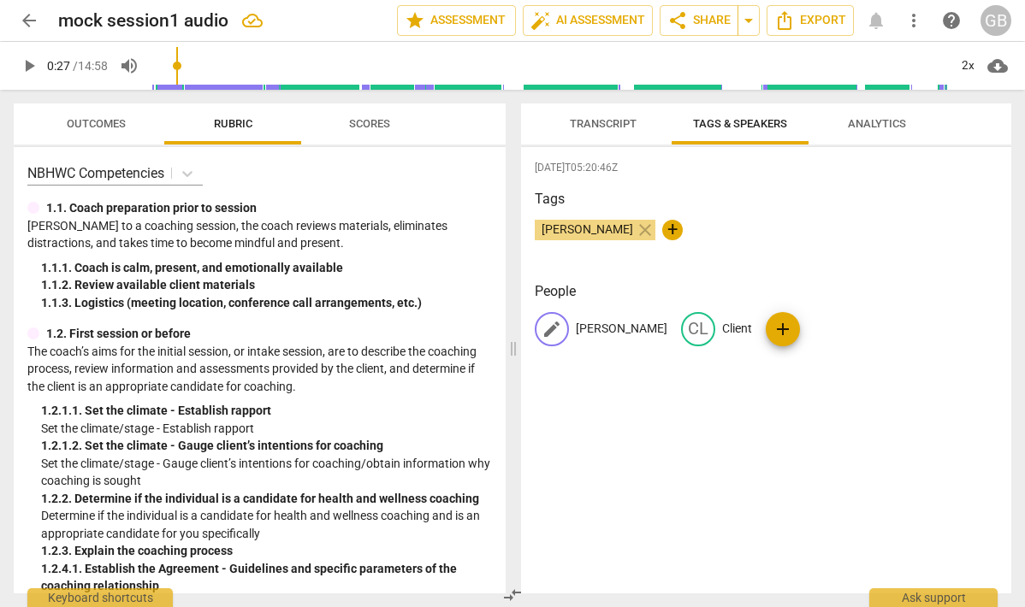
click at [604, 332] on p "[PERSON_NAME]" at bounding box center [622, 329] width 92 height 18
click at [604, 332] on input "[PERSON_NAME]" at bounding box center [644, 329] width 137 height 27
click at [641, 324] on input "[PERSON_NAME]" at bounding box center [644, 329] width 137 height 27
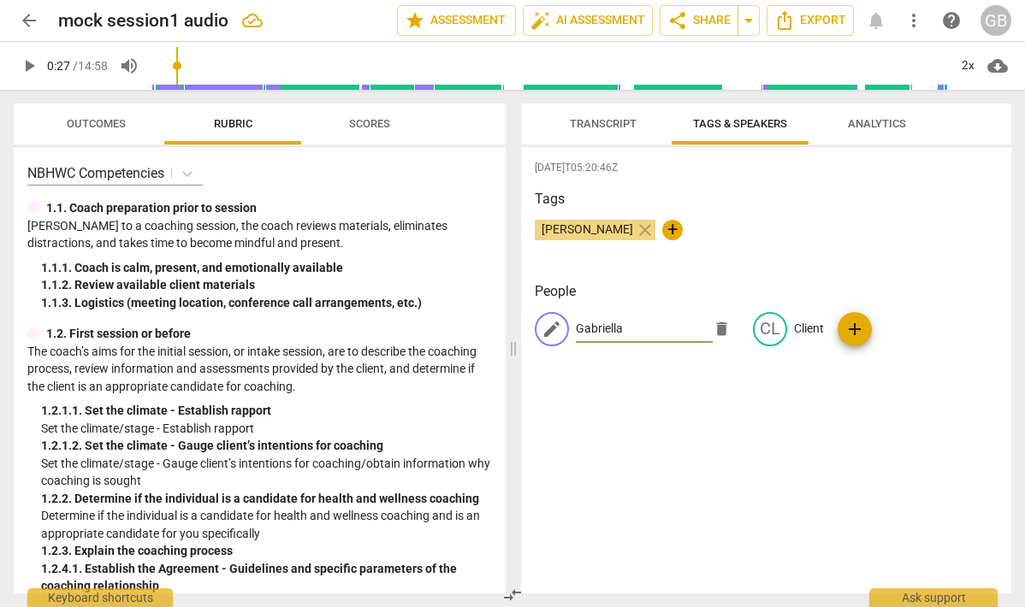
type input "Gabriella"
click at [690, 446] on div "[DATE]T05:20:46Z Tags [PERSON_NAME] close + People edit [PERSON_NAME] delete CL…" at bounding box center [766, 370] width 490 height 447
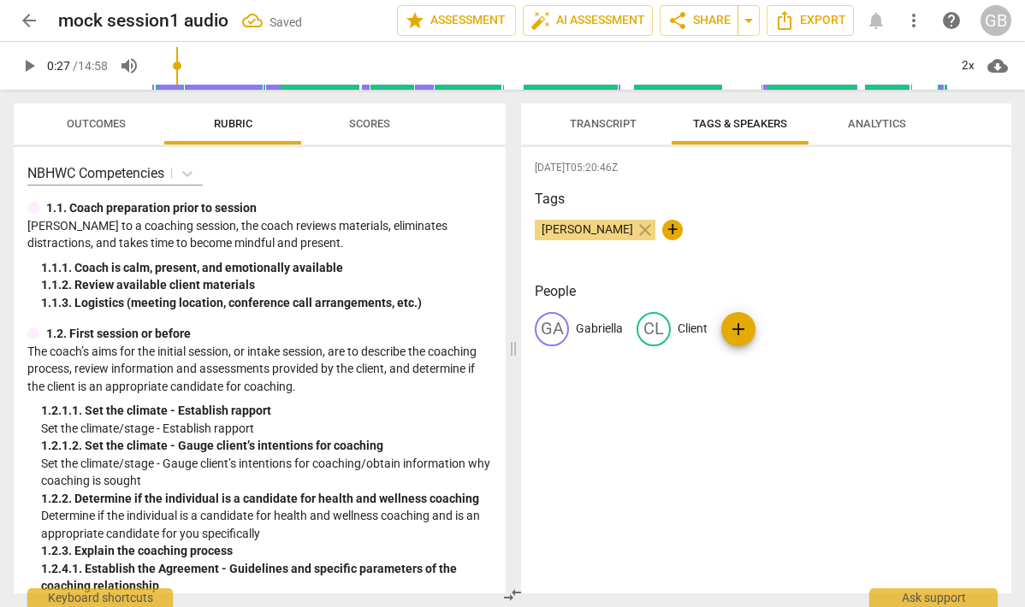
click at [860, 118] on span "Analytics" at bounding box center [877, 123] width 58 height 13
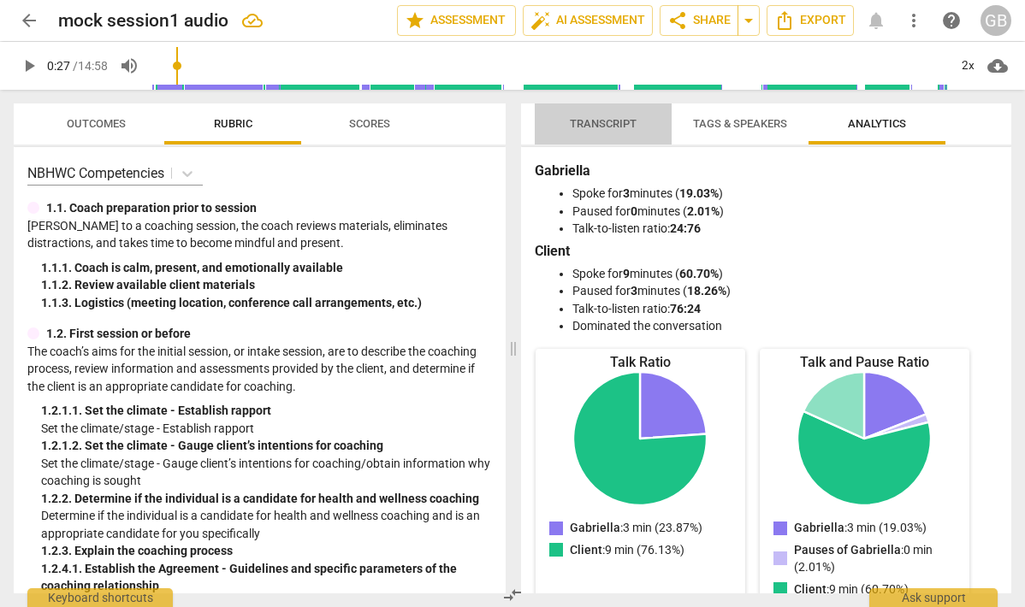
click at [601, 130] on span "Transcript" at bounding box center [603, 124] width 108 height 23
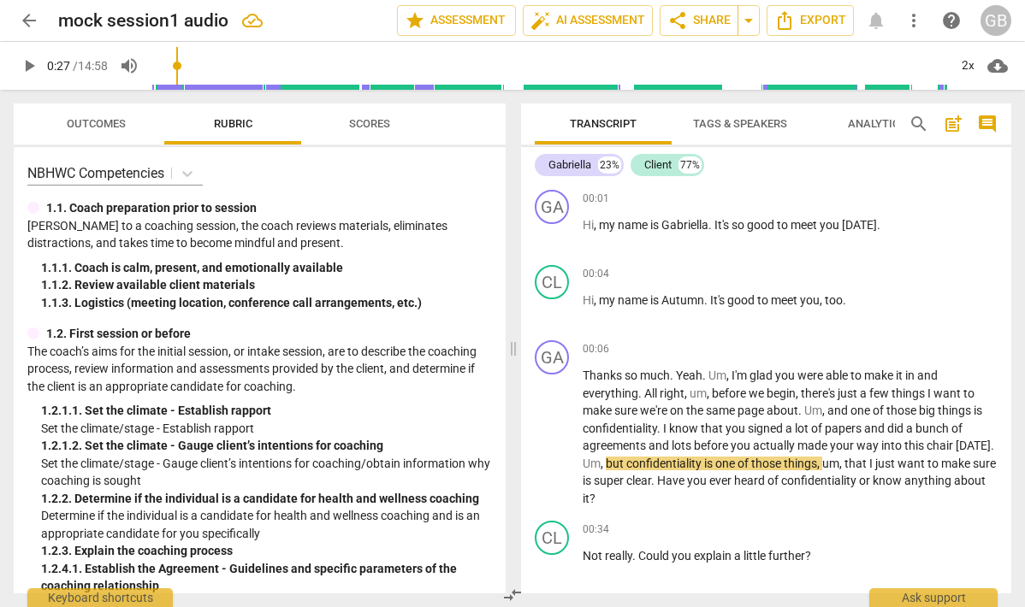
click at [514, 87] on input "range" at bounding box center [549, 65] width 797 height 55
click at [506, 85] on input "range" at bounding box center [549, 65] width 797 height 55
click at [27, 71] on span "play_arrow" at bounding box center [29, 66] width 21 height 21
click at [27, 71] on span "pause" at bounding box center [29, 66] width 21 height 21
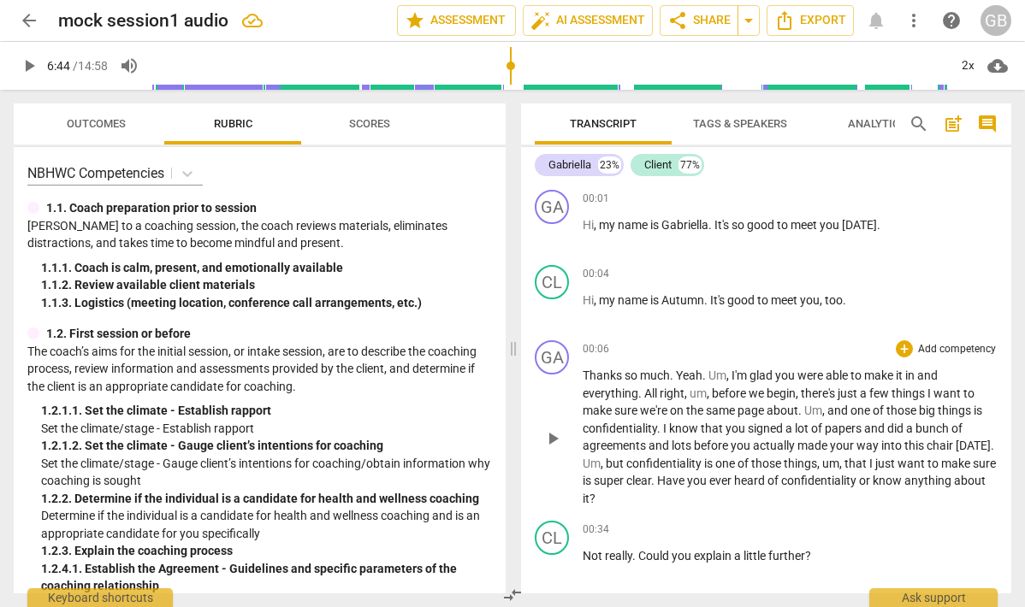
click at [697, 358] on div "00:06 + Add competency keyboard_arrow_right Thanks so much . Yeah . Um , I'm gl…" at bounding box center [790, 424] width 415 height 167
click at [702, 429] on span "that" at bounding box center [713, 429] width 25 height 14
click at [804, 21] on span "Export" at bounding box center [810, 20] width 72 height 21
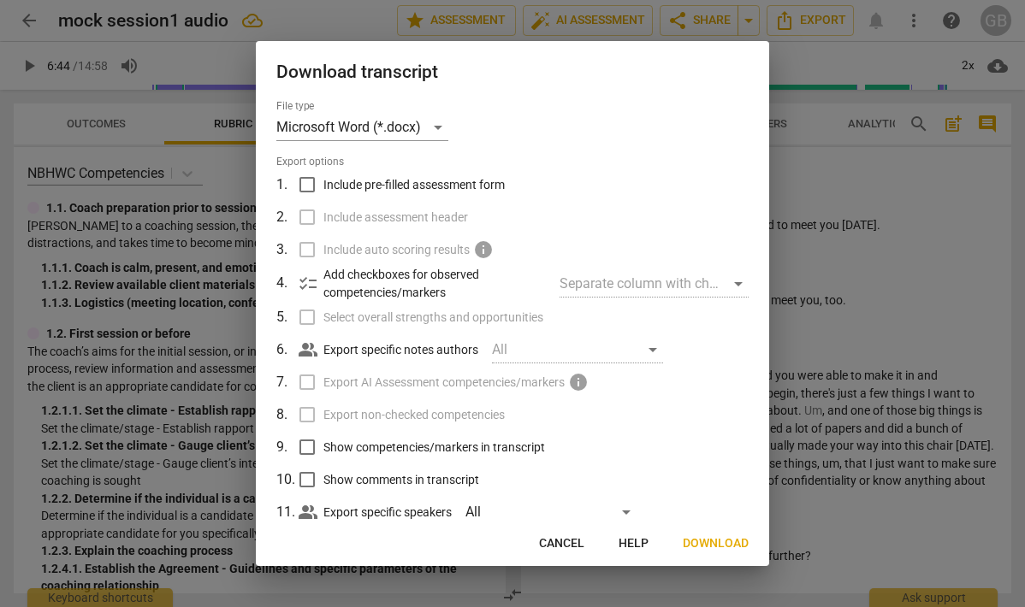
scroll to position [41, 0]
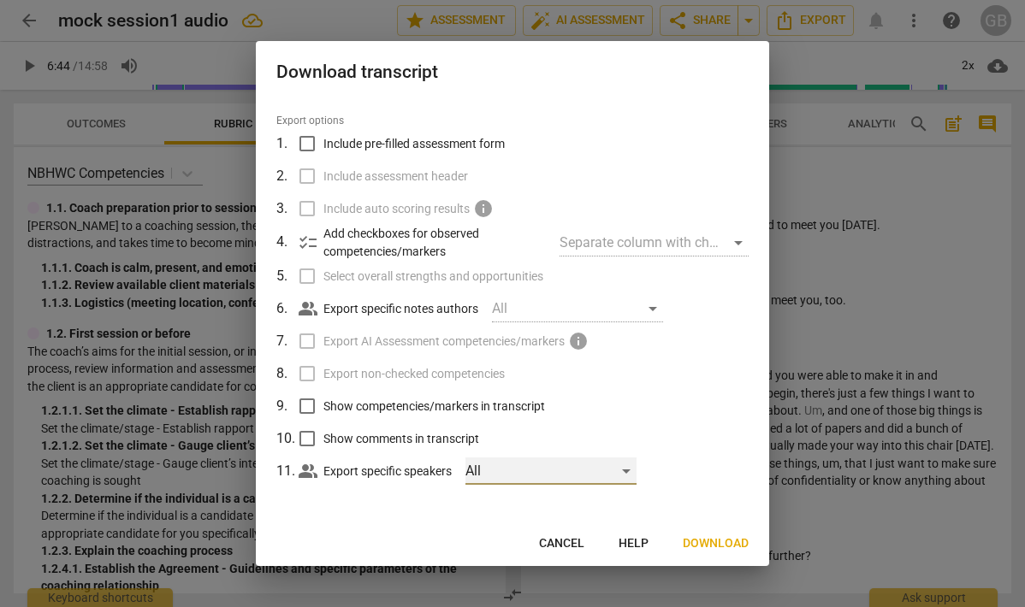
click at [497, 462] on div "All" at bounding box center [550, 471] width 171 height 27
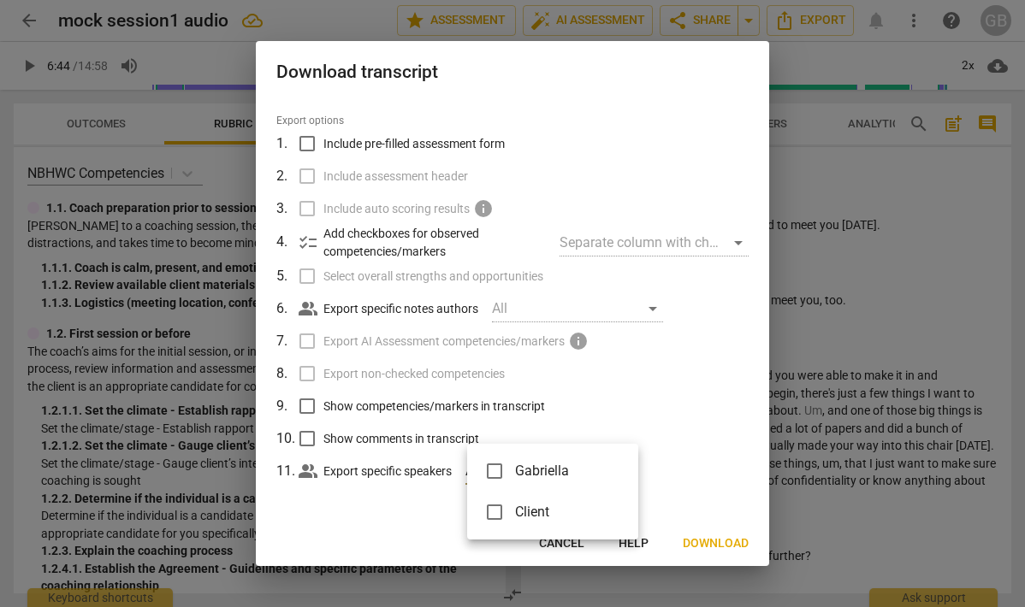
click at [378, 506] on div at bounding box center [512, 303] width 1025 height 607
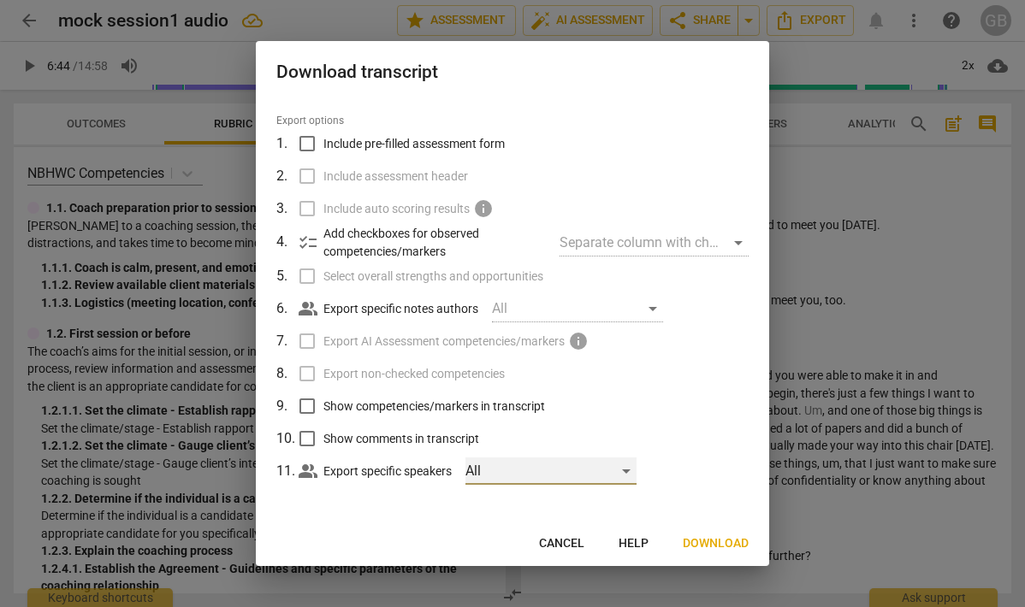
scroll to position [0, 0]
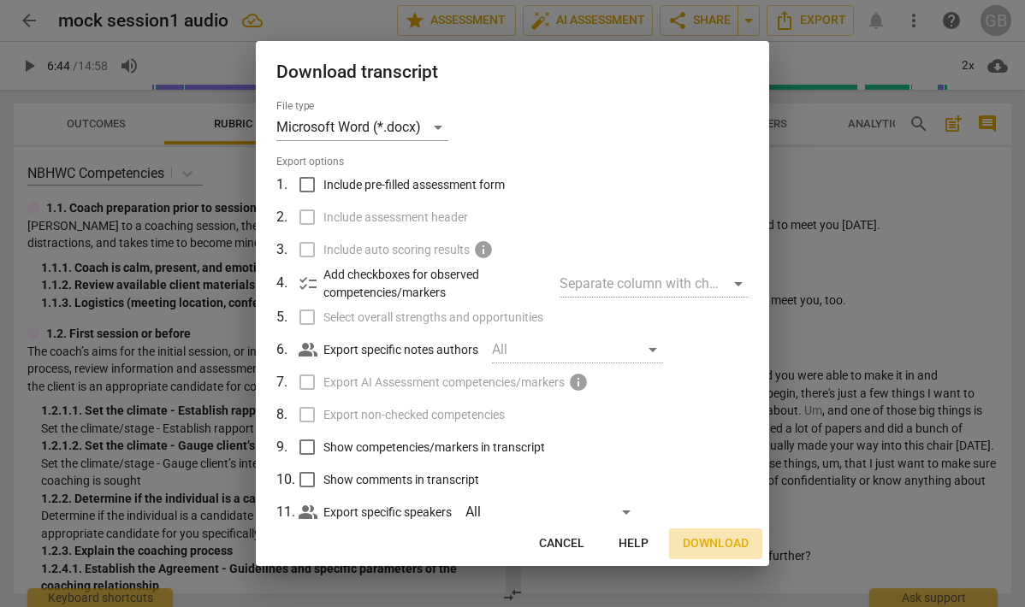
click at [696, 548] on span "Download" at bounding box center [716, 544] width 66 height 17
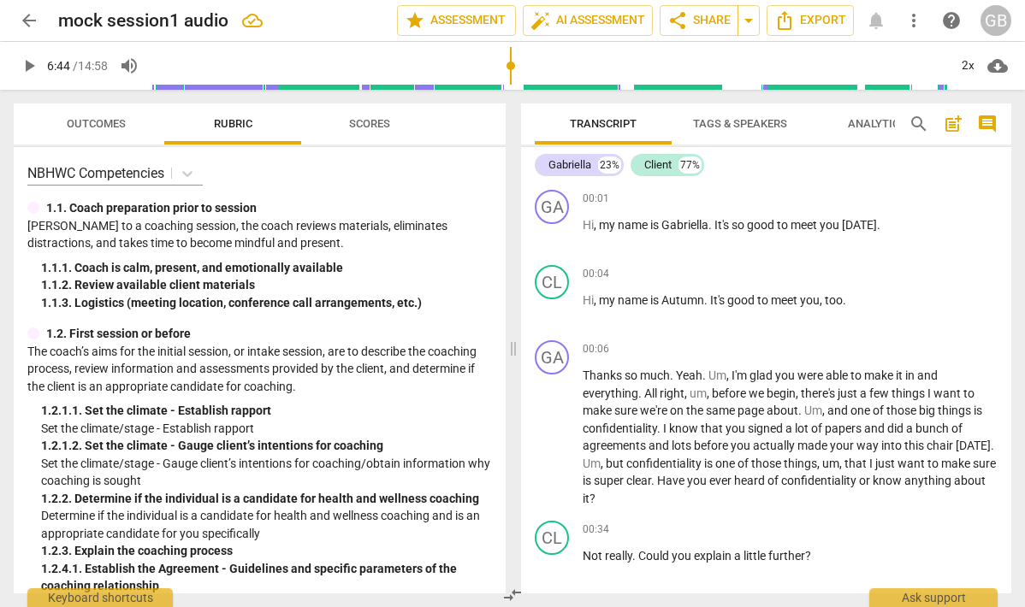
type input "404"
